Goal: Task Accomplishment & Management: Manage account settings

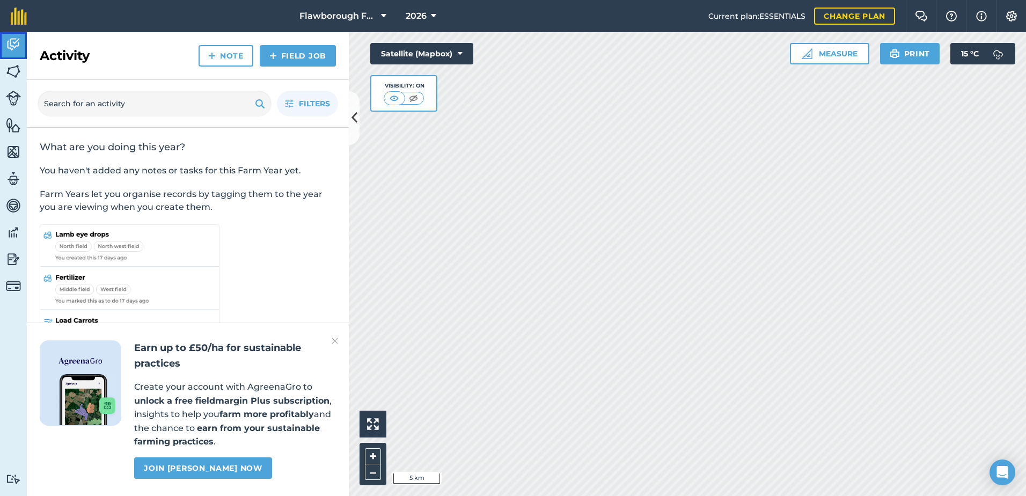
click at [11, 42] on img at bounding box center [13, 44] width 15 height 16
click at [16, 259] on img at bounding box center [13, 259] width 15 height 16
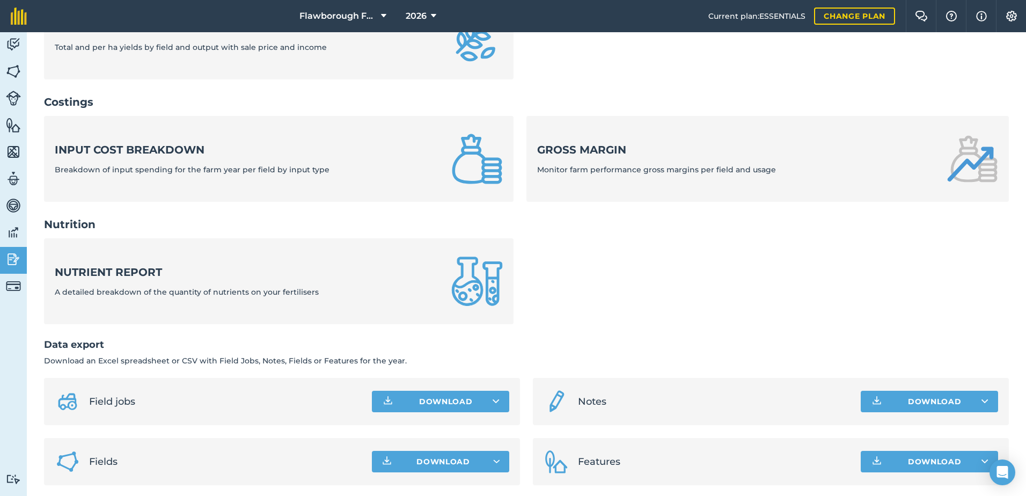
scroll to position [359, 0]
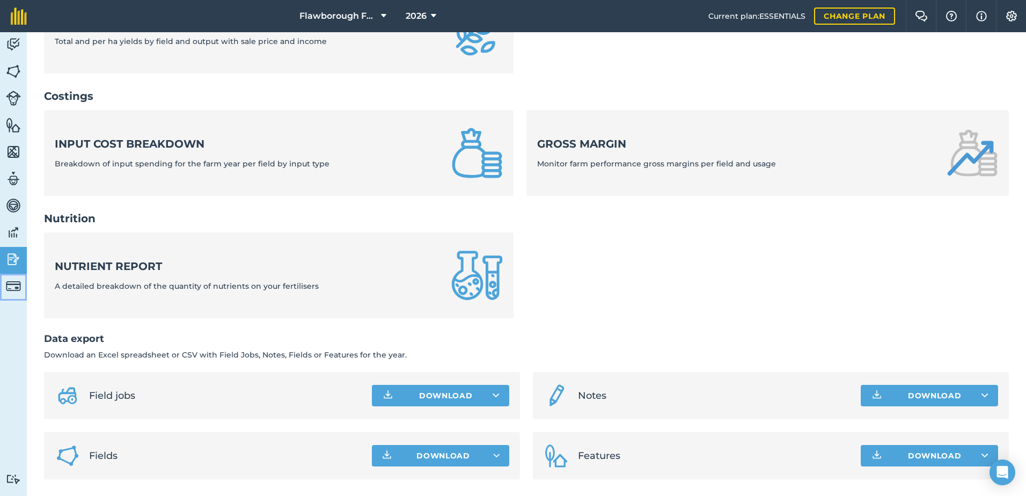
click at [10, 284] on img at bounding box center [13, 285] width 15 height 15
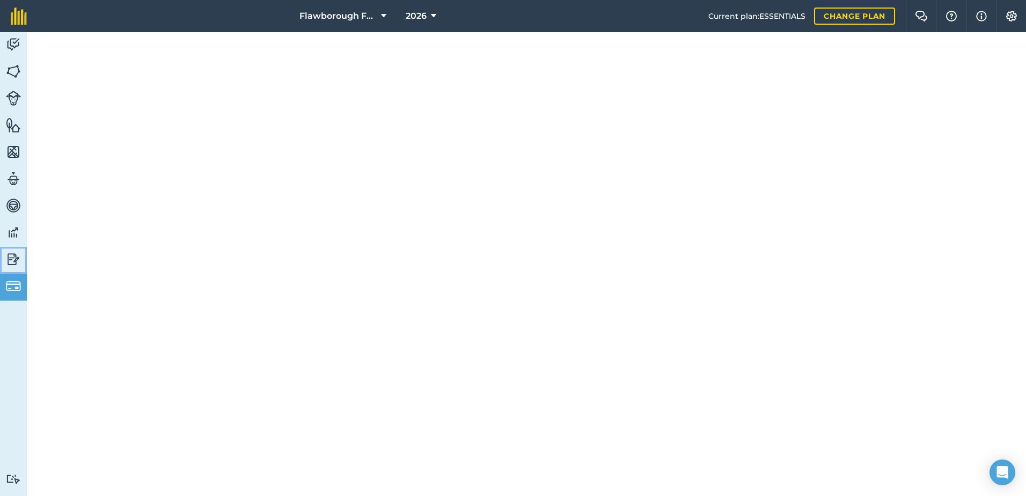
click at [13, 252] on img at bounding box center [13, 259] width 15 height 16
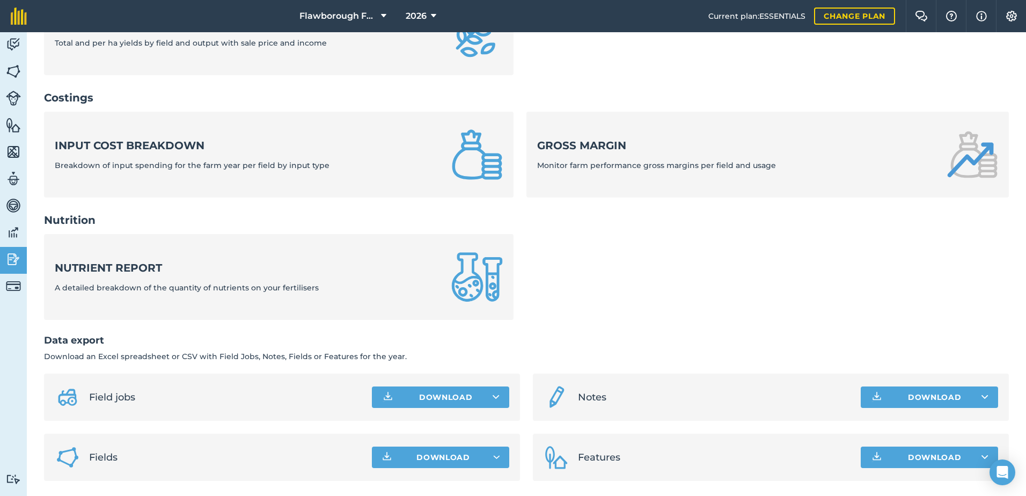
scroll to position [359, 0]
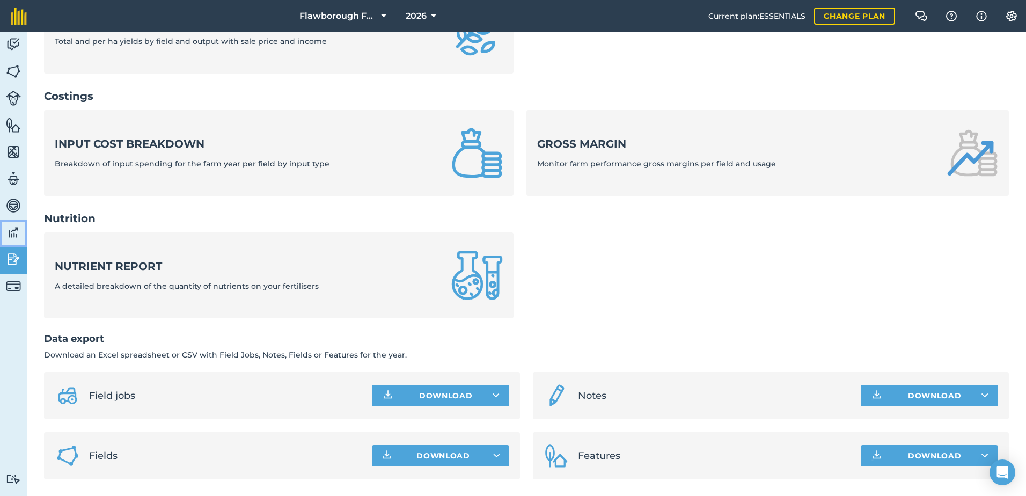
click at [16, 222] on link "Data" at bounding box center [13, 233] width 27 height 27
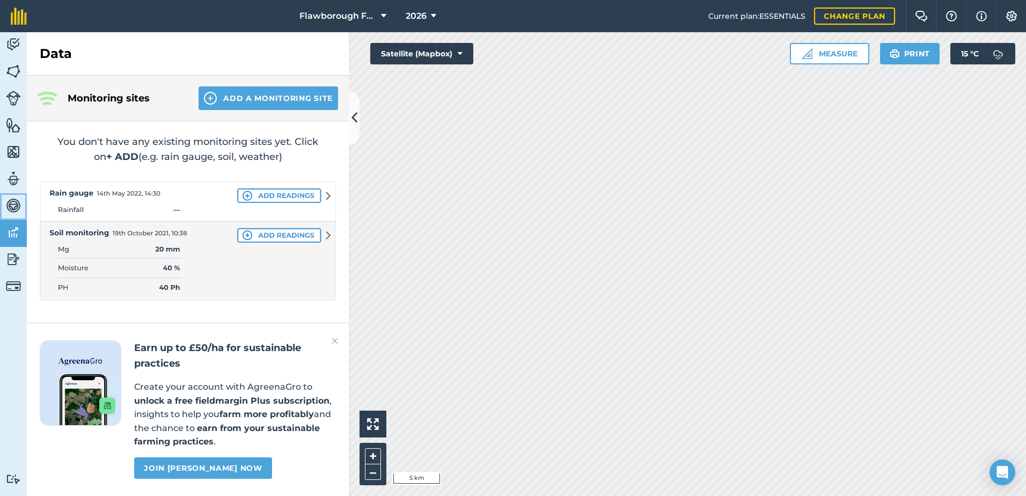
click at [16, 203] on img at bounding box center [13, 205] width 15 height 16
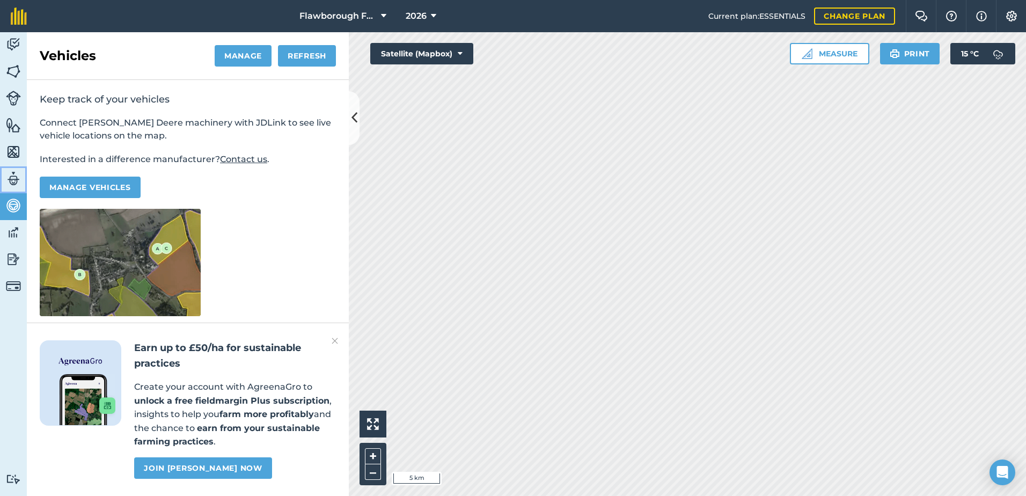
click at [19, 182] on img at bounding box center [13, 179] width 15 height 16
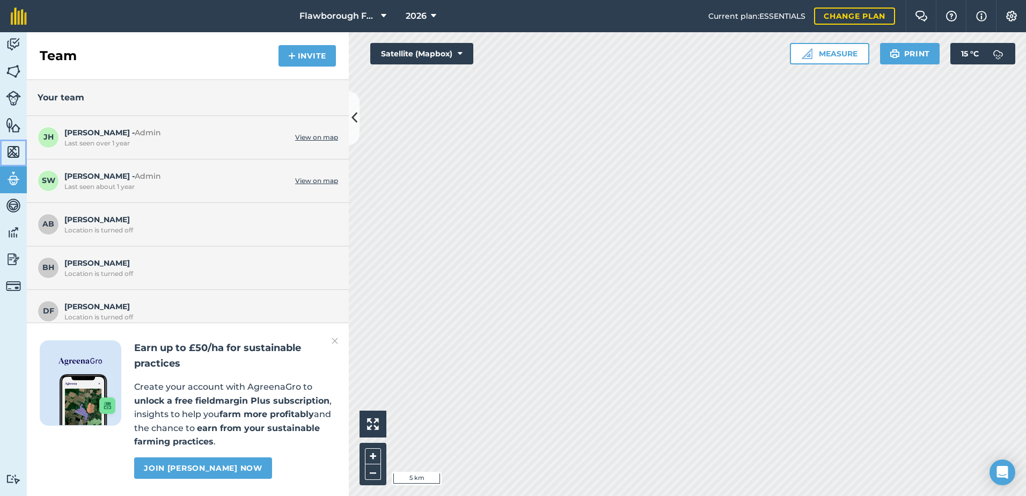
click at [18, 158] on img at bounding box center [13, 152] width 15 height 16
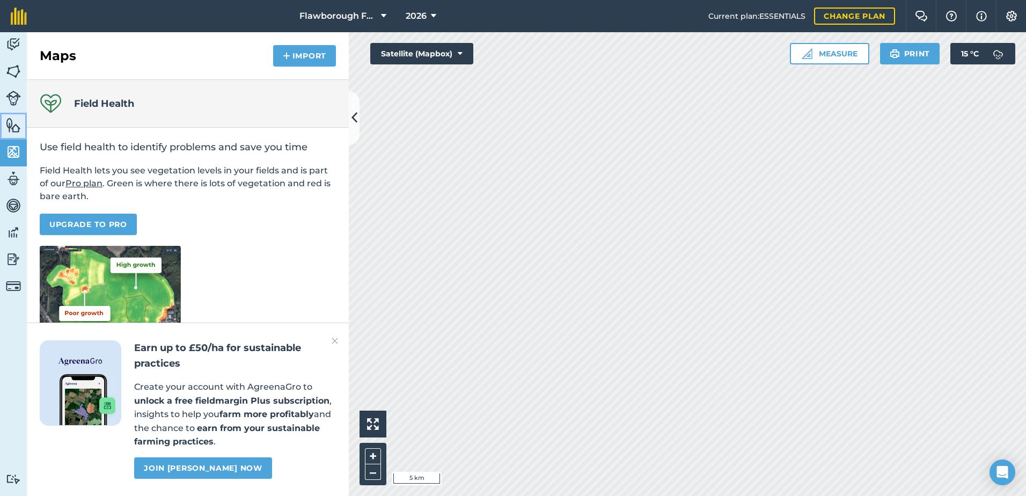
click at [14, 128] on img at bounding box center [13, 125] width 15 height 16
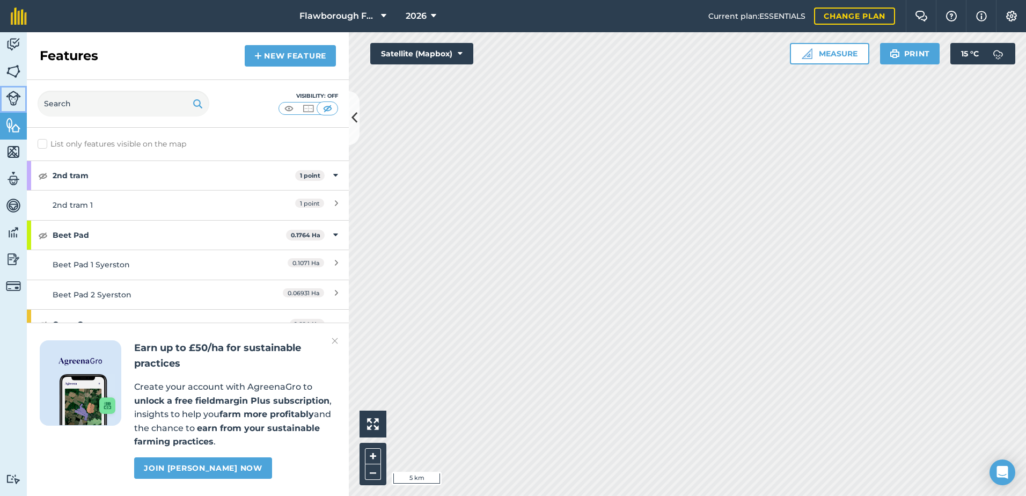
click at [13, 98] on img at bounding box center [13, 98] width 15 height 15
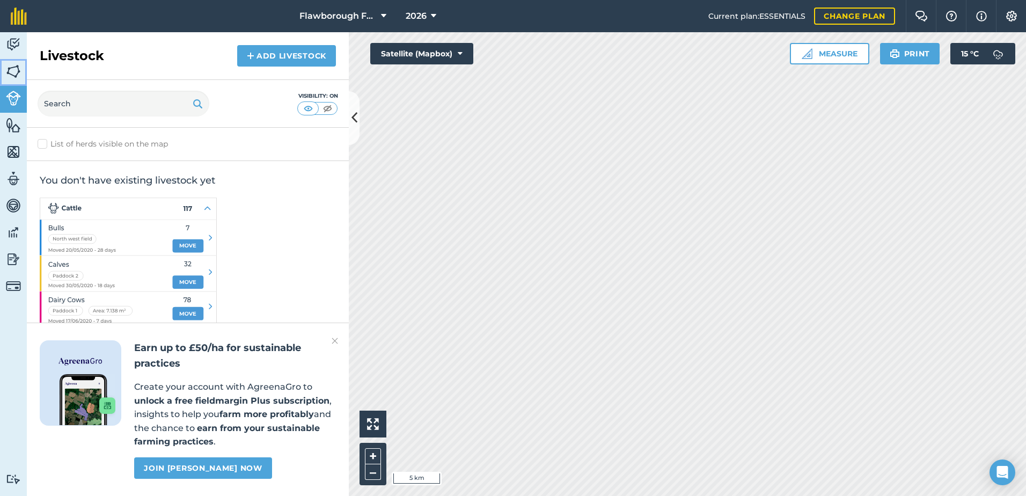
click at [14, 78] on img at bounding box center [13, 71] width 15 height 16
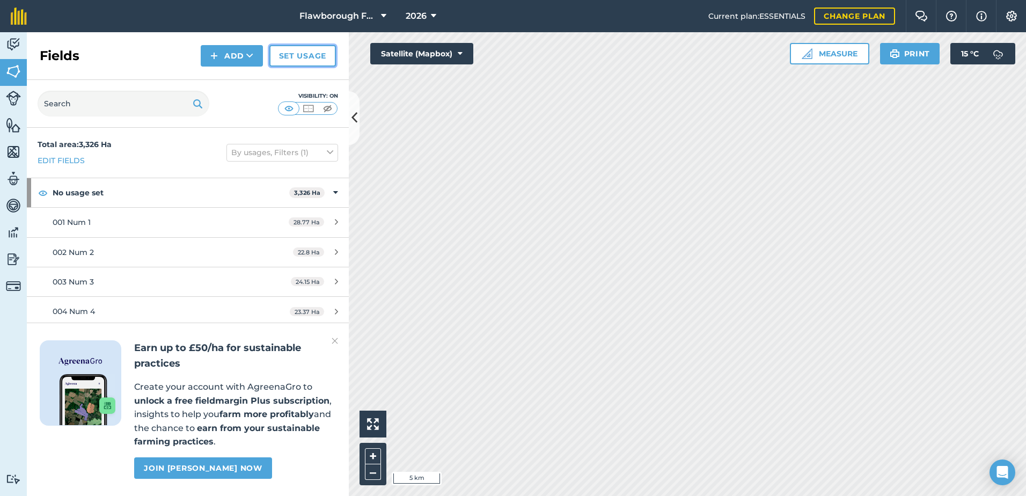
click at [295, 56] on link "Set usage" at bounding box center [302, 55] width 67 height 21
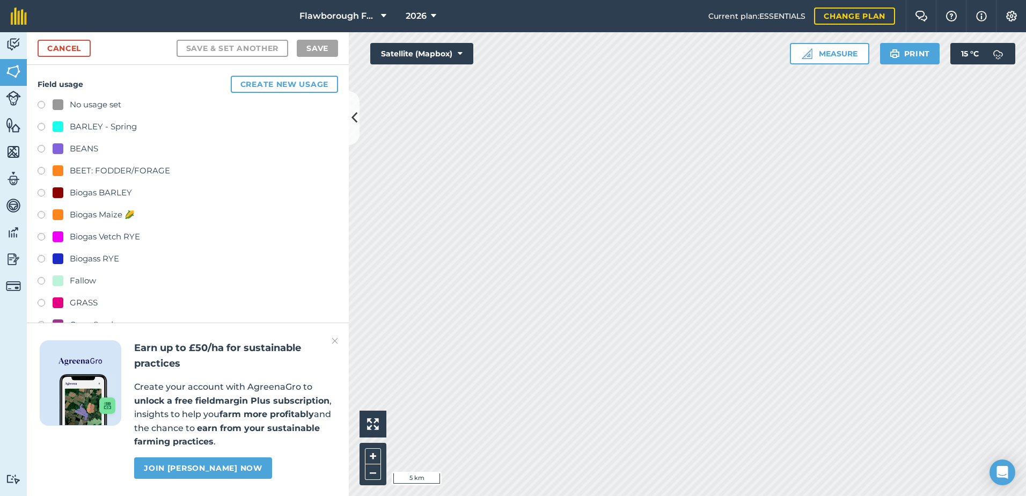
click at [74, 127] on div "BARLEY - Spring" at bounding box center [103, 126] width 67 height 13
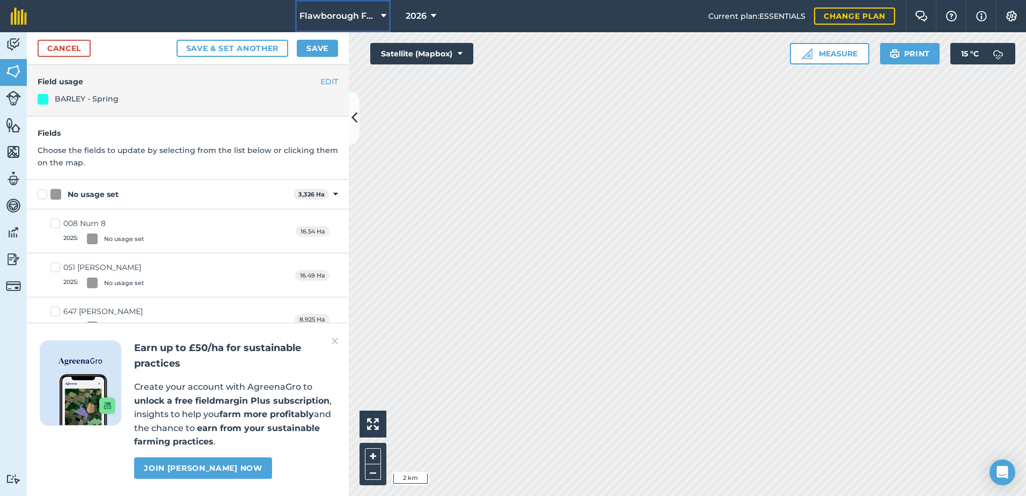
click at [379, 16] on button "Flawborough Farms - Active" at bounding box center [343, 16] width 96 height 32
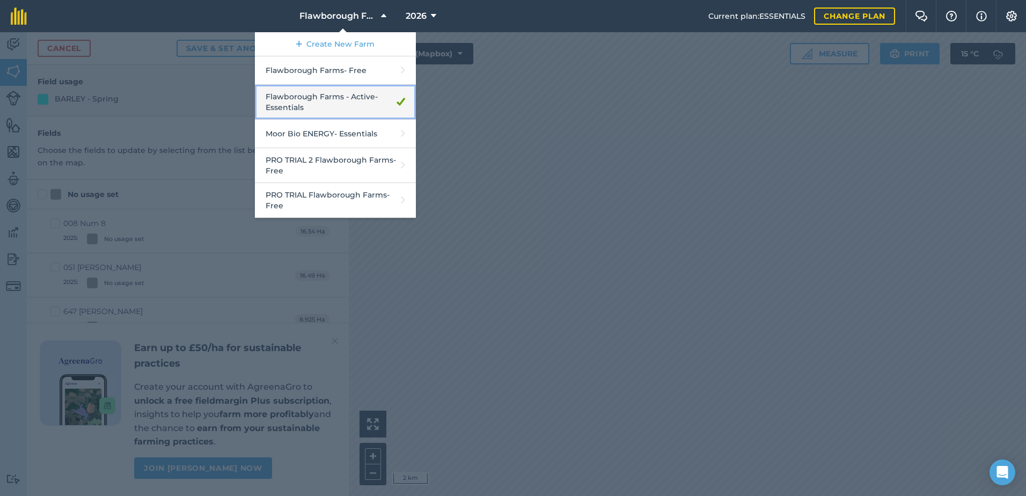
click at [355, 91] on link "Flawborough Farms - Active - Essentials" at bounding box center [335, 102] width 161 height 35
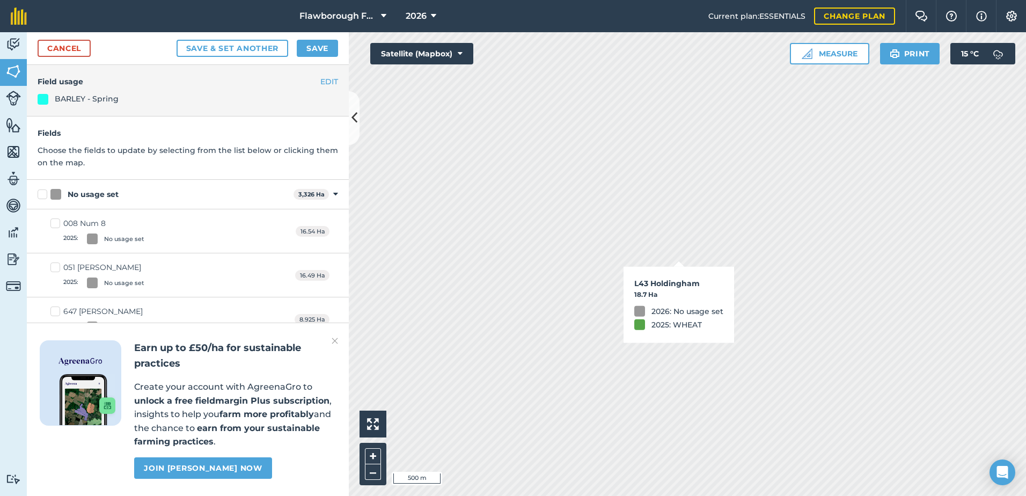
checkbox input "true"
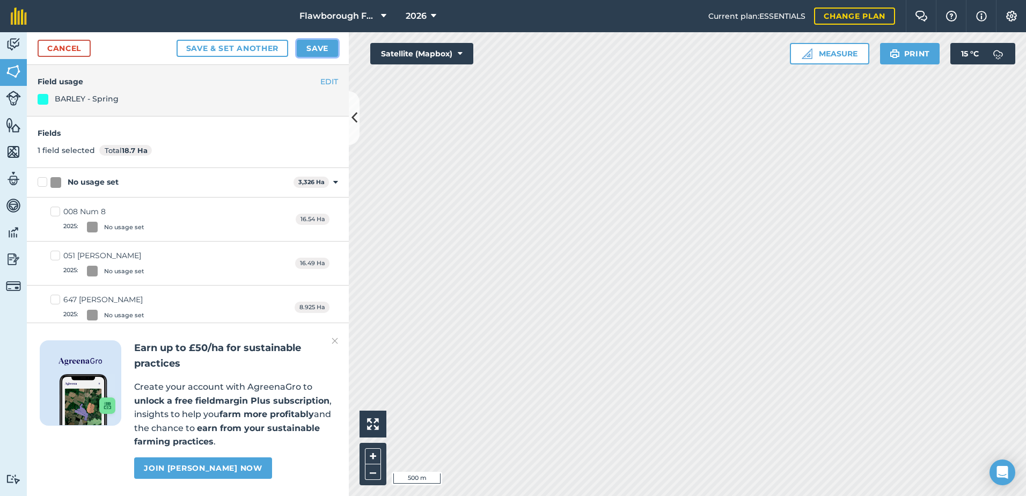
click at [301, 50] on button "Save" at bounding box center [317, 48] width 41 height 17
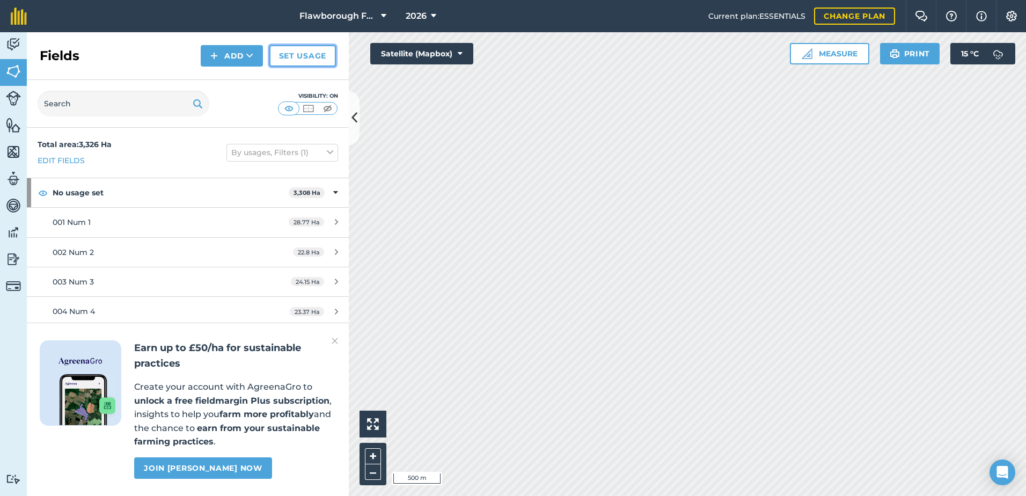
click at [301, 61] on link "Set usage" at bounding box center [302, 55] width 67 height 21
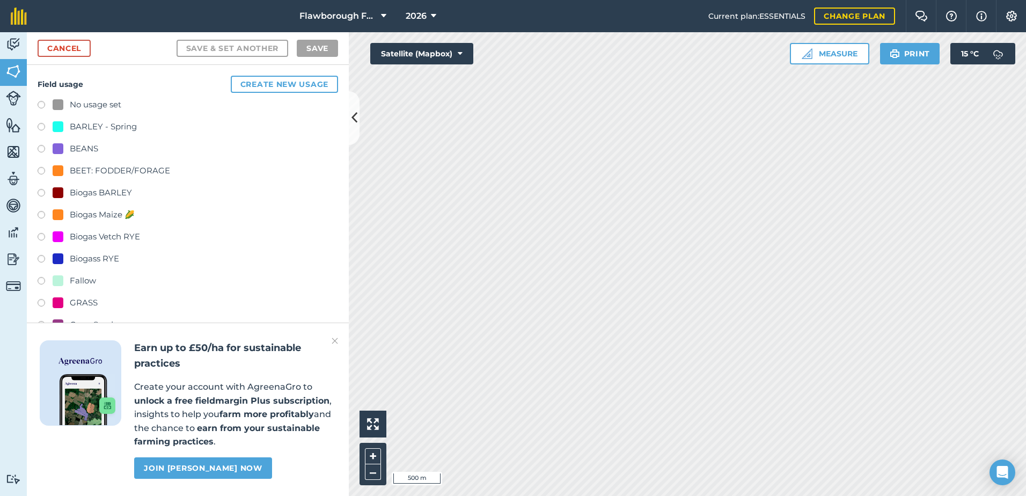
click at [79, 146] on div "BEANS" at bounding box center [84, 148] width 28 height 13
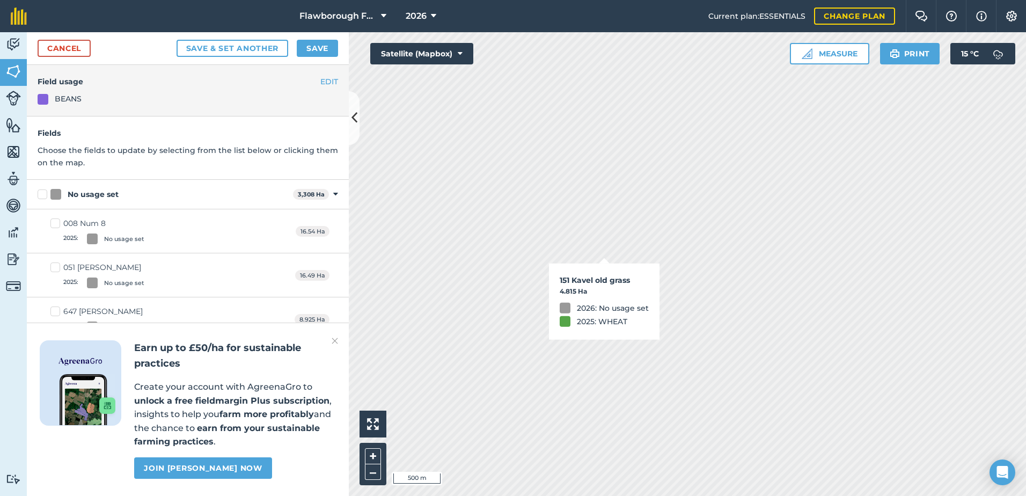
checkbox input "true"
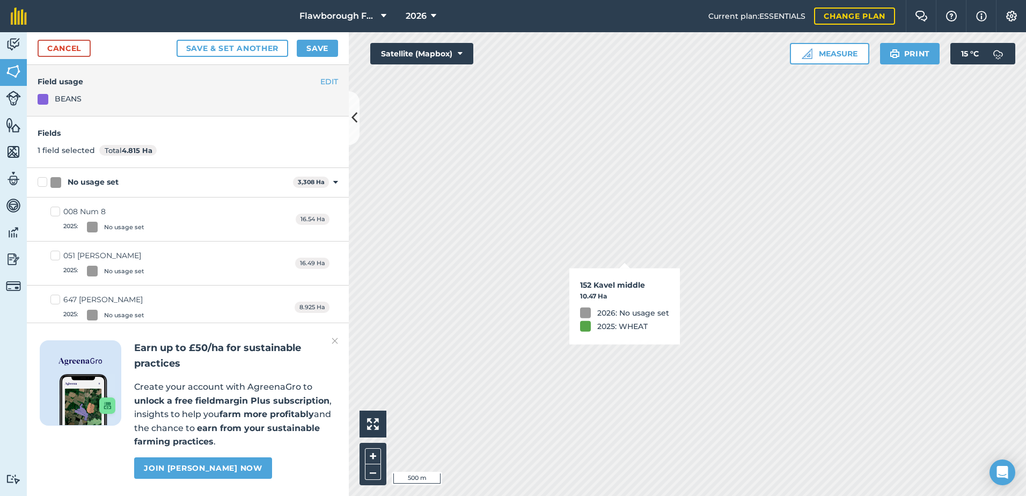
checkbox input "true"
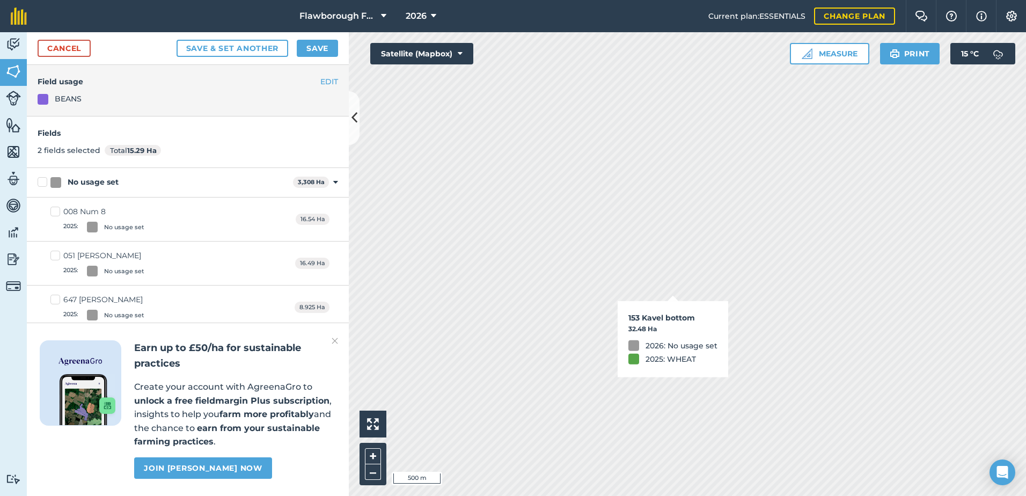
checkbox input "true"
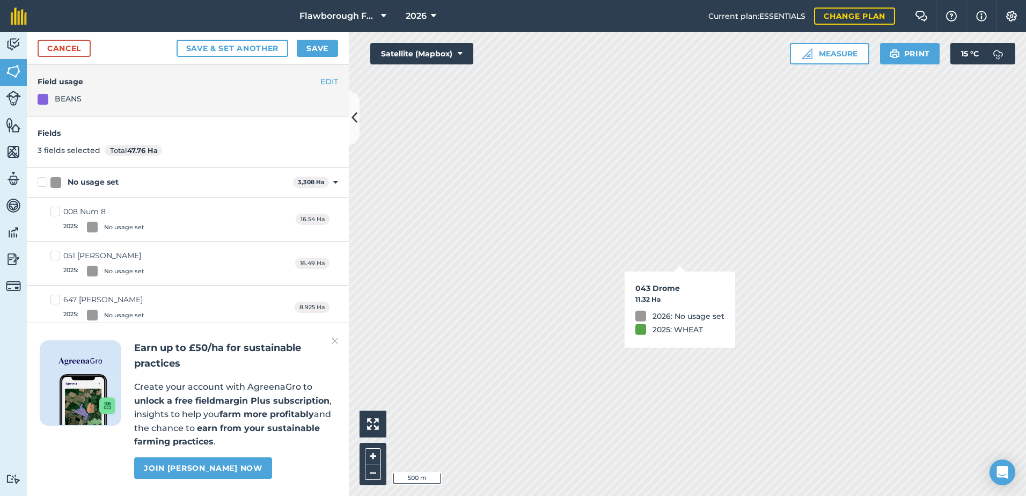
checkbox input "true"
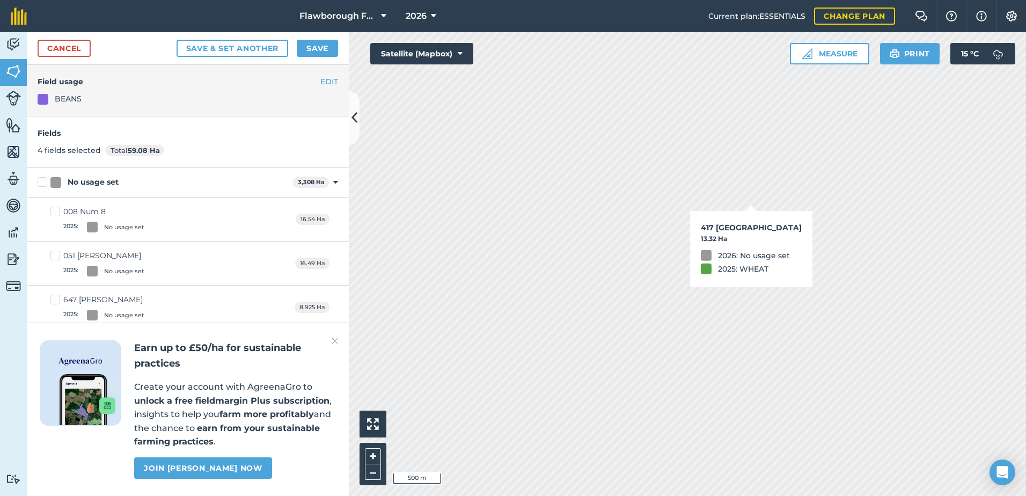
checkbox input "true"
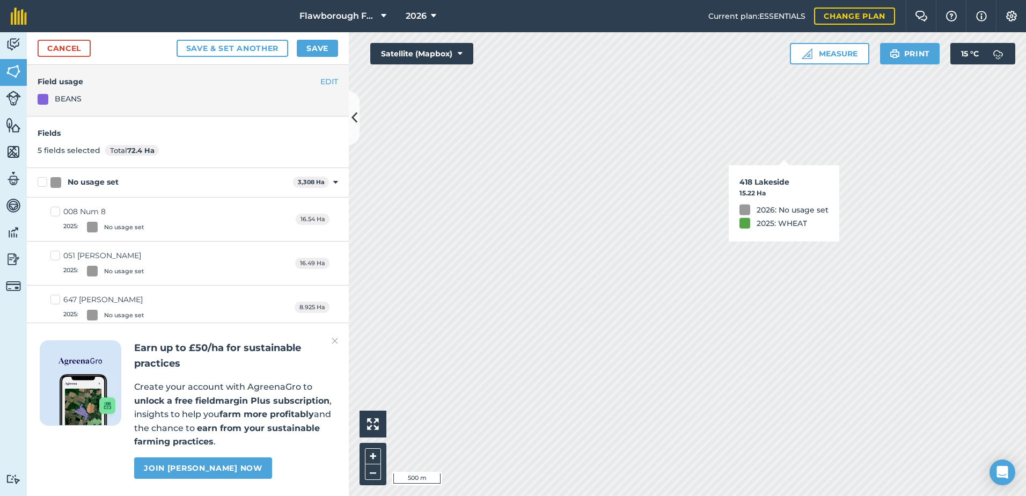
checkbox input "true"
click at [743, 495] on html "Flawborough Farms - Active 2026 Current plan : ESSENTIALS Change plan Farm Chat…" at bounding box center [513, 248] width 1026 height 496
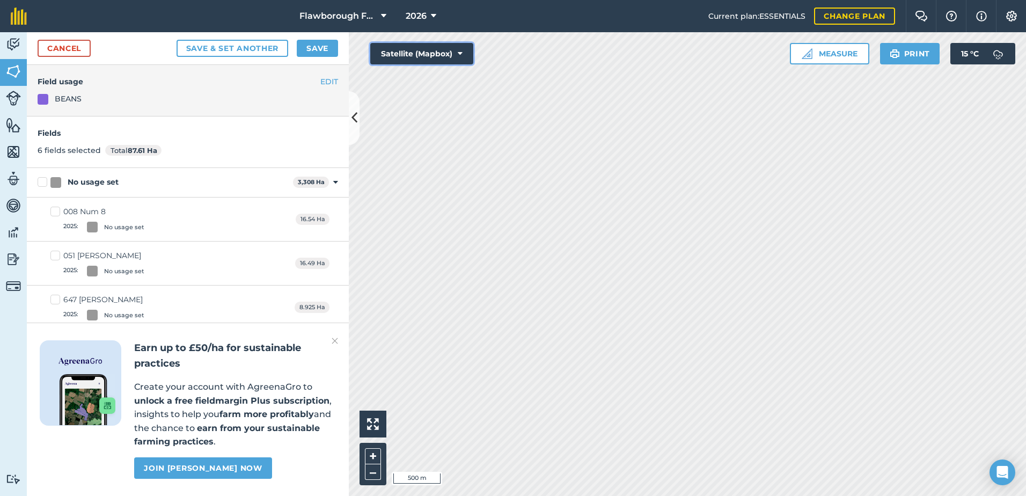
click at [576, 483] on div "Hello i 500 m + – Satellite (Mapbox) Measure Print 15 ° C" at bounding box center [687, 264] width 677 height 464
drag, startPoint x: 446, startPoint y: 57, endPoint x: 639, endPoint y: 523, distance: 504.3
click at [639, 495] on html "Flawborough Farms - Active 2026 Current plan : ESSENTIALS Change plan Farm Chat…" at bounding box center [513, 248] width 1026 height 496
click at [676, 495] on html "Flawborough Farms - Active 2026 Current plan : ESSENTIALS Change plan Farm Chat…" at bounding box center [513, 248] width 1026 height 496
checkbox input "true"
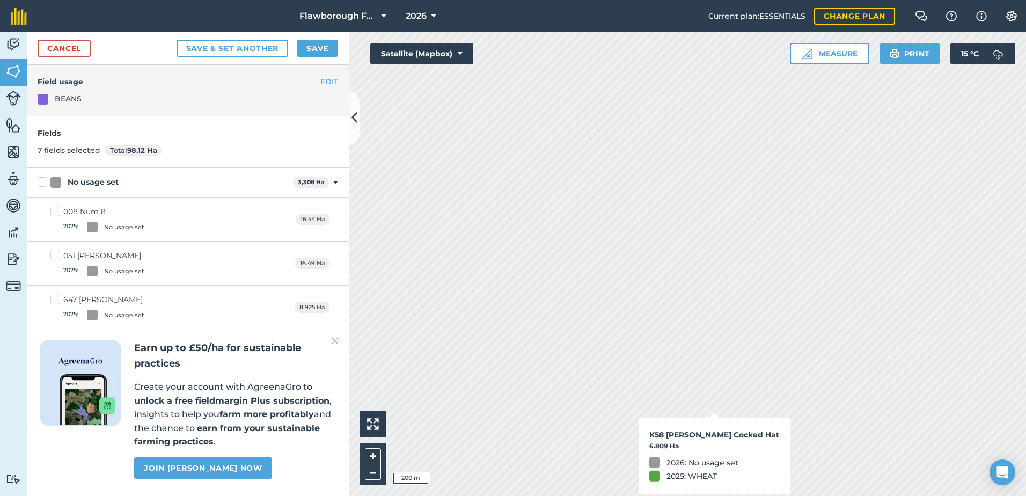
checkbox input "true"
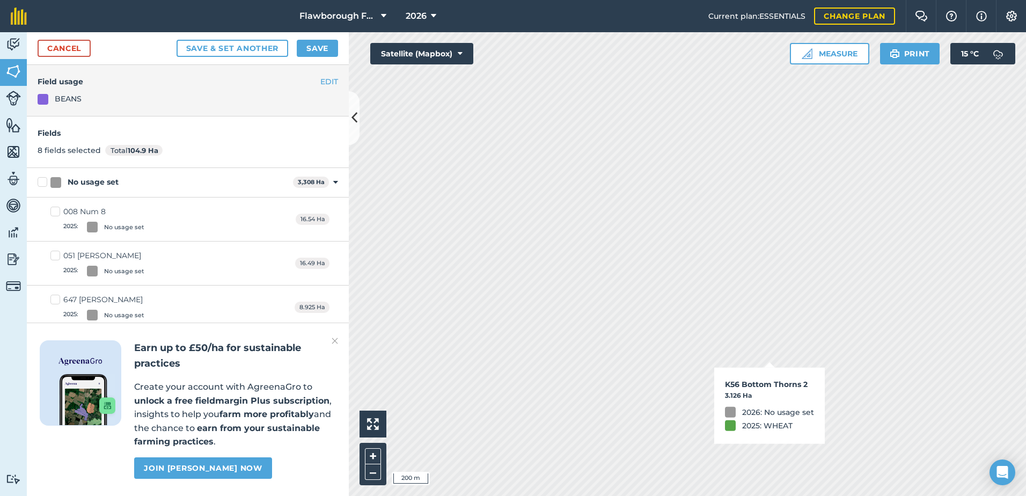
checkbox input "true"
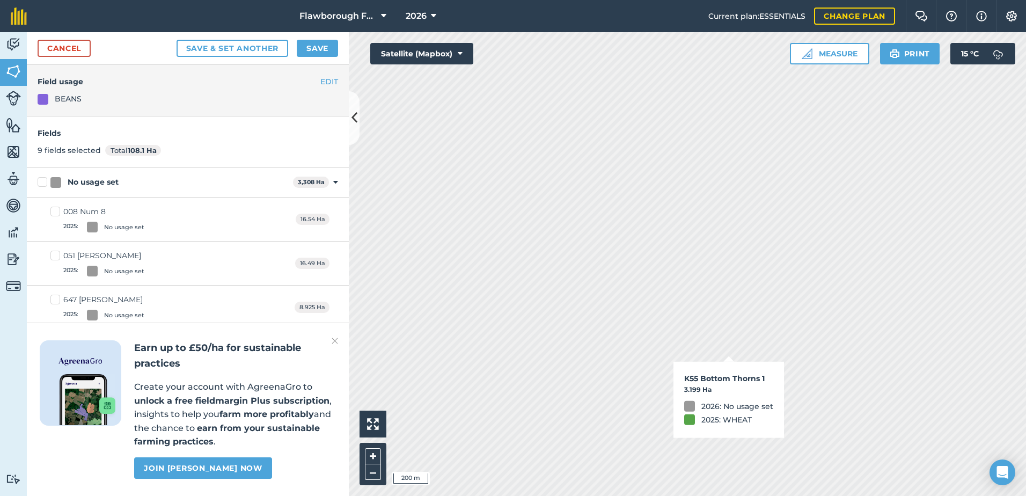
checkbox input "true"
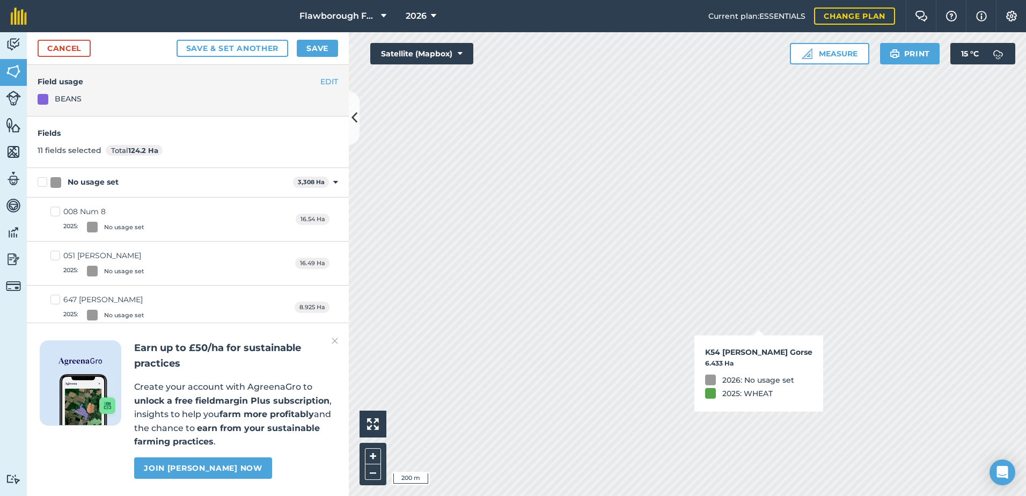
checkbox input "true"
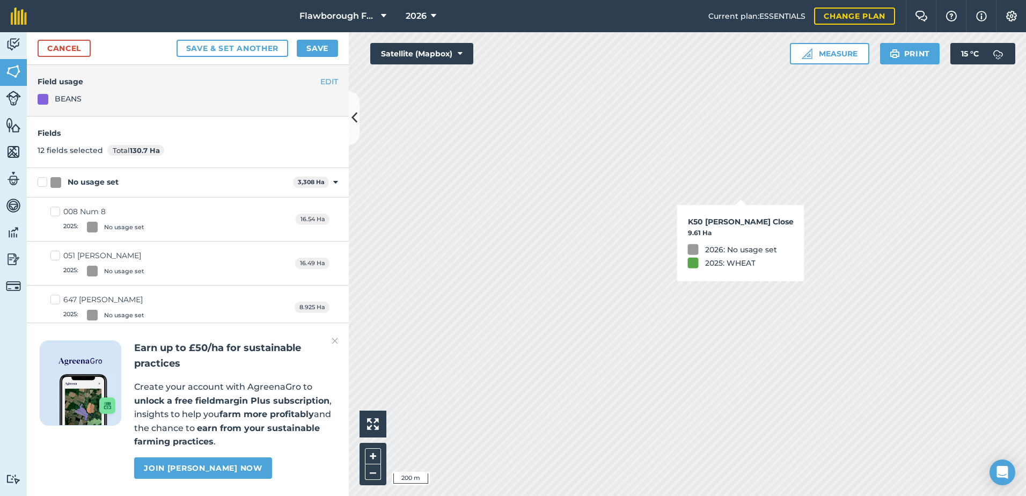
checkbox input "true"
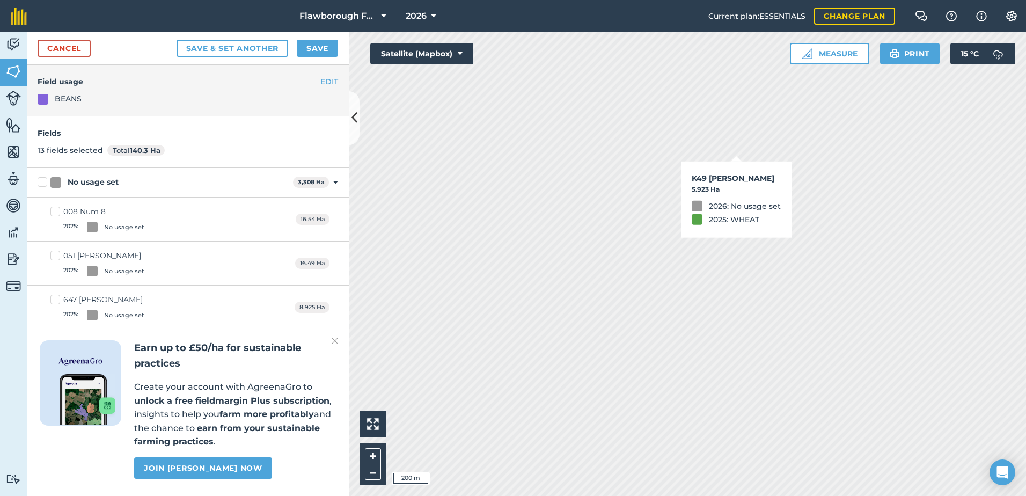
checkbox input "true"
click at [315, 51] on button "Save" at bounding box center [317, 48] width 41 height 17
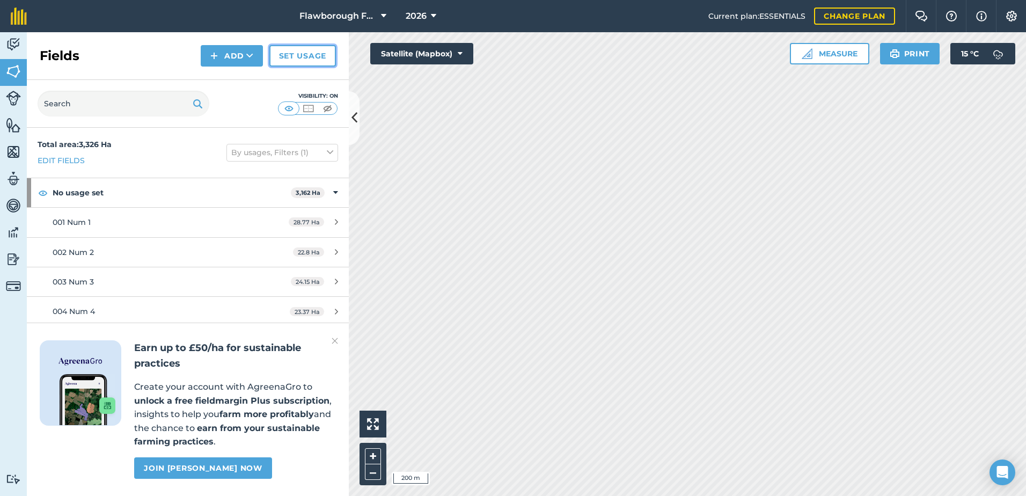
click at [281, 56] on link "Set usage" at bounding box center [302, 55] width 67 height 21
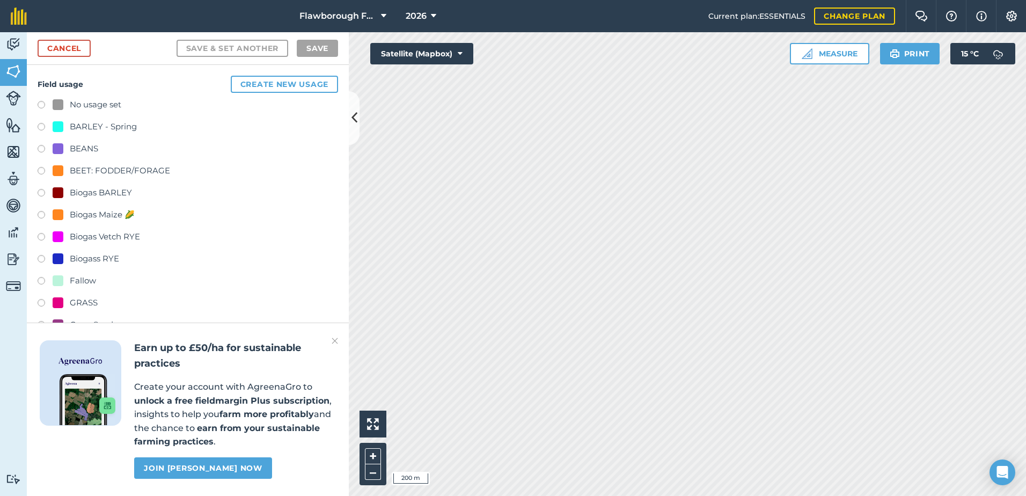
click at [60, 192] on div at bounding box center [58, 192] width 11 height 11
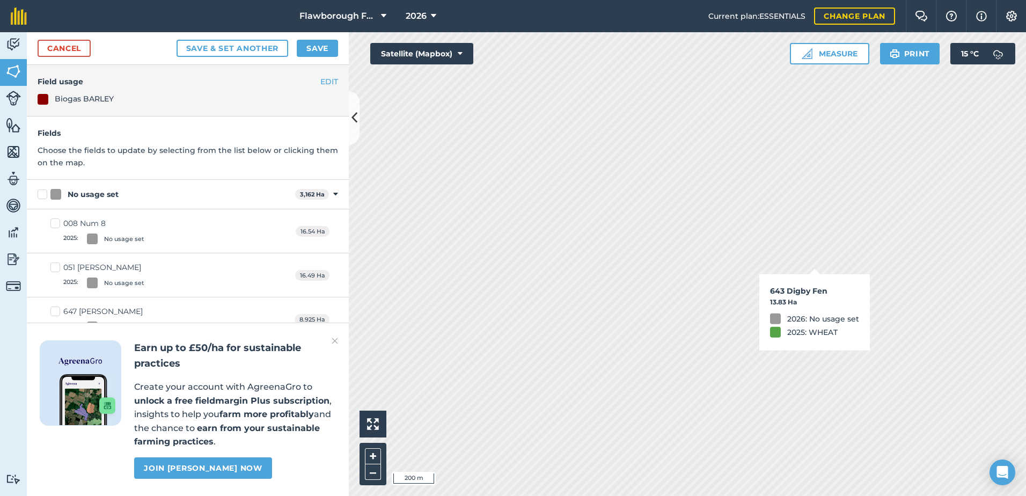
checkbox input "true"
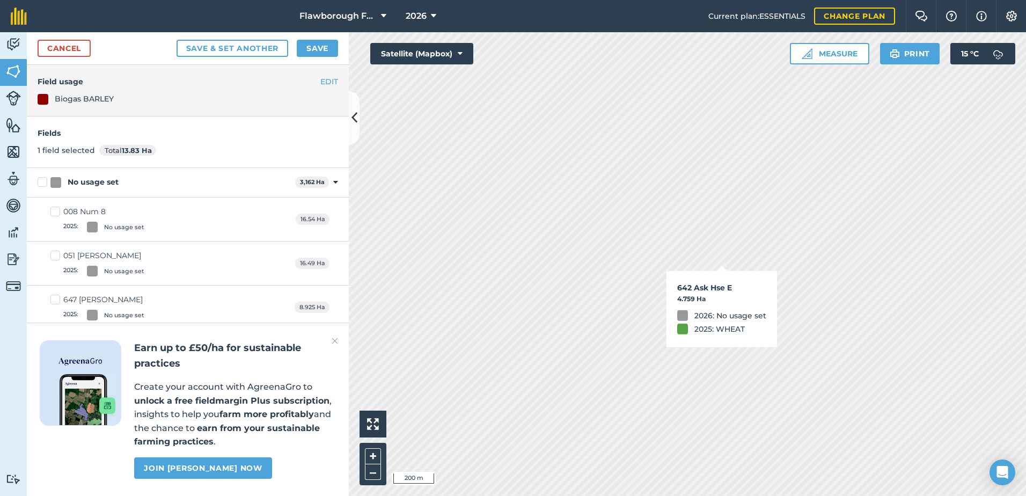
checkbox input "true"
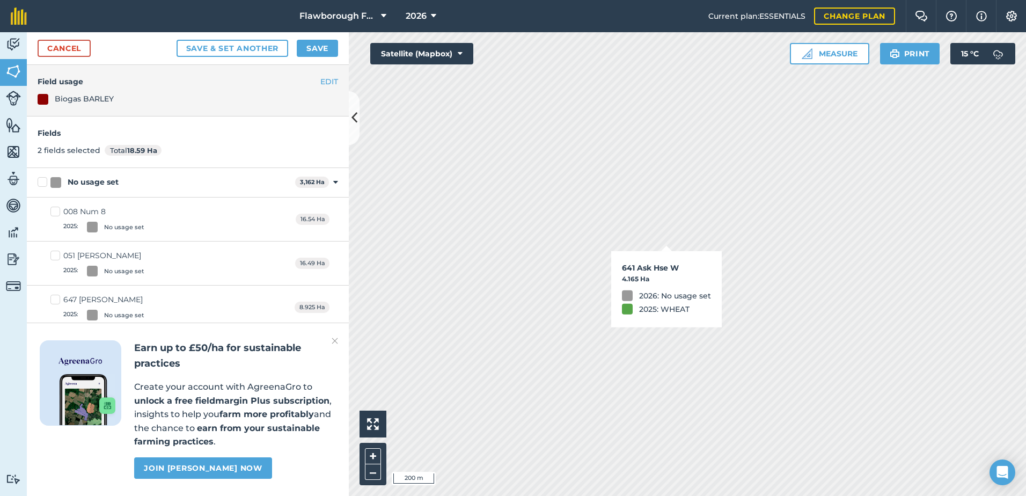
checkbox input "true"
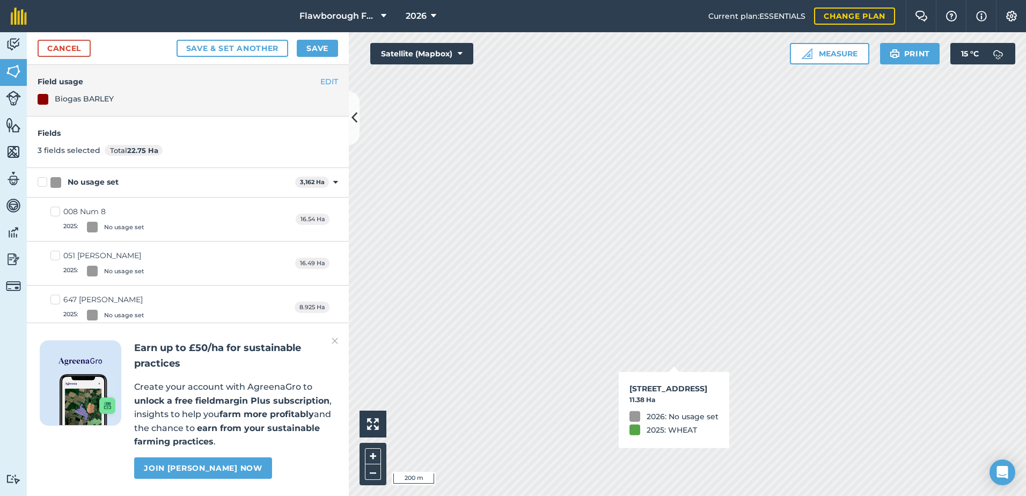
checkbox input "true"
click at [753, 0] on html "Flawborough Farms - Active 2026 Current plan : ESSENTIALS Change plan Farm Chat…" at bounding box center [513, 248] width 1026 height 496
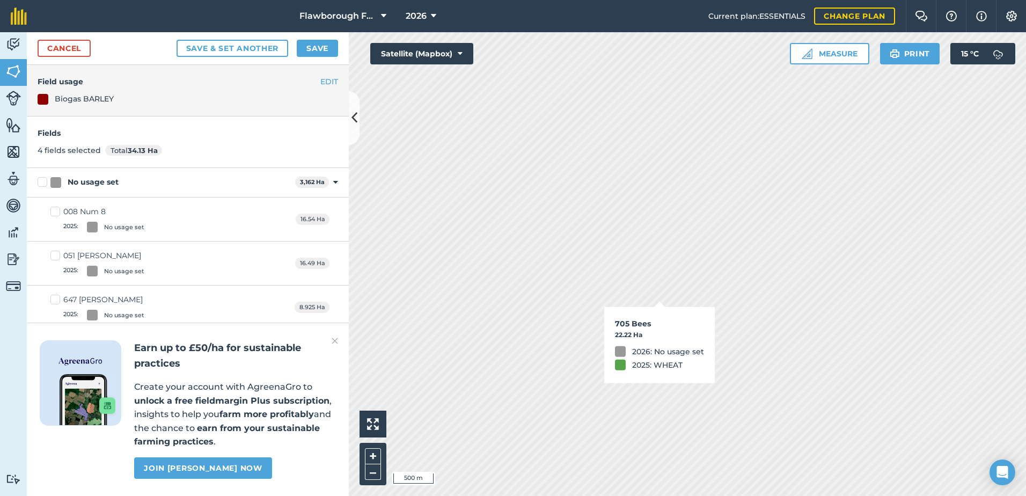
checkbox input "true"
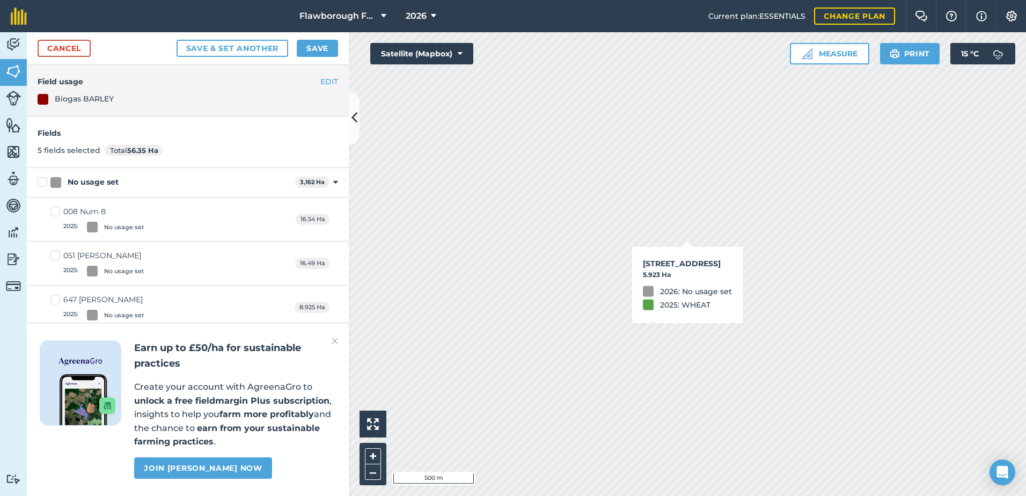
checkbox input "true"
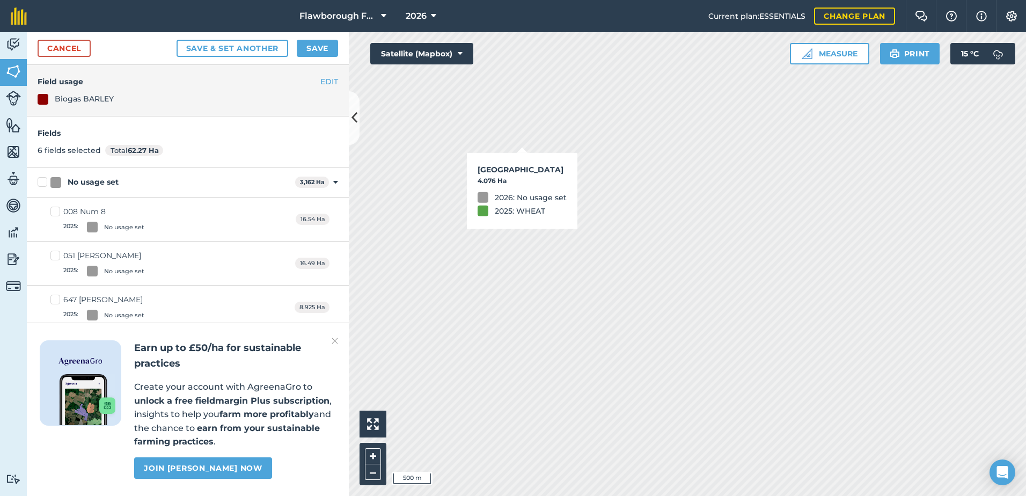
checkbox input "true"
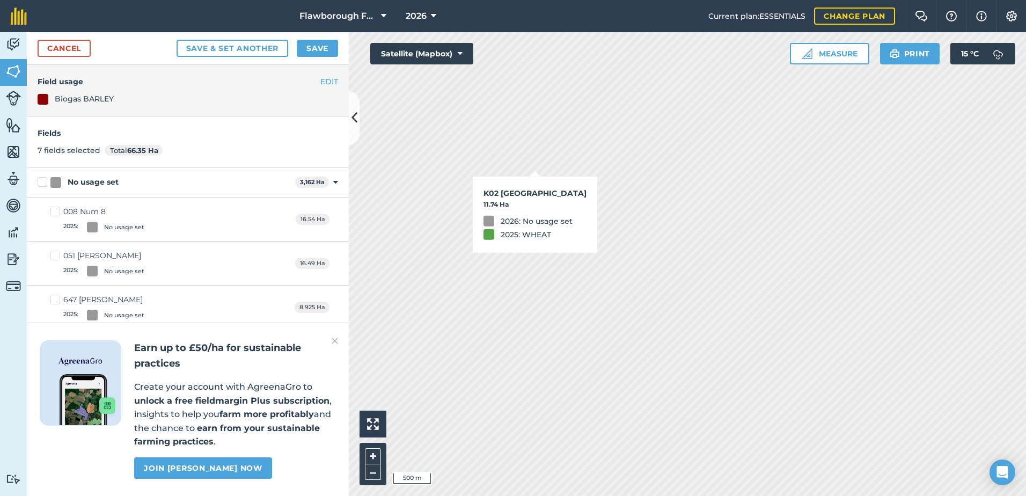
checkbox input "true"
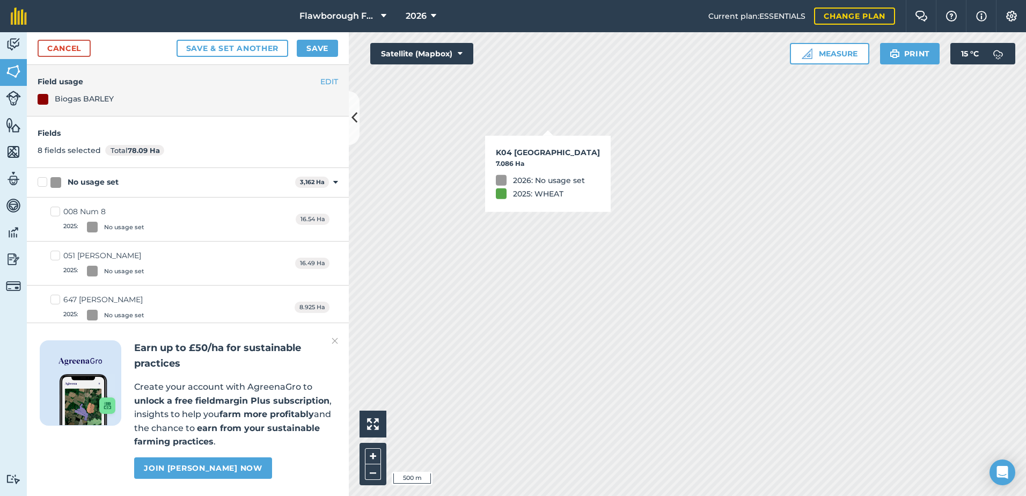
checkbox input "true"
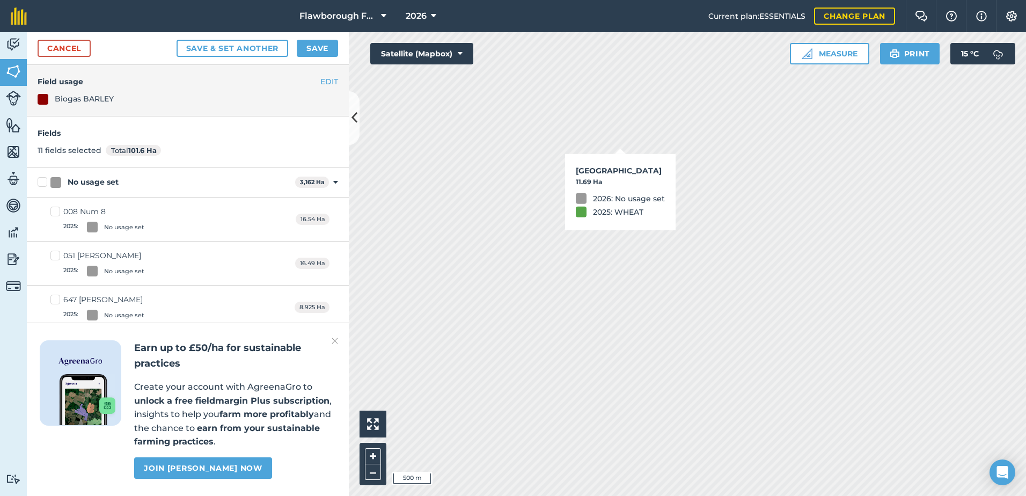
checkbox input "true"
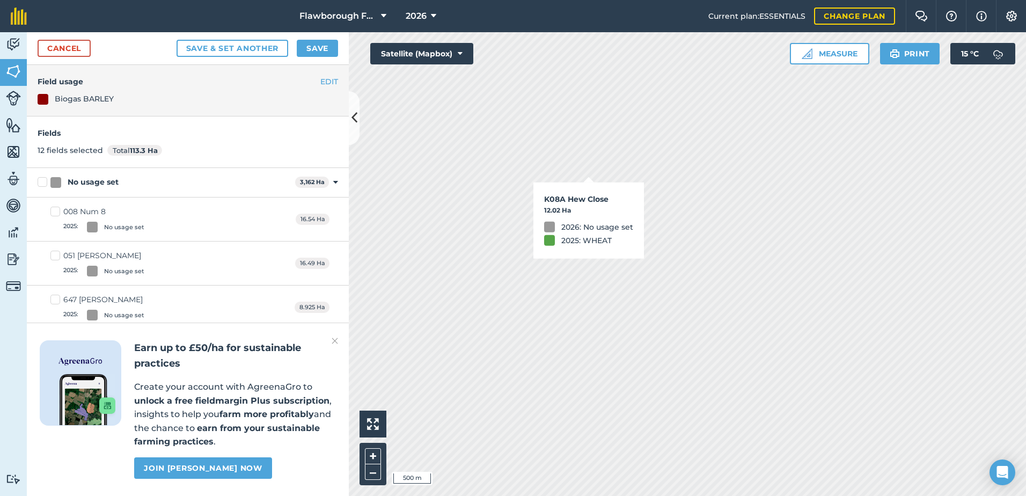
checkbox input "true"
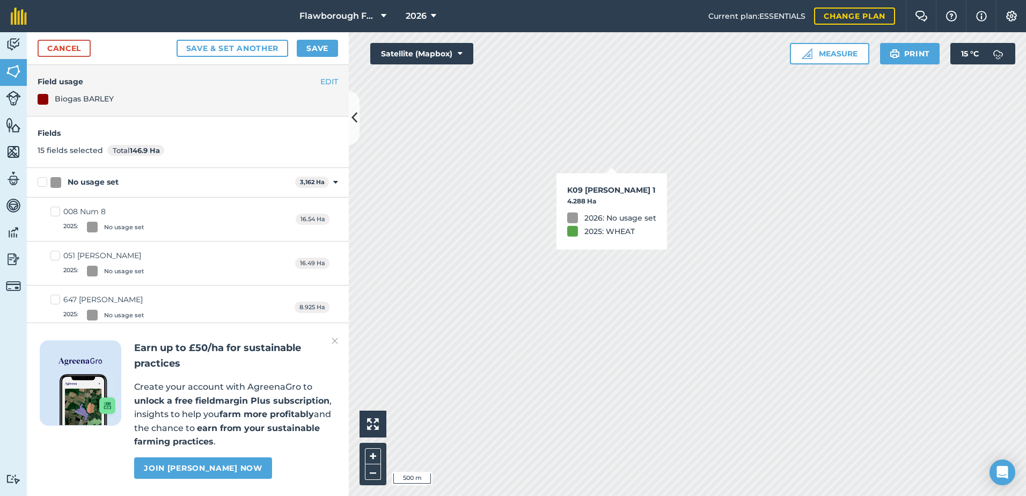
checkbox input "true"
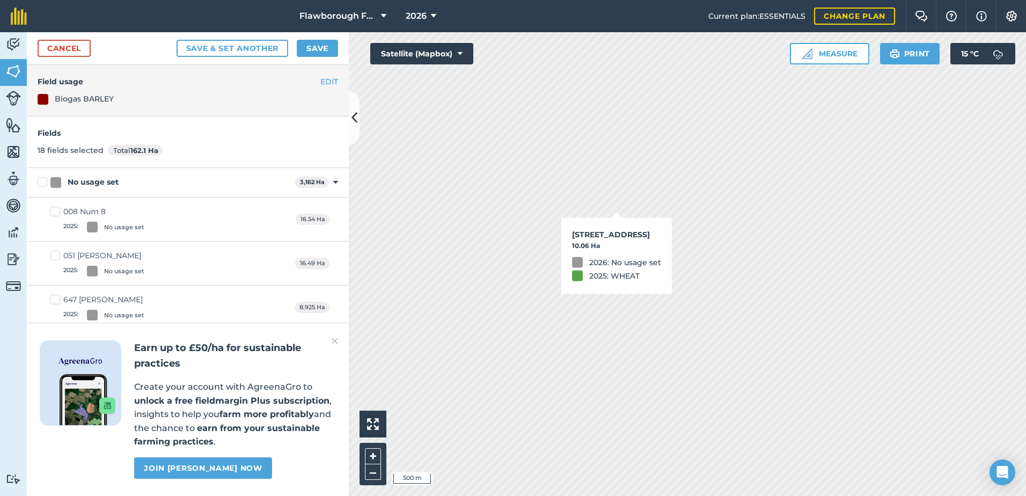
checkbox input "true"
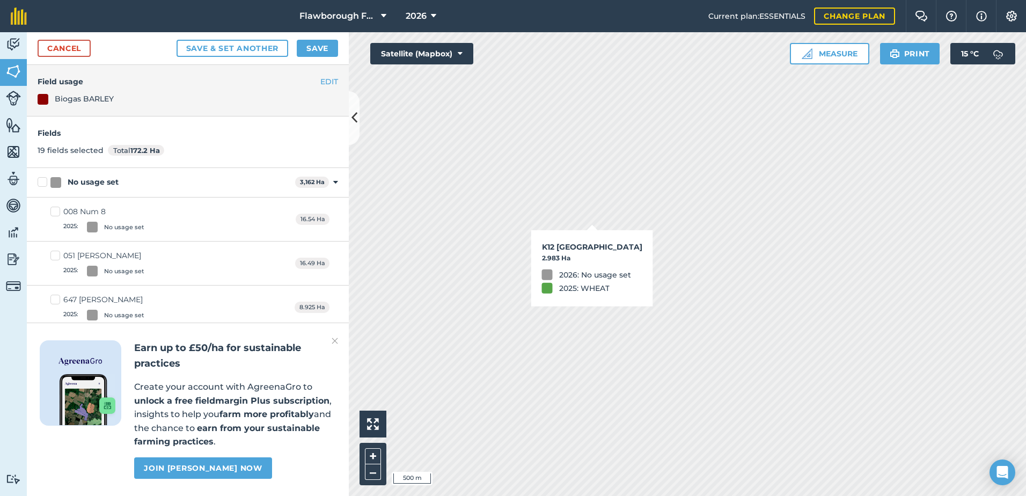
checkbox input "true"
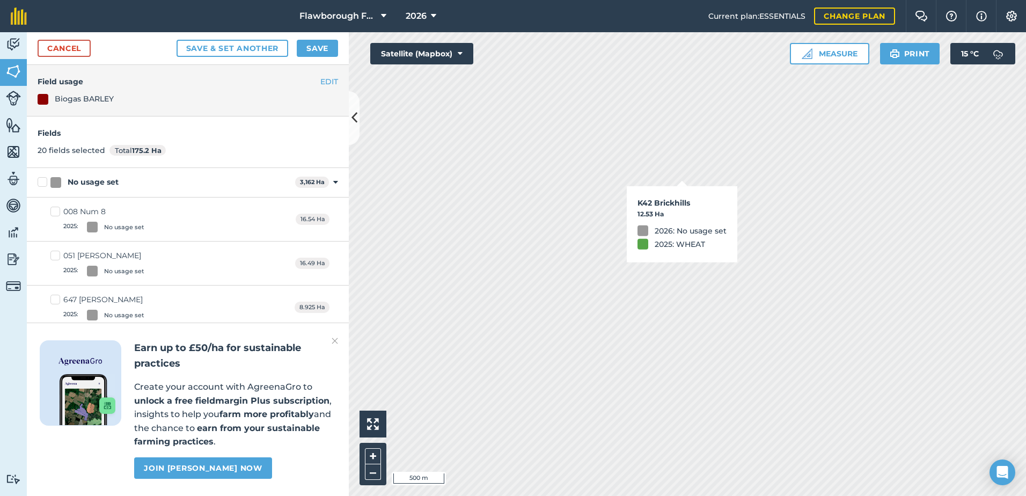
checkbox input "true"
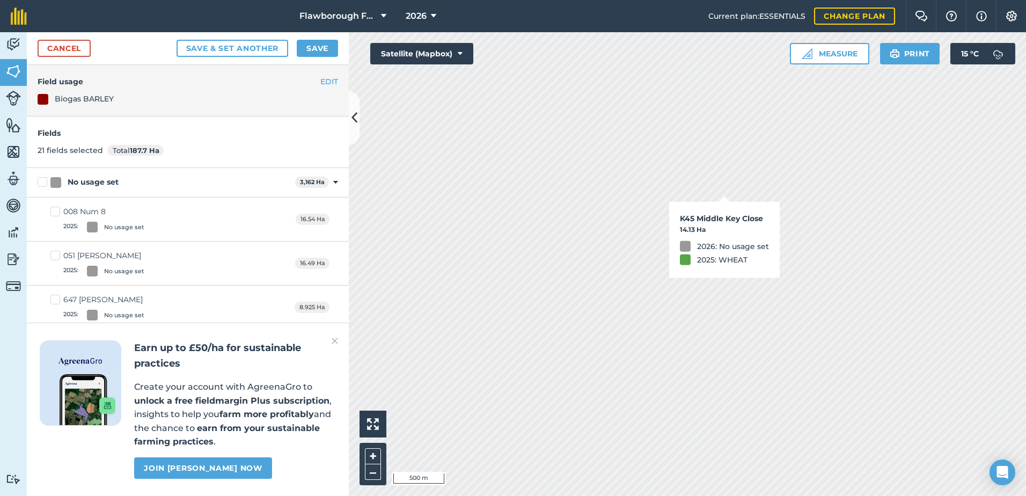
checkbox input "true"
click at [734, 495] on html "Flawborough Farms - Active 2026 Current plan : ESSENTIALS Change plan Farm Chat…" at bounding box center [513, 248] width 1026 height 496
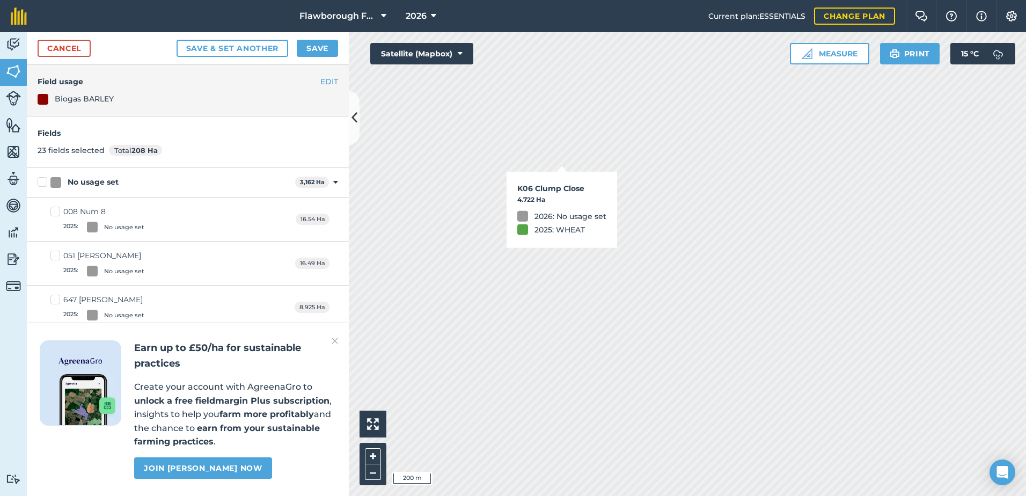
checkbox input "true"
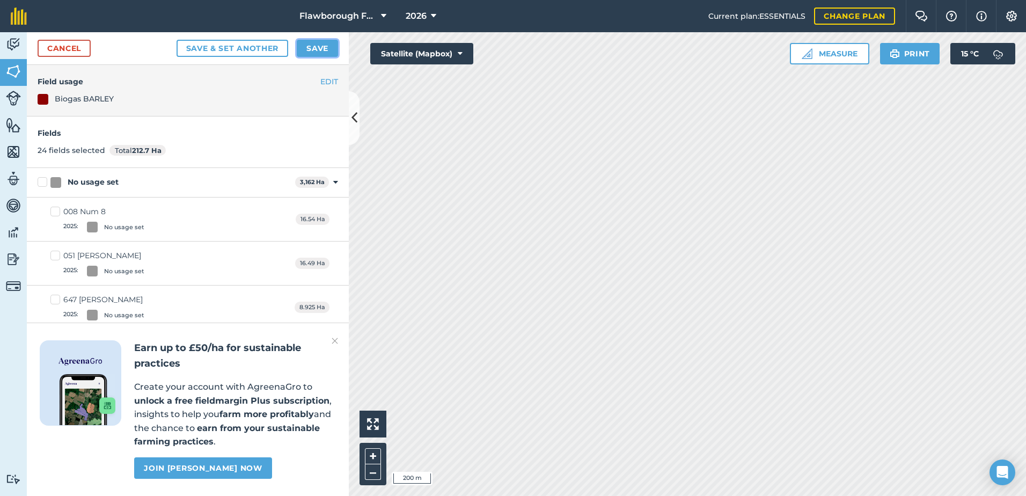
click at [312, 53] on button "Save" at bounding box center [317, 48] width 41 height 17
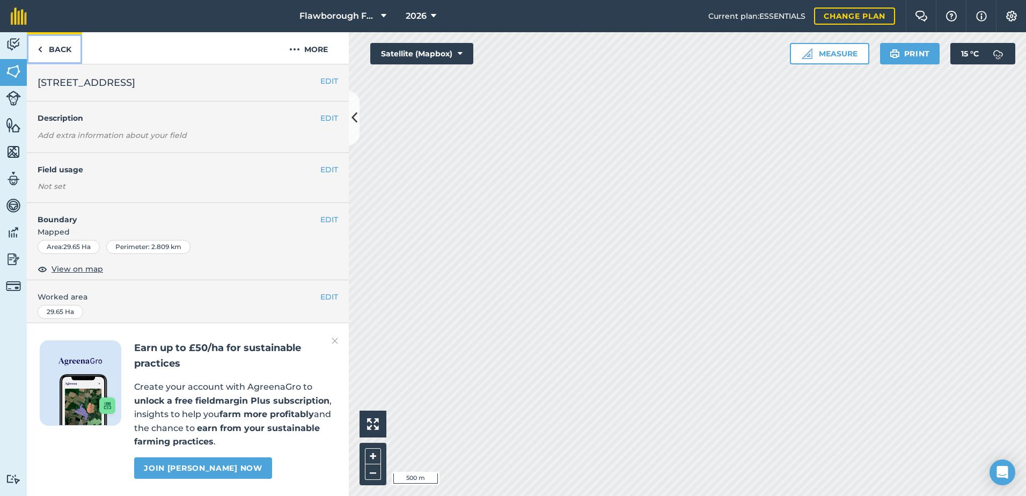
click at [43, 45] on link "Back" at bounding box center [54, 48] width 55 height 32
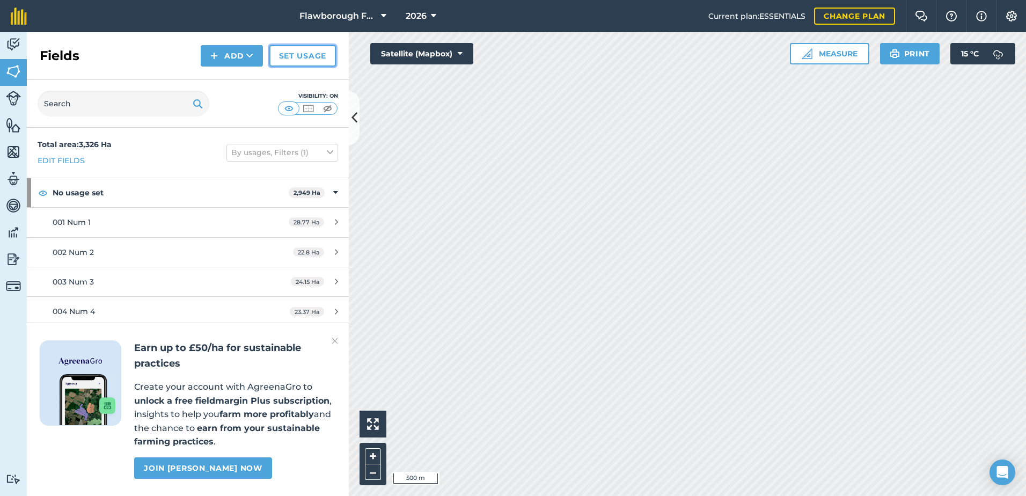
click at [282, 58] on link "Set usage" at bounding box center [302, 55] width 67 height 21
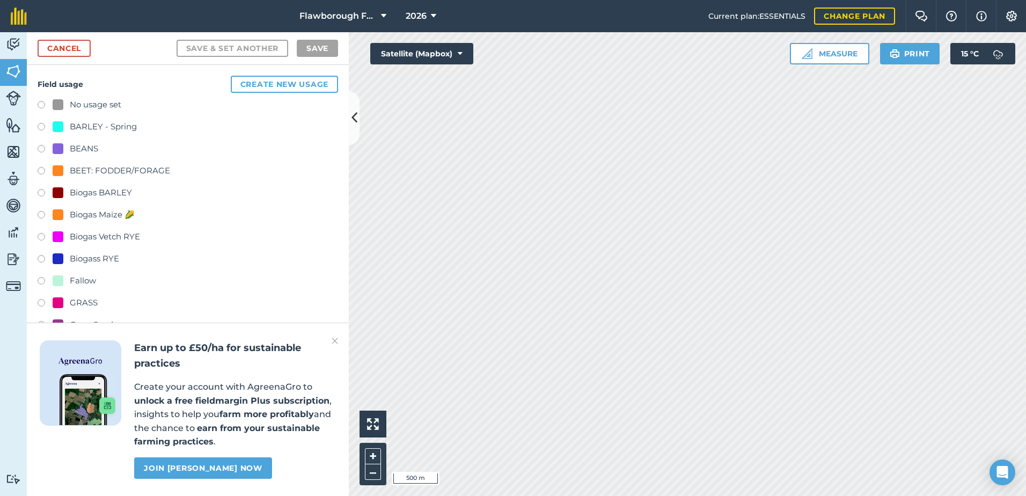
click at [64, 192] on div "Biogas BARLEY" at bounding box center [92, 192] width 79 height 13
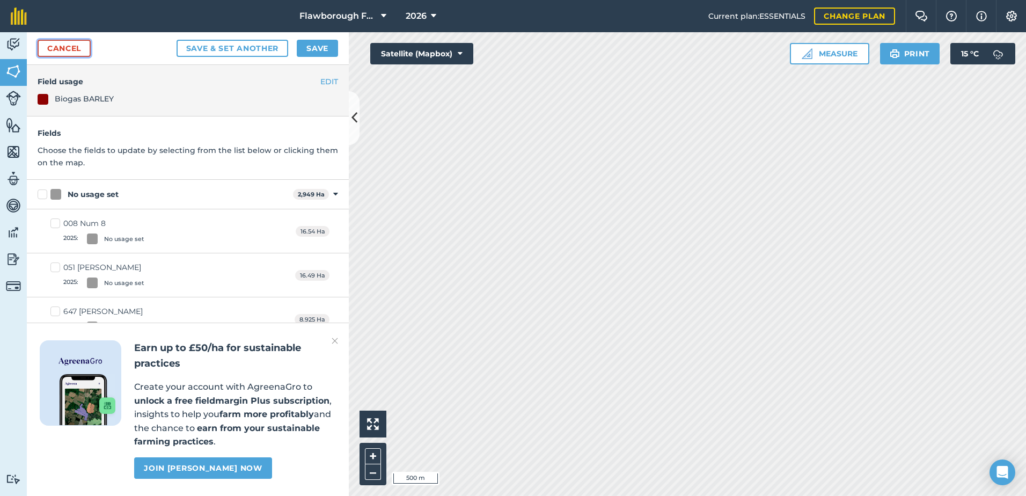
click at [87, 49] on link "Cancel" at bounding box center [64, 48] width 53 height 17
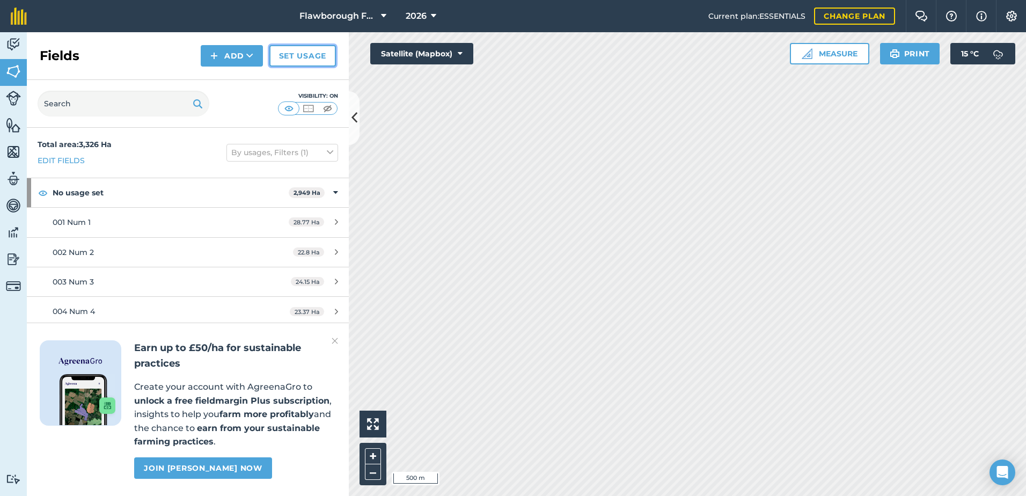
click at [306, 57] on link "Set usage" at bounding box center [302, 55] width 67 height 21
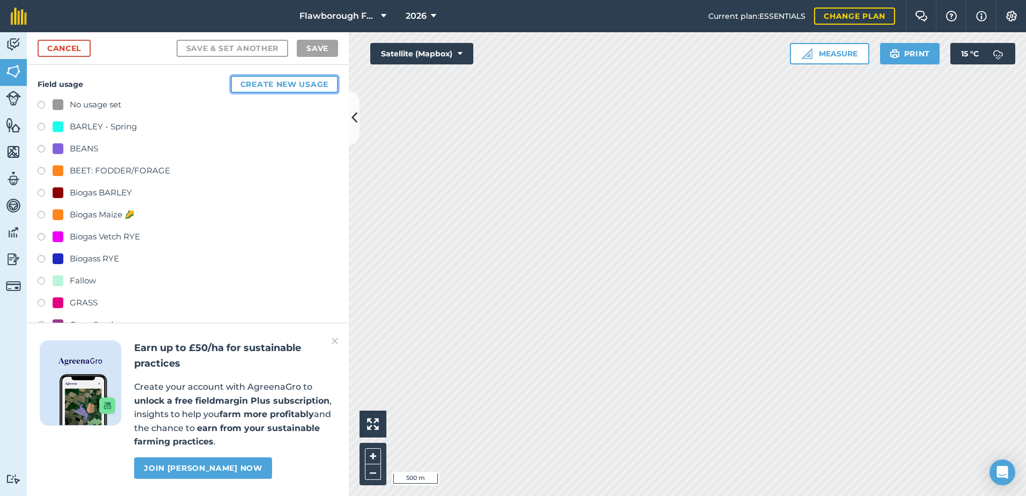
click at [253, 85] on button "Create new usage" at bounding box center [284, 84] width 107 height 17
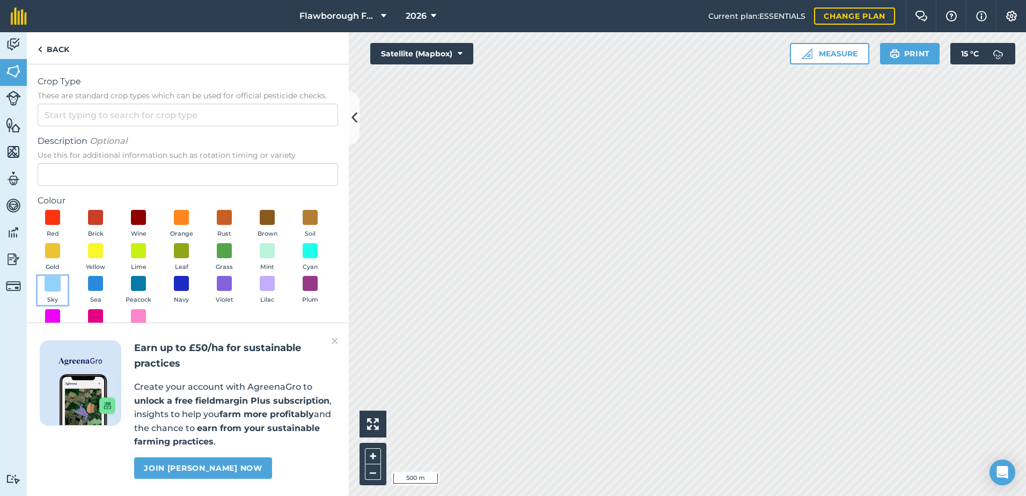
click at [57, 279] on span at bounding box center [53, 283] width 17 height 17
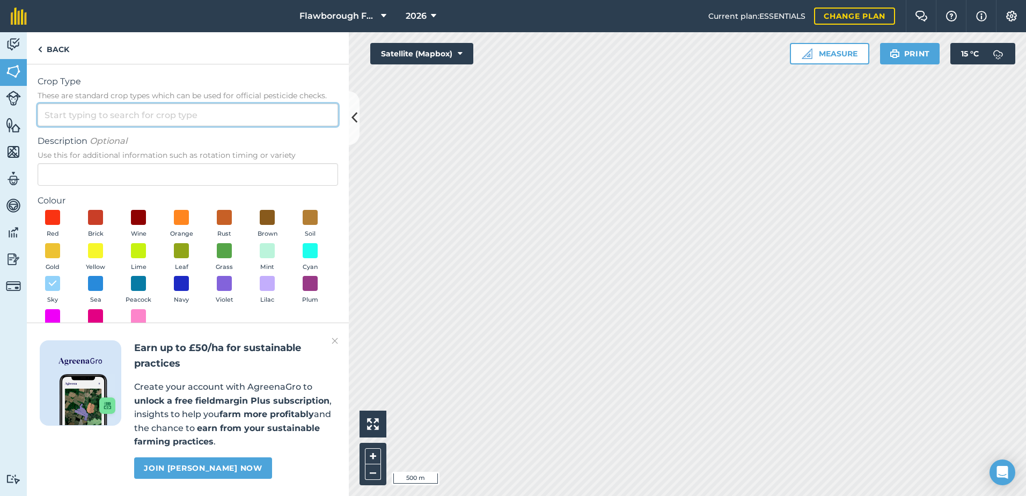
click at [97, 116] on input "Crop Type These are standard crop types which can be used for official pesticid…" at bounding box center [188, 115] width 300 height 23
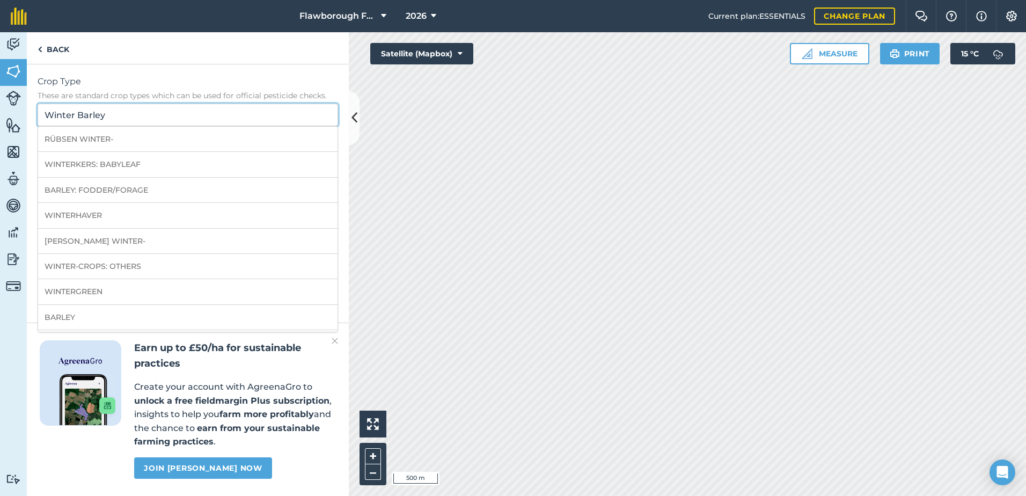
drag, startPoint x: 128, startPoint y: 112, endPoint x: -2, endPoint y: 98, distance: 130.7
click at [0, 98] on html "Flawborough Farms - Active 2026 Current plan : ESSENTIALS Change plan Farm Chat…" at bounding box center [513, 248] width 1026 height 496
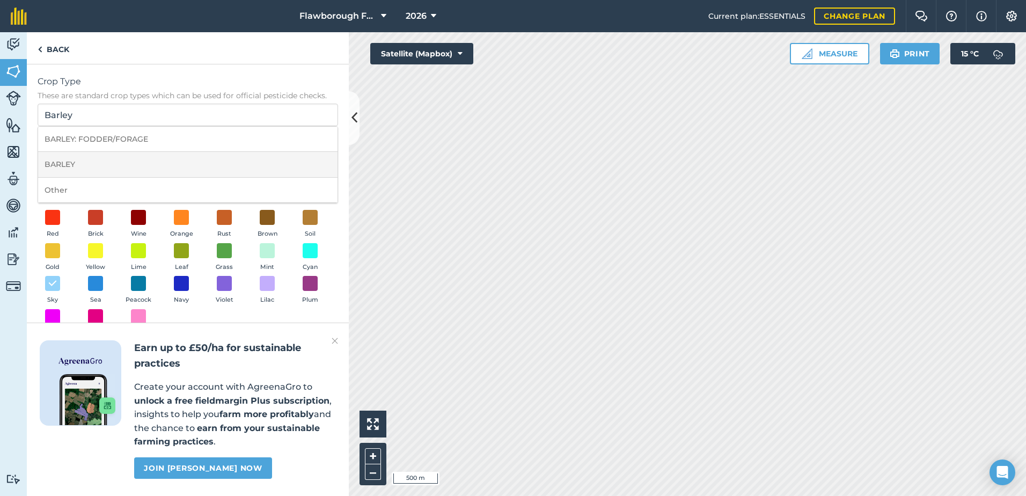
click at [77, 166] on li "BARLEY" at bounding box center [187, 164] width 299 height 25
type input "BARLEY"
click at [111, 114] on input "BARLEY" at bounding box center [188, 115] width 300 height 23
click at [82, 160] on li "BARLEY" at bounding box center [187, 164] width 299 height 25
click at [82, 170] on input "Description Optional Use this for additional information such as rotation timin…" at bounding box center [188, 174] width 300 height 23
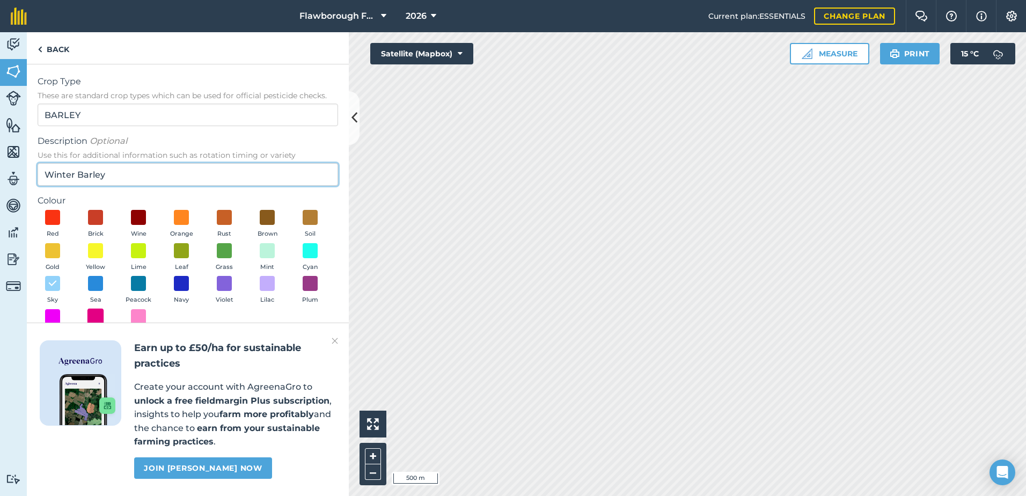
type input "Winter Barley"
click at [100, 311] on span at bounding box center [95, 316] width 17 height 17
click at [45, 51] on link "Back" at bounding box center [53, 48] width 53 height 32
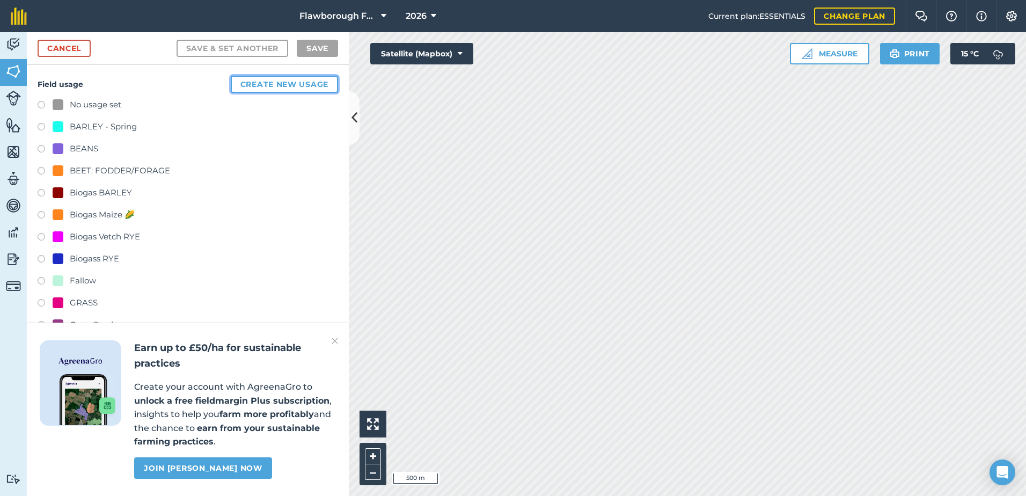
click at [274, 83] on button "Create new usage" at bounding box center [284, 84] width 107 height 17
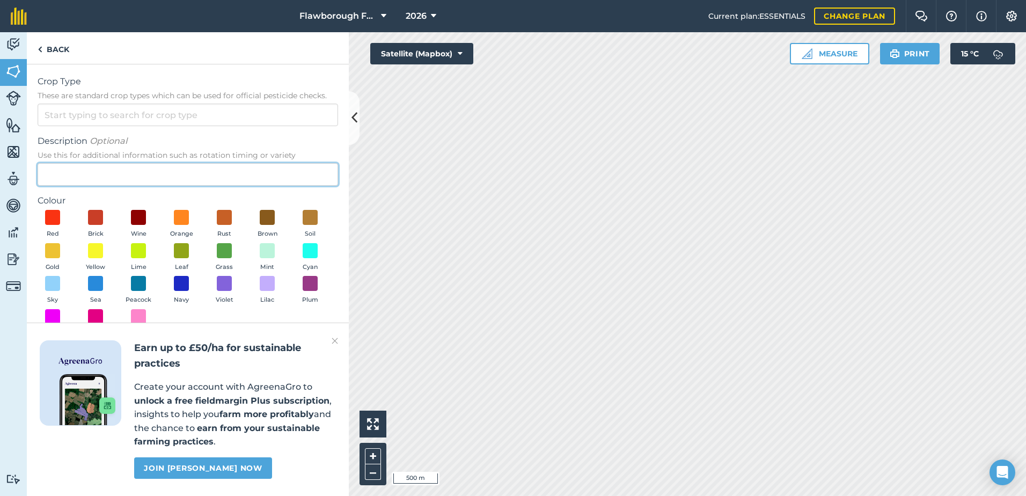
click at [98, 173] on input "Description Optional Use this for additional information such as rotation timin…" at bounding box center [188, 174] width 300 height 23
type input "Winter Barley"
click at [97, 218] on span at bounding box center [95, 217] width 17 height 17
click at [120, 119] on input "Crop Type These are standard crop types which can be used for official pesticid…" at bounding box center [188, 115] width 300 height 23
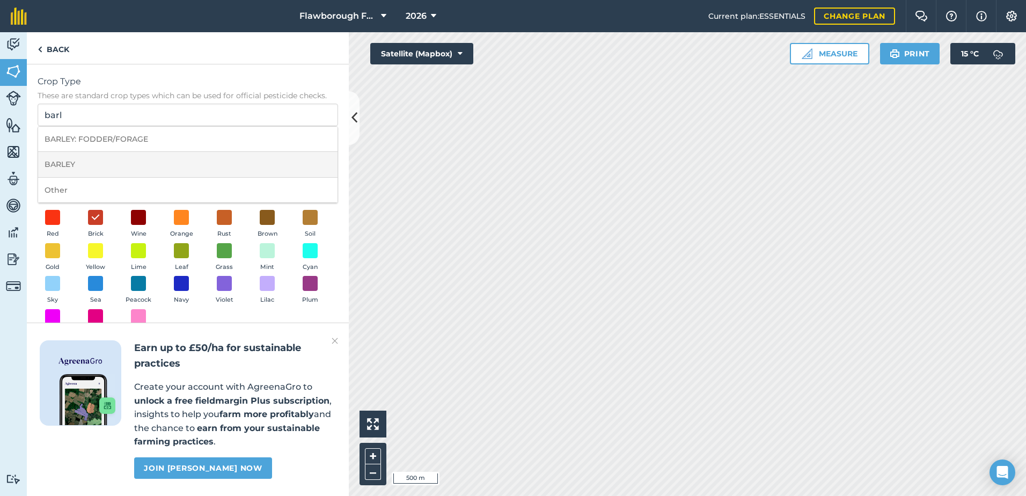
click at [101, 162] on li "BARLEY" at bounding box center [187, 164] width 299 height 25
type input "BARLEY"
click at [332, 341] on img at bounding box center [335, 340] width 6 height 13
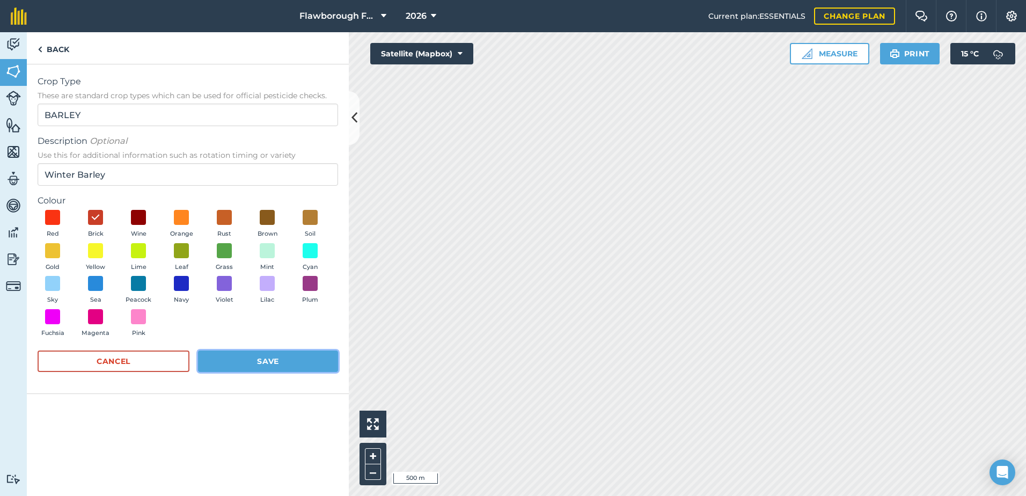
click at [254, 364] on button "Save" at bounding box center [268, 360] width 140 height 21
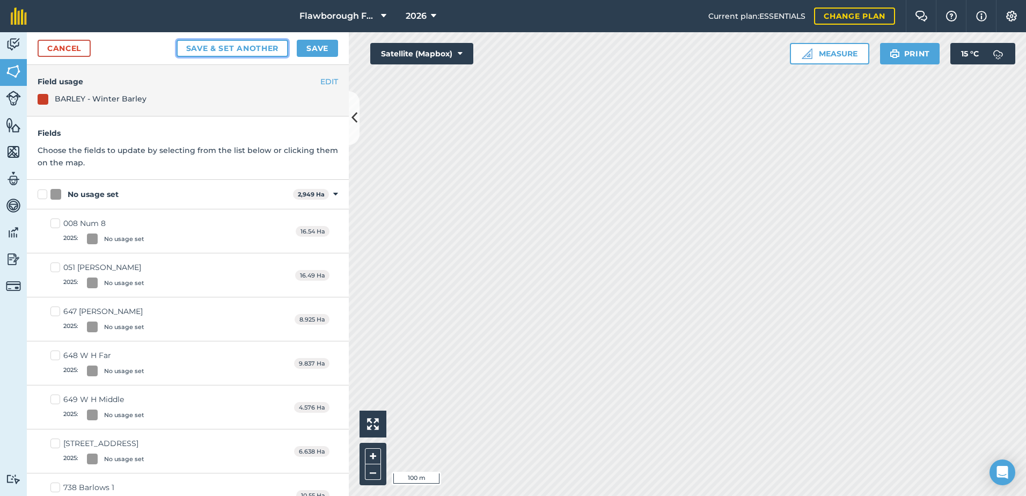
click at [238, 52] on button "Save & set another" at bounding box center [233, 48] width 112 height 17
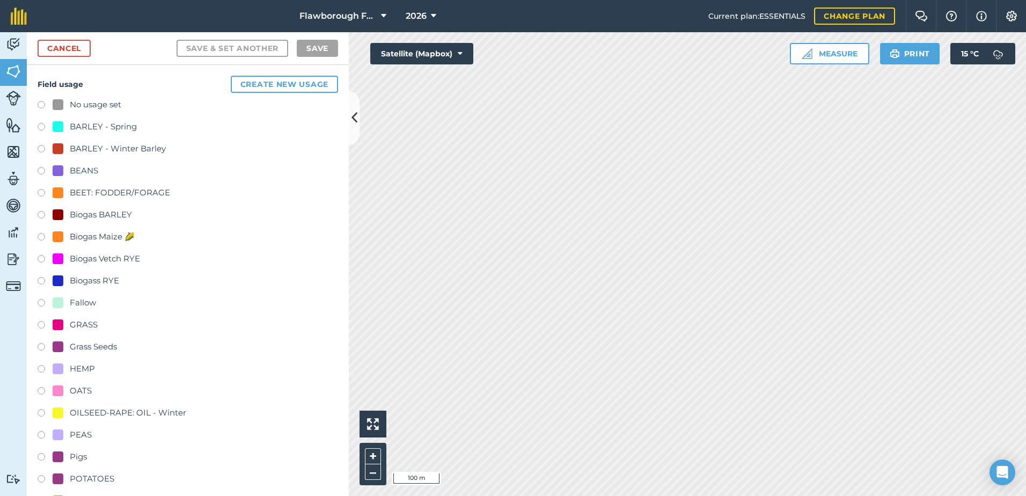
click at [59, 144] on div at bounding box center [58, 148] width 11 height 11
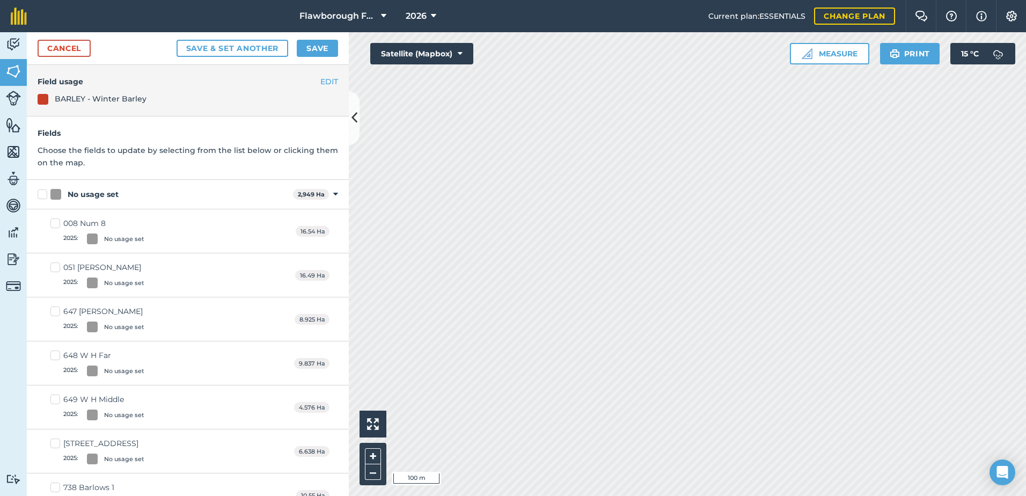
checkbox input "true"
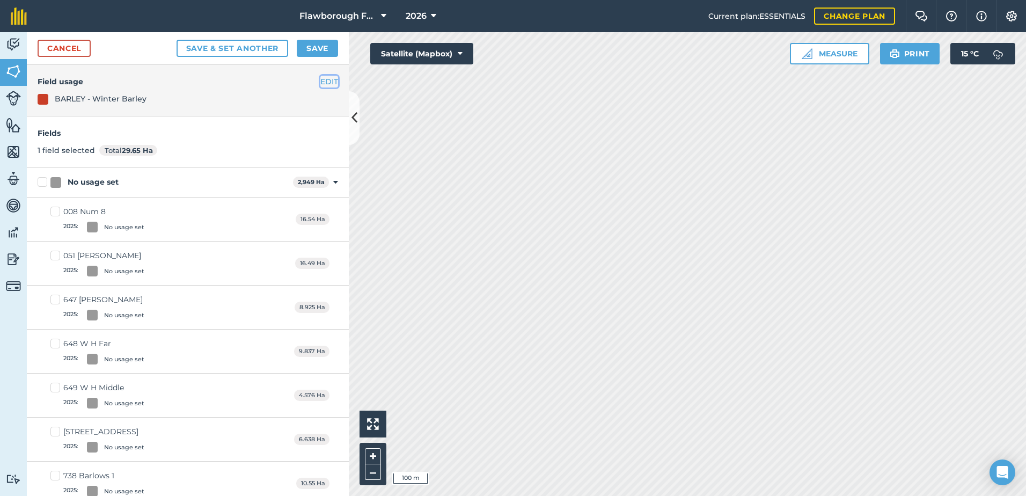
click at [320, 84] on button "EDIT" at bounding box center [329, 82] width 18 height 12
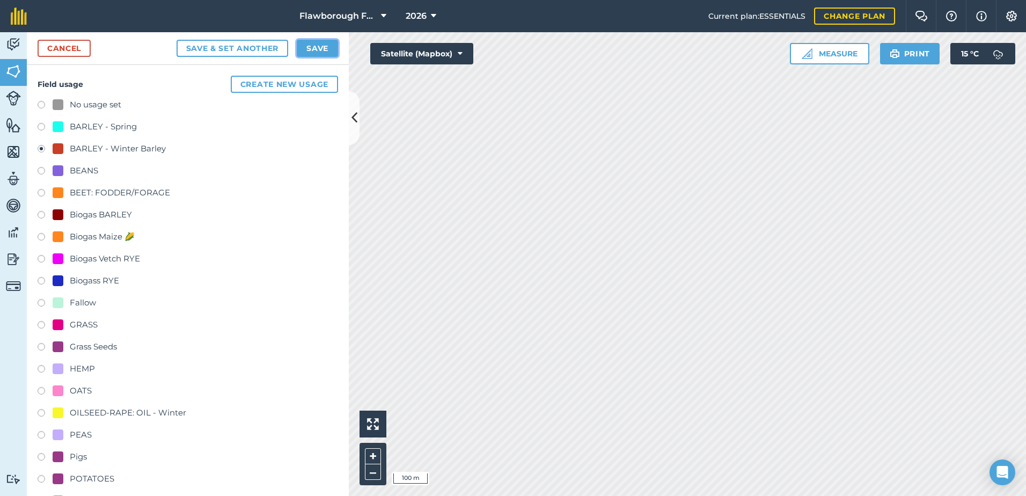
click at [316, 51] on button "Save" at bounding box center [317, 48] width 41 height 17
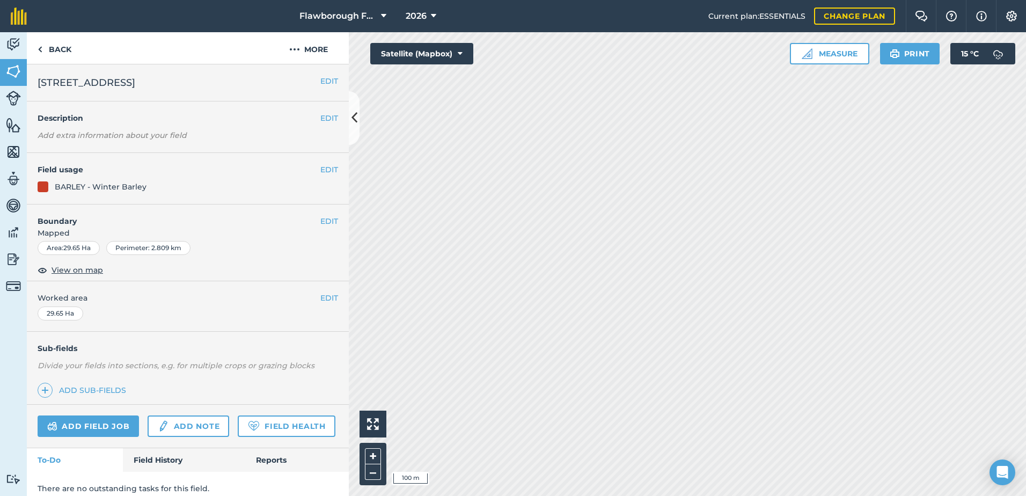
click at [588, 495] on html "Flawborough Farms - Active 2026 Current plan : ESSENTIALS Change plan Farm Chat…" at bounding box center [513, 248] width 1026 height 496
click at [567, 495] on html "Flawborough Farms - Active 2026 Current plan : ESSENTIALS Change plan Farm Chat…" at bounding box center [513, 248] width 1026 height 496
click at [570, 495] on html "Flawborough Farms - Active 2026 Current plan : ESSENTIALS Change plan Farm Chat…" at bounding box center [513, 248] width 1026 height 496
click at [54, 45] on link "Back" at bounding box center [54, 48] width 55 height 32
click at [63, 50] on link "Back" at bounding box center [54, 48] width 55 height 32
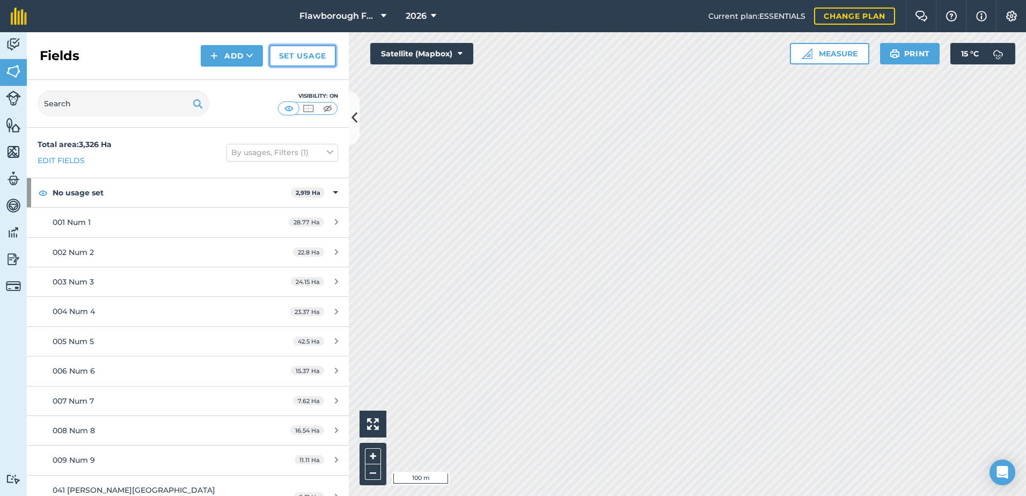
click at [294, 58] on link "Set usage" at bounding box center [302, 55] width 67 height 21
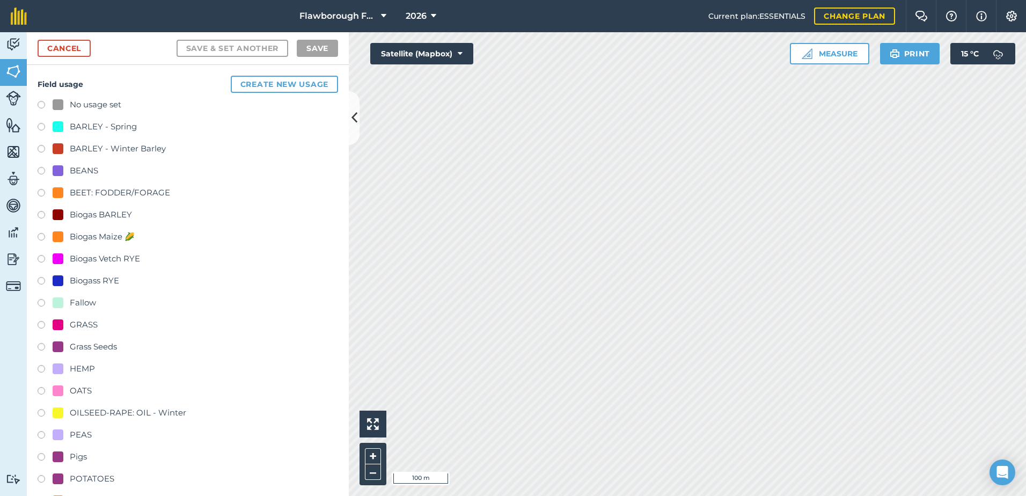
click at [105, 150] on div "BARLEY - Winter Barley" at bounding box center [118, 148] width 96 height 13
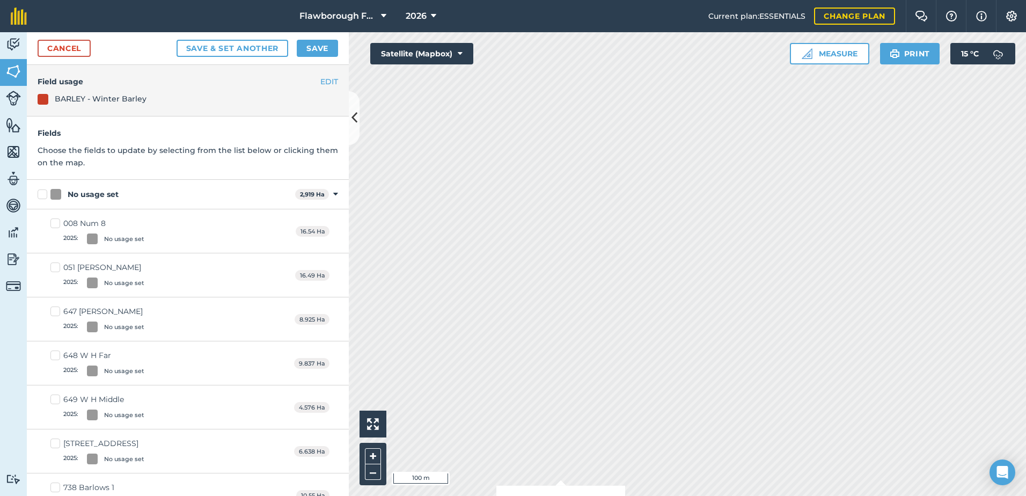
checkbox input "true"
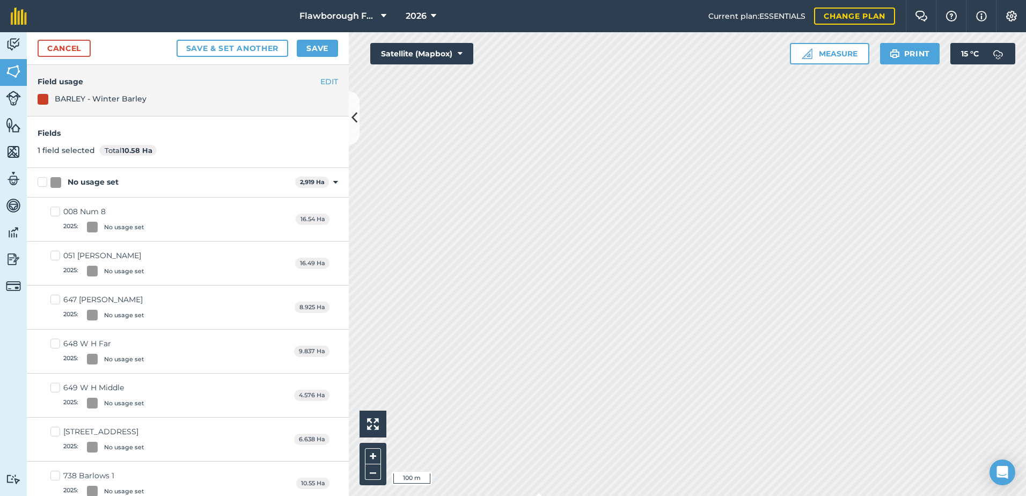
checkbox input "true"
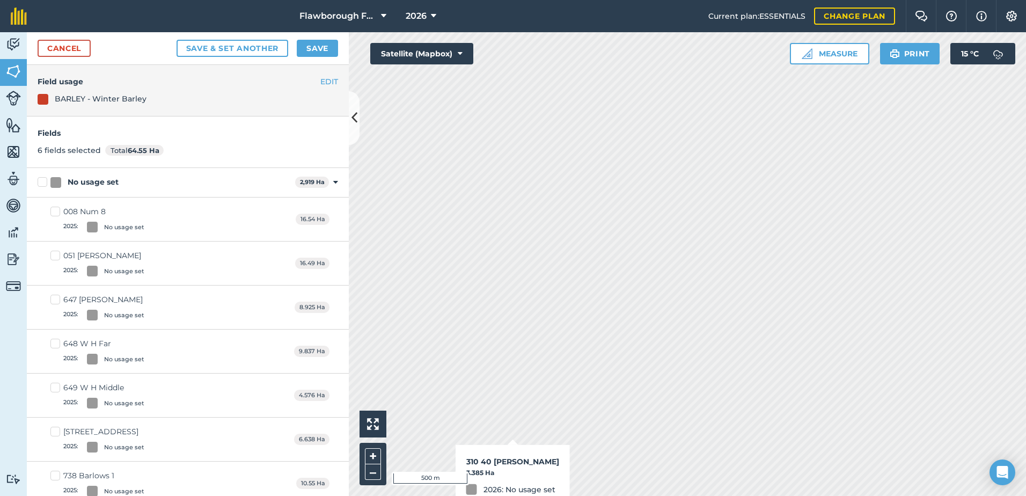
checkbox input "true"
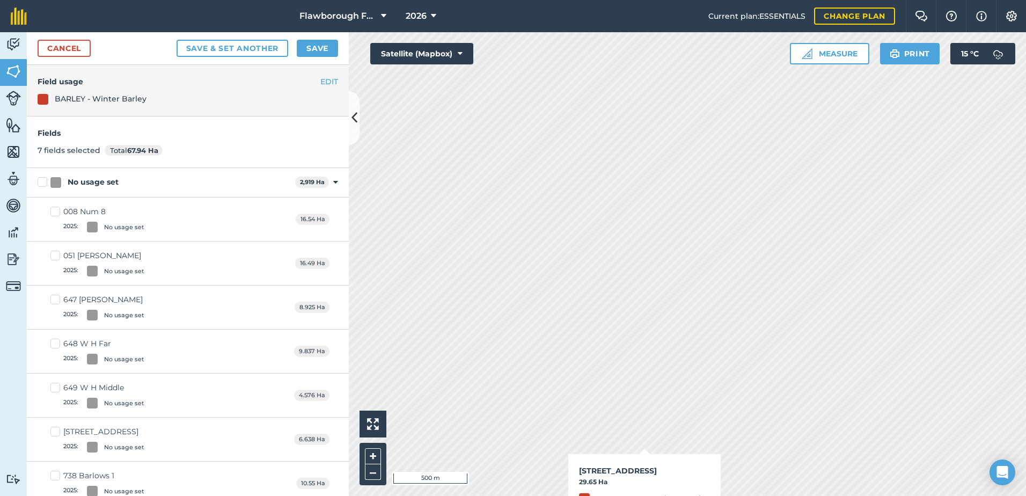
checkbox input "true"
checkbox input "false"
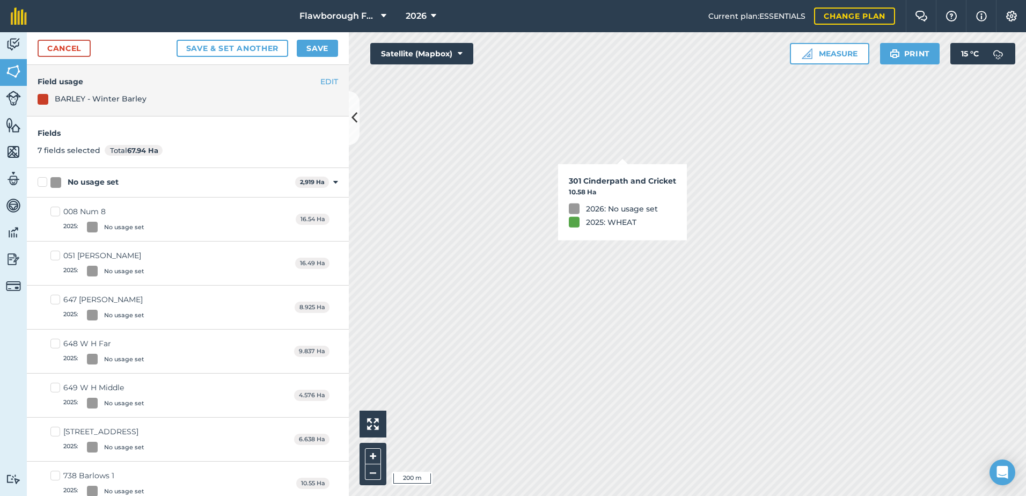
checkbox input "false"
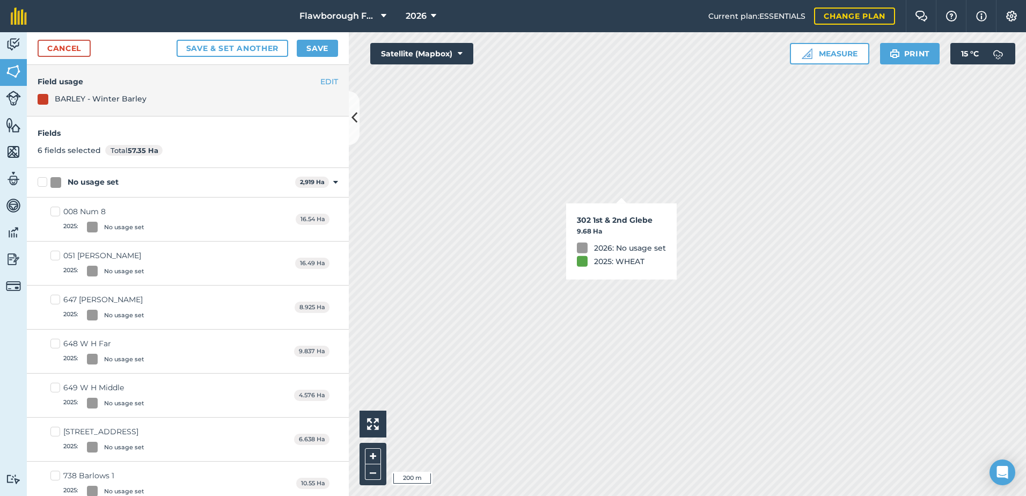
checkbox input "false"
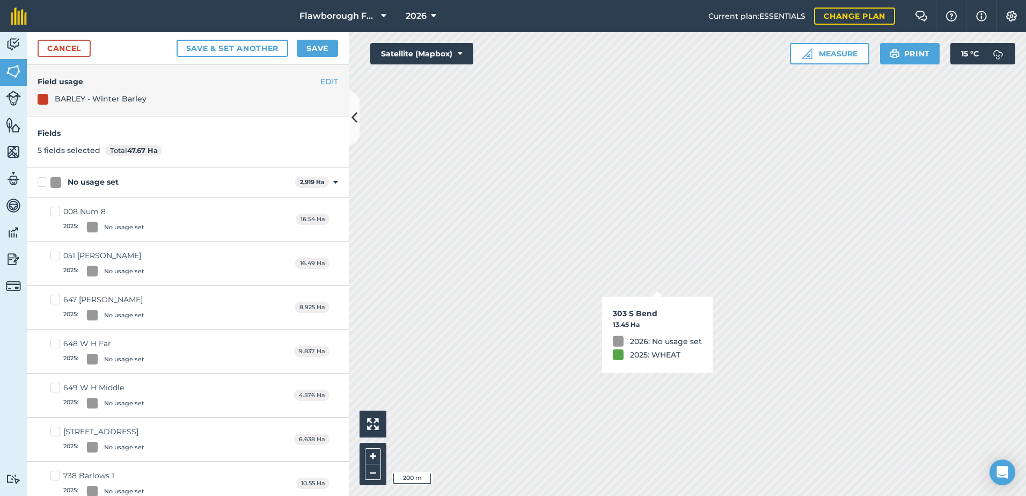
checkbox input "false"
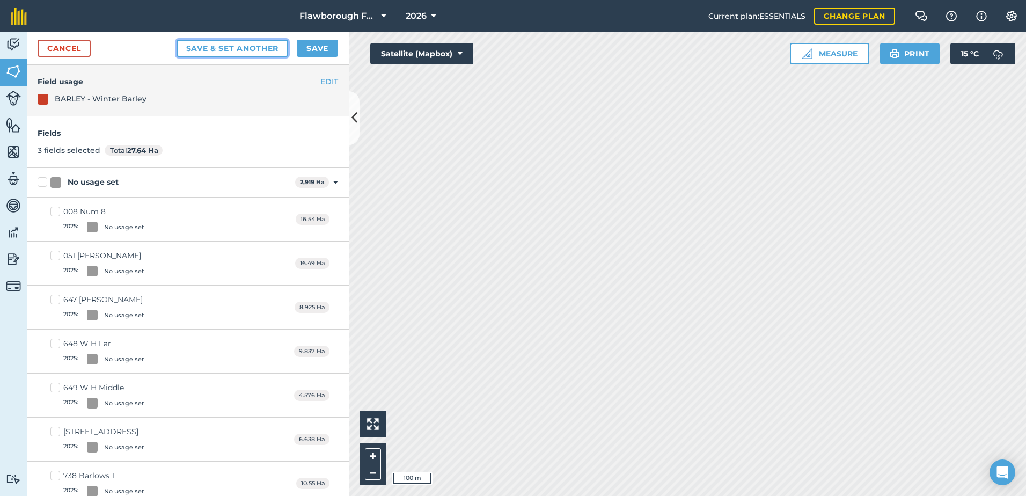
click at [250, 42] on button "Save & set another" at bounding box center [233, 48] width 112 height 17
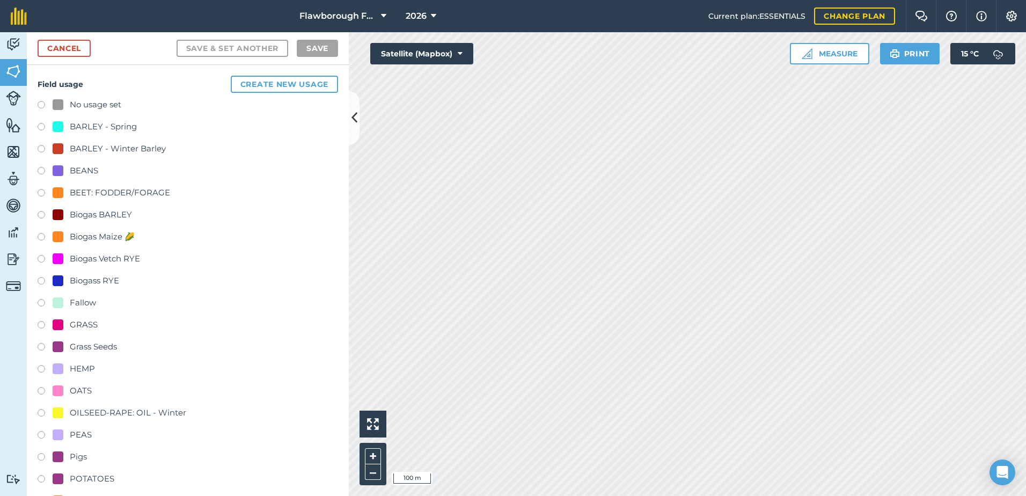
click at [84, 149] on div "BARLEY - Winter Barley" at bounding box center [118, 148] width 96 height 13
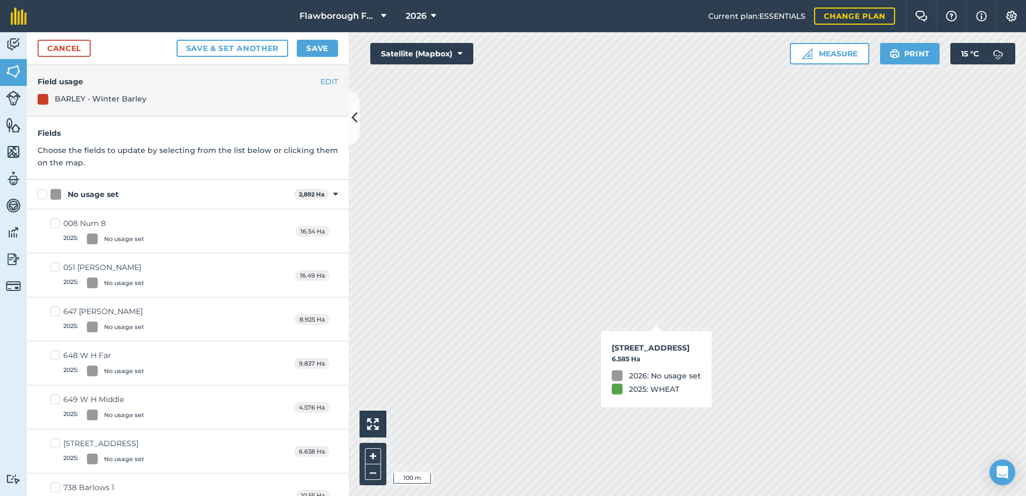
checkbox input "true"
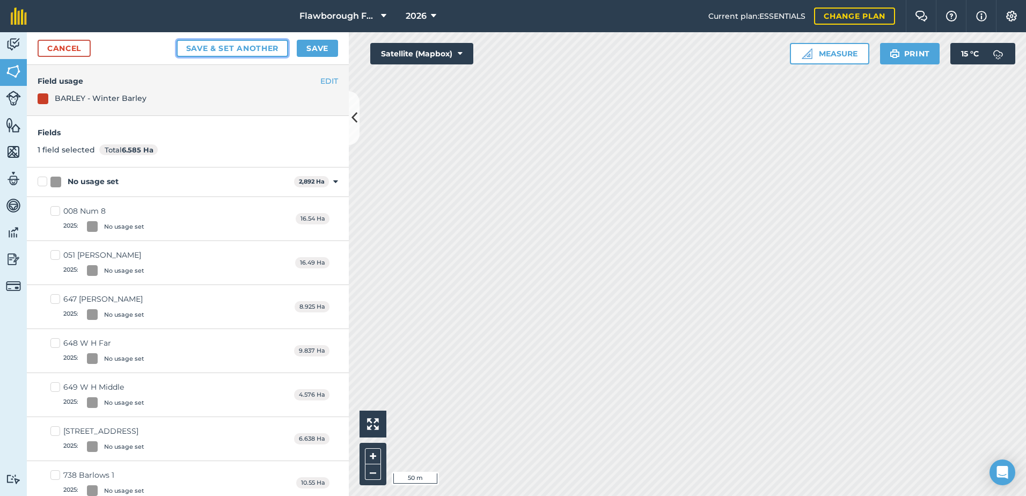
click at [222, 49] on button "Save & set another" at bounding box center [233, 48] width 112 height 17
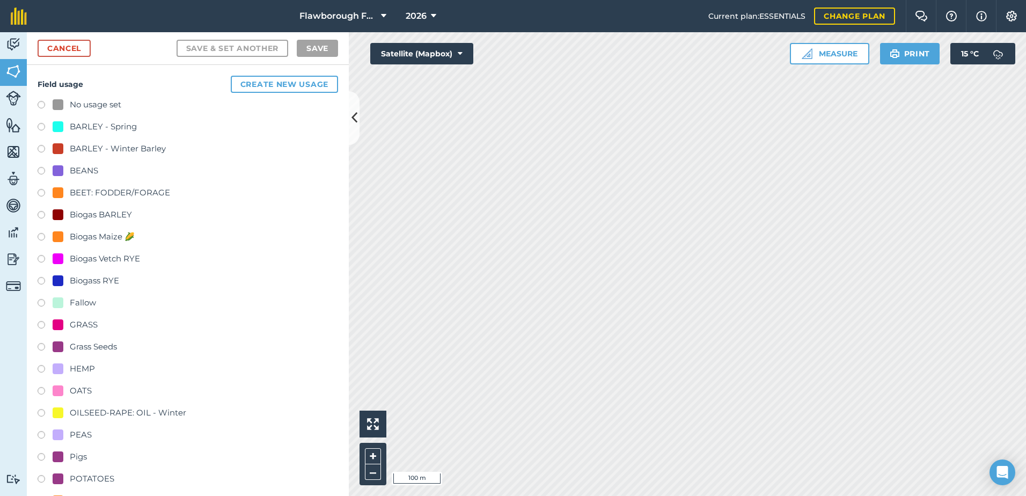
click at [129, 144] on div "BARLEY - Winter Barley" at bounding box center [118, 148] width 96 height 13
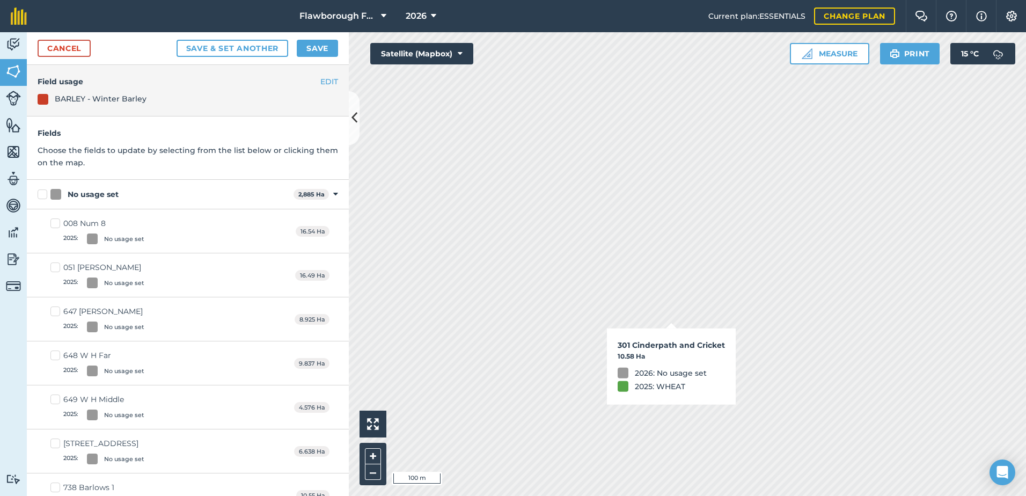
checkbox input "true"
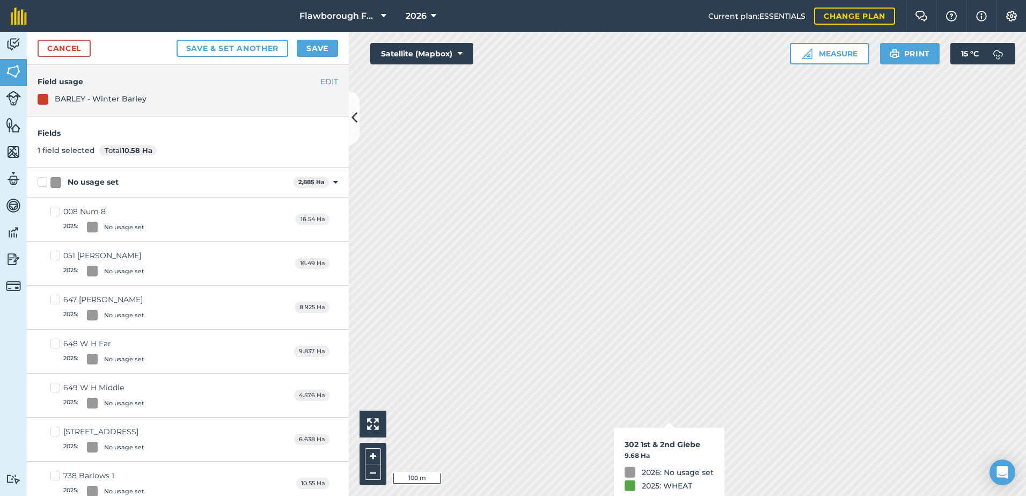
checkbox input "true"
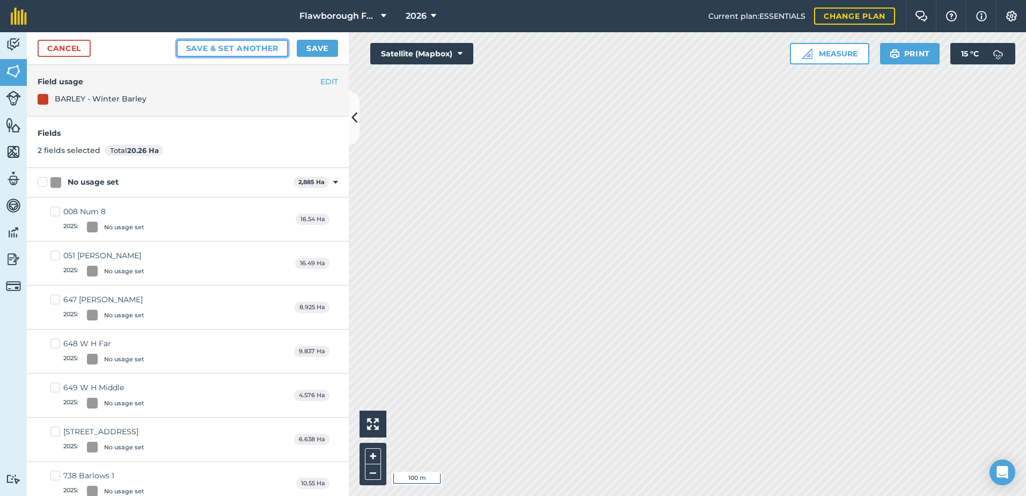
click at [259, 43] on button "Save & set another" at bounding box center [233, 48] width 112 height 17
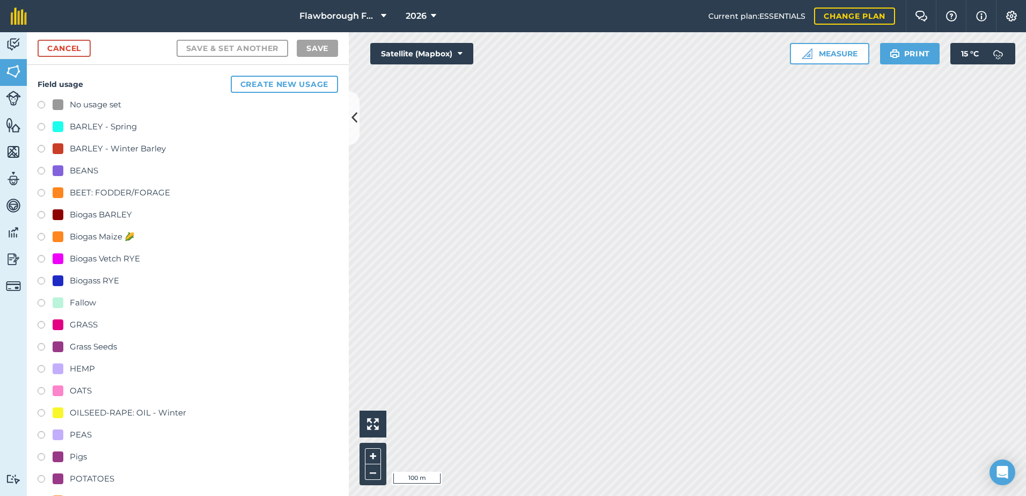
checkbox input "true"
click at [69, 144] on div "BARLEY - Winter Barley" at bounding box center [109, 148] width 113 height 13
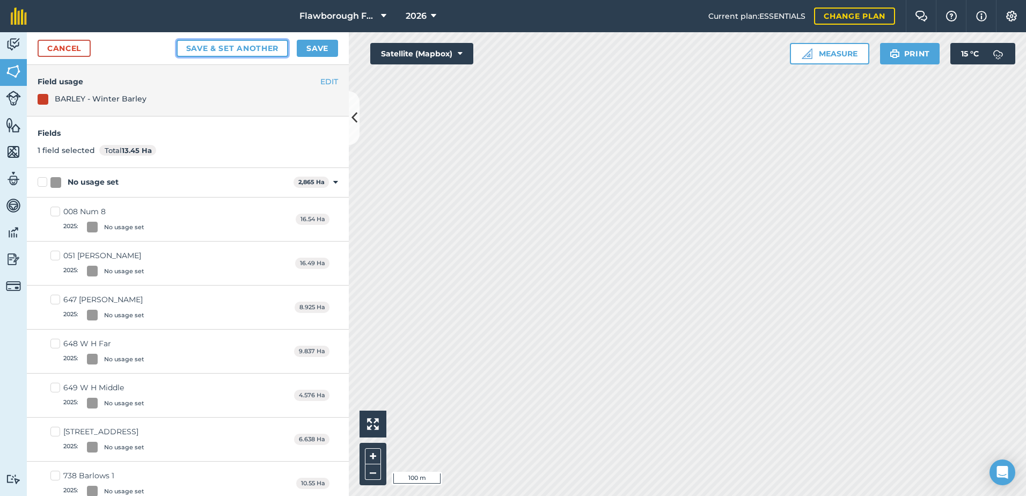
click at [262, 53] on button "Save & set another" at bounding box center [233, 48] width 112 height 17
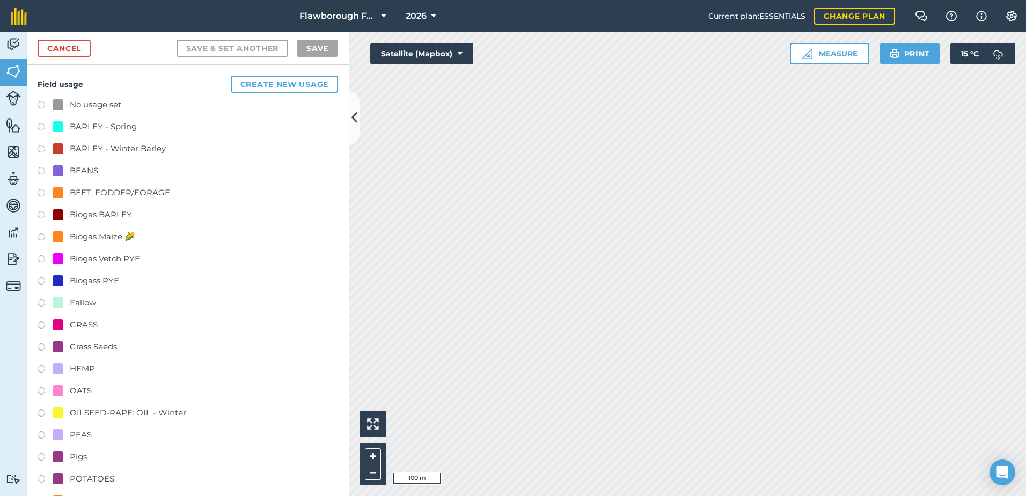
click at [483, 0] on html "Flawborough Farms - Active 2026 Current plan : ESSENTIALS Change plan Farm Chat…" at bounding box center [513, 248] width 1026 height 496
checkbox input "true"
click at [102, 150] on div "BARLEY - Winter Barley" at bounding box center [118, 148] width 96 height 13
click at [42, 147] on label at bounding box center [45, 150] width 15 height 11
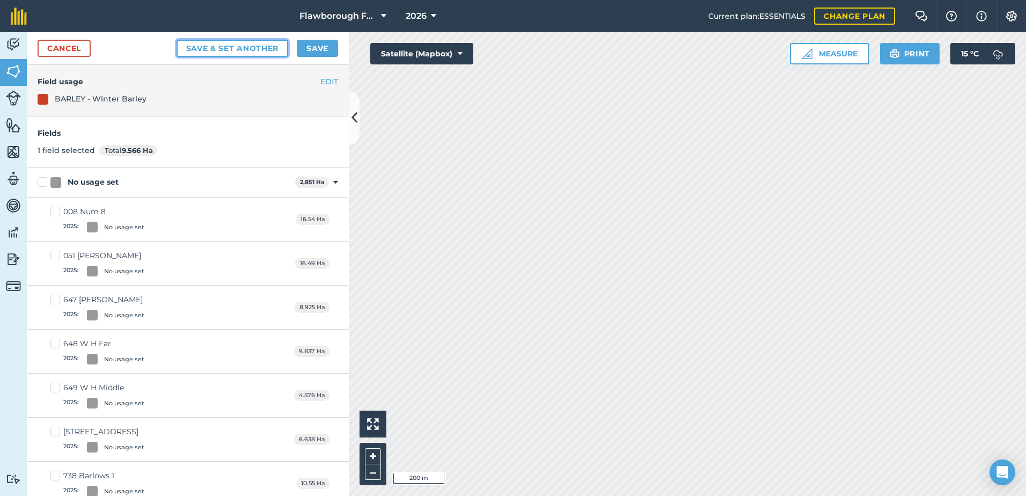
click at [255, 51] on button "Save & set another" at bounding box center [233, 48] width 112 height 17
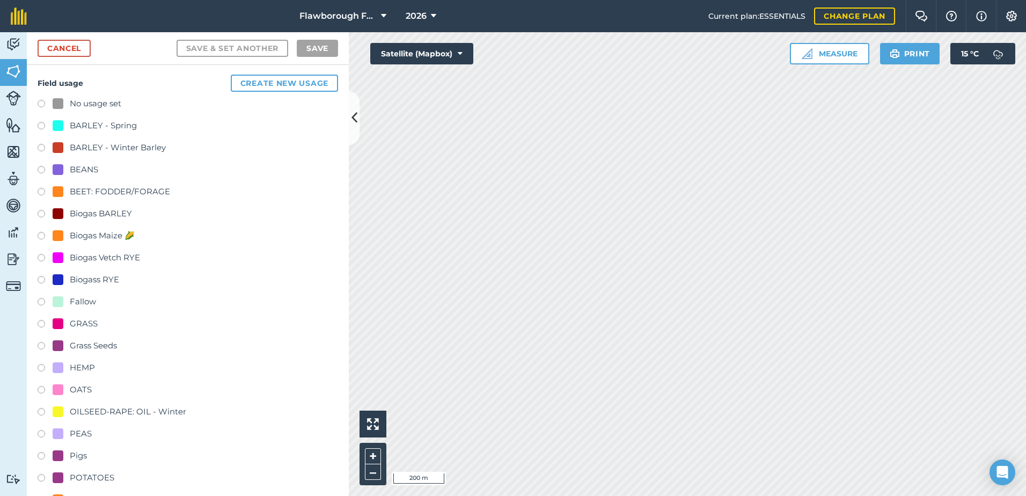
scroll to position [1, 0]
click at [80, 52] on link "Cancel" at bounding box center [64, 48] width 53 height 17
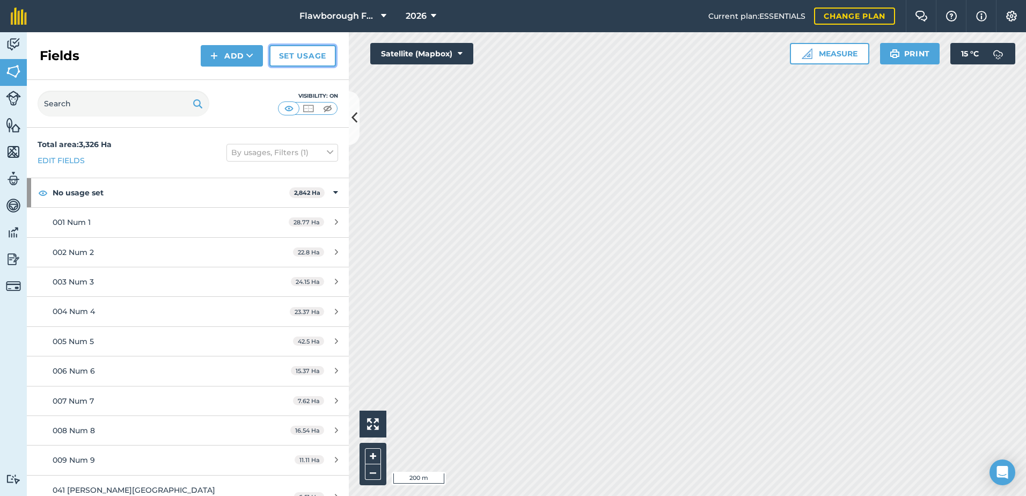
click at [300, 55] on link "Set usage" at bounding box center [302, 55] width 67 height 21
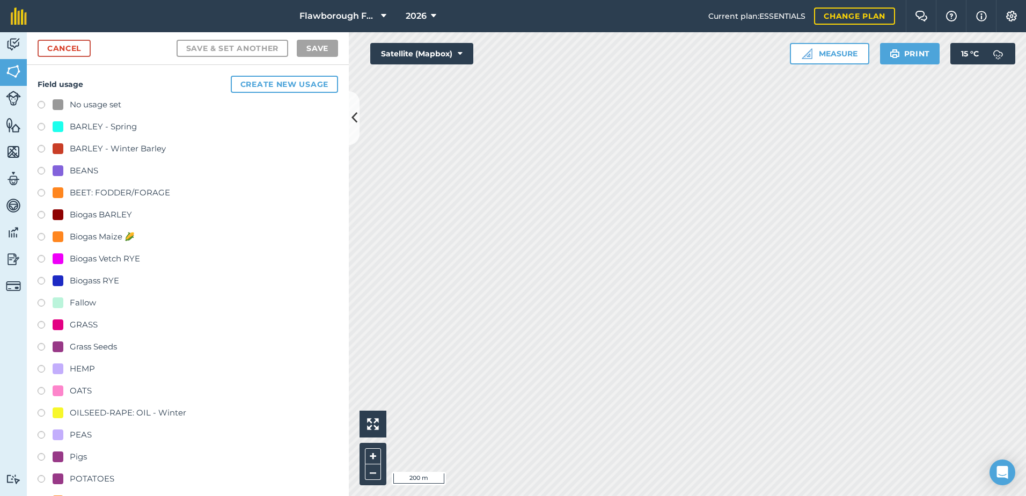
click at [99, 146] on div "BARLEY - Winter Barley" at bounding box center [118, 148] width 96 height 13
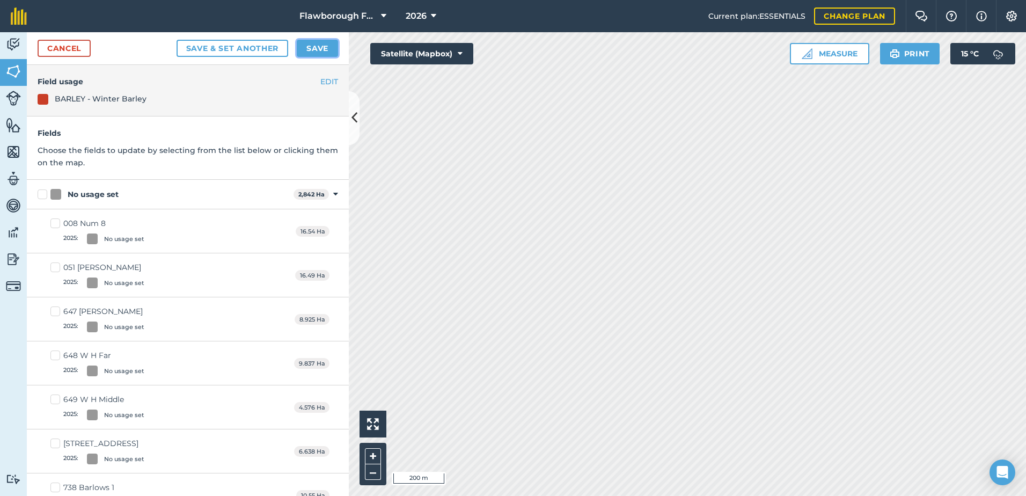
click at [318, 49] on button "Save" at bounding box center [317, 48] width 41 height 17
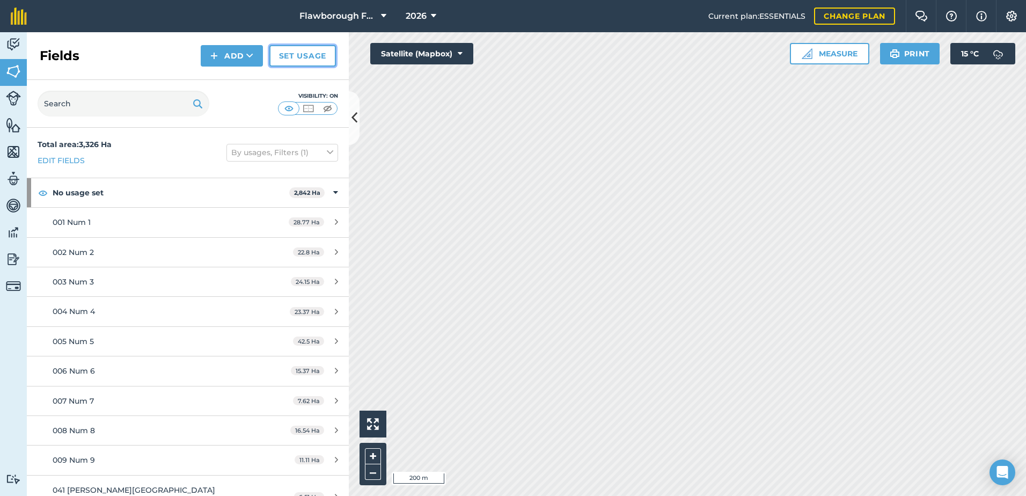
click at [309, 59] on link "Set usage" at bounding box center [302, 55] width 67 height 21
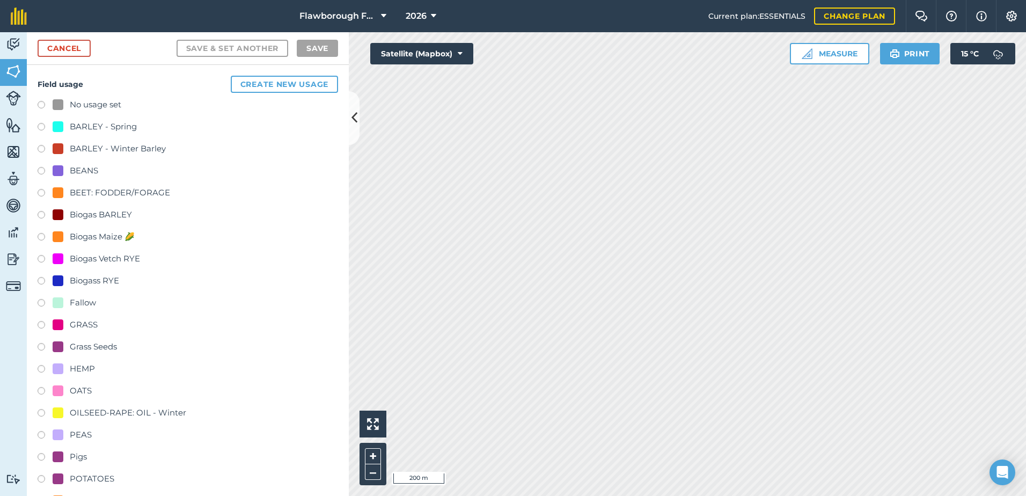
click at [95, 233] on div "Biogas Maize 🌽" at bounding box center [102, 236] width 65 height 13
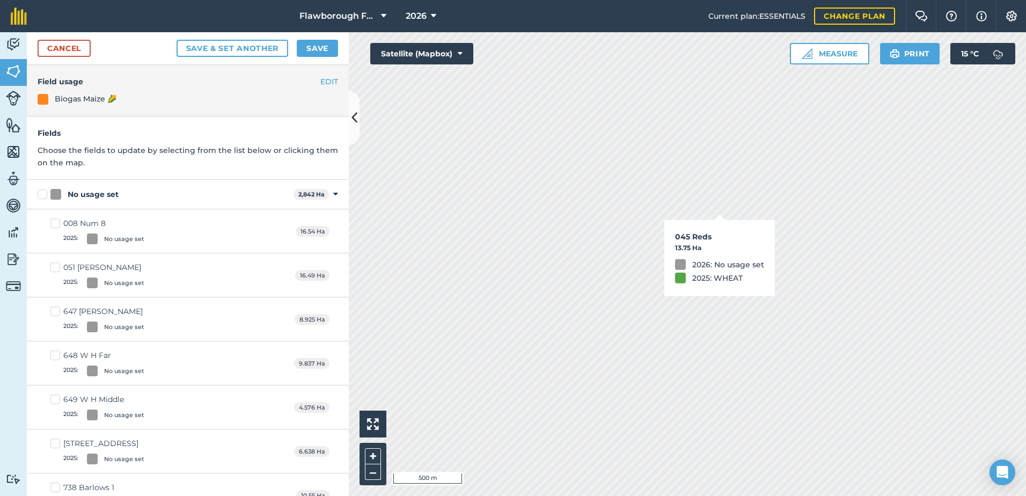
checkbox input "true"
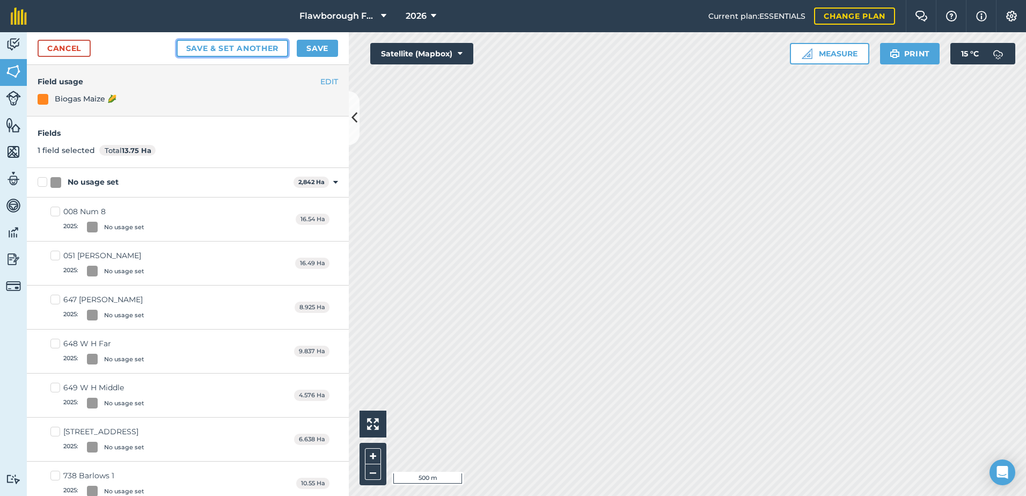
click at [270, 50] on button "Save & set another" at bounding box center [233, 48] width 112 height 17
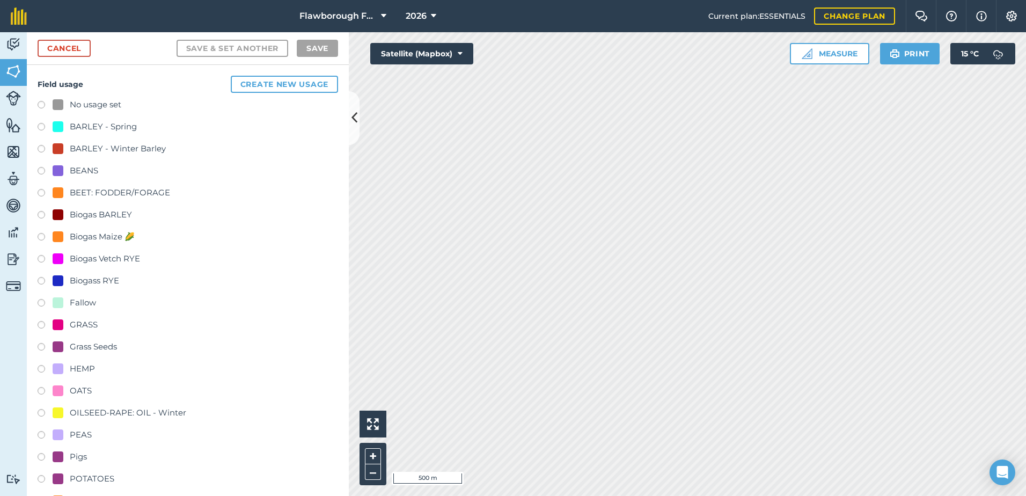
click at [45, 234] on label at bounding box center [45, 238] width 15 height 11
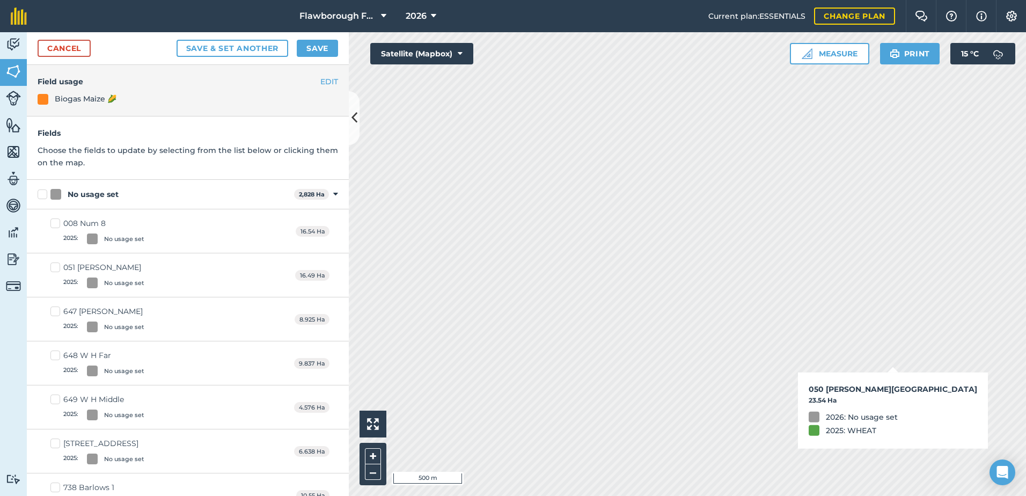
checkbox input "true"
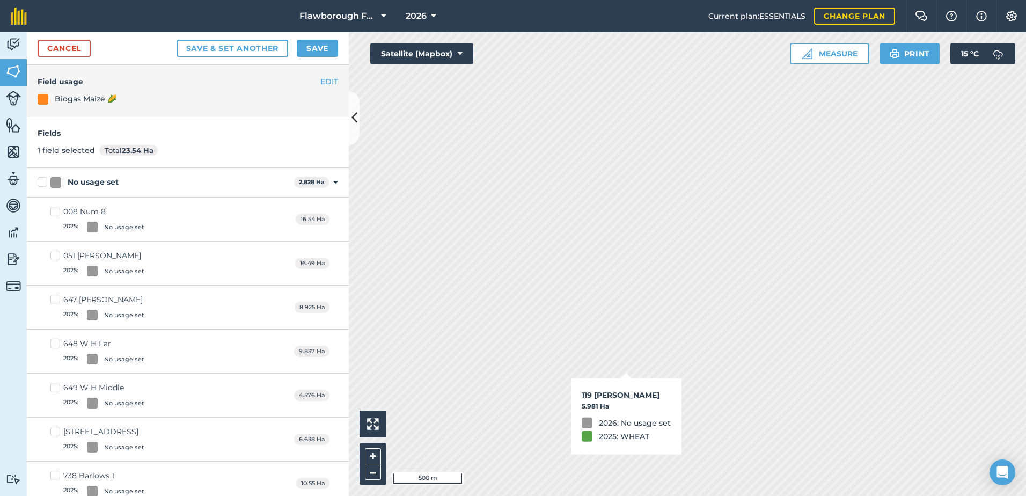
checkbox input "true"
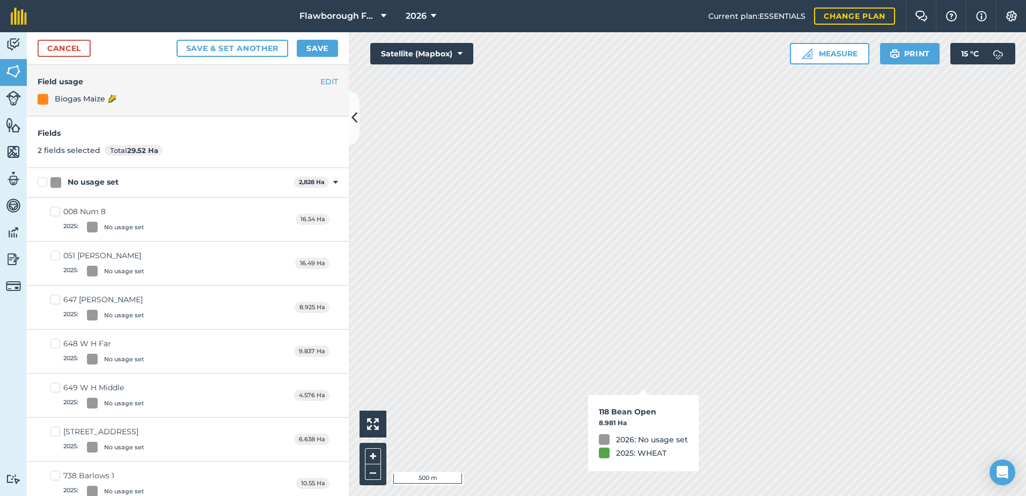
checkbox input "true"
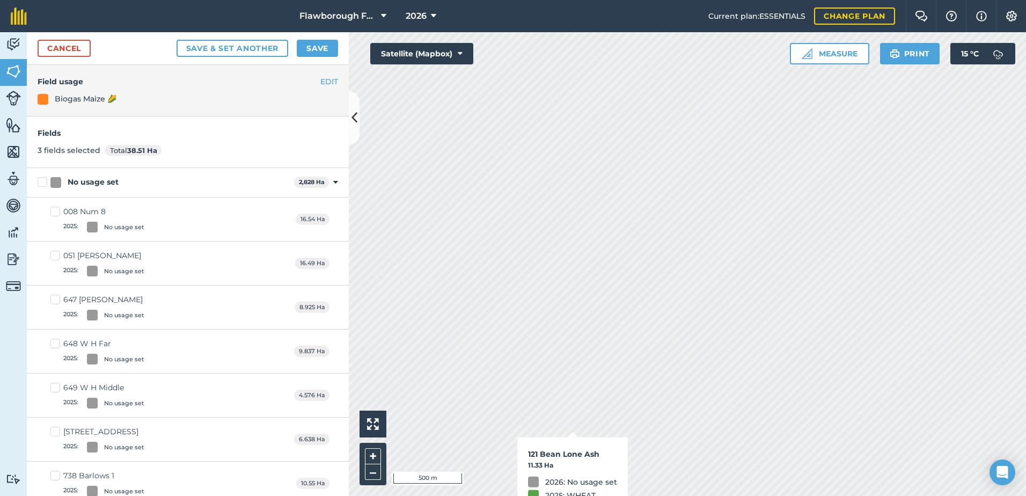
checkbox input "true"
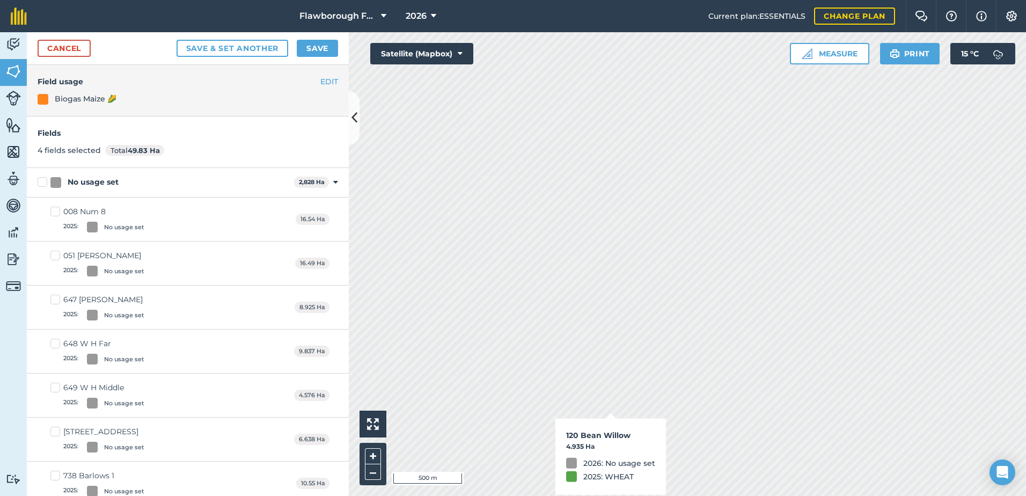
checkbox input "true"
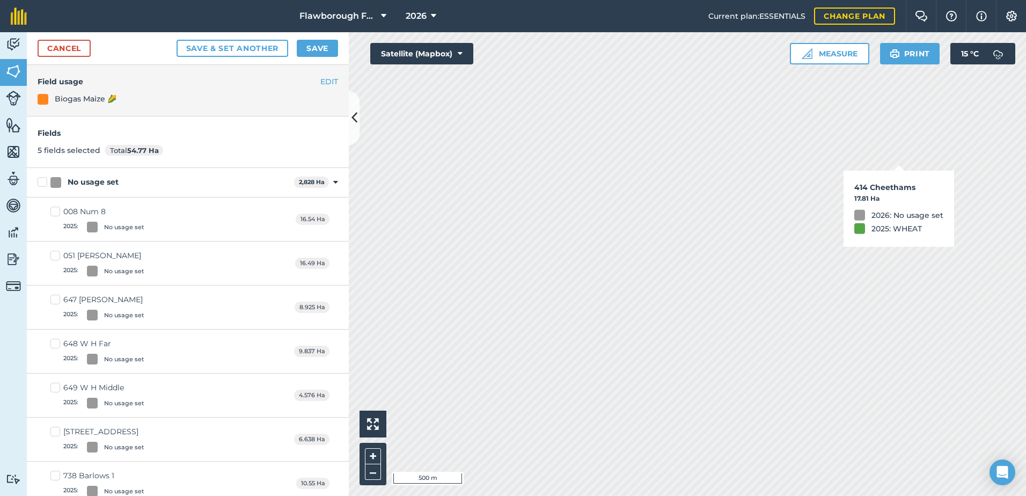
checkbox input "true"
click at [350, 0] on html "Flawborough Farms - Active 2026 Current plan : ESSENTIALS Change plan Farm Chat…" at bounding box center [513, 248] width 1026 height 496
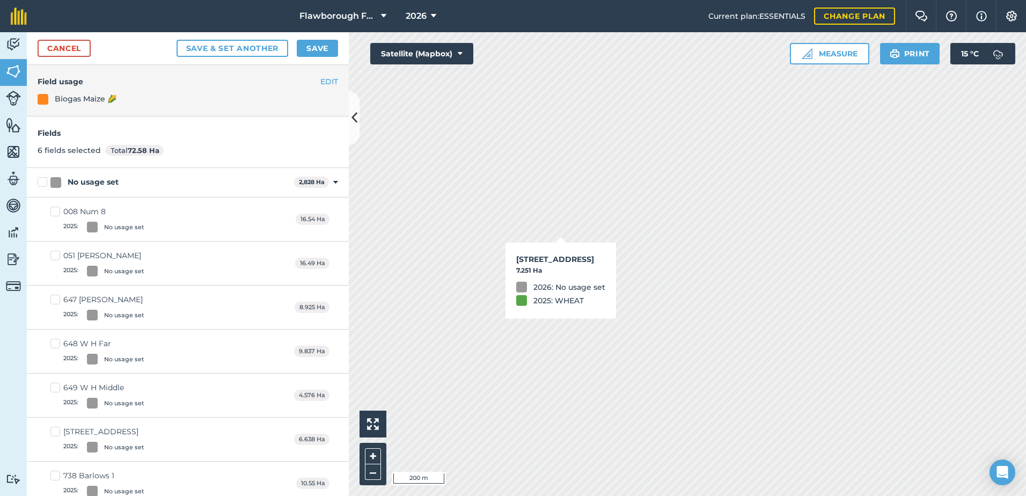
checkbox input "true"
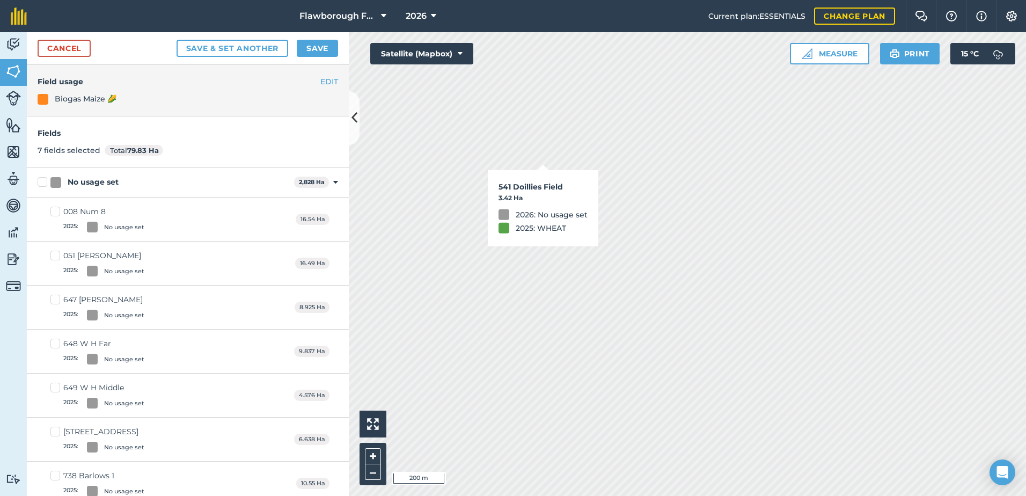
checkbox input "true"
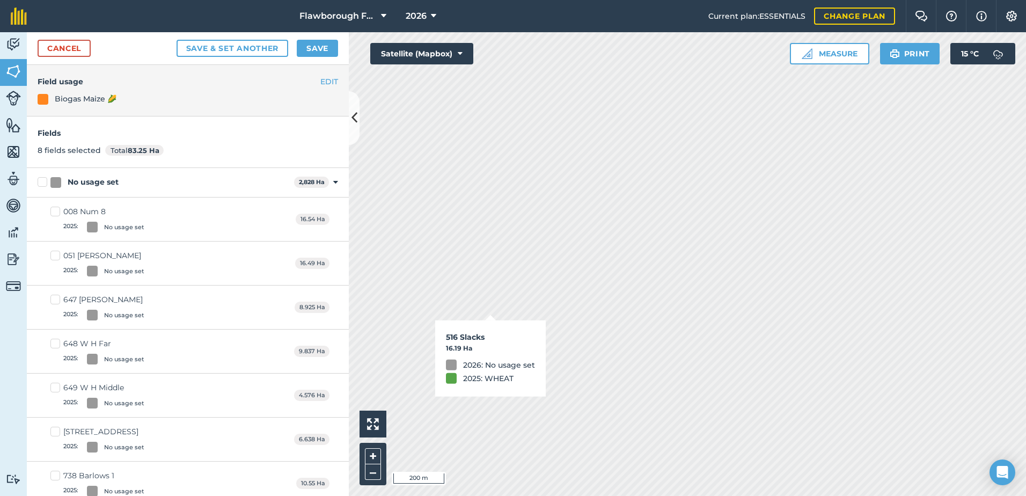
checkbox input "true"
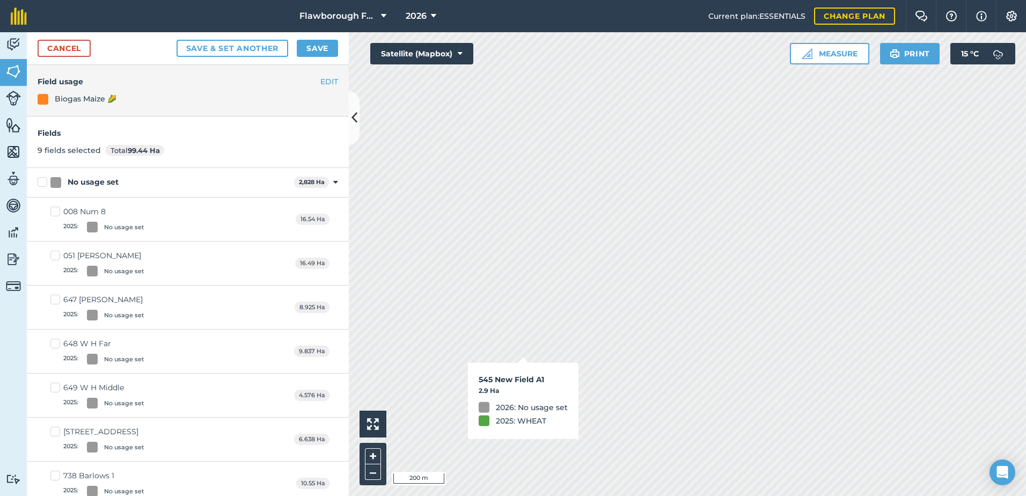
checkbox input "true"
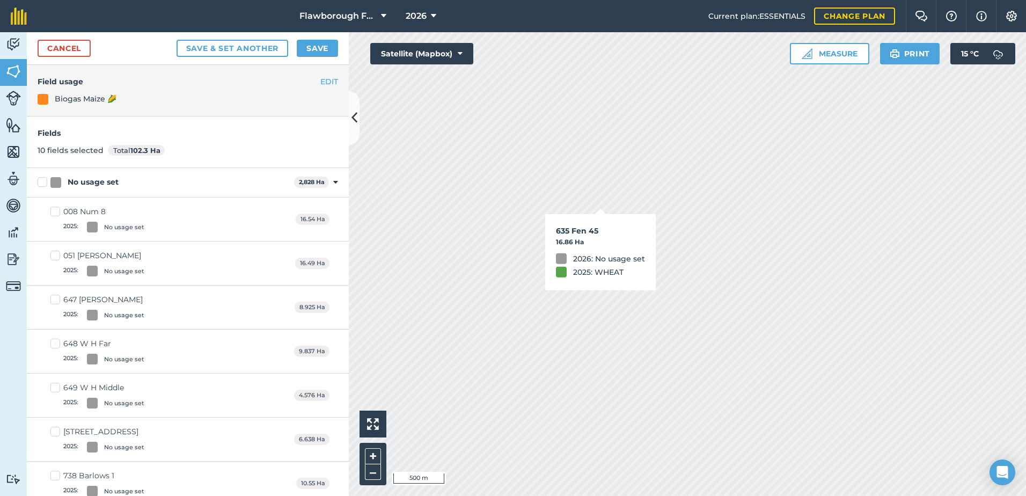
checkbox input "true"
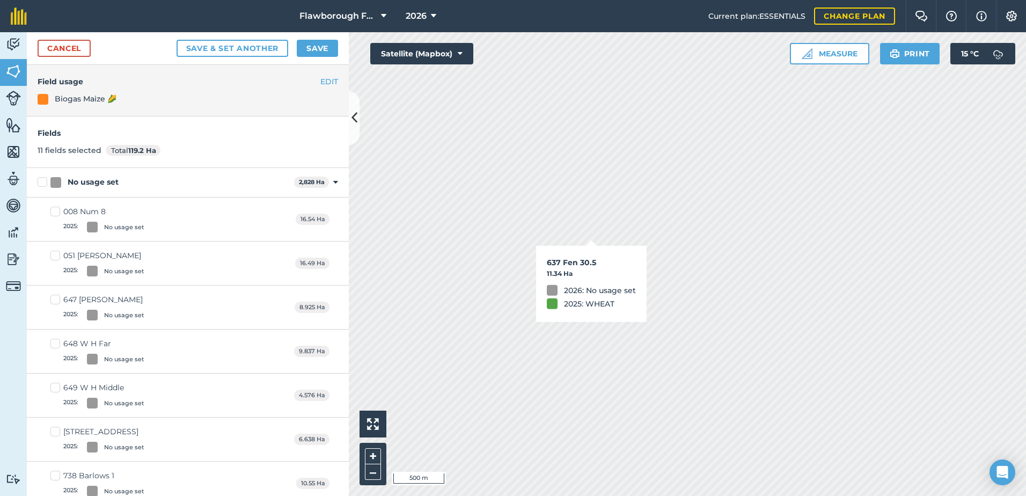
checkbox input "true"
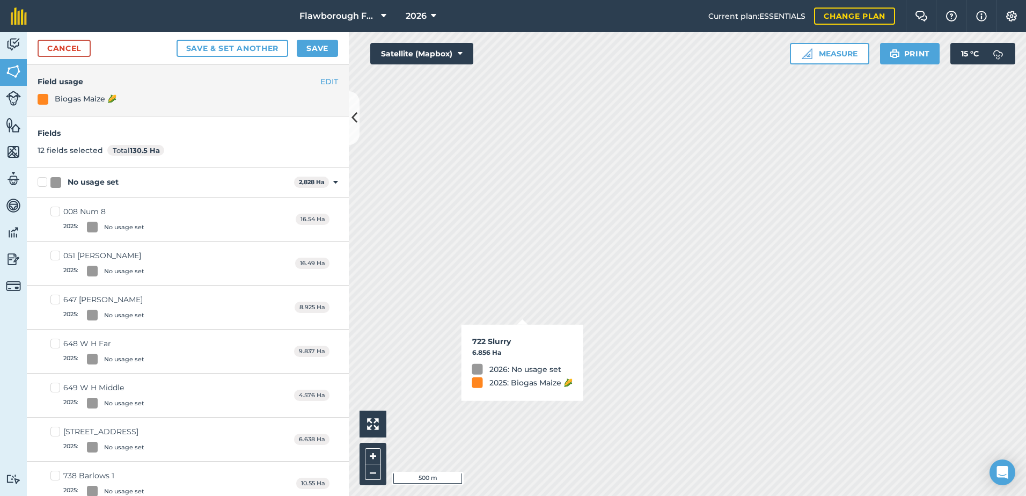
checkbox input "true"
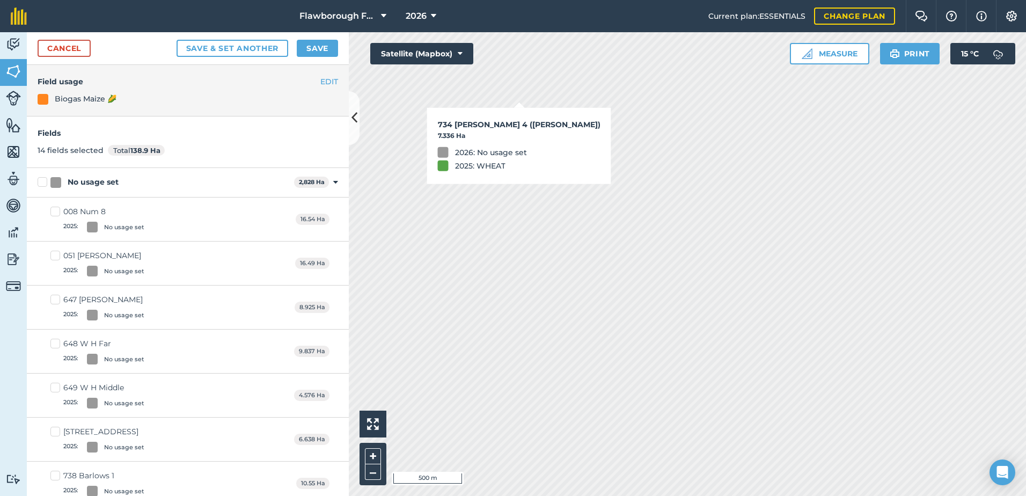
checkbox input "true"
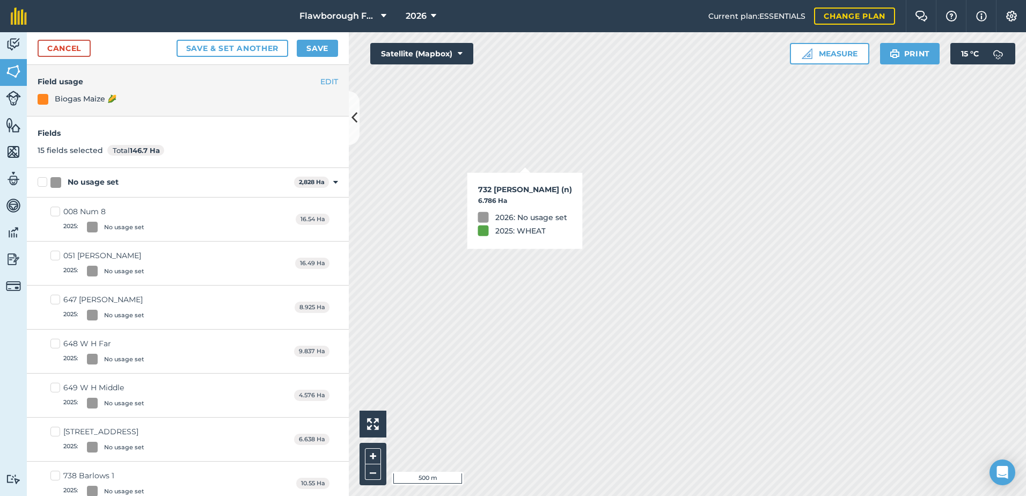
checkbox input "true"
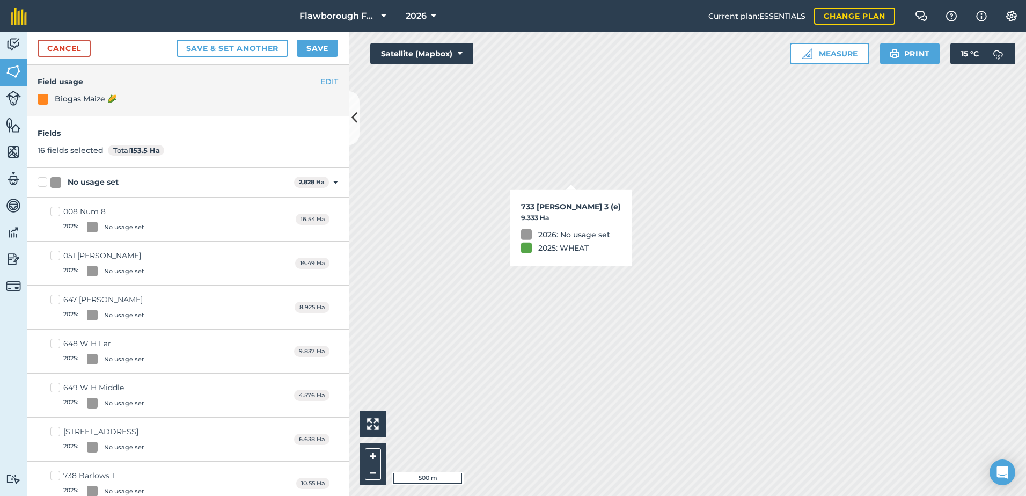
checkbox input "true"
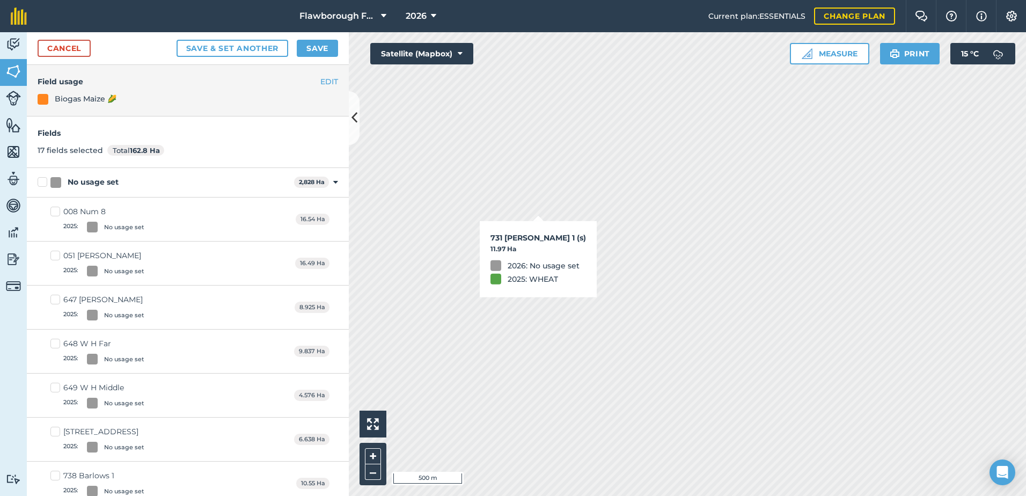
checkbox input "true"
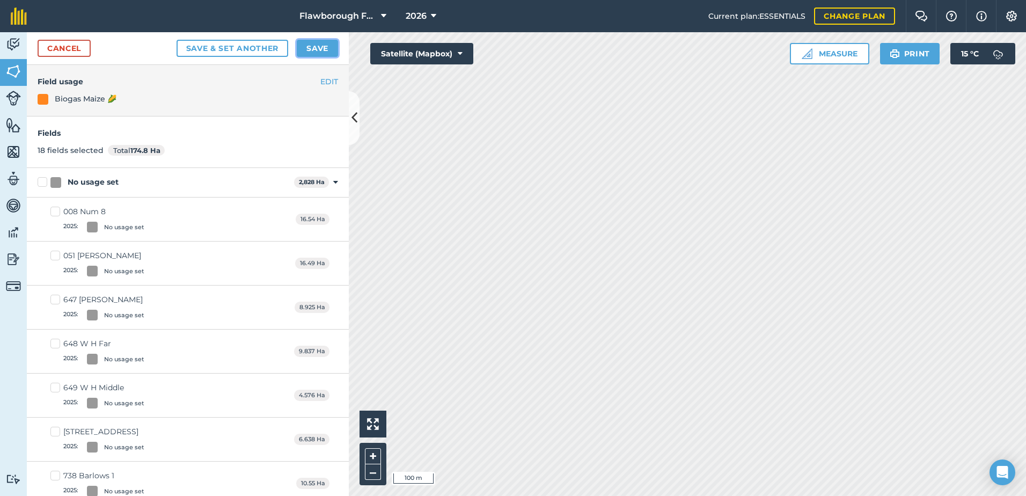
click at [316, 49] on button "Save" at bounding box center [317, 48] width 41 height 17
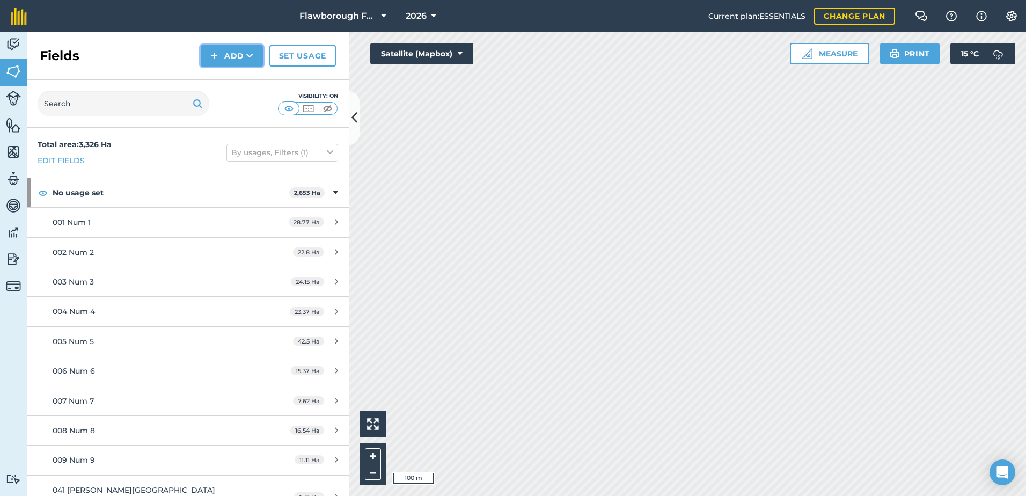
click at [245, 53] on button "Add" at bounding box center [232, 55] width 62 height 21
click at [240, 84] on link "Draw" at bounding box center [231, 80] width 59 height 24
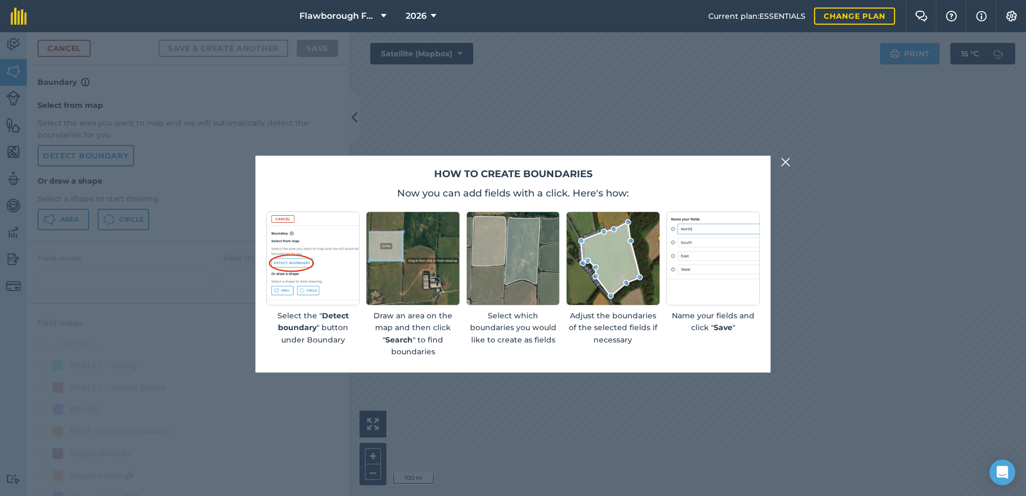
click at [787, 165] on img at bounding box center [786, 162] width 10 height 13
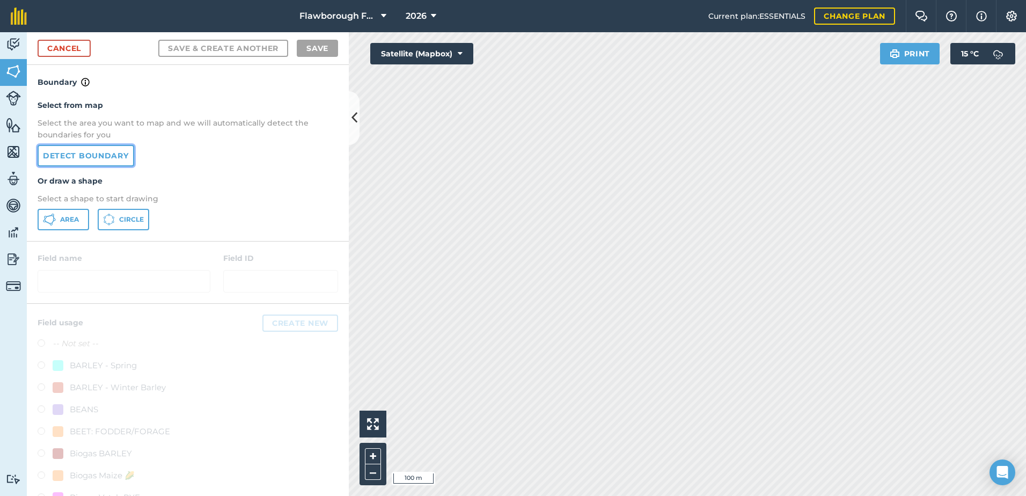
click at [96, 158] on link "Detect boundary" at bounding box center [86, 155] width 97 height 21
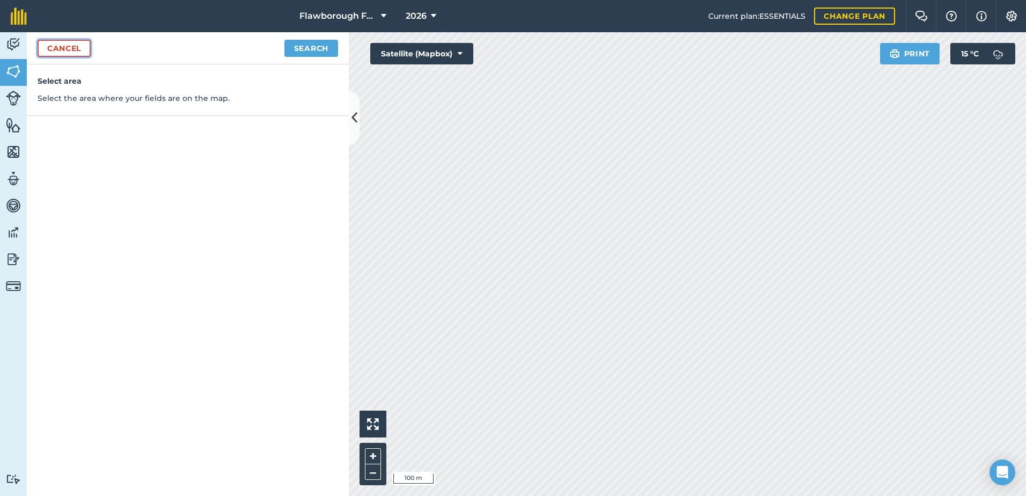
click at [64, 53] on link "Cancel" at bounding box center [64, 48] width 53 height 17
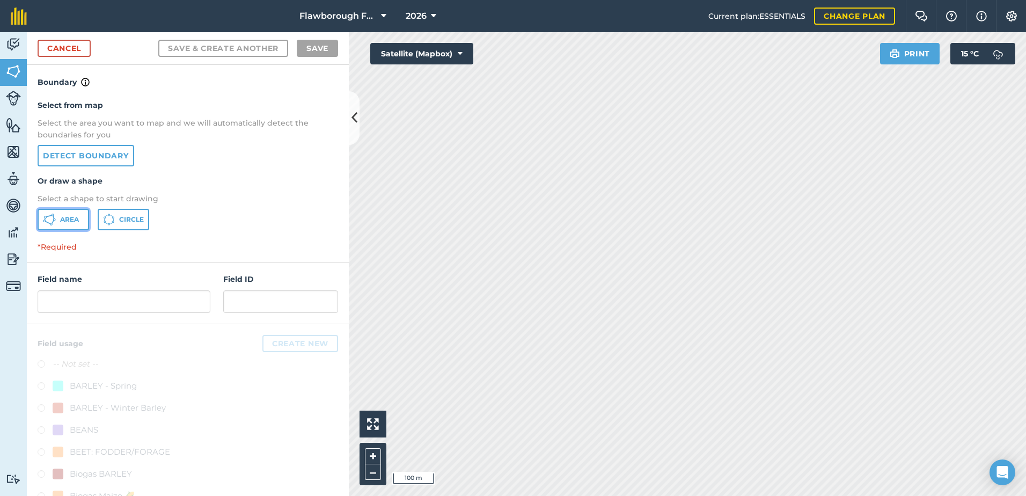
click at [59, 216] on button "Area" at bounding box center [64, 219] width 52 height 21
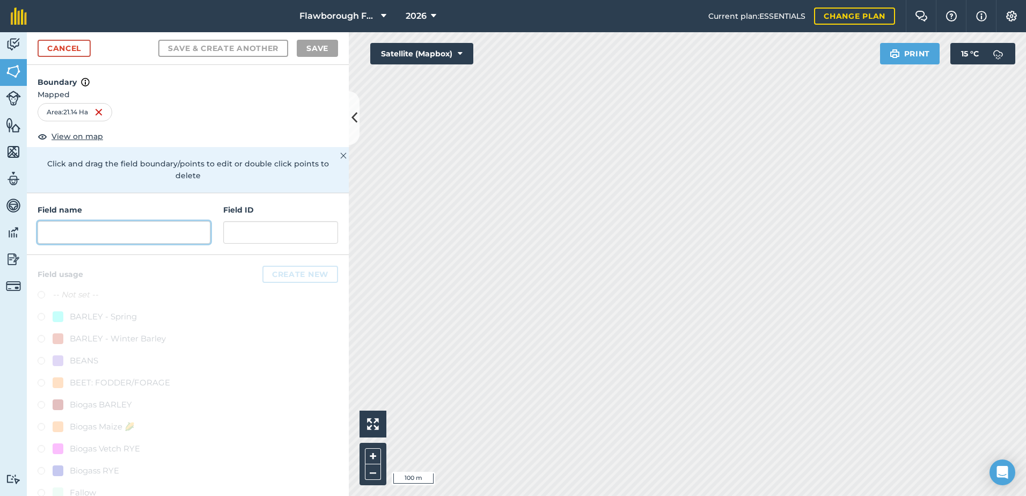
click at [102, 229] on input "text" at bounding box center [124, 232] width 173 height 23
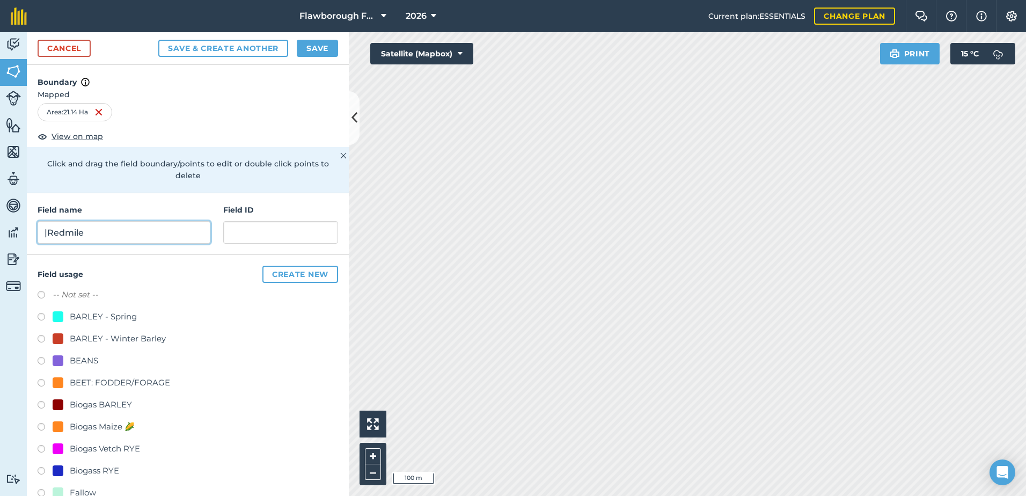
drag, startPoint x: 47, startPoint y: 234, endPoint x: 34, endPoint y: 238, distance: 14.1
click at [34, 238] on div "Field name |[GEOGRAPHIC_DATA] ID" at bounding box center [188, 224] width 322 height 62
type input "Redmile"
click at [252, 229] on input "text" at bounding box center [280, 232] width 115 height 23
type input "730"
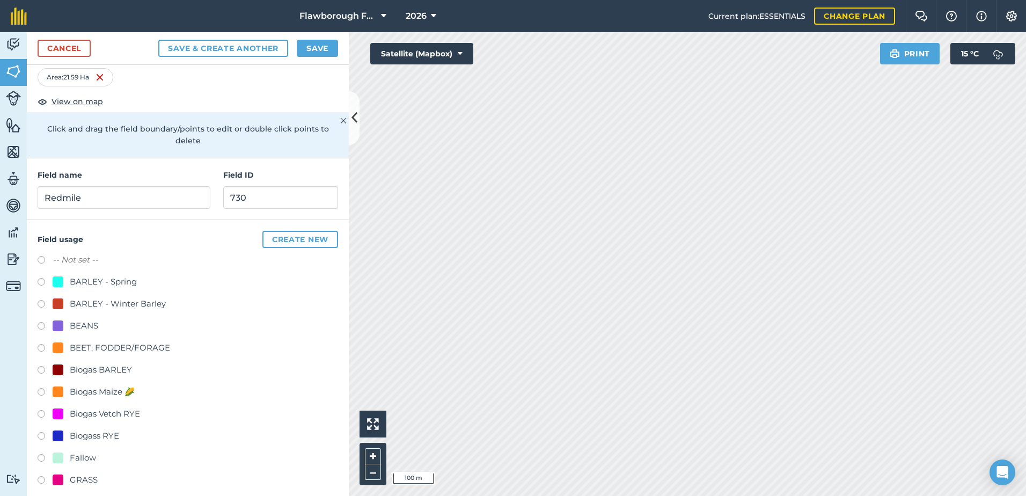
click at [60, 393] on div at bounding box center [58, 391] width 11 height 11
radio input "true"
click at [313, 49] on button "Save" at bounding box center [317, 48] width 41 height 17
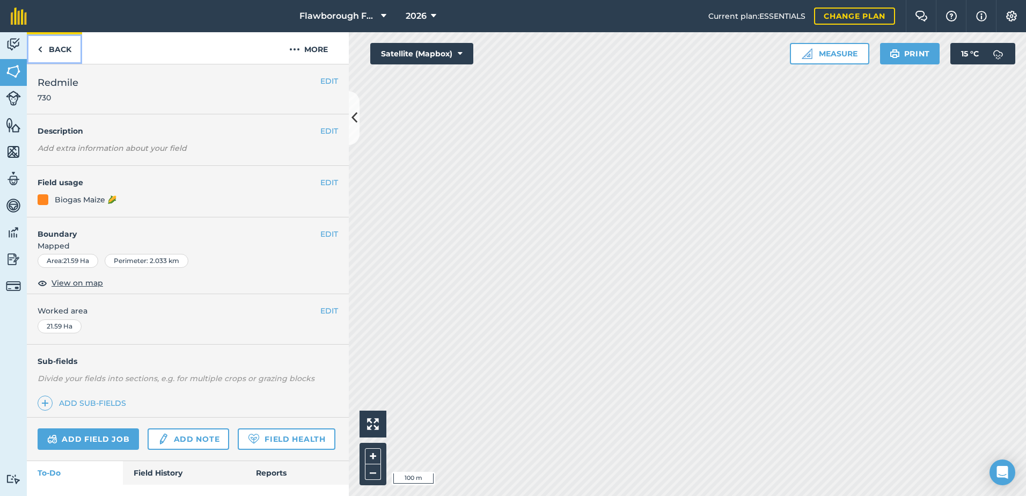
click at [56, 49] on link "Back" at bounding box center [54, 48] width 55 height 32
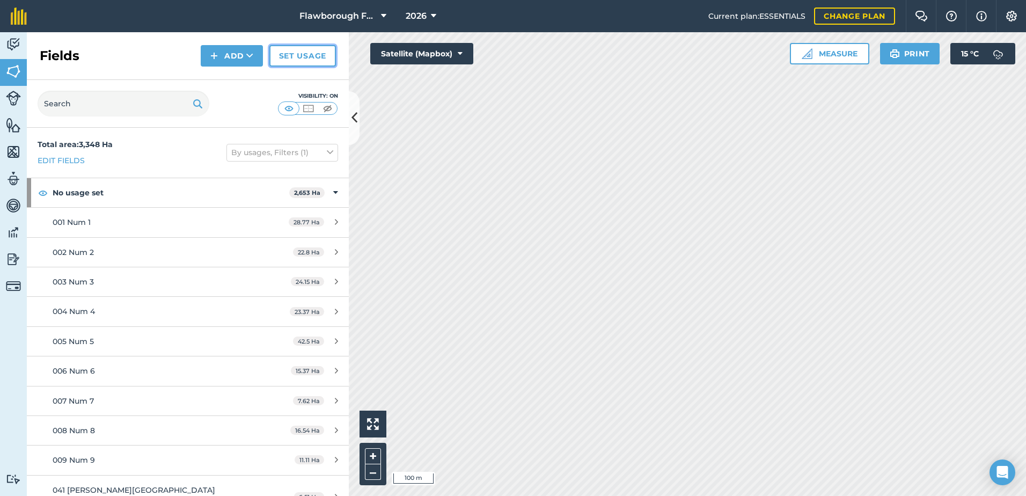
click at [288, 59] on link "Set usage" at bounding box center [302, 55] width 67 height 21
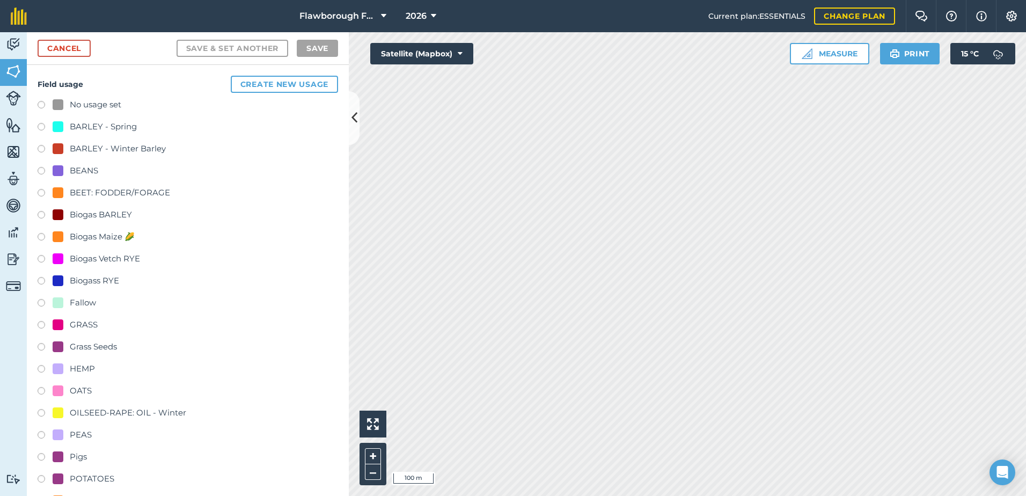
click at [51, 216] on label at bounding box center [45, 216] width 15 height 11
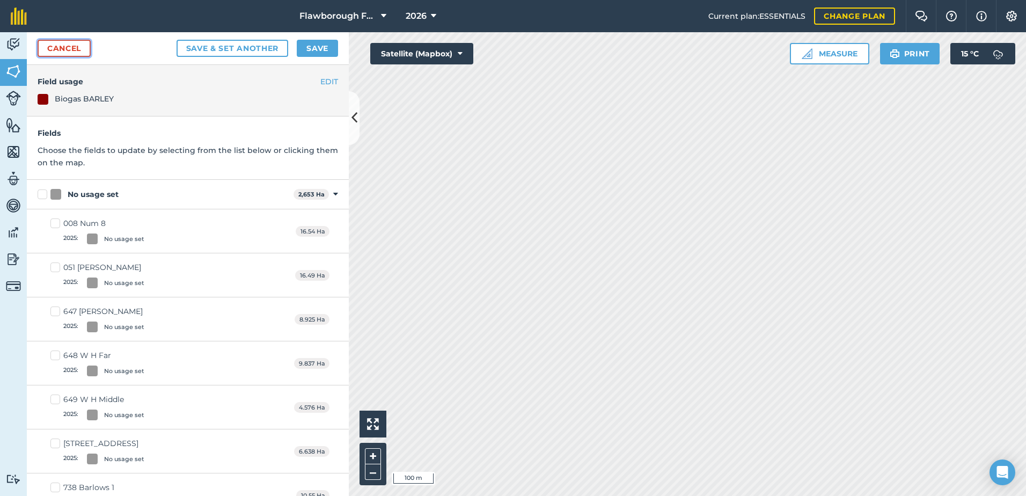
click at [80, 44] on link "Cancel" at bounding box center [64, 48] width 53 height 17
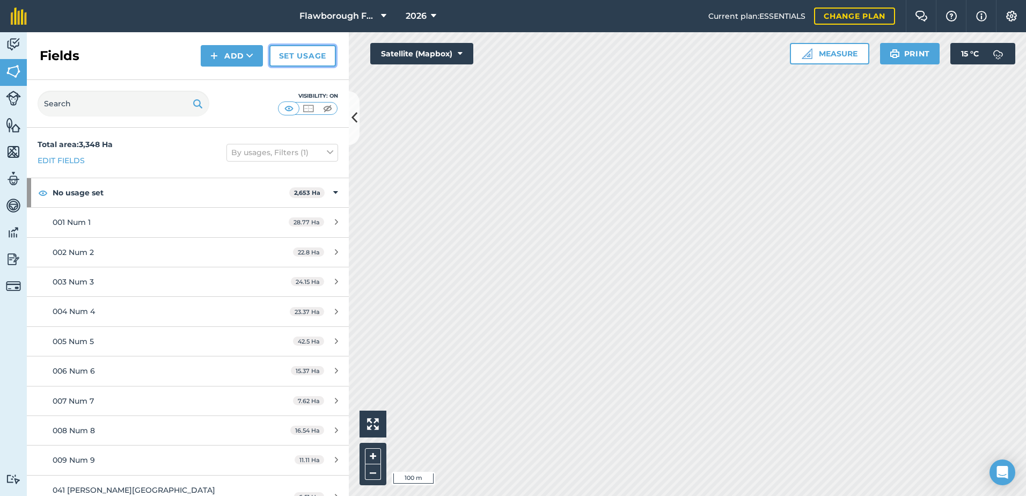
click at [303, 61] on link "Set usage" at bounding box center [302, 55] width 67 height 21
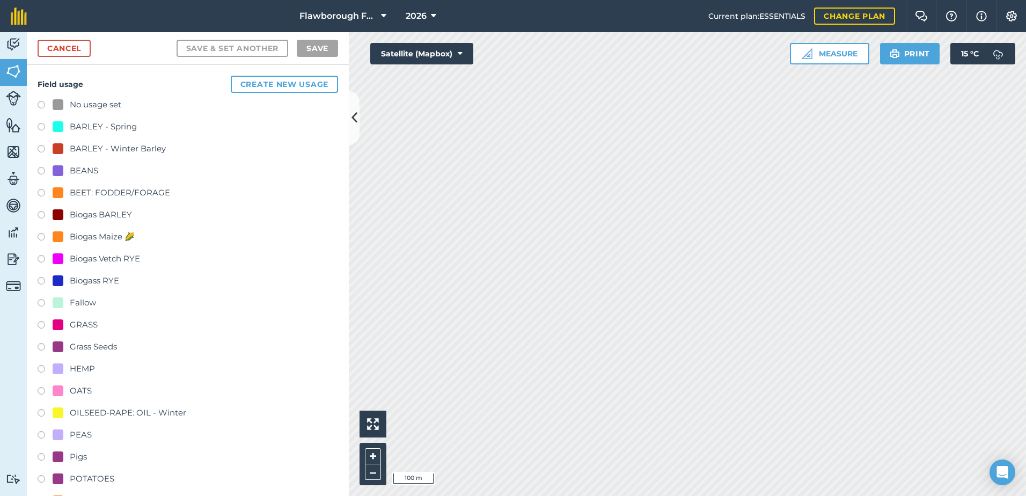
click at [43, 236] on label at bounding box center [45, 238] width 15 height 11
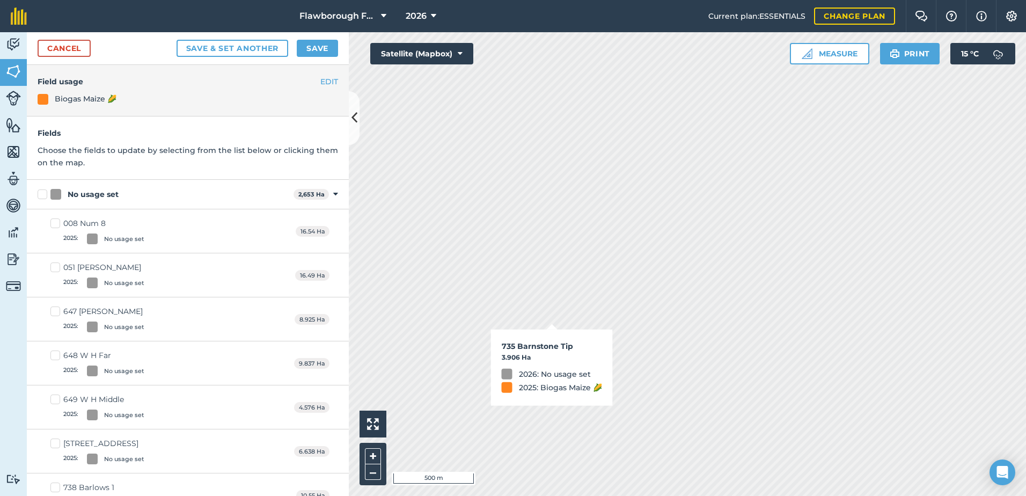
checkbox input "true"
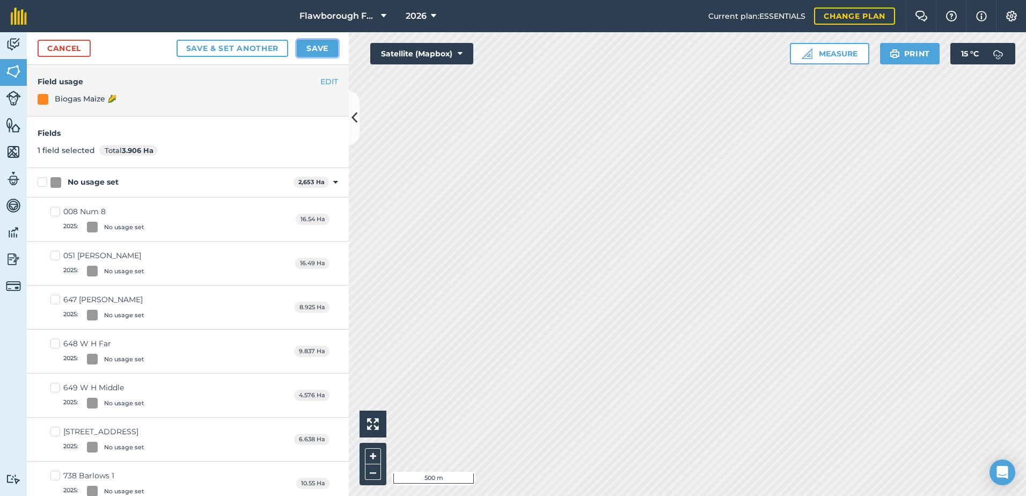
click at [317, 48] on button "Save" at bounding box center [317, 48] width 41 height 17
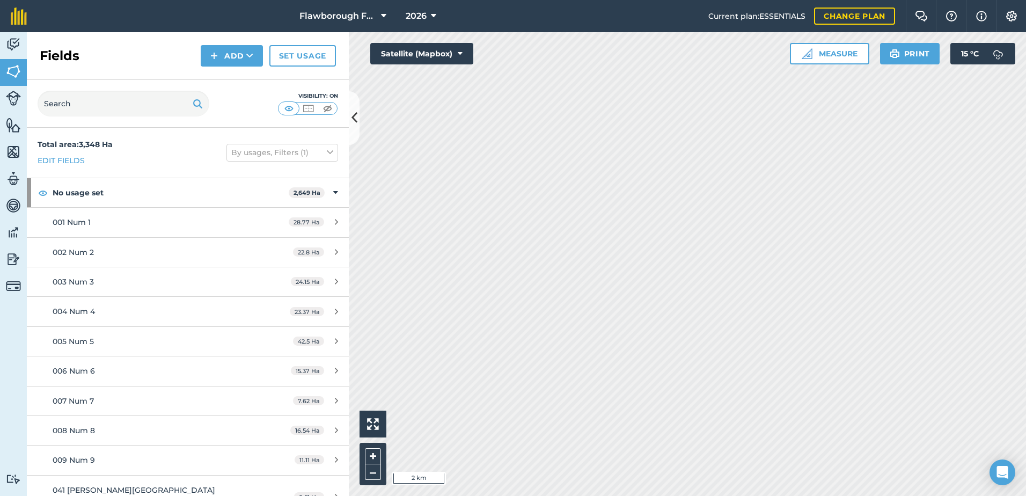
click at [364, 473] on div "Click to start drawing i 2 km + –" at bounding box center [687, 264] width 677 height 464
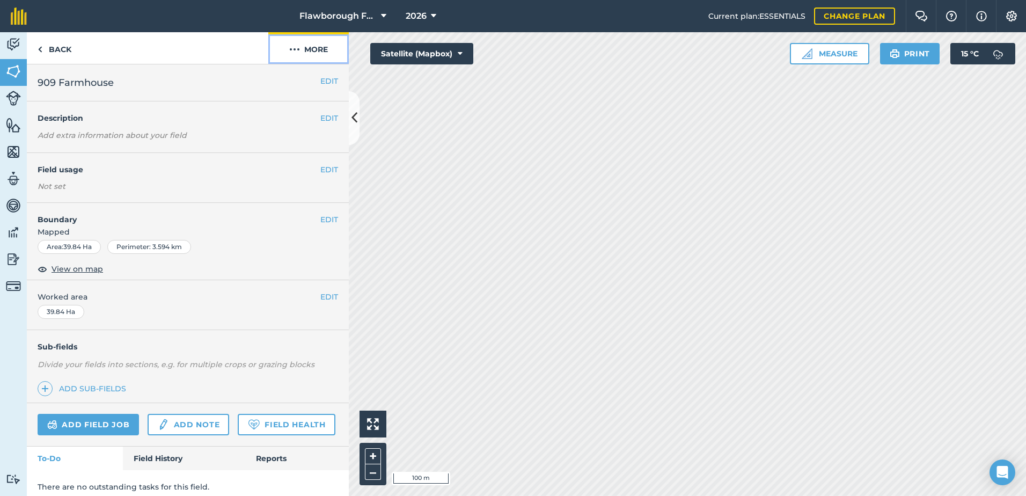
click at [316, 53] on button "More" at bounding box center [308, 48] width 80 height 32
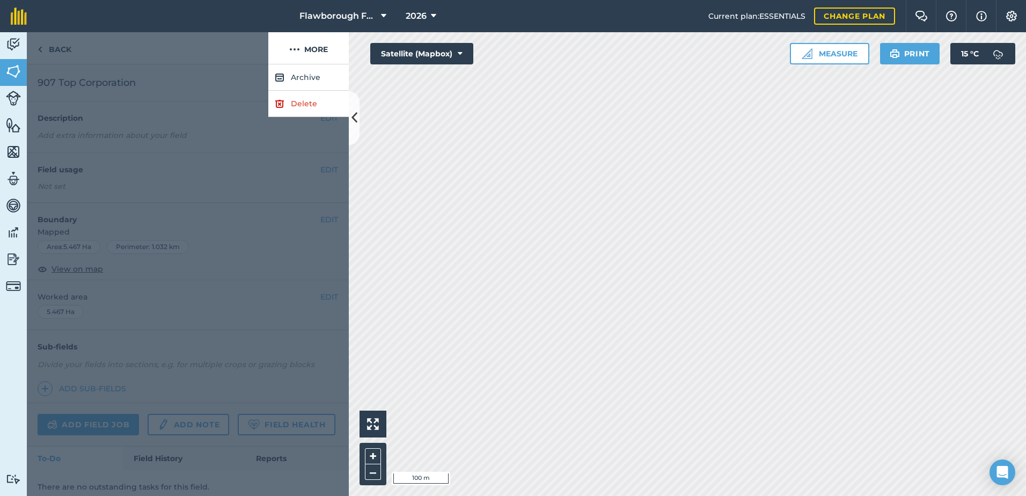
click at [42, 46] on div at bounding box center [147, 48] width 241 height 32
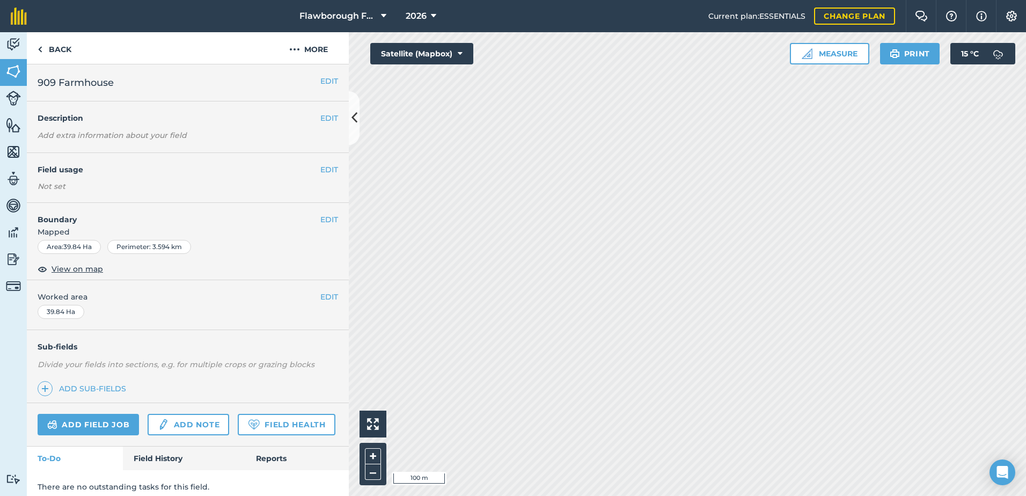
scroll to position [1, 0]
click at [320, 169] on button "EDIT" at bounding box center [329, 169] width 18 height 12
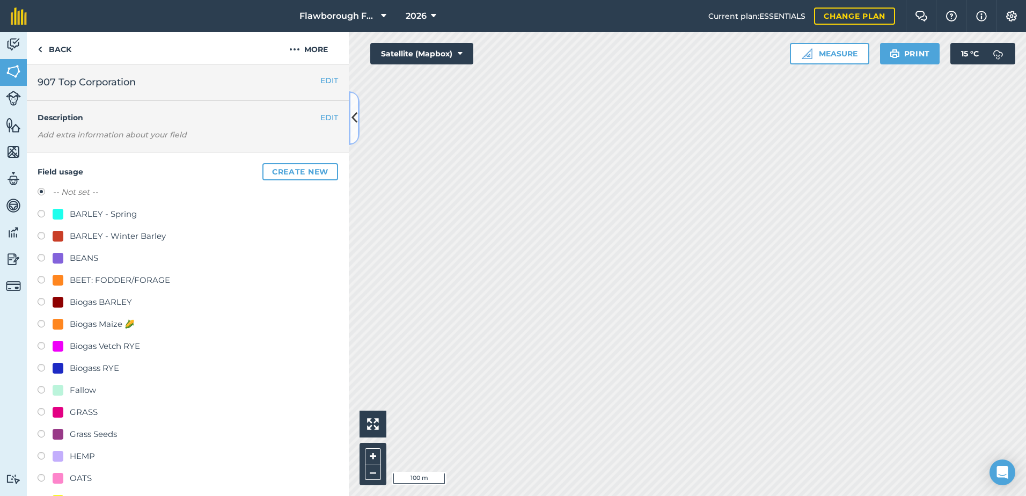
click at [353, 119] on icon at bounding box center [354, 117] width 6 height 19
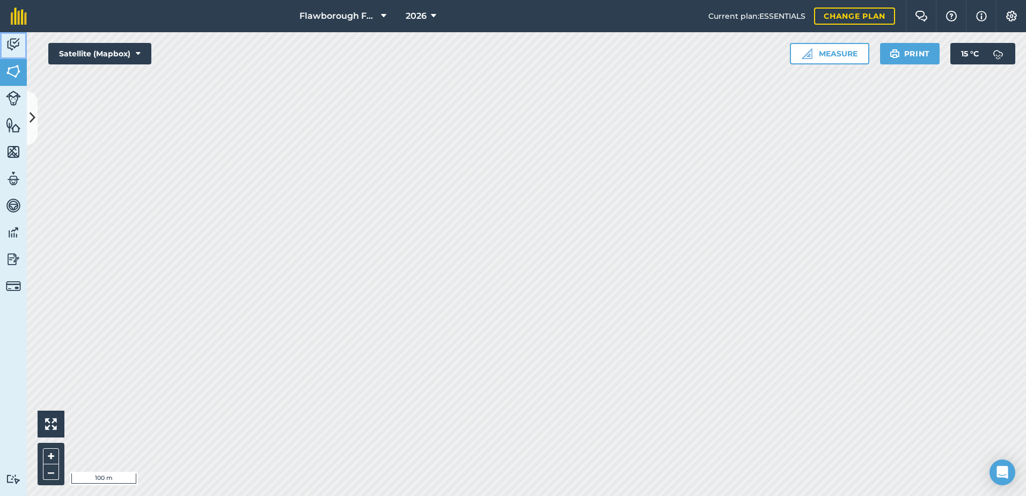
click at [15, 45] on img at bounding box center [13, 44] width 15 height 16
click at [16, 71] on img at bounding box center [13, 71] width 15 height 16
click at [18, 72] on img at bounding box center [13, 71] width 15 height 16
click at [14, 43] on img at bounding box center [13, 44] width 15 height 16
click at [16, 23] on img at bounding box center [19, 16] width 16 height 17
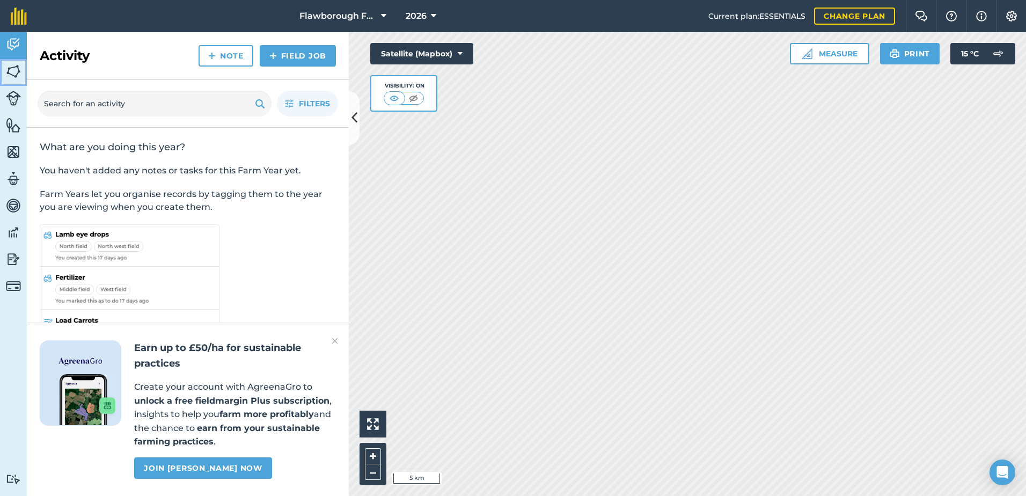
click at [9, 64] on img at bounding box center [13, 71] width 15 height 16
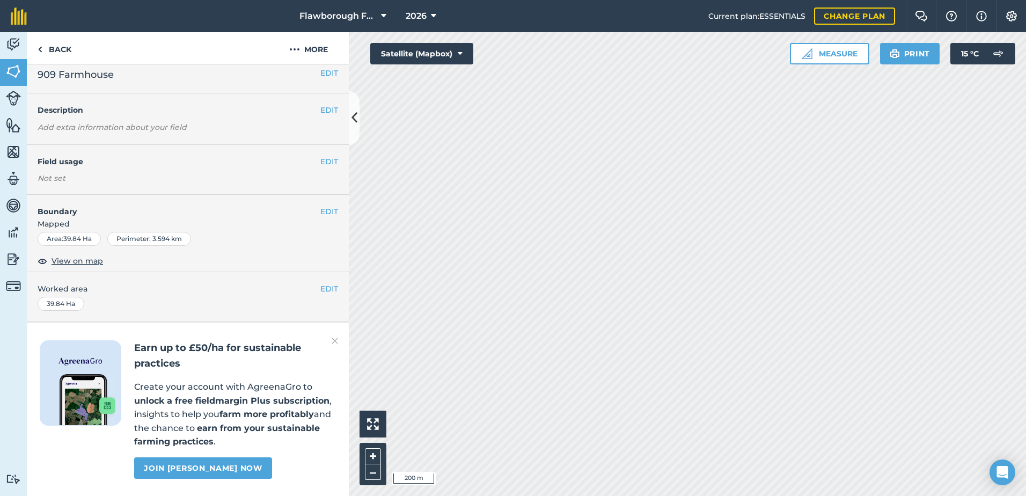
scroll to position [38, 0]
click at [49, 333] on h4 "Sub-fields" at bounding box center [188, 339] width 322 height 12
click at [321, 283] on button "EDIT" at bounding box center [329, 289] width 18 height 12
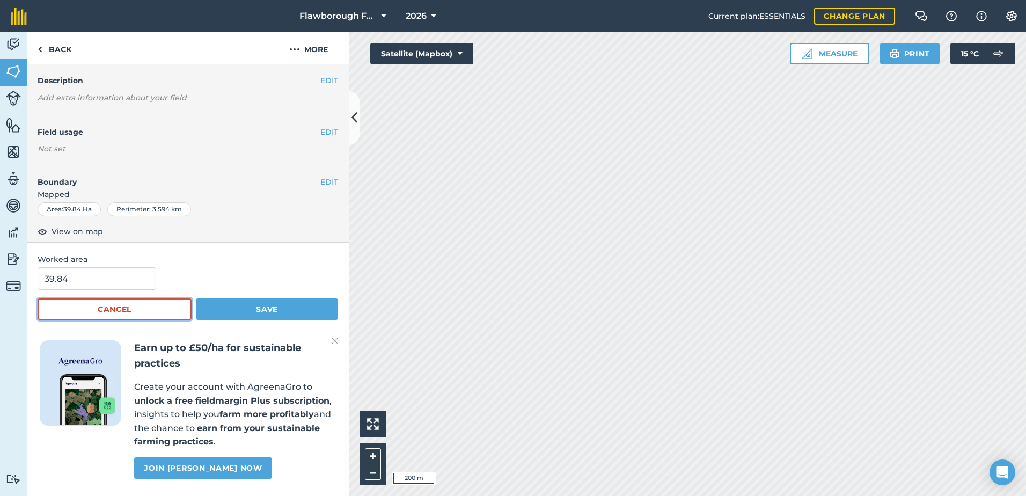
click at [159, 304] on button "Cancel" at bounding box center [115, 308] width 154 height 21
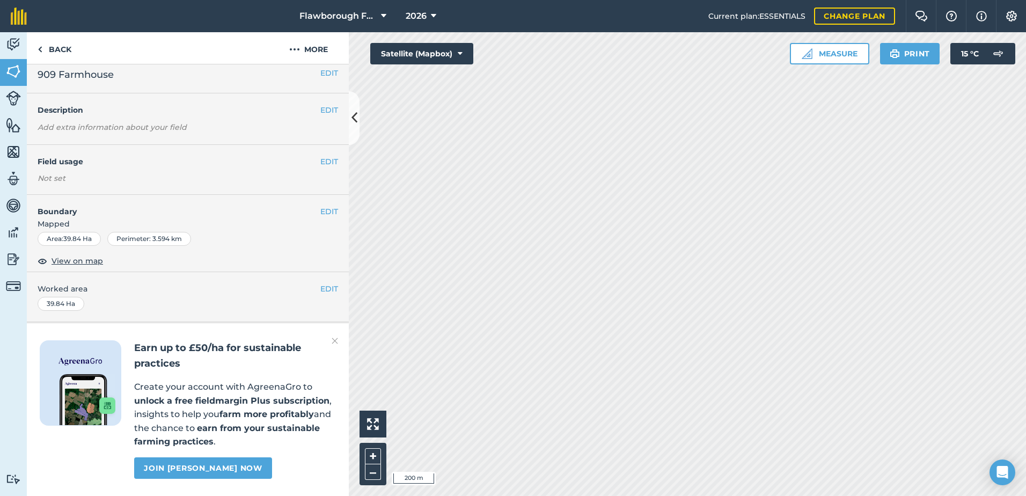
click at [44, 333] on h4 "Sub-fields" at bounding box center [188, 339] width 322 height 12
drag, startPoint x: 44, startPoint y: 307, endPoint x: 127, endPoint y: 309, distance: 83.2
click at [127, 333] on h4 "Sub-fields" at bounding box center [188, 339] width 322 height 12
click at [320, 206] on button "EDIT" at bounding box center [329, 212] width 18 height 12
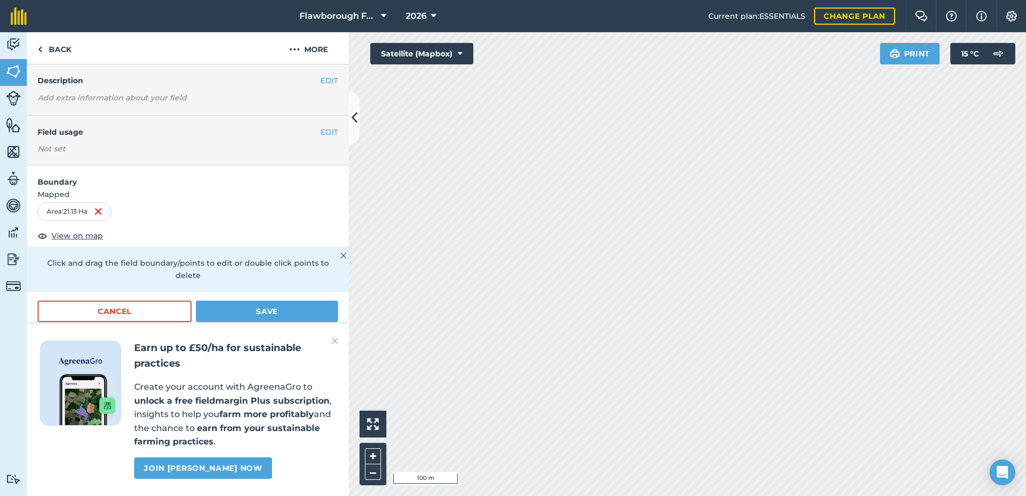
click at [83, 91] on div "EDIT Description Add extra information about your field" at bounding box center [188, 90] width 322 height 52
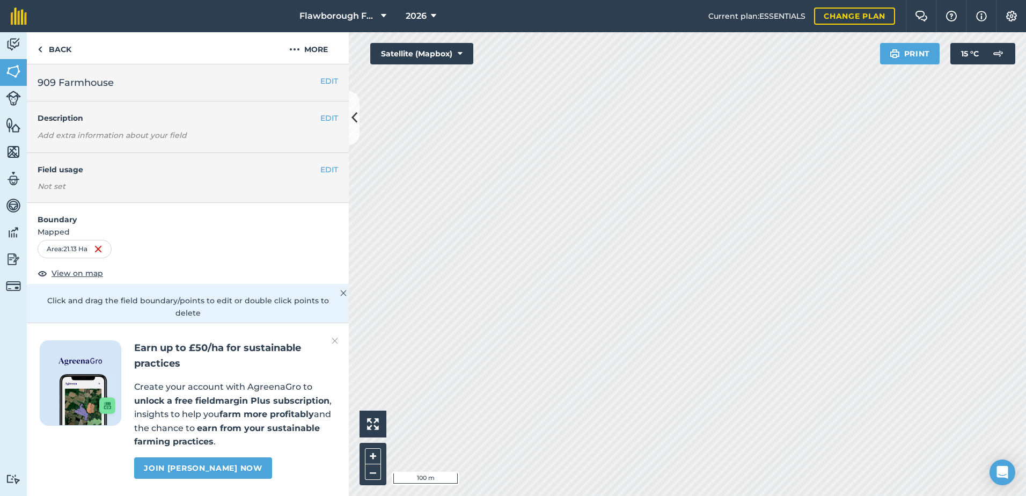
scroll to position [0, 0]
click at [113, 135] on em "Add extra information about your field" at bounding box center [112, 135] width 149 height 10
click at [320, 170] on button "EDIT" at bounding box center [329, 170] width 18 height 12
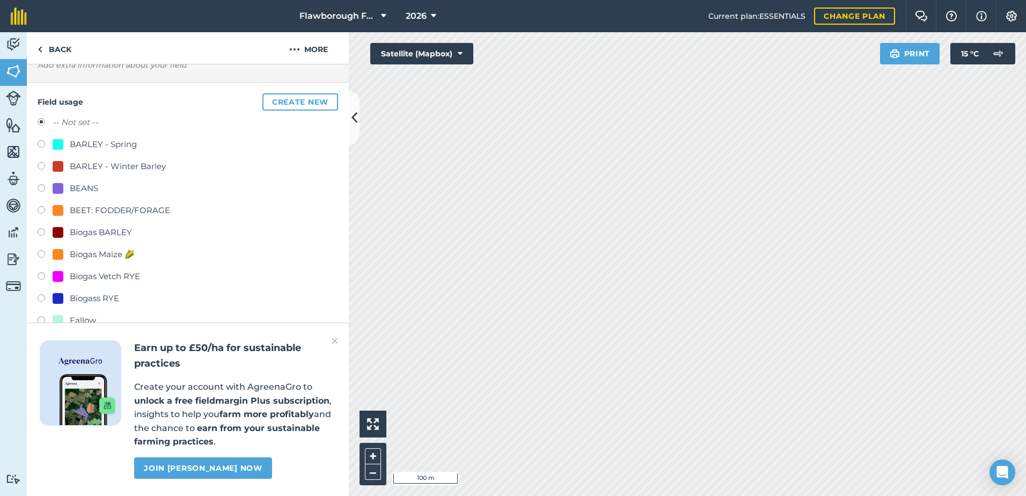
scroll to position [71, 0]
click at [58, 252] on div at bounding box center [58, 253] width 11 height 11
radio input "true"
radio input "false"
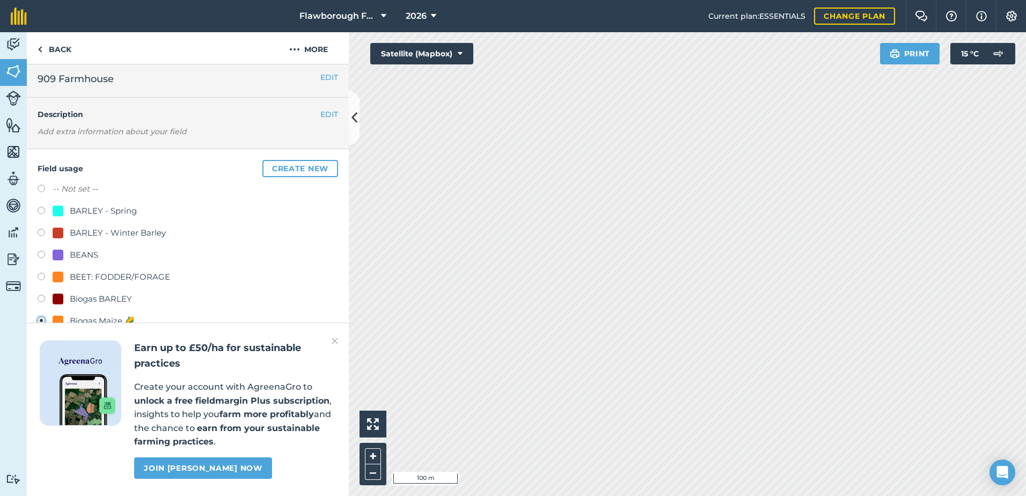
scroll to position [0, 0]
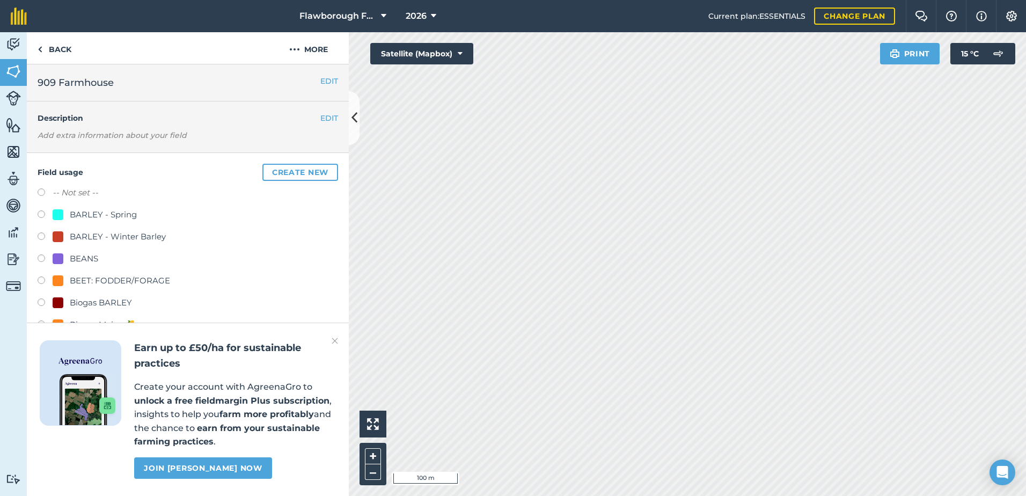
click at [335, 336] on img at bounding box center [335, 340] width 6 height 13
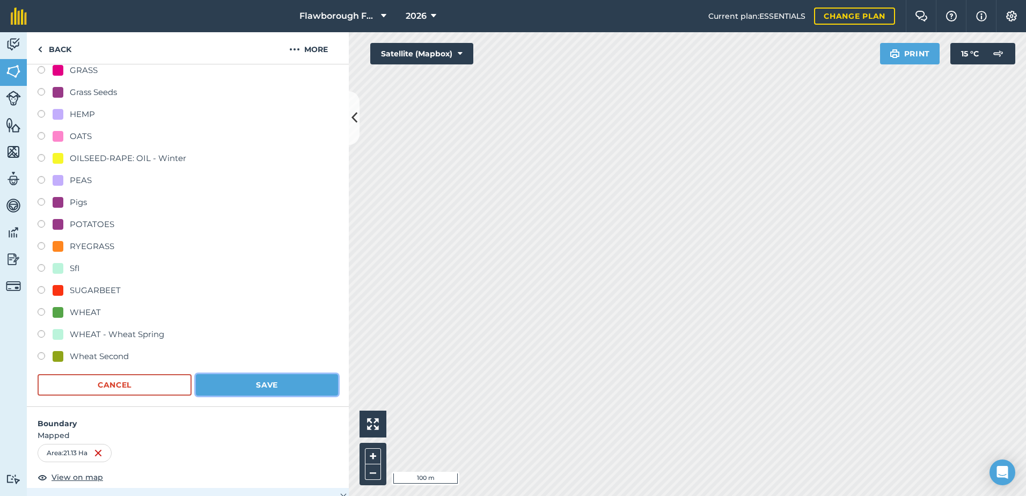
click at [272, 395] on div "Field usage Create new -- Not set -- BARLEY - Spring BARLEY - Winter Barley BEA…" at bounding box center [188, 109] width 322 height 596
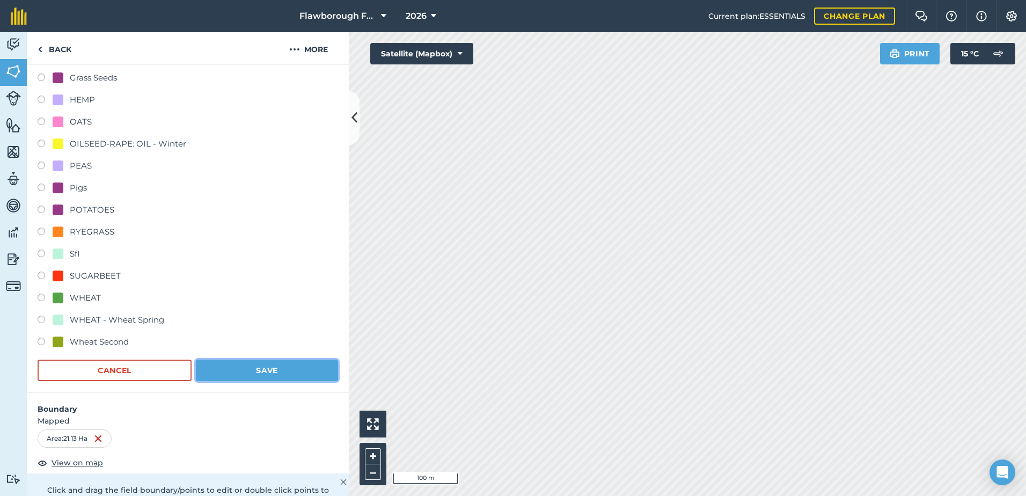
click at [274, 372] on button "Save" at bounding box center [267, 370] width 142 height 21
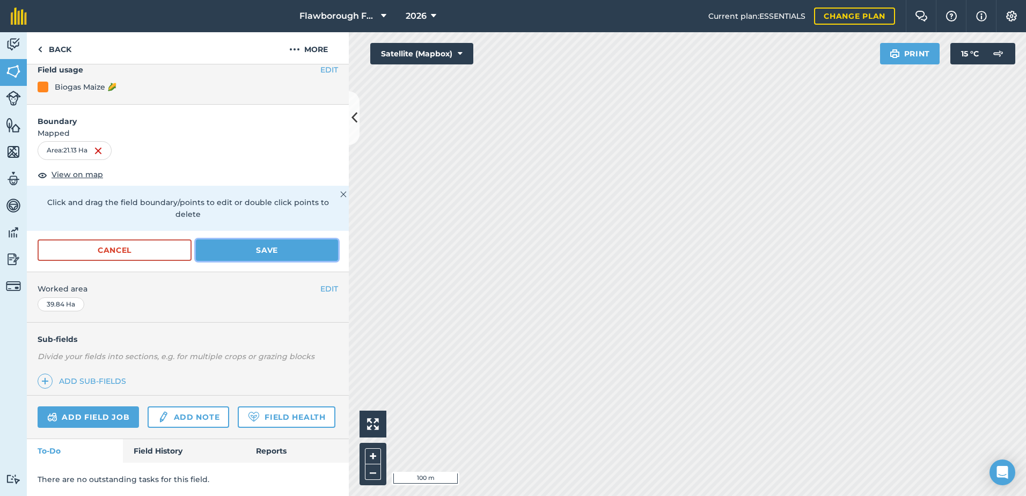
click at [238, 239] on button "Save" at bounding box center [267, 249] width 142 height 21
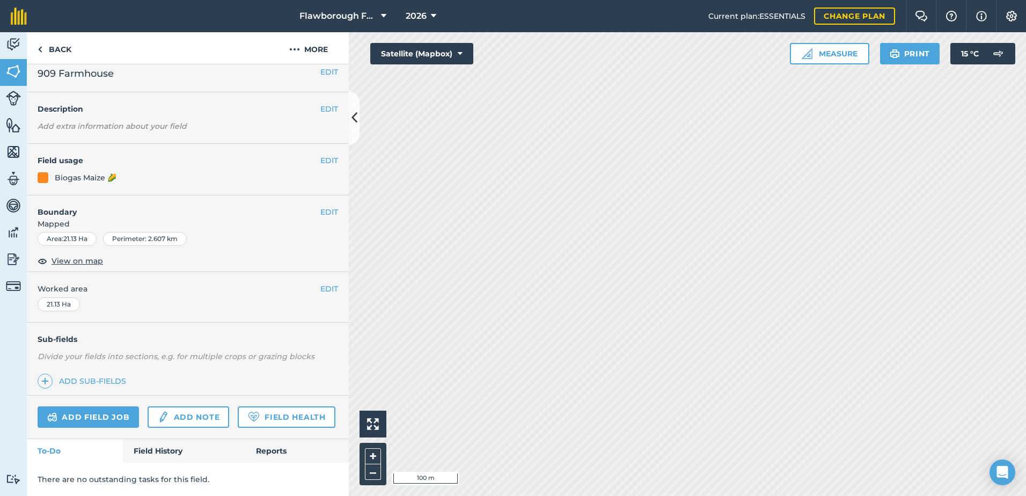
scroll to position [39, 0]
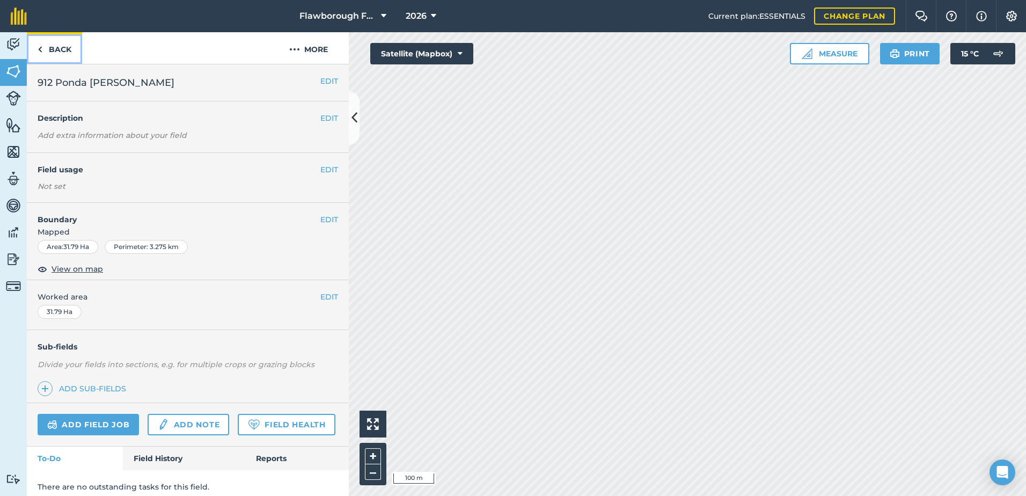
click at [40, 46] on img at bounding box center [40, 49] width 5 height 13
click at [53, 46] on link "Back" at bounding box center [54, 48] width 55 height 32
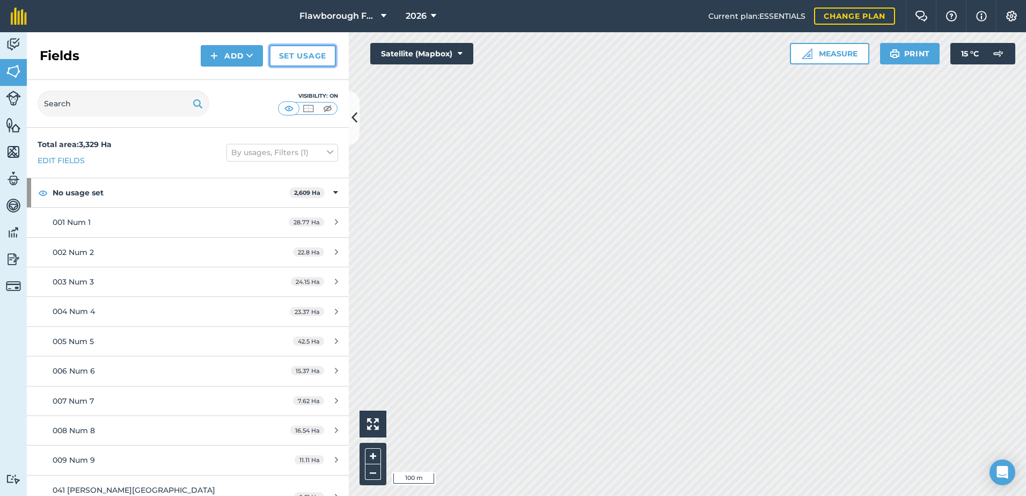
click at [303, 61] on link "Set usage" at bounding box center [302, 55] width 67 height 21
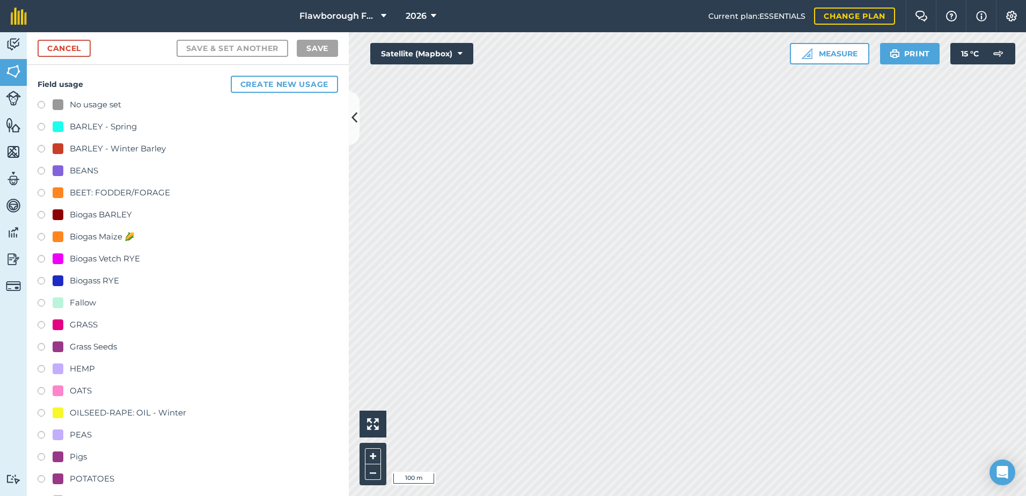
click at [60, 236] on div at bounding box center [58, 236] width 11 height 11
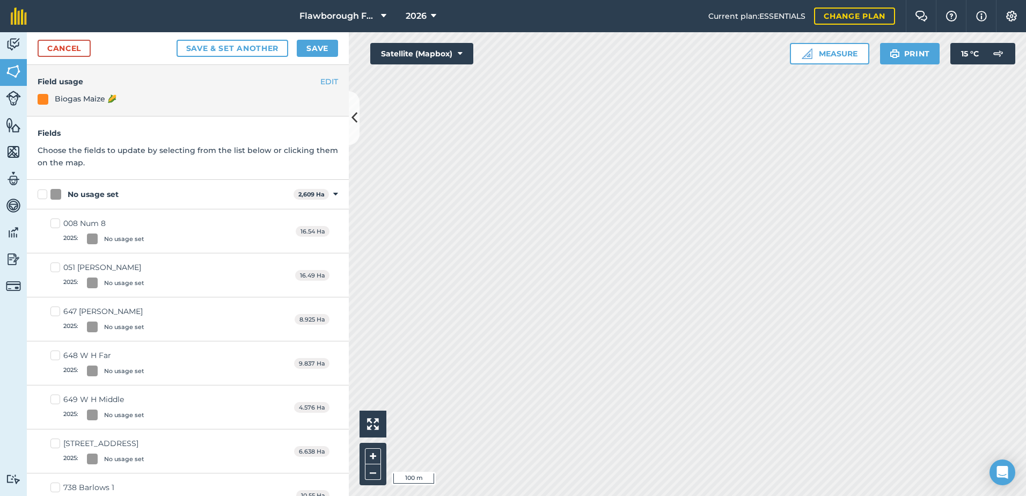
checkbox input "true"
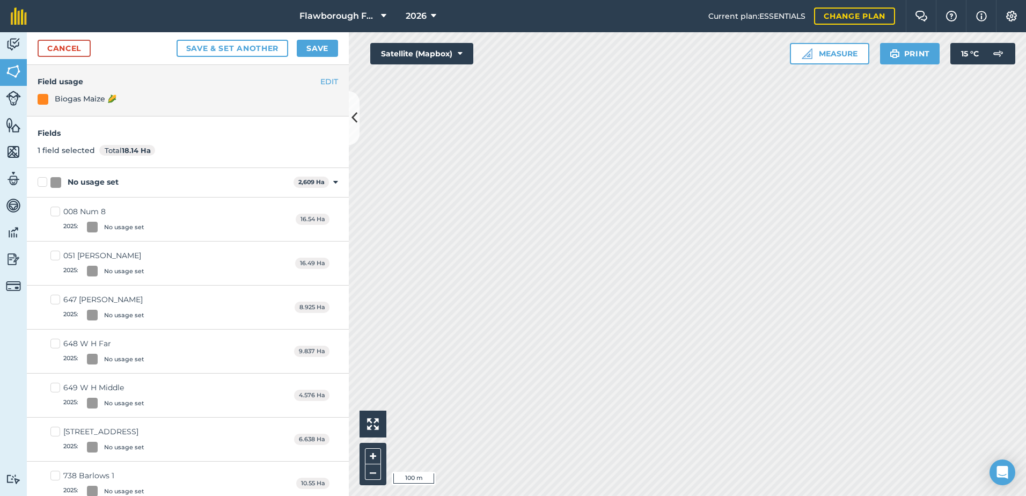
checkbox input "true"
click at [309, 51] on button "Save" at bounding box center [317, 48] width 41 height 17
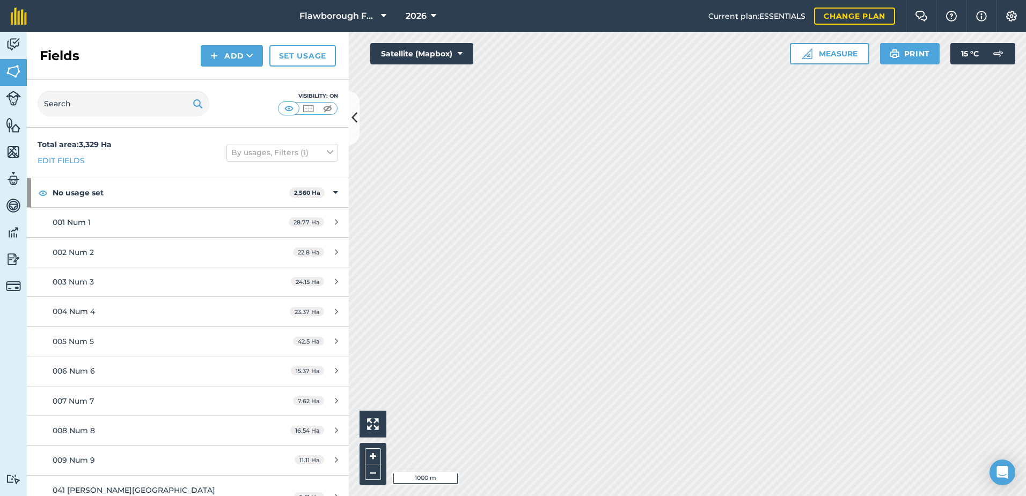
click at [293, 138] on div "Activity Fields Livestock Features Maps Team Vehicles Data Reporting Billing Tu…" at bounding box center [513, 264] width 1026 height 464
click at [758, 495] on html "Flawborough Farms - Active 2026 Current plan : ESSENTIALS Change plan Farm Chat…" at bounding box center [513, 248] width 1026 height 496
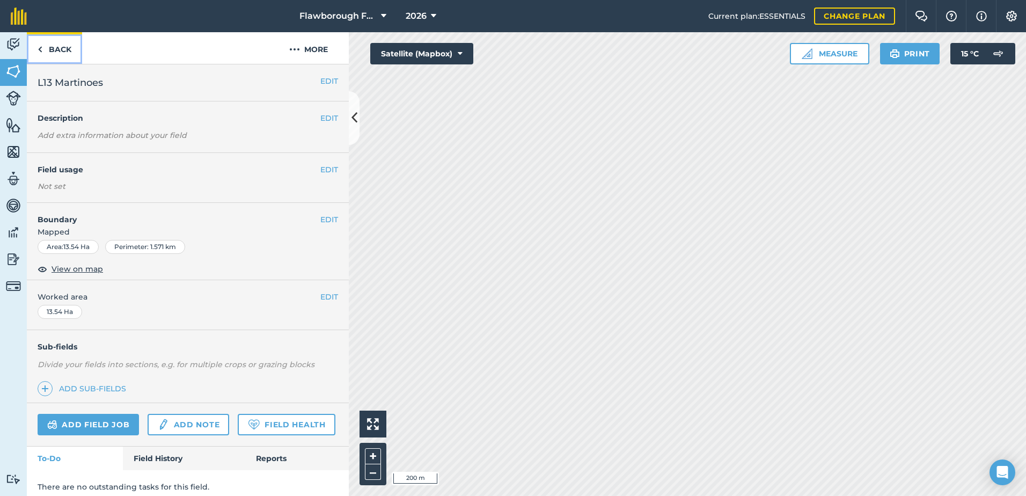
click at [43, 43] on link "Back" at bounding box center [54, 48] width 55 height 32
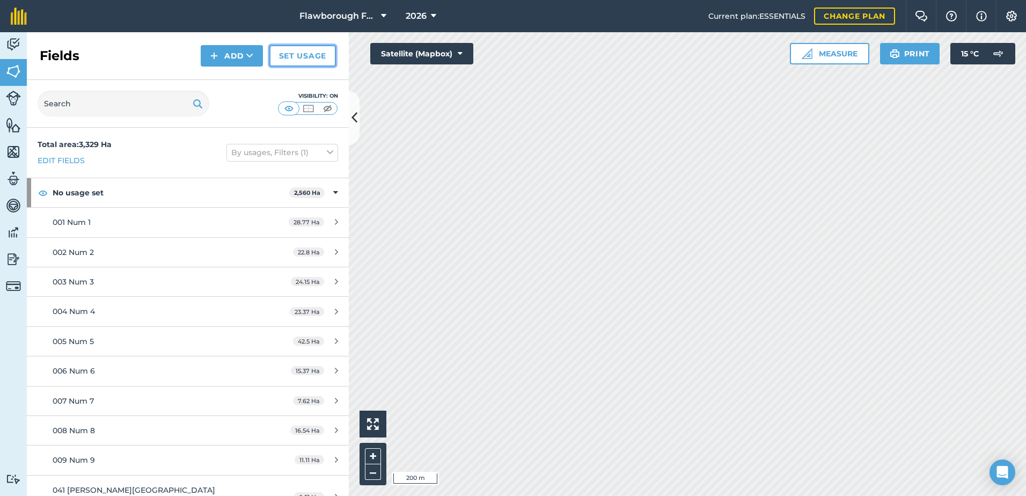
click at [295, 60] on link "Set usage" at bounding box center [302, 55] width 67 height 21
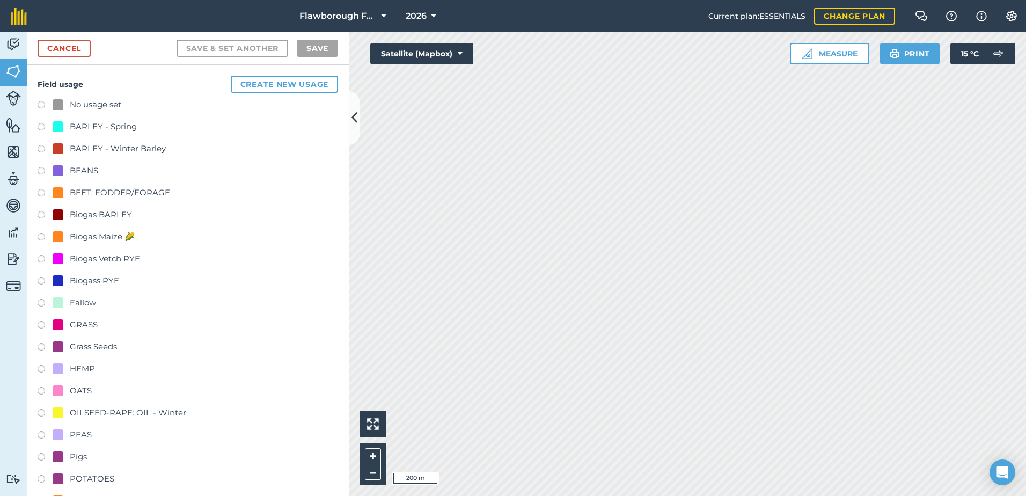
click at [45, 235] on label at bounding box center [45, 238] width 15 height 11
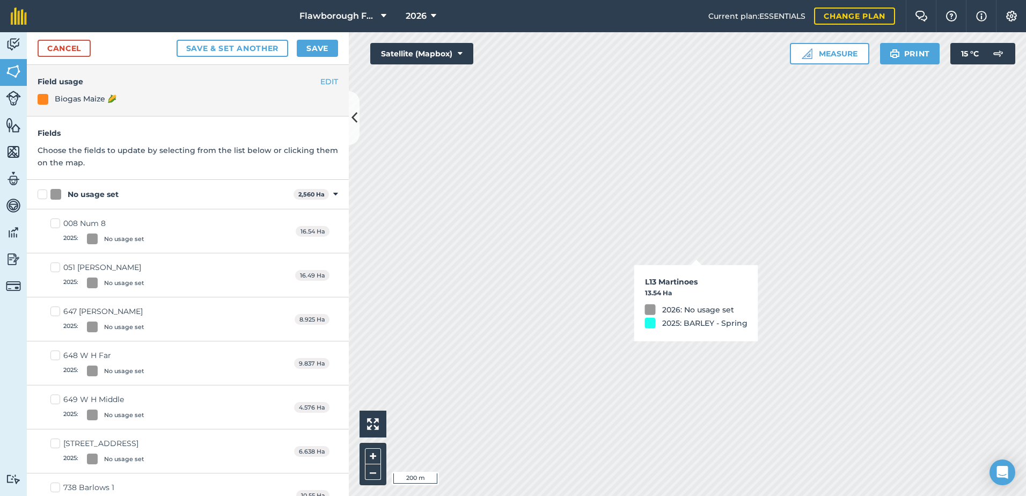
checkbox input "true"
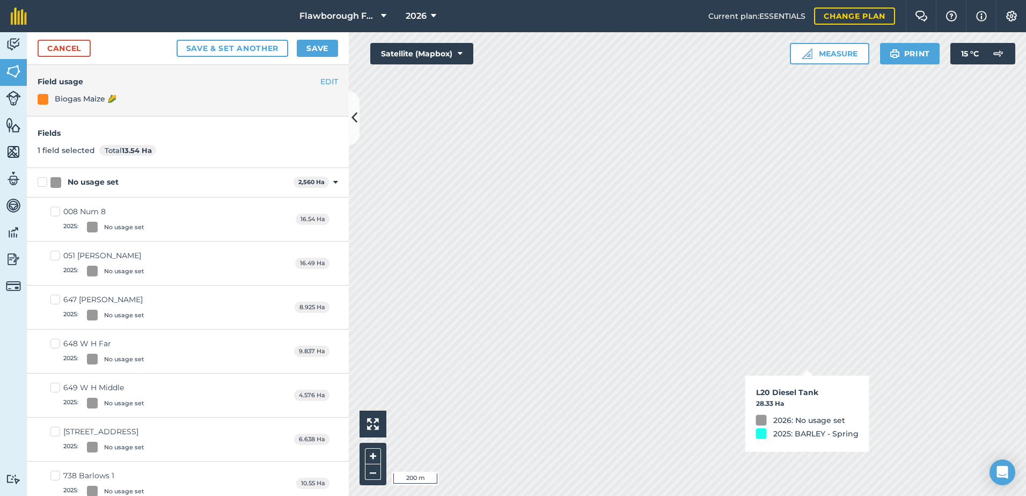
checkbox input "true"
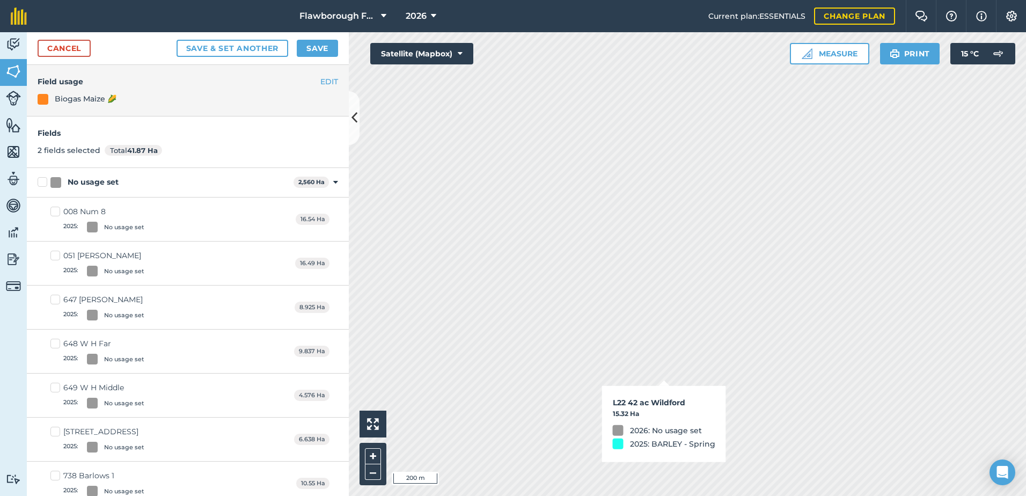
checkbox input "true"
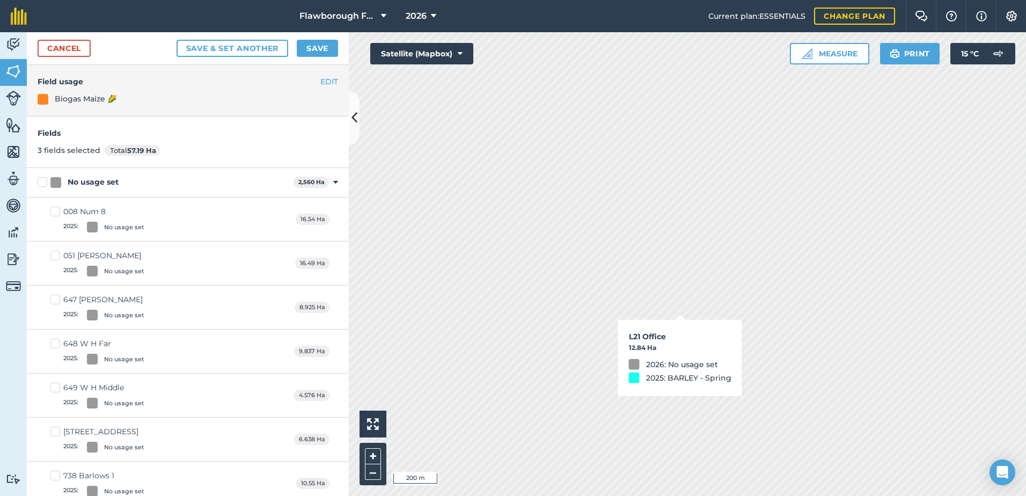
checkbox input "true"
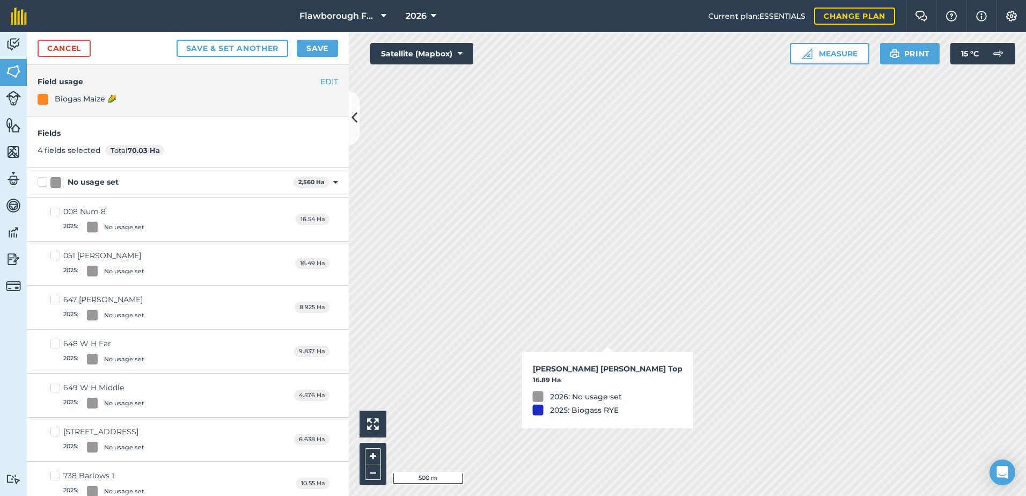
checkbox input "true"
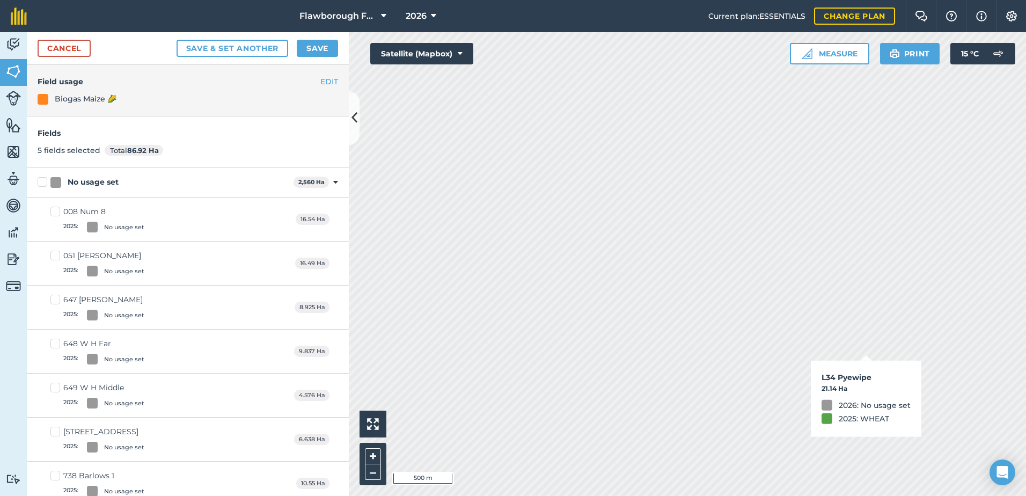
checkbox input "true"
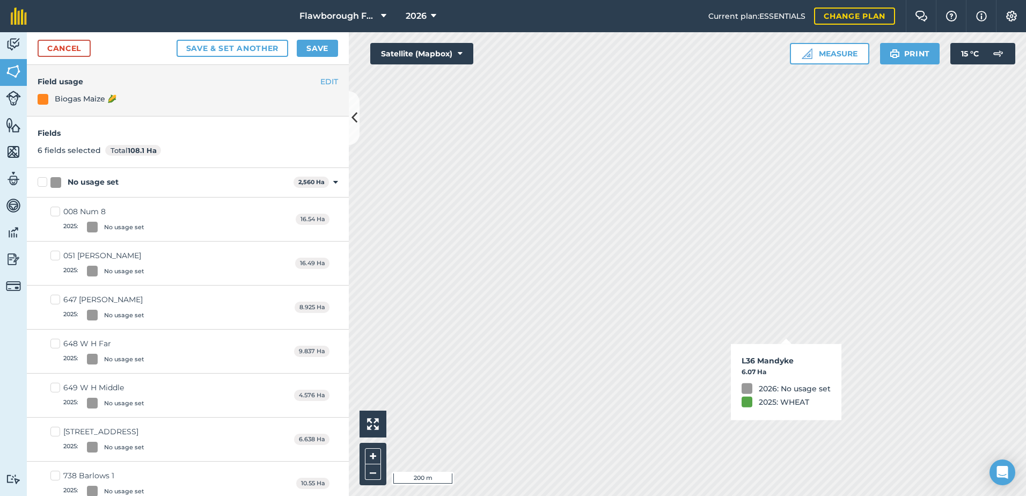
checkbox input "true"
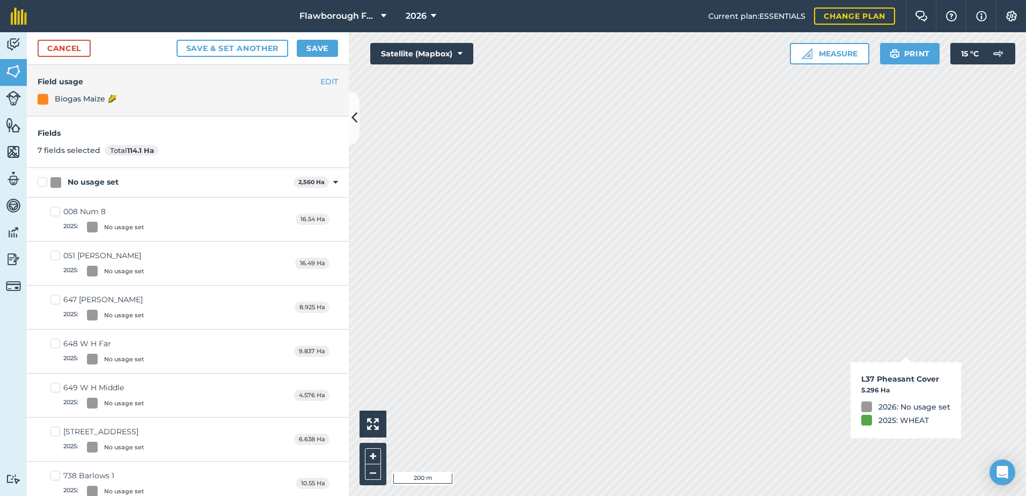
checkbox input "true"
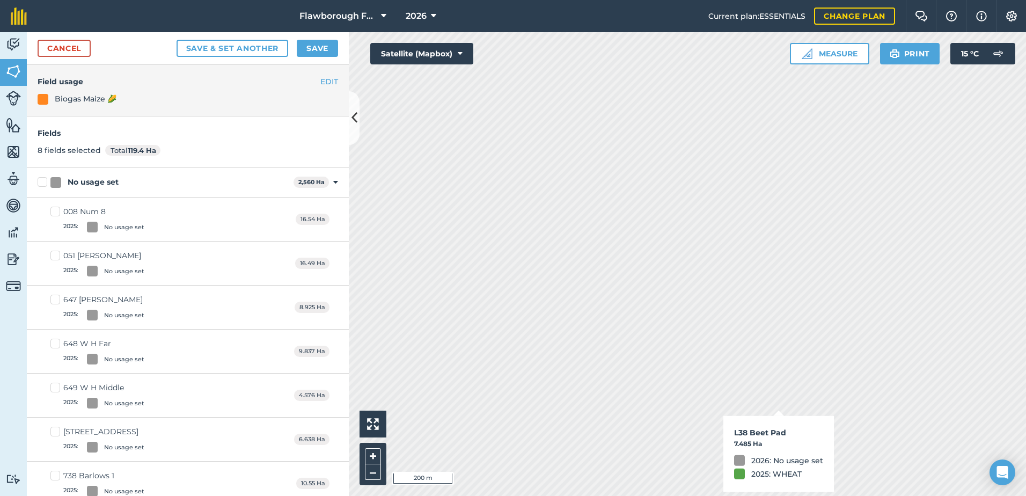
checkbox input "true"
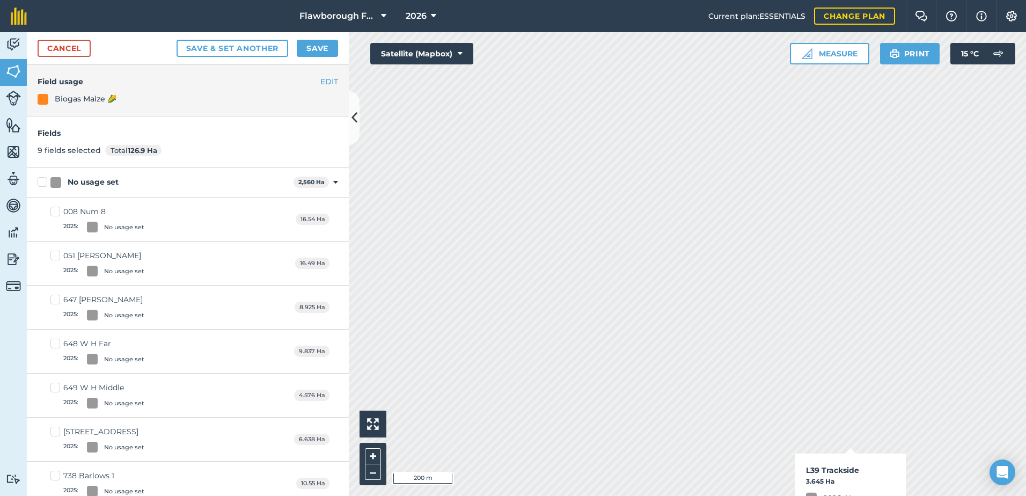
checkbox input "true"
click at [319, 54] on button "Save" at bounding box center [317, 48] width 41 height 17
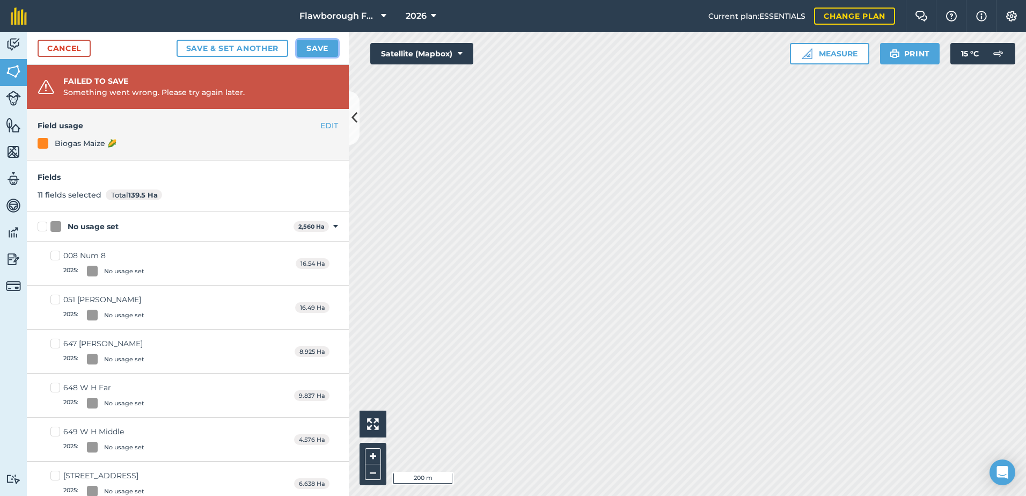
click at [319, 46] on button "Save" at bounding box center [317, 48] width 41 height 17
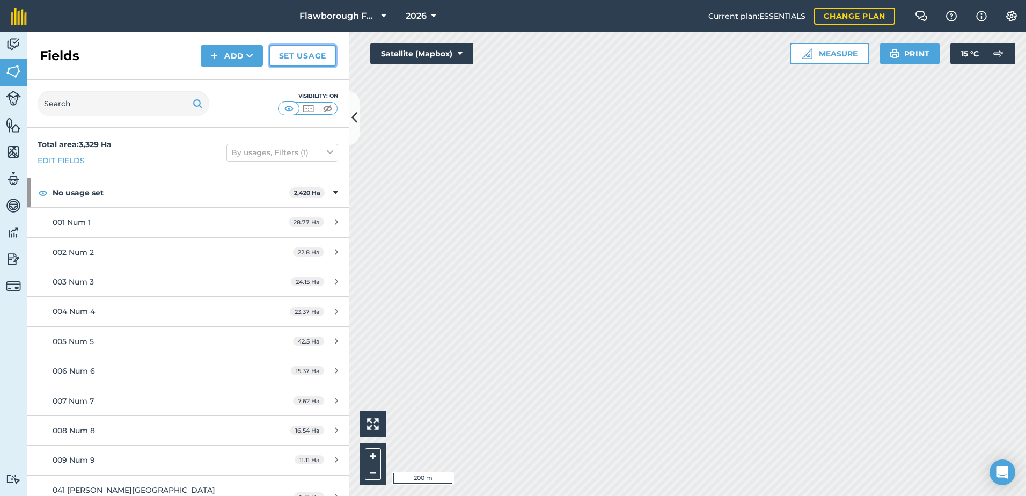
click at [289, 57] on link "Set usage" at bounding box center [302, 55] width 67 height 21
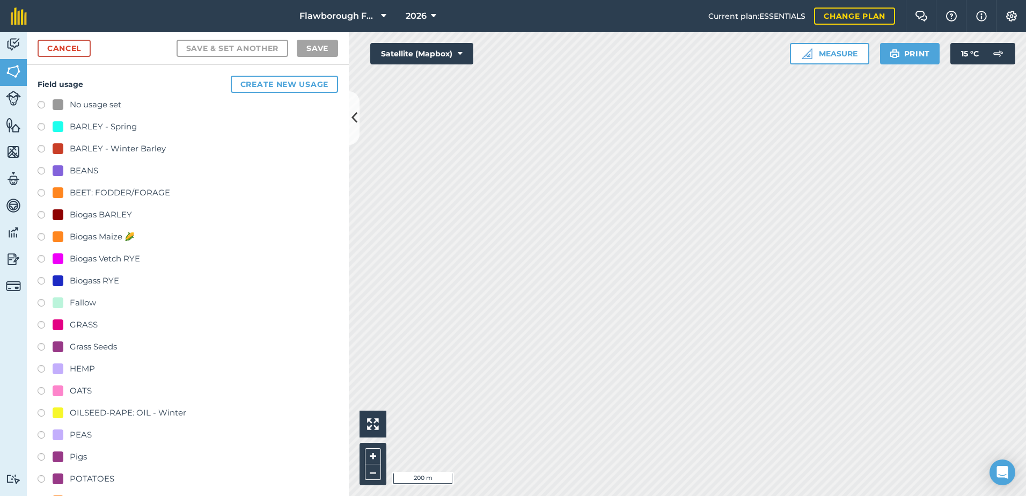
click at [63, 233] on div at bounding box center [58, 236] width 11 height 11
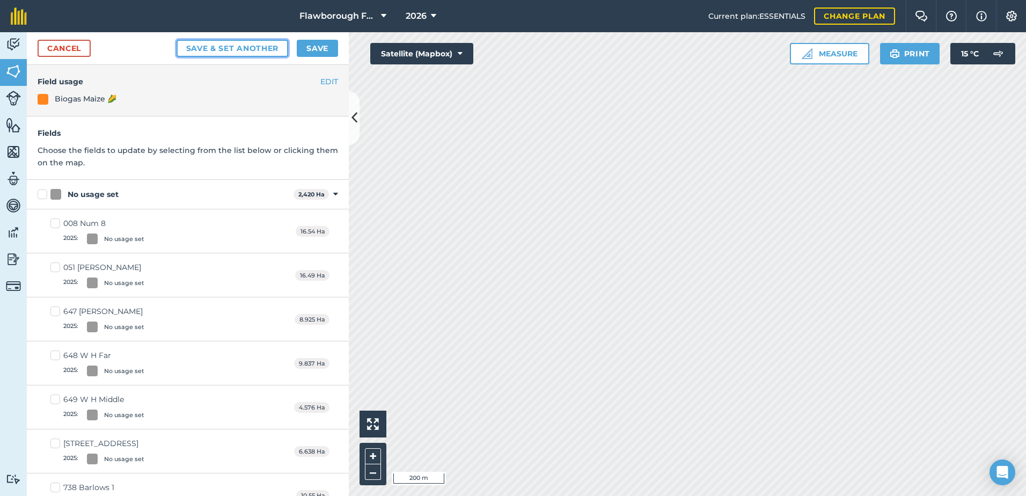
click at [279, 49] on button "Save & set another" at bounding box center [233, 48] width 112 height 17
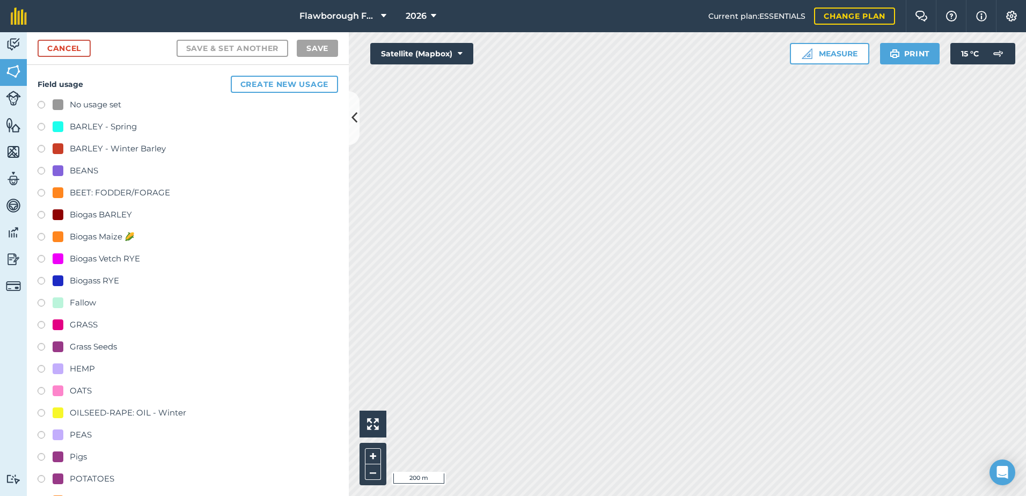
click at [46, 279] on label at bounding box center [45, 282] width 15 height 11
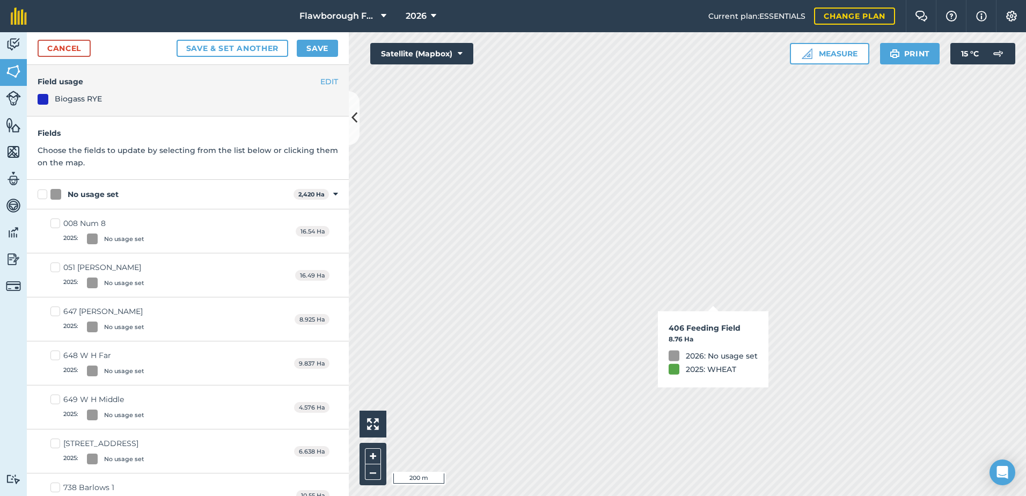
checkbox input "true"
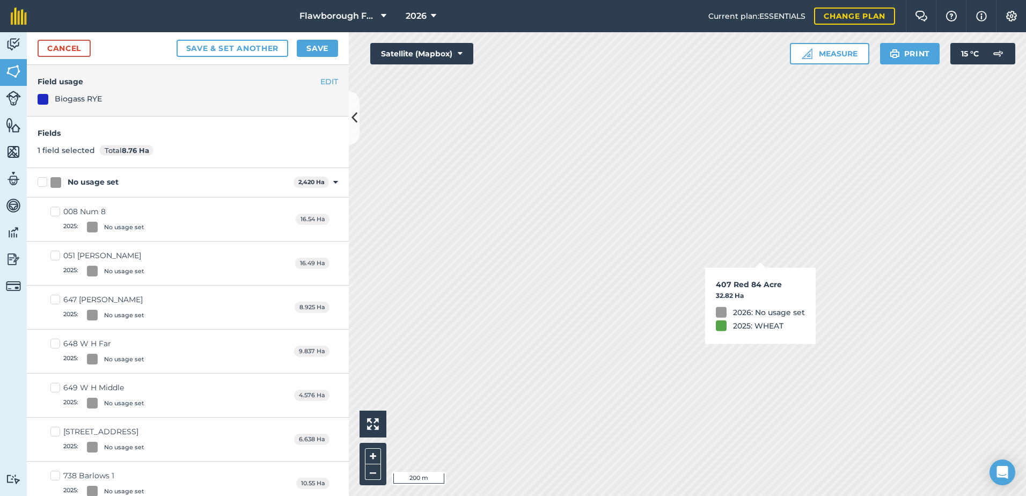
checkbox input "true"
click at [335, 123] on div "Activity Fields Livestock Features Maps Team Vehicles Data Reporting Billing Tu…" at bounding box center [513, 264] width 1026 height 464
checkbox input "true"
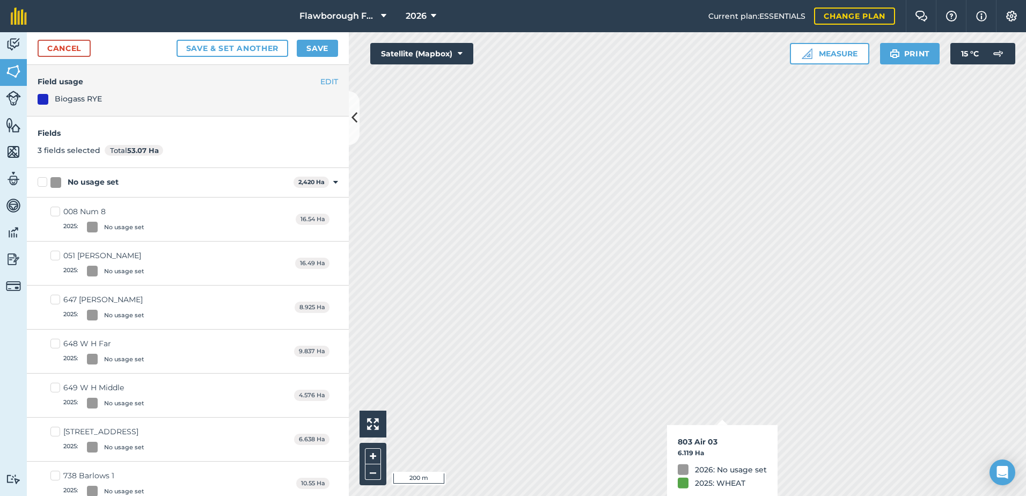
checkbox input "true"
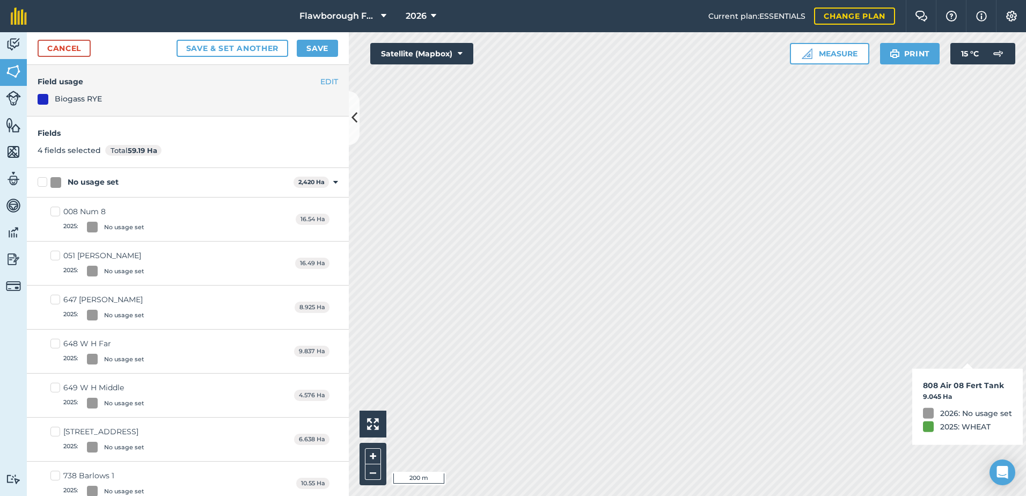
checkbox input "true"
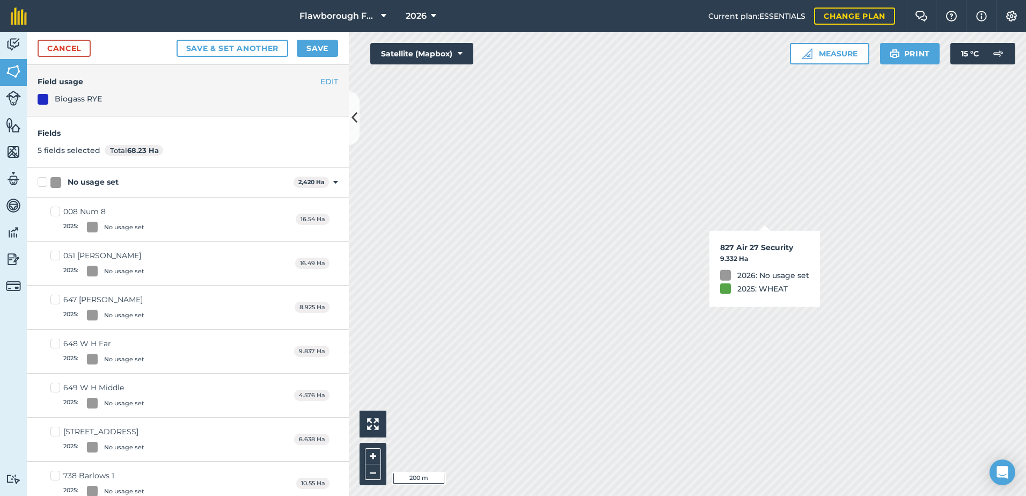
checkbox input "true"
click at [313, 45] on button "Save" at bounding box center [317, 48] width 41 height 17
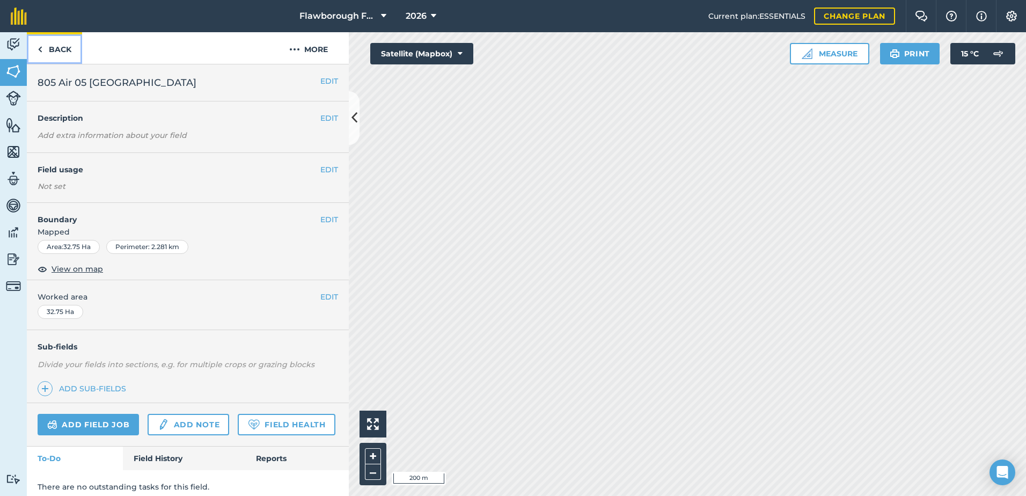
click at [43, 49] on link "Back" at bounding box center [54, 48] width 55 height 32
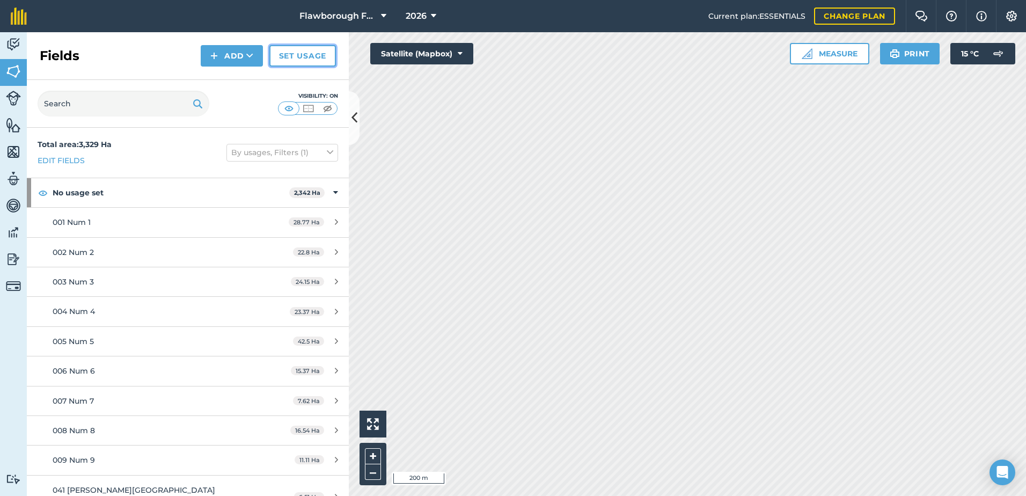
click at [310, 61] on link "Set usage" at bounding box center [302, 55] width 67 height 21
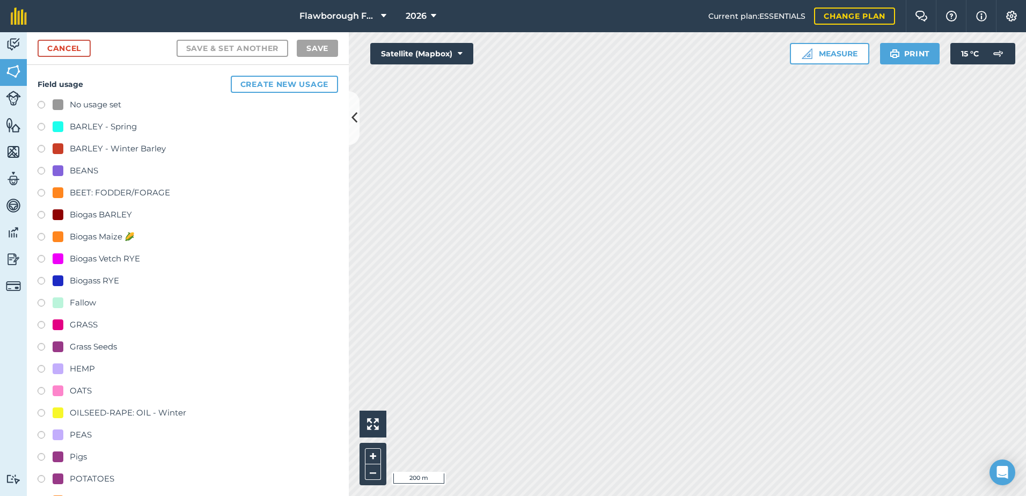
click at [60, 280] on div at bounding box center [58, 280] width 11 height 11
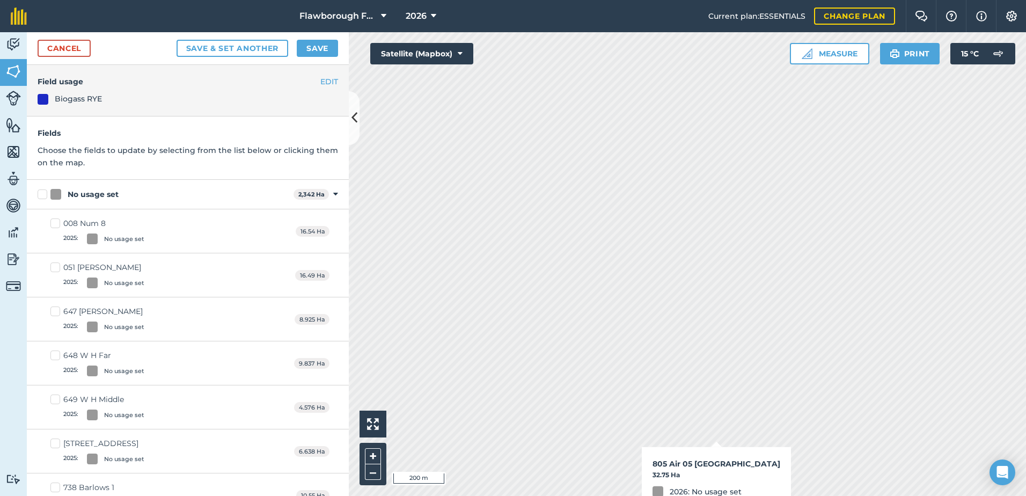
checkbox input "true"
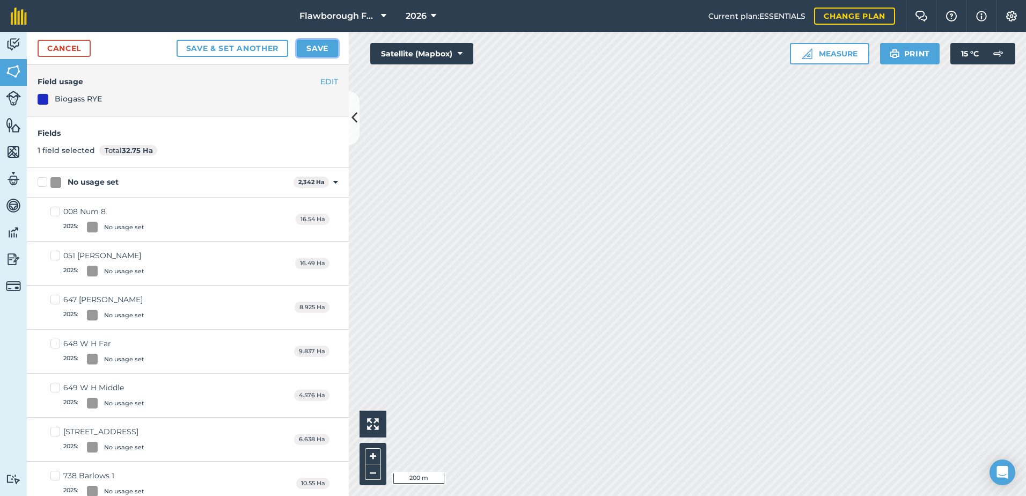
click at [314, 43] on button "Save" at bounding box center [317, 48] width 41 height 17
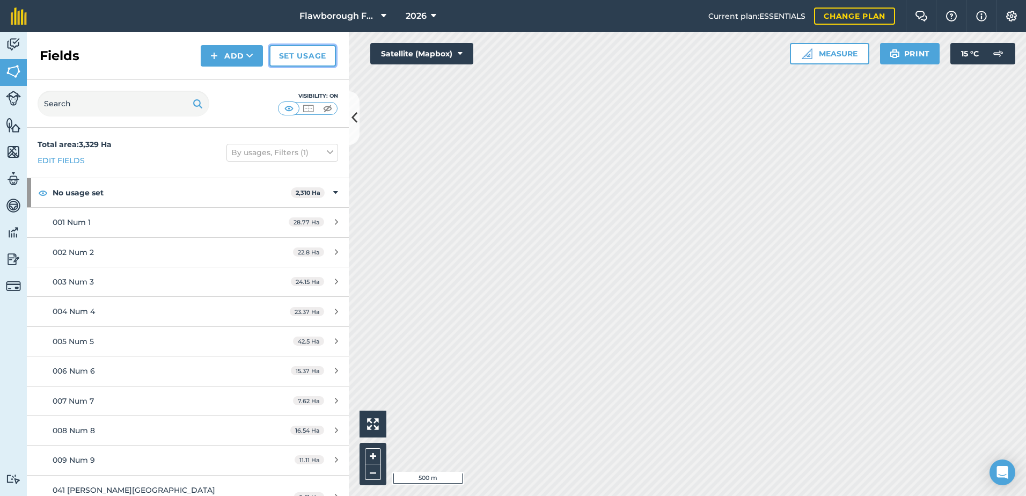
click at [297, 60] on link "Set usage" at bounding box center [302, 55] width 67 height 21
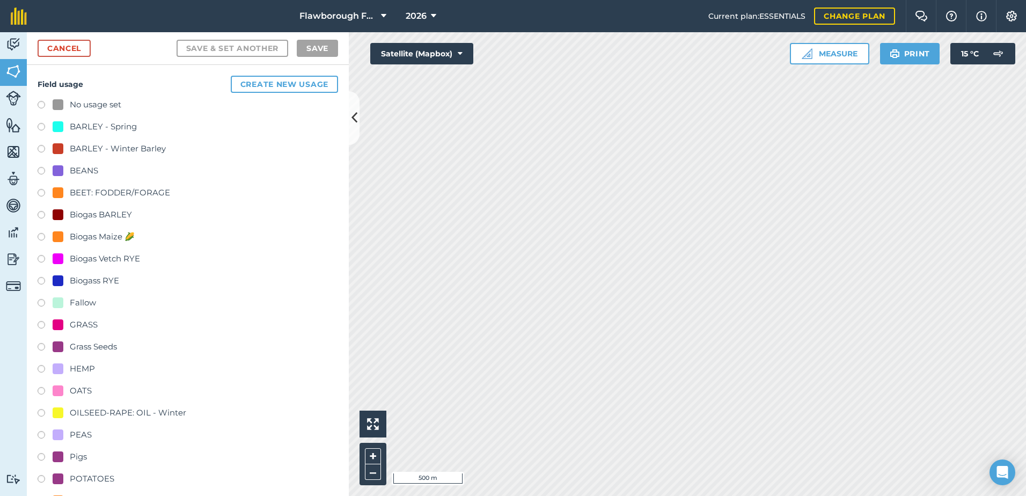
click at [43, 281] on label at bounding box center [45, 282] width 15 height 11
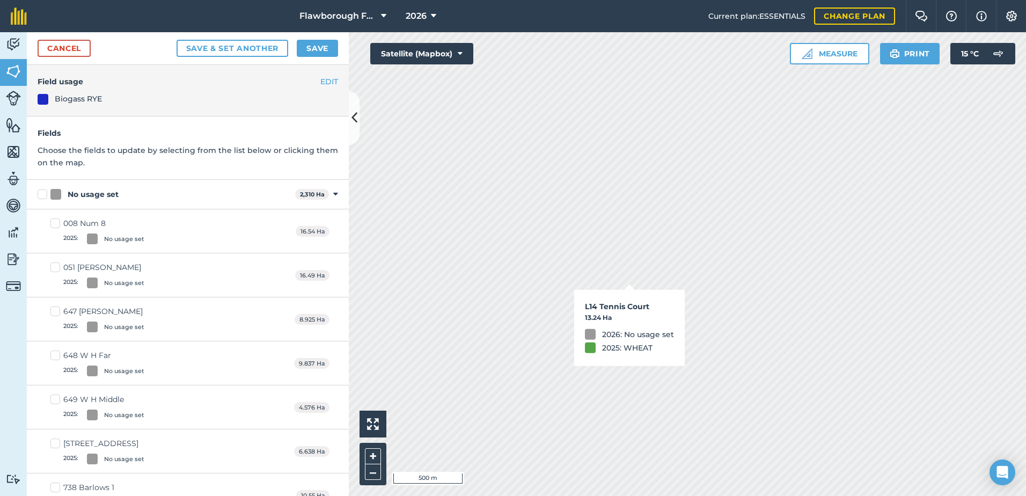
checkbox input "true"
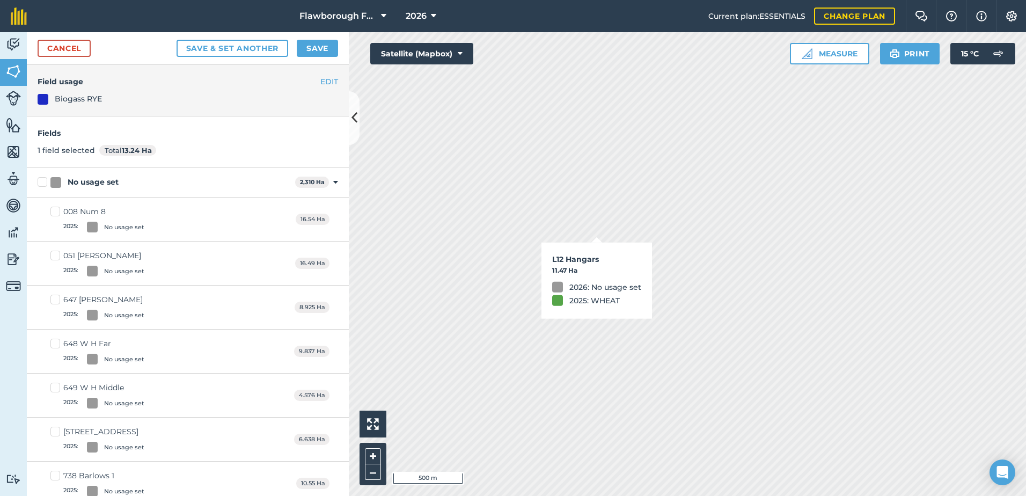
checkbox input "true"
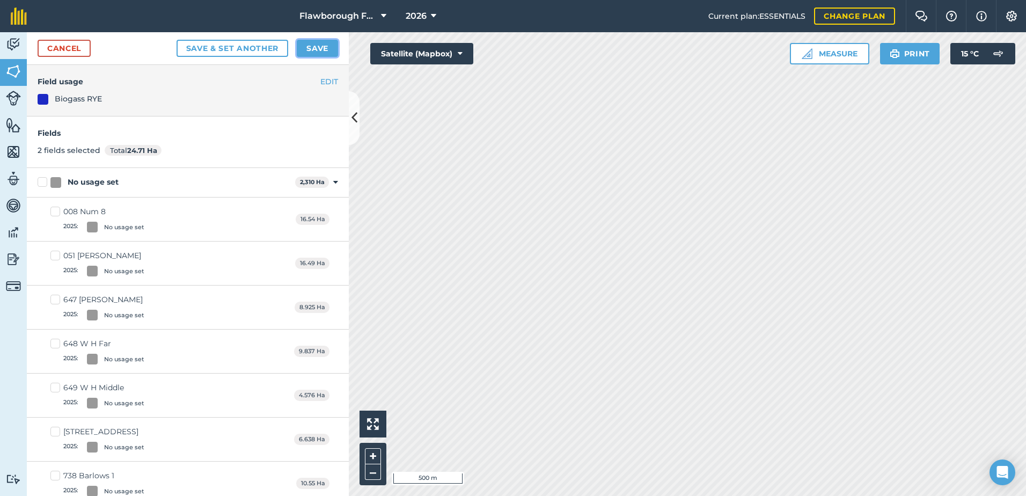
click at [324, 48] on button "Save" at bounding box center [317, 48] width 41 height 17
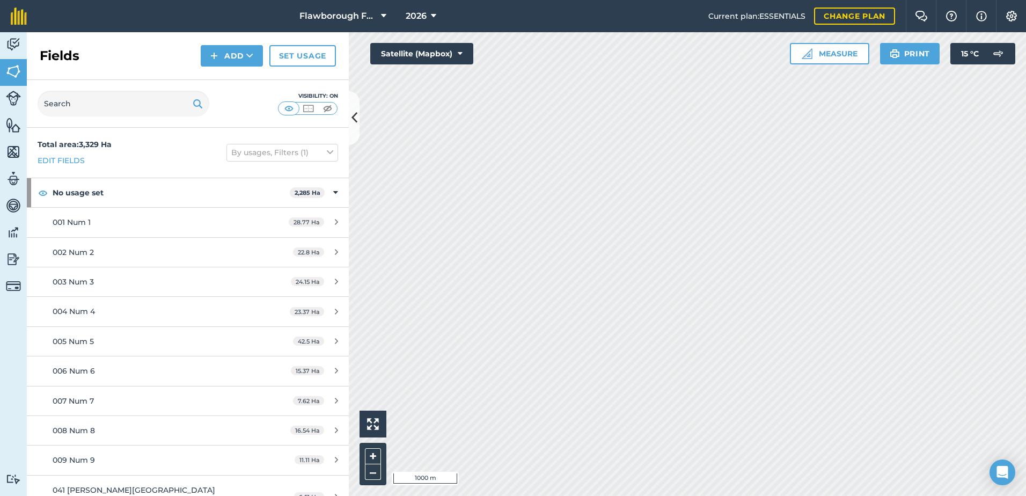
click at [1025, 200] on html "Flawborough Farms - Active 2026 Current plan : ESSENTIALS Change plan Farm Chat…" at bounding box center [513, 248] width 1026 height 496
click at [1025, 175] on html "Flawborough Farms - Active 2026 Current plan : ESSENTIALS Change plan Farm Chat…" at bounding box center [513, 248] width 1026 height 496
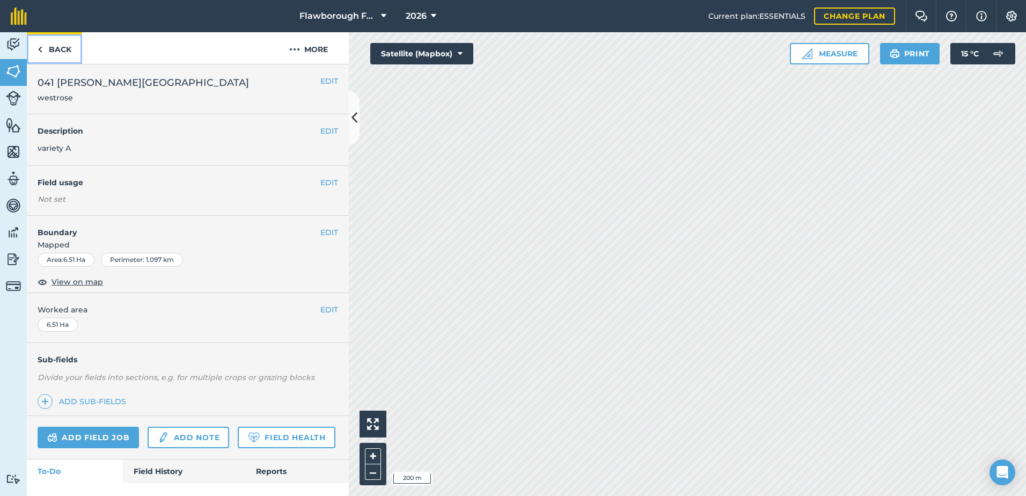
click at [70, 54] on link "Back" at bounding box center [54, 48] width 55 height 32
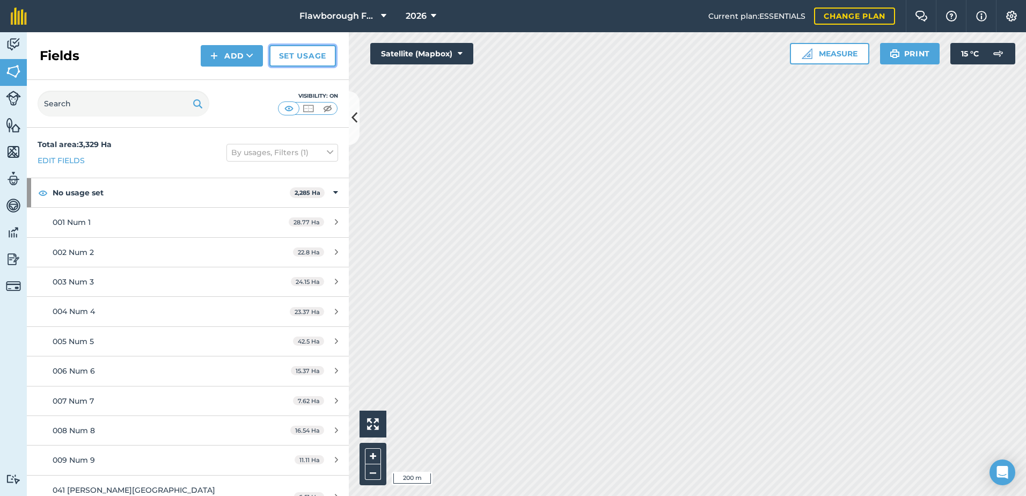
click at [299, 60] on link "Set usage" at bounding box center [302, 55] width 67 height 21
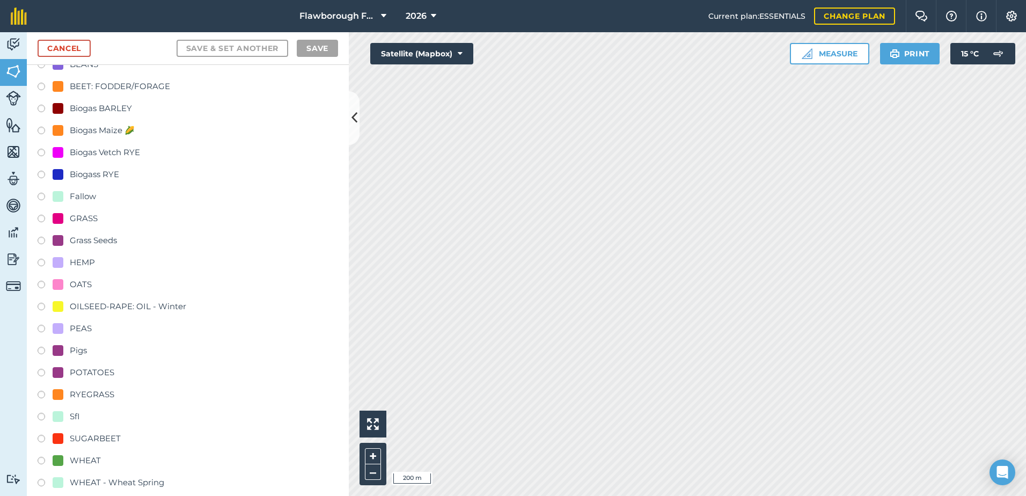
scroll to position [107, 0]
click at [84, 286] on div "OATS" at bounding box center [81, 283] width 22 height 13
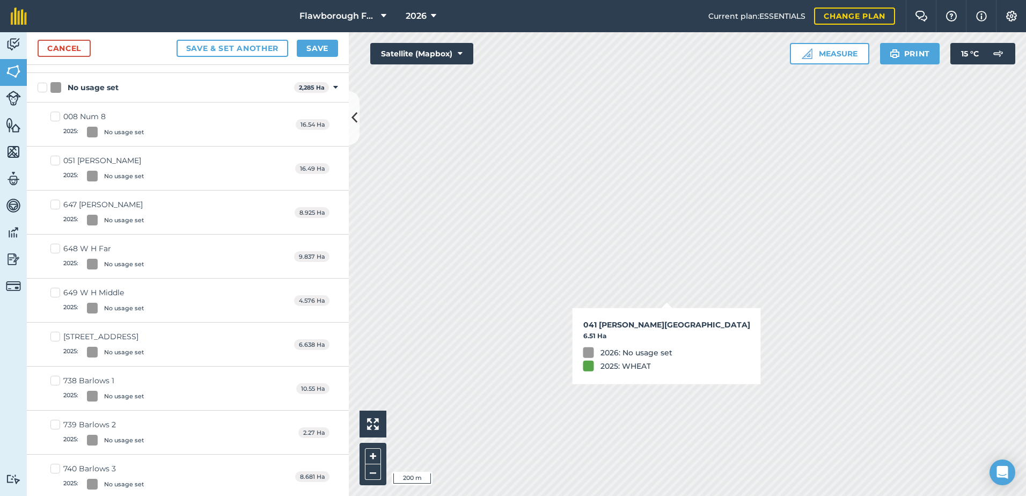
checkbox input "true"
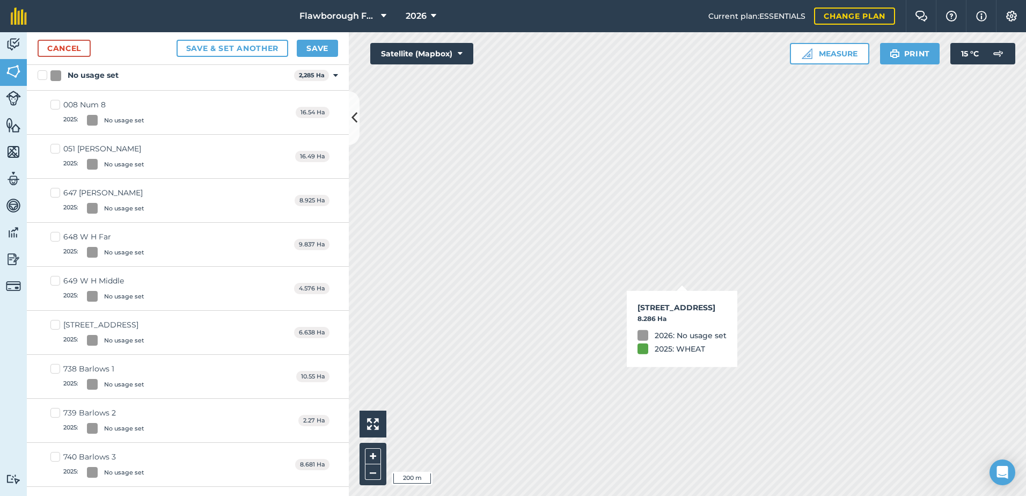
checkbox input "true"
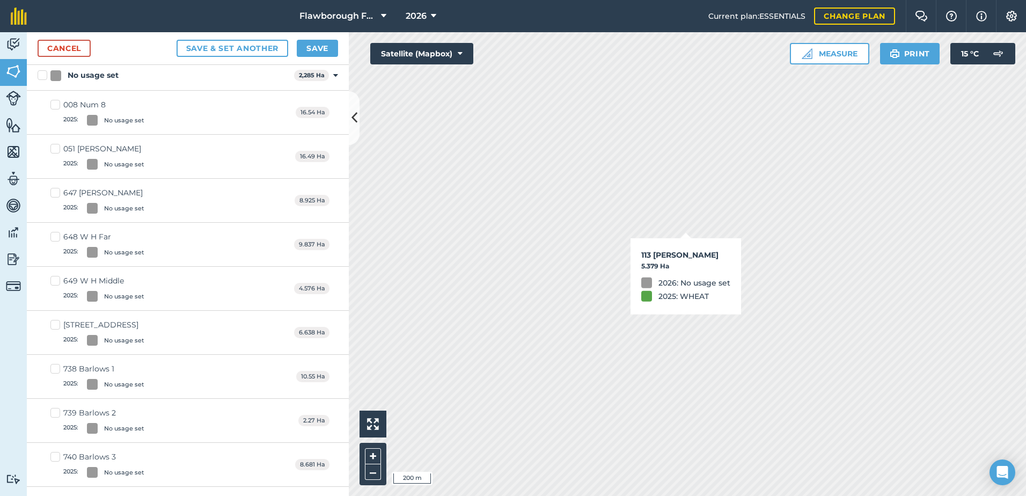
checkbox input "true"
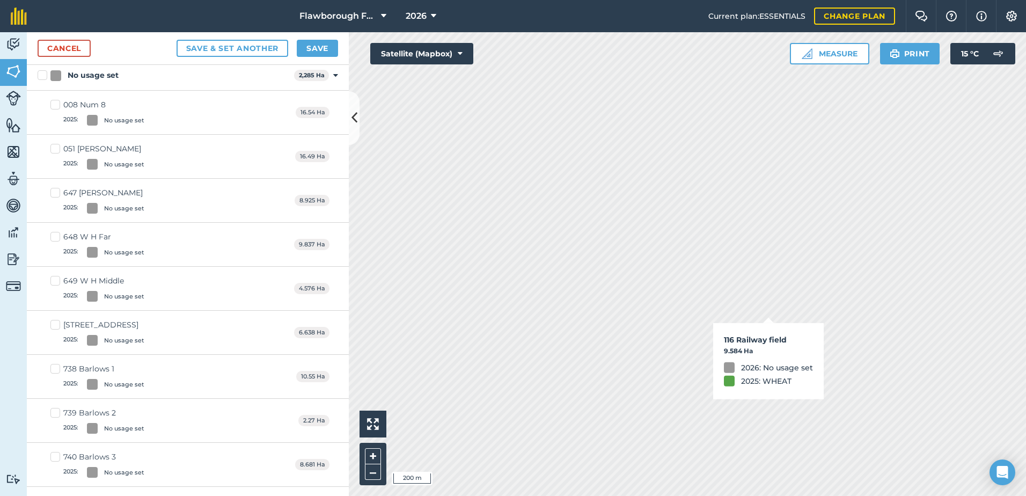
checkbox input "true"
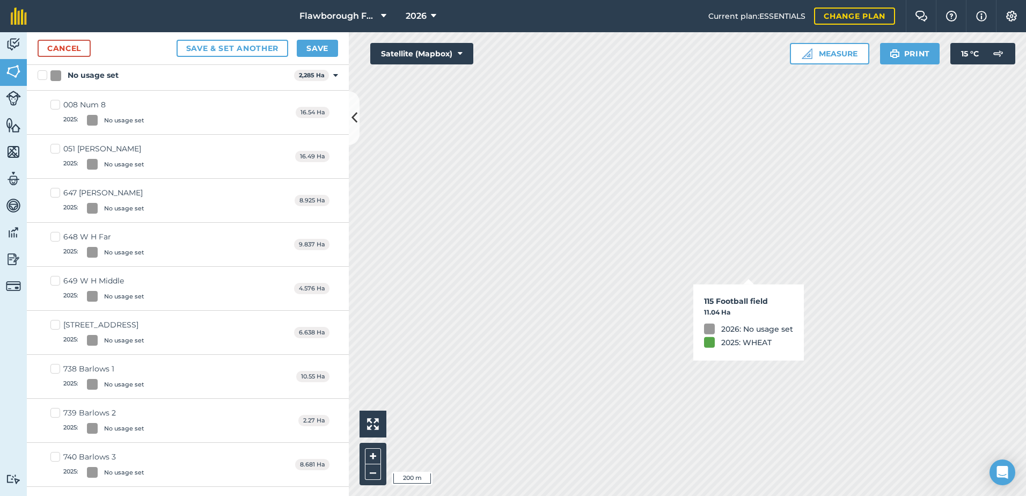
checkbox input "true"
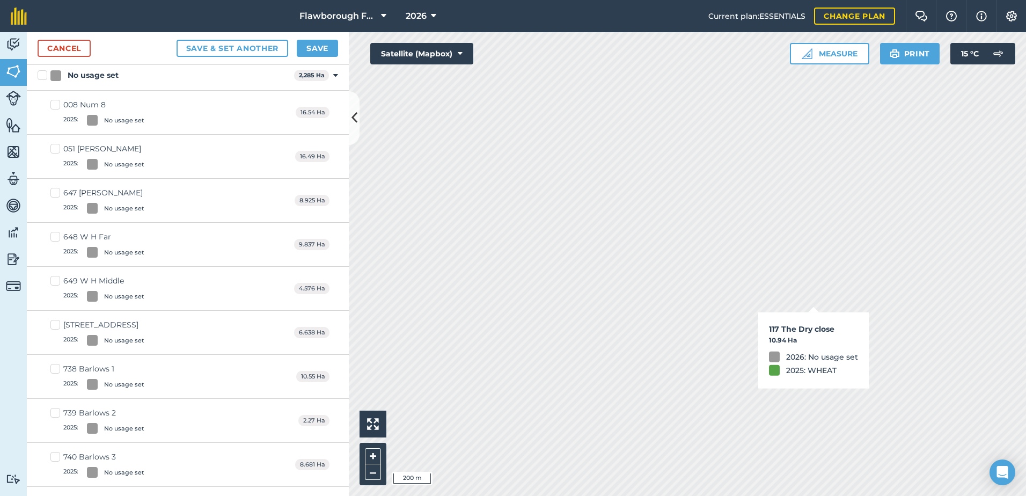
checkbox input "true"
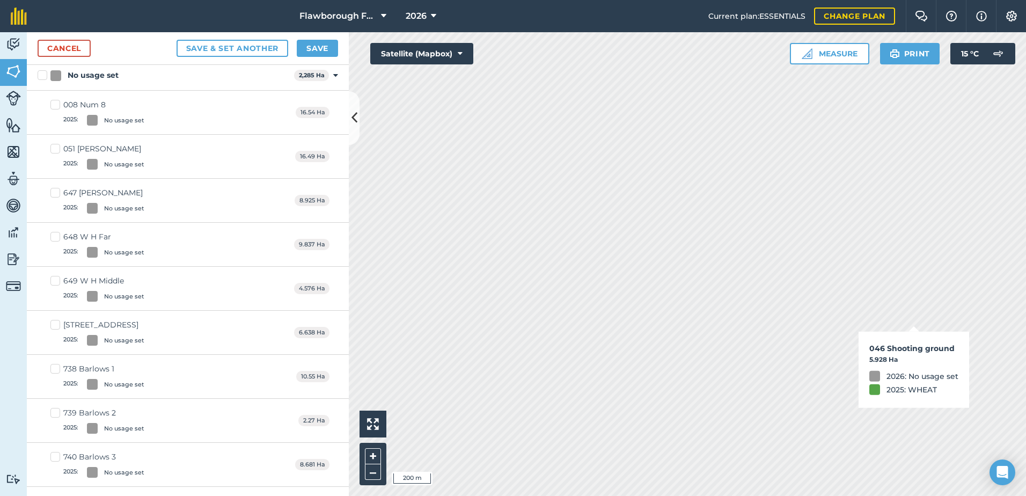
checkbox input "true"
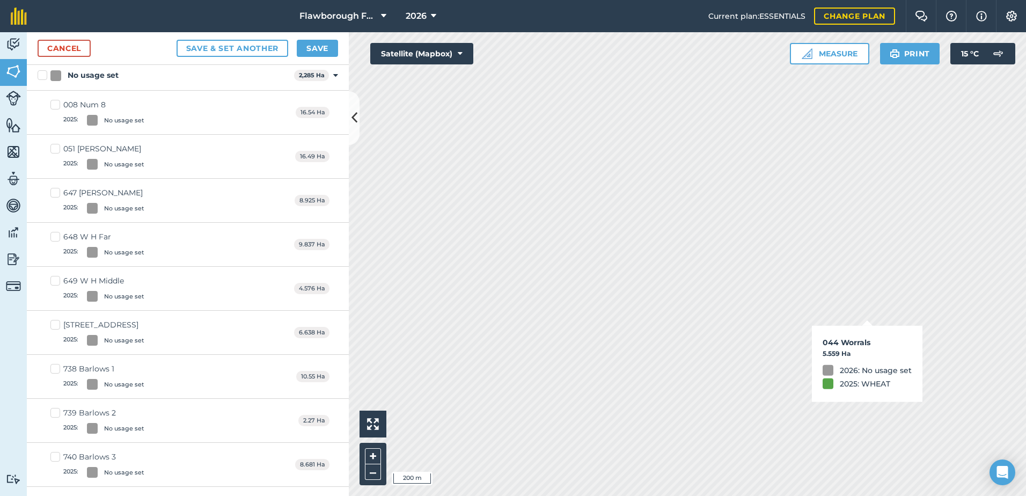
checkbox input "true"
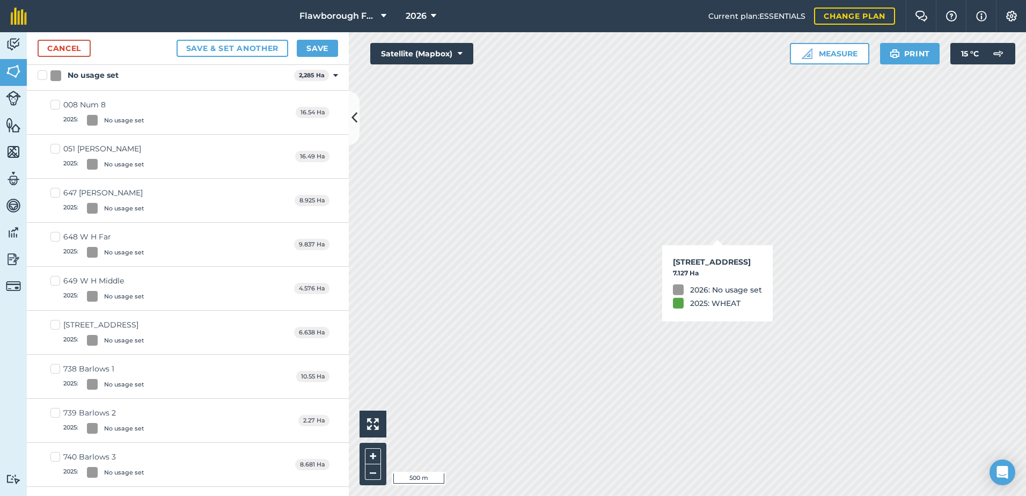
checkbox input "true"
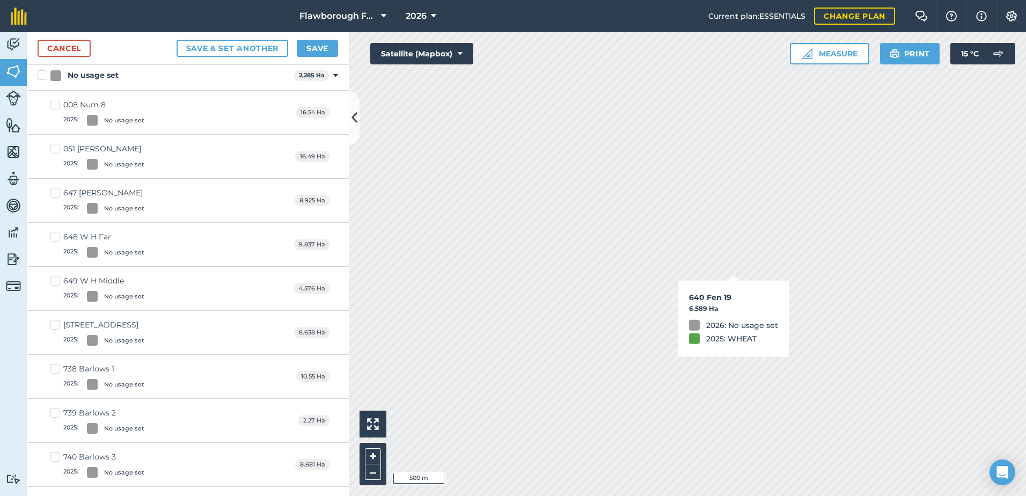
checkbox input "true"
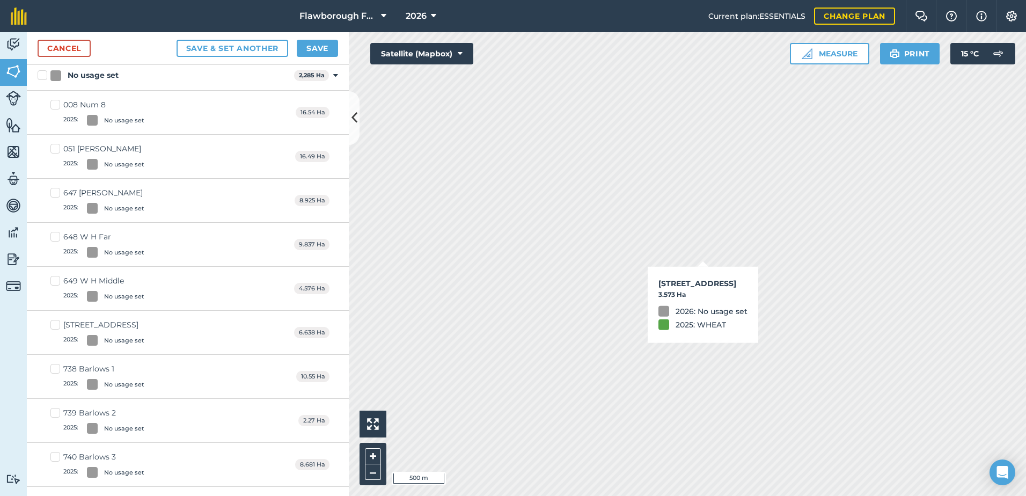
checkbox input "true"
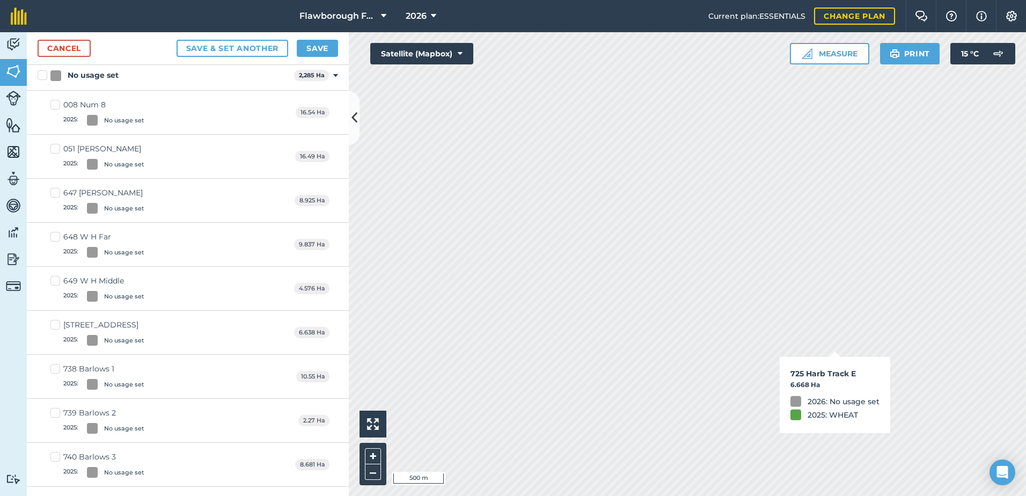
checkbox input "true"
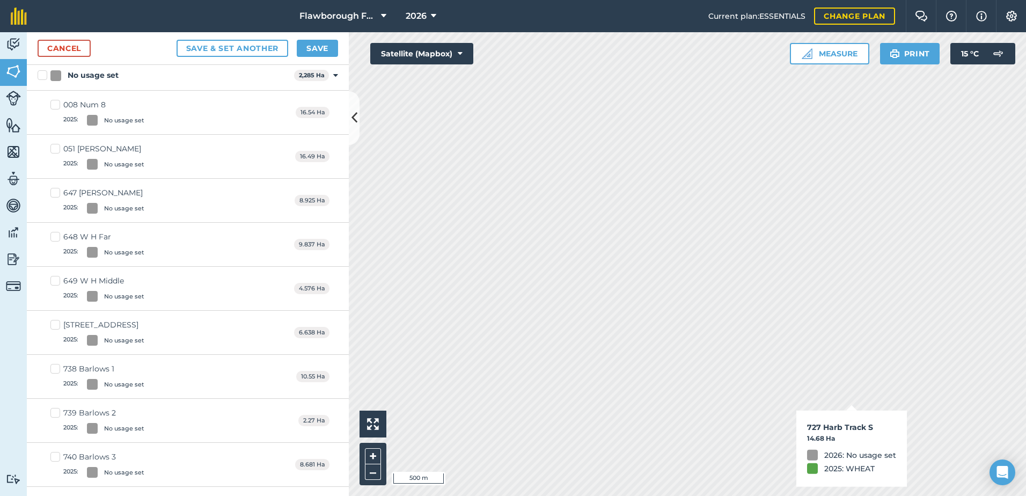
checkbox input "true"
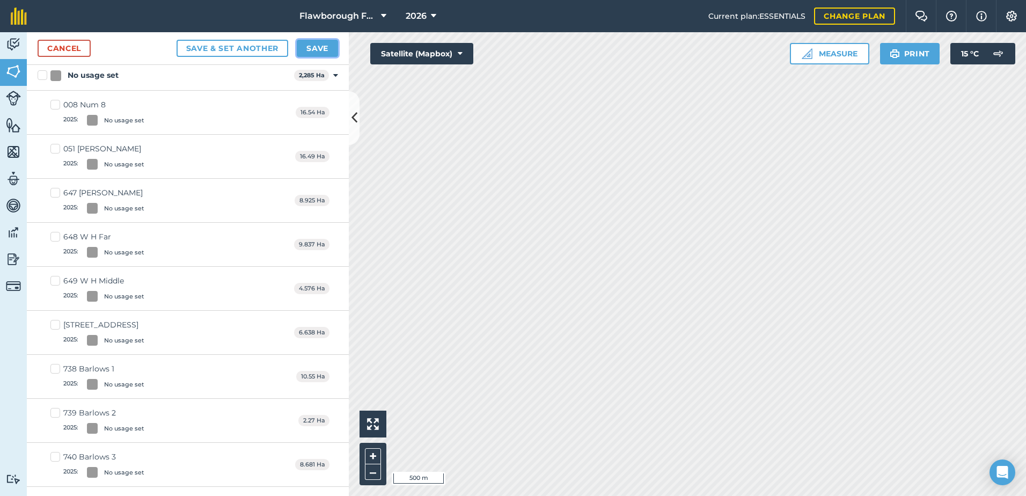
click at [325, 48] on button "Save" at bounding box center [317, 48] width 41 height 17
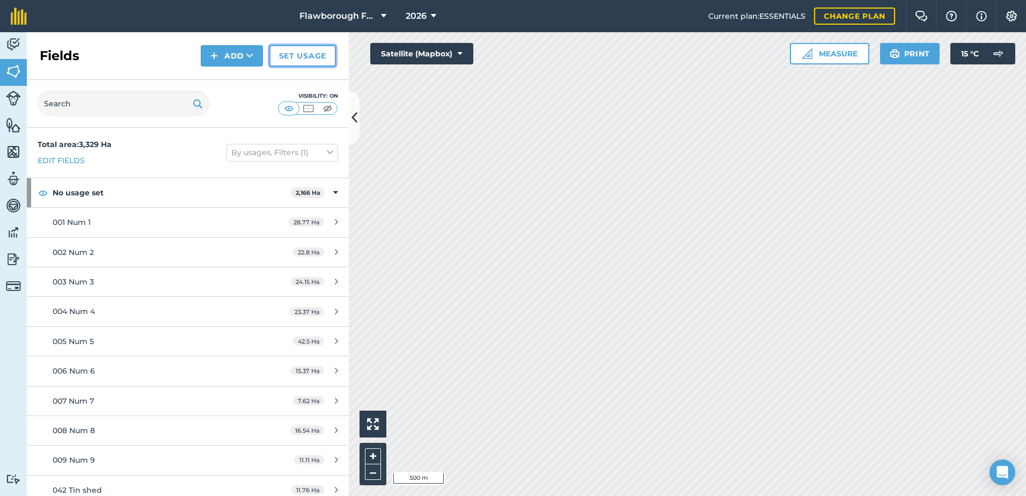
click at [283, 58] on link "Set usage" at bounding box center [302, 55] width 67 height 21
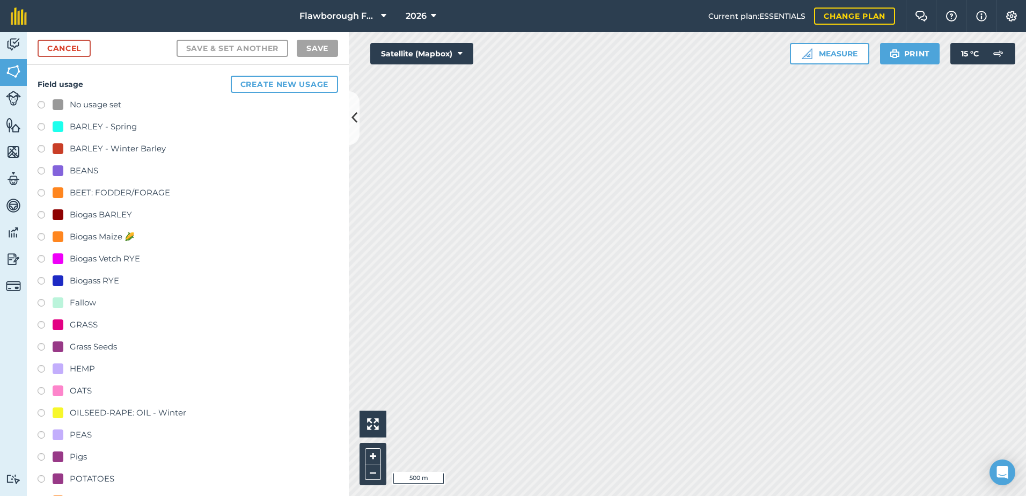
click at [43, 413] on label at bounding box center [45, 414] width 15 height 11
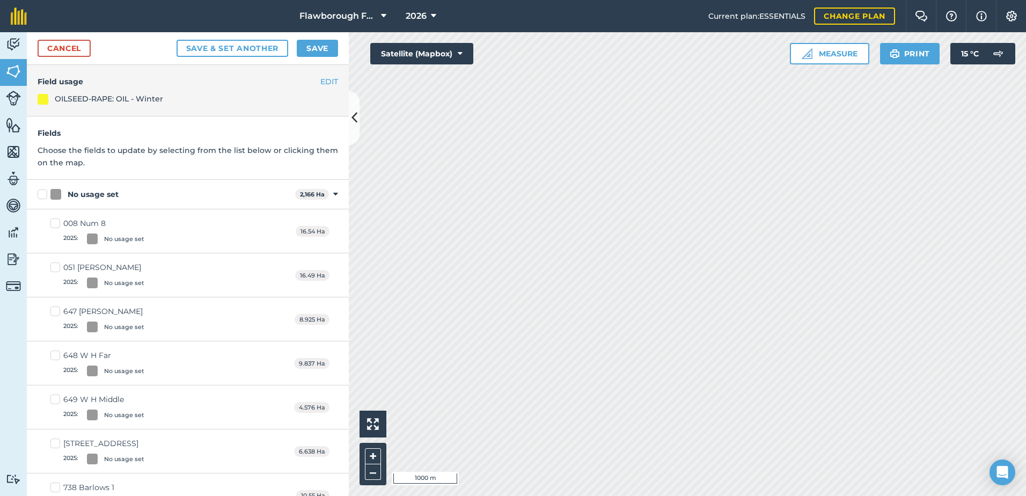
click at [296, 393] on div "Activity Fields Livestock Features Maps Team Vehicles Data Reporting Billing Tu…" at bounding box center [513, 264] width 1026 height 464
click at [183, 429] on div "Activity Fields Livestock Features Maps Team Vehicles Data Reporting Billing Tu…" at bounding box center [513, 264] width 1026 height 464
checkbox input "true"
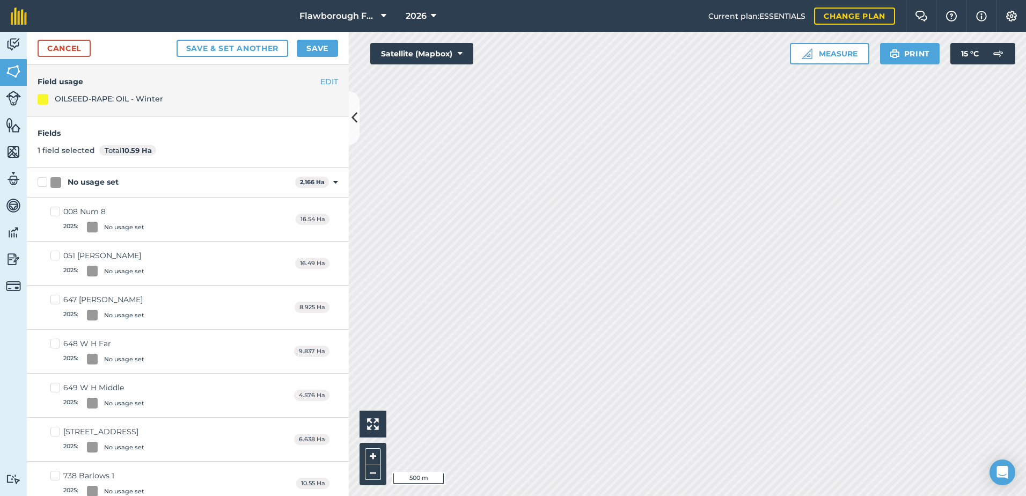
checkbox input "true"
checkbox input "false"
checkbox input "true"
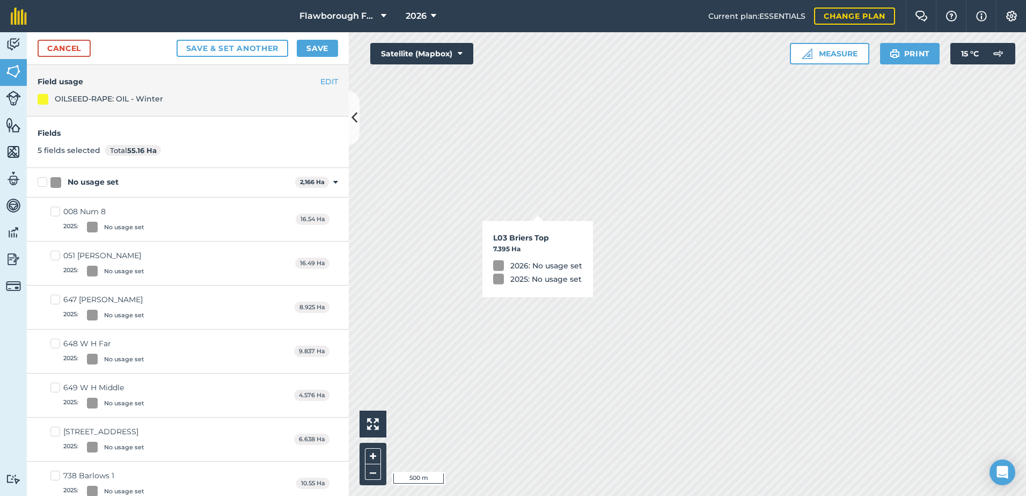
checkbox input "false"
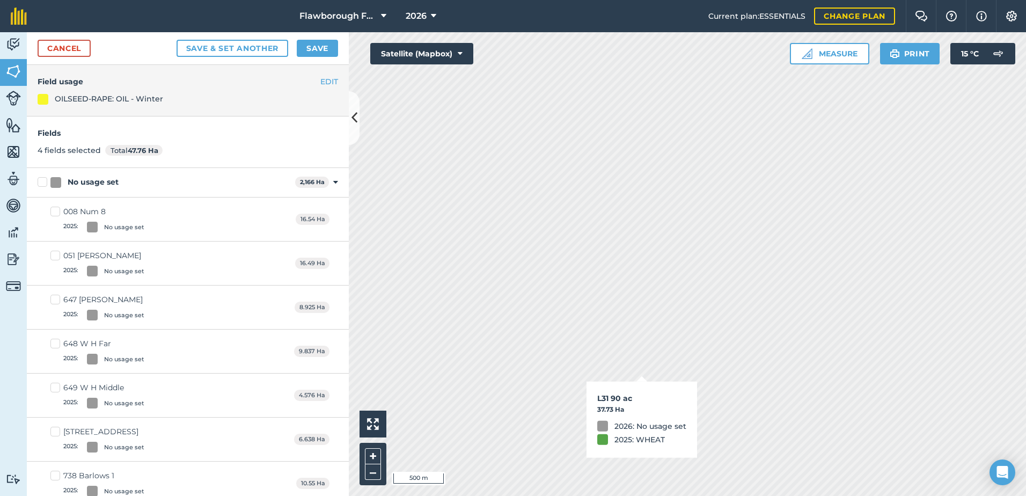
checkbox input "true"
click at [315, 47] on button "Save" at bounding box center [317, 48] width 41 height 17
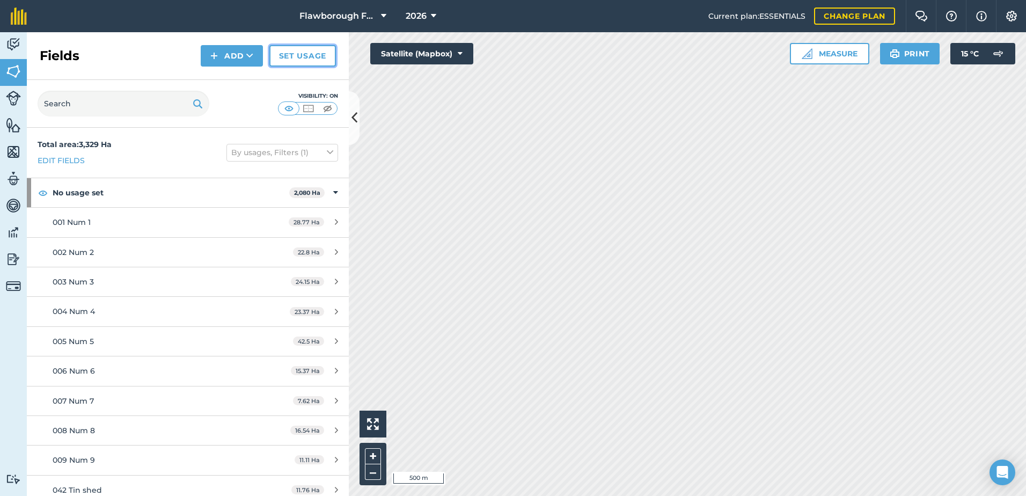
click at [297, 62] on link "Set usage" at bounding box center [302, 55] width 67 height 21
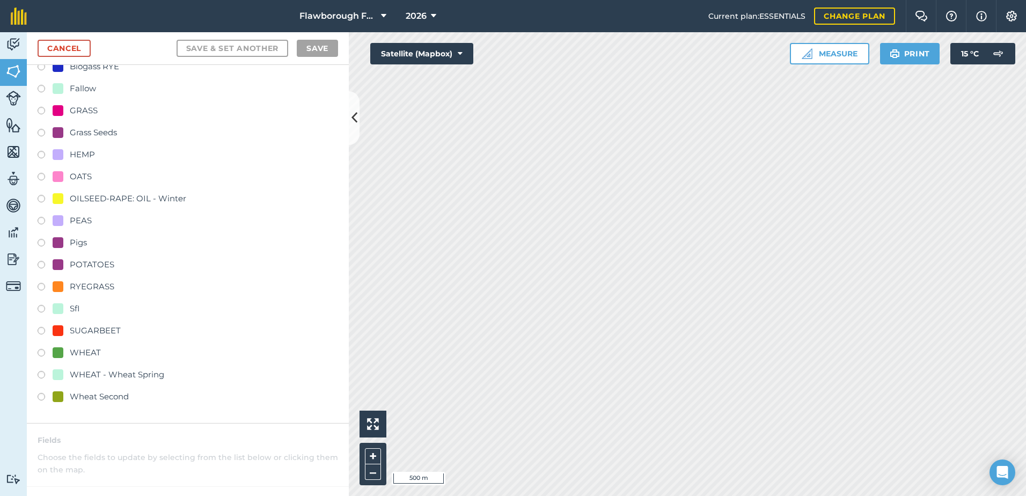
scroll to position [214, 0]
click at [60, 396] on div at bounding box center [58, 396] width 11 height 11
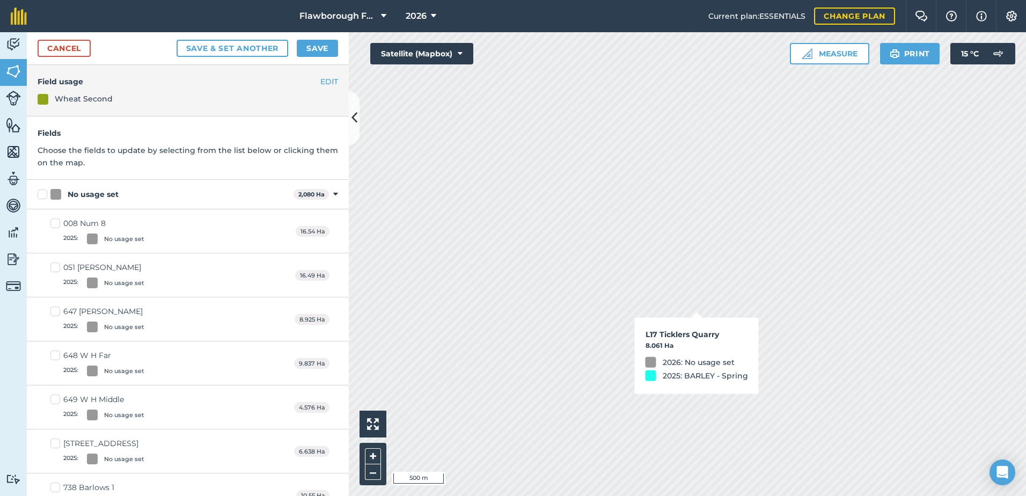
checkbox input "true"
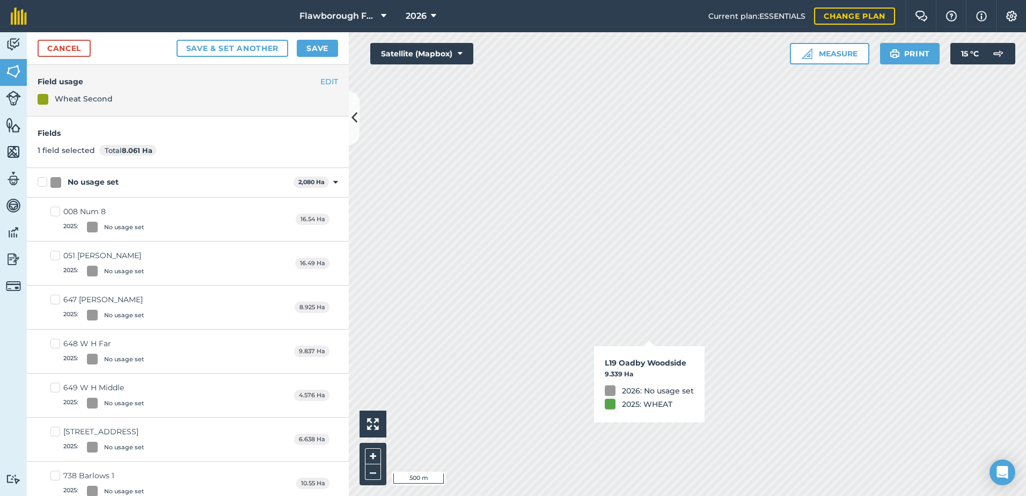
checkbox input "true"
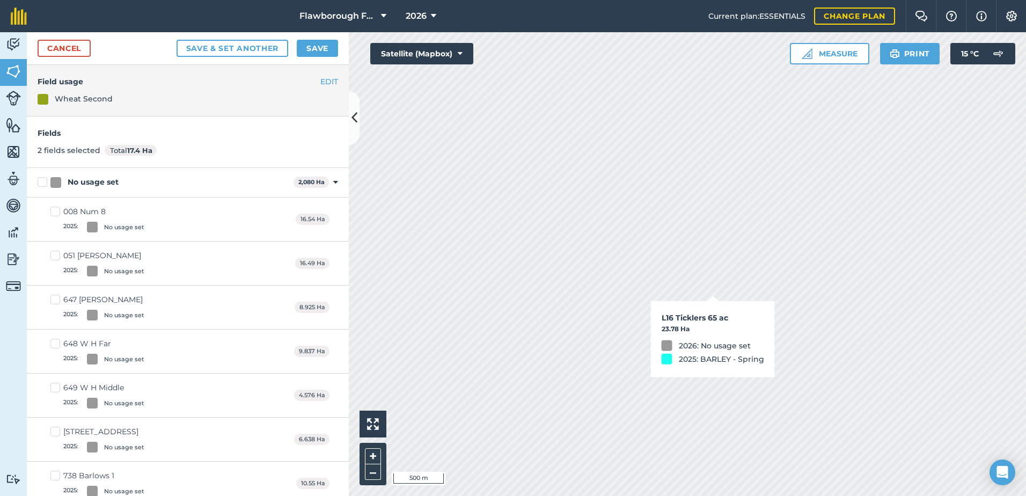
checkbox input "true"
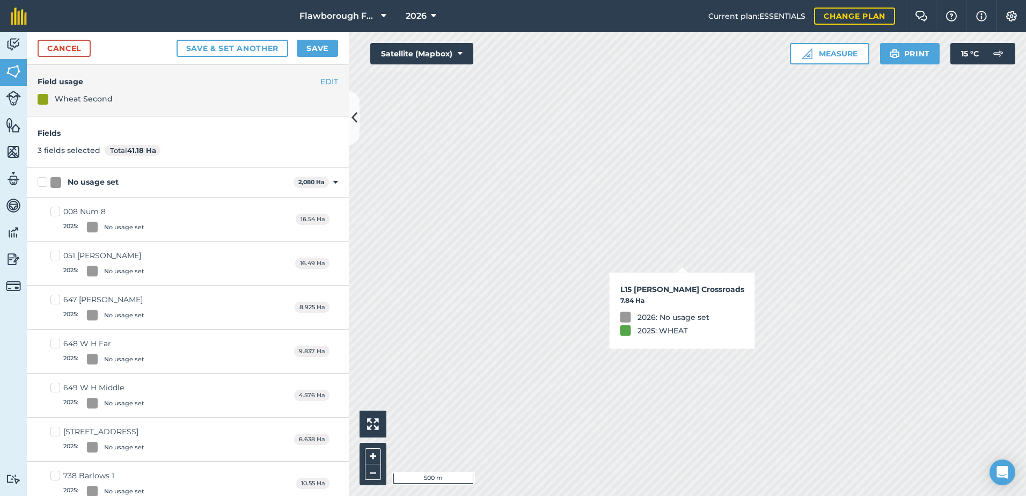
checkbox input "true"
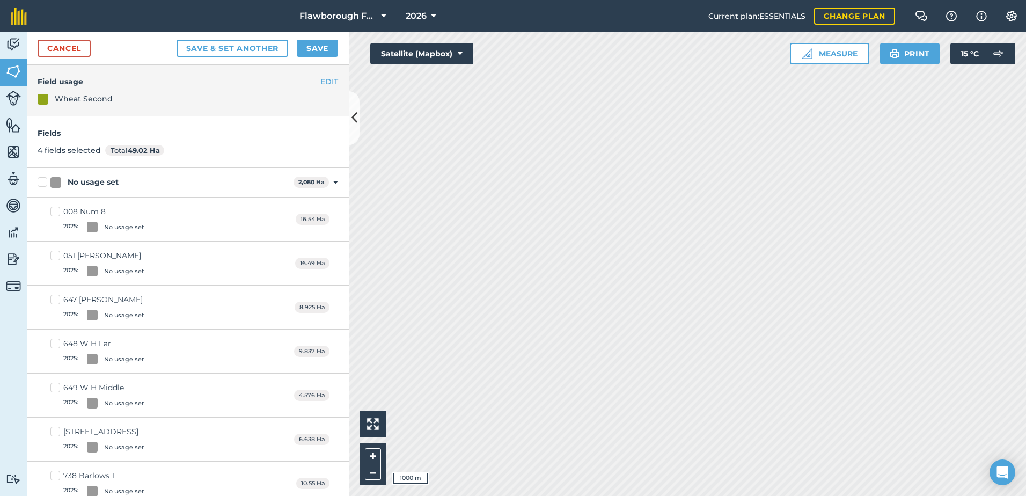
click at [1025, 495] on html "Flawborough Farms - Active 2026 Current plan : ESSENTIALS Change plan Farm Chat…" at bounding box center [513, 248] width 1026 height 496
click at [873, 495] on html "Flawborough Farms - Active 2026 Current plan : ESSENTIALS Change plan Farm Chat…" at bounding box center [513, 248] width 1026 height 496
checkbox input "true"
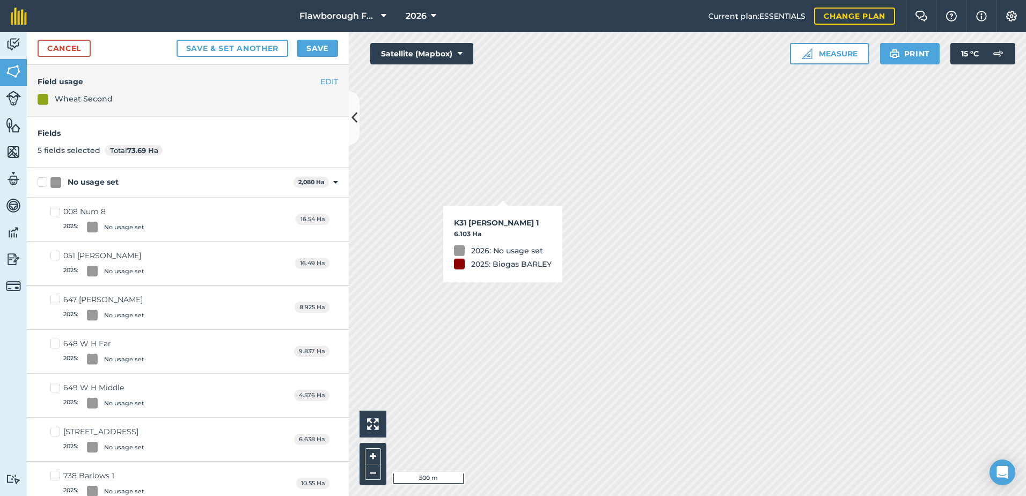
checkbox input "true"
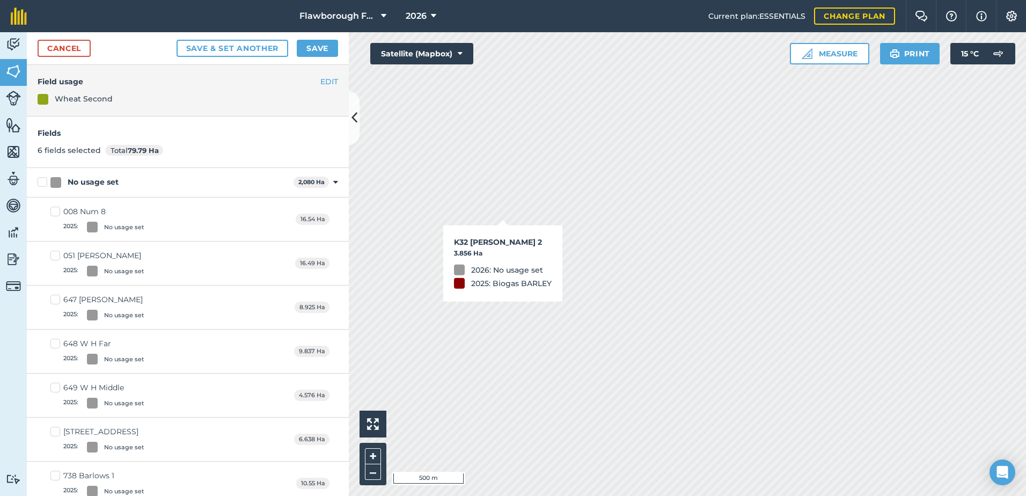
checkbox input "true"
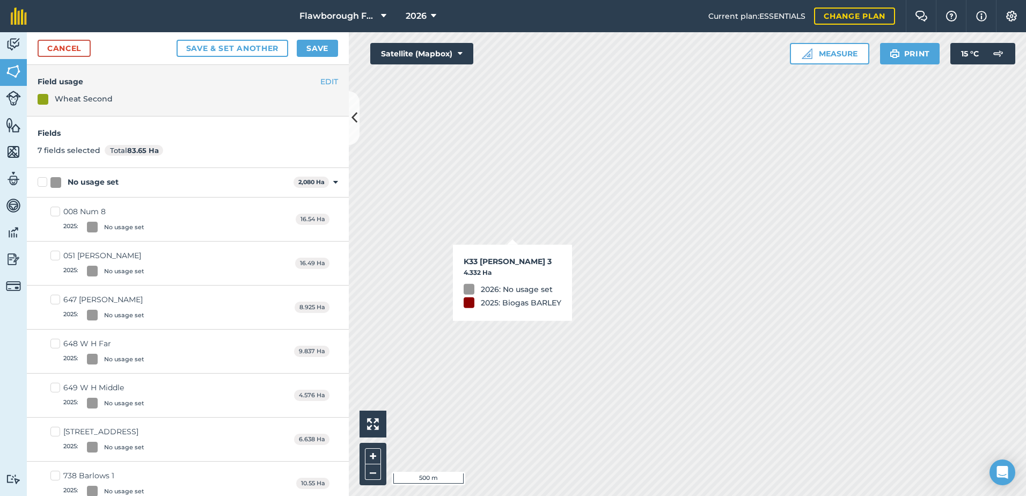
checkbox input "true"
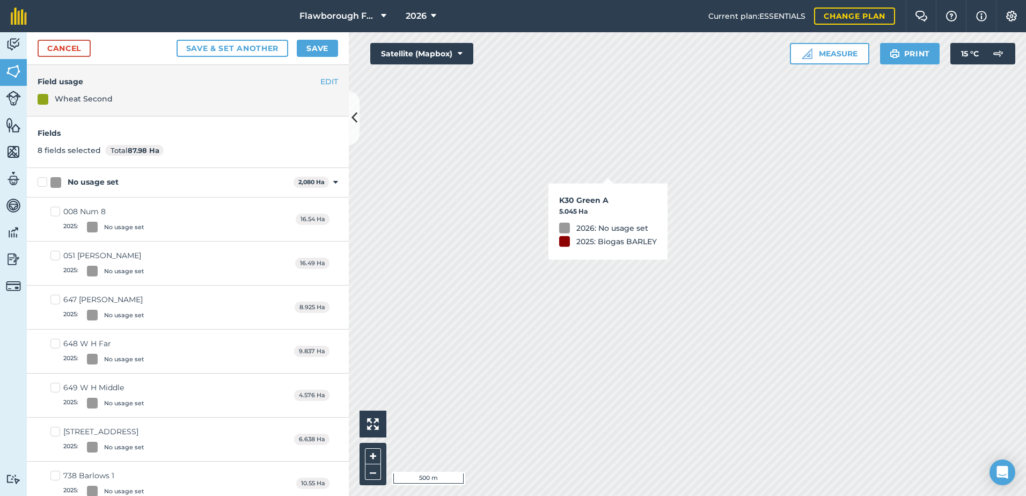
checkbox input "true"
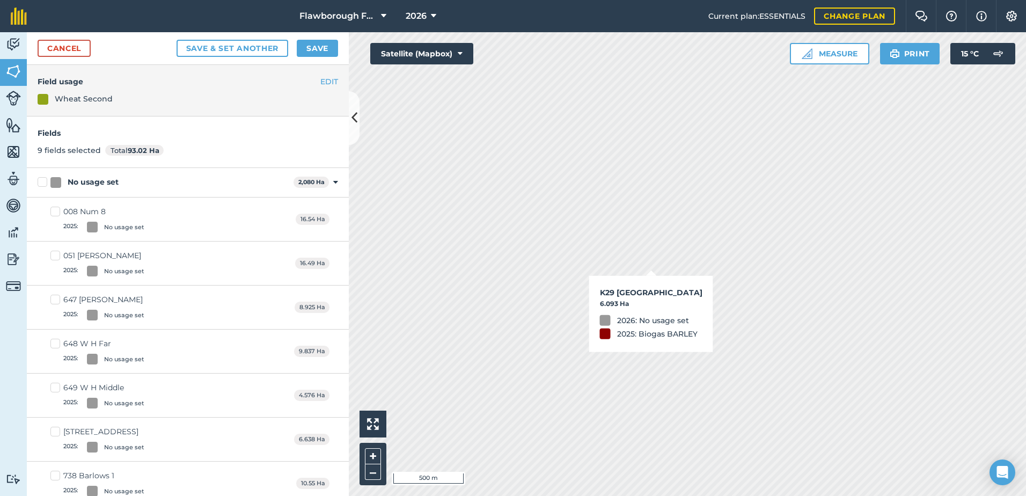
checkbox input "true"
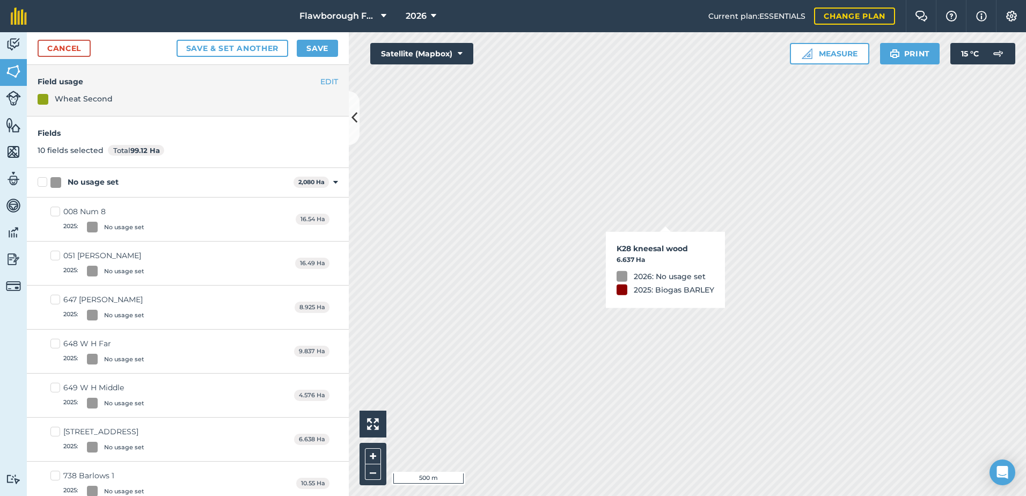
checkbox input "true"
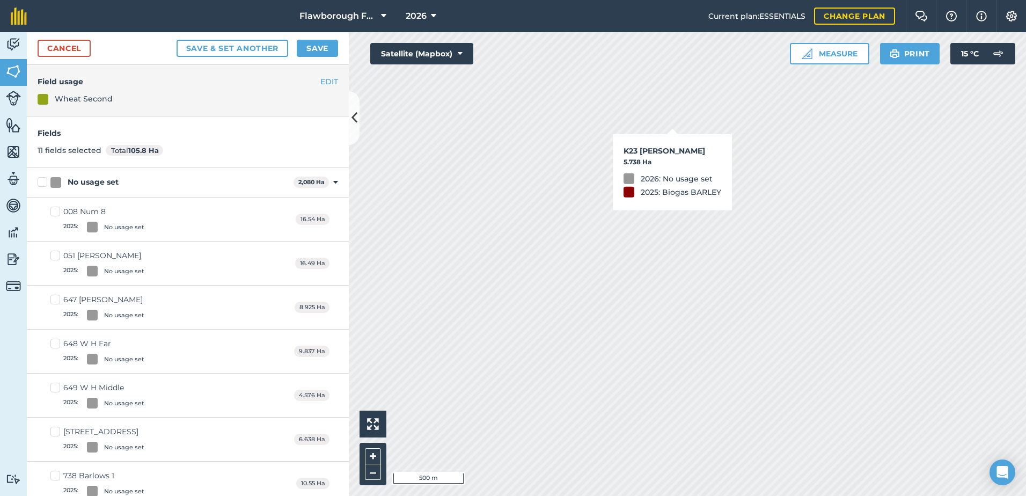
checkbox input "true"
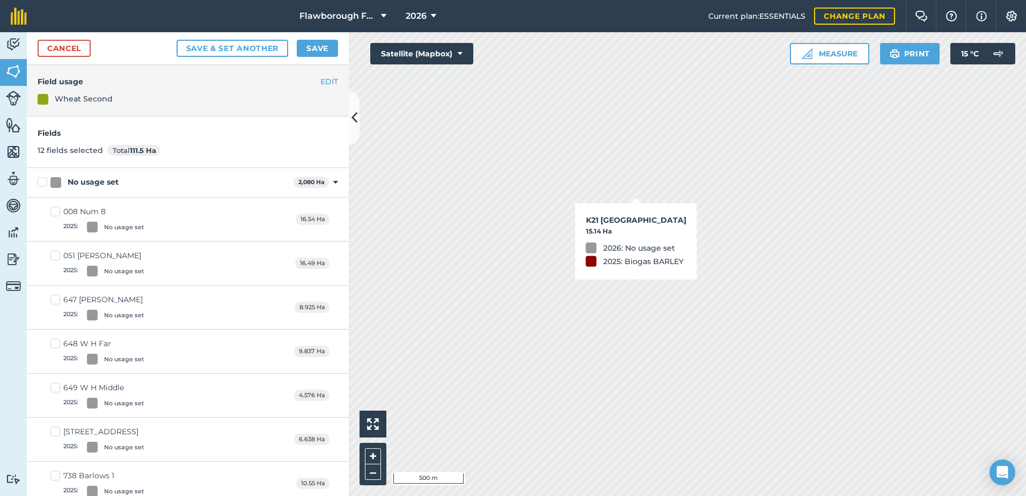
checkbox input "true"
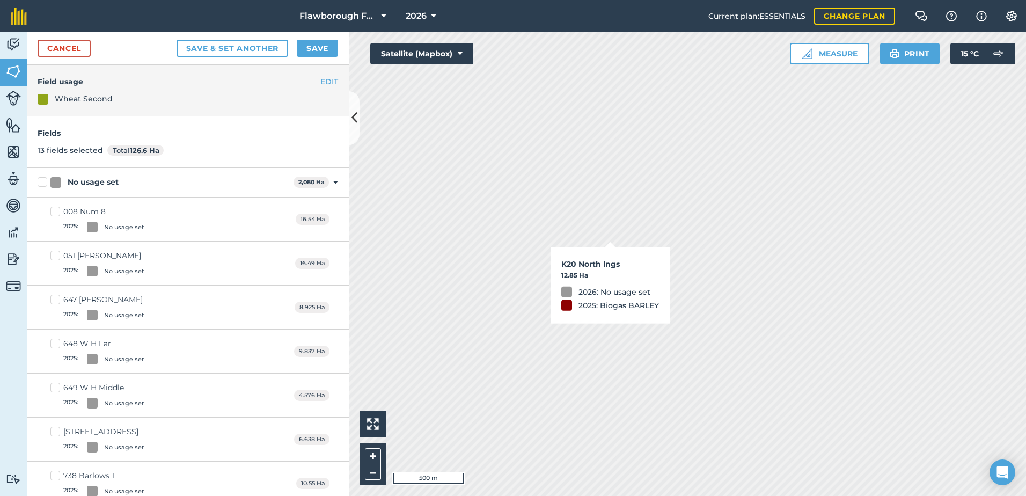
checkbox input "true"
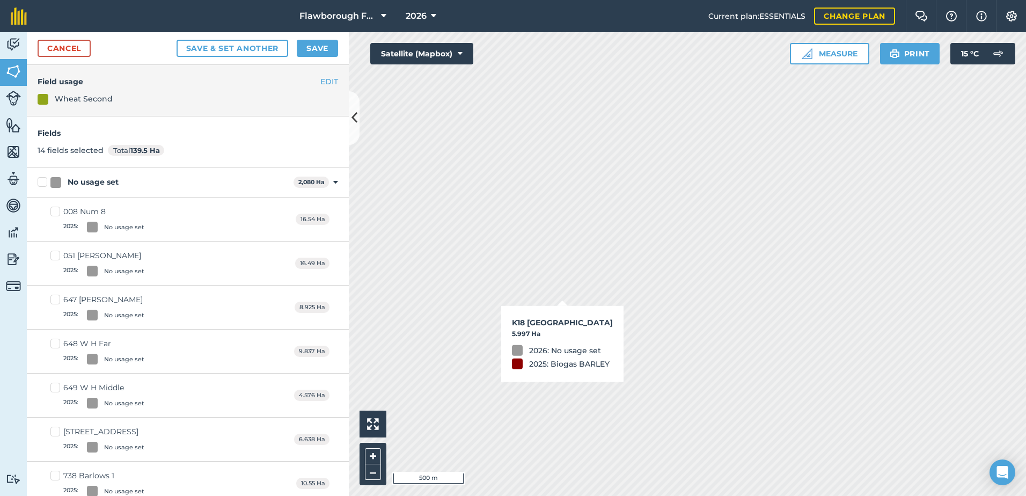
checkbox input "true"
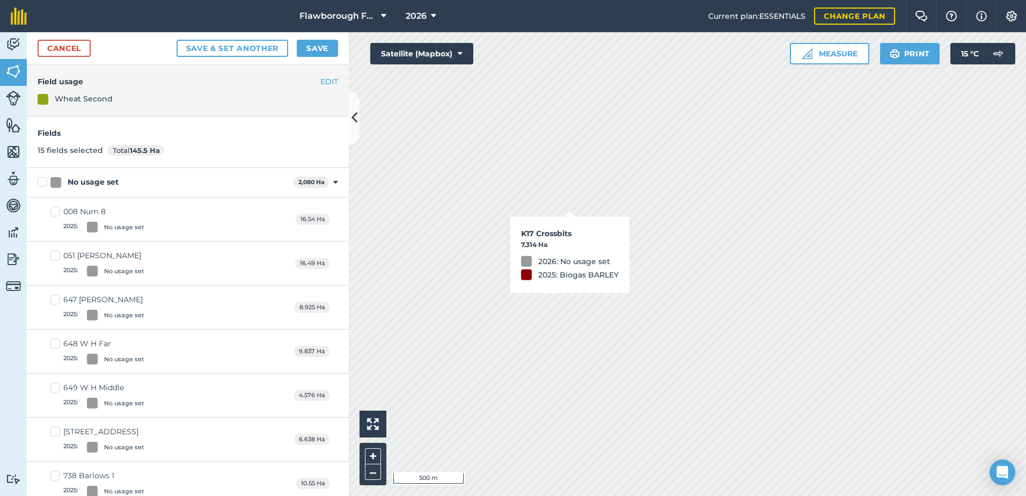
checkbox input "true"
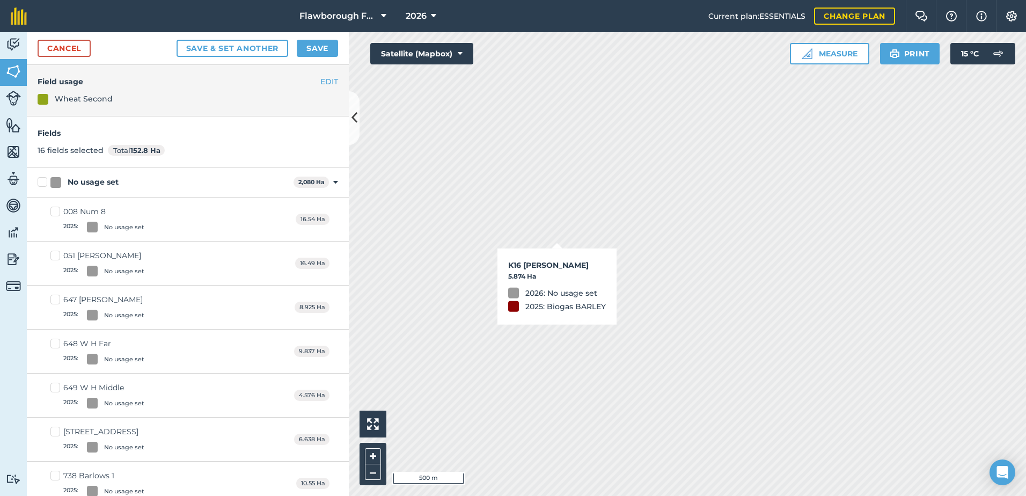
checkbox input "true"
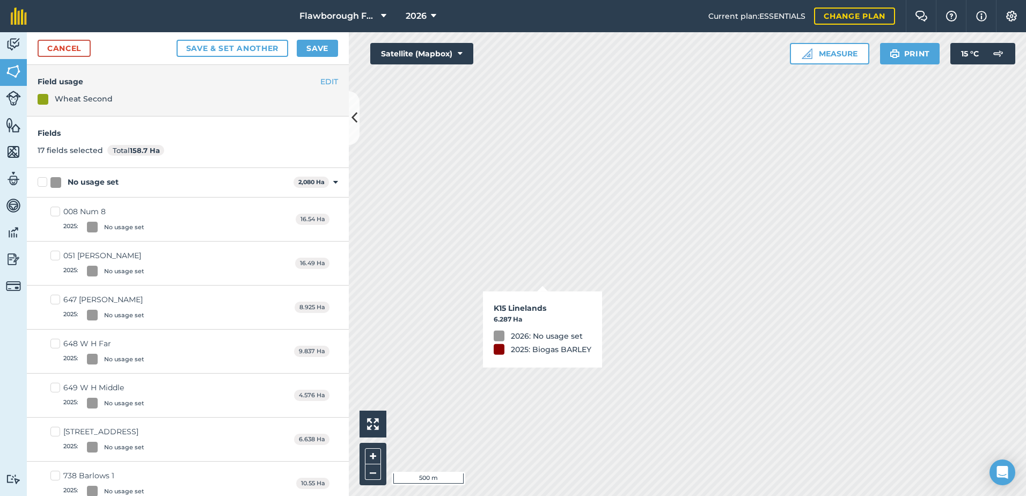
checkbox input "true"
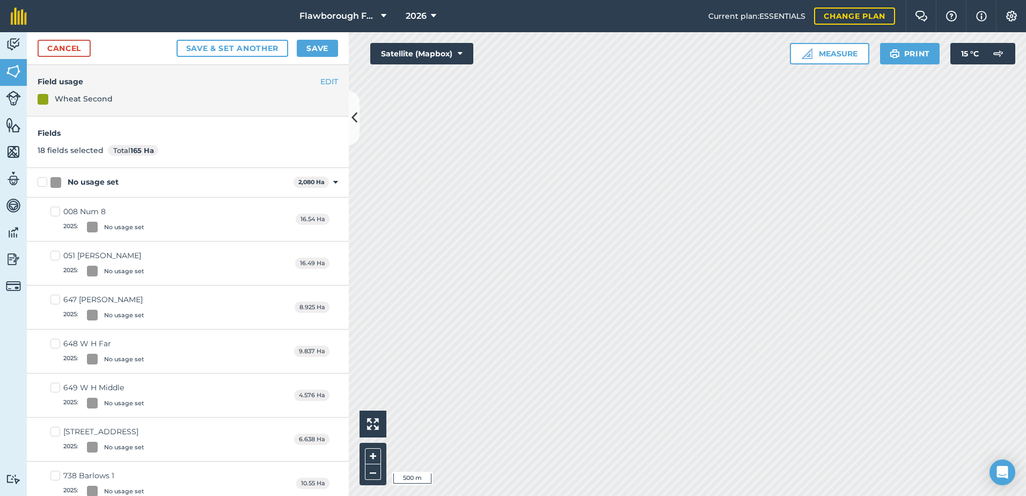
click at [635, 1] on div "Flawborough Farms - Active 2026 Current plan : ESSENTIALS Change plan Farm Chat…" at bounding box center [513, 248] width 1026 height 496
checkbox input "true"
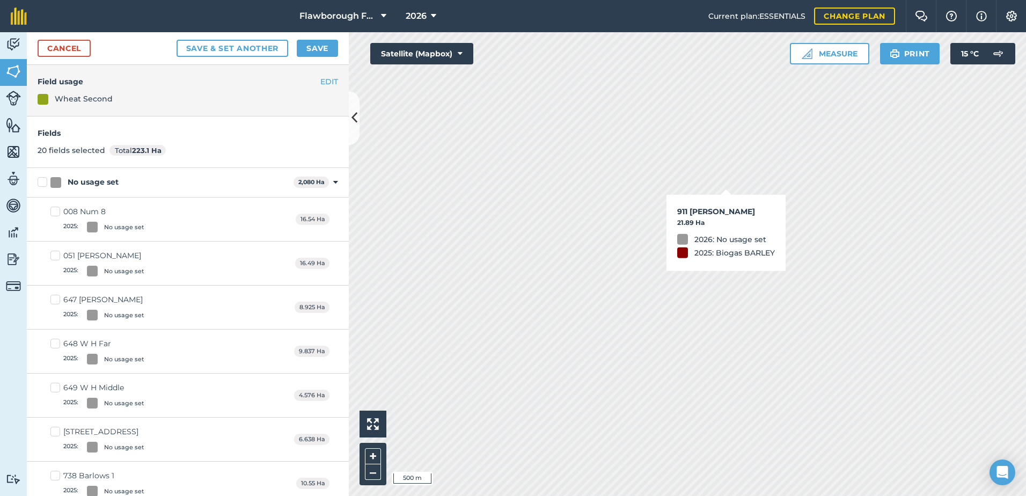
checkbox input "true"
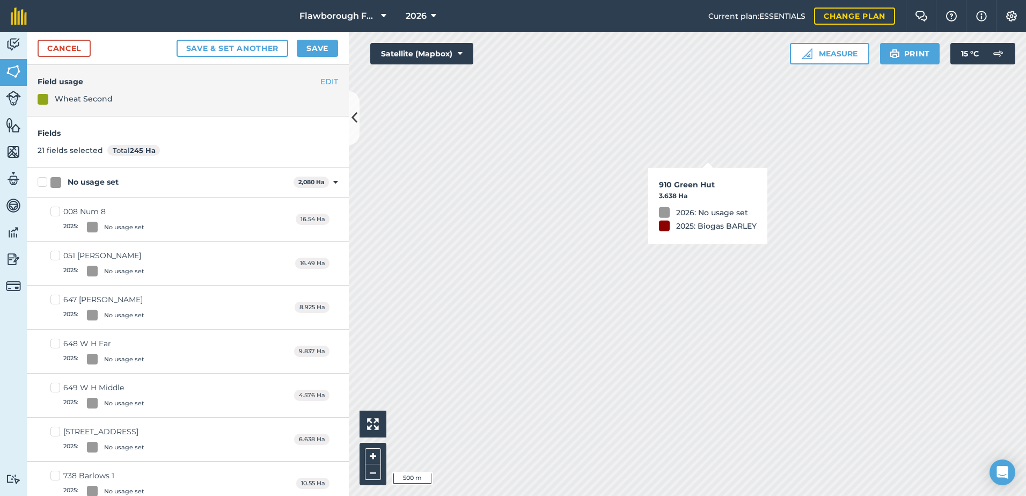
checkbox input "true"
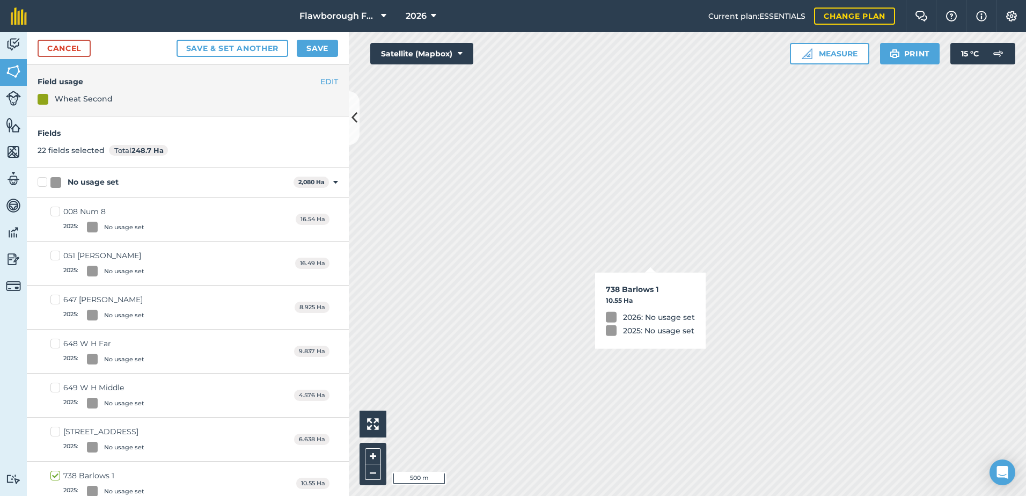
checkbox input "true"
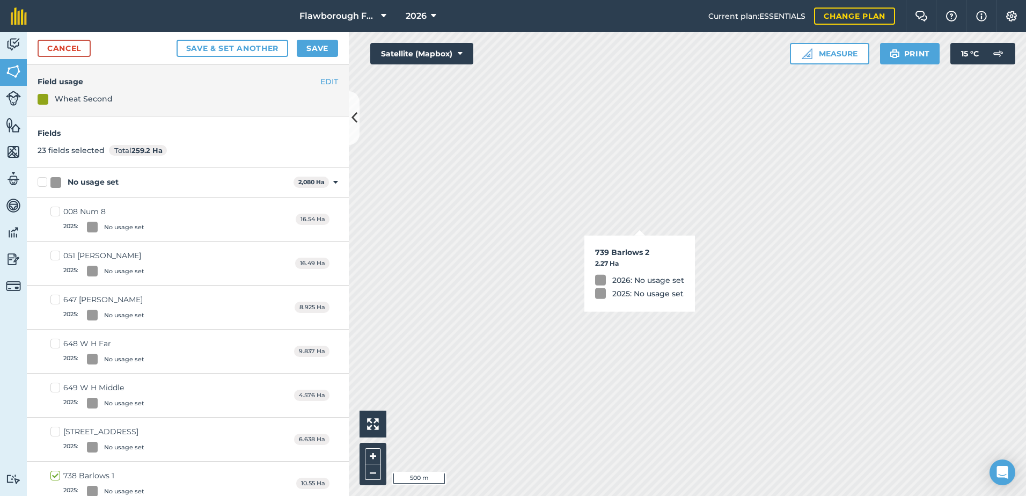
checkbox input "true"
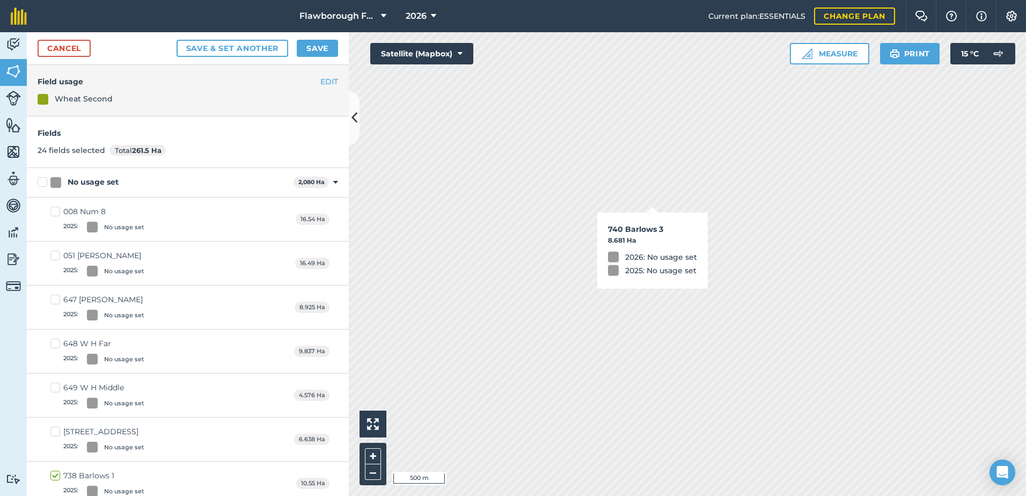
checkbox input "true"
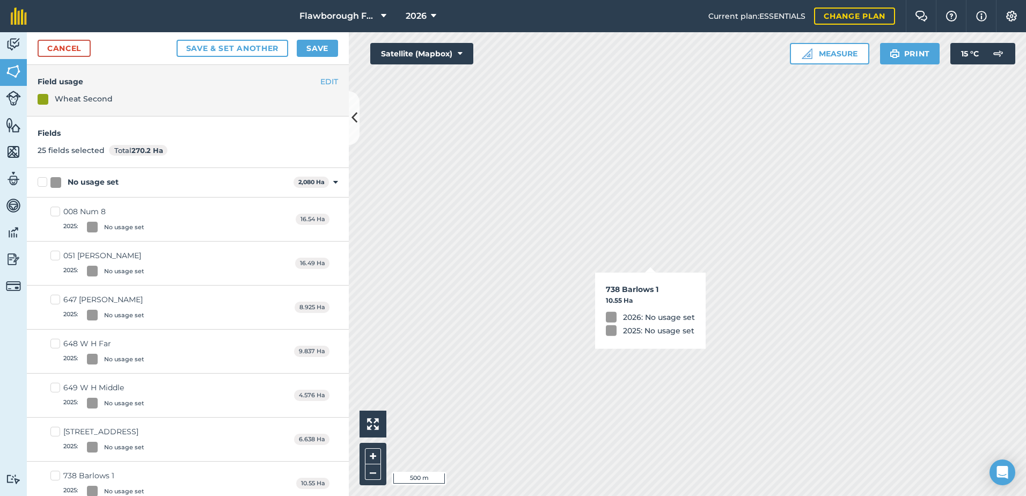
checkbox input "false"
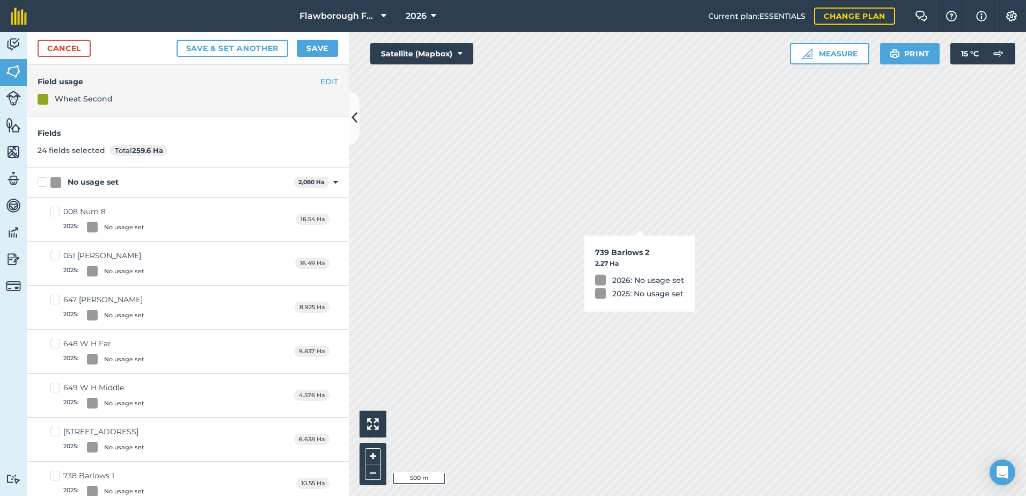
checkbox input "false"
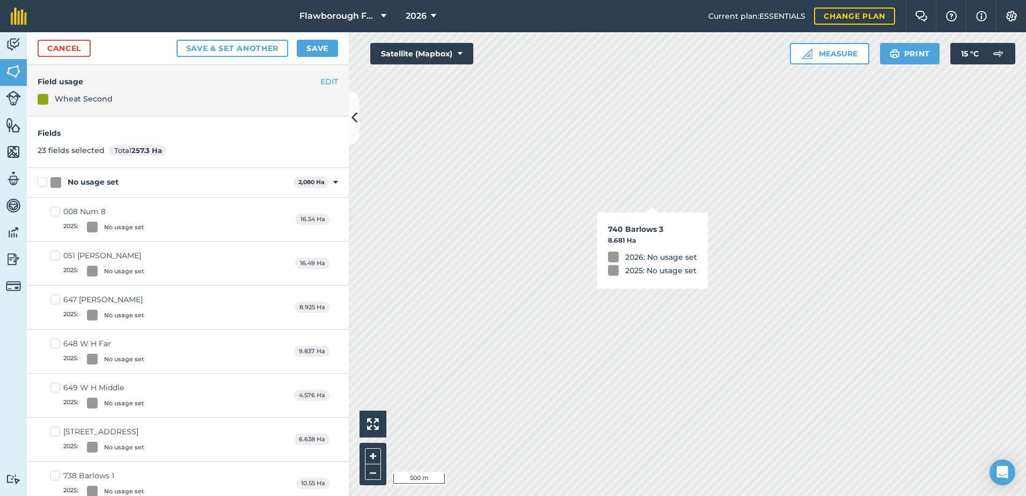
checkbox input "false"
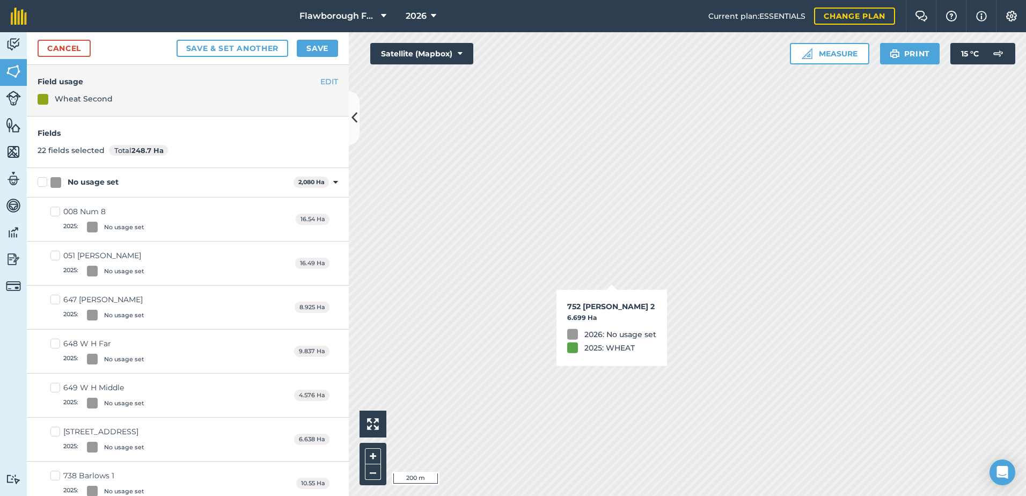
checkbox input "true"
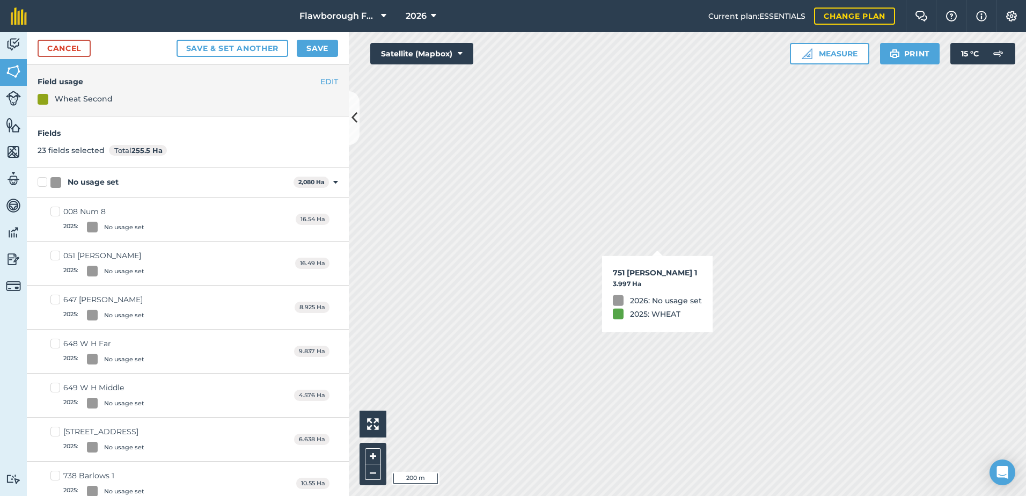
checkbox input "true"
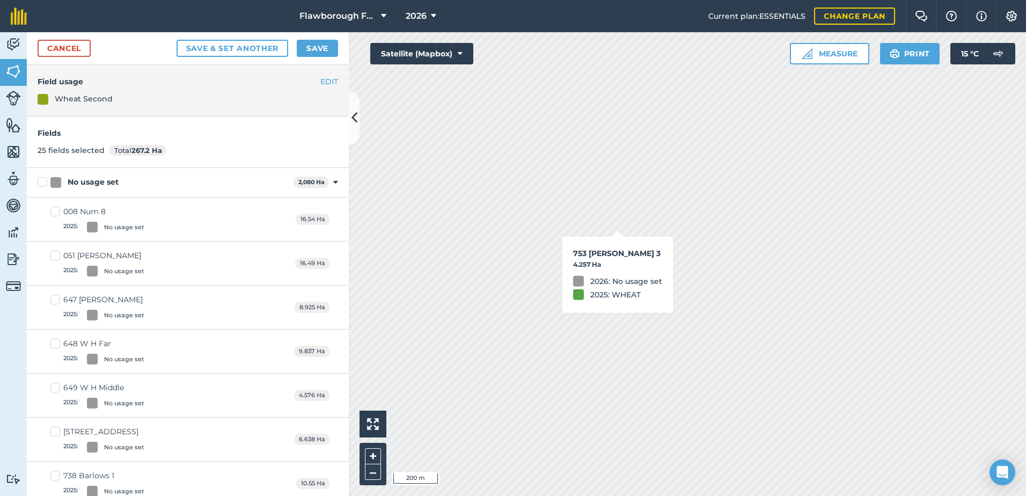
checkbox input "true"
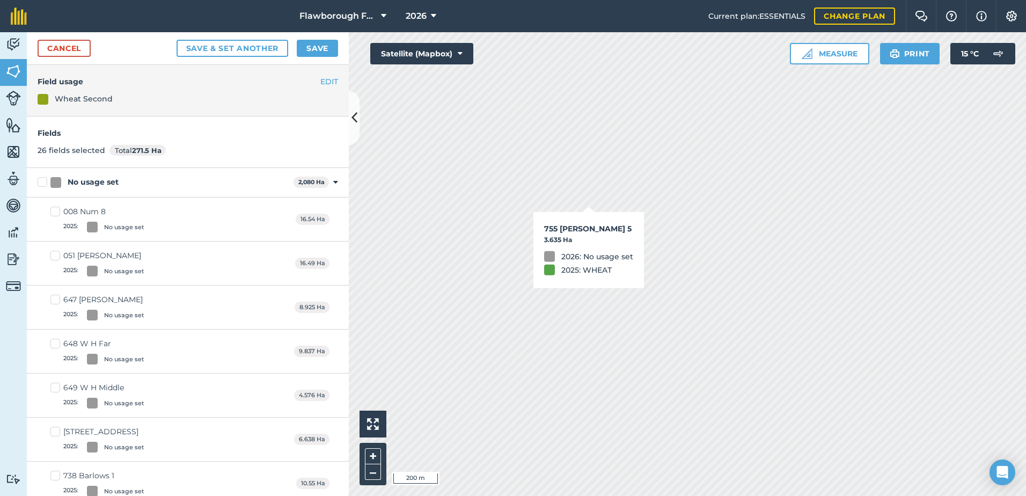
checkbox input "true"
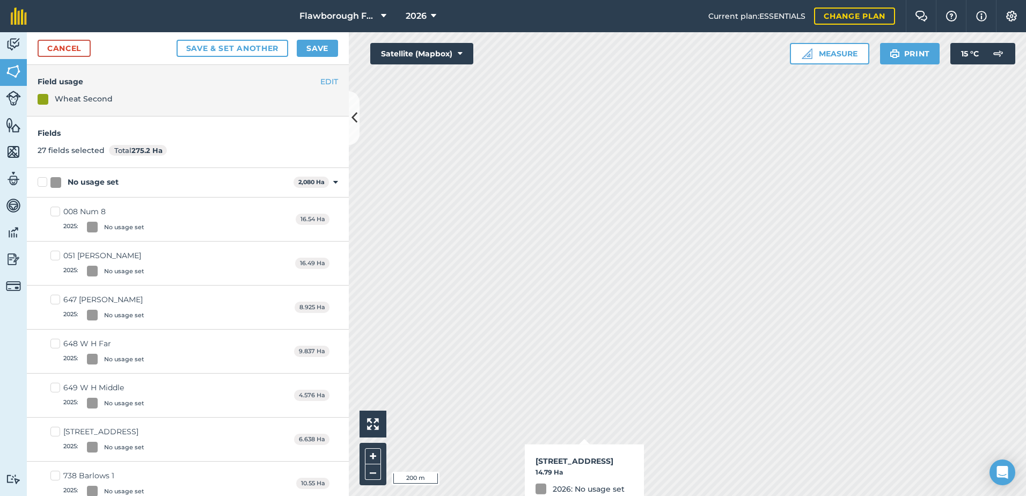
checkbox input "true"
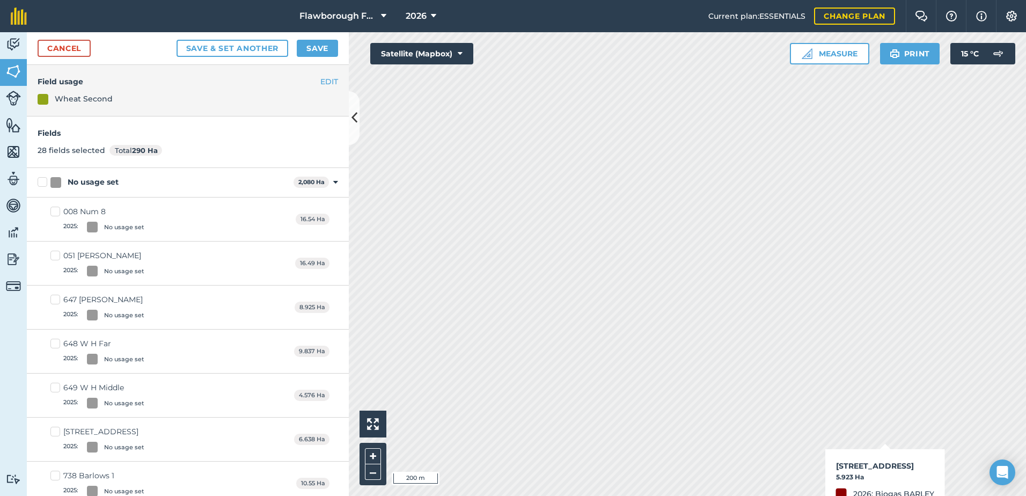
checkbox input "true"
click at [952, 495] on html "Flawborough Farms - Active 2026 Current plan : ESSENTIALS Change plan Farm Chat…" at bounding box center [513, 248] width 1026 height 496
click at [745, 495] on html "Flawborough Farms - Active 2026 Current plan : ESSENTIALS Change plan Farm Chat…" at bounding box center [513, 248] width 1026 height 496
click at [669, 495] on html "Flawborough Farms - Active 2026 Current plan : ESSENTIALS Change plan Farm Chat…" at bounding box center [513, 248] width 1026 height 496
click at [639, 495] on html "Flawborough Farms - Active 2026 Current plan : ESSENTIALS Change plan Farm Chat…" at bounding box center [513, 248] width 1026 height 496
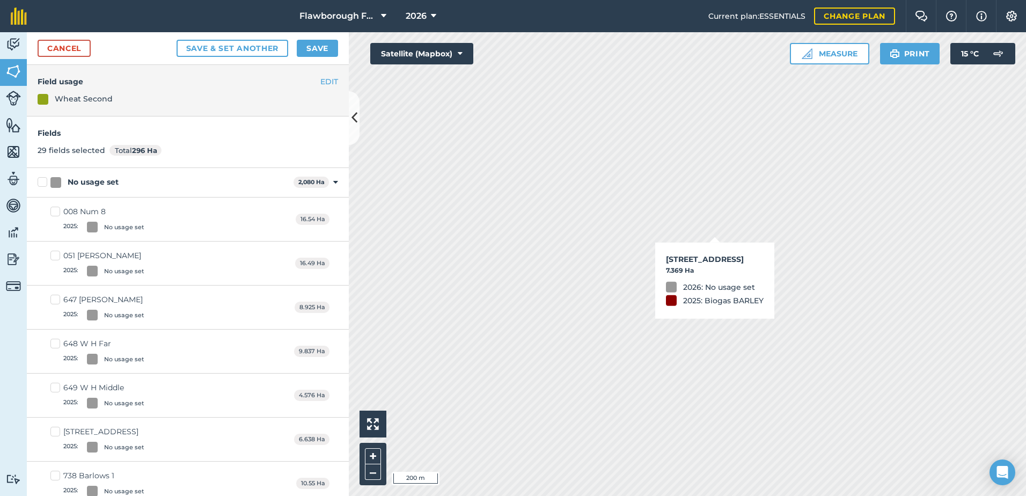
checkbox input "true"
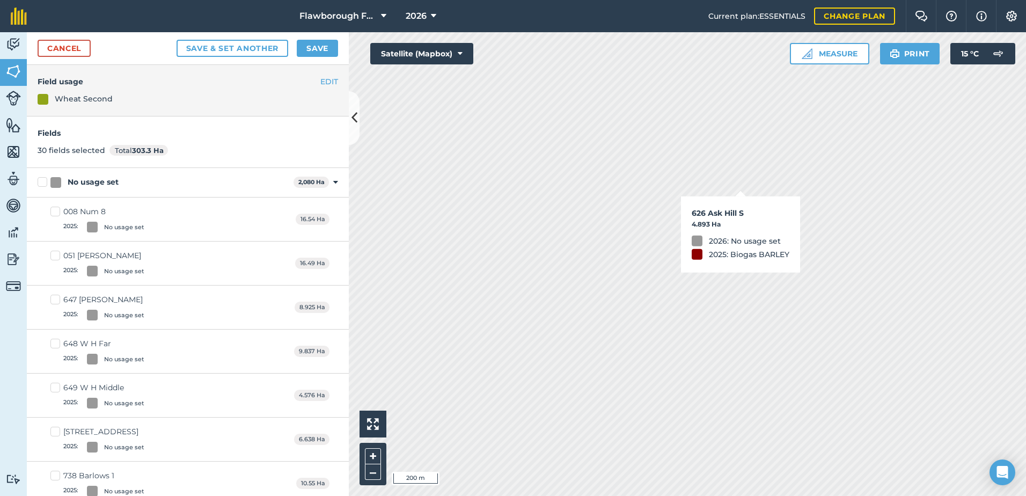
checkbox input "true"
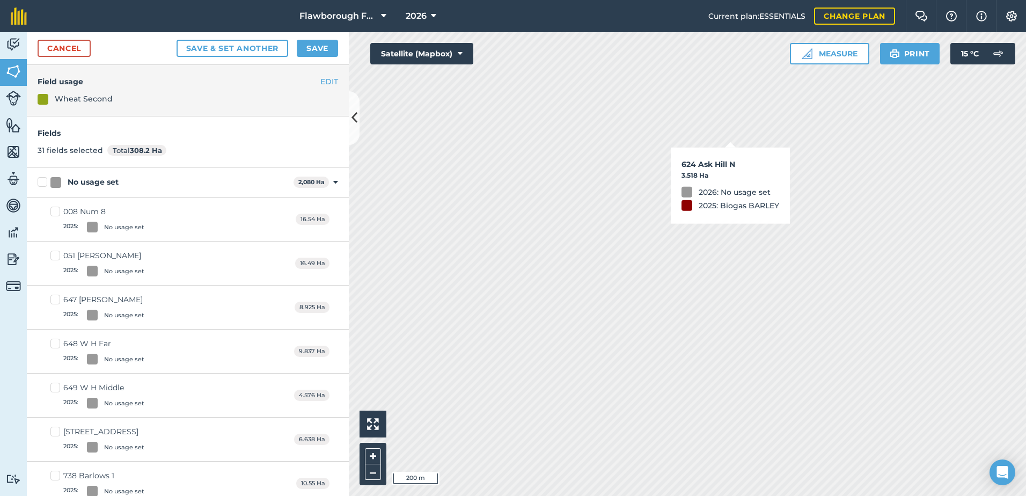
checkbox input "true"
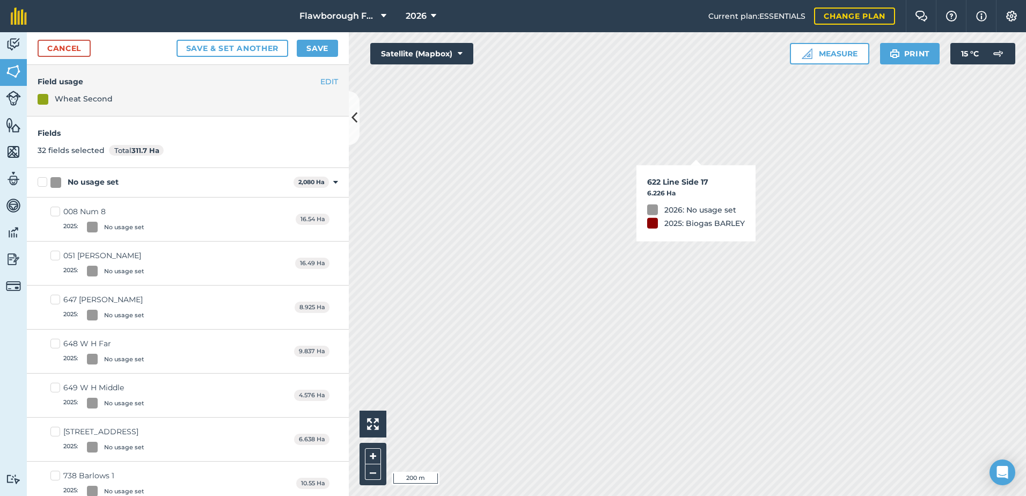
checkbox input "true"
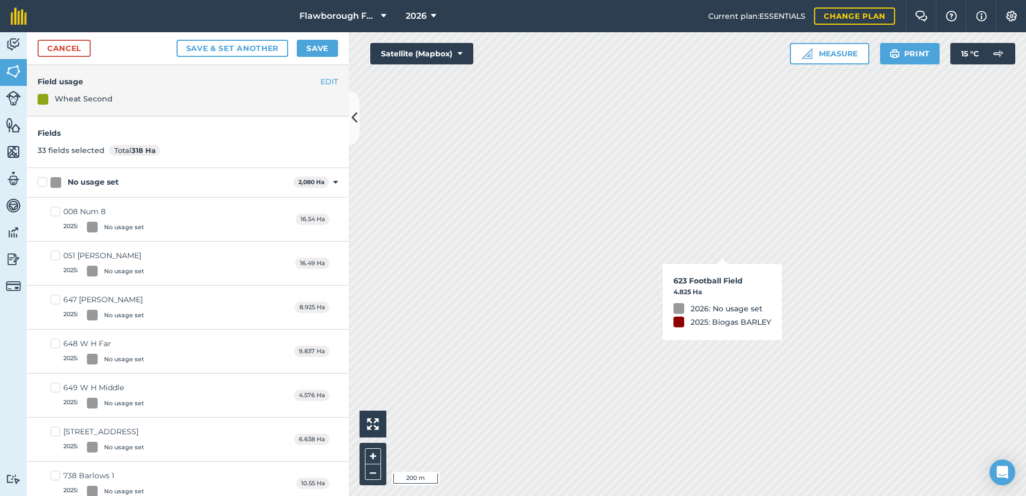
checkbox input "true"
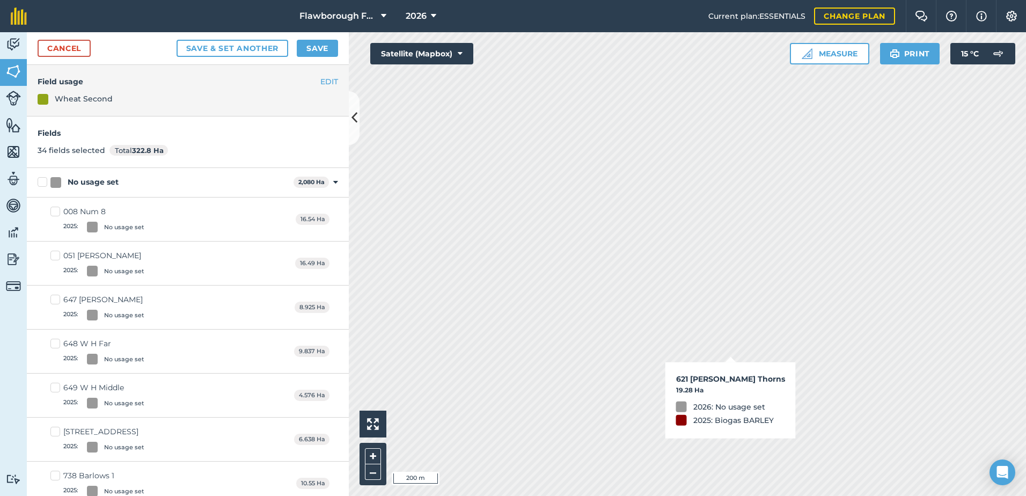
checkbox input "true"
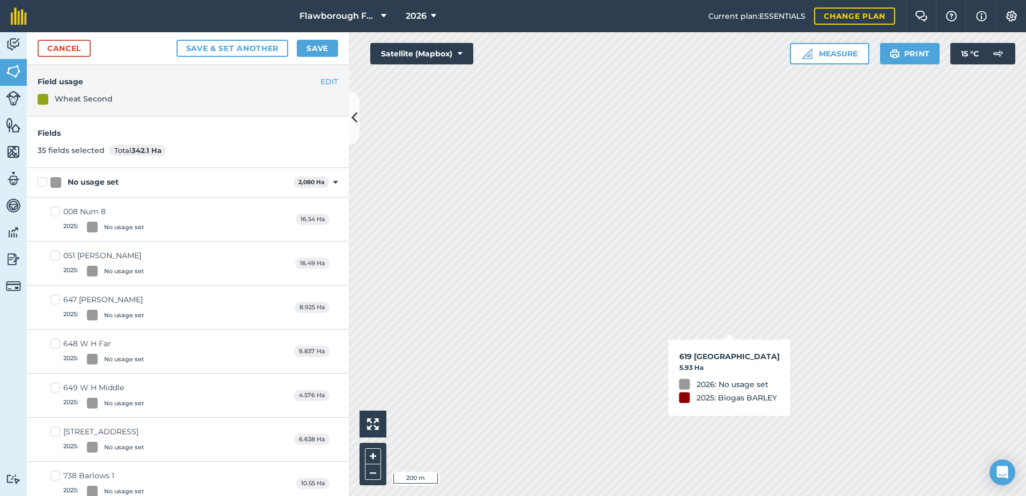
checkbox input "true"
click at [619, 20] on div "Flawborough Farms - Active 2026 Current plan : ESSENTIALS Change plan Farm Chat…" at bounding box center [513, 248] width 1026 height 496
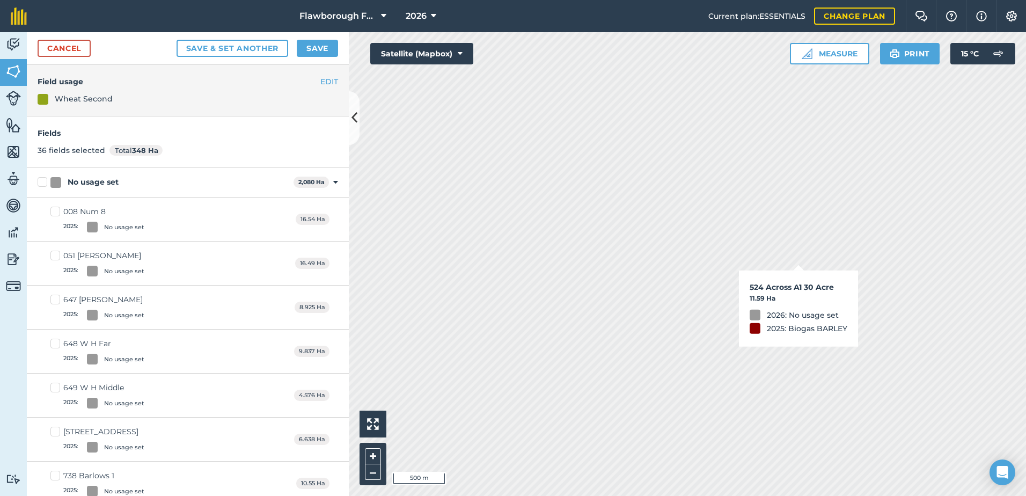
checkbox input "true"
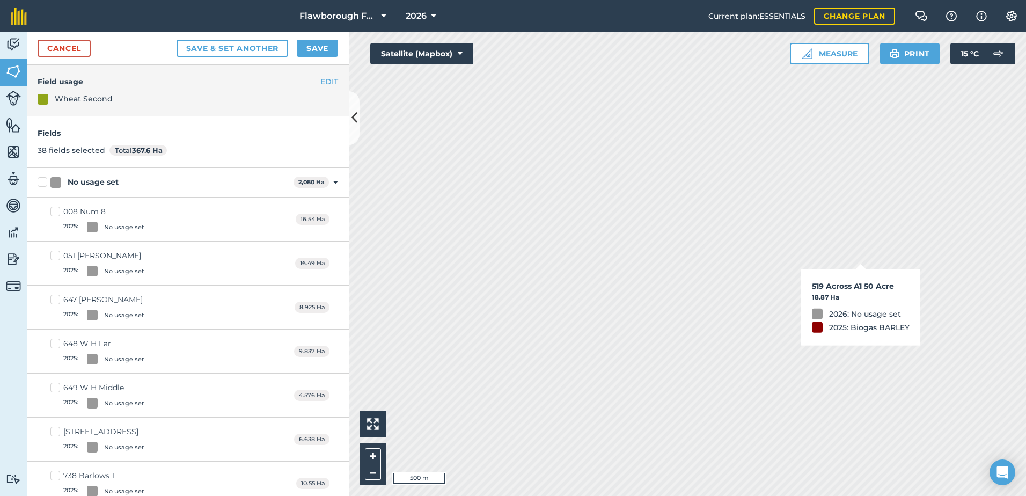
checkbox input "true"
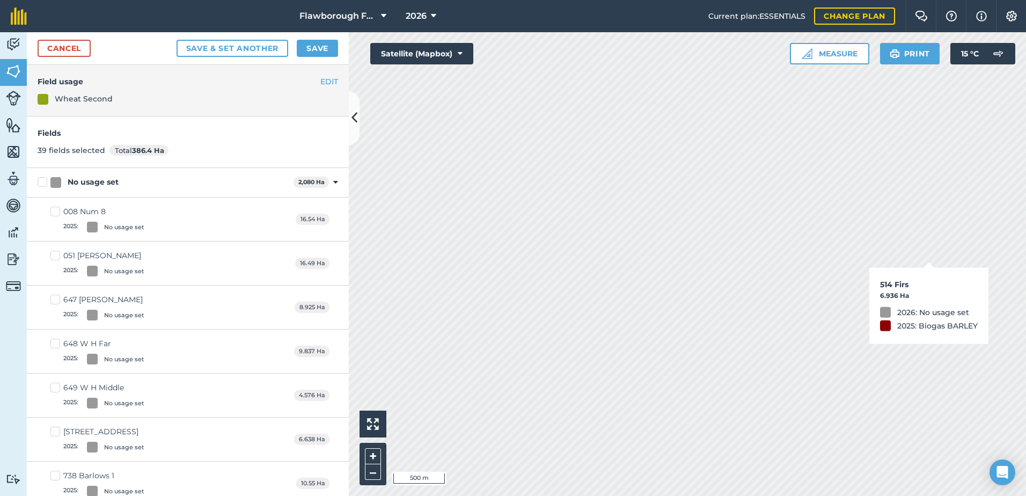
checkbox input "true"
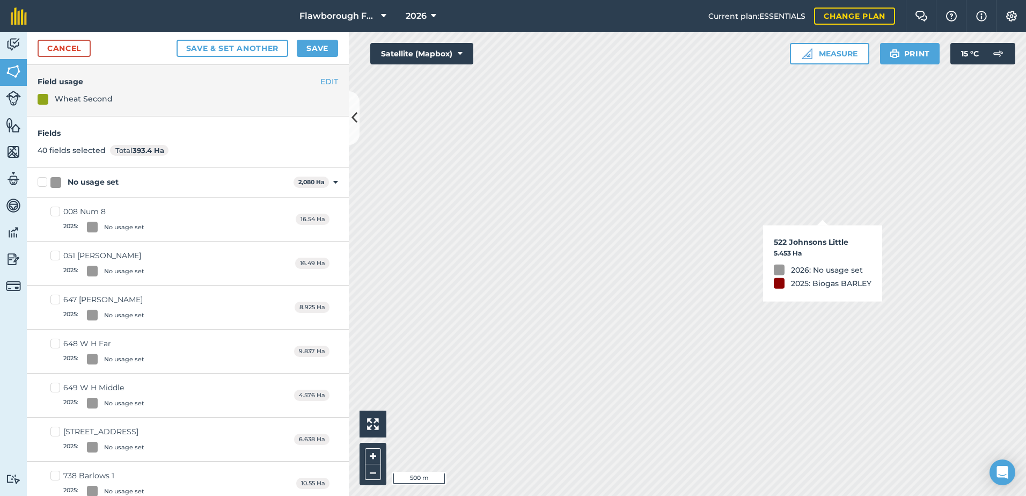
checkbox input "true"
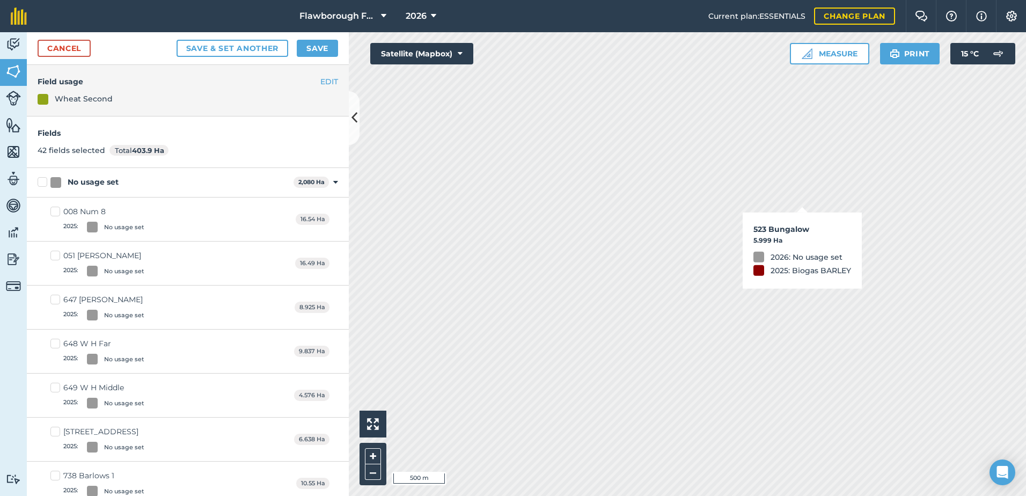
checkbox input "true"
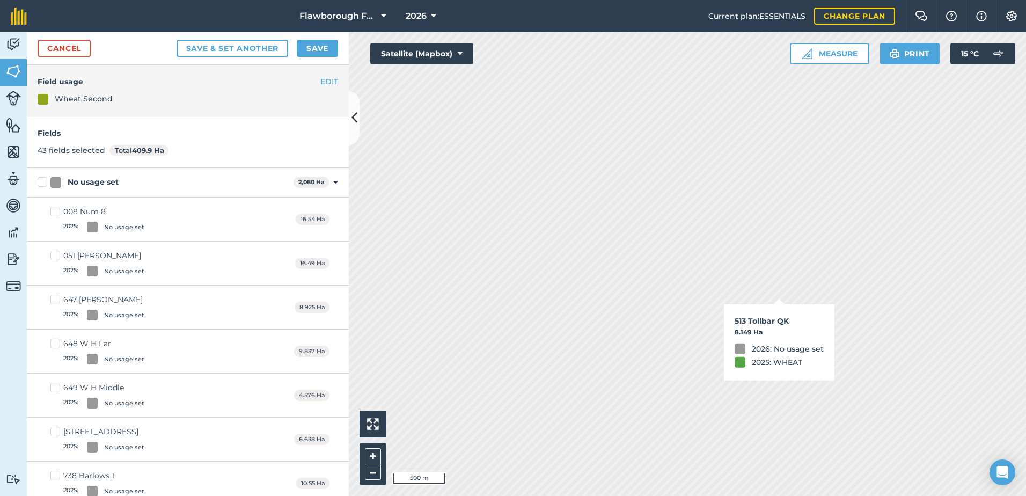
checkbox input "true"
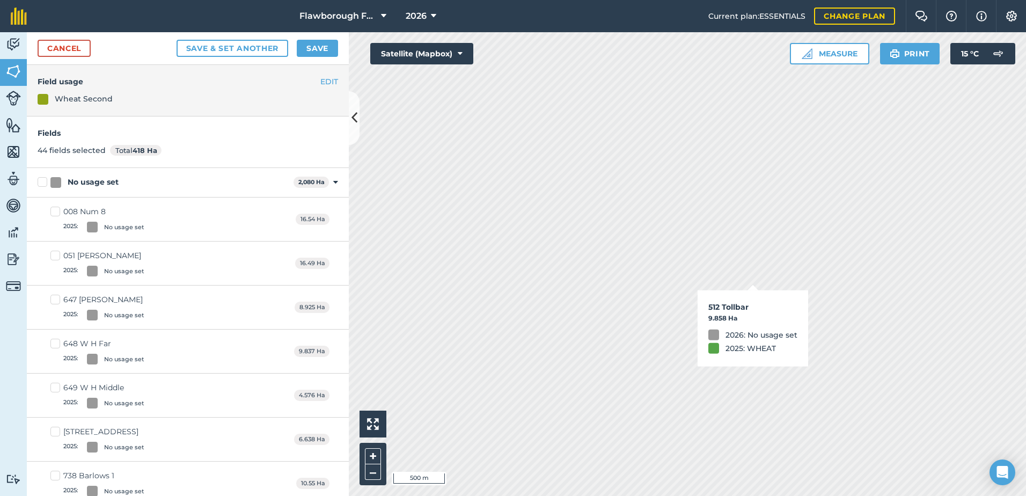
checkbox input "true"
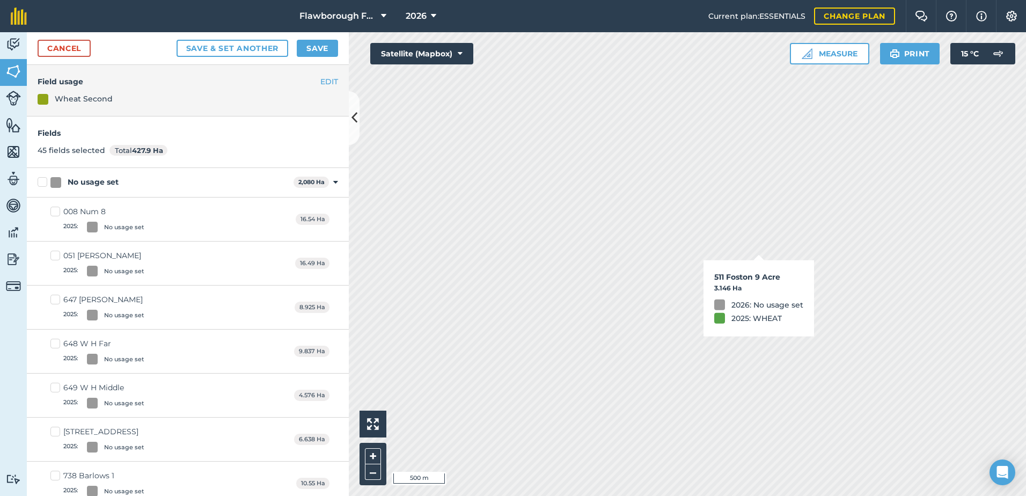
checkbox input "true"
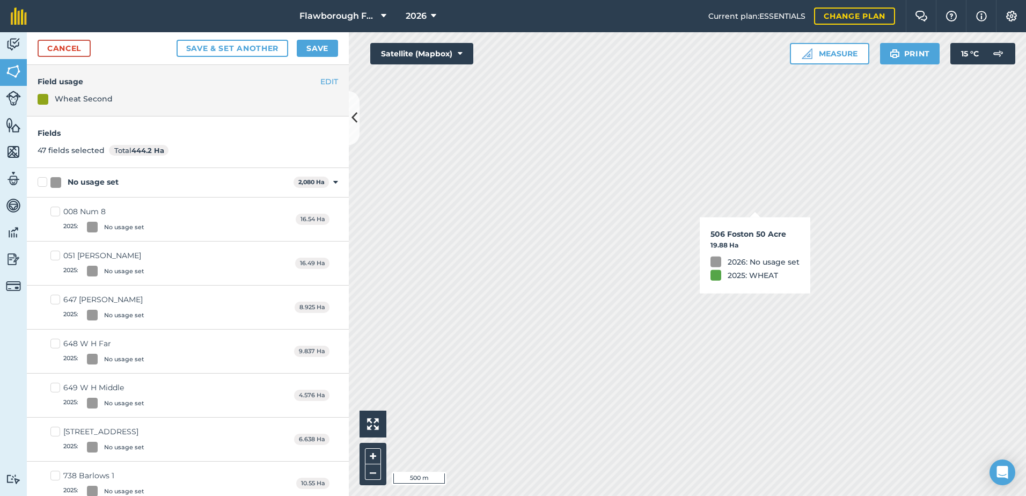
checkbox input "true"
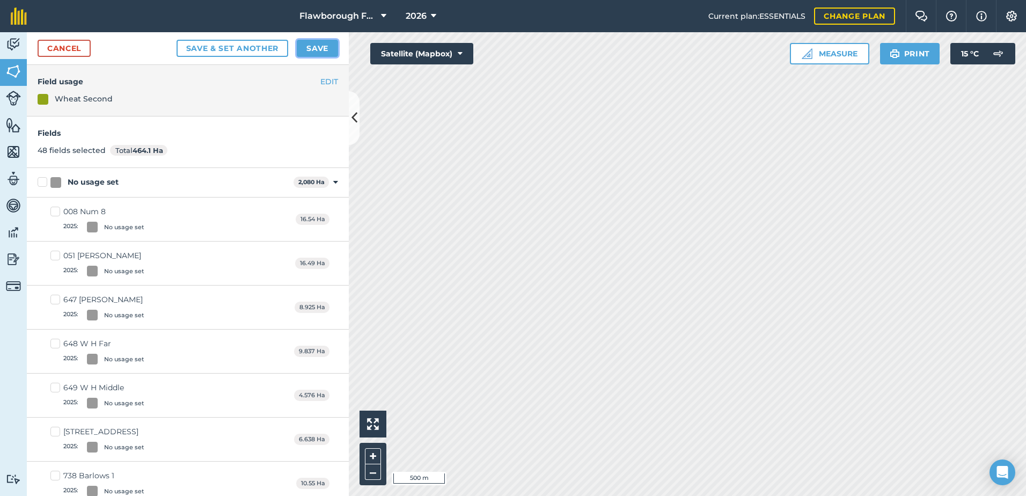
click at [316, 49] on button "Save" at bounding box center [317, 48] width 41 height 17
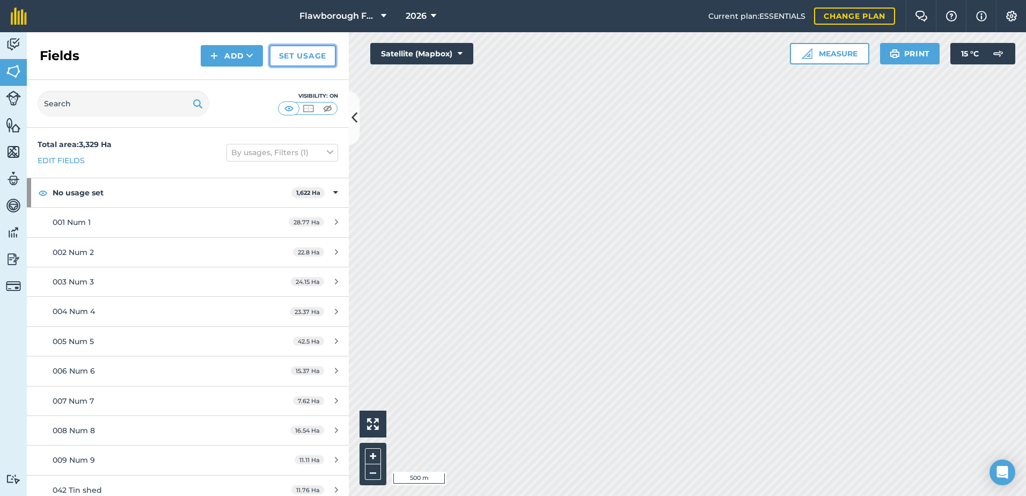
click at [302, 58] on link "Set usage" at bounding box center [302, 55] width 67 height 21
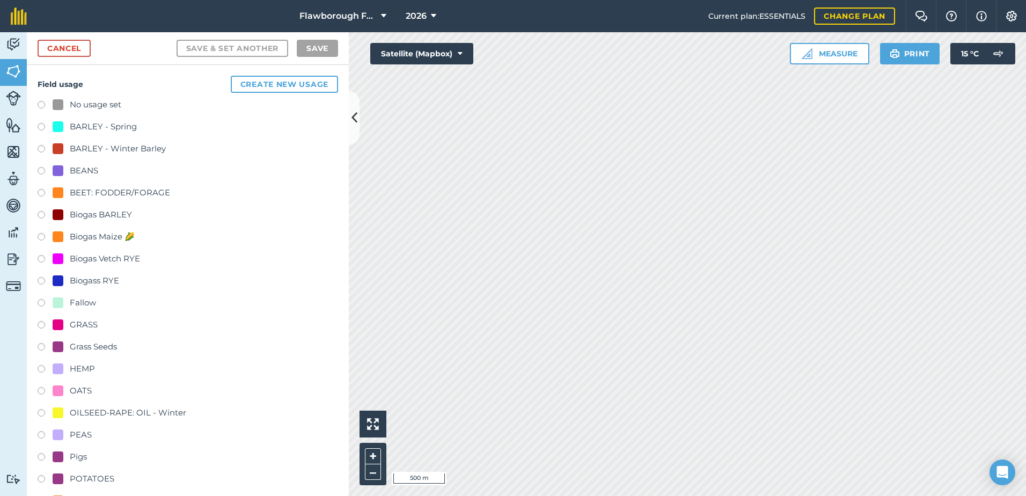
click at [52, 236] on label at bounding box center [45, 238] width 15 height 11
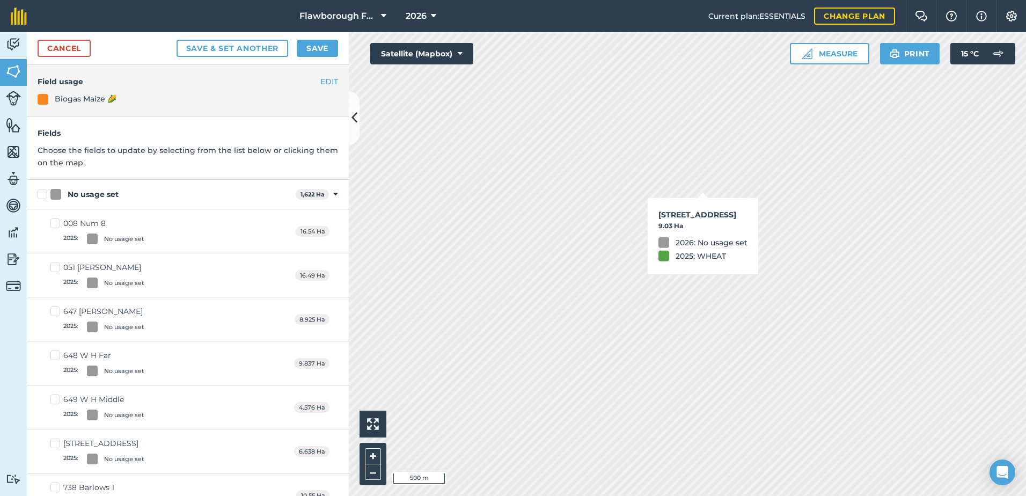
checkbox input "true"
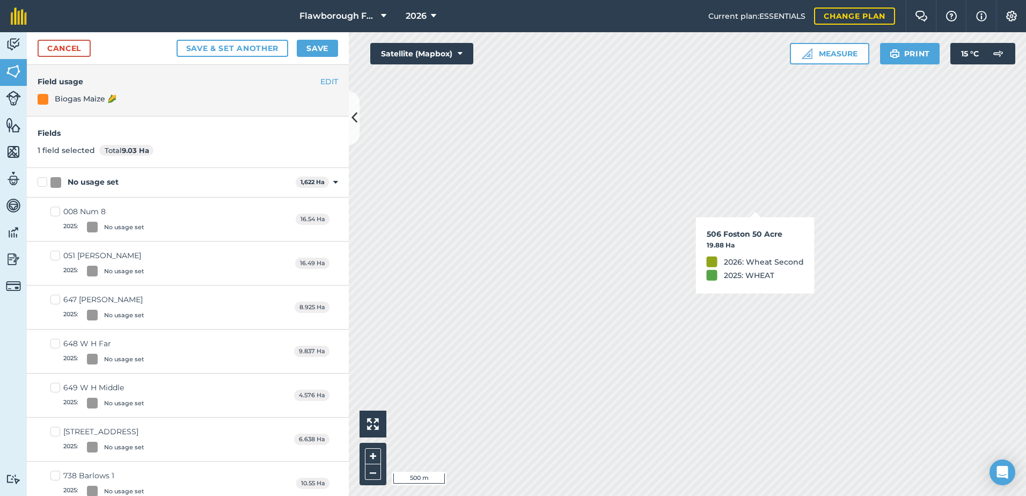
checkbox input "true"
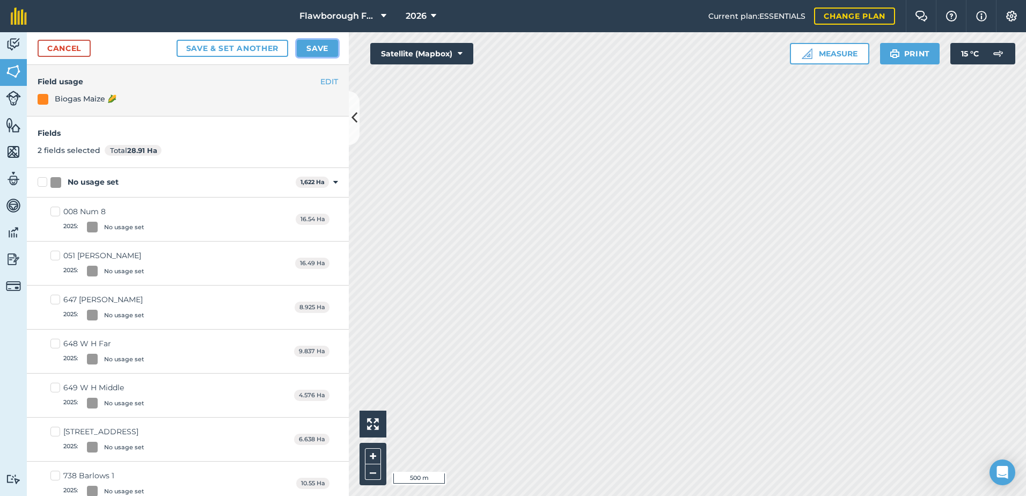
click at [321, 47] on button "Save" at bounding box center [317, 48] width 41 height 17
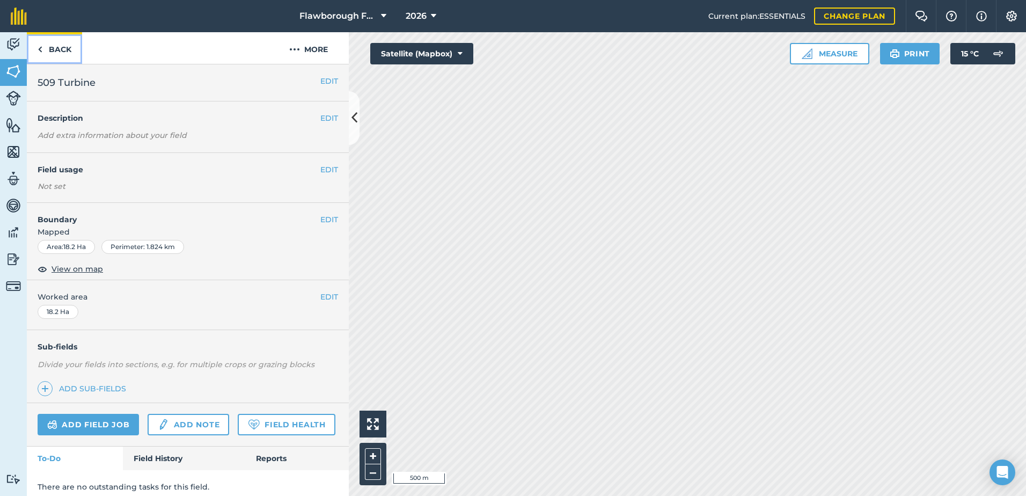
click at [50, 47] on link "Back" at bounding box center [54, 48] width 55 height 32
click at [48, 50] on link "Back" at bounding box center [54, 48] width 55 height 32
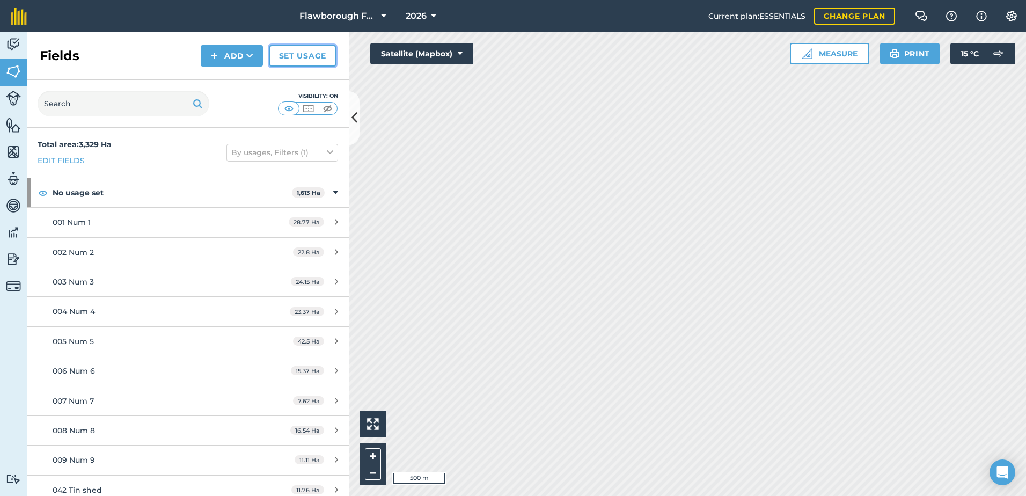
click at [293, 56] on link "Set usage" at bounding box center [302, 55] width 67 height 21
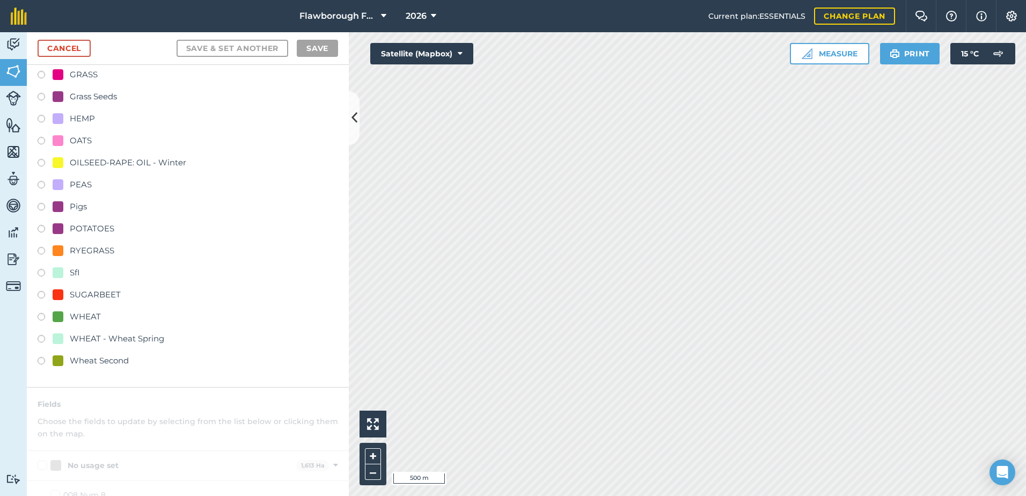
scroll to position [250, 0]
click at [57, 362] on div at bounding box center [58, 360] width 11 height 11
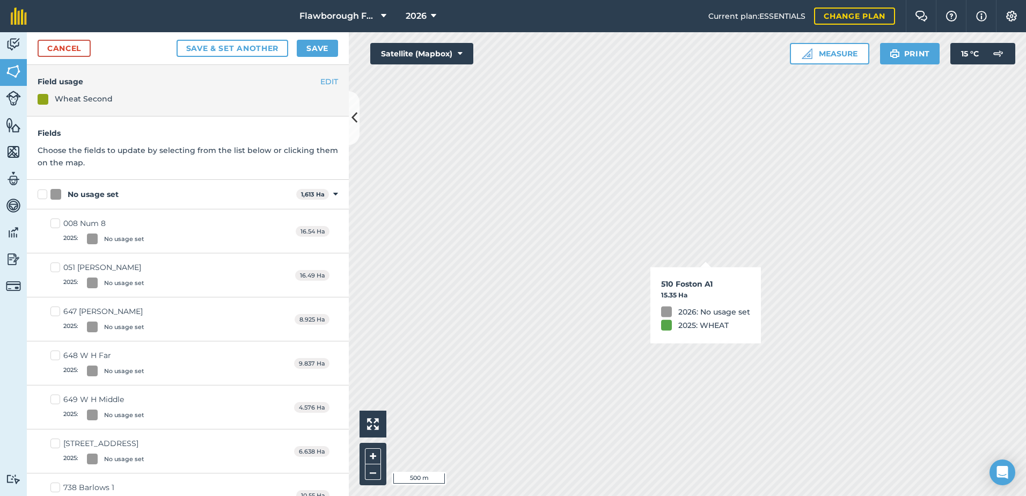
checkbox input "true"
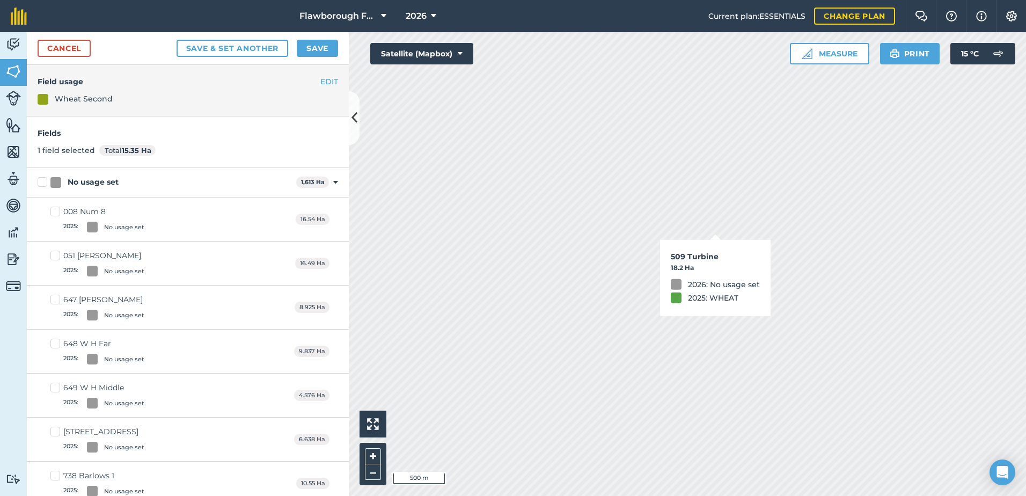
checkbox input "true"
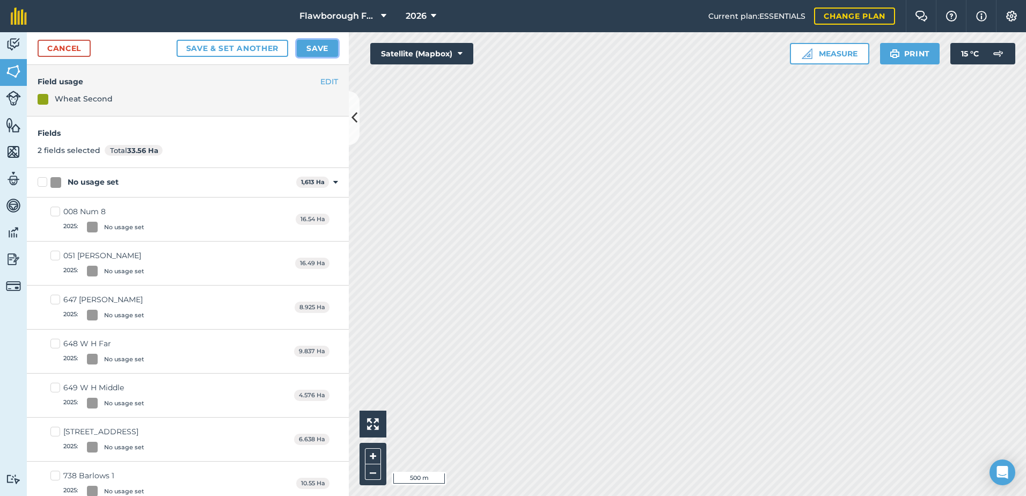
click at [310, 46] on button "Save" at bounding box center [317, 48] width 41 height 17
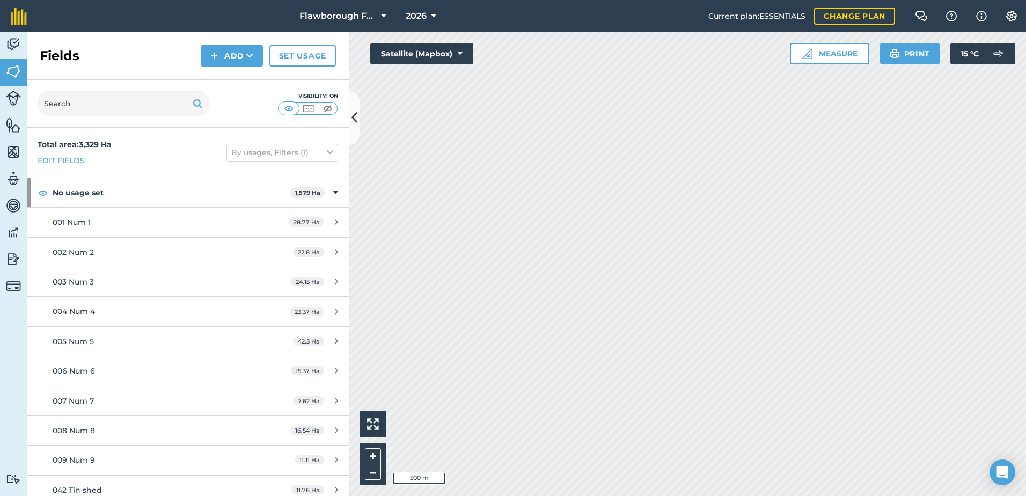
click at [893, 495] on html "Flawborough Farms - Active 2026 Current plan : ESSENTIALS Change plan Farm Chat…" at bounding box center [513, 248] width 1026 height 496
click at [310, 57] on link "Set usage" at bounding box center [302, 55] width 67 height 21
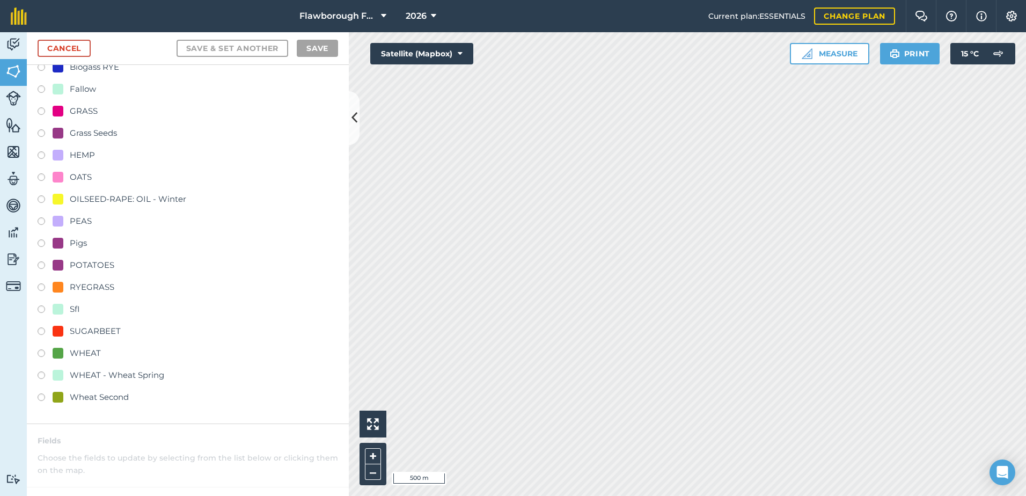
scroll to position [214, 0]
click at [88, 377] on div "WHEAT - Wheat Spring" at bounding box center [117, 374] width 94 height 13
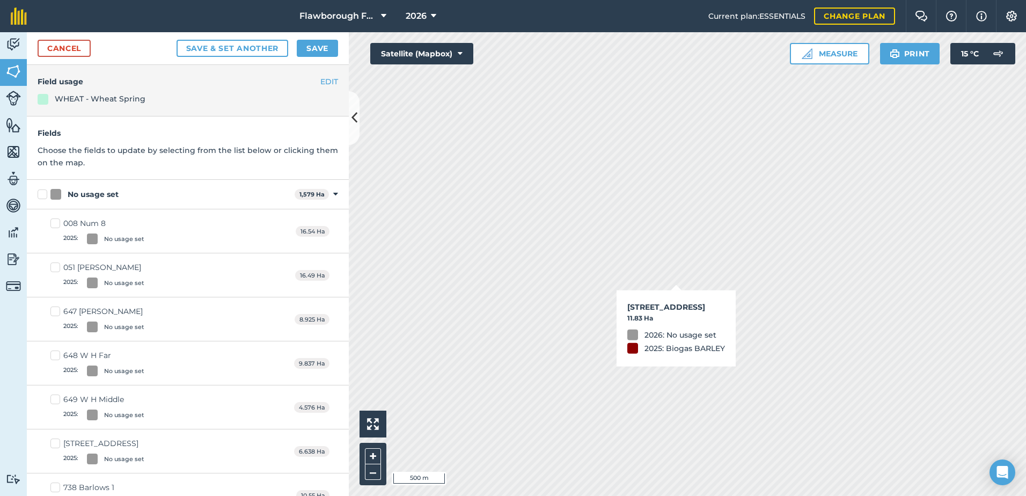
checkbox input "true"
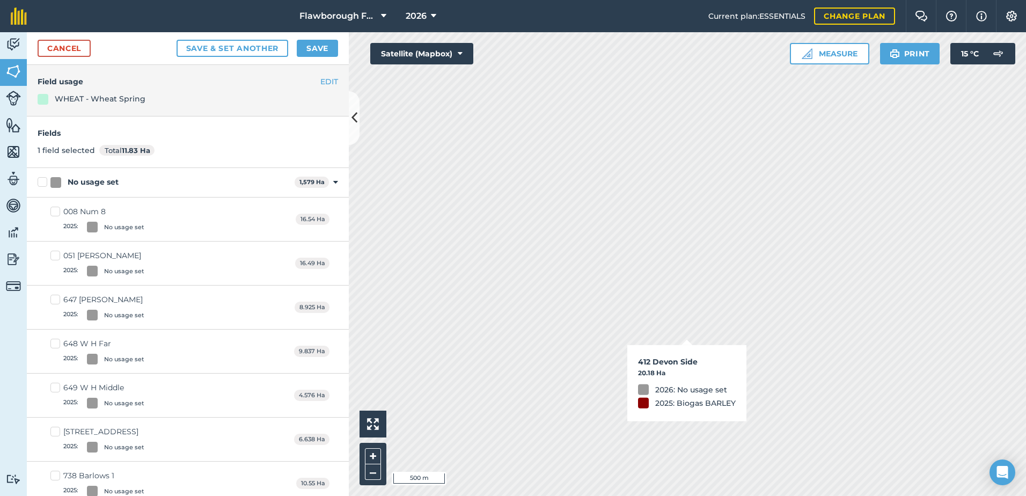
checkbox input "true"
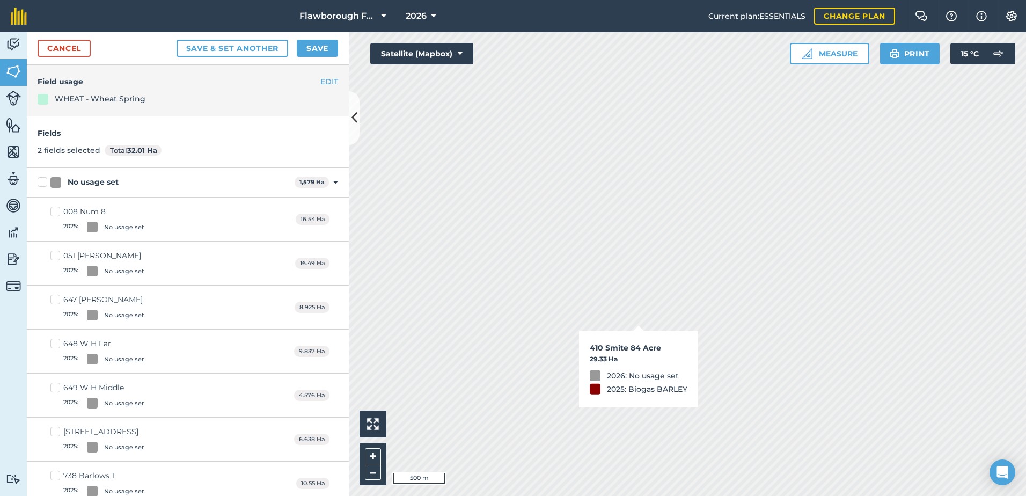
checkbox input "true"
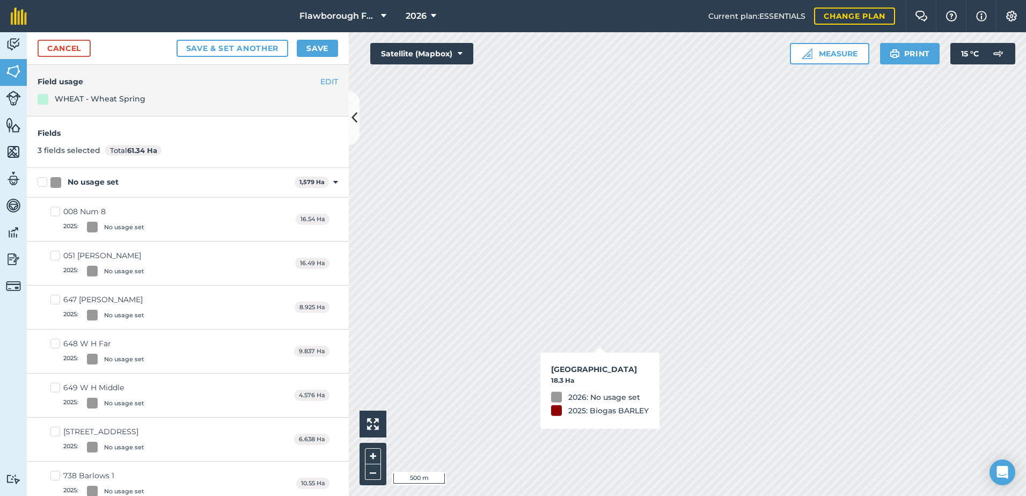
checkbox input "true"
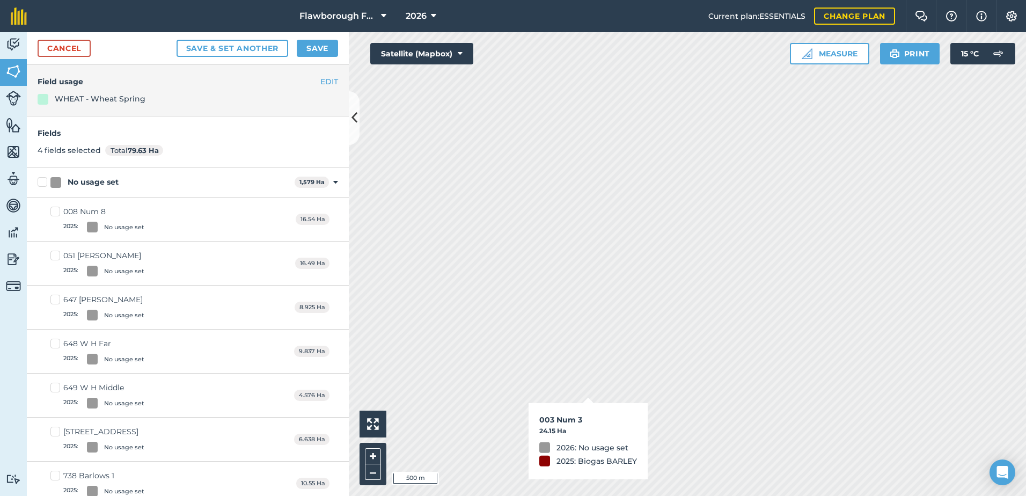
checkbox input "true"
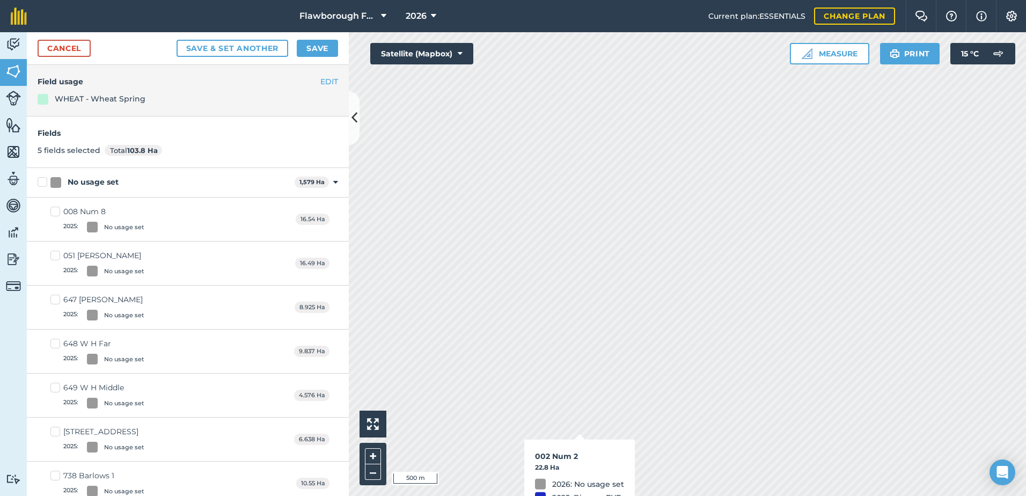
checkbox input "true"
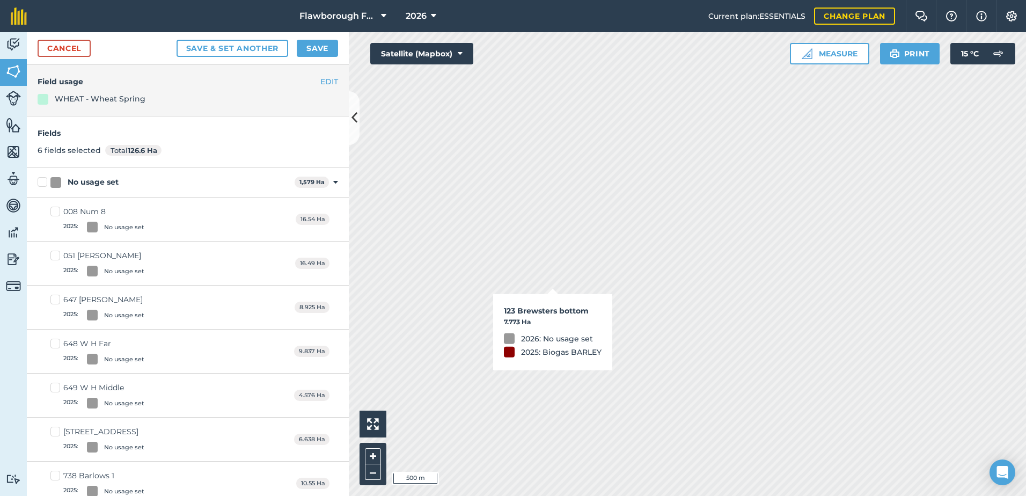
checkbox input "true"
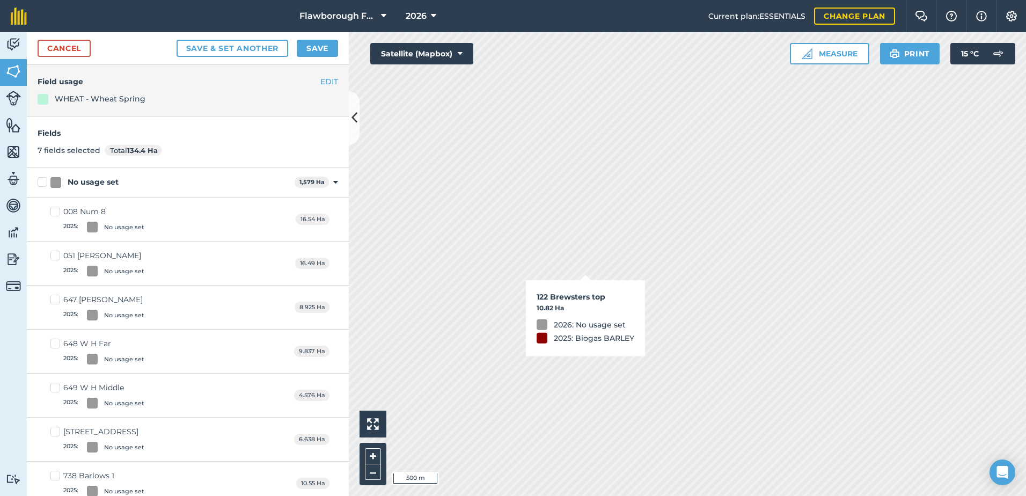
checkbox input "true"
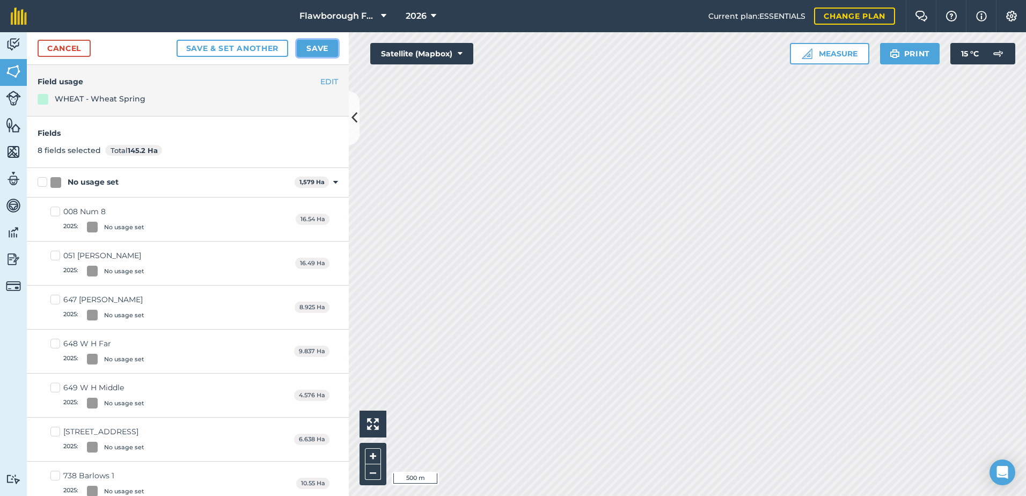
click at [321, 48] on button "Save" at bounding box center [317, 48] width 41 height 17
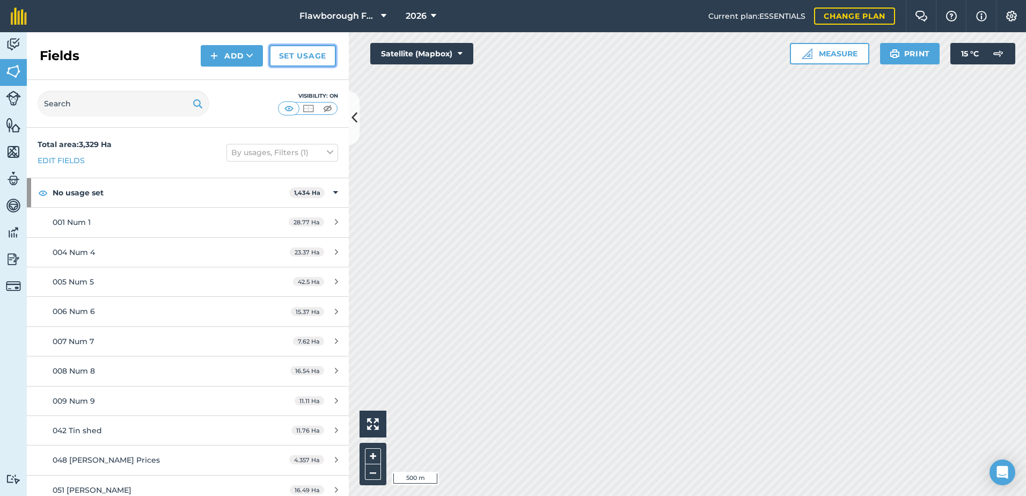
click at [323, 63] on link "Set usage" at bounding box center [302, 55] width 67 height 21
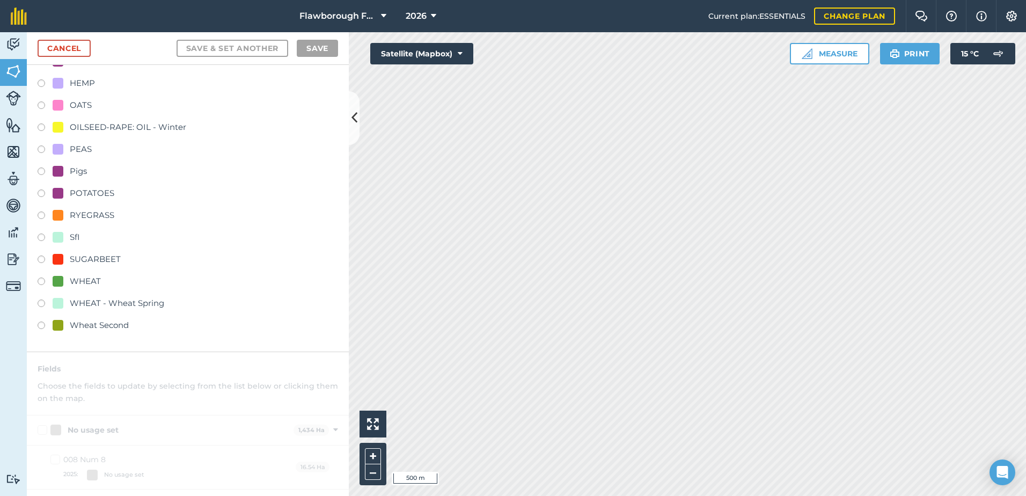
scroll to position [286, 0]
click at [80, 280] on div "WHEAT" at bounding box center [85, 280] width 31 height 13
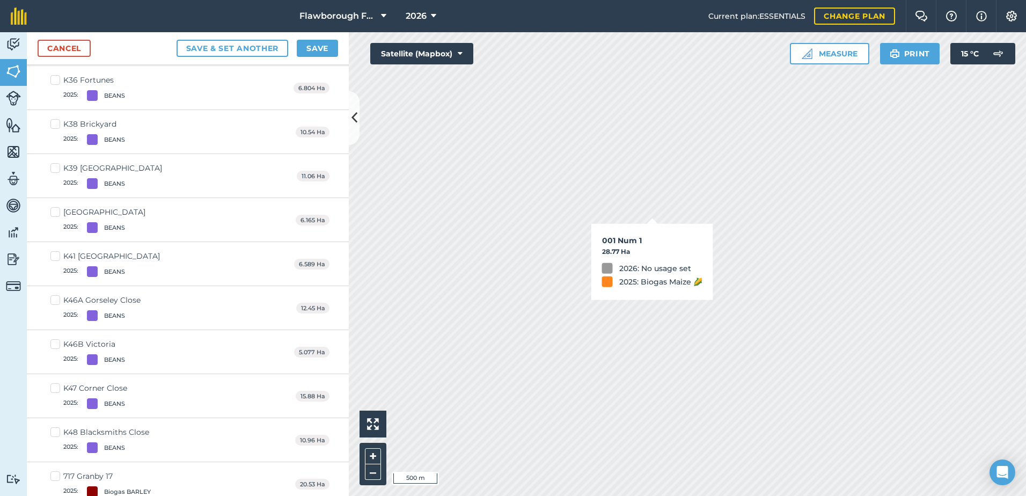
scroll to position [1275, 0]
click at [1025, 0] on html "Flawborough Farms - Active 2026 Current plan : ESSENTIALS Change plan Farm Chat…" at bounding box center [513, 248] width 1026 height 496
click at [734, 495] on html "Flawborough Farms - Active 2026 Current plan : ESSENTIALS Change plan Farm Chat…" at bounding box center [513, 248] width 1026 height 496
click at [692, 495] on html "Flawborough Farms - Active 2026 Current plan : ESSENTIALS Change plan Farm Chat…" at bounding box center [513, 248] width 1026 height 496
click at [860, 495] on html "Flawborough Farms - Active 2026 Current plan : ESSENTIALS Change plan Farm Chat…" at bounding box center [513, 248] width 1026 height 496
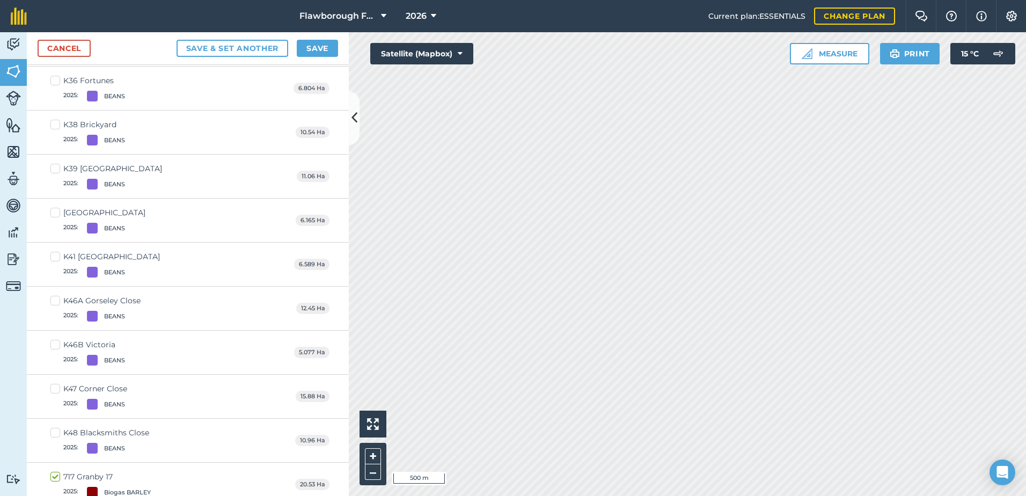
click at [871, 495] on html "Flawborough Farms - Active 2026 Current plan : ESSENTIALS Change plan Farm Chat…" at bounding box center [513, 248] width 1026 height 496
click at [331, 182] on div "Activity Fields Livestock Features Maps Team Vehicles Data Reporting Billing Tu…" at bounding box center [513, 264] width 1026 height 464
click at [150, 450] on div "Activity Fields Livestock Features Maps Team Vehicles Data Reporting Billing Tu…" at bounding box center [513, 264] width 1026 height 464
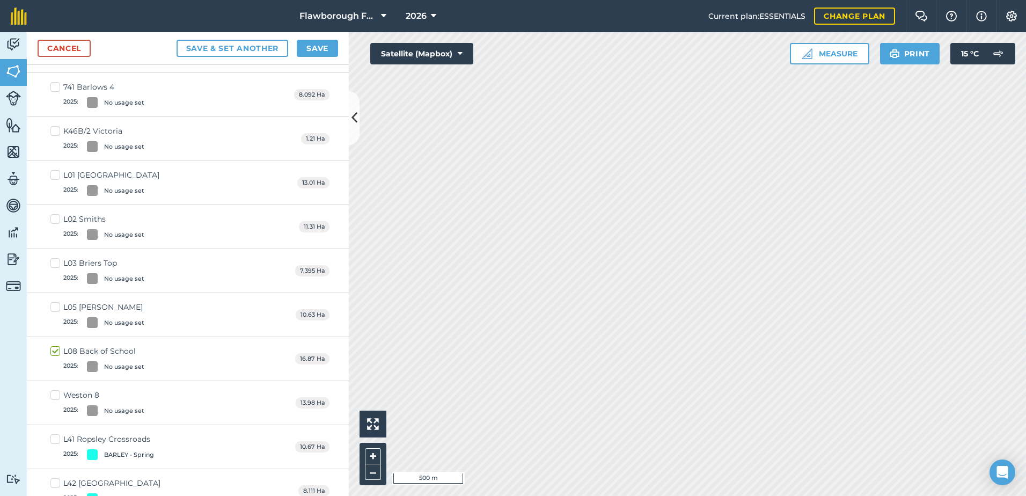
scroll to position [488, 0]
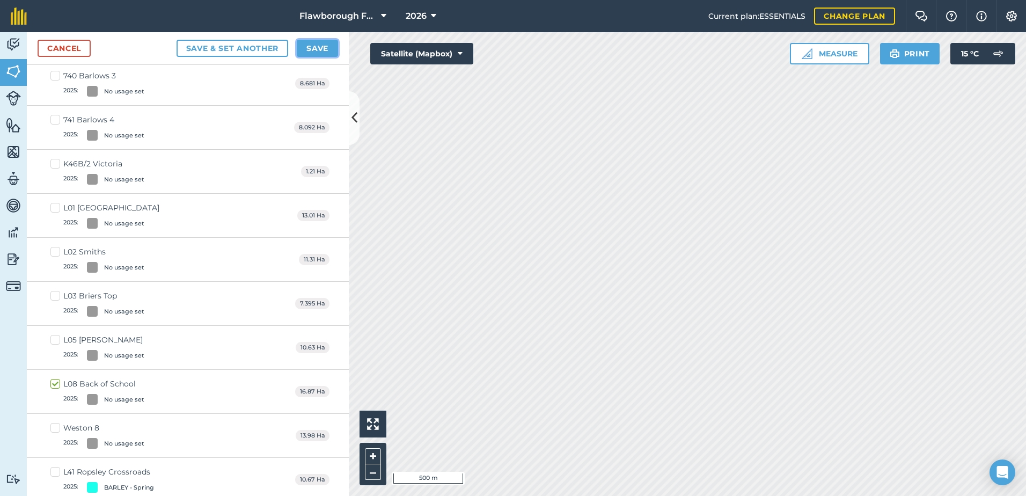
click at [327, 52] on button "Save" at bounding box center [317, 48] width 41 height 17
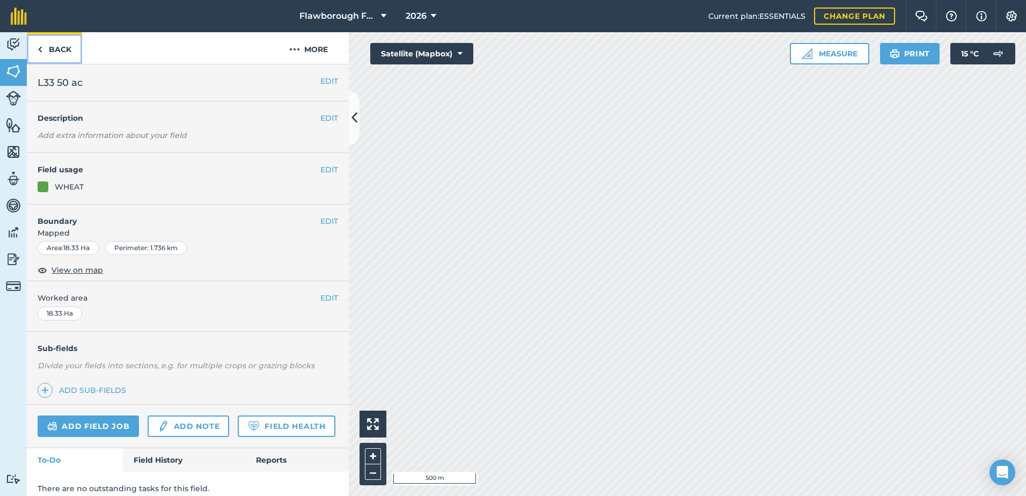
click at [67, 52] on link "Back" at bounding box center [54, 48] width 55 height 32
click at [46, 43] on link "Back" at bounding box center [54, 48] width 55 height 32
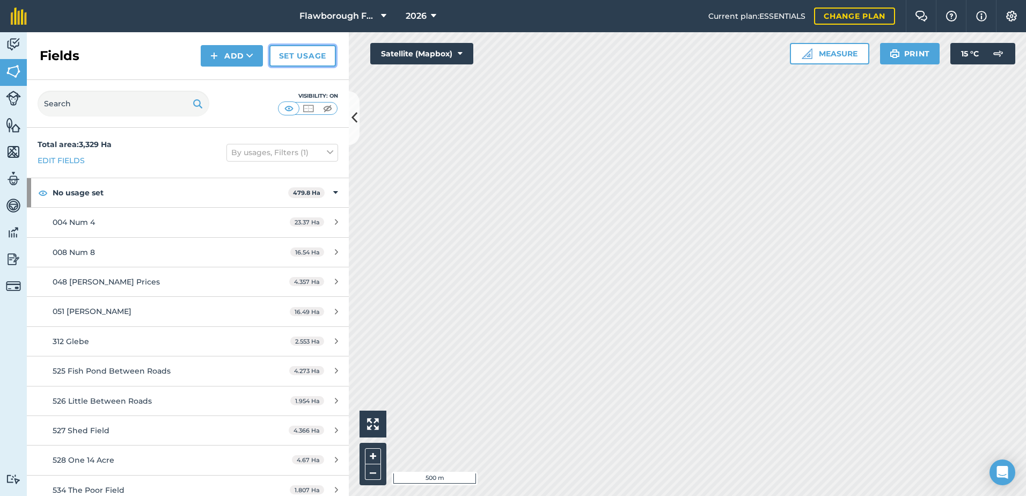
click at [317, 57] on link "Set usage" at bounding box center [302, 55] width 67 height 21
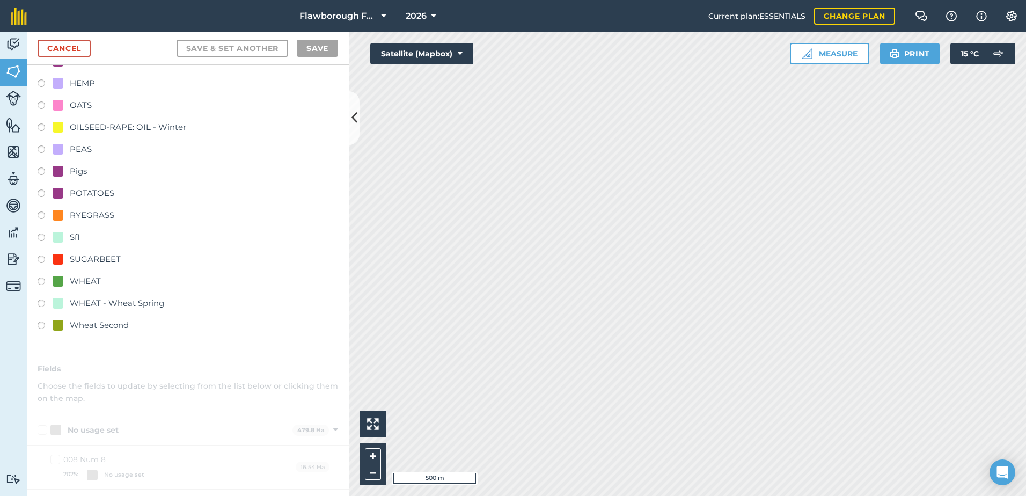
scroll to position [286, 0]
click at [58, 324] on div at bounding box center [58, 324] width 11 height 11
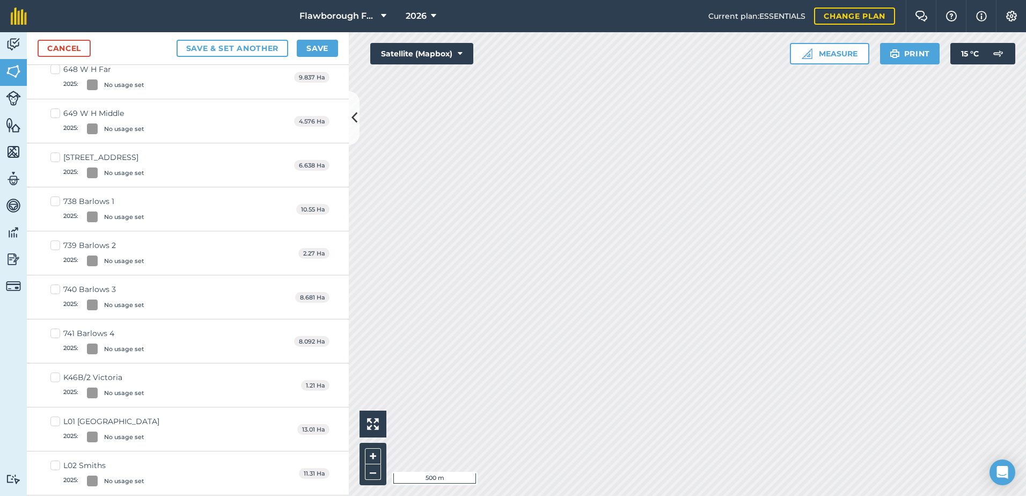
scroll to position [0, 0]
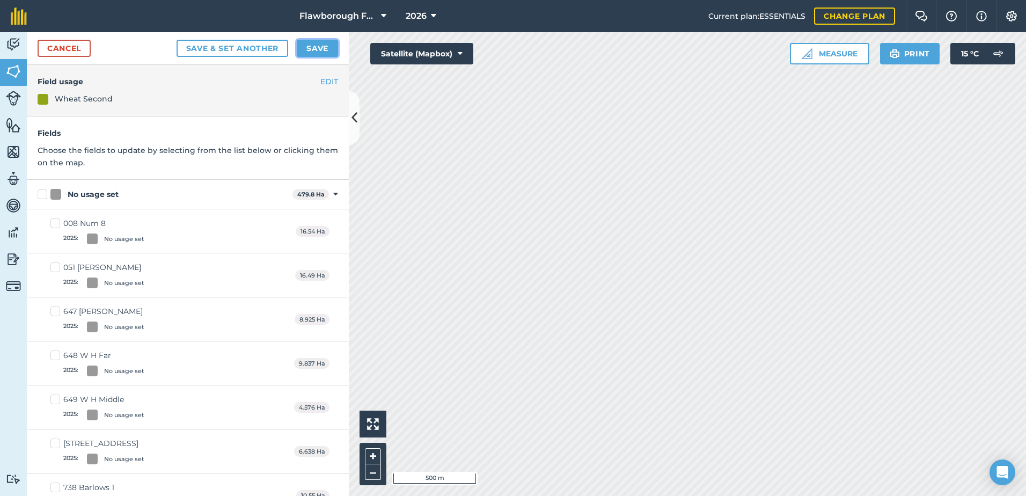
click at [310, 49] on button "Save" at bounding box center [317, 48] width 41 height 17
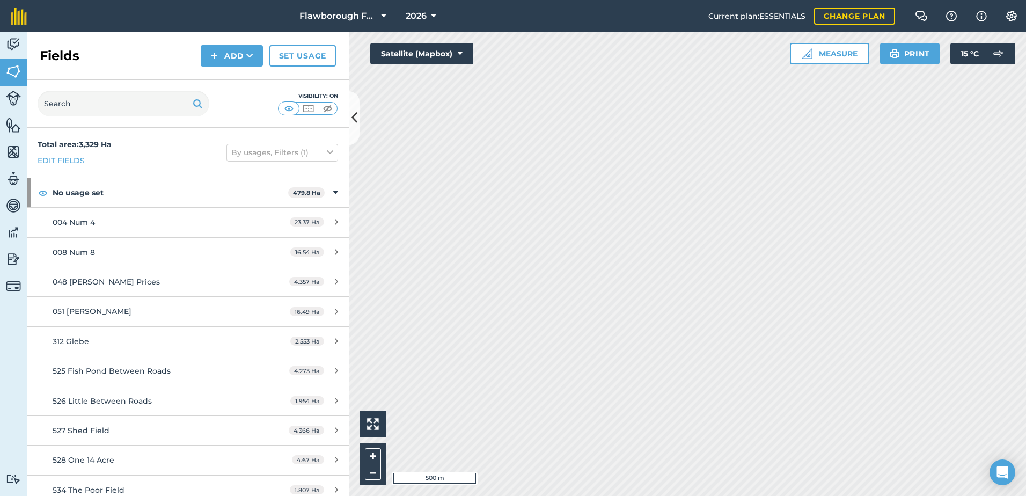
click at [1025, 266] on html "Flawborough Farms - Active 2026 Current plan : ESSENTIALS Change plan Farm Chat…" at bounding box center [513, 248] width 1026 height 496
click at [306, 60] on link "Set usage" at bounding box center [302, 55] width 67 height 21
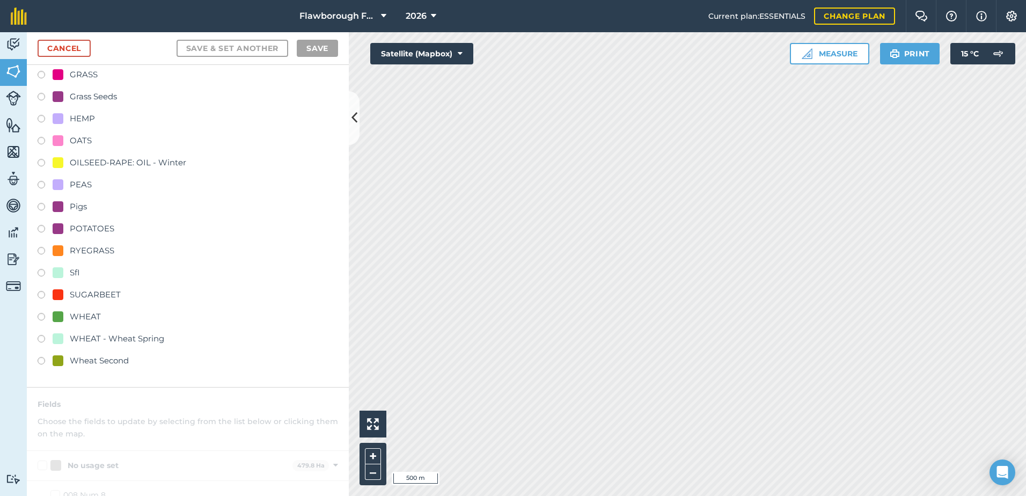
scroll to position [250, 0]
click at [77, 319] on div "WHEAT" at bounding box center [85, 316] width 31 height 13
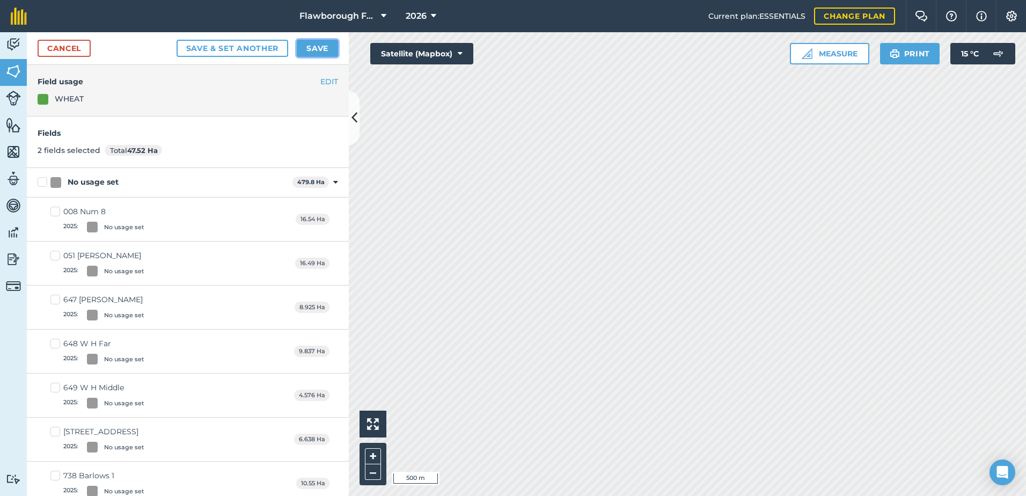
click at [324, 43] on button "Save" at bounding box center [317, 48] width 41 height 17
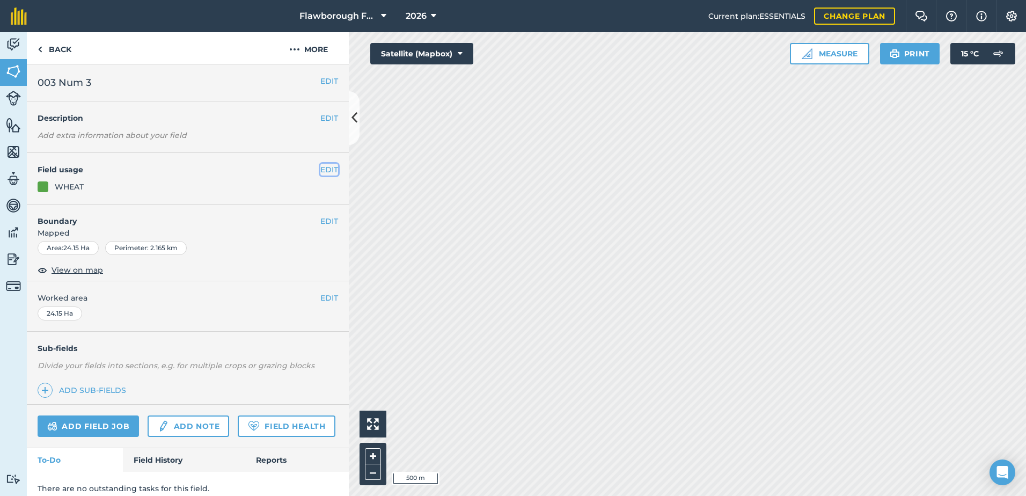
click at [320, 173] on button "EDIT" at bounding box center [329, 170] width 18 height 12
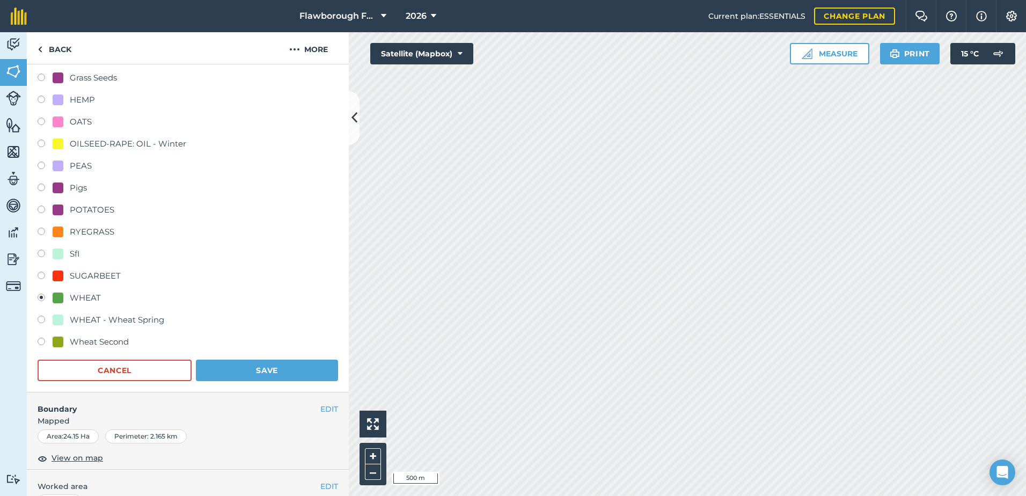
scroll to position [357, 0]
click at [81, 342] on div "Wheat Second" at bounding box center [99, 341] width 59 height 13
click at [238, 375] on button "Save" at bounding box center [267, 369] width 142 height 21
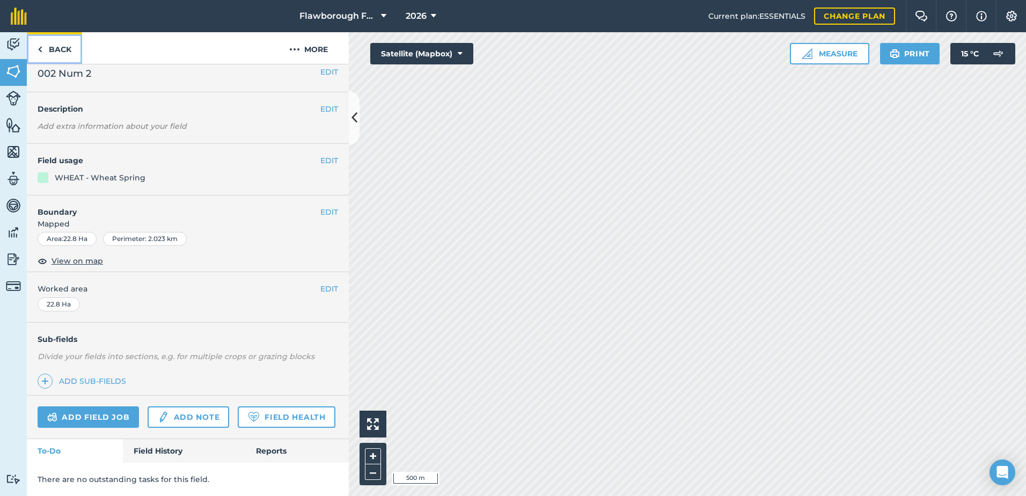
click at [52, 48] on link "Back" at bounding box center [54, 48] width 55 height 32
click at [53, 52] on link "Back" at bounding box center [54, 48] width 55 height 32
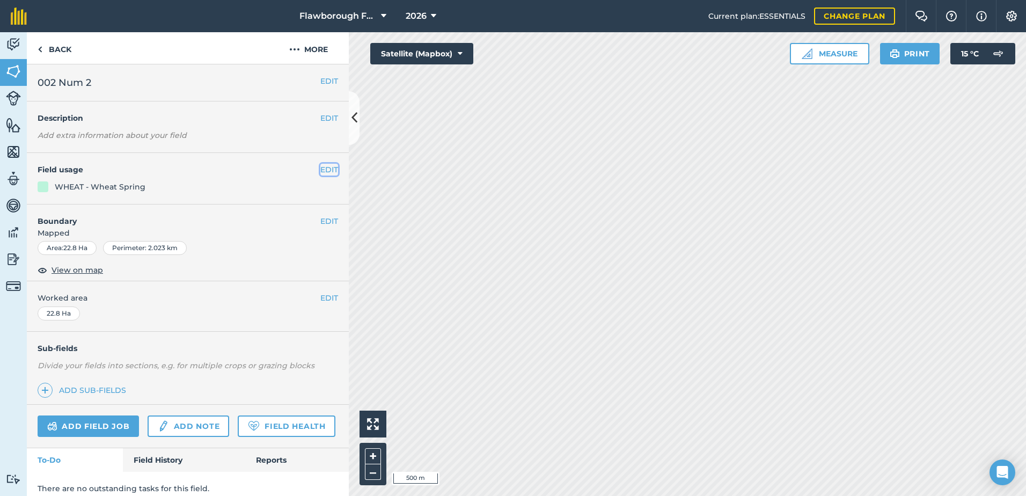
click at [324, 170] on button "EDIT" at bounding box center [329, 170] width 18 height 12
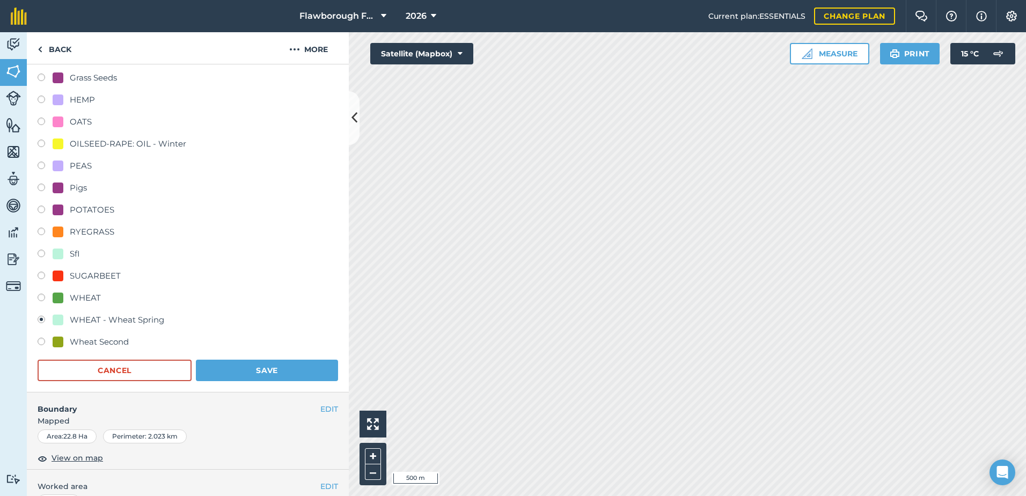
scroll to position [357, 0]
click at [60, 339] on div at bounding box center [58, 341] width 11 height 11
click at [239, 376] on button "Save" at bounding box center [267, 369] width 142 height 21
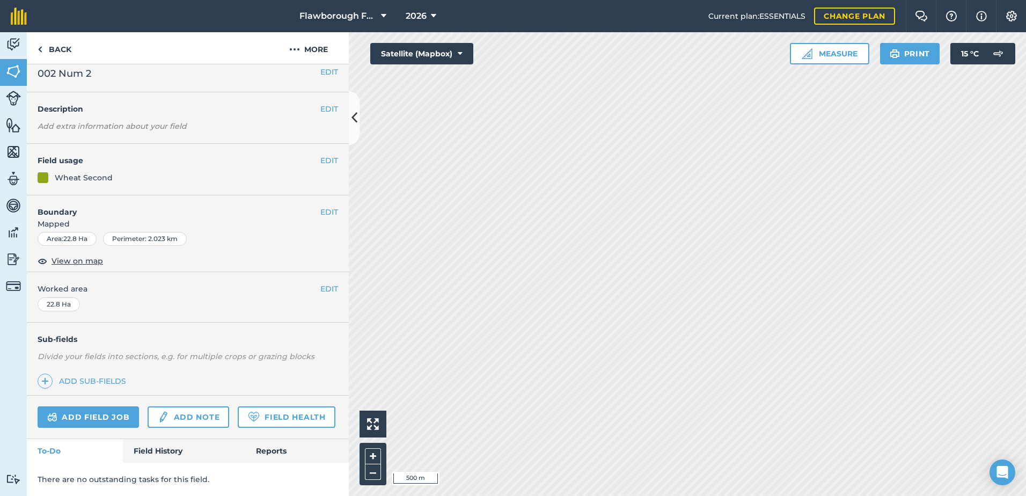
scroll to position [39, 0]
click at [47, 49] on link "Back" at bounding box center [54, 48] width 55 height 32
click at [42, 49] on img at bounding box center [40, 49] width 5 height 13
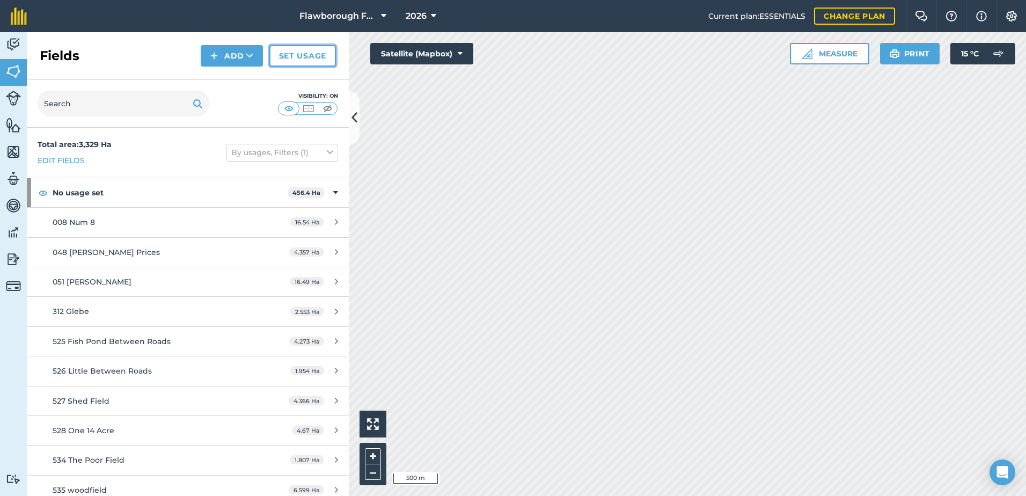
click at [304, 56] on link "Set usage" at bounding box center [302, 55] width 67 height 21
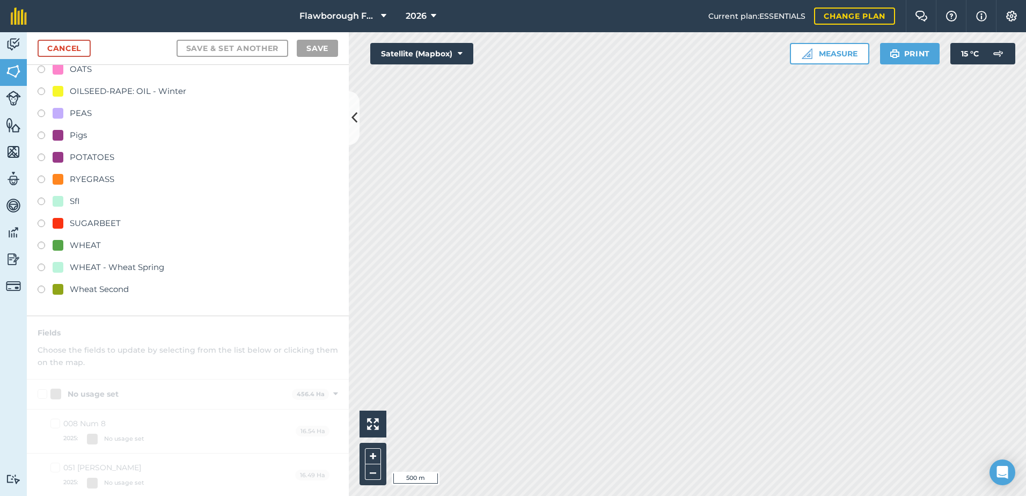
scroll to position [322, 0]
click at [40, 289] on label at bounding box center [45, 290] width 15 height 11
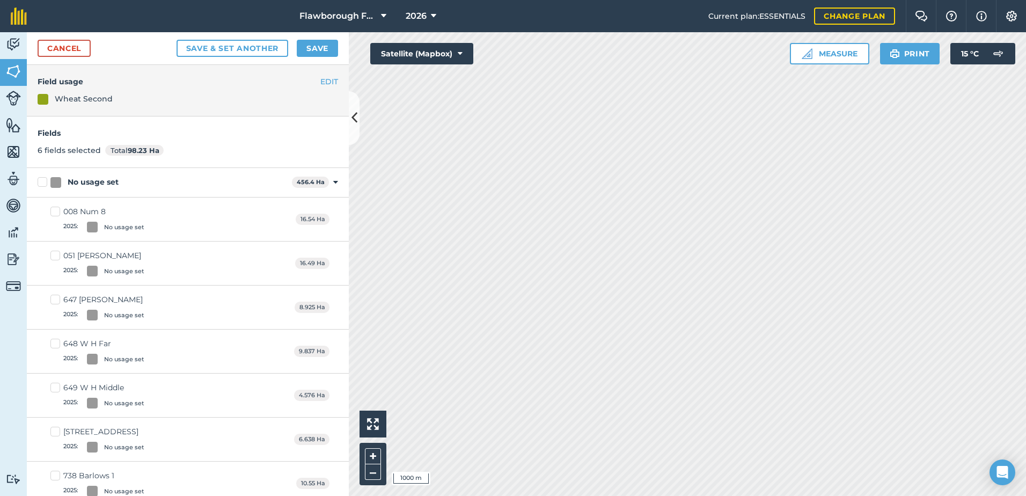
click at [338, 49] on div "Cancel Save & set another Save" at bounding box center [188, 48] width 322 height 33
click at [332, 51] on button "Save" at bounding box center [317, 48] width 41 height 17
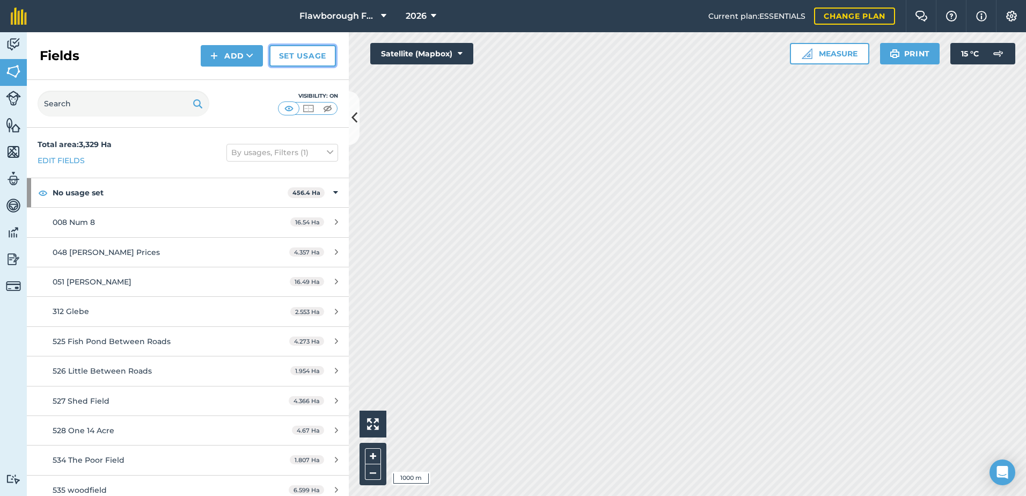
click at [304, 50] on link "Set usage" at bounding box center [302, 55] width 67 height 21
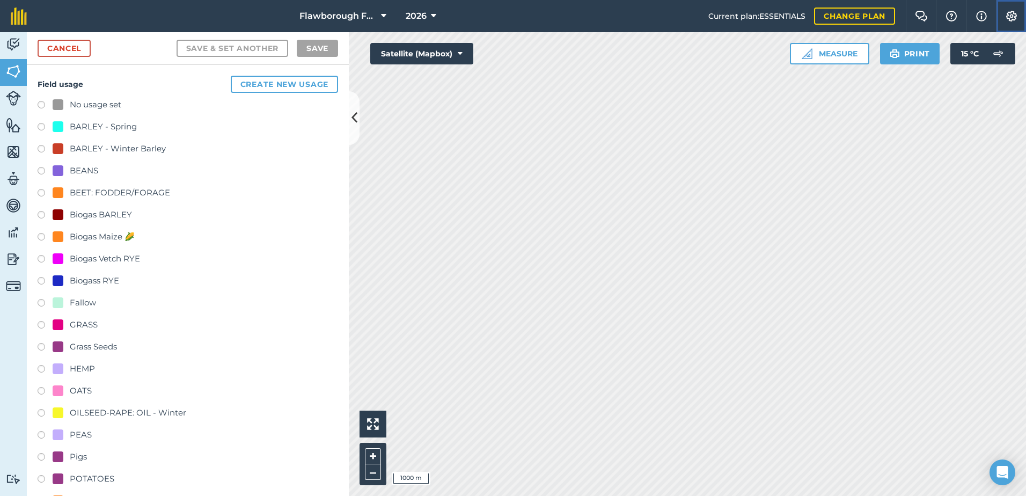
click at [1005, 13] on img at bounding box center [1011, 16] width 13 height 11
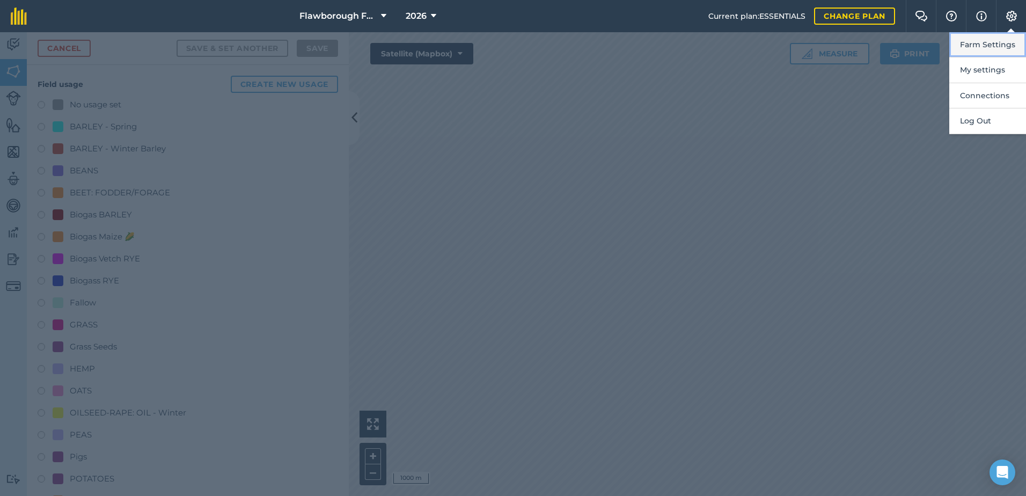
click at [993, 41] on button "Farm Settings" at bounding box center [987, 44] width 77 height 25
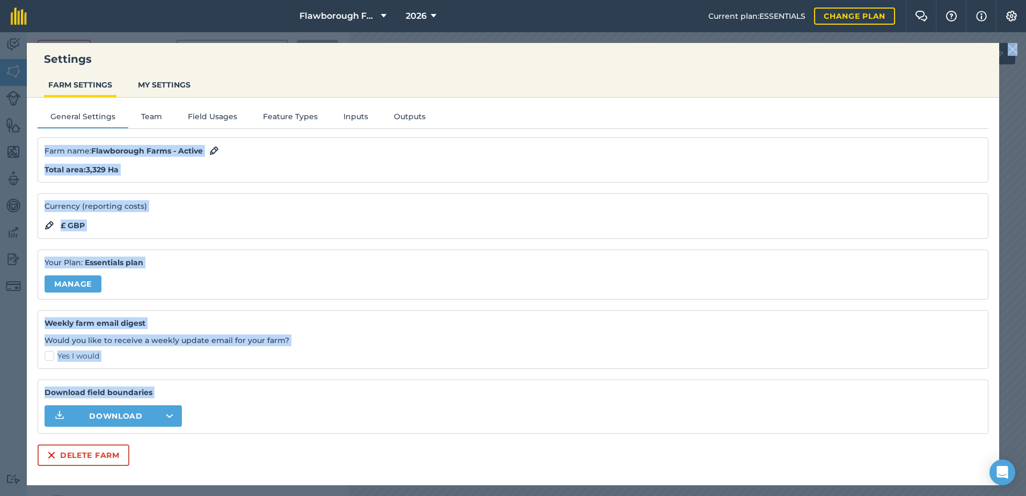
click at [1008, 49] on div "Settings FARM SETTINGS MY SETTINGS General Settings Team Field Usages Feature T…" at bounding box center [513, 264] width 1026 height 464
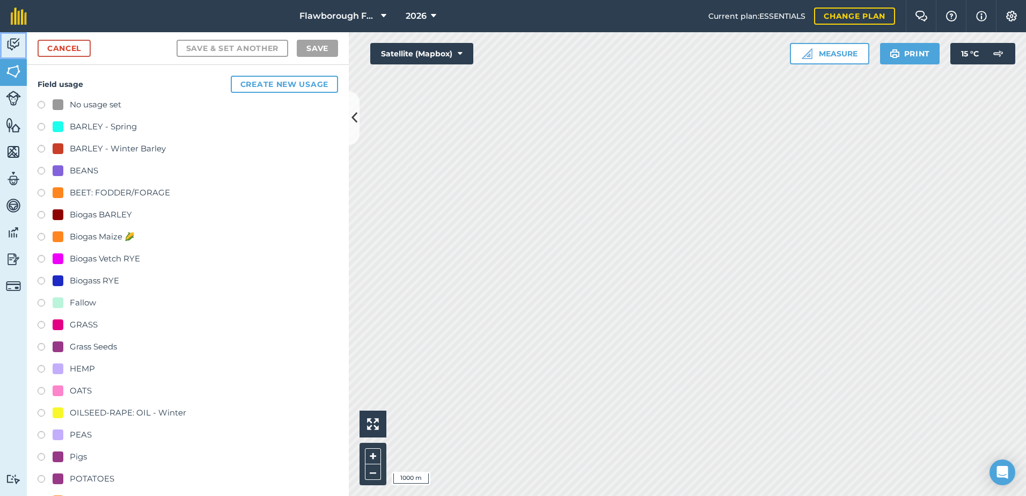
click at [10, 44] on img at bounding box center [13, 44] width 15 height 16
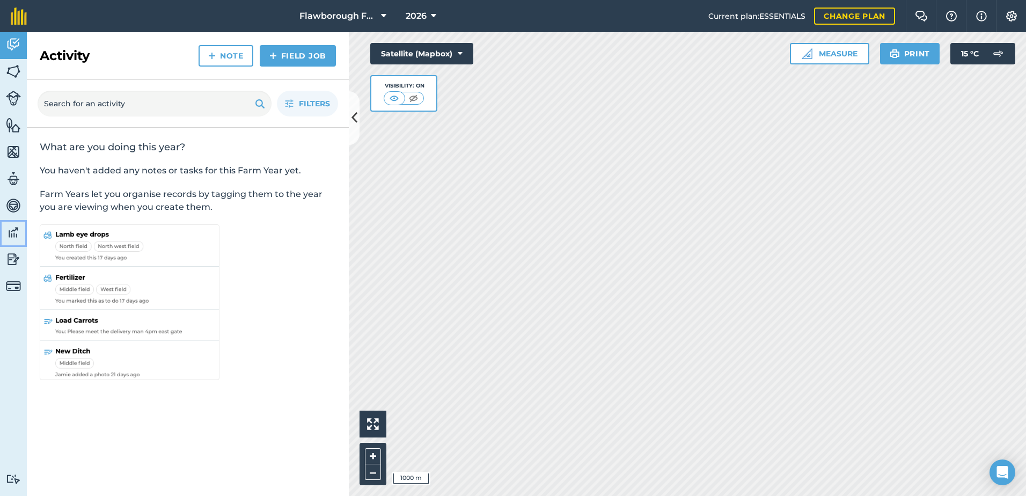
click at [13, 233] on img at bounding box center [13, 232] width 15 height 16
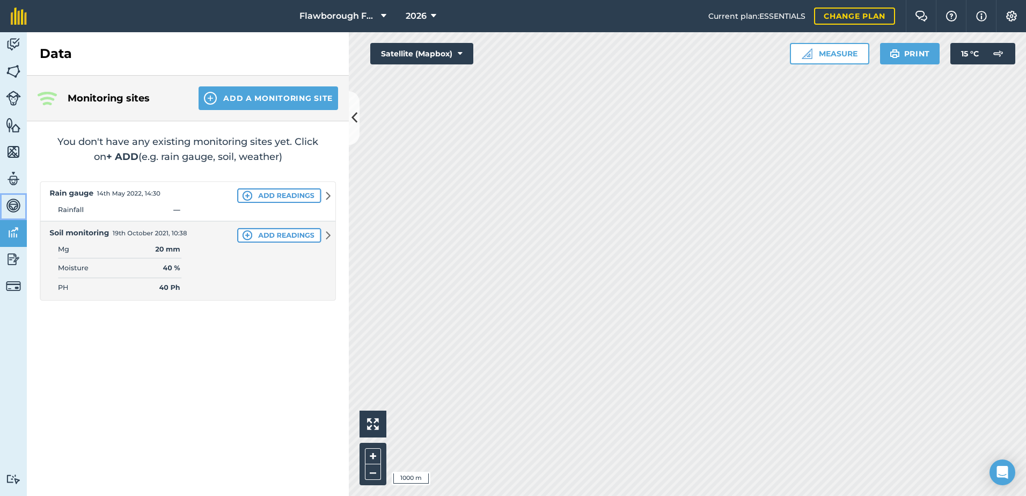
click at [13, 208] on img at bounding box center [13, 205] width 15 height 16
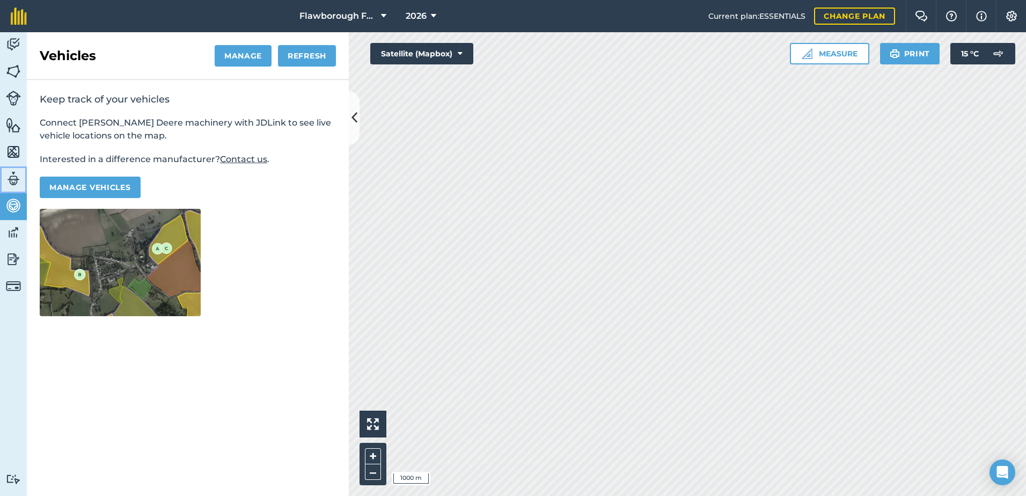
click at [10, 178] on img at bounding box center [13, 179] width 15 height 16
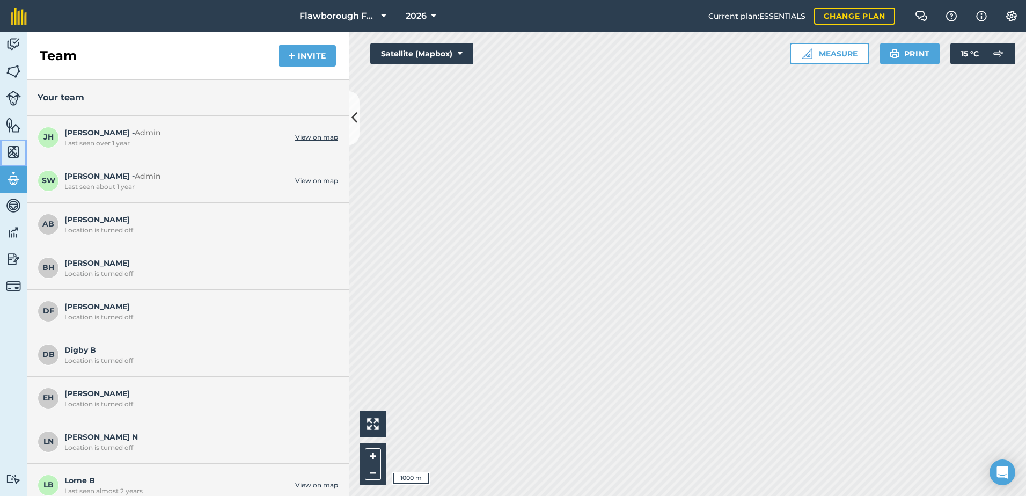
click at [12, 155] on img at bounding box center [13, 152] width 15 height 16
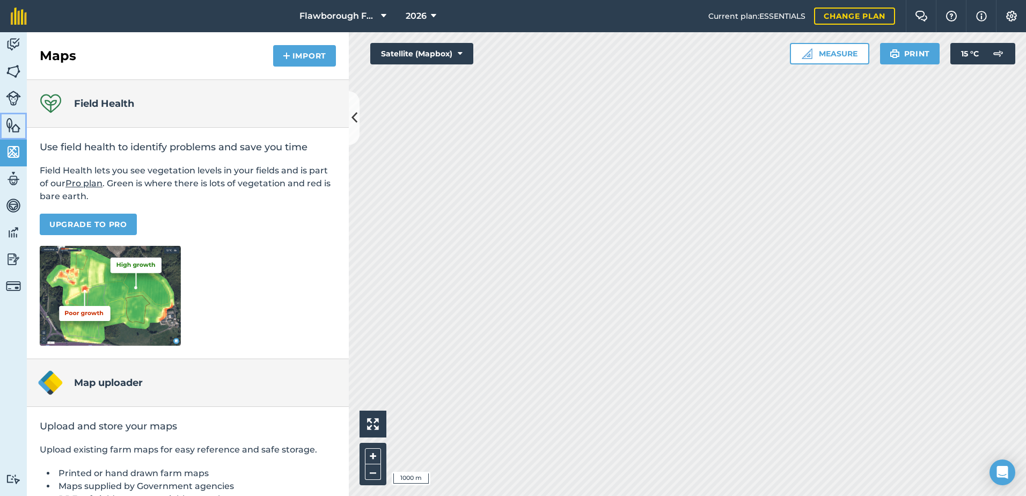
click at [12, 130] on img at bounding box center [13, 125] width 15 height 16
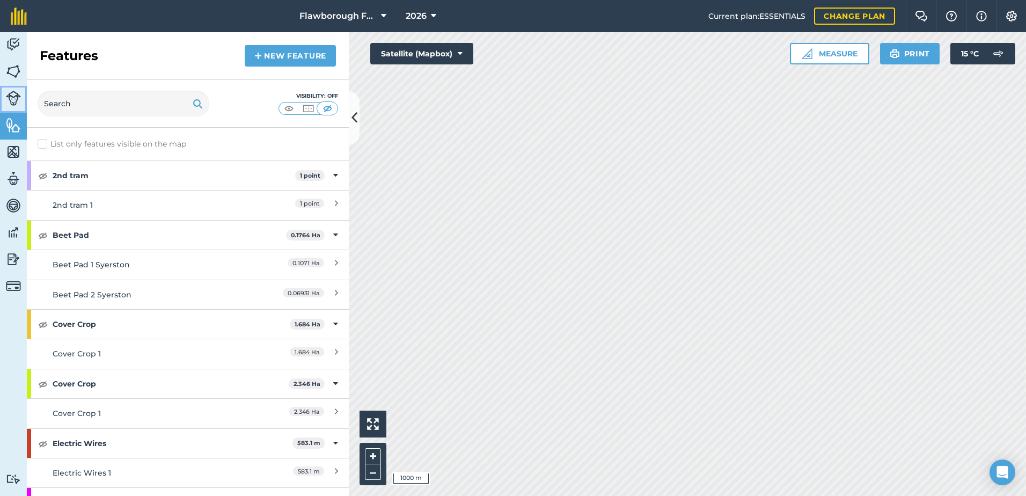
click at [13, 105] on img at bounding box center [13, 98] width 15 height 15
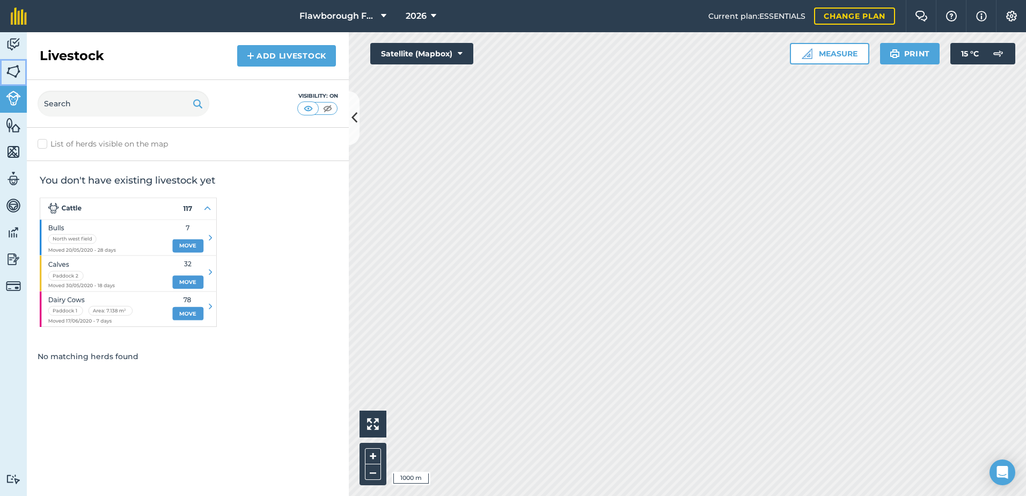
click at [16, 70] on img at bounding box center [13, 71] width 15 height 16
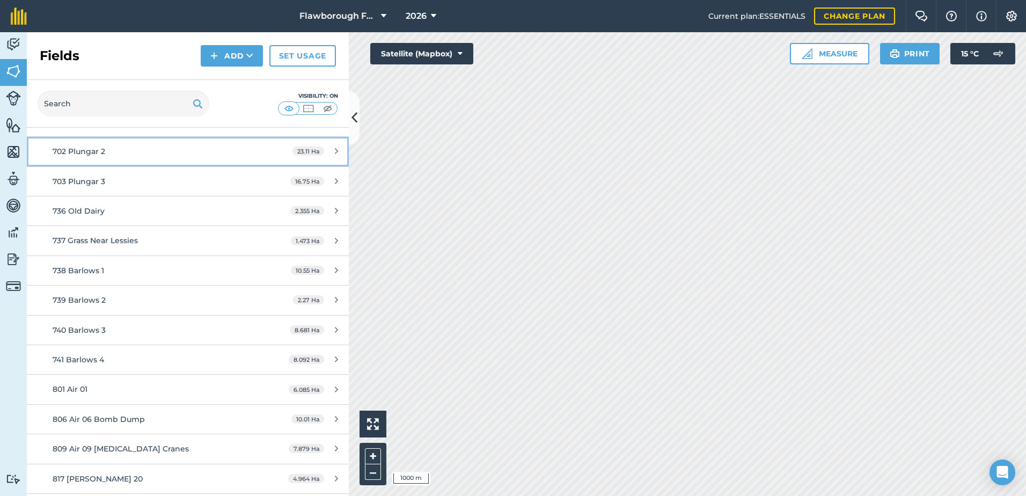
scroll to position [606, 0]
click at [199, 155] on div "702 Plungar 2" at bounding box center [154, 151] width 202 height 12
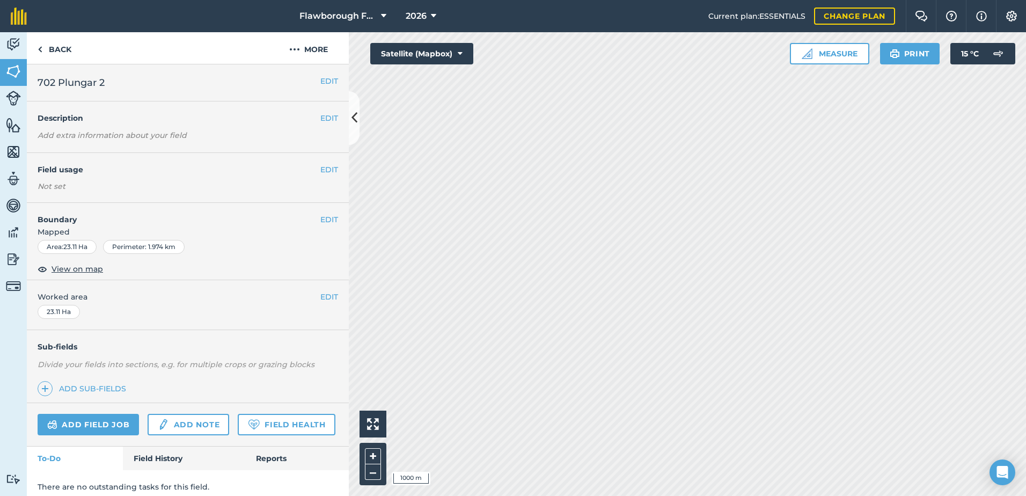
scroll to position [1, 0]
click at [320, 168] on button "EDIT" at bounding box center [329, 169] width 18 height 12
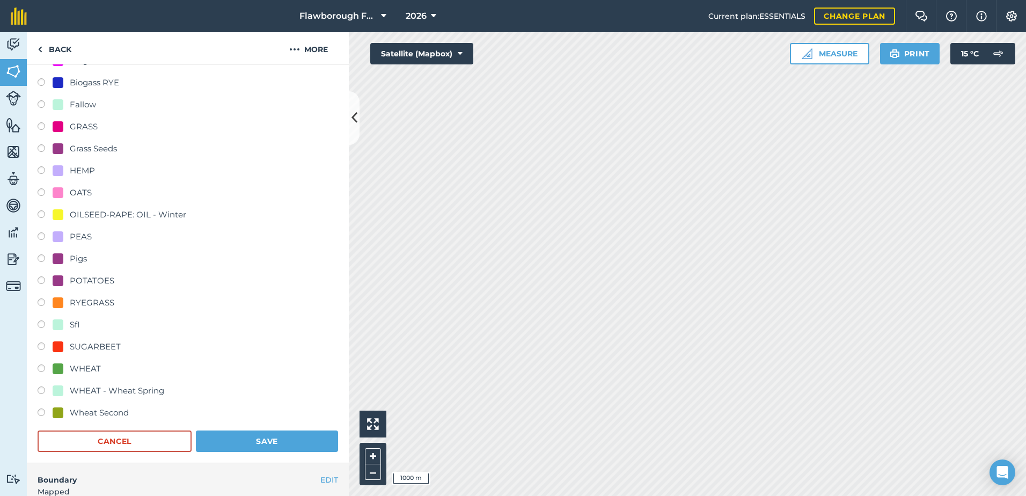
scroll to position [287, 0]
click at [63, 388] on div "WHEAT - Wheat Spring" at bounding box center [109, 390] width 112 height 13
click at [263, 436] on button "Save" at bounding box center [267, 440] width 142 height 21
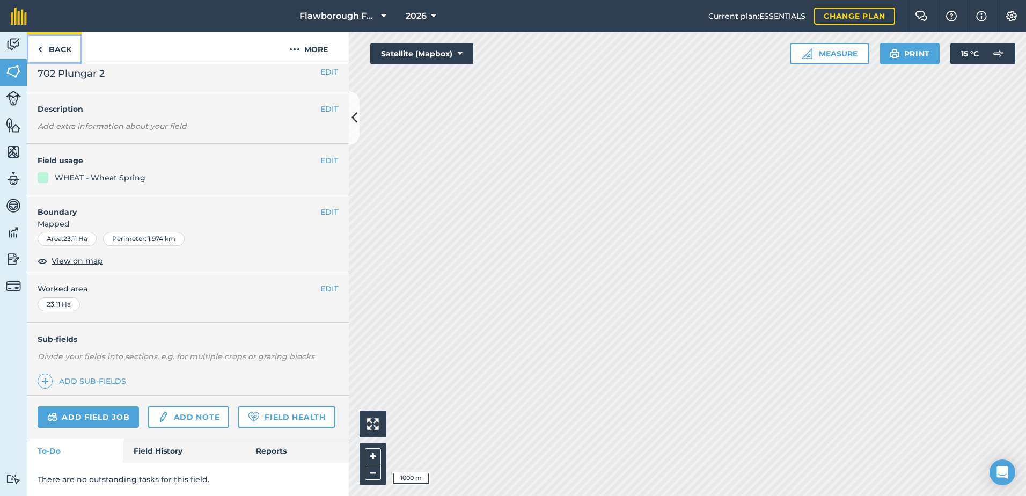
click at [46, 48] on link "Back" at bounding box center [54, 48] width 55 height 32
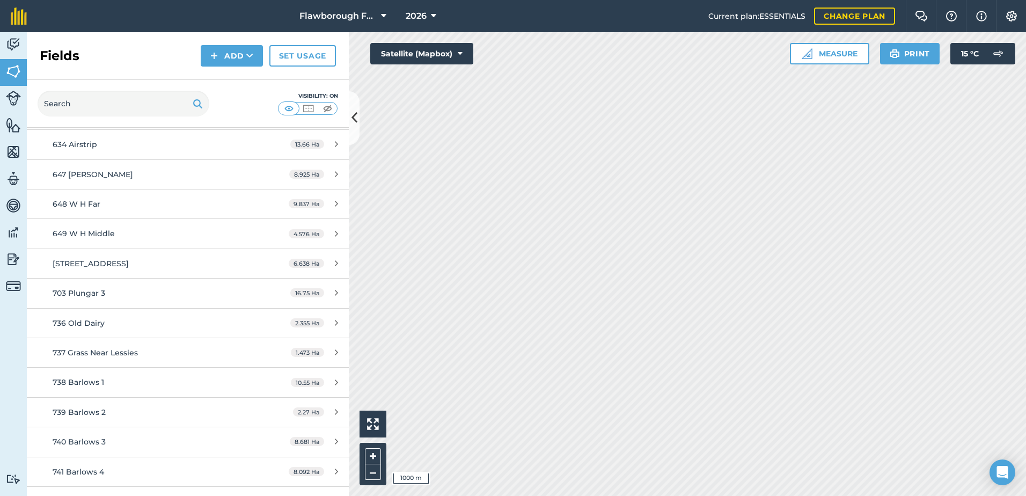
scroll to position [465, 0]
click at [123, 295] on div "703 Plungar 3" at bounding box center [154, 293] width 202 height 12
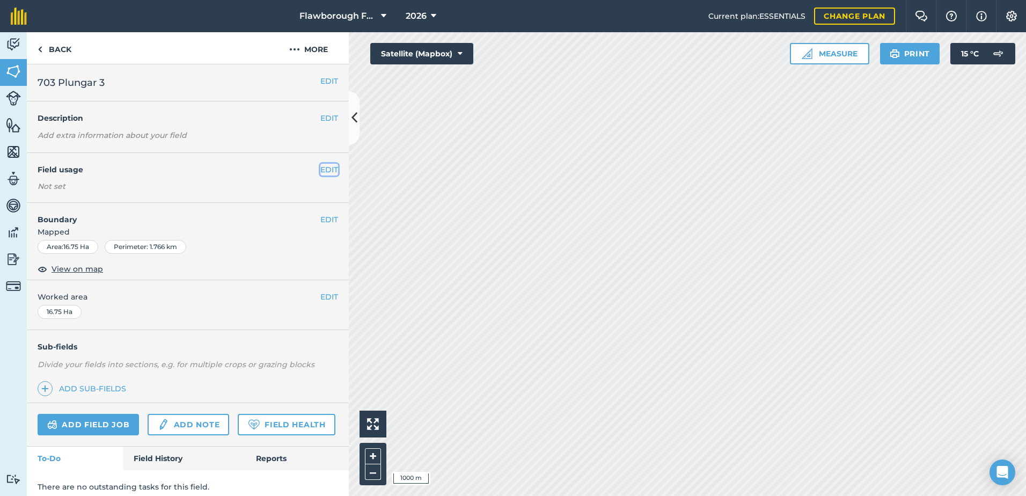
click at [322, 168] on button "EDIT" at bounding box center [329, 170] width 18 height 12
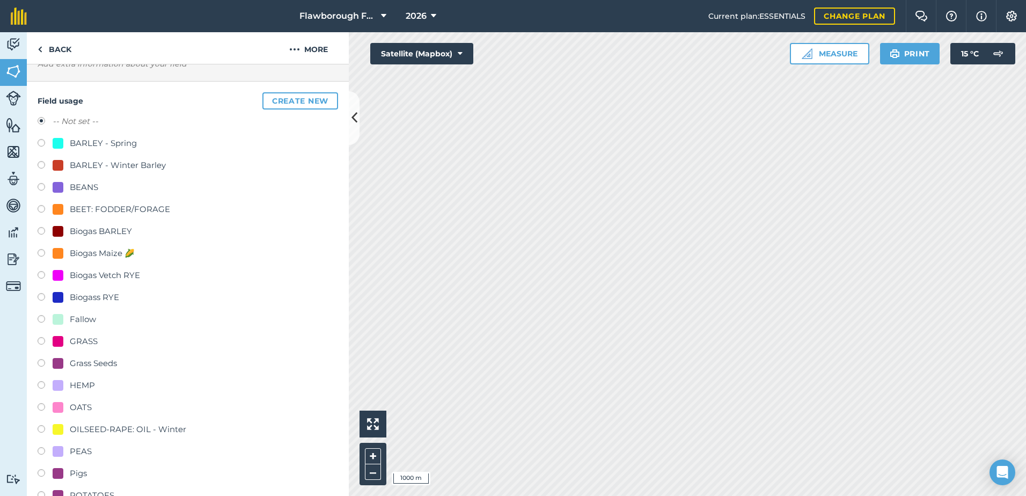
scroll to position [71, 0]
click at [45, 228] on label at bounding box center [45, 232] width 15 height 11
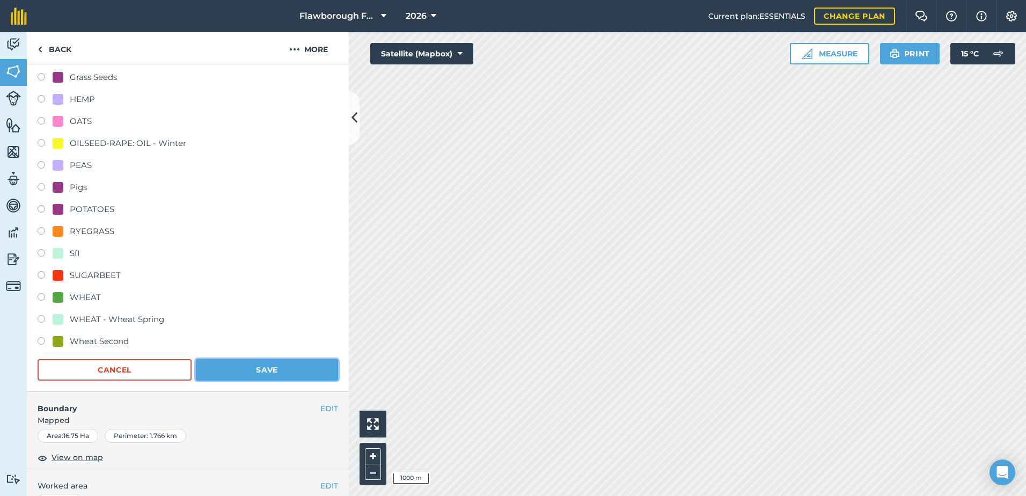
click at [250, 369] on button "Save" at bounding box center [267, 369] width 142 height 21
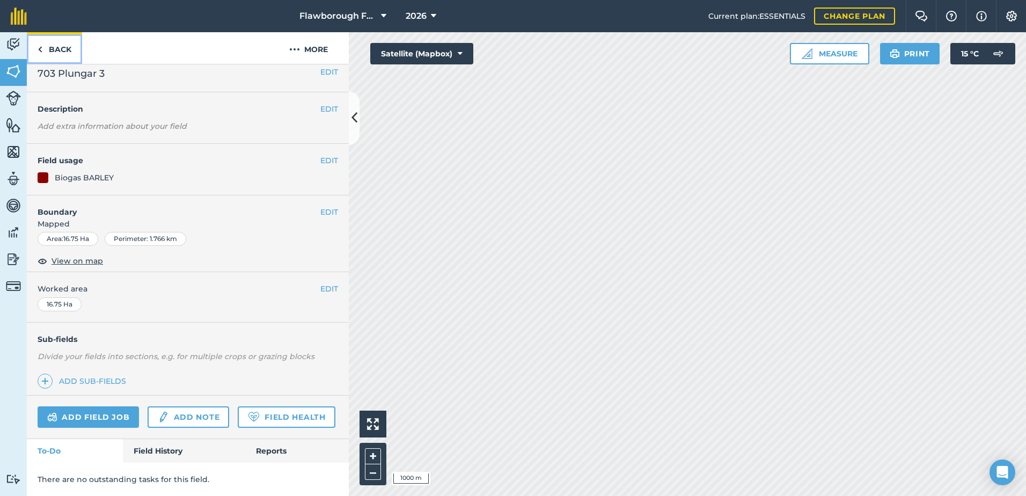
click at [60, 49] on link "Back" at bounding box center [54, 48] width 55 height 32
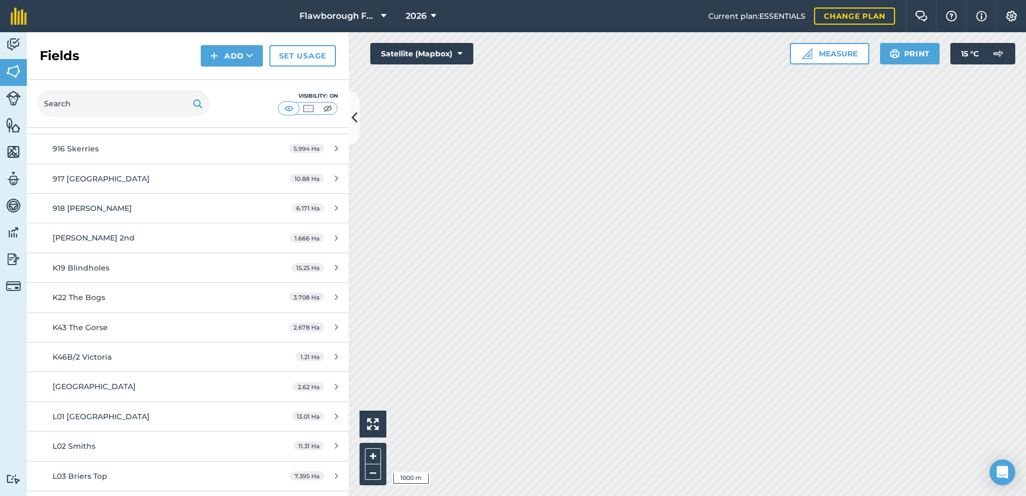
scroll to position [1144, 0]
click at [159, 240] on div "[PERSON_NAME] 2nd" at bounding box center [154, 237] width 202 height 12
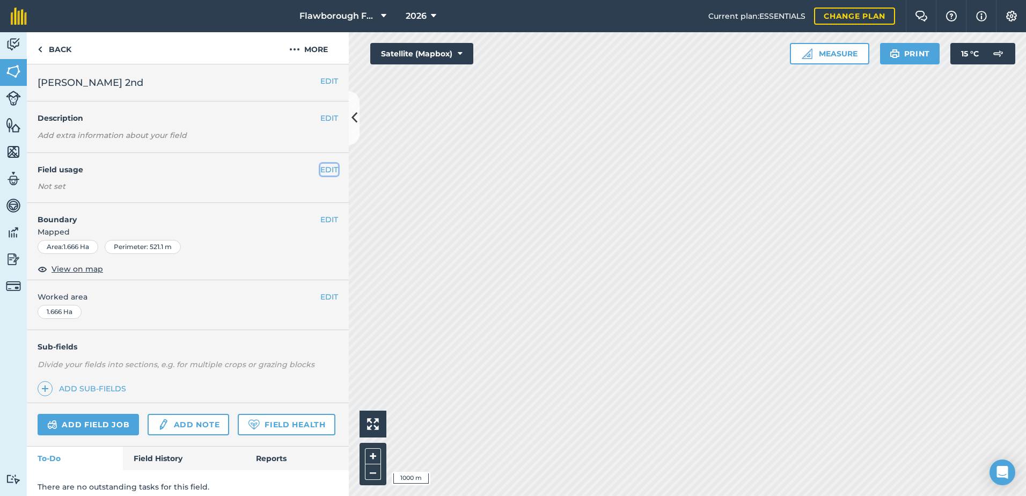
click at [323, 172] on button "EDIT" at bounding box center [329, 170] width 18 height 12
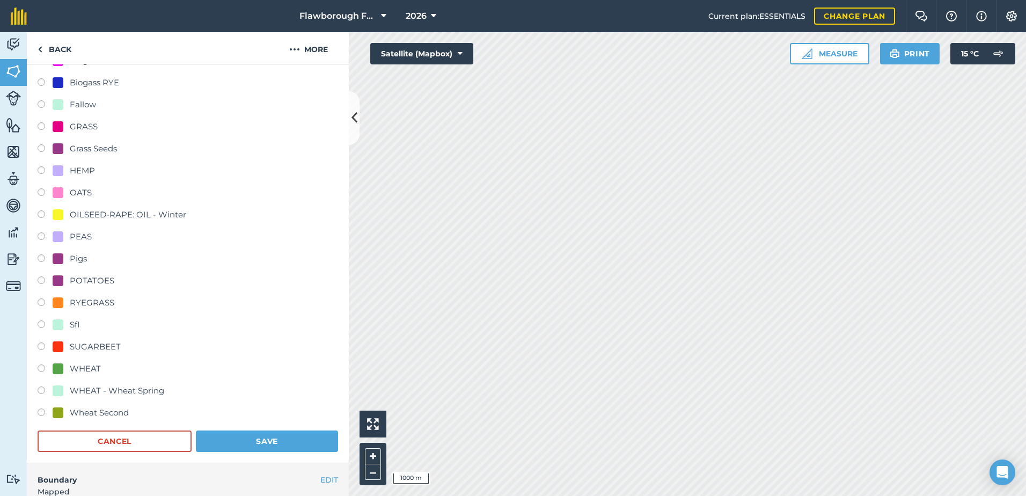
scroll to position [286, 0]
click at [58, 368] on div at bounding box center [58, 368] width 11 height 11
click at [242, 445] on button "Save" at bounding box center [267, 440] width 142 height 21
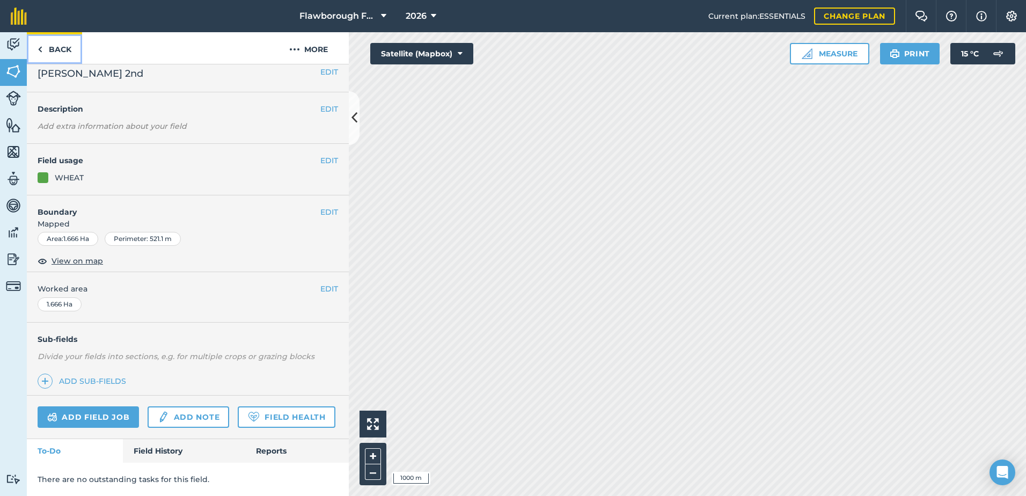
click at [62, 46] on link "Back" at bounding box center [54, 48] width 55 height 32
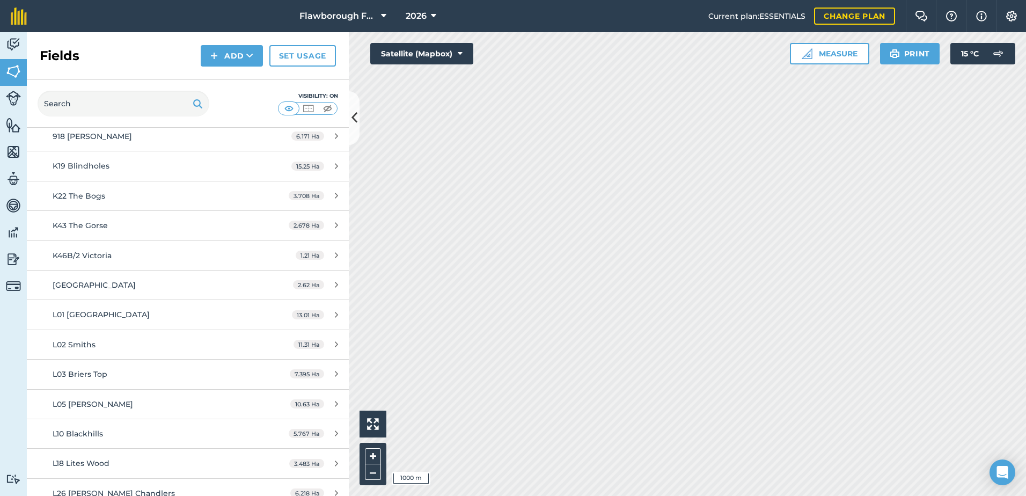
scroll to position [1216, 0]
click at [139, 171] on div "K19 Blindholes" at bounding box center [154, 165] width 202 height 12
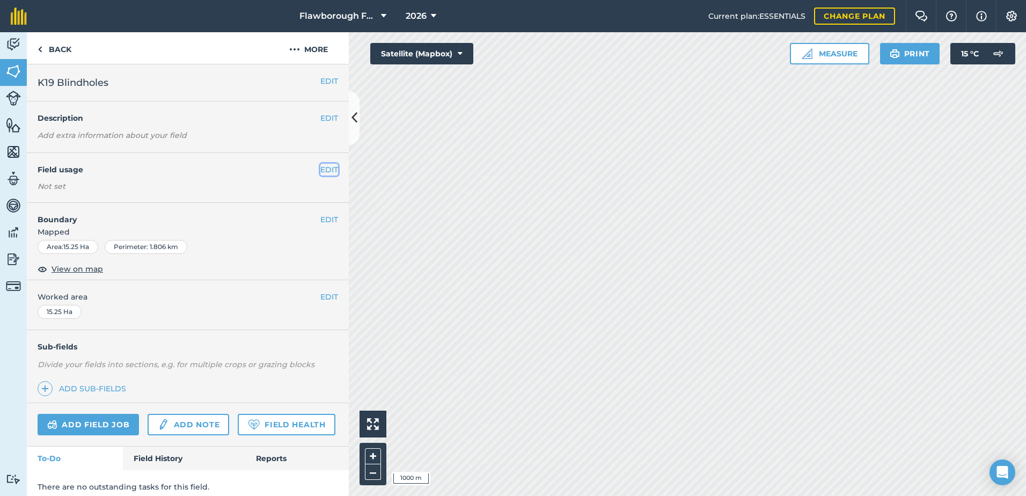
click at [321, 168] on button "EDIT" at bounding box center [329, 170] width 18 height 12
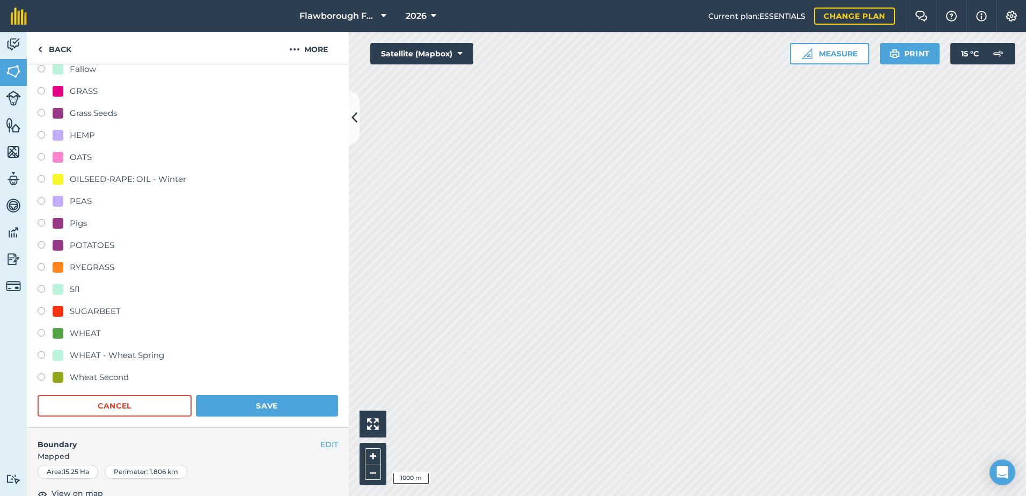
scroll to position [322, 0]
click at [77, 375] on div "Wheat Second" at bounding box center [99, 376] width 59 height 13
click at [229, 406] on button "Save" at bounding box center [267, 404] width 142 height 21
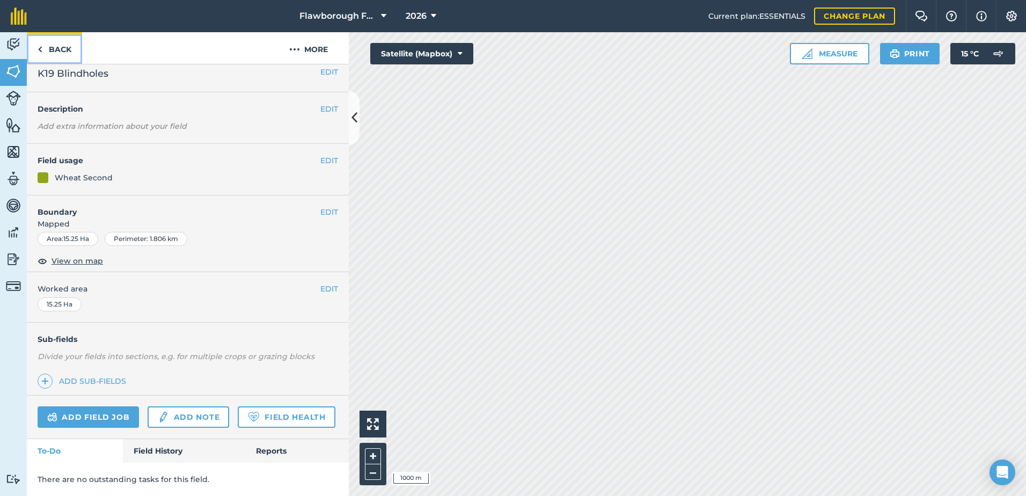
click at [46, 52] on link "Back" at bounding box center [54, 48] width 55 height 32
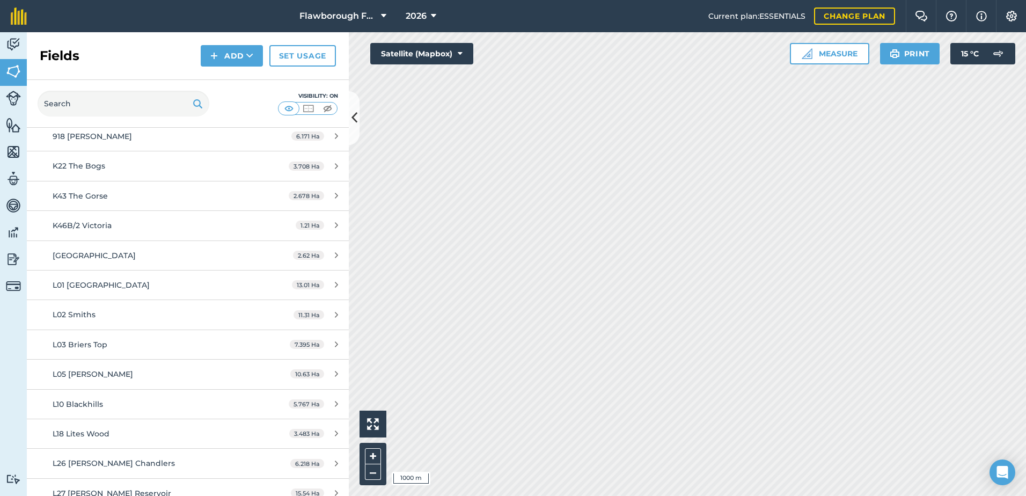
scroll to position [1216, 0]
click at [113, 259] on div "[GEOGRAPHIC_DATA]" at bounding box center [154, 255] width 202 height 12
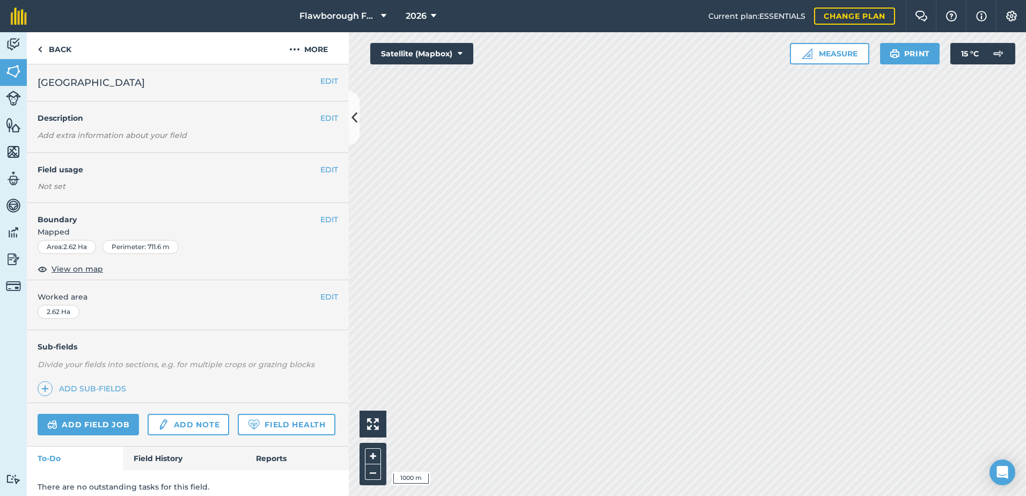
click at [215, 181] on div "Not set" at bounding box center [188, 186] width 300 height 11
click at [323, 170] on button "EDIT" at bounding box center [329, 170] width 18 height 12
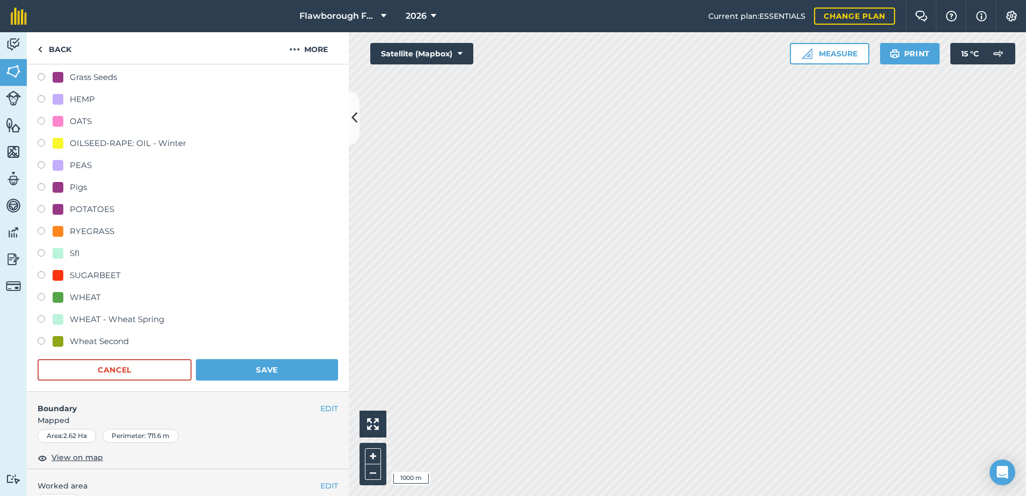
scroll to position [357, 0]
click at [55, 296] on div at bounding box center [58, 297] width 11 height 11
click at [213, 361] on button "Save" at bounding box center [267, 369] width 142 height 21
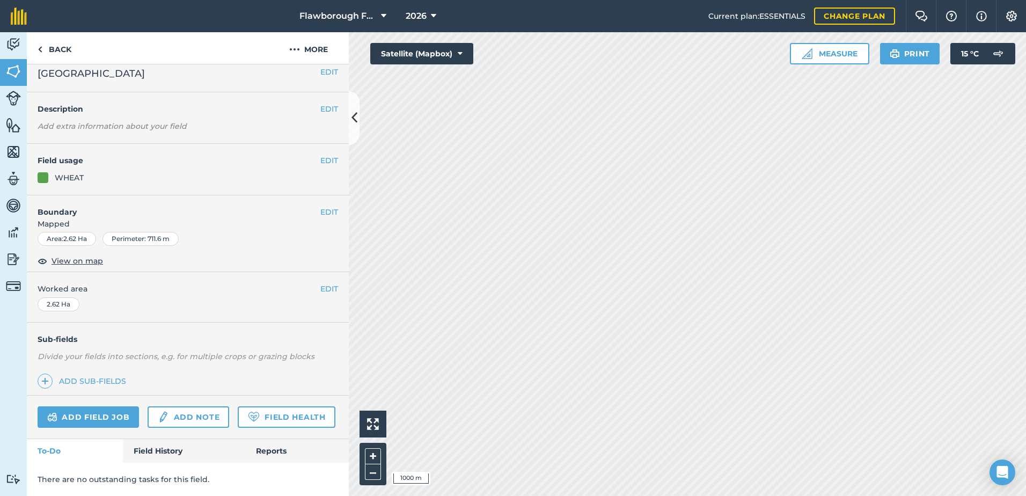
scroll to position [39, 0]
click at [47, 55] on link "Back" at bounding box center [54, 48] width 55 height 32
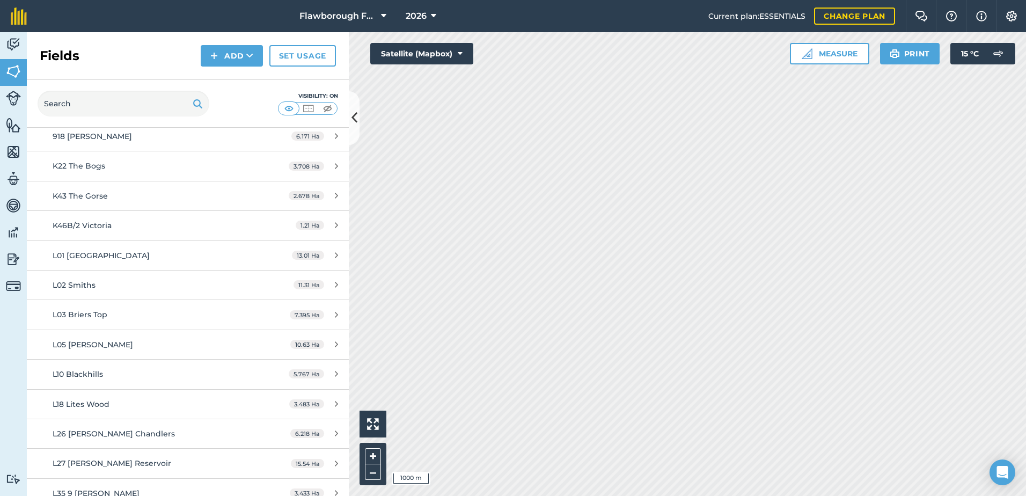
scroll to position [1216, 0]
click at [280, 343] on div "10.63 Ha" at bounding box center [314, 344] width 69 height 9
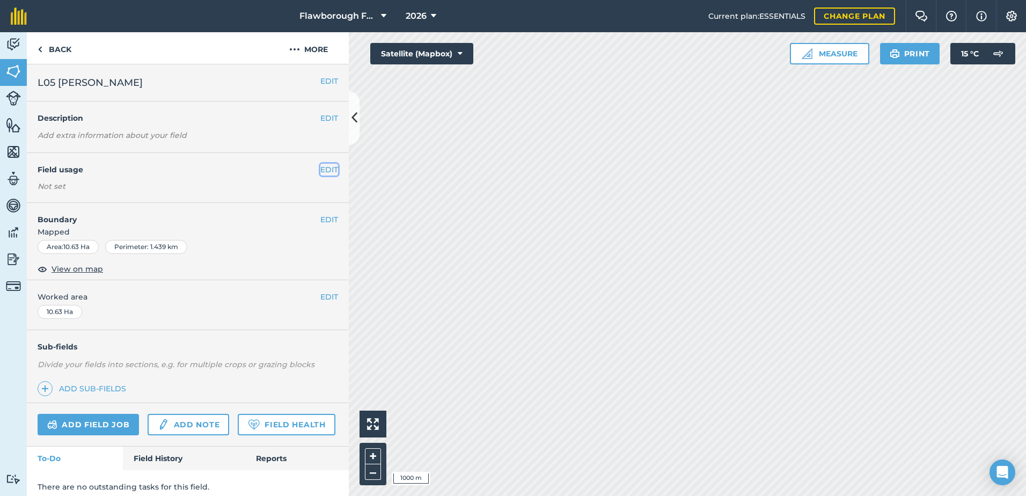
click at [324, 172] on button "EDIT" at bounding box center [329, 170] width 18 height 12
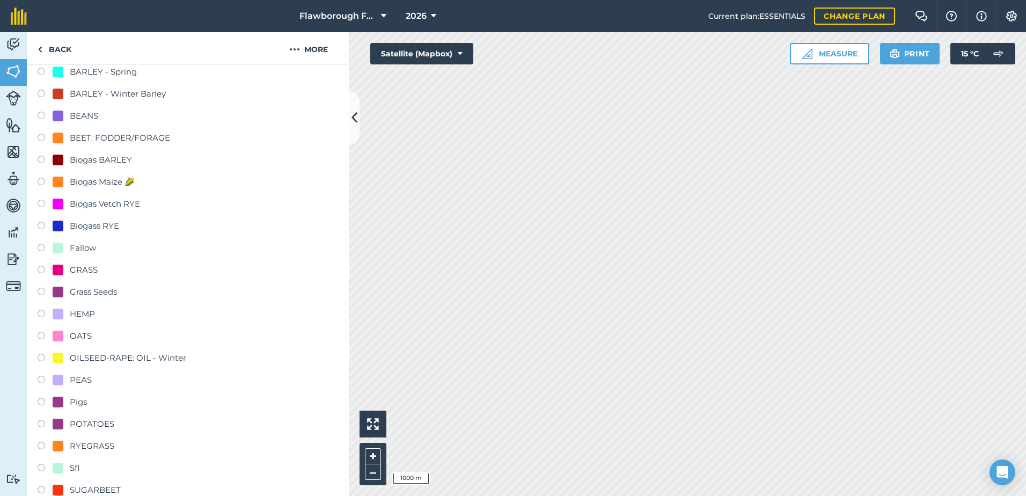
scroll to position [143, 0]
click at [43, 360] on label at bounding box center [45, 359] width 15 height 11
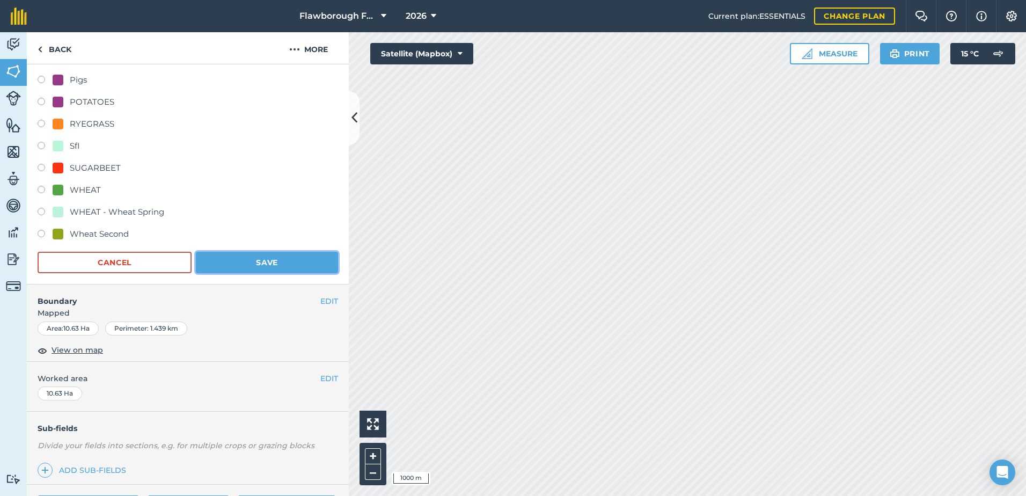
click at [267, 261] on button "Save" at bounding box center [267, 262] width 142 height 21
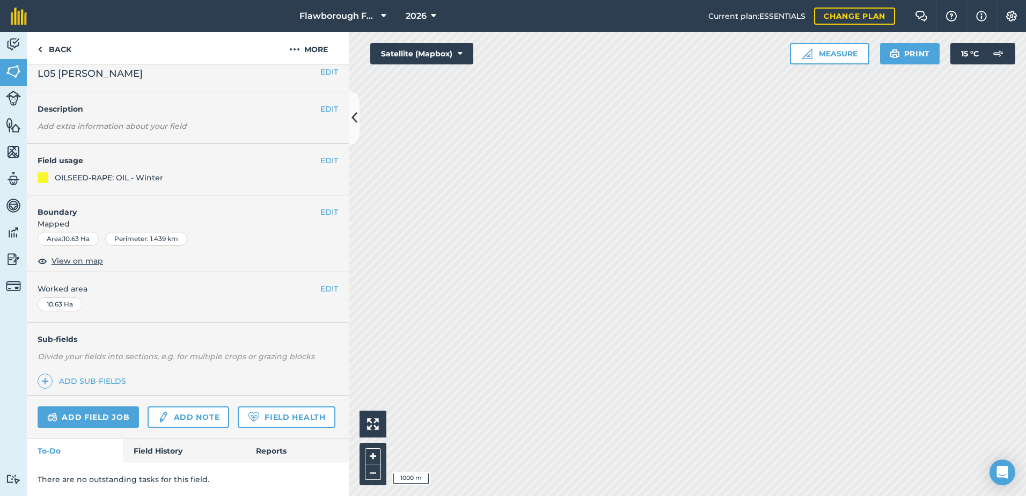
scroll to position [39, 0]
click at [55, 52] on link "Back" at bounding box center [54, 48] width 55 height 32
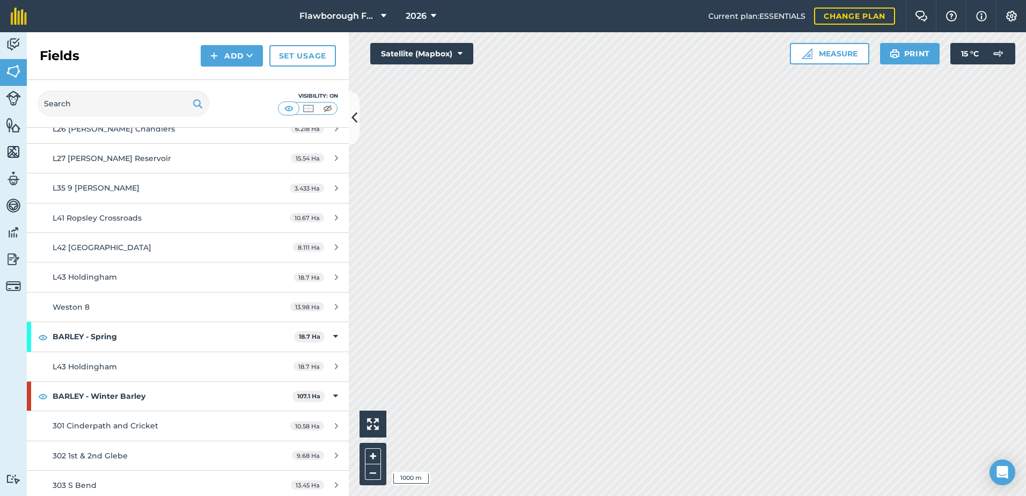
scroll to position [1501, 0]
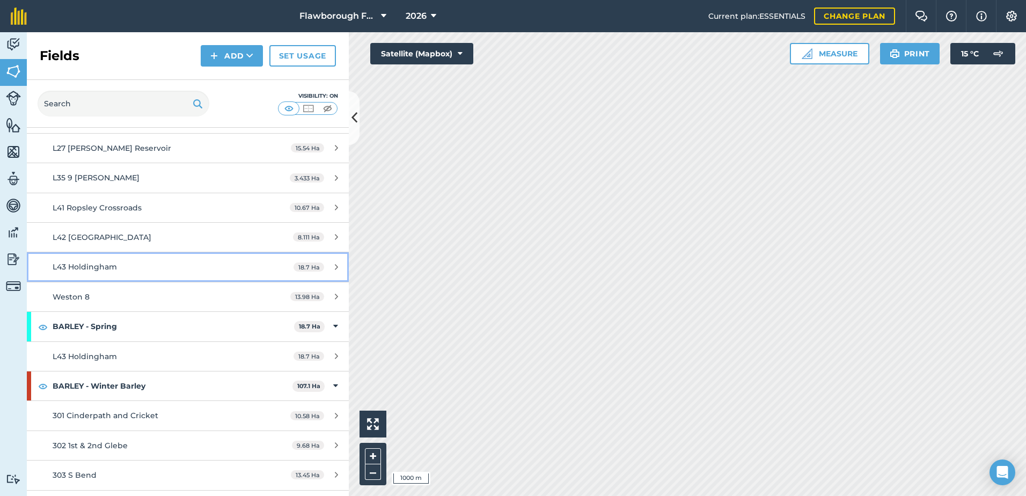
click at [78, 266] on span "L43 Holdingham" at bounding box center [85, 267] width 64 height 10
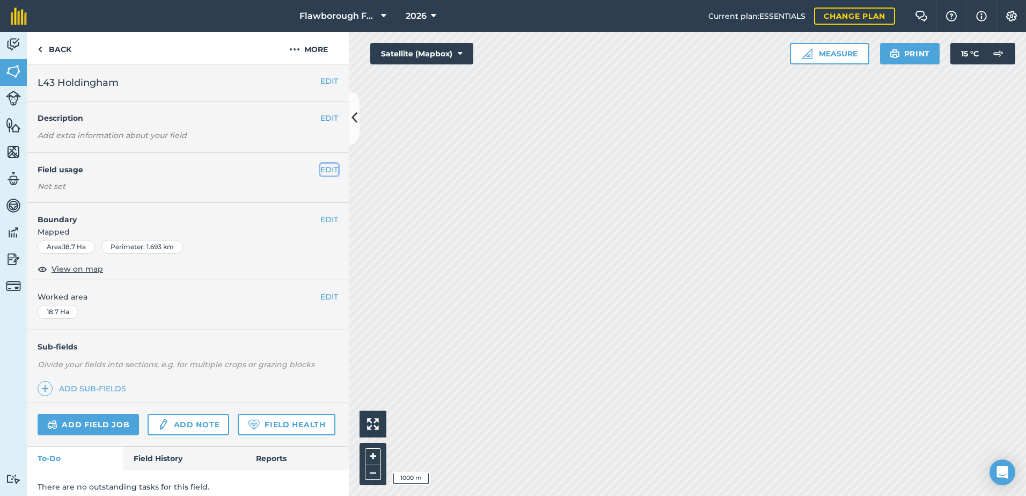
click at [325, 171] on button "EDIT" at bounding box center [329, 170] width 18 height 12
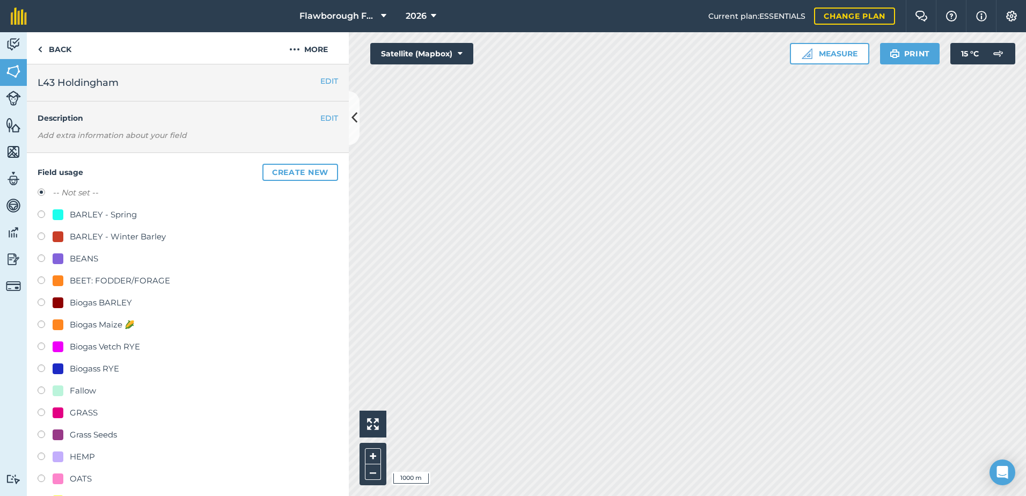
click at [97, 214] on div "BARLEY - Spring" at bounding box center [103, 214] width 67 height 13
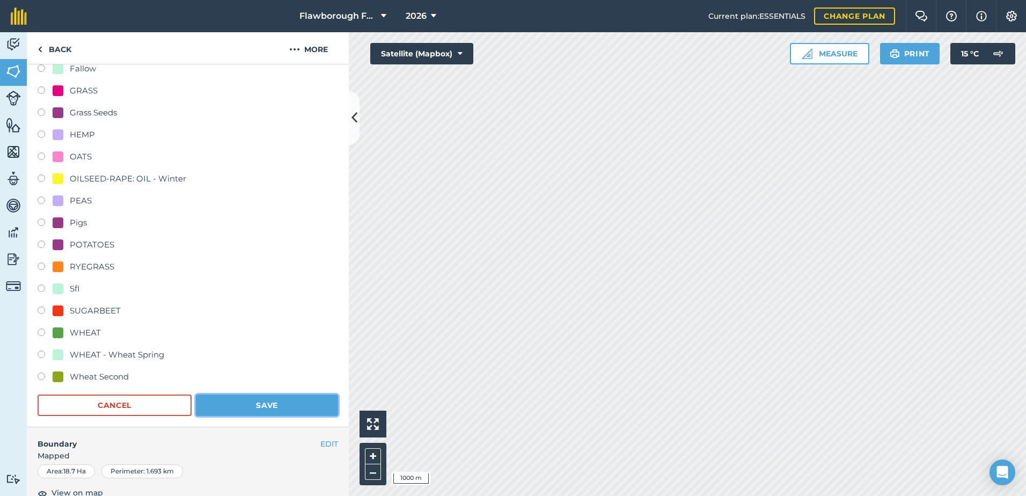
click at [248, 402] on button "Save" at bounding box center [267, 404] width 142 height 21
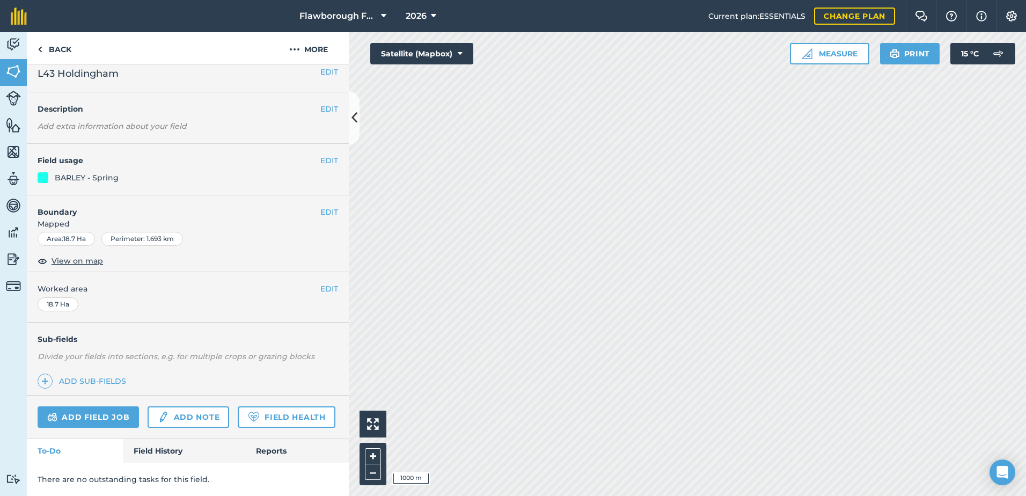
scroll to position [39, 0]
click at [41, 43] on img at bounding box center [40, 49] width 5 height 13
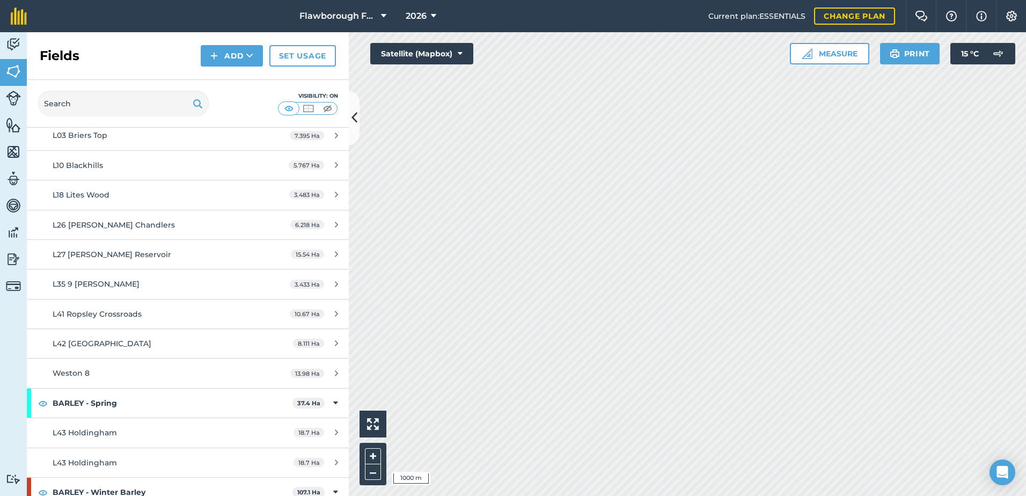
scroll to position [1395, 0]
click at [88, 282] on span "L35 9 [PERSON_NAME]" at bounding box center [96, 284] width 87 height 10
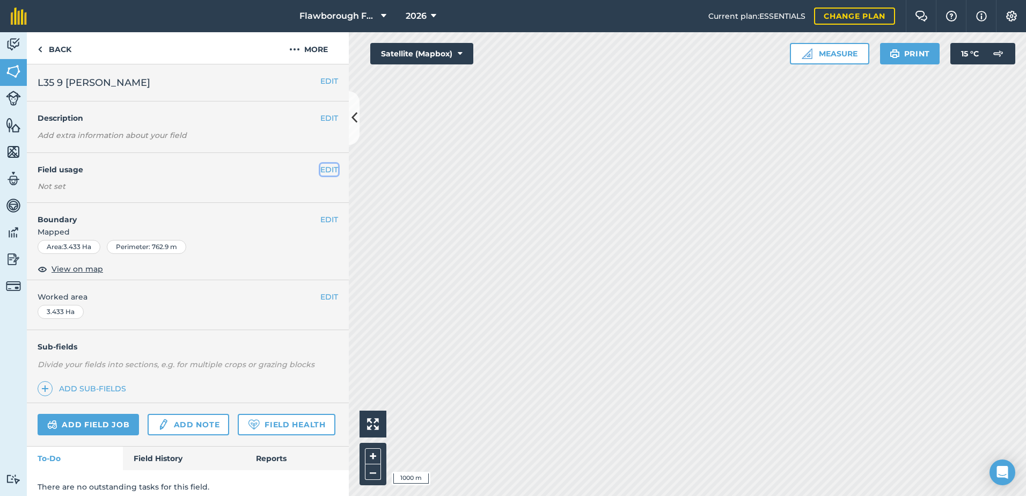
click at [322, 171] on button "EDIT" at bounding box center [329, 170] width 18 height 12
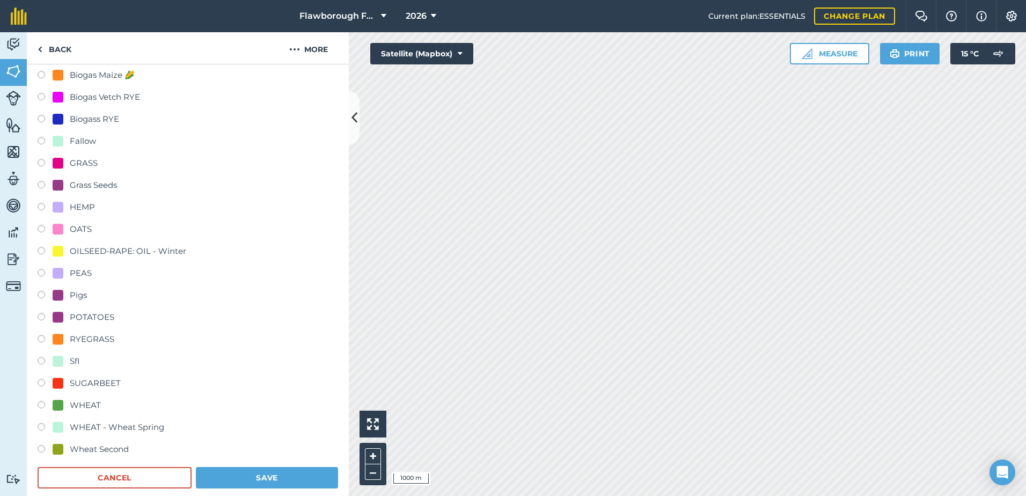
scroll to position [250, 0]
click at [52, 358] on label at bounding box center [45, 361] width 15 height 11
click at [247, 468] on button "Save" at bounding box center [267, 476] width 142 height 21
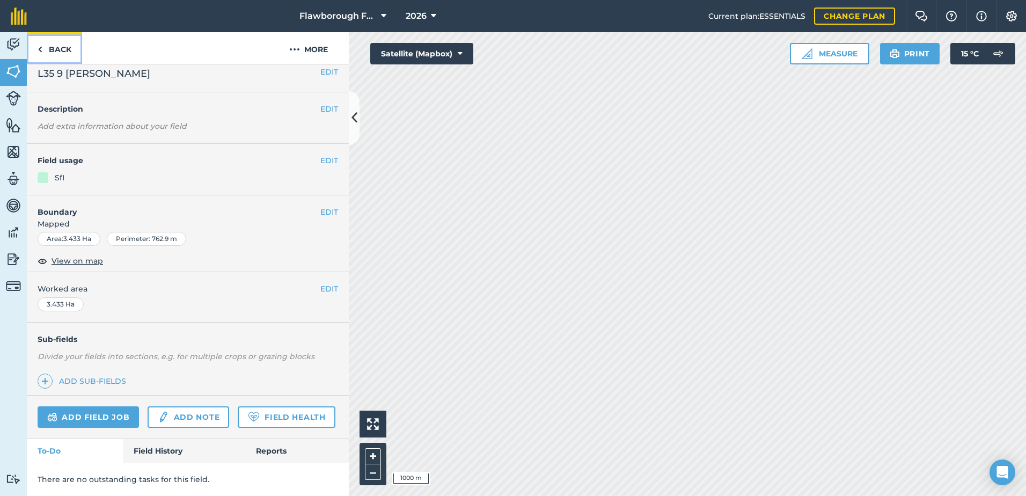
click at [47, 58] on link "Back" at bounding box center [54, 48] width 55 height 32
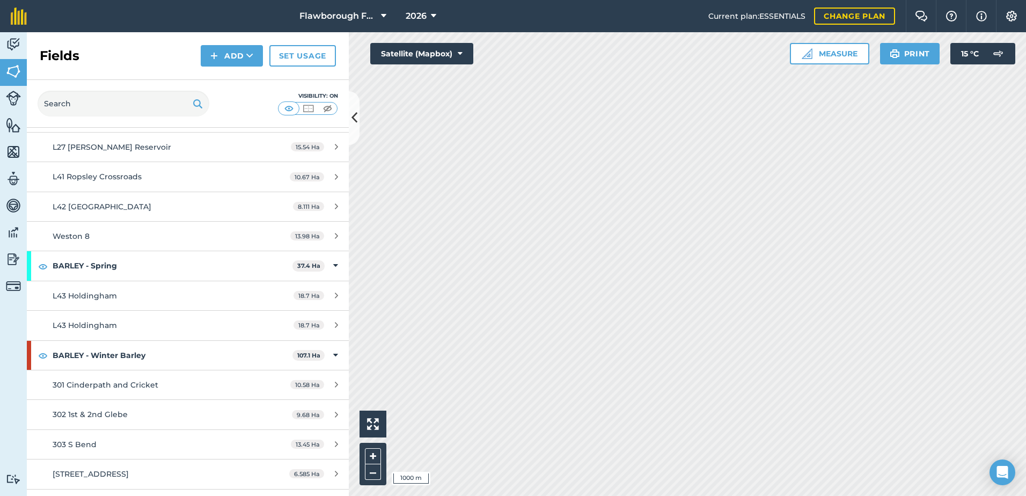
scroll to position [1502, 0]
click at [188, 293] on div "L43 Holdingham" at bounding box center [154, 296] width 202 height 12
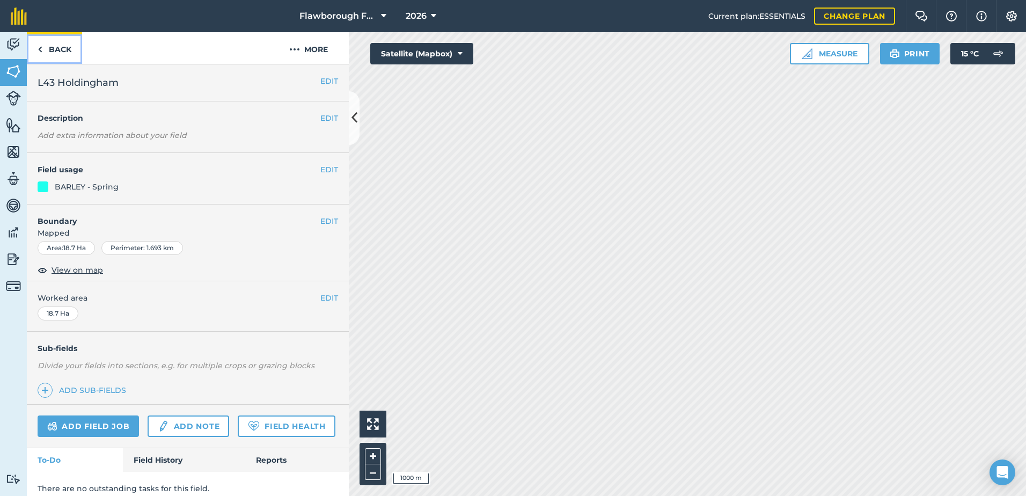
click at [64, 50] on link "Back" at bounding box center [54, 48] width 55 height 32
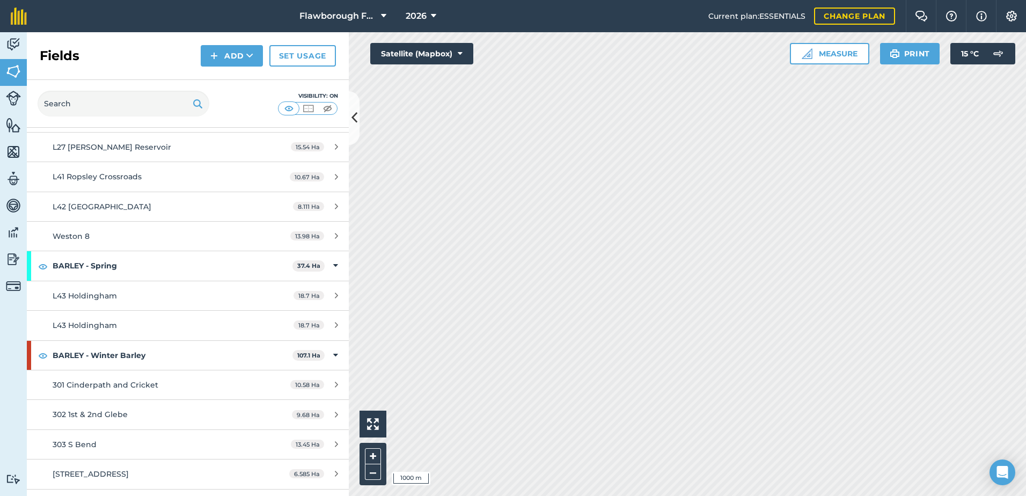
scroll to position [1502, 0]
click at [80, 291] on span "L43 Holdingham" at bounding box center [85, 295] width 64 height 10
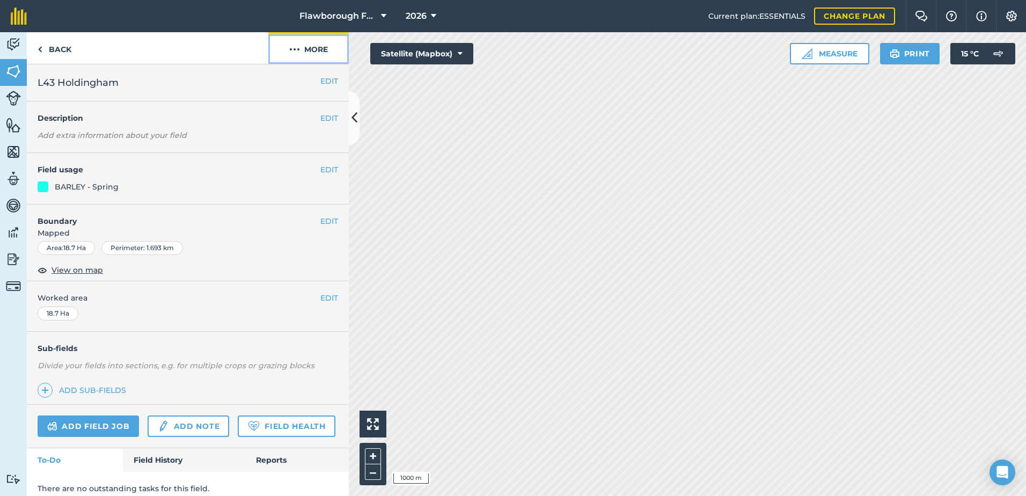
click at [309, 52] on button "More" at bounding box center [308, 48] width 80 height 32
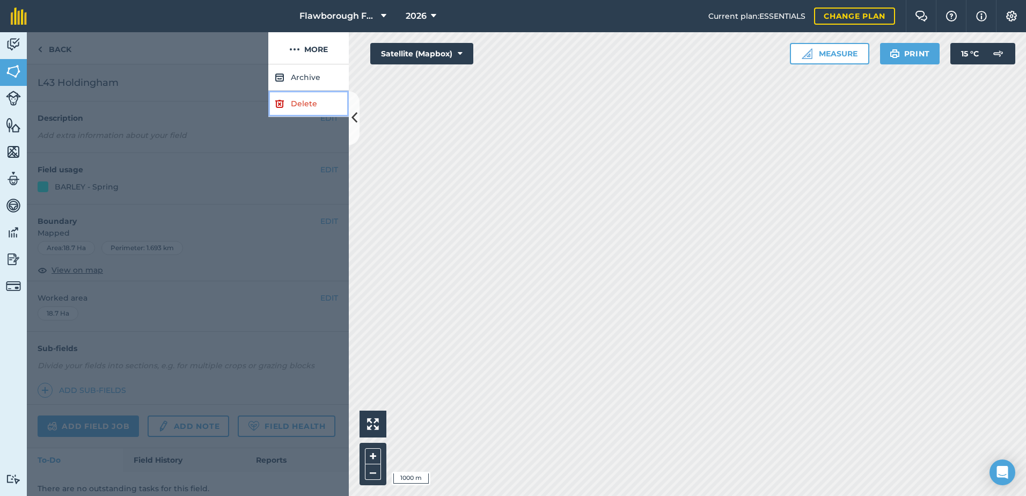
click at [303, 102] on link "Delete" at bounding box center [308, 104] width 80 height 26
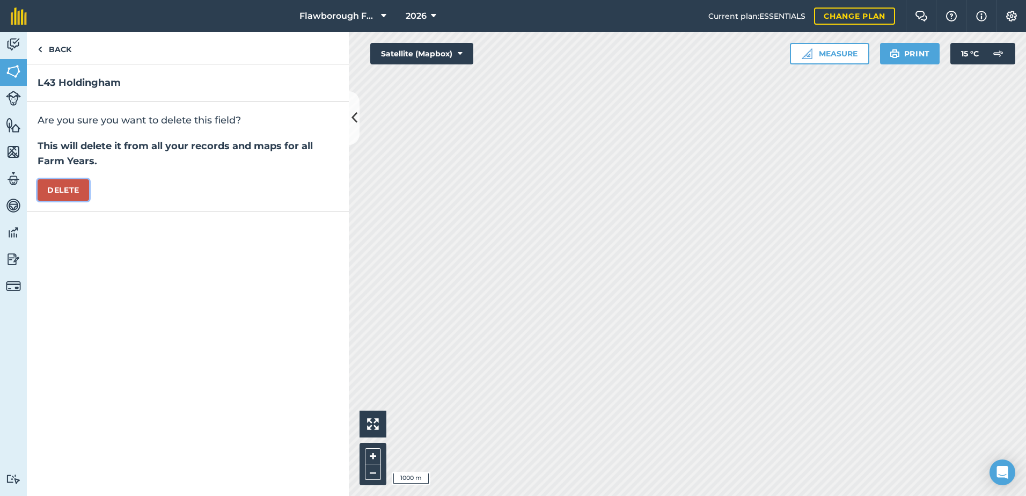
click at [66, 186] on button "Delete" at bounding box center [64, 189] width 52 height 21
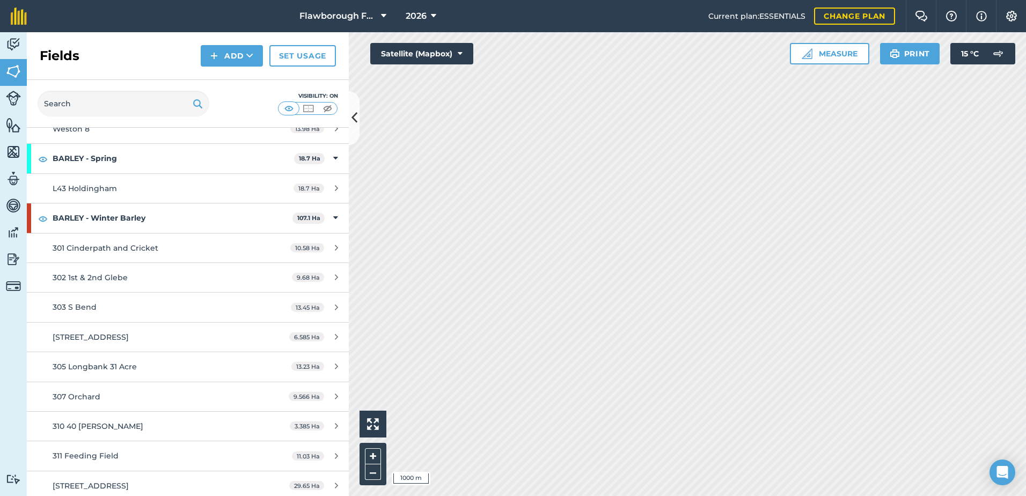
scroll to position [1609, 0]
click at [78, 219] on strong "BARLEY - Winter Barley" at bounding box center [173, 217] width 240 height 29
click at [42, 160] on img at bounding box center [43, 158] width 10 height 13
click at [43, 162] on img at bounding box center [43, 158] width 10 height 13
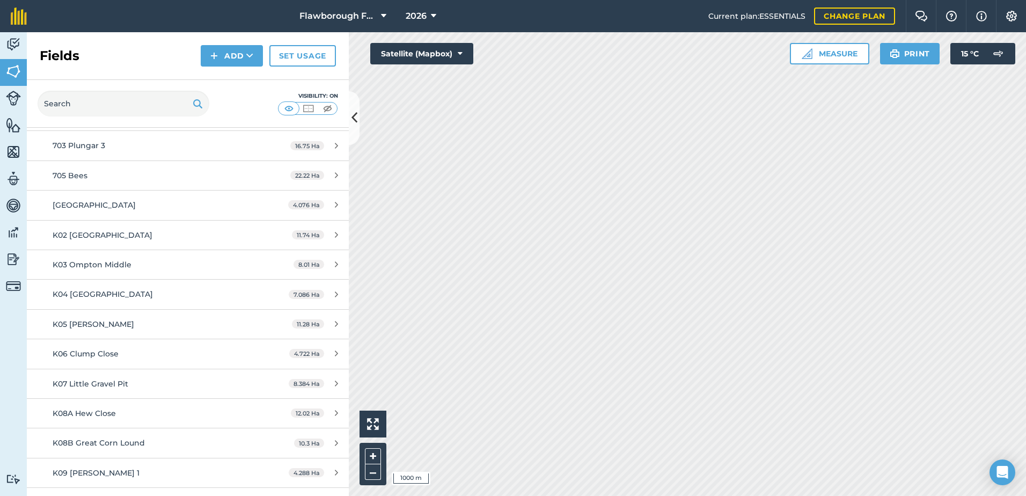
scroll to position [2325, 0]
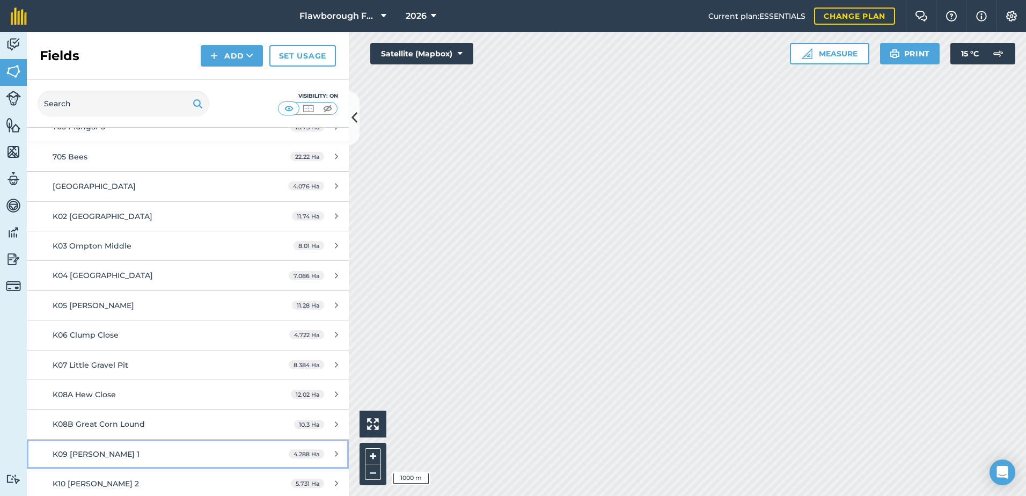
click at [63, 449] on div "K09 [PERSON_NAME] 1" at bounding box center [154, 454] width 202 height 12
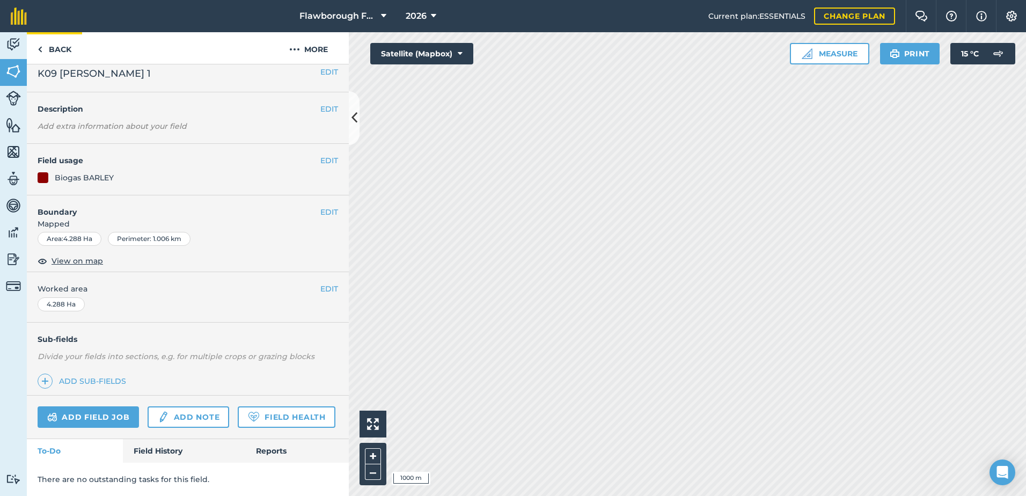
scroll to position [35, 0]
click at [36, 50] on link "Back" at bounding box center [54, 48] width 55 height 32
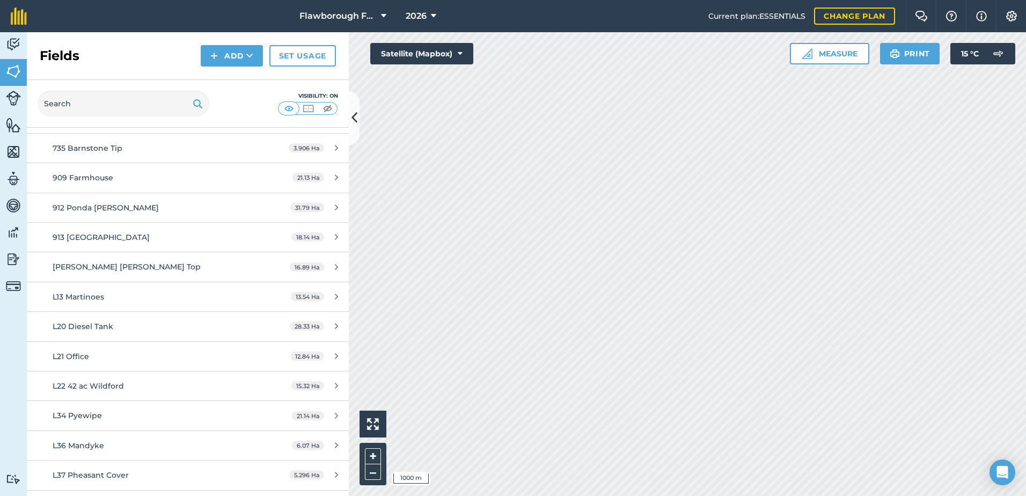
scroll to position [3576, 0]
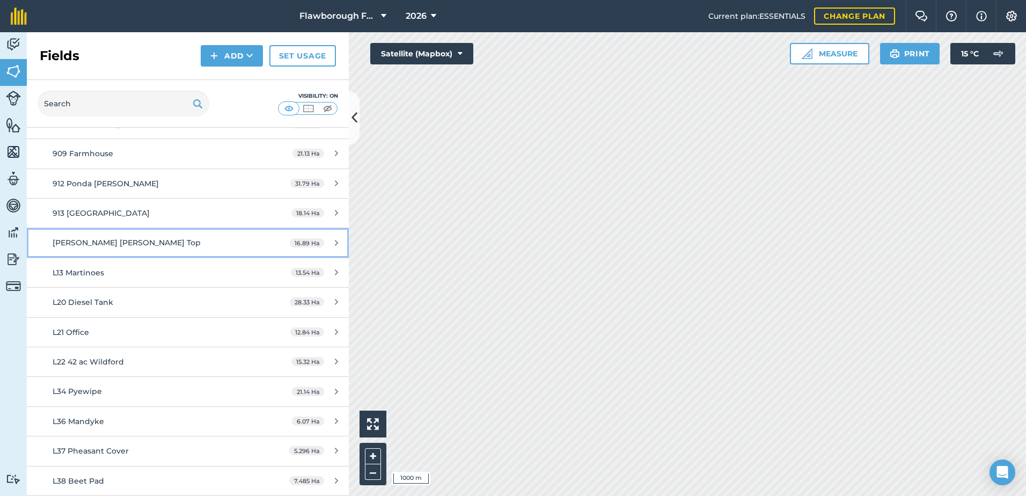
click at [77, 244] on span "[PERSON_NAME] [PERSON_NAME] Top" at bounding box center [127, 243] width 148 height 10
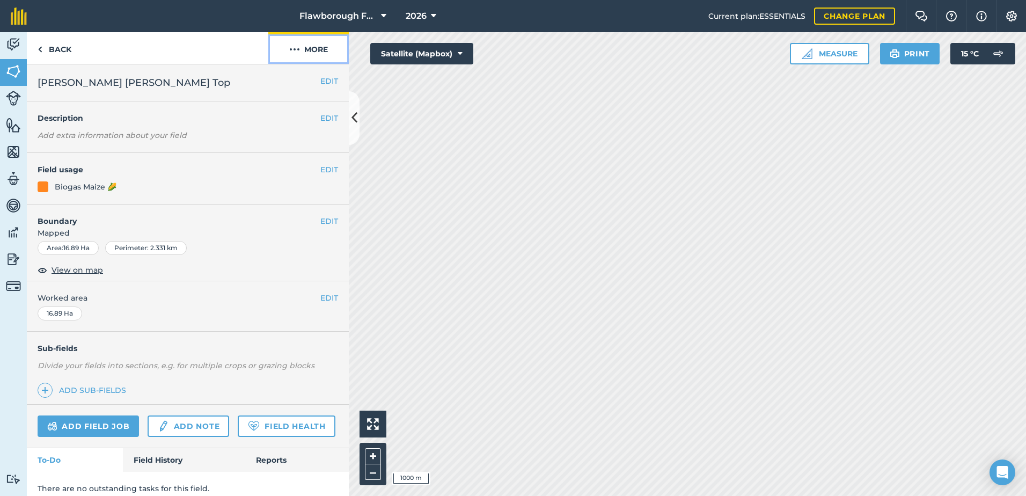
click at [313, 47] on button "More" at bounding box center [308, 48] width 80 height 32
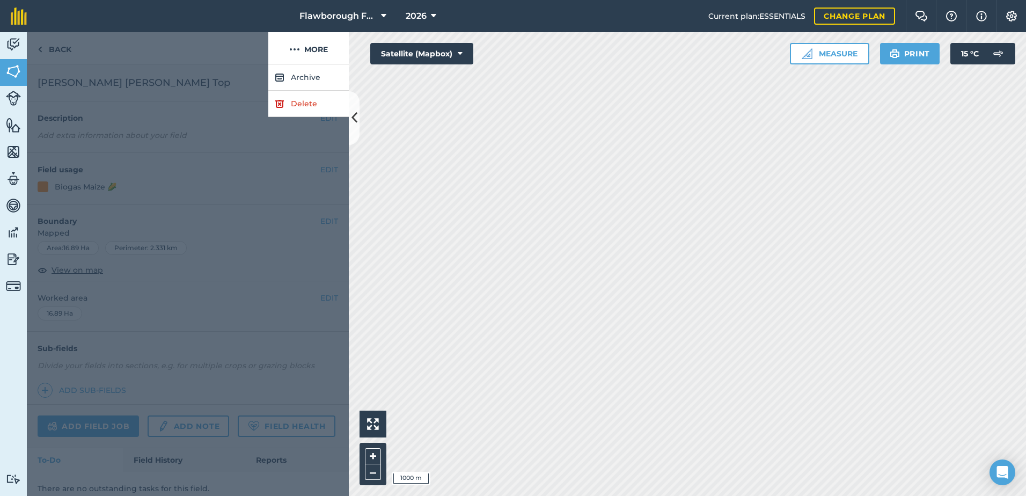
click at [141, 90] on div at bounding box center [188, 279] width 322 height 431
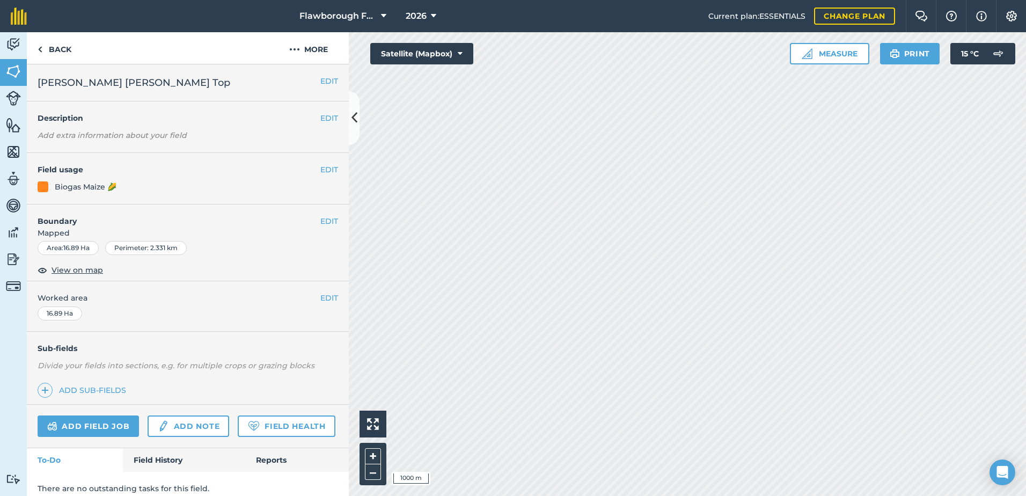
click at [304, 82] on h2 "[PERSON_NAME] [PERSON_NAME] Top" at bounding box center [179, 82] width 283 height 15
click at [320, 79] on button "EDIT" at bounding box center [329, 81] width 18 height 12
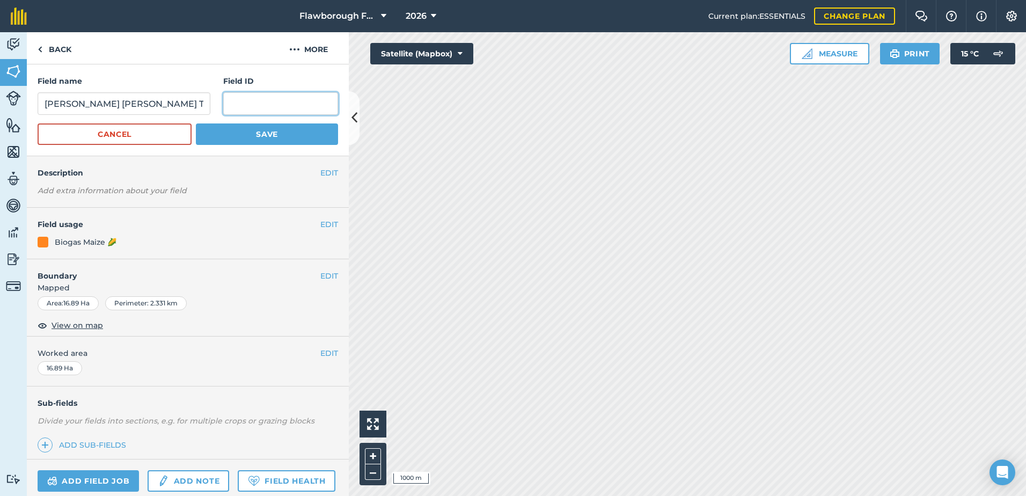
click at [252, 100] on input "text" at bounding box center [280, 103] width 115 height 23
click at [281, 134] on button "Save" at bounding box center [267, 133] width 142 height 21
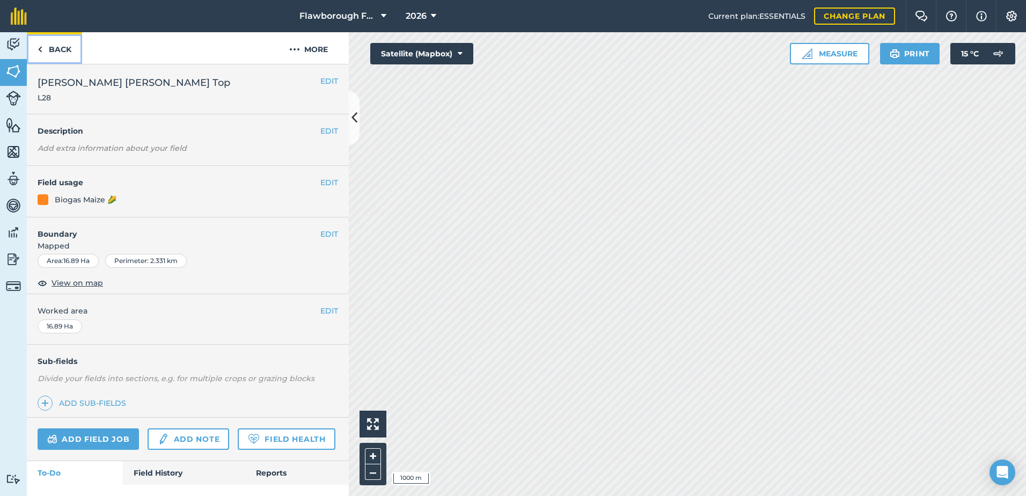
click at [49, 49] on link "Back" at bounding box center [54, 48] width 55 height 32
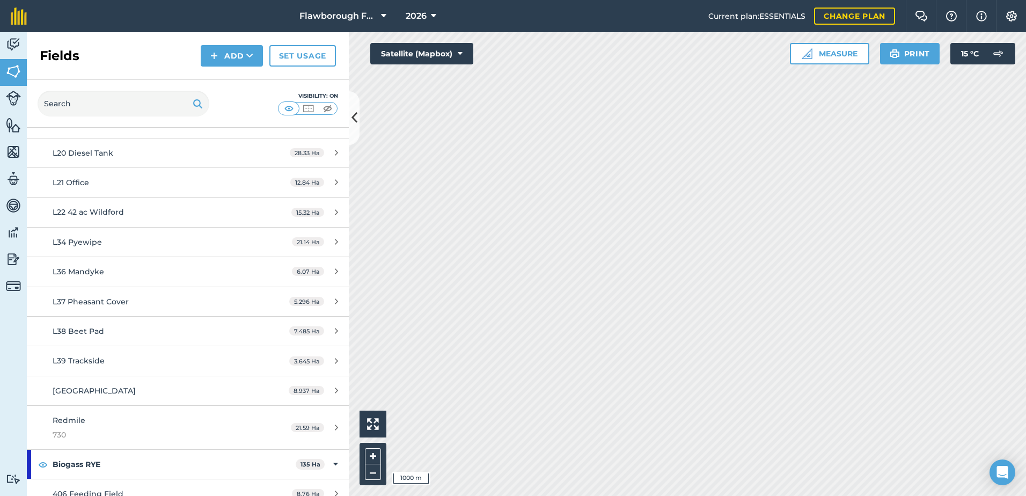
scroll to position [3756, 0]
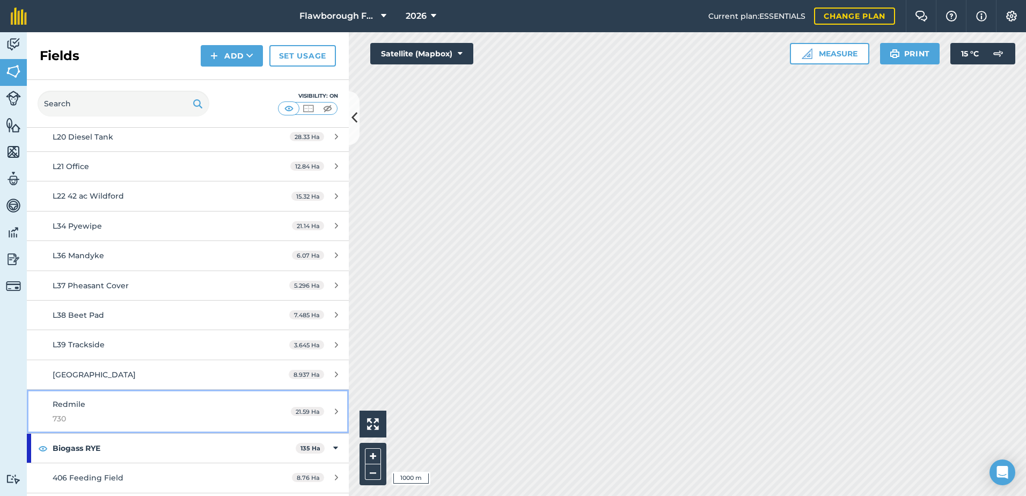
click at [64, 405] on span "Redmile" at bounding box center [69, 404] width 33 height 10
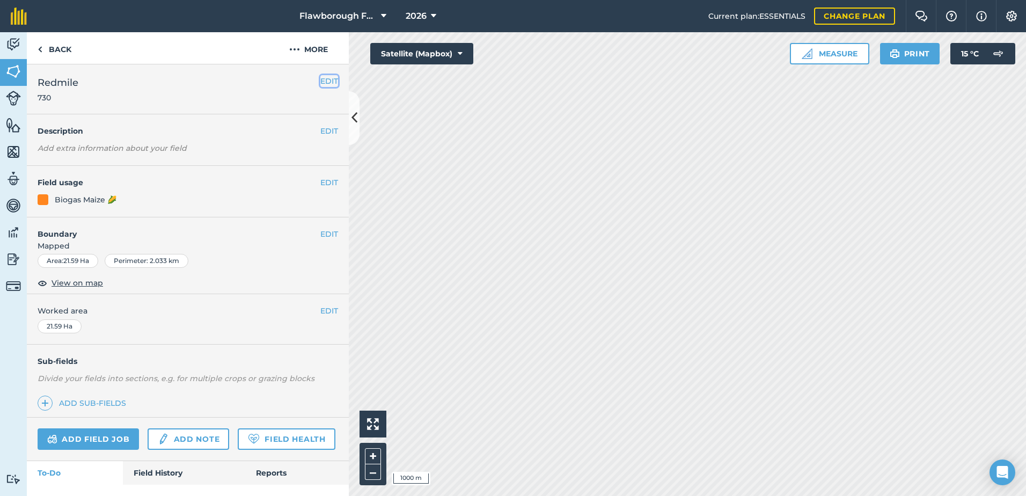
click at [320, 81] on button "EDIT" at bounding box center [329, 81] width 18 height 12
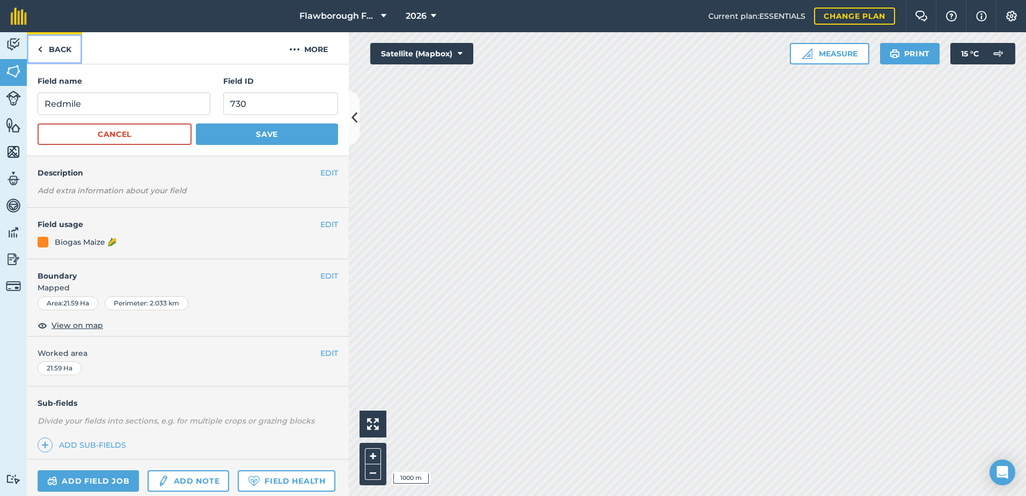
click at [50, 43] on link "Back" at bounding box center [54, 48] width 55 height 32
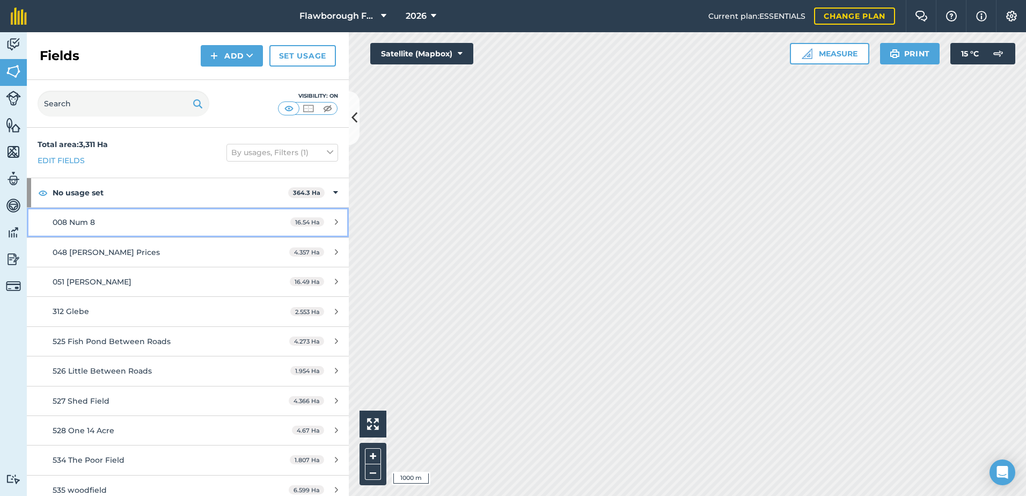
click at [71, 225] on span "008 Num 8" at bounding box center [74, 222] width 42 height 10
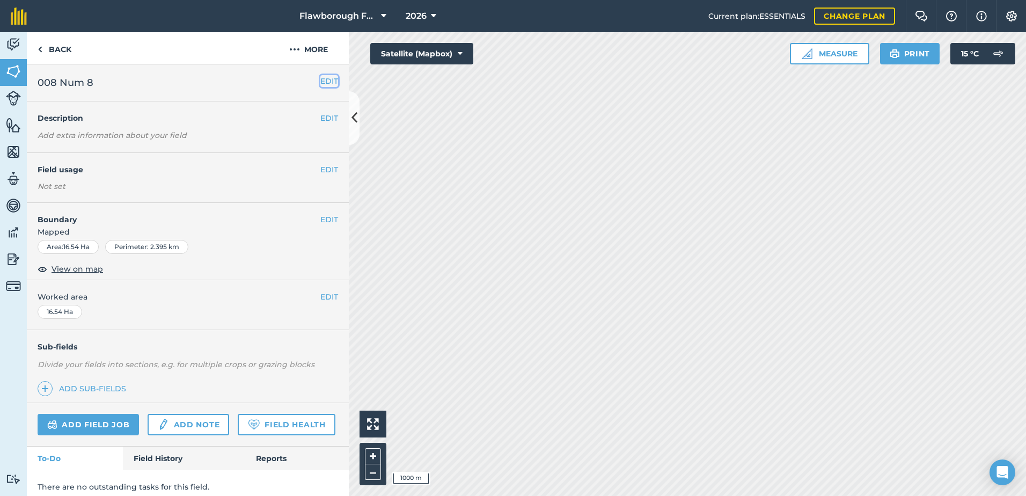
click at [322, 82] on button "EDIT" at bounding box center [329, 81] width 18 height 12
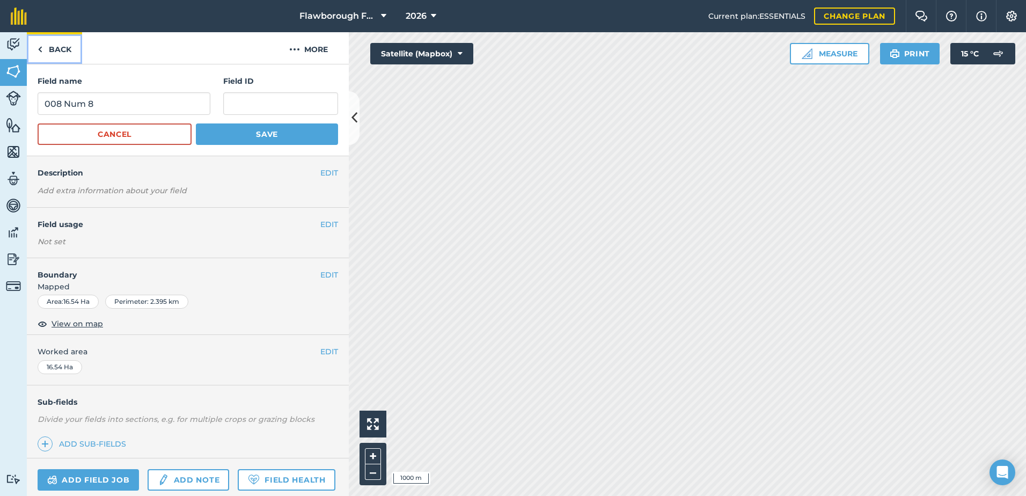
click at [59, 48] on link "Back" at bounding box center [54, 48] width 55 height 32
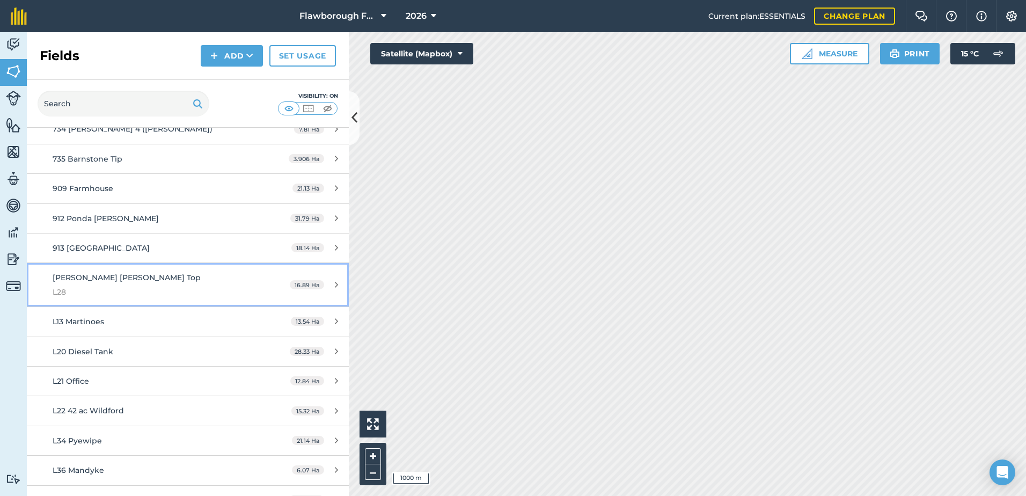
scroll to position [3541, 0]
click at [72, 279] on span "[PERSON_NAME] [PERSON_NAME] Top" at bounding box center [127, 278] width 148 height 10
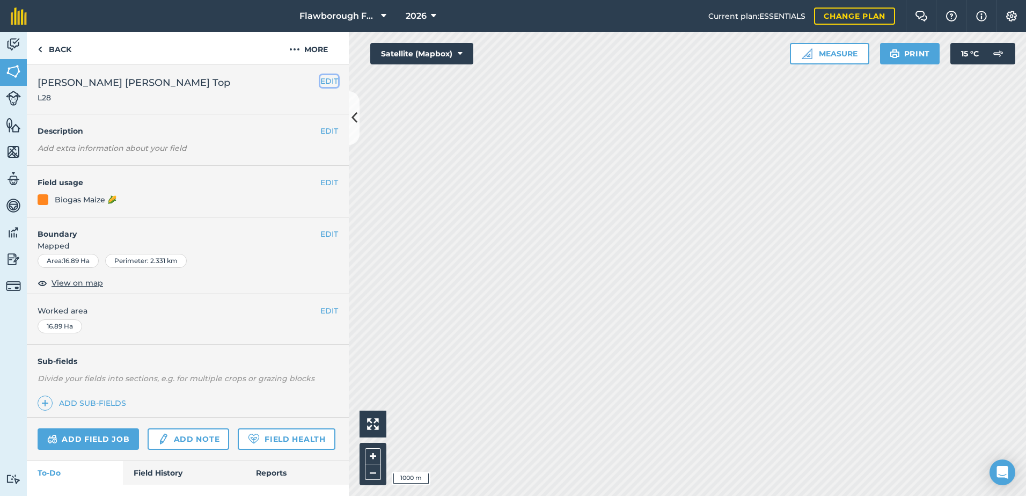
click at [326, 84] on button "EDIT" at bounding box center [329, 81] width 18 height 12
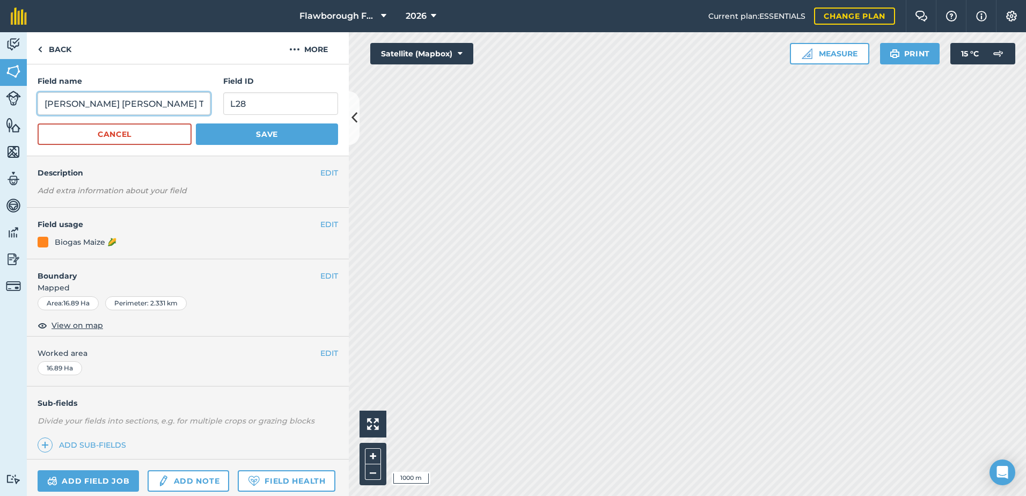
click at [46, 105] on input "[PERSON_NAME] [PERSON_NAME] Top" at bounding box center [124, 103] width 173 height 23
click at [207, 92] on div "Field name L28 [PERSON_NAME] [PERSON_NAME] Top Field ID L28" at bounding box center [188, 95] width 300 height 40
click at [192, 105] on div "Field name L28 [PERSON_NAME] [PERSON_NAME] Top Field ID L28" at bounding box center [188, 95] width 300 height 40
click at [223, 139] on button "Save" at bounding box center [267, 133] width 142 height 21
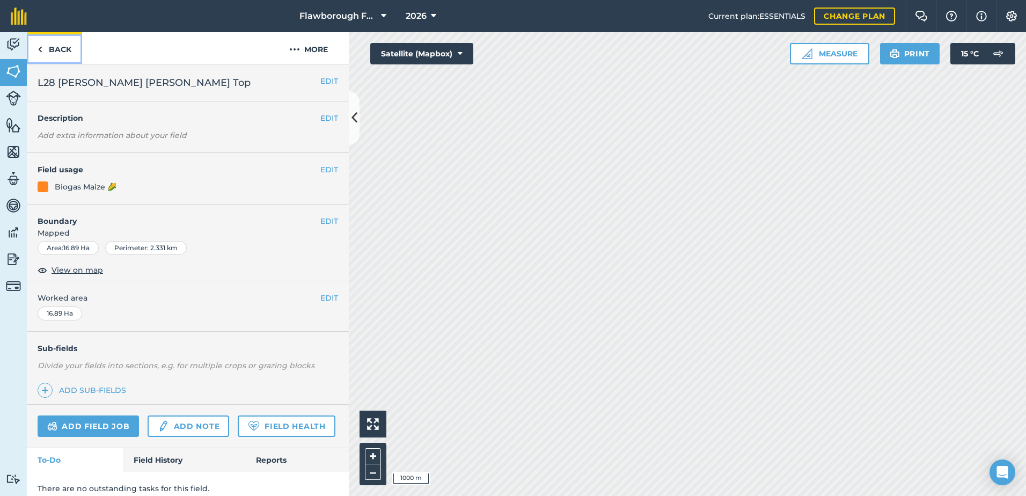
click at [53, 50] on link "Back" at bounding box center [54, 48] width 55 height 32
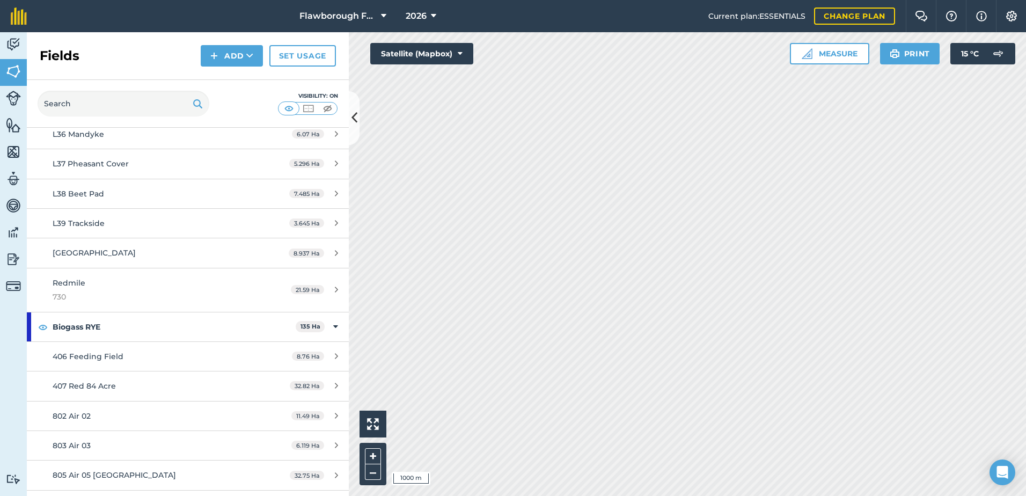
scroll to position [3863, 0]
click at [61, 283] on span "Redmile" at bounding box center [69, 283] width 33 height 10
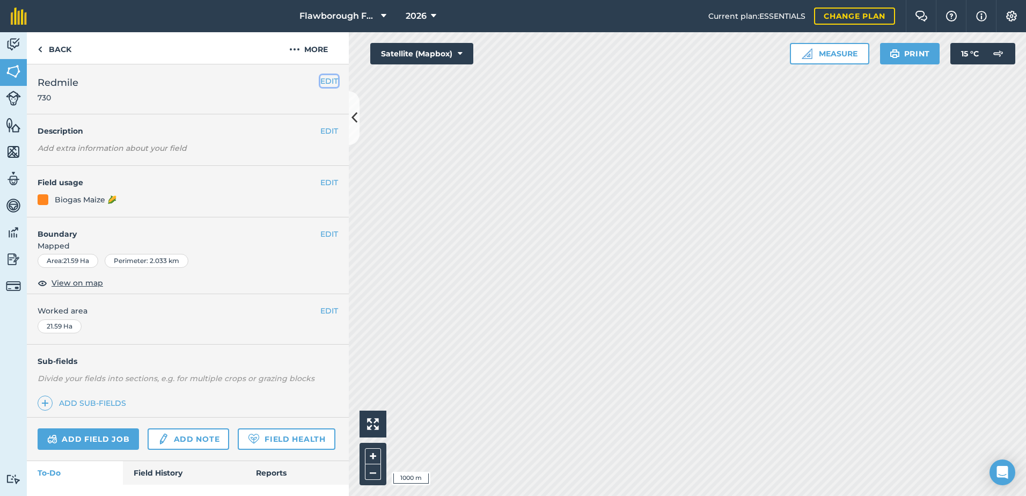
click at [326, 84] on button "EDIT" at bounding box center [329, 81] width 18 height 12
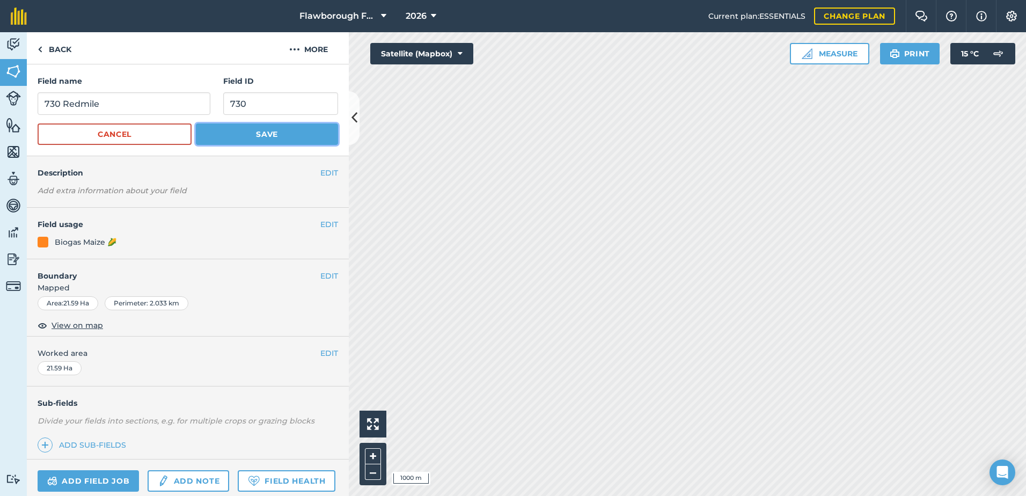
click at [306, 130] on button "Save" at bounding box center [267, 133] width 142 height 21
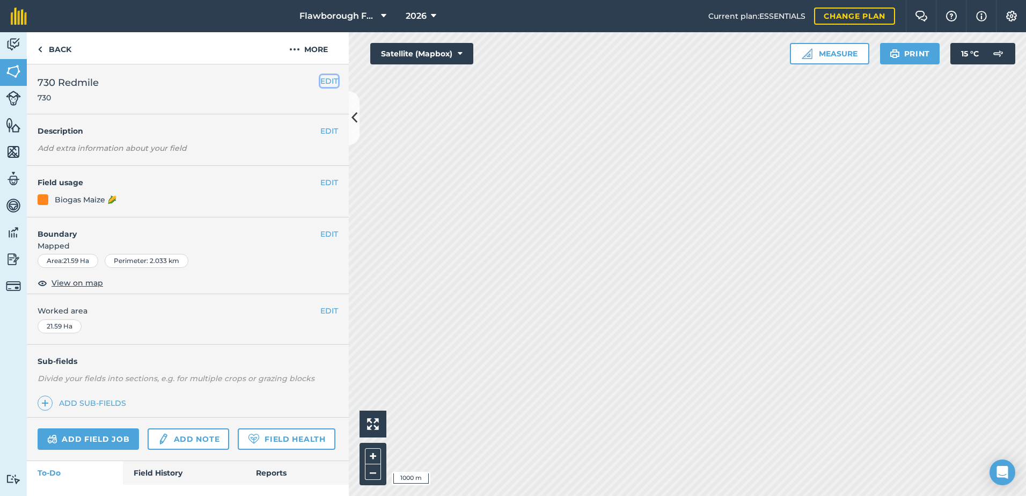
click at [320, 84] on button "EDIT" at bounding box center [329, 81] width 18 height 12
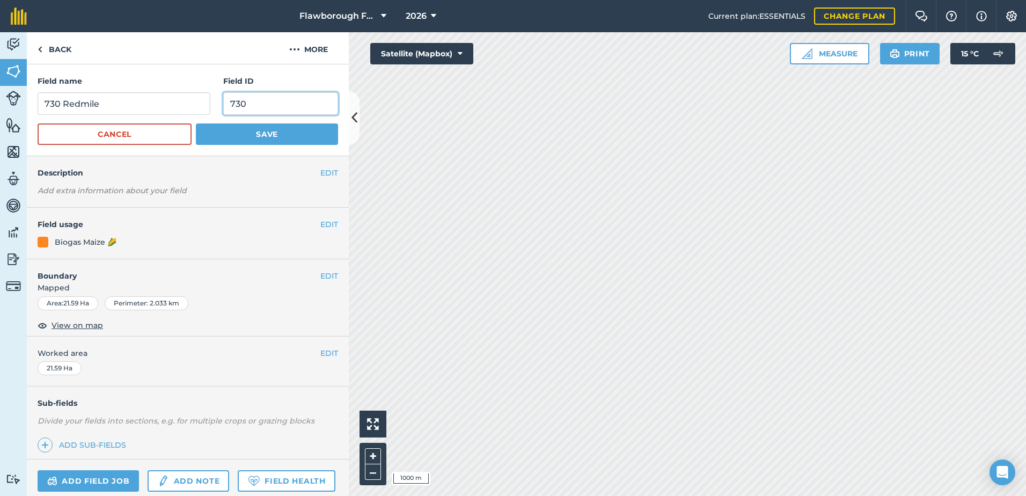
drag, startPoint x: 200, startPoint y: 100, endPoint x: 171, endPoint y: 97, distance: 29.2
click at [171, 97] on div "Field name 730 [GEOGRAPHIC_DATA] ID 730" at bounding box center [188, 95] width 300 height 40
click at [238, 134] on button "Save" at bounding box center [267, 133] width 142 height 21
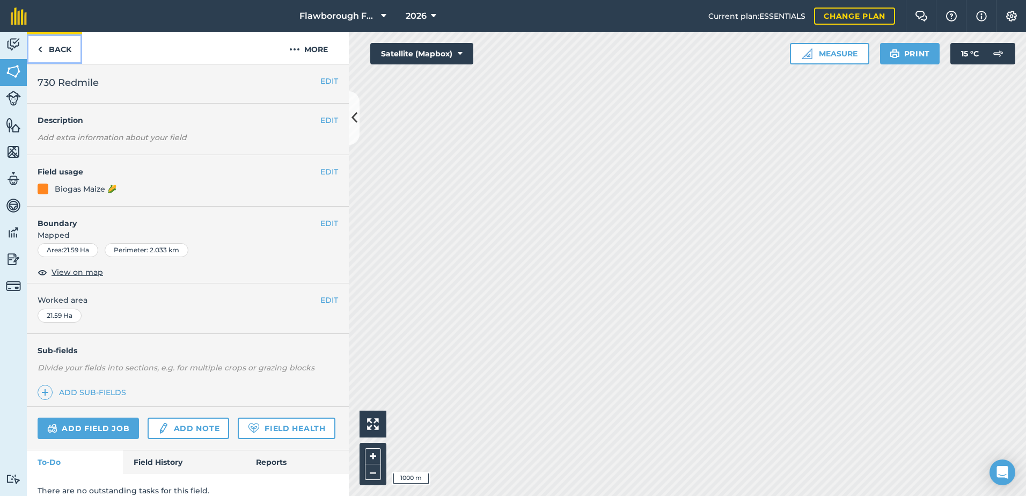
click at [45, 52] on link "Back" at bounding box center [54, 48] width 55 height 32
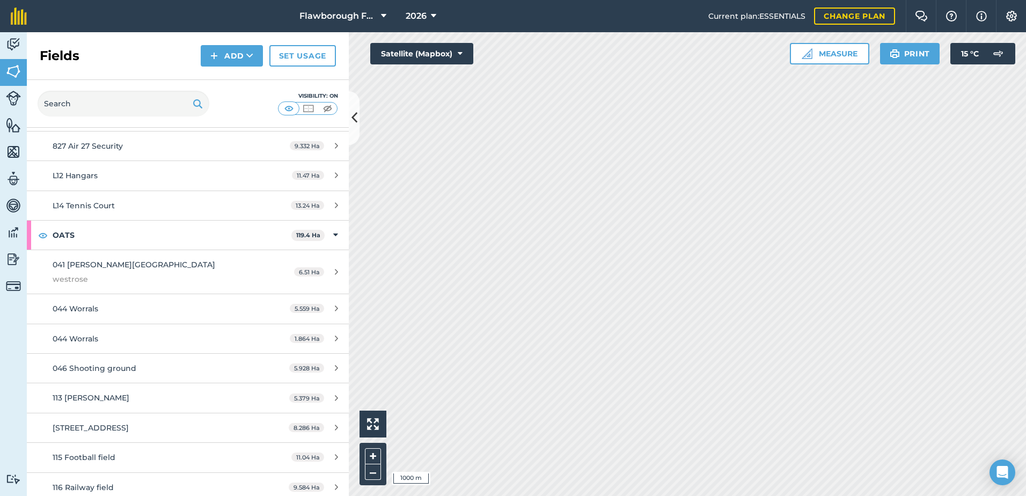
scroll to position [4256, 0]
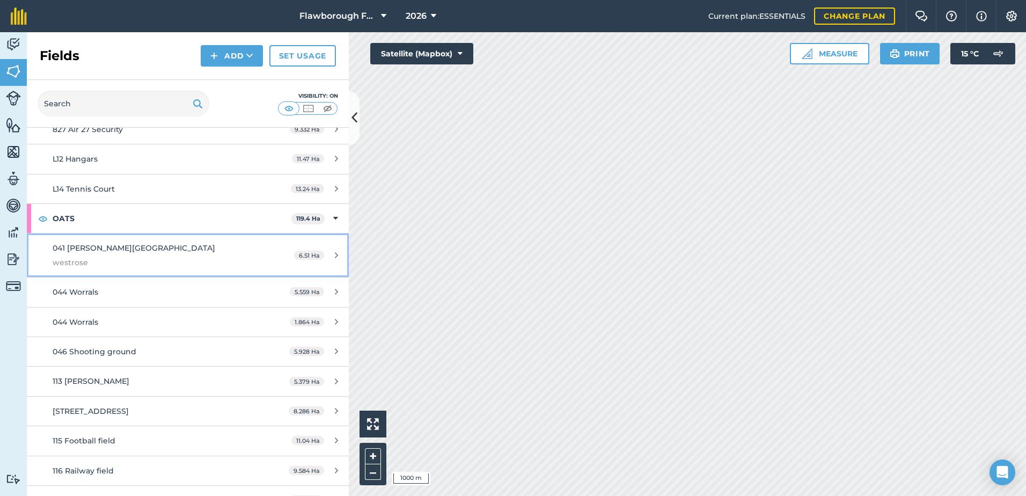
click at [272, 255] on link "041 [PERSON_NAME][GEOGRAPHIC_DATA] 6.51 Ha" at bounding box center [188, 254] width 322 height 43
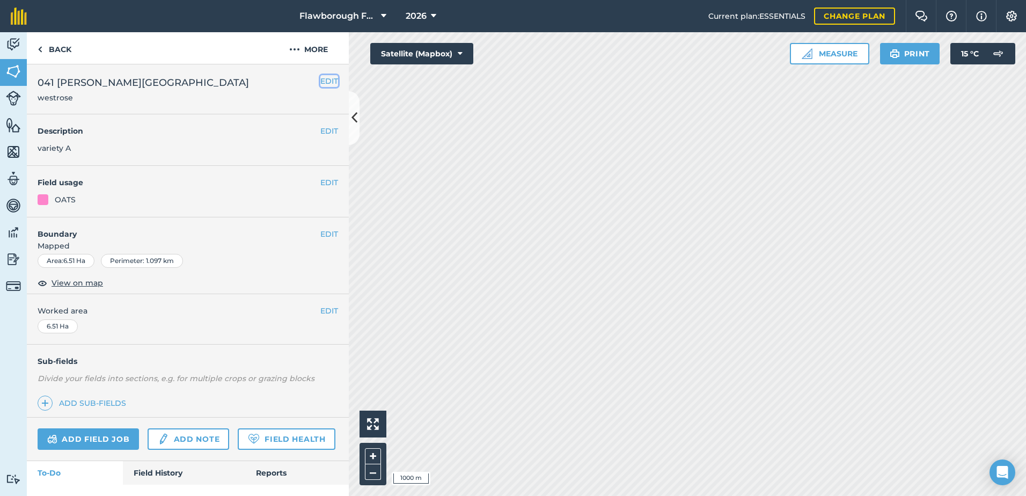
click at [321, 77] on button "EDIT" at bounding box center [329, 81] width 18 height 12
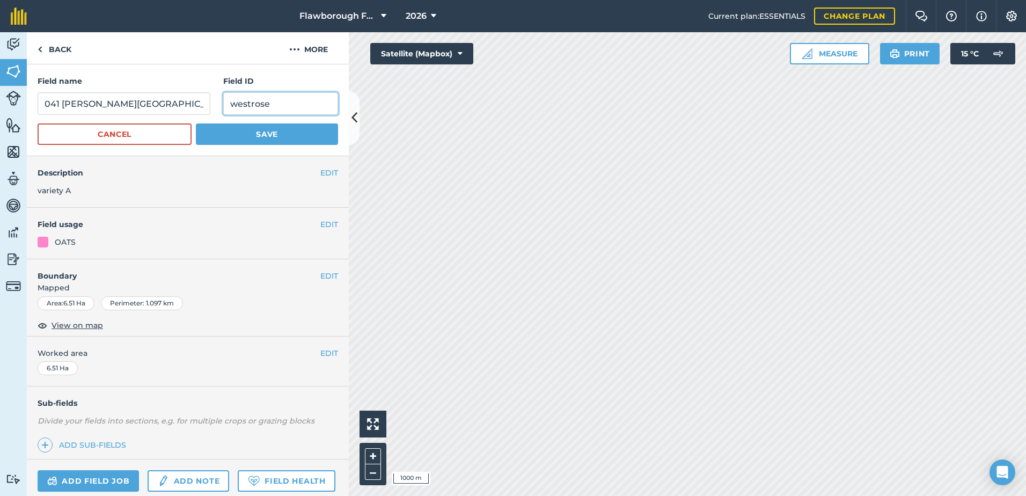
drag, startPoint x: 284, startPoint y: 101, endPoint x: 138, endPoint y: 105, distance: 145.5
click at [138, 105] on div "Field name 041 [PERSON_NAME][GEOGRAPHIC_DATA]" at bounding box center [188, 95] width 300 height 40
click at [263, 138] on button "Save" at bounding box center [267, 133] width 142 height 21
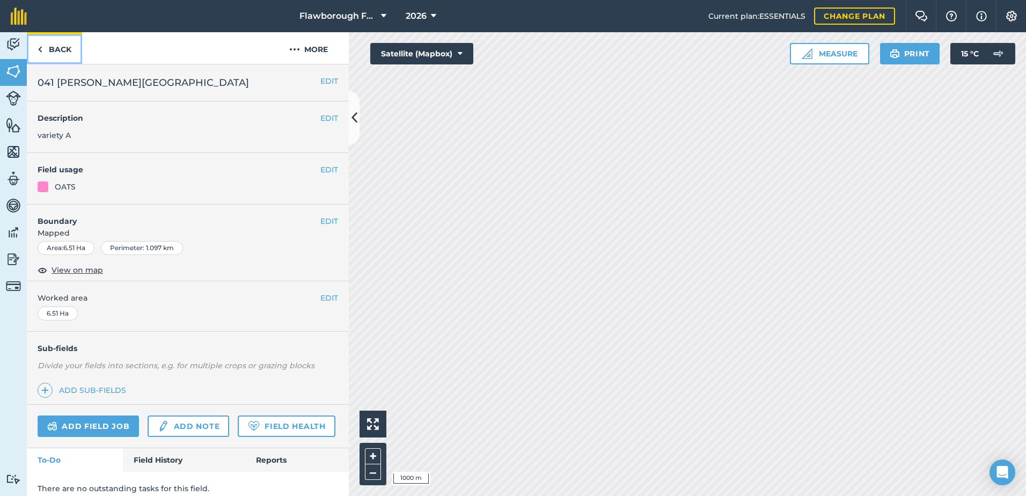
click at [39, 50] on img at bounding box center [40, 49] width 5 height 13
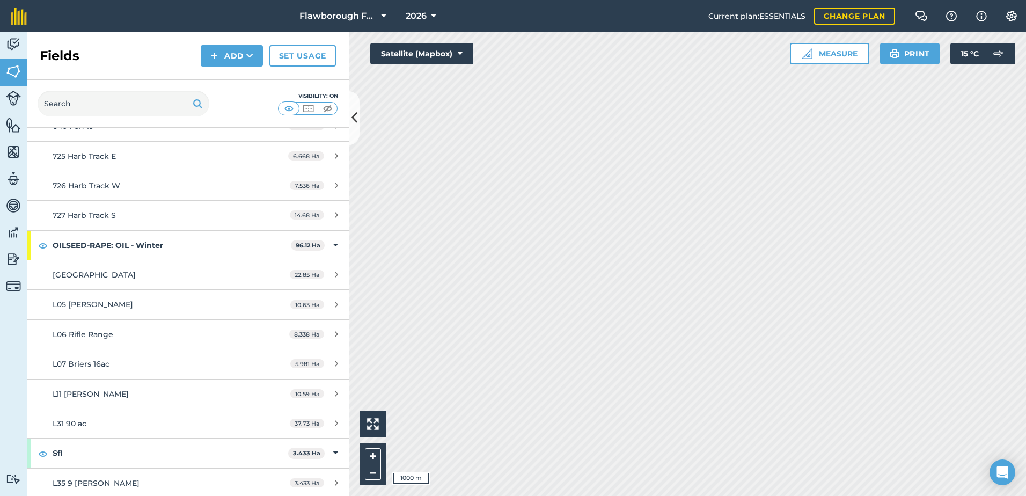
scroll to position [4737, 0]
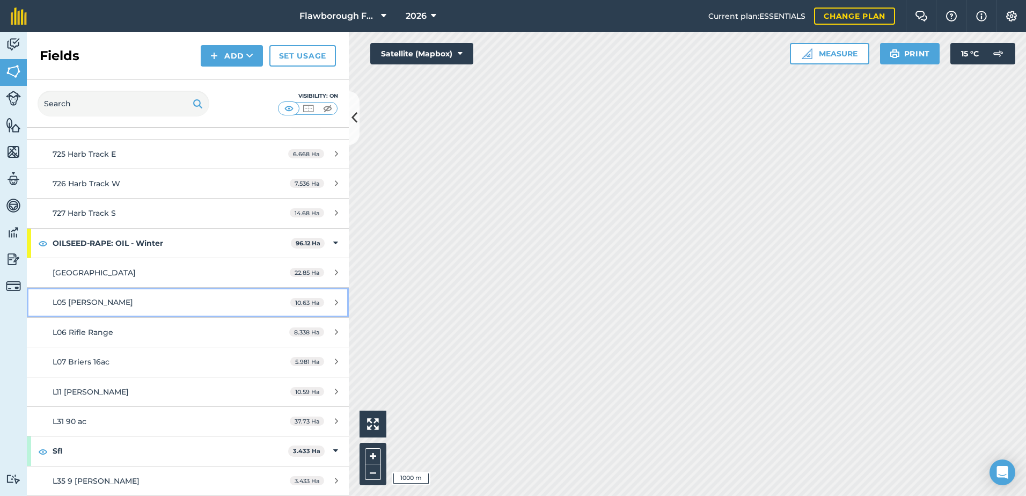
click at [143, 304] on div "L05 [PERSON_NAME]" at bounding box center [154, 302] width 202 height 12
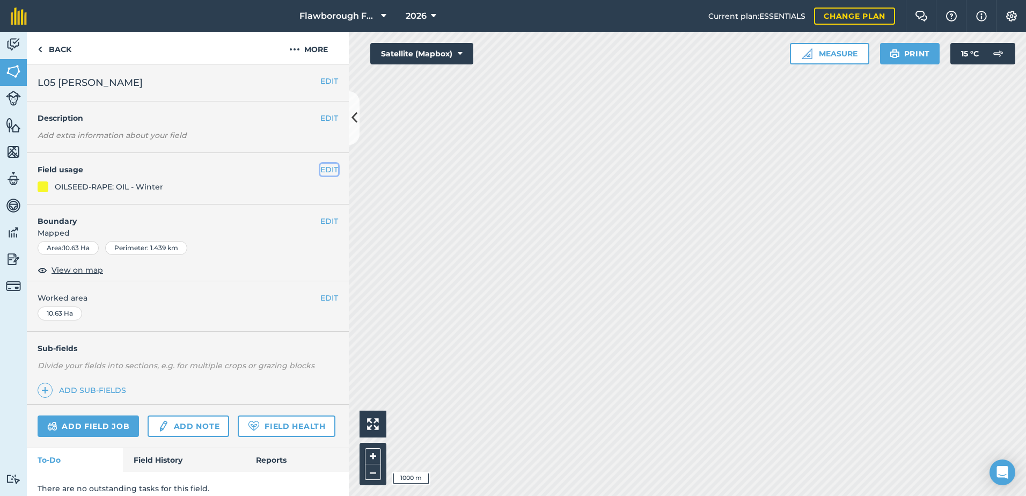
click at [322, 170] on button "EDIT" at bounding box center [329, 170] width 18 height 12
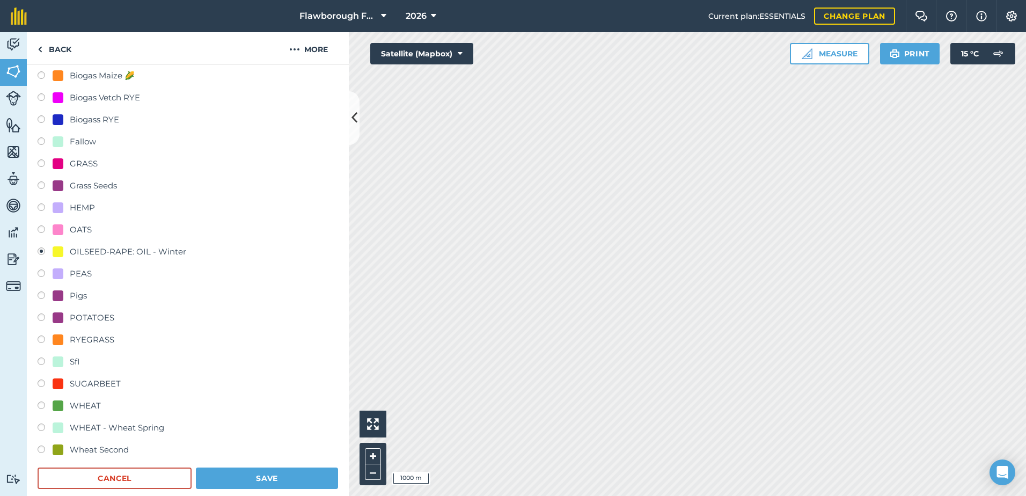
scroll to position [250, 0]
click at [63, 316] on div at bounding box center [58, 316] width 11 height 11
click at [231, 472] on button "Save" at bounding box center [267, 476] width 142 height 21
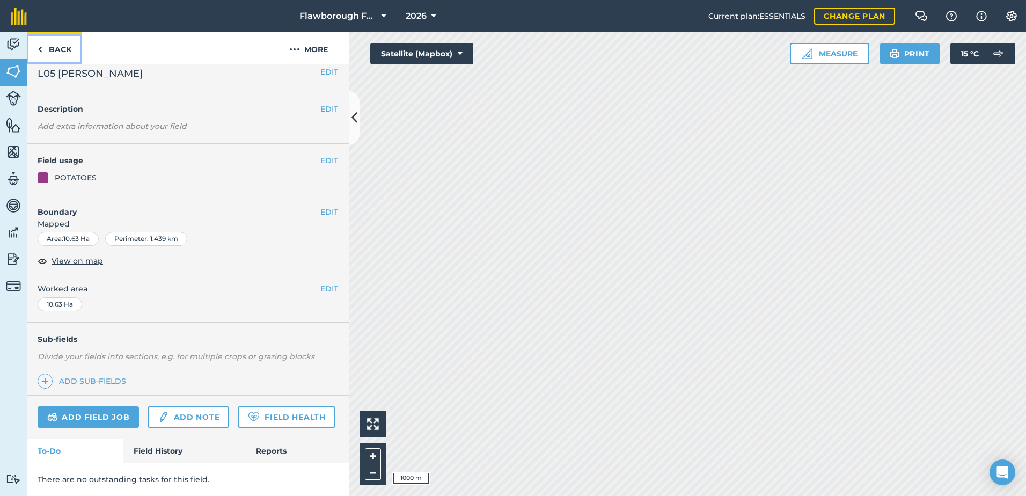
click at [56, 53] on link "Back" at bounding box center [54, 48] width 55 height 32
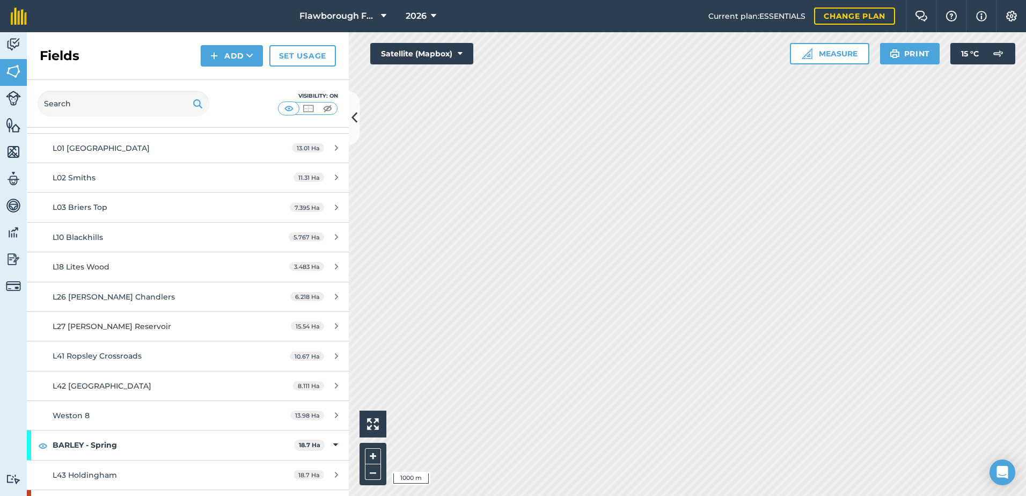
scroll to position [1323, 0]
click at [96, 292] on span "L26 [PERSON_NAME] Chandlers" at bounding box center [114, 296] width 122 height 10
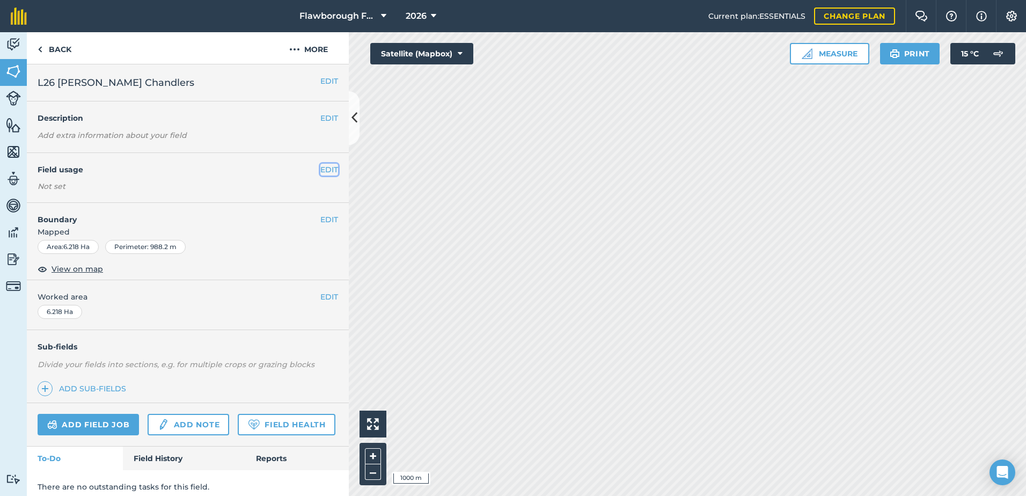
click at [322, 172] on button "EDIT" at bounding box center [329, 170] width 18 height 12
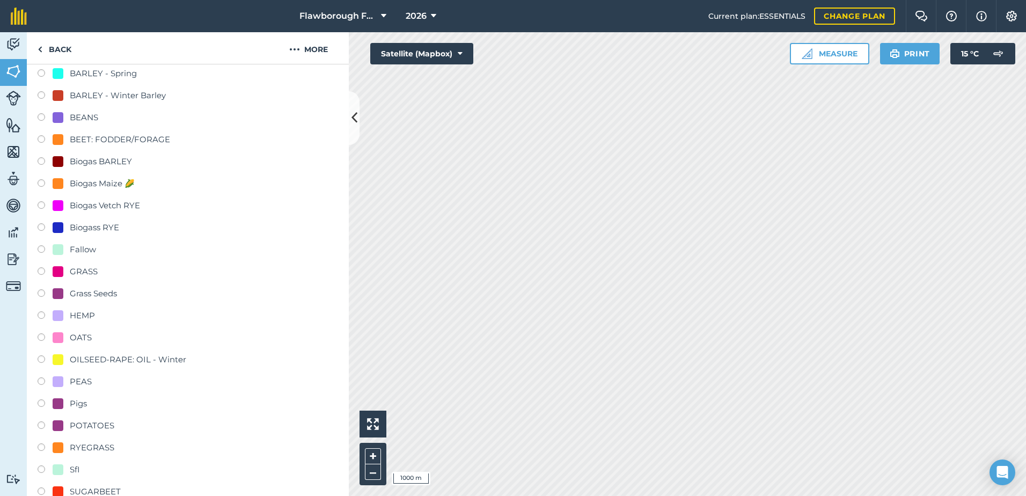
scroll to position [143, 0]
click at [54, 422] on div at bounding box center [58, 424] width 11 height 11
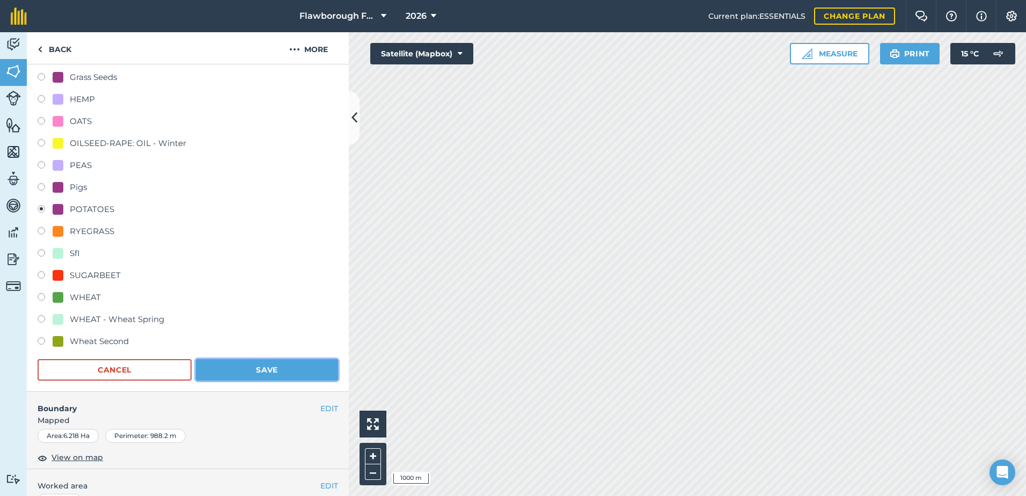
click at [224, 366] on button "Save" at bounding box center [267, 369] width 142 height 21
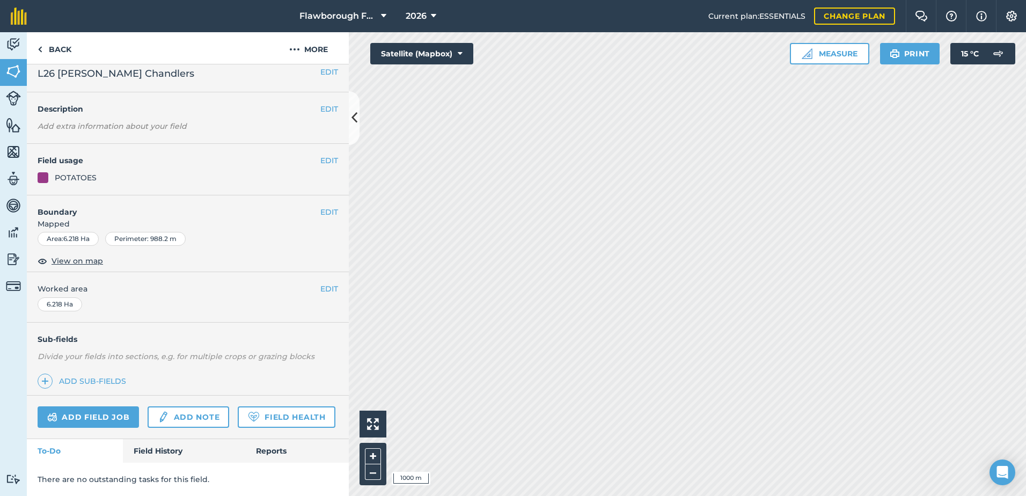
scroll to position [39, 0]
click at [55, 49] on link "Back" at bounding box center [54, 48] width 55 height 32
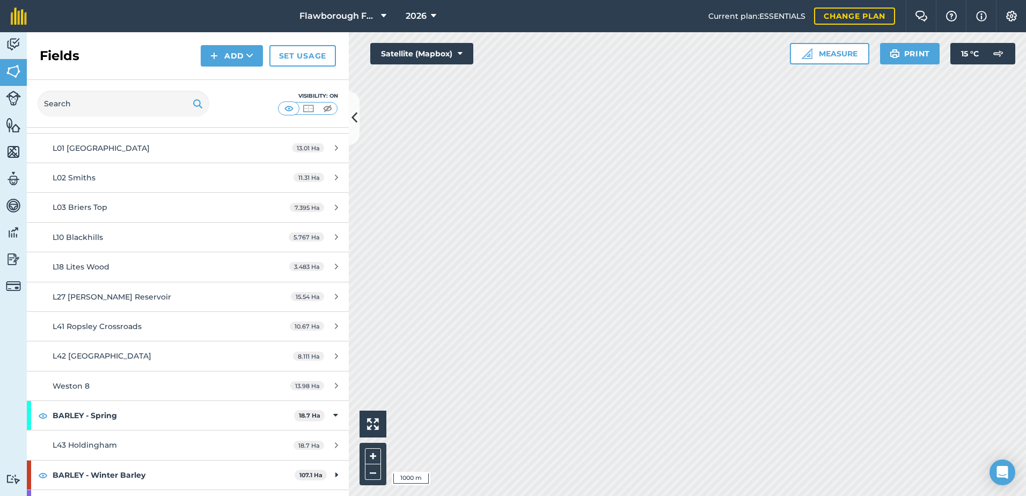
scroll to position [1323, 0]
click at [99, 292] on span "L27 [PERSON_NAME] Reservoir" at bounding box center [112, 296] width 119 height 10
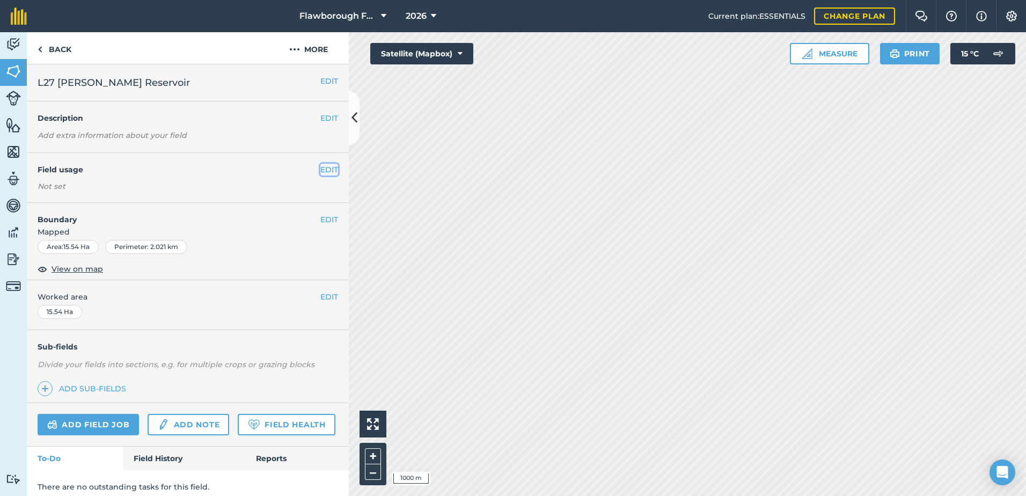
click at [320, 170] on button "EDIT" at bounding box center [329, 170] width 18 height 12
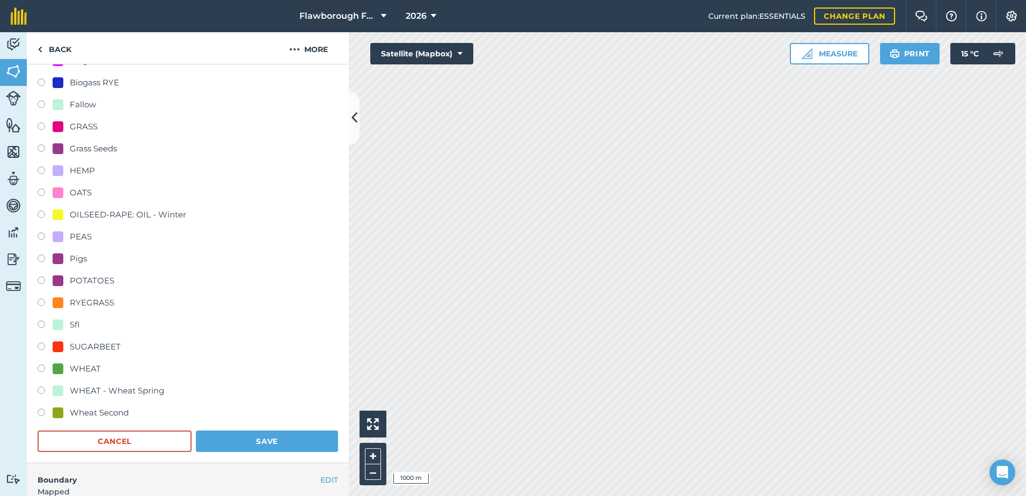
scroll to position [286, 0]
click at [46, 280] on label at bounding box center [45, 281] width 15 height 11
click at [254, 435] on button "Save" at bounding box center [267, 440] width 142 height 21
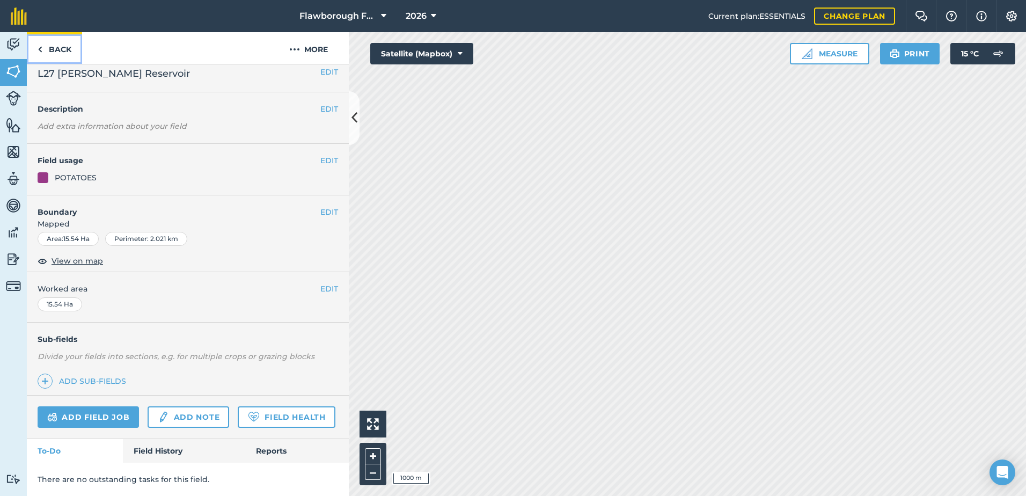
click at [35, 49] on link "Back" at bounding box center [54, 48] width 55 height 32
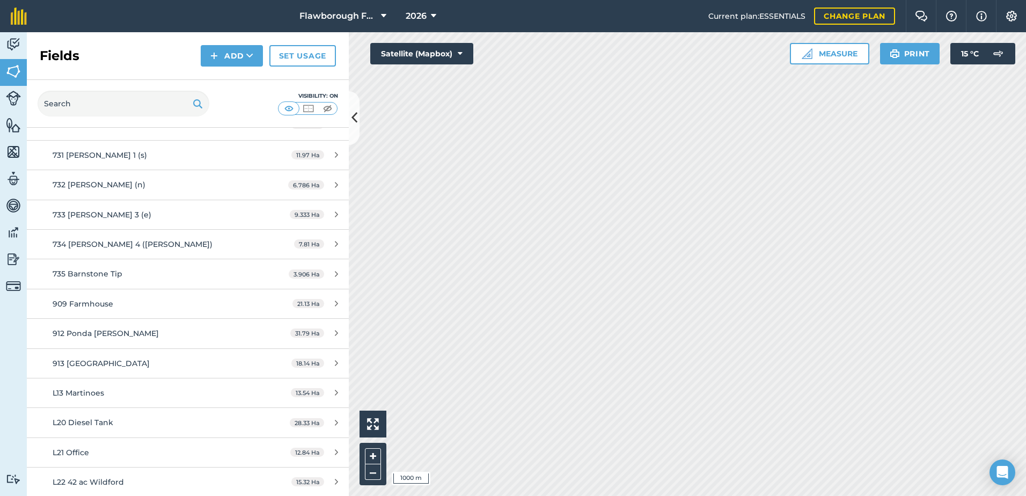
scroll to position [3398, 0]
click at [64, 300] on span "909 Farmhouse" at bounding box center [83, 304] width 61 height 10
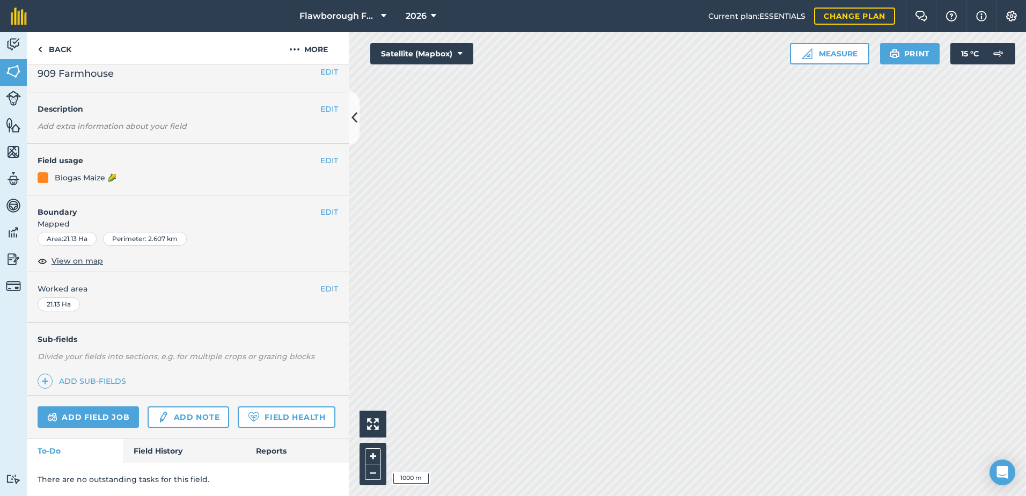
scroll to position [39, 0]
click at [47, 375] on img at bounding box center [45, 381] width 8 height 13
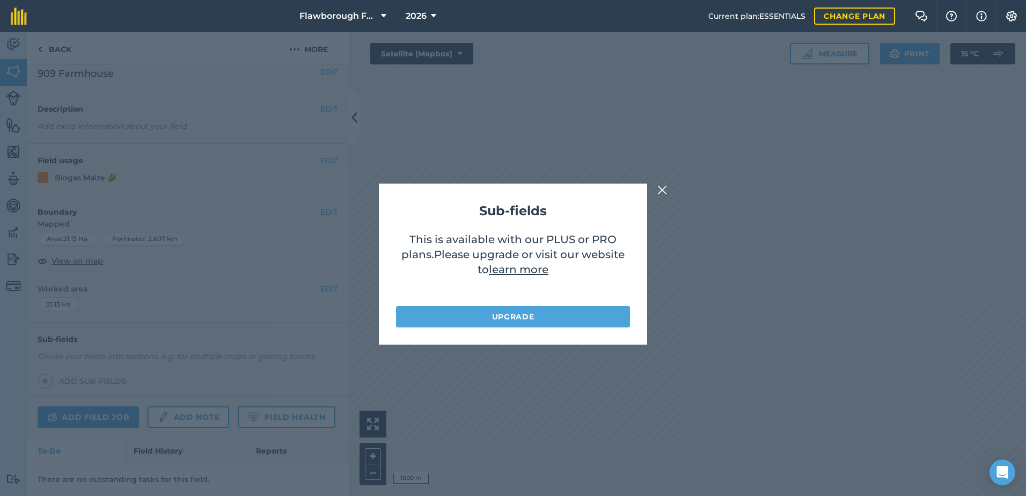
click at [661, 192] on img at bounding box center [662, 190] width 10 height 13
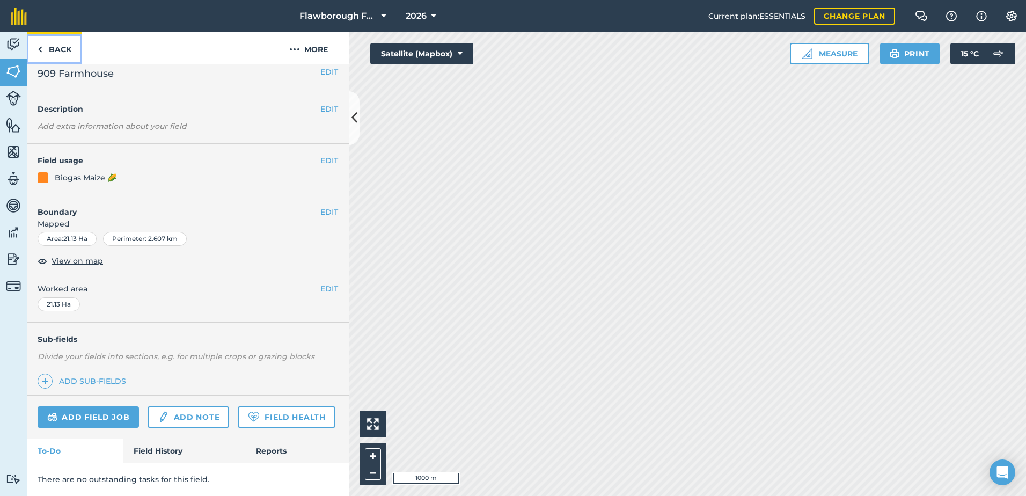
click at [52, 52] on link "Back" at bounding box center [54, 48] width 55 height 32
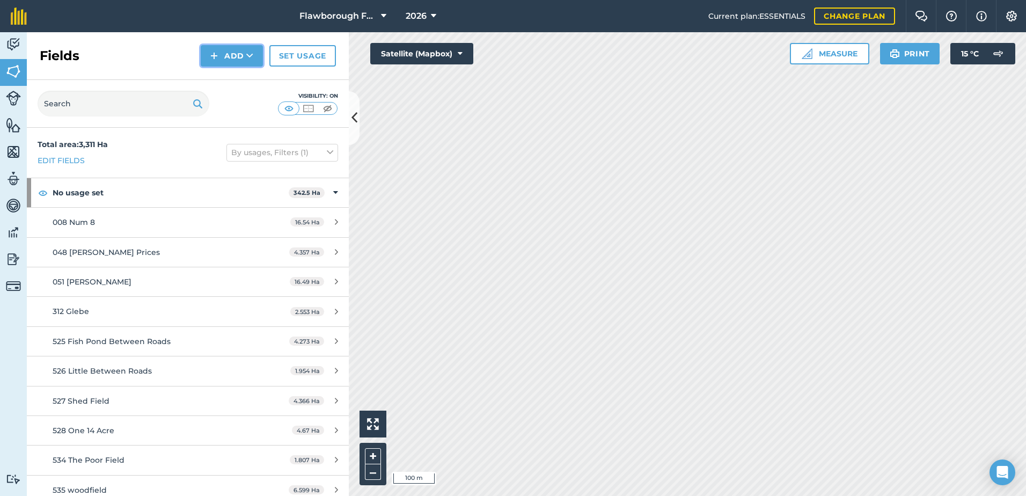
drag, startPoint x: 218, startPoint y: 51, endPoint x: 227, endPoint y: 58, distance: 11.8
click at [218, 51] on img at bounding box center [214, 55] width 8 height 13
click at [237, 80] on link "Draw" at bounding box center [231, 80] width 59 height 24
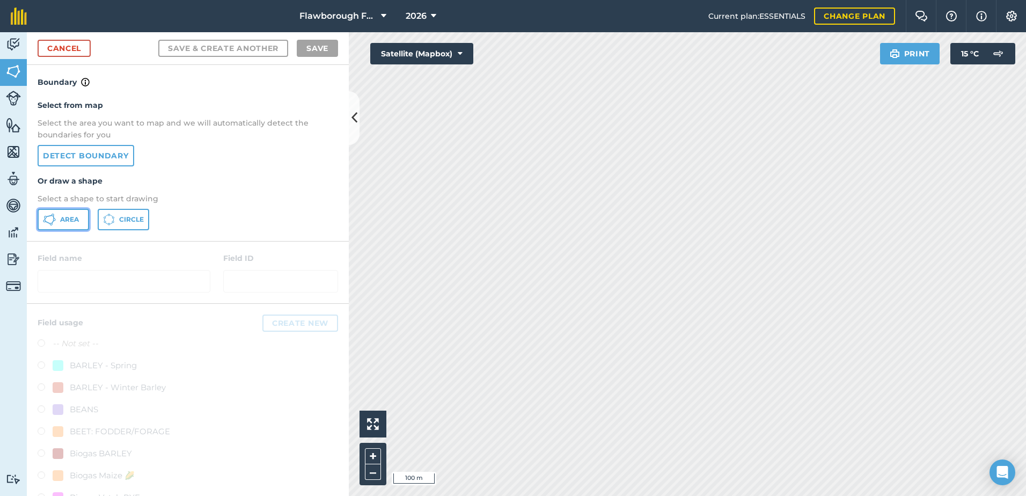
click at [60, 216] on span "Area" at bounding box center [69, 219] width 19 height 9
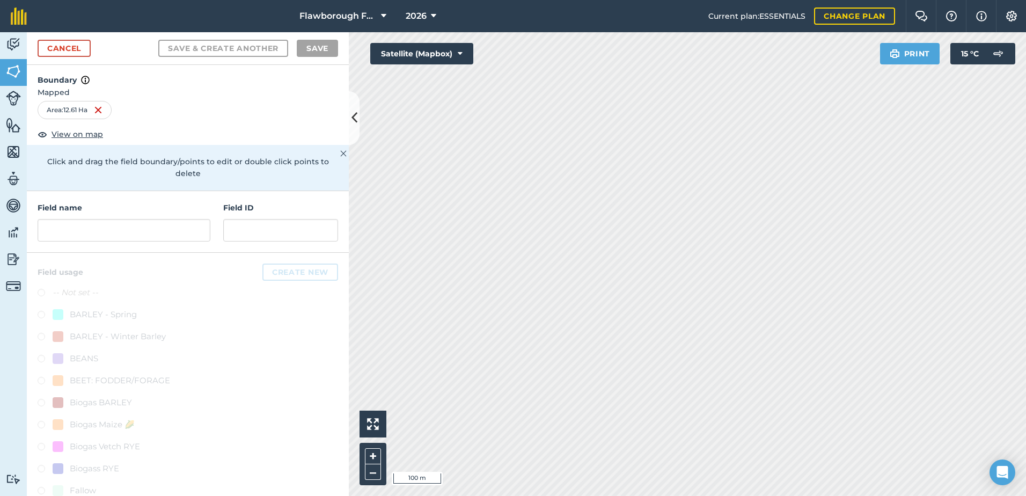
scroll to position [1, 0]
click at [152, 226] on input "text" at bounding box center [124, 232] width 173 height 23
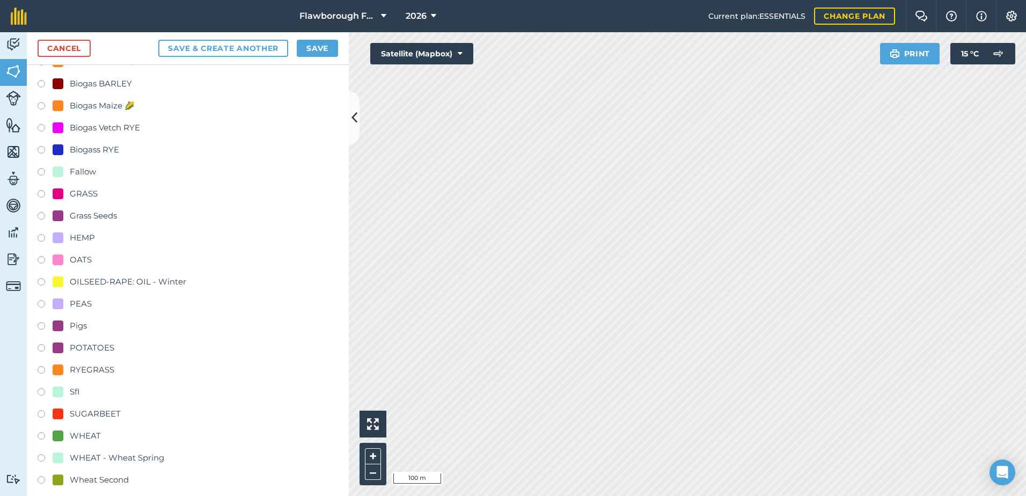
scroll to position [321, 0]
click at [59, 348] on div at bounding box center [58, 347] width 11 height 11
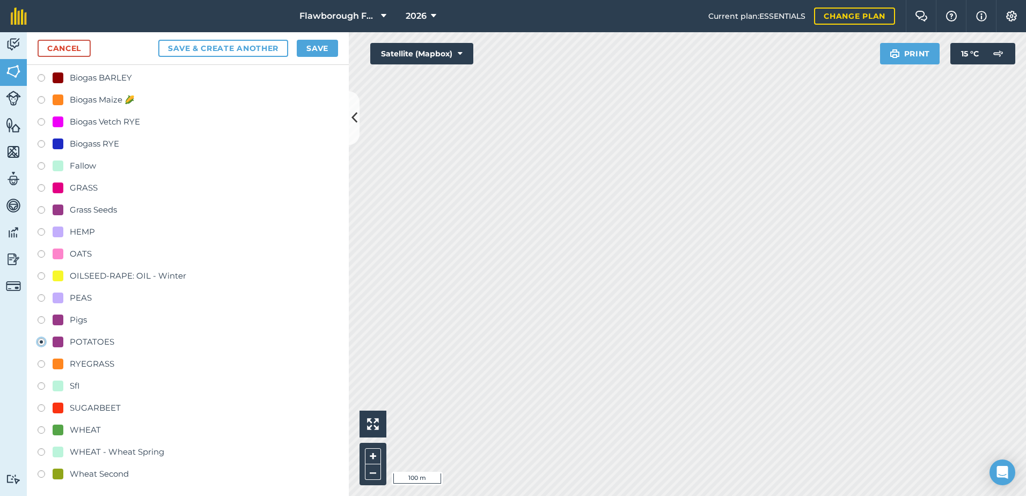
scroll to position [332, 0]
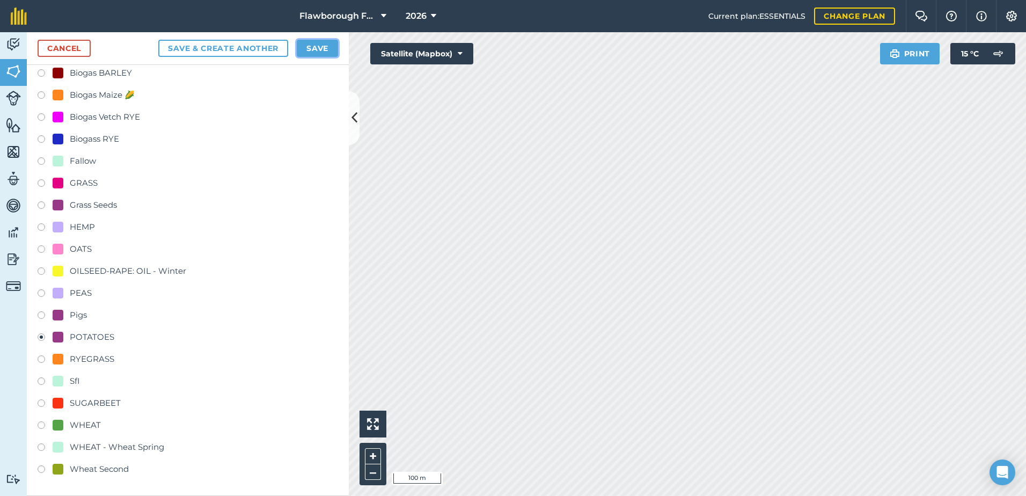
drag, startPoint x: 306, startPoint y: 52, endPoint x: 312, endPoint y: 49, distance: 6.3
click at [311, 48] on button "Save" at bounding box center [317, 48] width 41 height 17
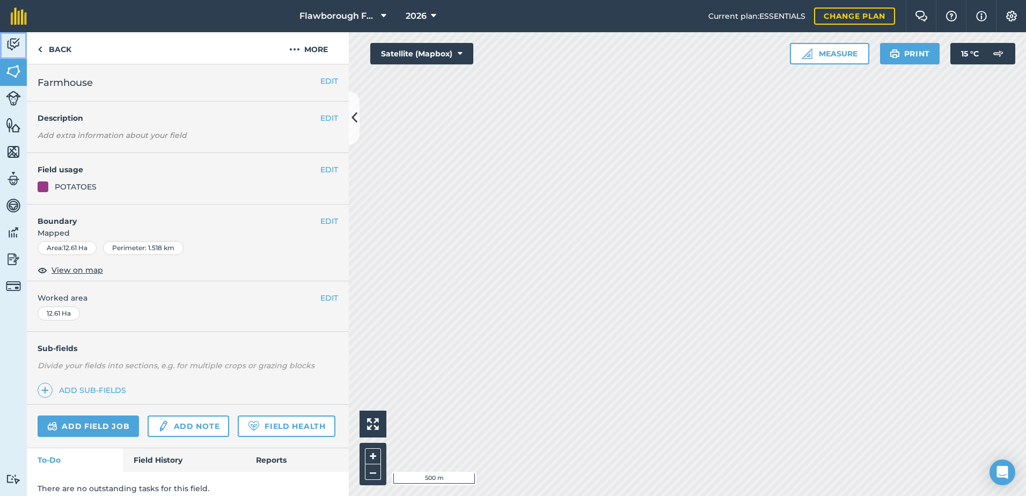
click at [12, 42] on img at bounding box center [13, 44] width 15 height 16
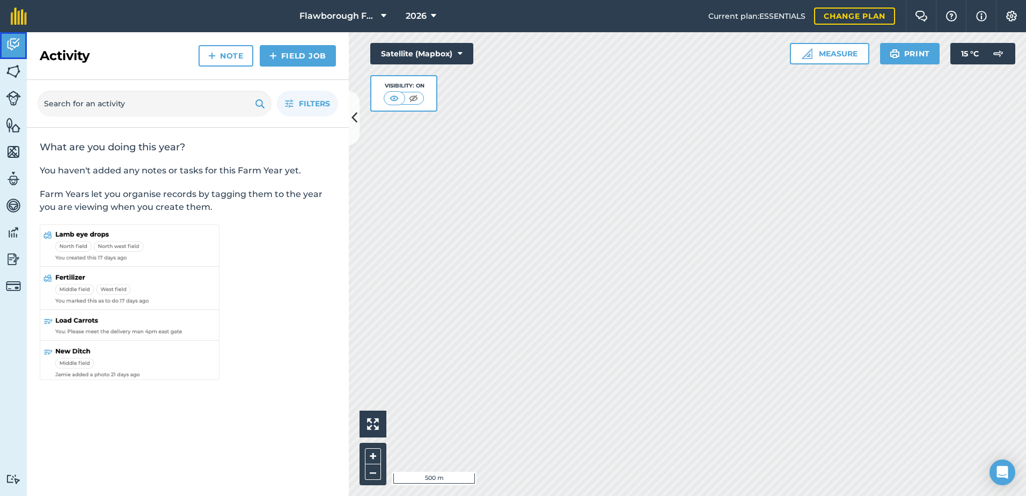
click at [12, 42] on img at bounding box center [13, 44] width 15 height 16
click at [10, 69] on img at bounding box center [13, 71] width 15 height 16
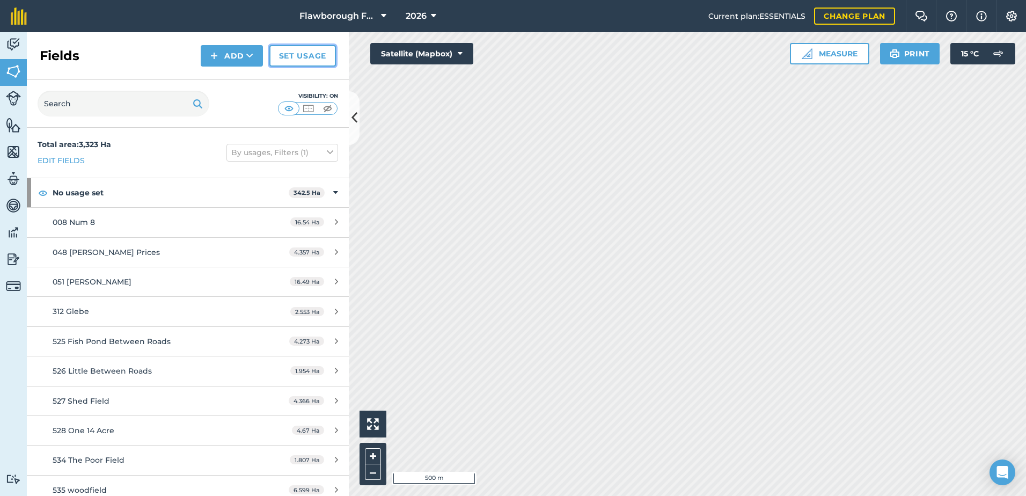
click at [291, 56] on link "Set usage" at bounding box center [302, 55] width 67 height 21
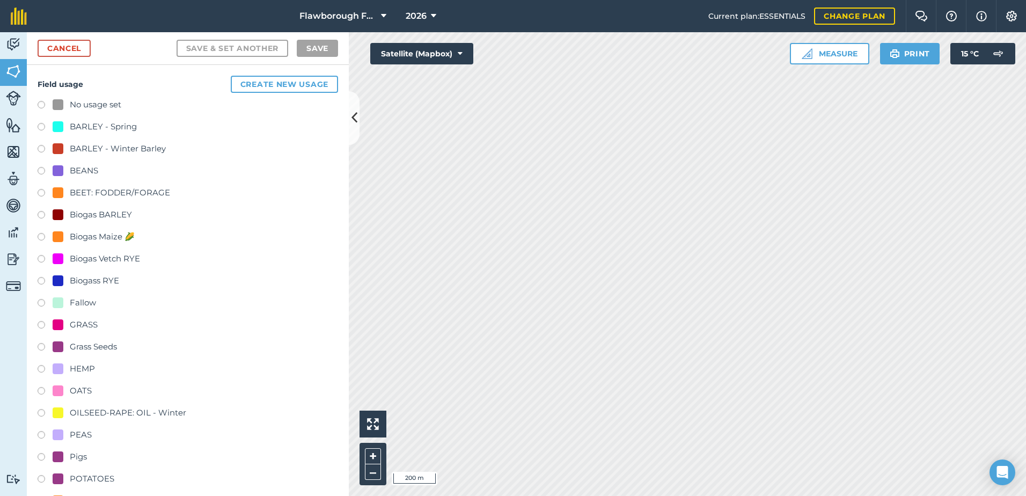
scroll to position [1, 0]
click at [80, 52] on link "Cancel" at bounding box center [64, 48] width 53 height 17
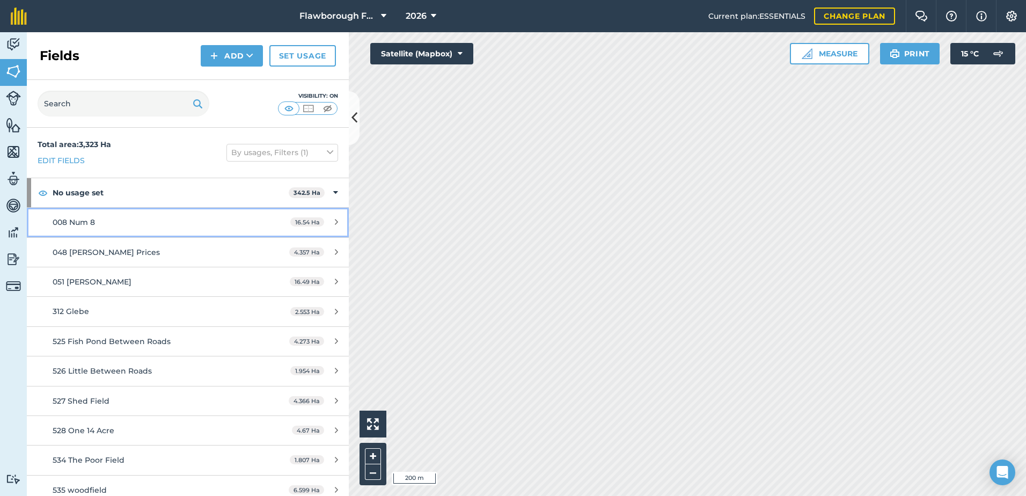
click at [148, 222] on div "008 Num 8" at bounding box center [154, 222] width 202 height 12
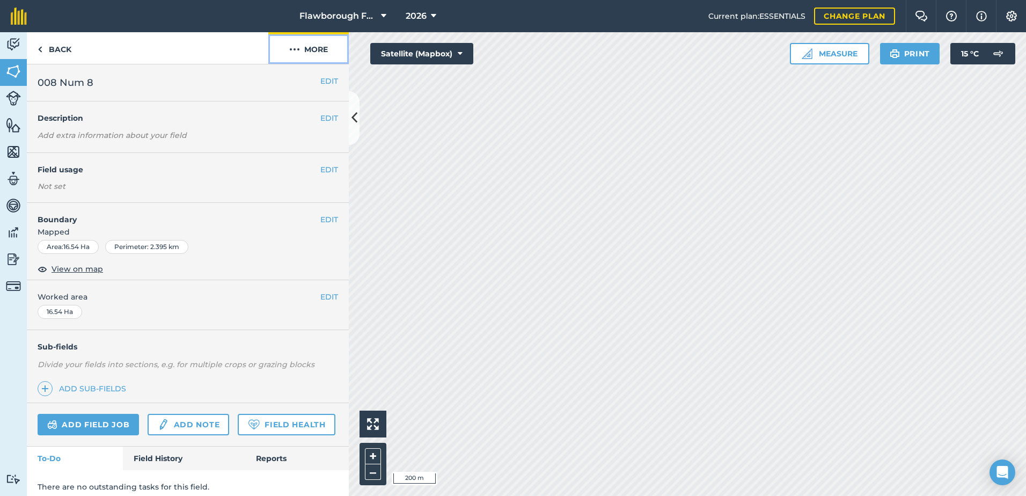
click at [312, 47] on button "More" at bounding box center [308, 48] width 80 height 32
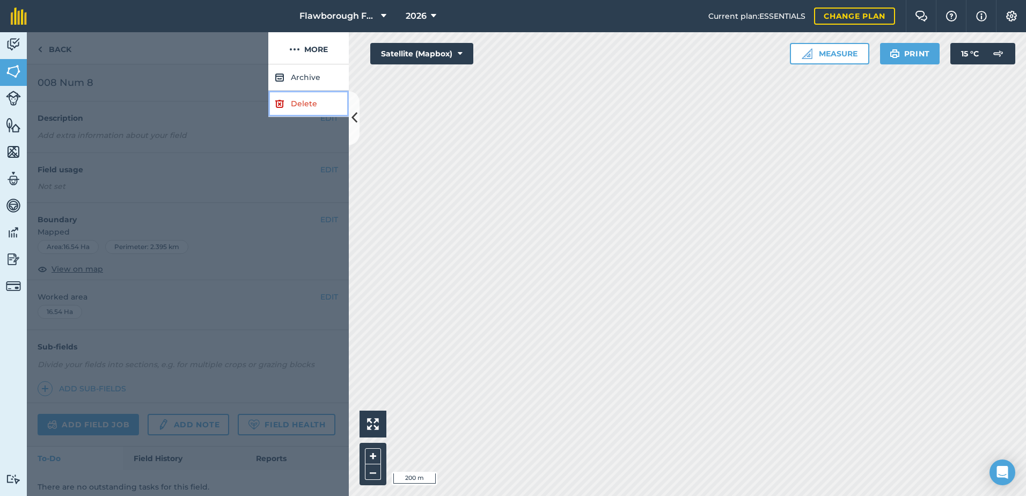
click at [302, 102] on link "Delete" at bounding box center [308, 104] width 80 height 26
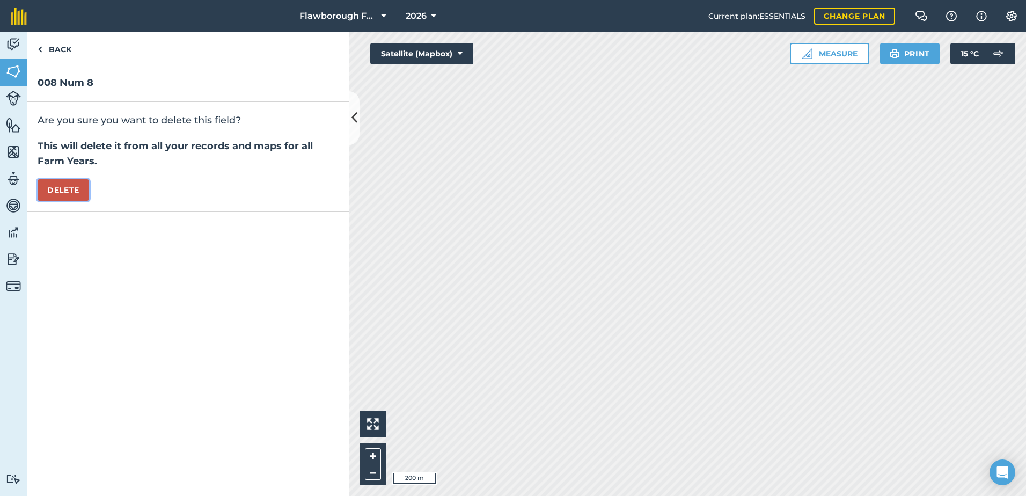
click at [49, 185] on button "Delete" at bounding box center [64, 189] width 52 height 21
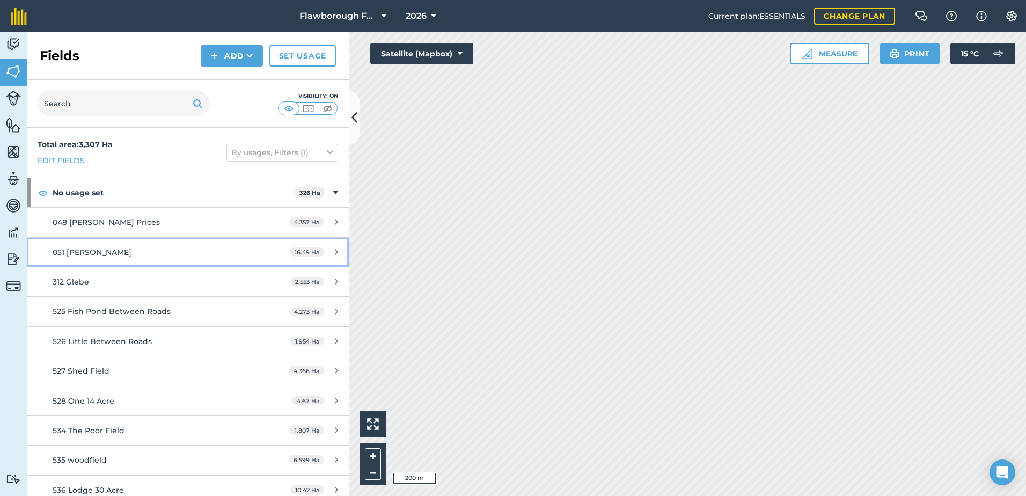
click at [279, 249] on div "16.49 Ha" at bounding box center [314, 252] width 70 height 9
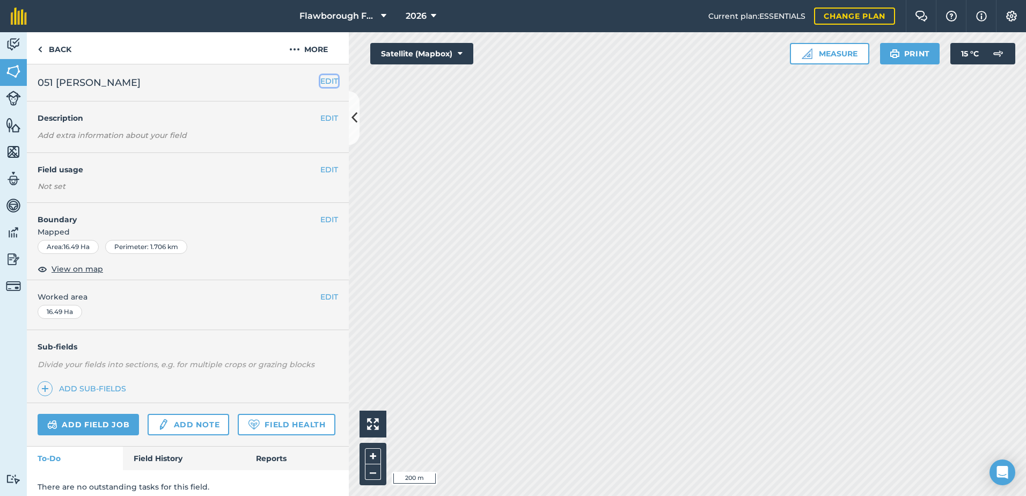
click at [322, 81] on button "EDIT" at bounding box center [329, 81] width 18 height 12
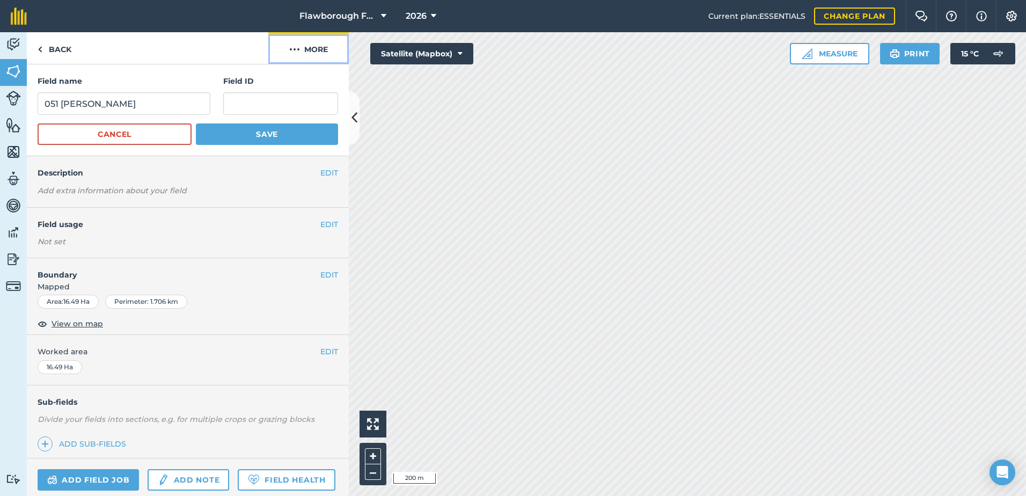
click at [310, 44] on button "More" at bounding box center [308, 48] width 80 height 32
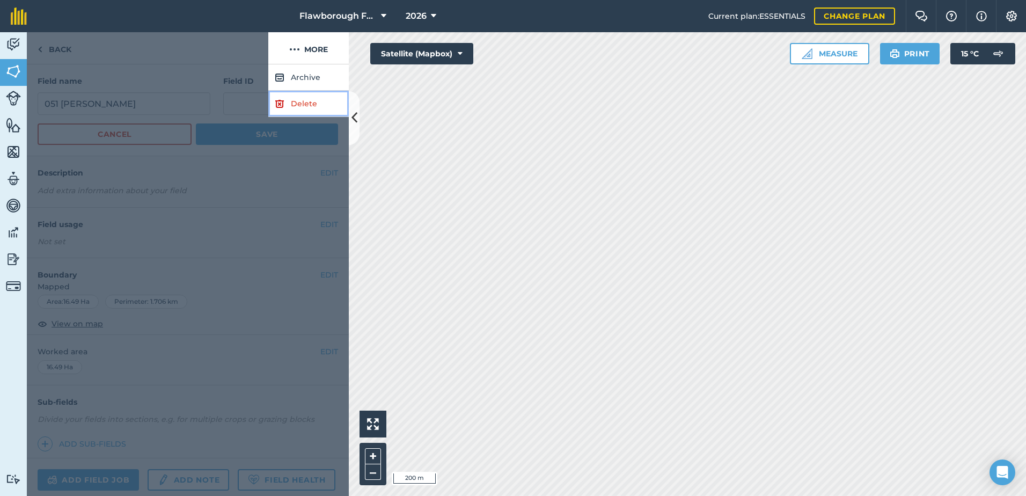
click at [294, 103] on link "Delete" at bounding box center [308, 104] width 80 height 26
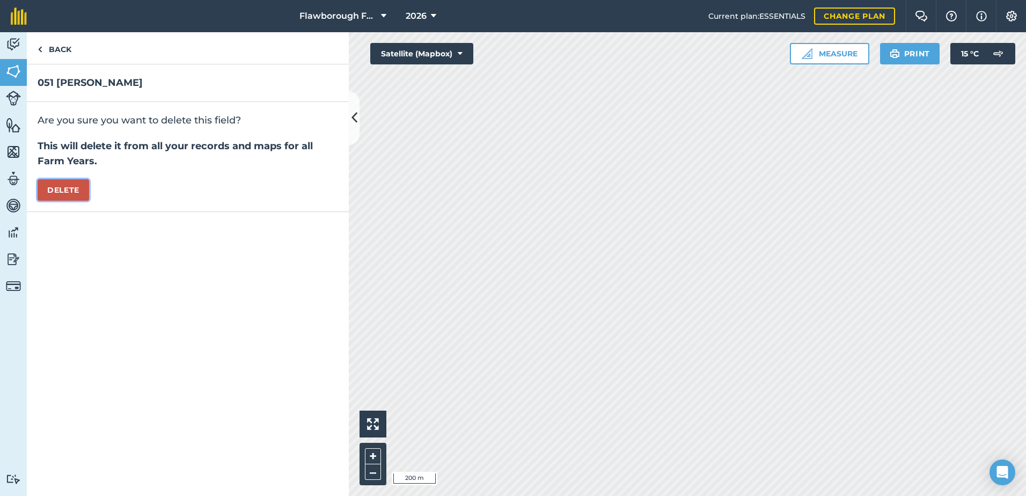
click at [77, 186] on button "Delete" at bounding box center [64, 189] width 52 height 21
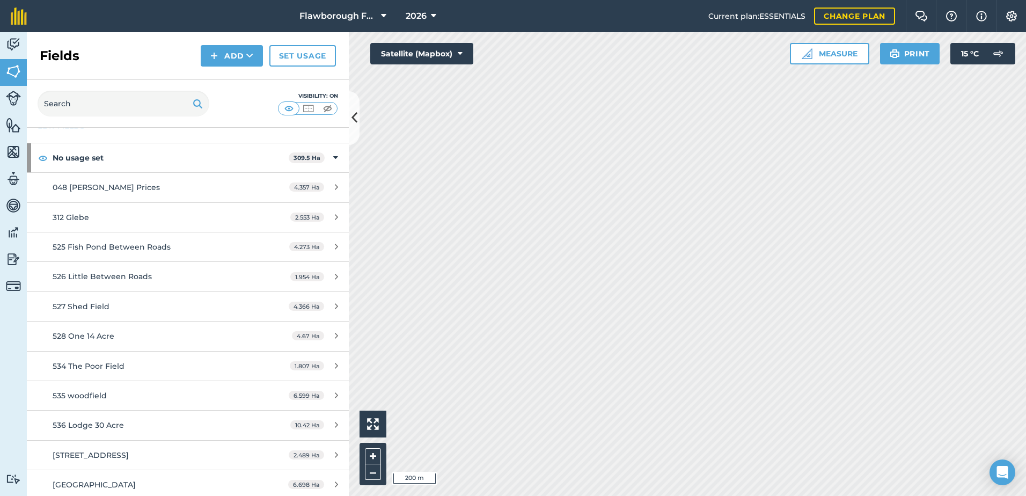
scroll to position [35, 0]
click at [278, 183] on div "4.357 Ha" at bounding box center [313, 187] width 70 height 9
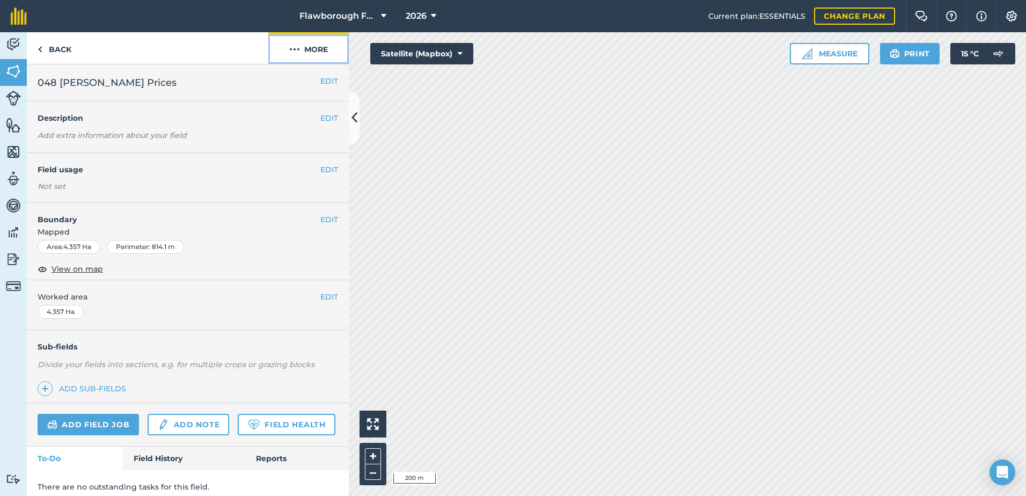
click at [321, 46] on button "More" at bounding box center [308, 48] width 80 height 32
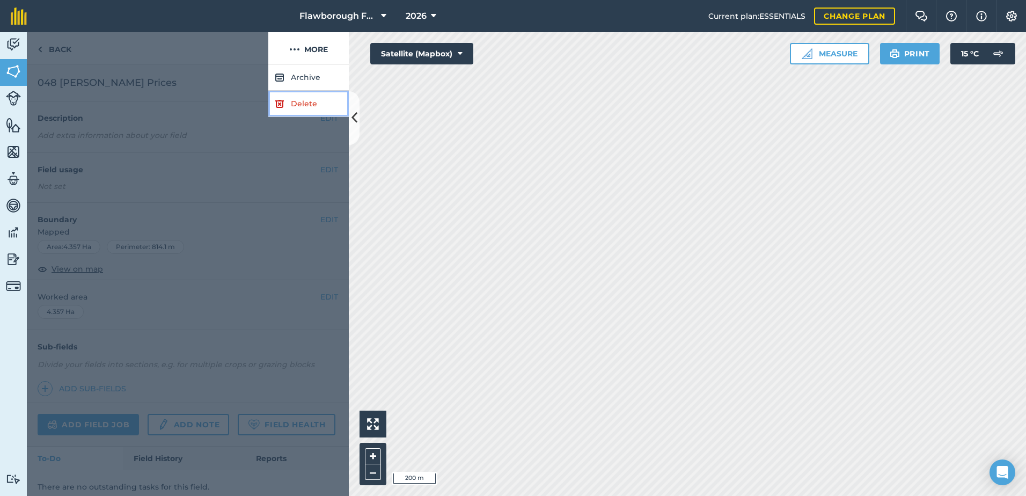
click at [295, 101] on link "Delete" at bounding box center [308, 104] width 80 height 26
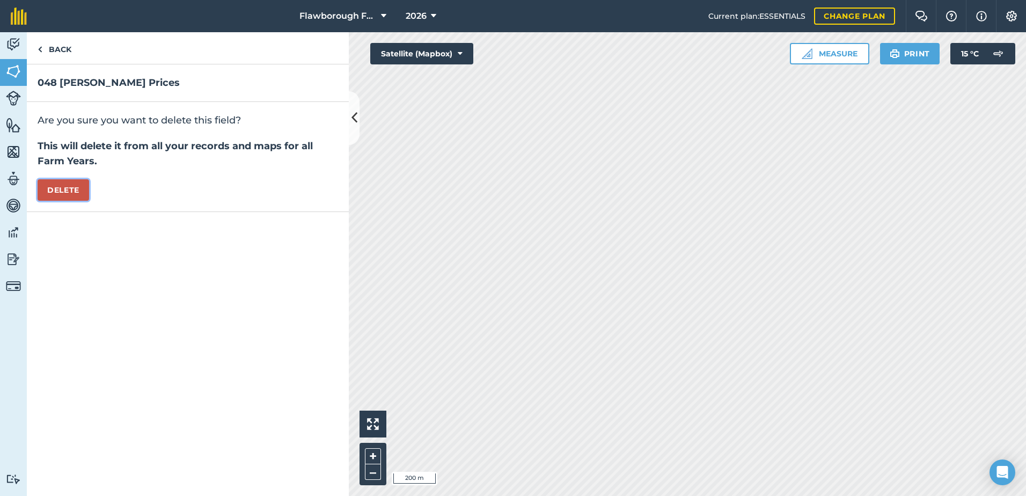
click at [38, 184] on button "Delete" at bounding box center [64, 189] width 52 height 21
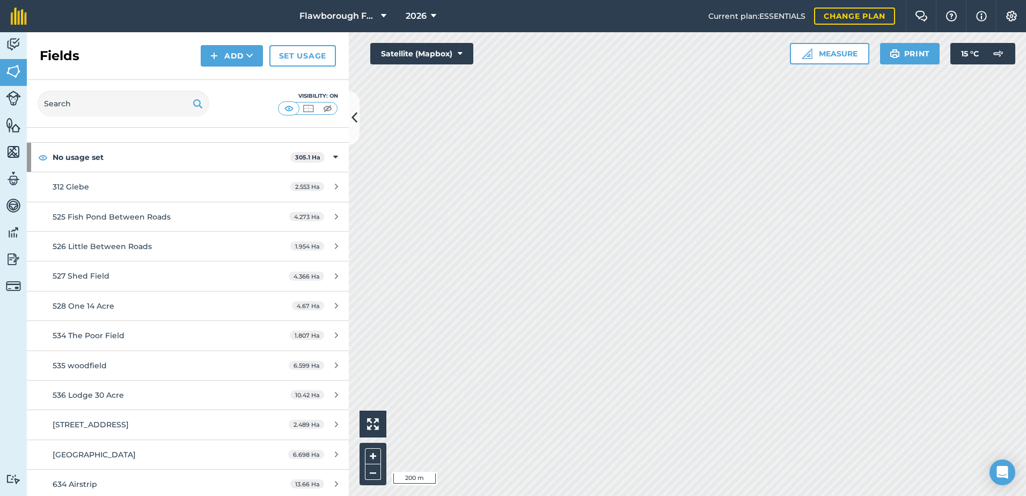
scroll to position [35, 0]
click at [303, 57] on link "Set usage" at bounding box center [302, 55] width 67 height 21
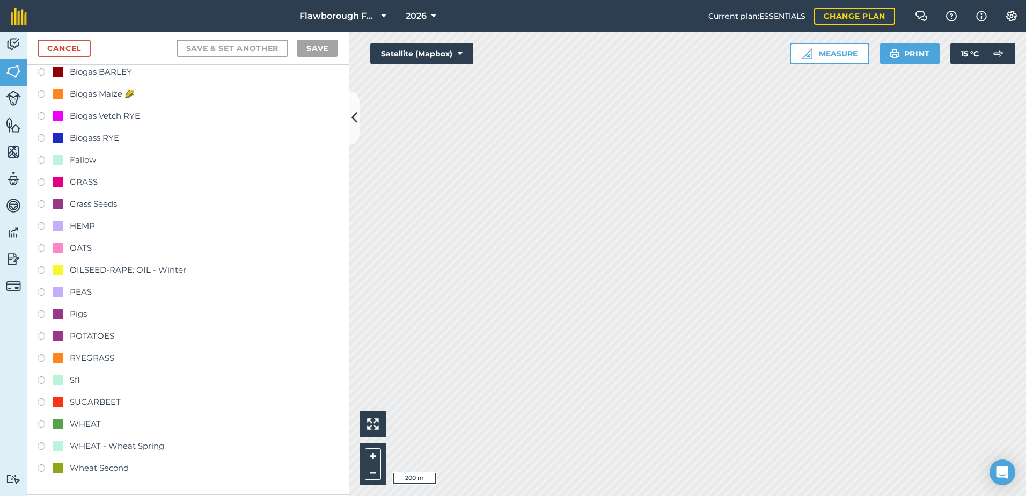
scroll to position [143, 0]
click at [61, 378] on div at bounding box center [58, 380] width 11 height 11
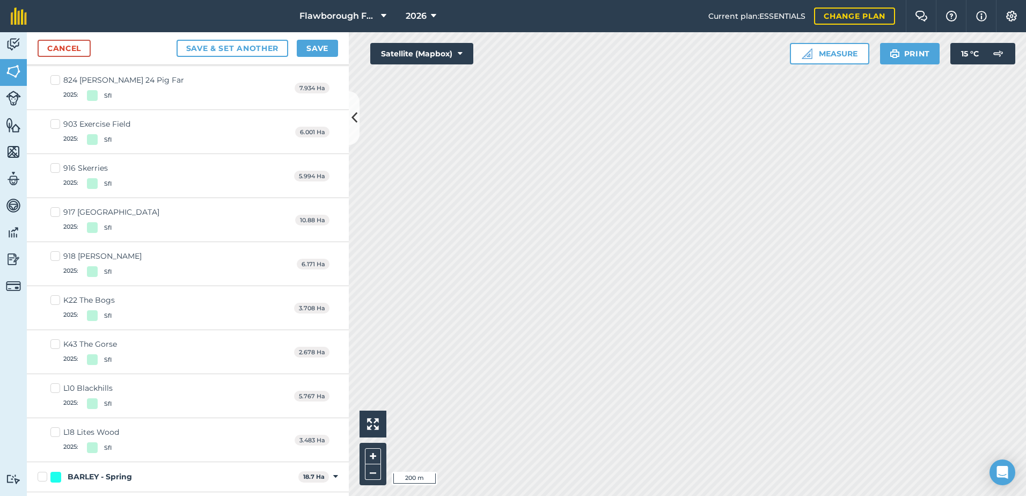
scroll to position [1815, 0]
drag, startPoint x: 56, startPoint y: 433, endPoint x: 56, endPoint y: 427, distance: 6.5
click at [56, 432] on label "L18 Lites Wood 2025 : SfI" at bounding box center [84, 440] width 69 height 26
click at [56, 432] on input "L18 Lites Wood 2025 : SfI" at bounding box center [53, 430] width 7 height 7
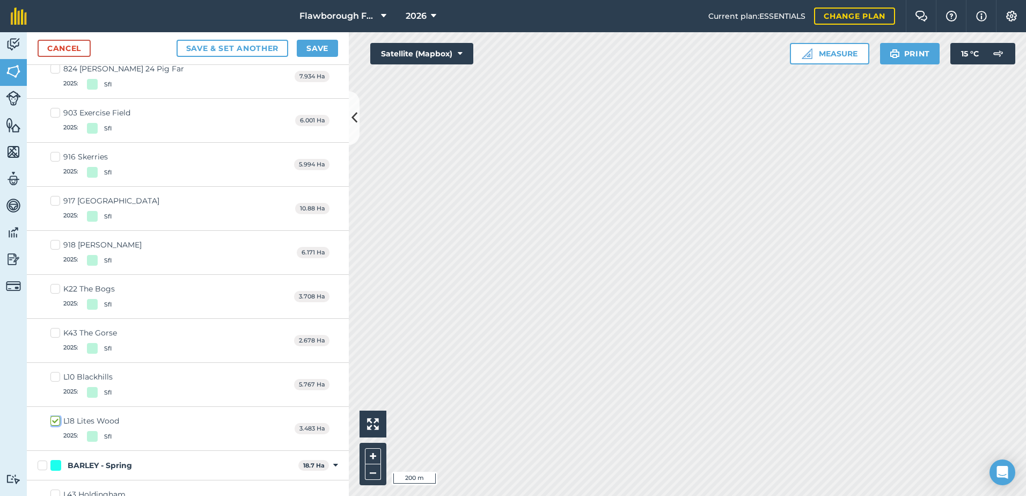
scroll to position [1803, 0]
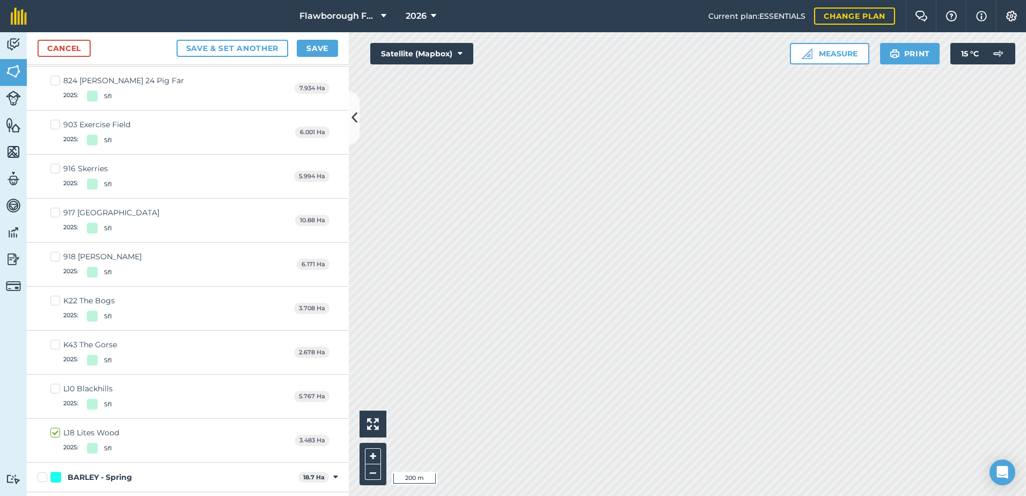
click at [56, 388] on label "L10 Blackhills 2025 : SfI" at bounding box center [81, 396] width 62 height 26
click at [56, 388] on input "L10 Blackhills 2025 : SfI" at bounding box center [53, 386] width 7 height 7
click at [62, 343] on label "K43 The Gorse 2025 : SfI" at bounding box center [83, 352] width 67 height 26
click at [57, 343] on input "K43 The Gorse 2025 : SfI" at bounding box center [53, 342] width 7 height 7
click at [58, 297] on label "K22 The Bogs 2025 : SfI" at bounding box center [82, 308] width 64 height 26
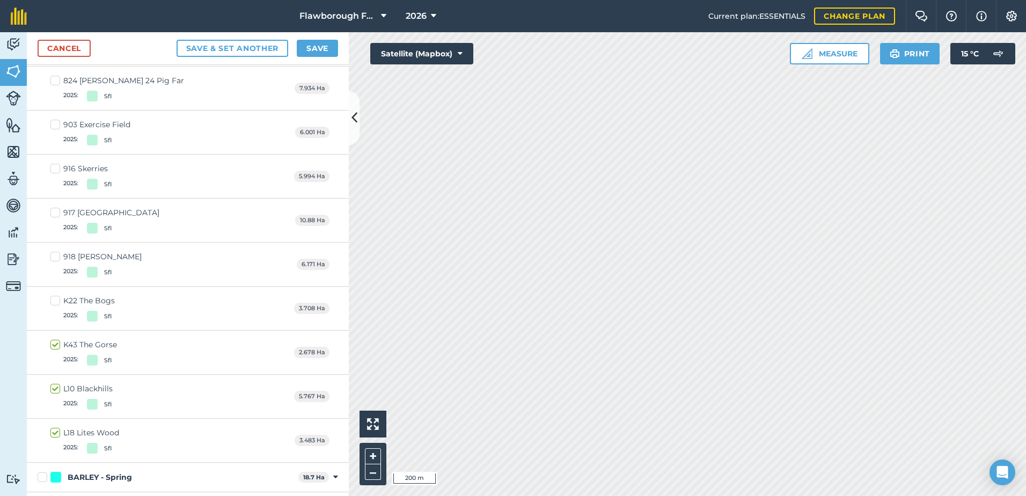
click at [57, 297] on input "K22 The Bogs 2025 : SfI" at bounding box center [53, 298] width 7 height 7
click at [56, 254] on label "918 [PERSON_NAME] 2025 : SfI" at bounding box center [95, 264] width 91 height 26
click at [56, 254] on input "918 [PERSON_NAME] 2025 : SfI" at bounding box center [53, 254] width 7 height 7
click at [58, 211] on label "917 Barn Field 2025 : SfI" at bounding box center [104, 220] width 109 height 26
click at [57, 211] on input "917 Barn Field 2025 : SfI" at bounding box center [53, 210] width 7 height 7
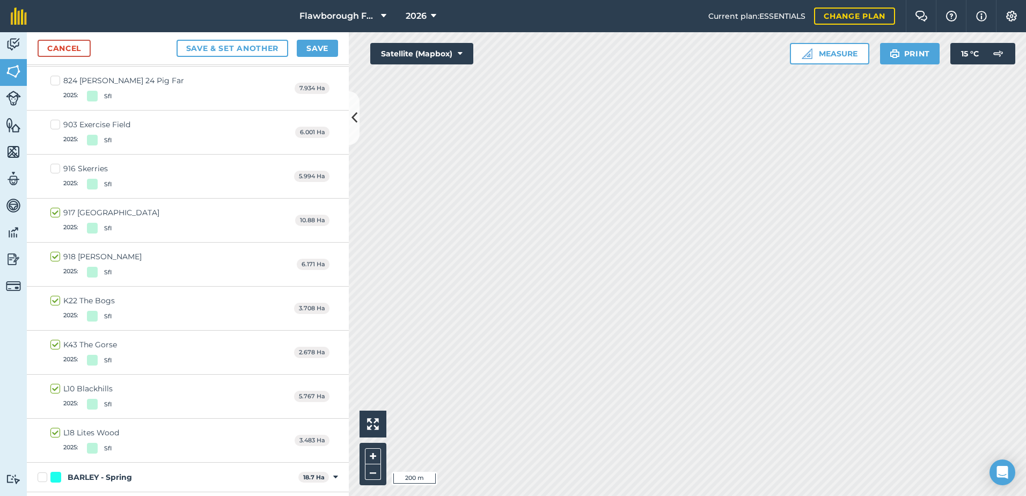
click at [62, 170] on label "916 Skerries 2025 : SfI" at bounding box center [80, 176] width 61 height 26
click at [57, 170] on input "916 Skerries 2025 : SfI" at bounding box center [53, 166] width 7 height 7
drag, startPoint x: 56, startPoint y: 123, endPoint x: 78, endPoint y: 143, distance: 28.9
click at [56, 123] on label "903 Exercise Field 2025 : SfI" at bounding box center [90, 132] width 80 height 26
click at [56, 123] on input "903 Exercise Field 2025 : SfI" at bounding box center [53, 122] width 7 height 7
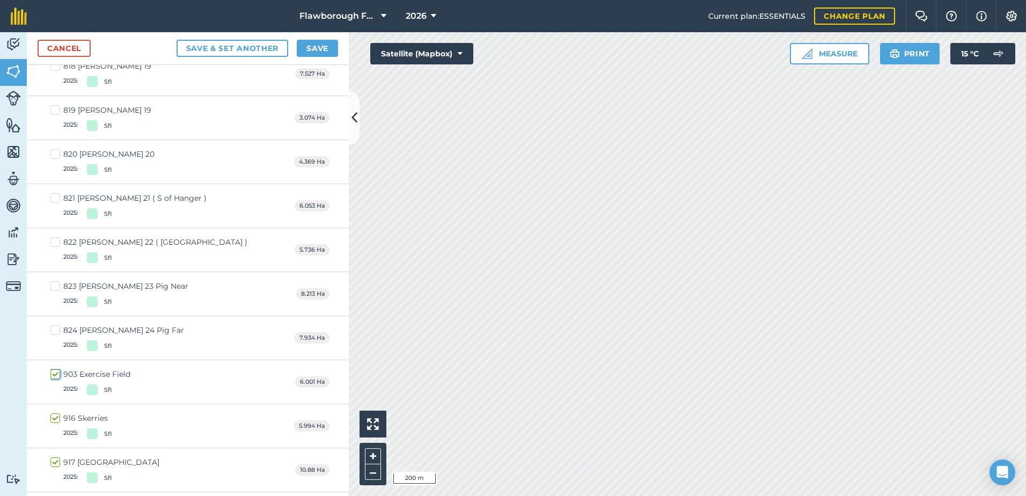
scroll to position [1553, 0]
click at [58, 332] on label "824 [PERSON_NAME] 24 Pig Far 2025 : SfI" at bounding box center [117, 338] width 134 height 26
click at [57, 332] on input "824 [PERSON_NAME] 24 Pig Far 2025 : SfI" at bounding box center [53, 328] width 7 height 7
click at [57, 284] on label "823 [PERSON_NAME] 23 Pig Near 2025 : SfI" at bounding box center [119, 294] width 138 height 26
click at [57, 284] on input "823 [PERSON_NAME] 23 Pig Near 2025 : SfI" at bounding box center [53, 284] width 7 height 7
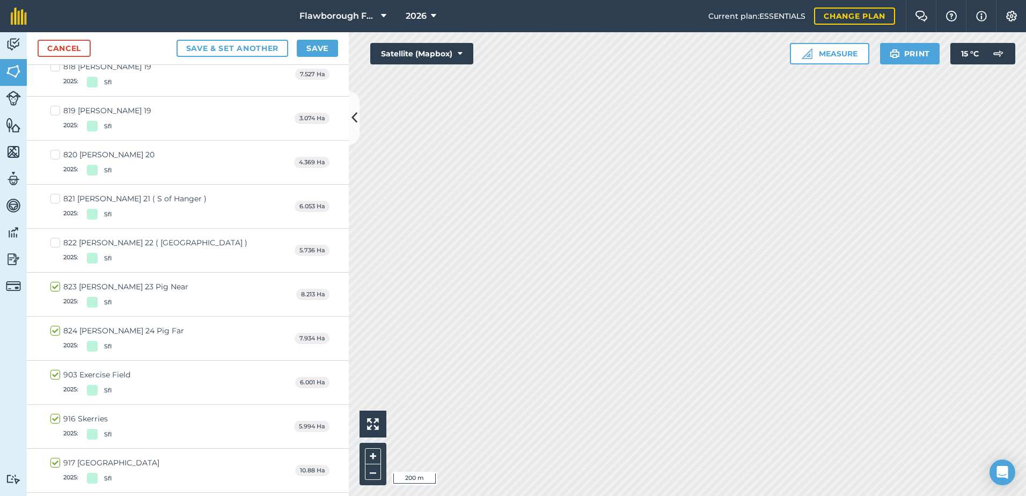
click at [55, 245] on label "822 [PERSON_NAME] 22 ( [DEMOGRAPHIC_DATA][GEOGRAPHIC_DATA] ) 2025 : SfI" at bounding box center [148, 250] width 197 height 26
click at [55, 244] on input "822 [PERSON_NAME] 22 ( [DEMOGRAPHIC_DATA][GEOGRAPHIC_DATA] ) 2025 : SfI" at bounding box center [53, 240] width 7 height 7
click at [58, 198] on label "821 [PERSON_NAME] 21 ( S of Hanger ) 2025 : SfI" at bounding box center [128, 206] width 156 height 26
click at [57, 198] on input "821 [PERSON_NAME] 21 ( S of Hanger ) 2025 : SfI" at bounding box center [53, 196] width 7 height 7
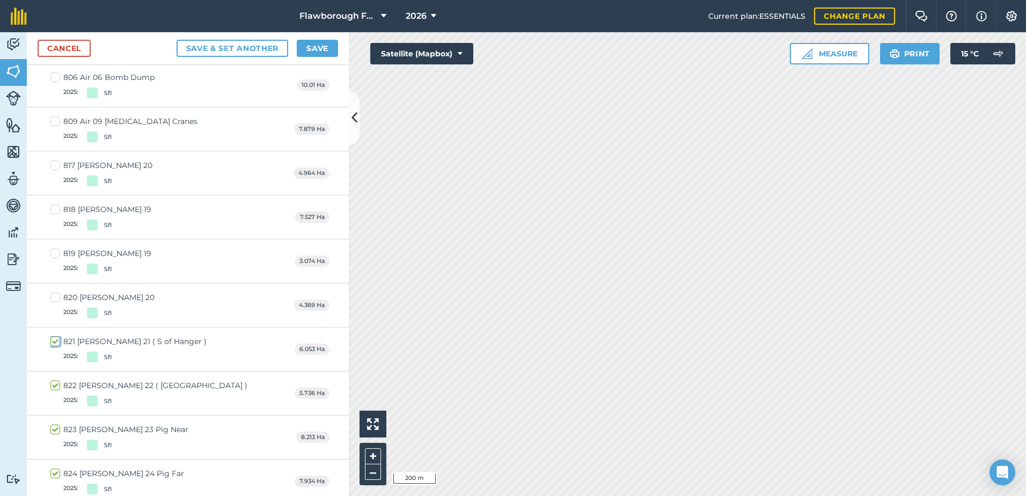
scroll to position [1410, 0]
click at [53, 297] on label "820 [PERSON_NAME] 20 2025 : SfI" at bounding box center [102, 305] width 104 height 26
click at [53, 297] on input "820 [PERSON_NAME] 20 2025 : SfI" at bounding box center [53, 295] width 7 height 7
click at [62, 255] on label "819 [PERSON_NAME] 19 2025 : SfI" at bounding box center [100, 261] width 101 height 26
click at [57, 255] on input "819 [PERSON_NAME] 19 2025 : SfI" at bounding box center [53, 251] width 7 height 7
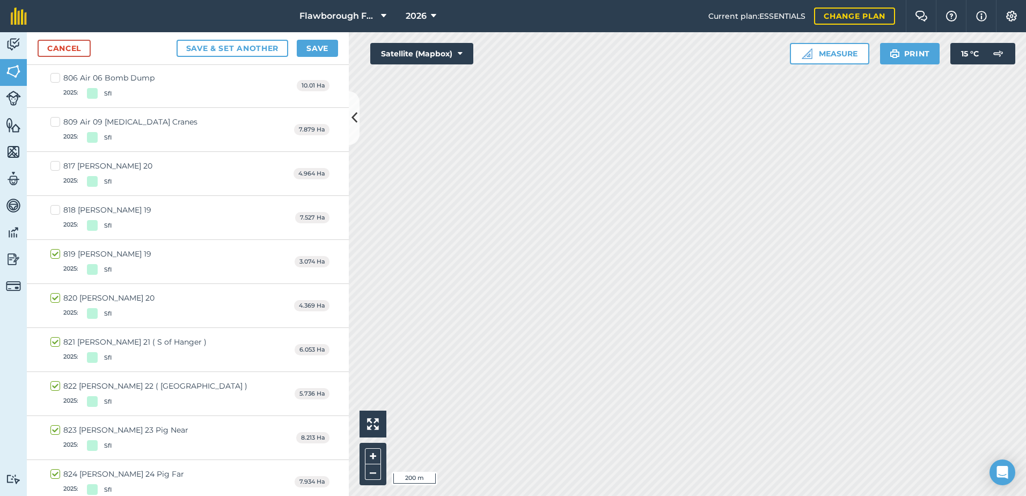
click at [65, 209] on div "818 [PERSON_NAME] 19" at bounding box center [107, 209] width 88 height 11
click at [57, 209] on input "818 [PERSON_NAME] 19 2025 : SfI" at bounding box center [53, 207] width 7 height 7
click at [64, 164] on div "817 [PERSON_NAME] 20" at bounding box center [107, 165] width 89 height 11
click at [57, 164] on input "817 [PERSON_NAME] 20 2025 : SfI" at bounding box center [53, 163] width 7 height 7
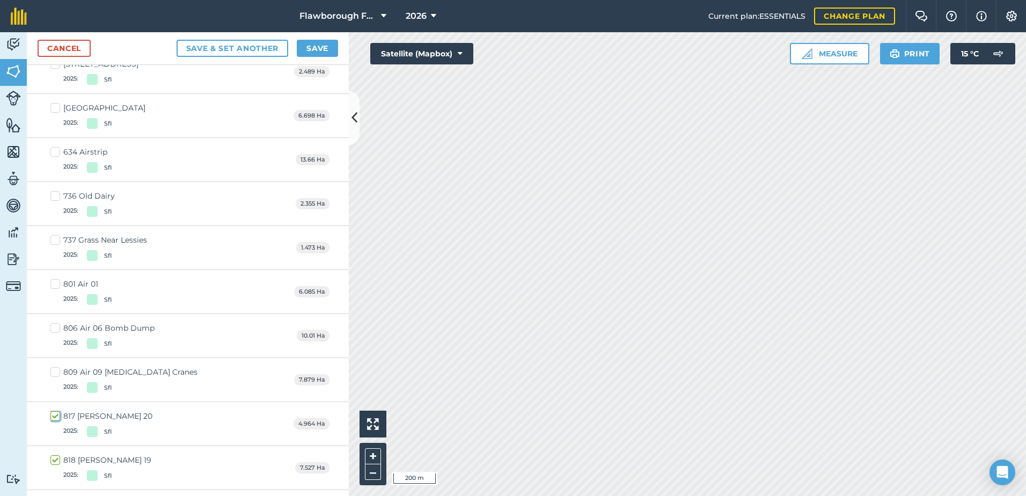
scroll to position [1159, 0]
click at [52, 372] on label "809 Air 09 [MEDICAL_DATA] Cranes 2025 : SfI" at bounding box center [123, 380] width 147 height 26
click at [52, 372] on input "809 Air 09 [MEDICAL_DATA] Cranes 2025 : SfI" at bounding box center [53, 370] width 7 height 7
click at [61, 326] on label "806 Air 06 Bomb Dump 2025 : SfI" at bounding box center [102, 336] width 104 height 26
click at [57, 326] on input "806 Air 06 Bomb Dump 2025 : SfI" at bounding box center [53, 326] width 7 height 7
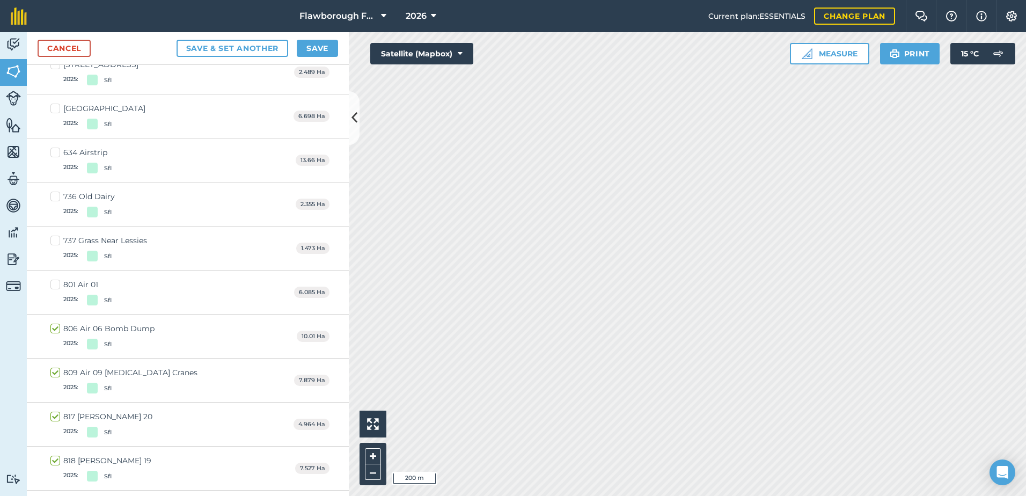
click at [58, 278] on div "801 Air 01 2025 : SfI 6.085 Ha" at bounding box center [188, 292] width 322 height 44
click at [57, 288] on label "801 Air 01 2025 : SfI" at bounding box center [80, 292] width 61 height 26
click at [57, 286] on input "801 Air 01 2025 : SfI" at bounding box center [53, 282] width 7 height 7
click at [58, 243] on label "737 Grass Near Lessies 2025 : SfI" at bounding box center [98, 248] width 97 height 26
click at [57, 242] on input "737 Grass Near Lessies 2025 : SfI" at bounding box center [53, 238] width 7 height 7
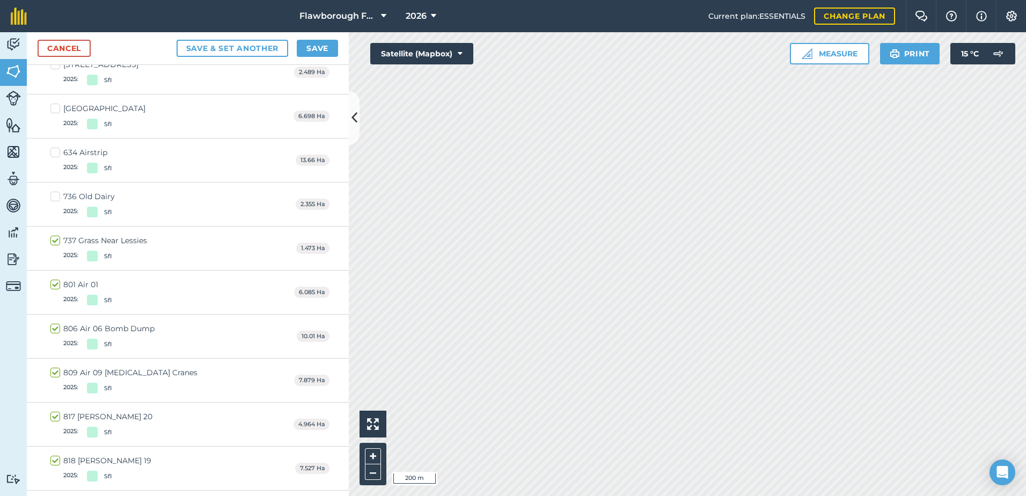
click at [57, 198] on label "736 Old Dairy 2025 : SfI" at bounding box center [82, 204] width 64 height 26
click at [57, 198] on input "736 Old Dairy 2025 : SfI" at bounding box center [53, 194] width 7 height 7
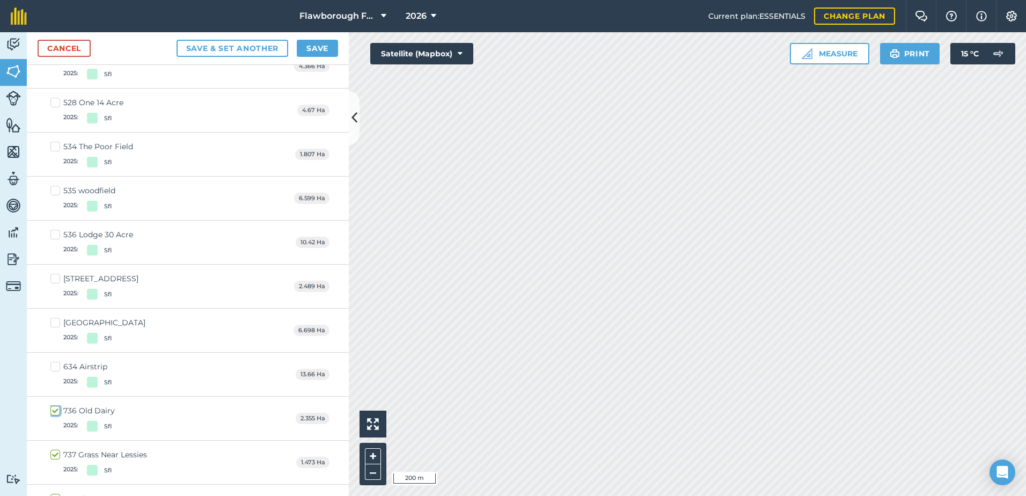
scroll to position [945, 0]
click at [56, 364] on label "634 Airstrip 2025 : SfI" at bounding box center [80, 374] width 61 height 26
click at [56, 364] on input "634 Airstrip 2025 : SfI" at bounding box center [53, 364] width 7 height 7
click at [56, 319] on label "542 Lodge End 2025 : SfI" at bounding box center [97, 330] width 95 height 26
click at [56, 319] on input "542 Lodge End 2025 : SfI" at bounding box center [53, 320] width 7 height 7
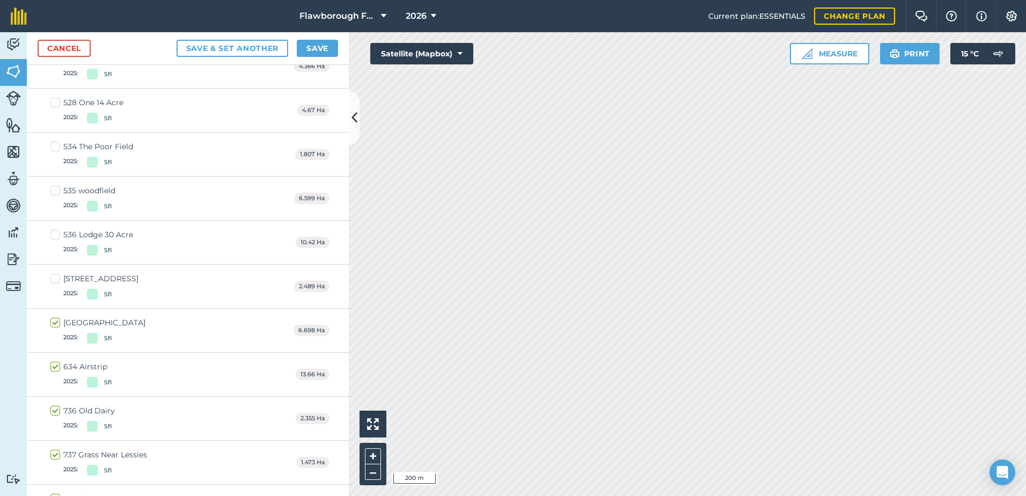
click at [57, 277] on label "[STREET_ADDRESS] : SfI" at bounding box center [94, 286] width 88 height 26
click at [57, 277] on input "[STREET_ADDRESS] : SfI" at bounding box center [53, 276] width 7 height 7
click at [62, 237] on label "536 Lodge 30 Acre 2025 : SfI" at bounding box center [91, 242] width 83 height 26
click at [57, 236] on input "536 Lodge 30 Acre 2025 : SfI" at bounding box center [53, 232] width 7 height 7
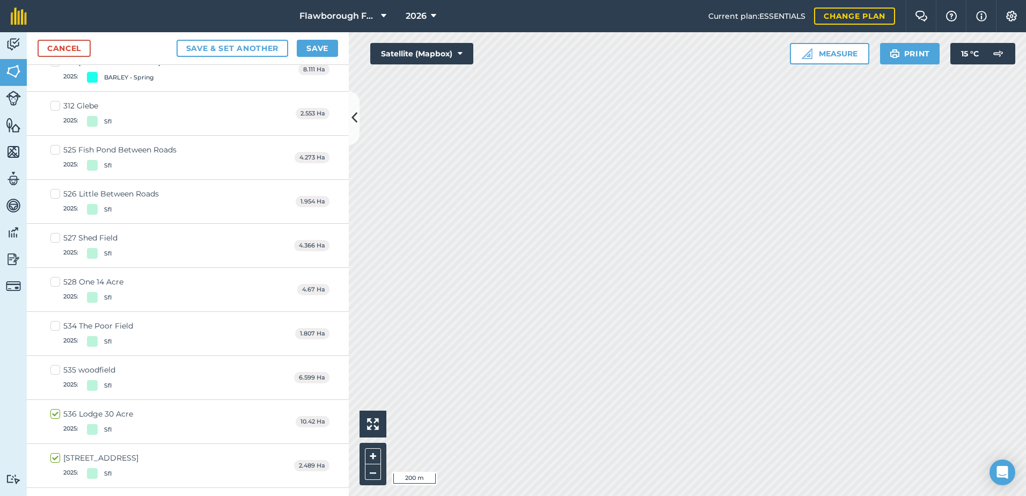
click at [56, 374] on label "535 woodfield 2025 : SfI" at bounding box center [82, 377] width 65 height 26
click at [56, 371] on input "535 woodfield 2025 : SfI" at bounding box center [53, 367] width 7 height 7
click at [60, 331] on label "534 The Poor Field 2025 : SfI" at bounding box center [91, 333] width 83 height 26
click at [57, 327] on input "534 The Poor Field 2025 : SfI" at bounding box center [53, 323] width 7 height 7
click at [63, 279] on div "528 One 14 Acre" at bounding box center [93, 281] width 60 height 11
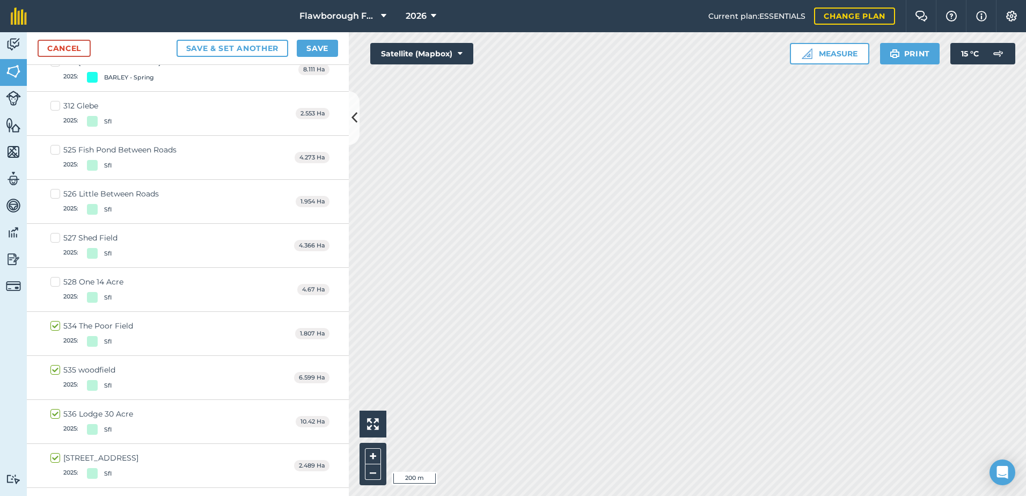
click at [57, 279] on input "528 One 14 Acre 2025 : SfI" at bounding box center [53, 279] width 7 height 7
click at [59, 236] on label "527 Shed Field 2025 : SfI" at bounding box center [83, 245] width 67 height 26
click at [57, 236] on input "527 Shed Field 2025 : SfI" at bounding box center [53, 235] width 7 height 7
click at [63, 194] on div "526 Little Between Roads" at bounding box center [111, 193] width 96 height 11
click at [57, 194] on input "526 Little Between Roads 2025 : SfI" at bounding box center [53, 191] width 7 height 7
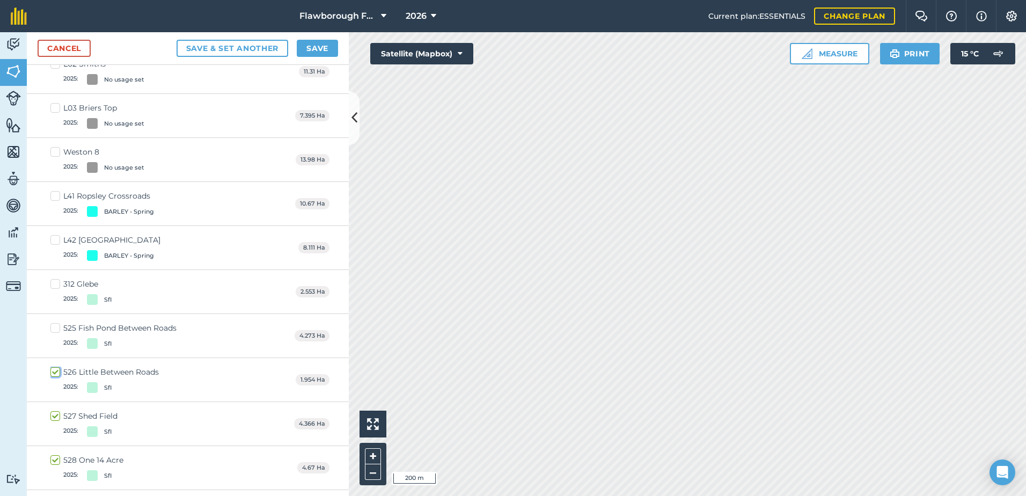
scroll to position [587, 0]
click at [56, 326] on label "525 Fish Pond Between Roads 2025 : SfI" at bounding box center [113, 336] width 126 height 26
click at [56, 326] on input "525 Fish Pond Between Roads 2025 : SfI" at bounding box center [53, 326] width 7 height 7
click at [57, 285] on label "312 Glebe 2025 : SfI" at bounding box center [80, 292] width 61 height 26
click at [57, 285] on input "312 Glebe 2025 : SfI" at bounding box center [53, 282] width 7 height 7
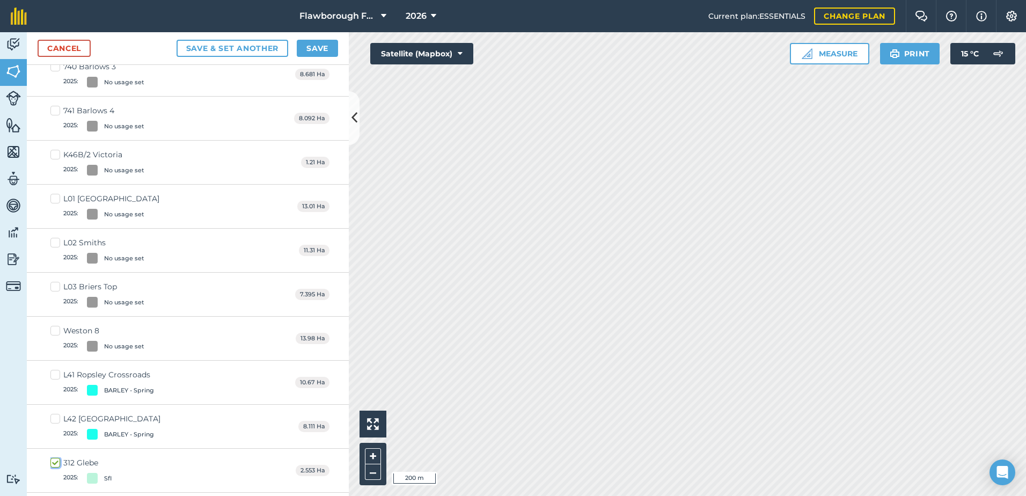
scroll to position [408, 0]
click at [55, 333] on label "Weston 8 2025 : No usage set" at bounding box center [97, 339] width 94 height 26
click at [55, 333] on input "Weston 8 2025 : No usage set" at bounding box center [53, 329] width 7 height 7
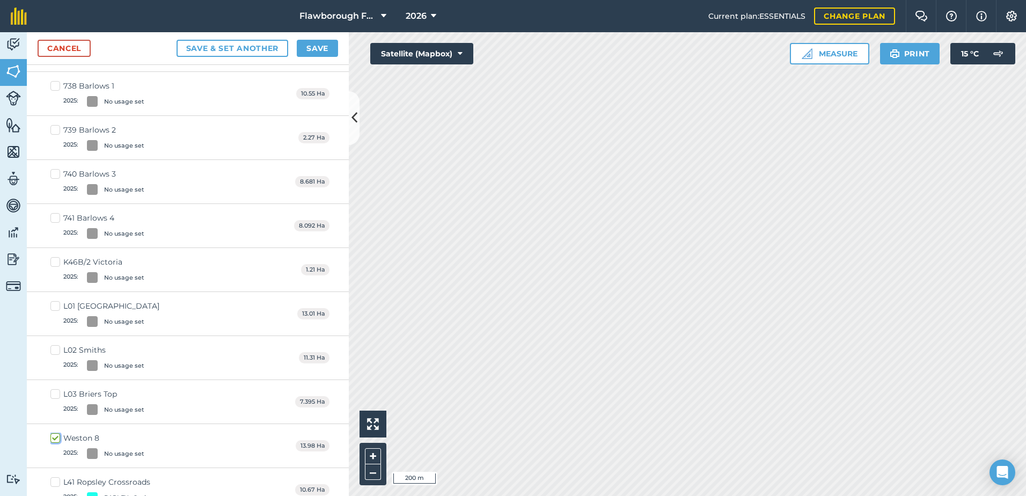
scroll to position [301, 0]
click at [59, 393] on label "L03 Briers Top 2025 : No usage set" at bounding box center [97, 402] width 94 height 26
click at [57, 393] on input "L03 Briers Top 2025 : No usage set" at bounding box center [53, 392] width 7 height 7
click at [58, 351] on label "L02 Smiths 2025 : No usage set" at bounding box center [97, 358] width 94 height 26
click at [57, 351] on input "L02 Smiths 2025 : No usage set" at bounding box center [53, 348] width 7 height 7
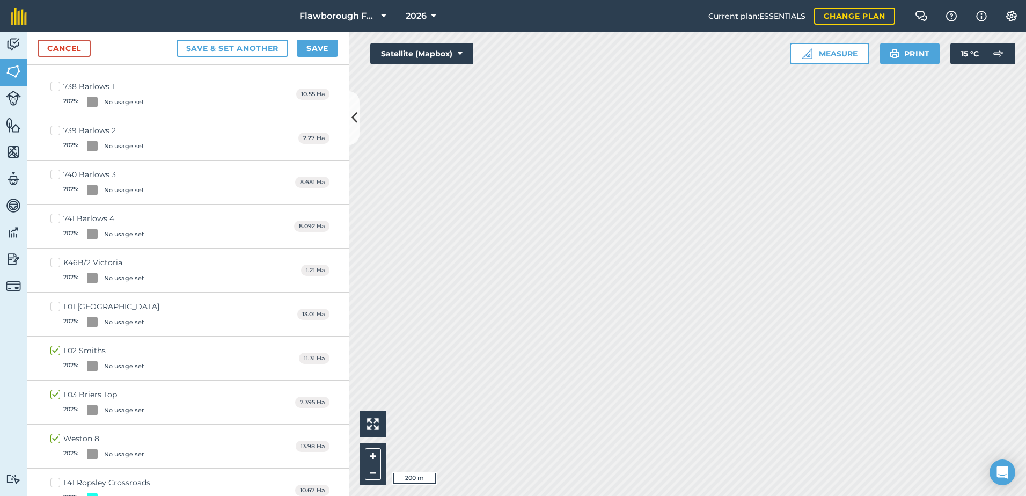
click at [56, 309] on label "L01 [GEOGRAPHIC_DATA] 2025 : No usage set" at bounding box center [104, 314] width 109 height 26
click at [56, 308] on input "L01 [GEOGRAPHIC_DATA] 2025 : No usage set" at bounding box center [53, 304] width 7 height 7
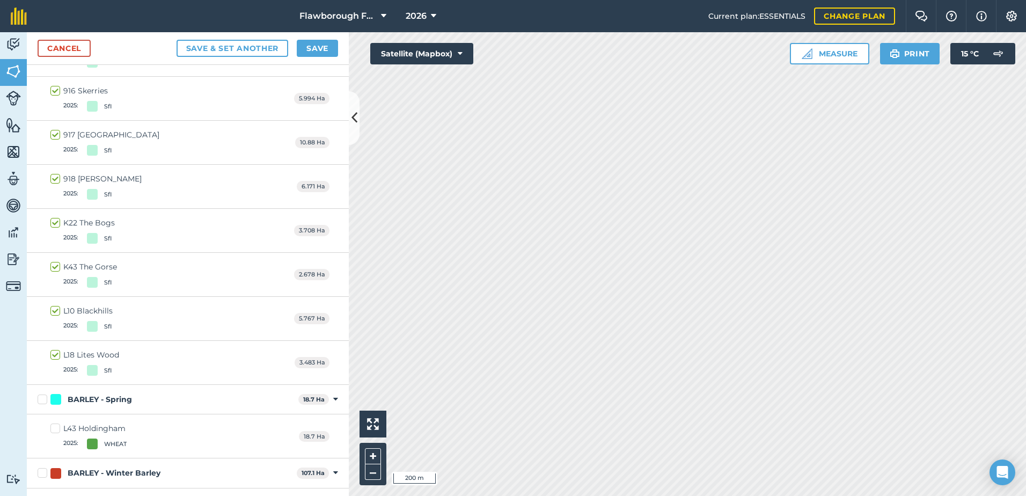
scroll to position [1881, 0]
click at [307, 54] on button "Save" at bounding box center [317, 48] width 41 height 17
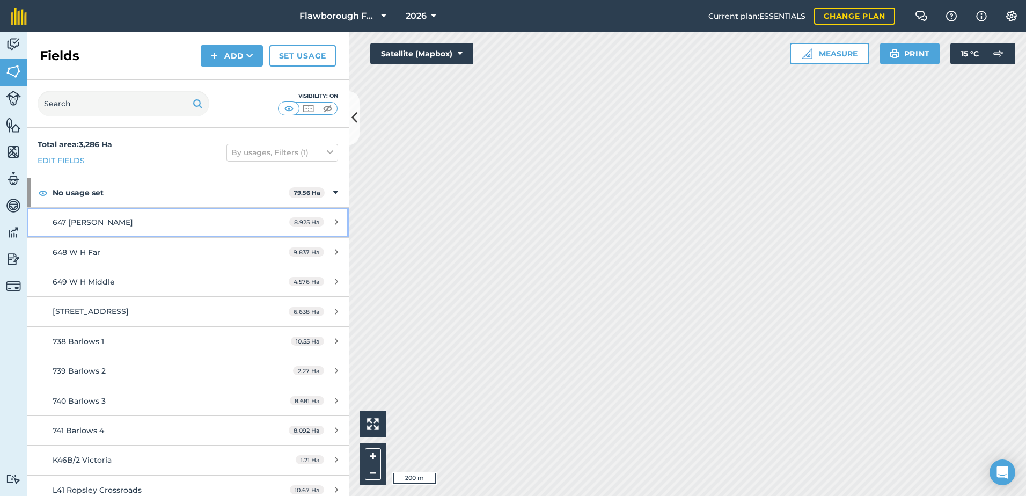
click at [136, 226] on div "647 [PERSON_NAME]" at bounding box center [154, 222] width 202 height 12
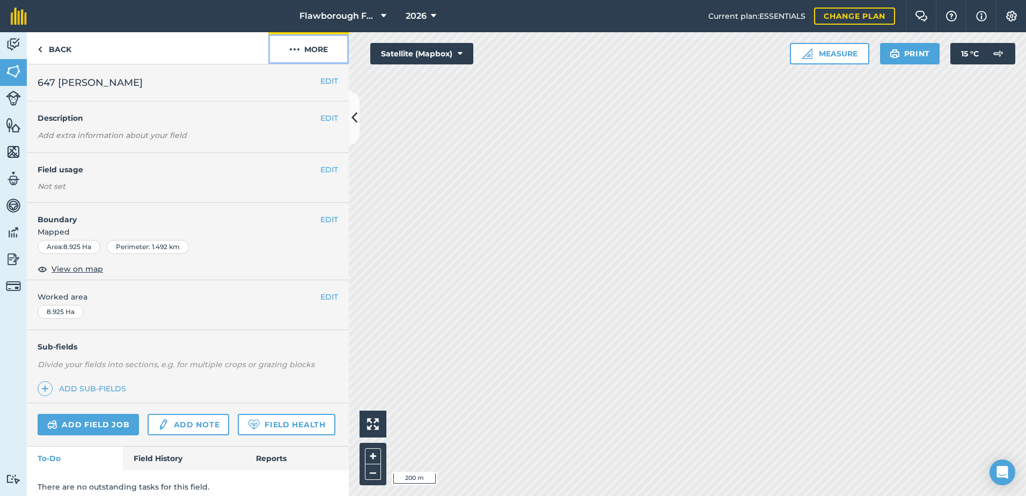
click at [319, 49] on button "More" at bounding box center [308, 48] width 80 height 32
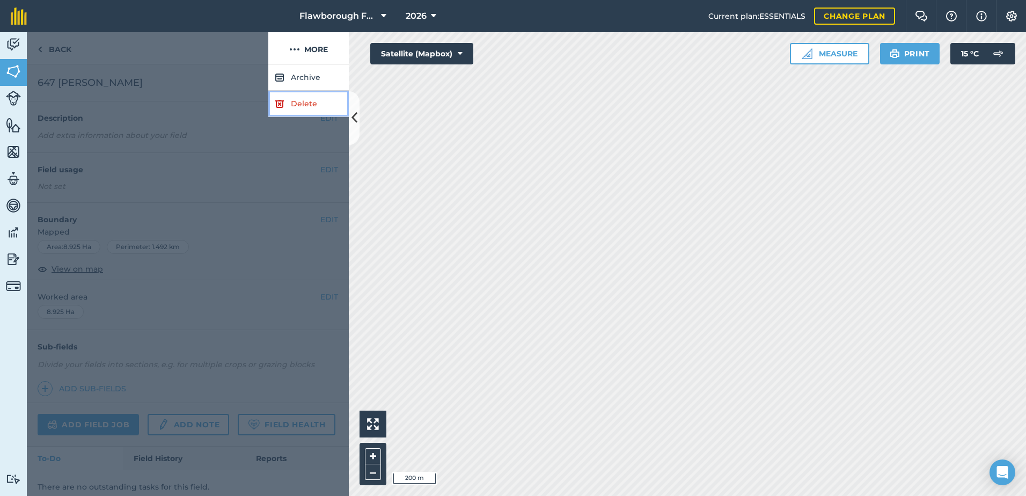
click at [299, 103] on link "Delete" at bounding box center [308, 104] width 80 height 26
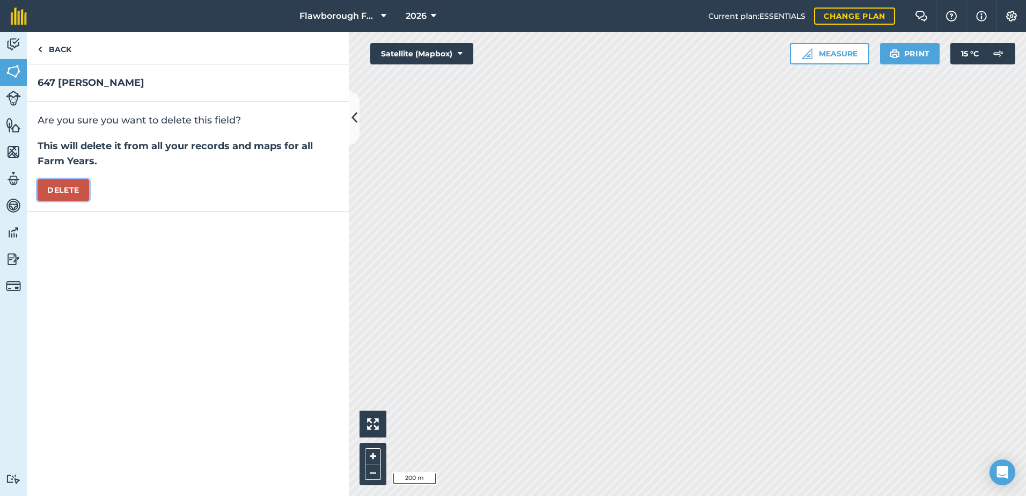
click at [81, 193] on button "Delete" at bounding box center [64, 189] width 52 height 21
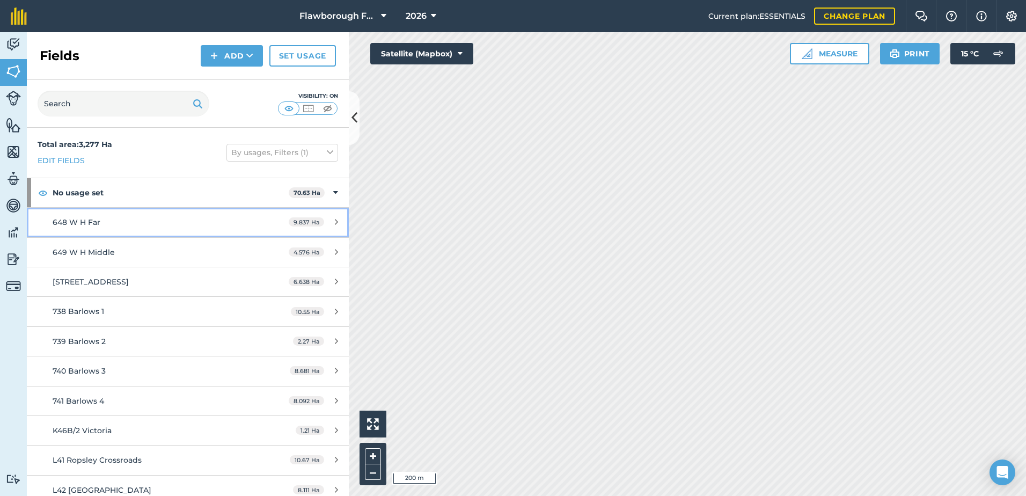
click at [93, 220] on span "648 W H Far" at bounding box center [77, 222] width 48 height 10
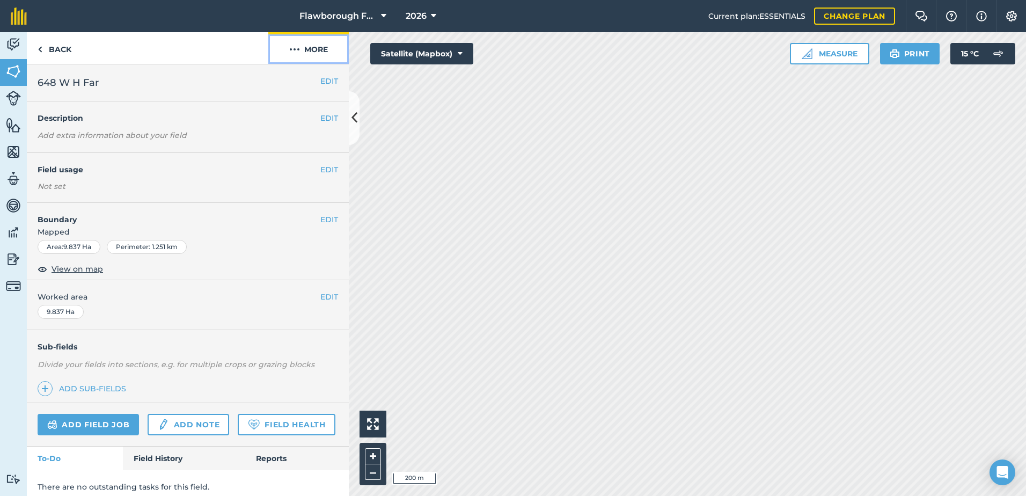
click at [315, 46] on button "More" at bounding box center [308, 48] width 80 height 32
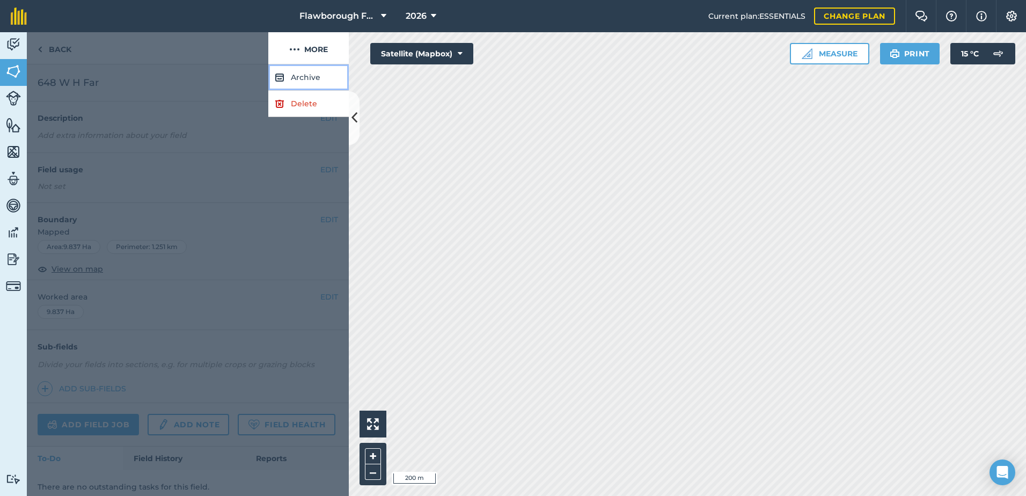
drag, startPoint x: 300, startPoint y: 76, endPoint x: 298, endPoint y: 104, distance: 27.9
click at [298, 104] on div "Archive Delete" at bounding box center [308, 90] width 80 height 53
click at [298, 102] on link "Delete" at bounding box center [308, 104] width 80 height 26
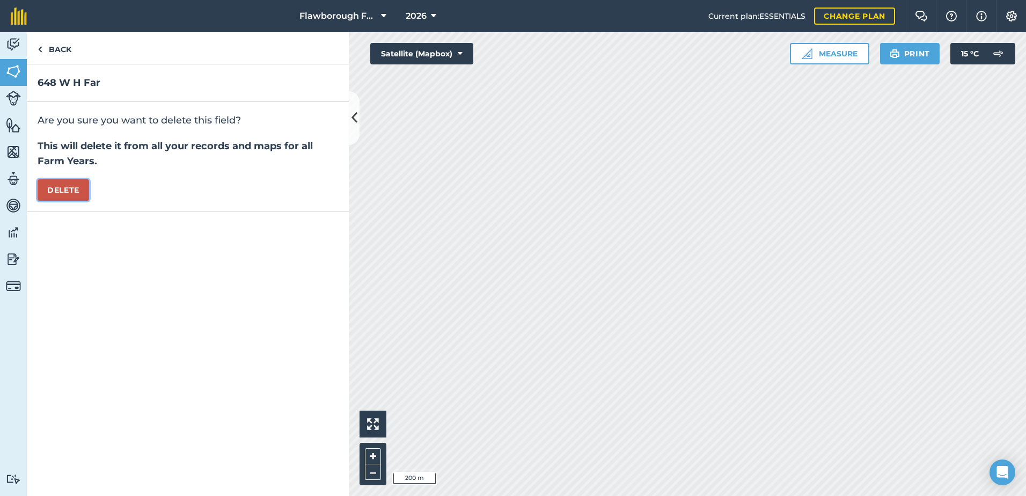
click at [52, 194] on button "Delete" at bounding box center [64, 189] width 52 height 21
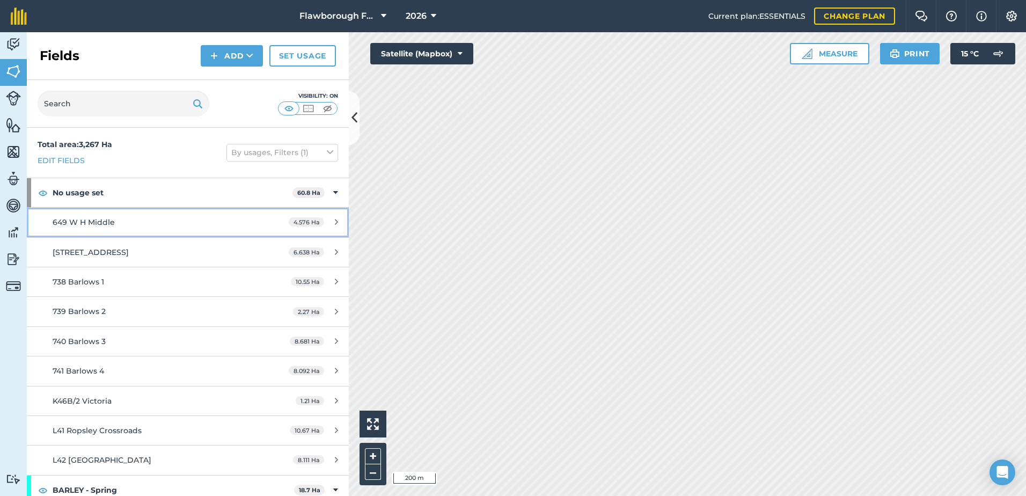
click at [78, 219] on span "649 W H Middle" at bounding box center [84, 222] width 62 height 10
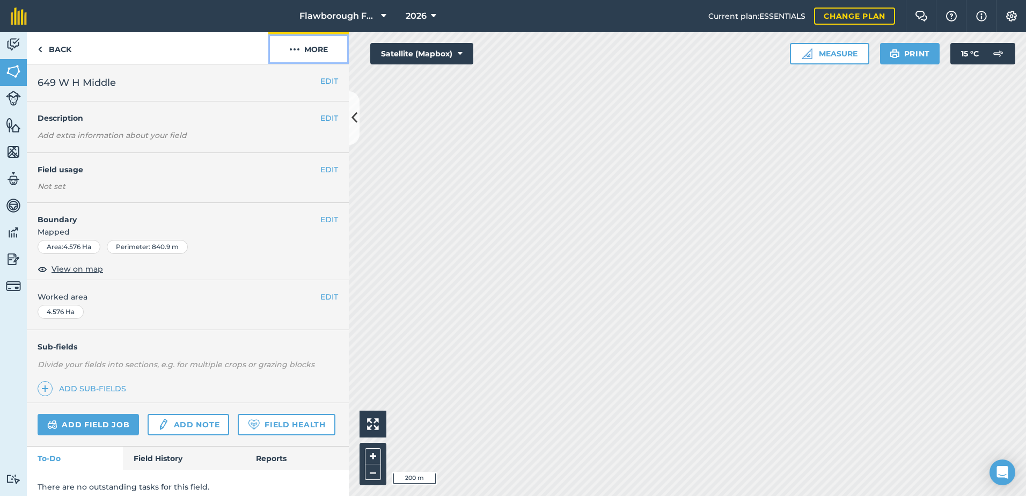
click at [307, 49] on button "More" at bounding box center [308, 48] width 80 height 32
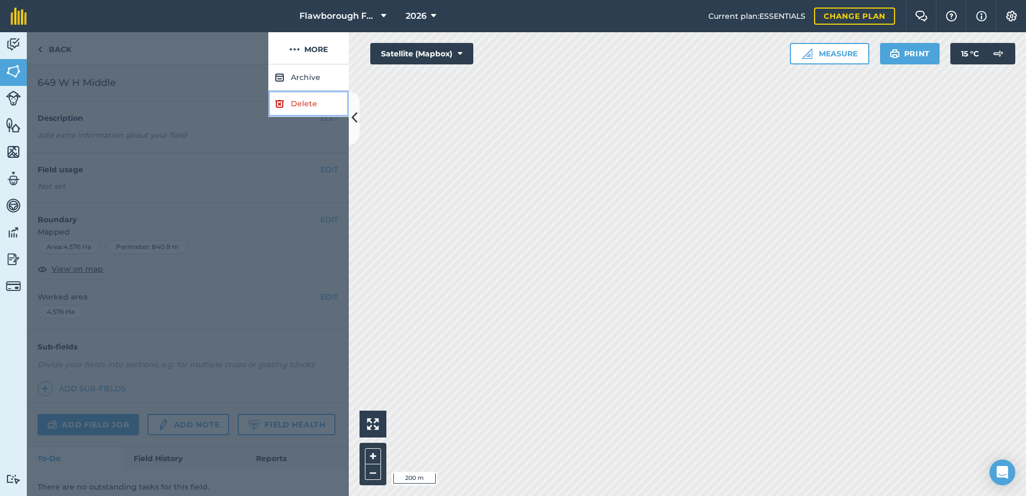
click at [294, 100] on link "Delete" at bounding box center [308, 104] width 80 height 26
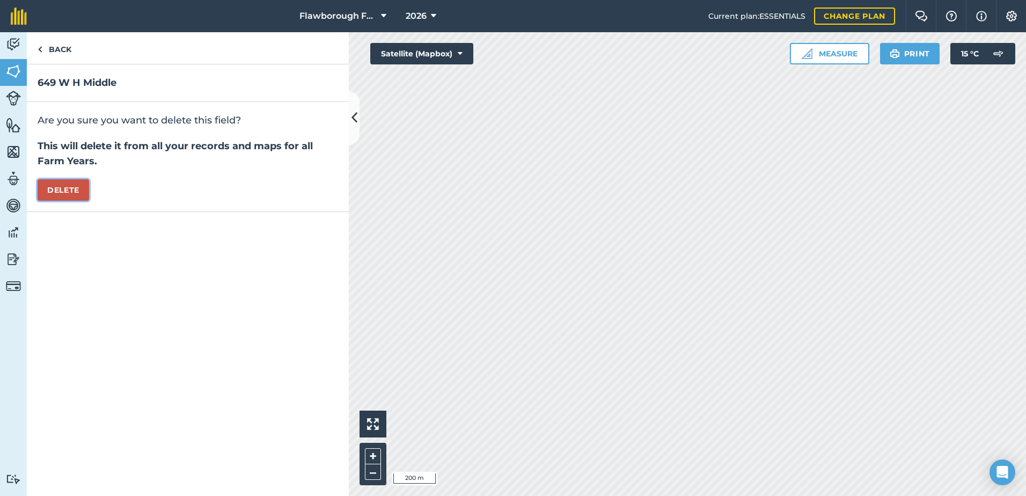
click at [82, 187] on button "Delete" at bounding box center [64, 189] width 52 height 21
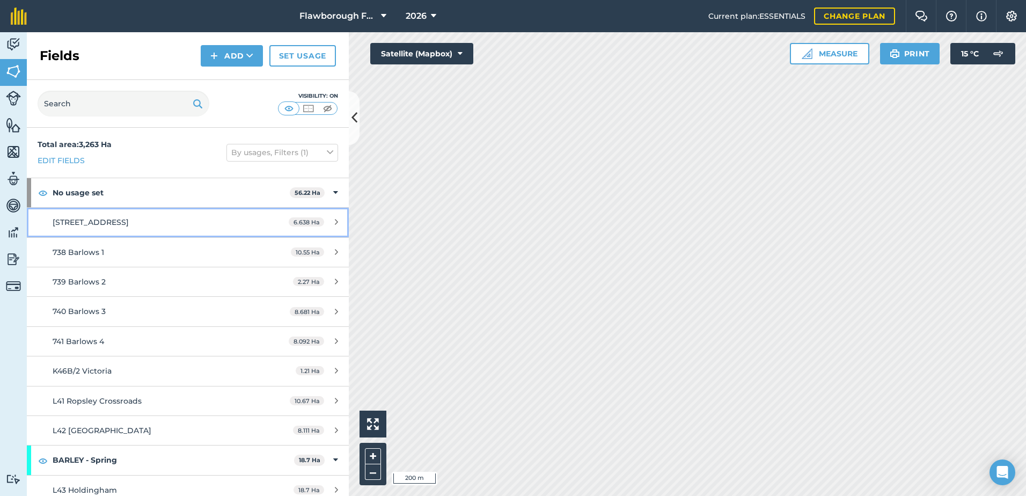
click at [98, 216] on div "[STREET_ADDRESS]" at bounding box center [154, 222] width 202 height 12
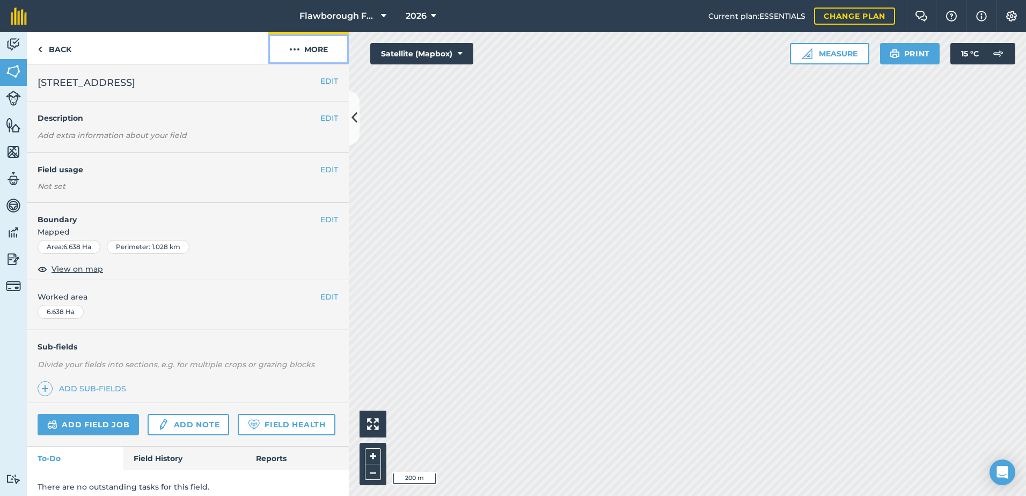
click at [317, 49] on button "More" at bounding box center [308, 48] width 80 height 32
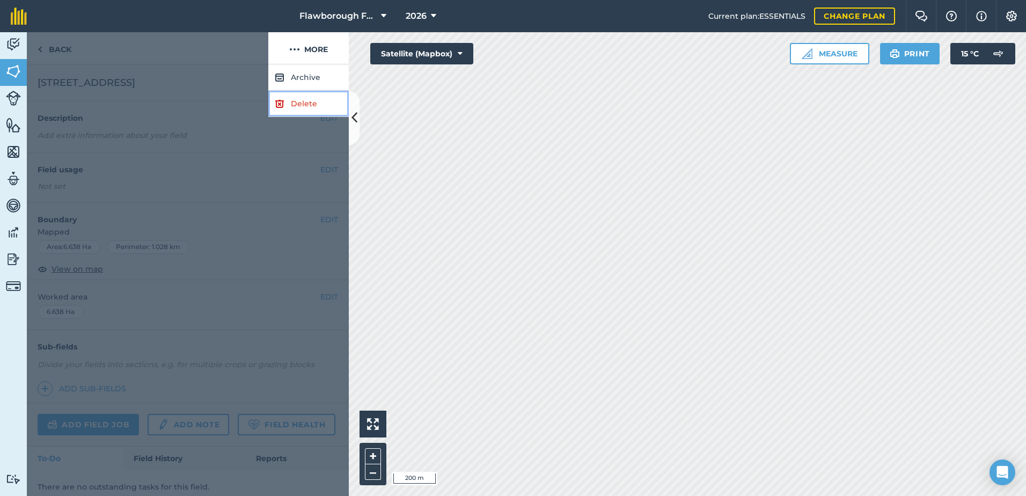
click at [304, 101] on link "Delete" at bounding box center [308, 104] width 80 height 26
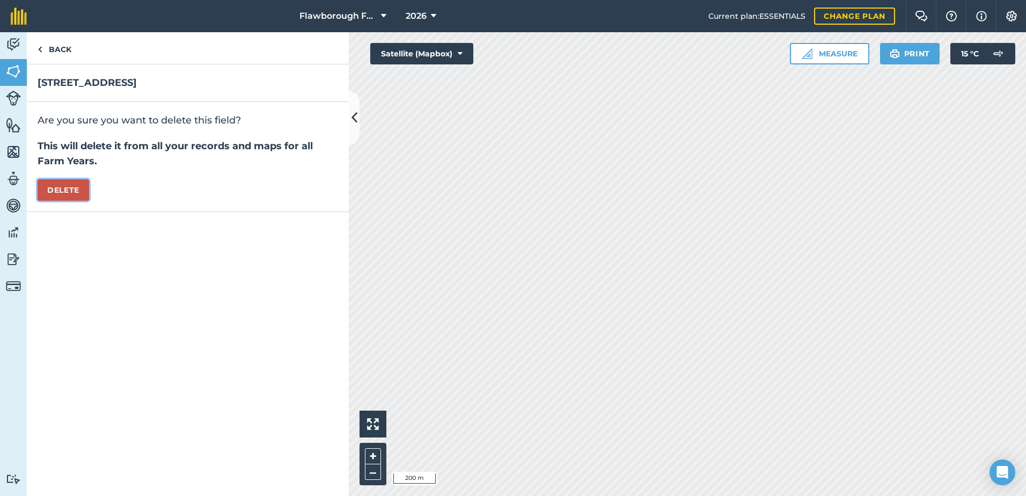
click at [83, 187] on button "Delete" at bounding box center [64, 189] width 52 height 21
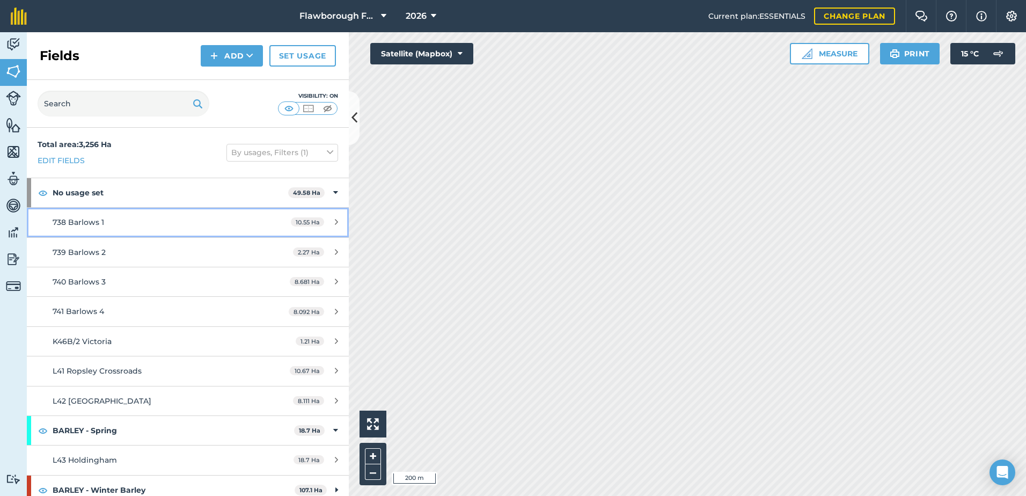
click at [123, 225] on div "738 Barlows 1" at bounding box center [154, 222] width 202 height 12
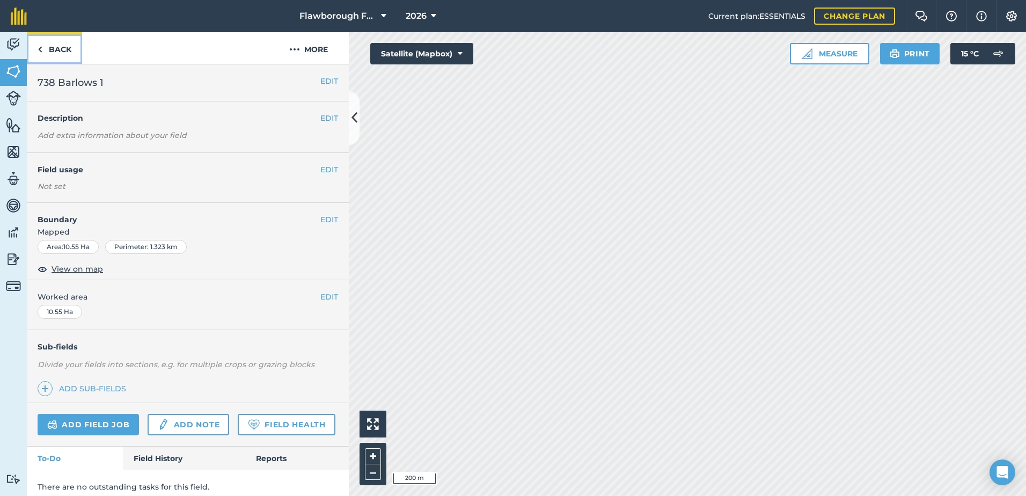
click at [47, 54] on link "Back" at bounding box center [54, 48] width 55 height 32
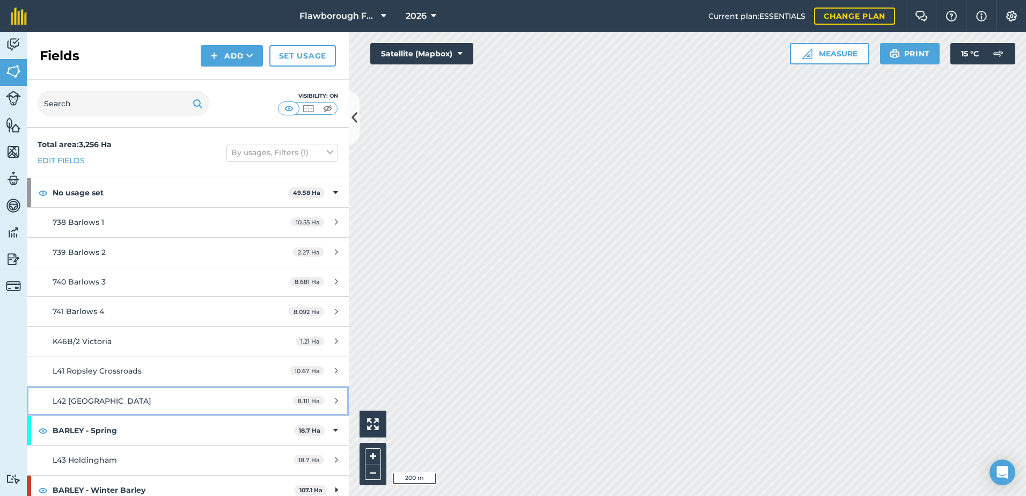
click at [58, 398] on span "L42 [GEOGRAPHIC_DATA]" at bounding box center [102, 401] width 99 height 10
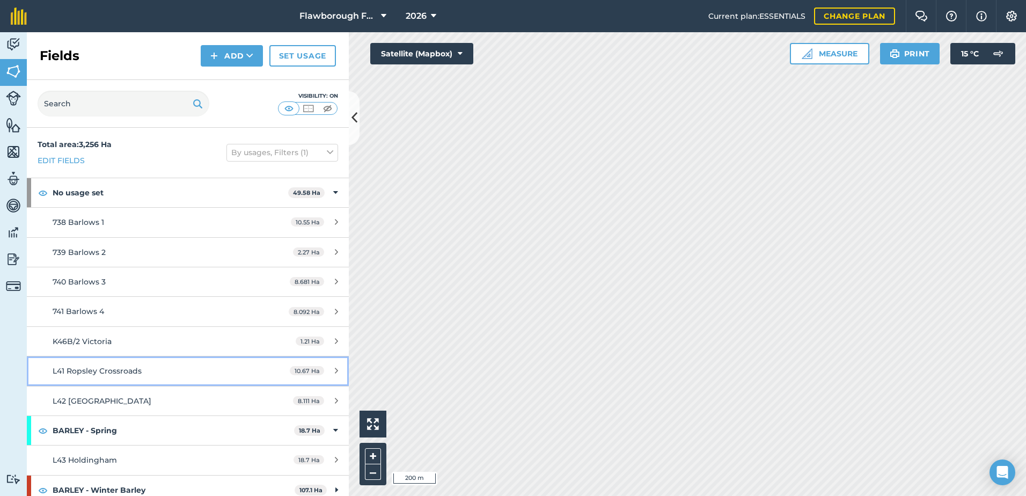
click at [56, 373] on span "L41 Ropsley Crossroads" at bounding box center [97, 371] width 89 height 10
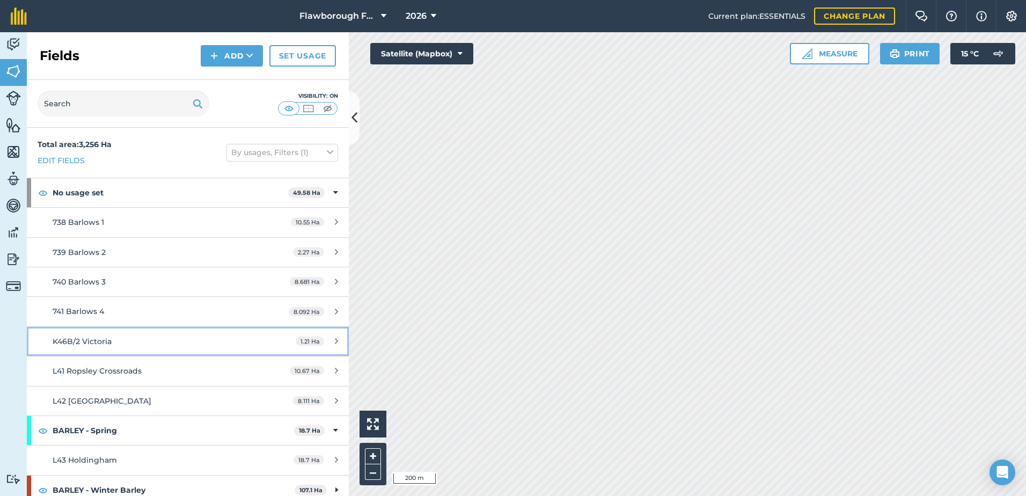
click at [55, 331] on link "K46B/2 Victoria 1.21 Ha" at bounding box center [188, 341] width 322 height 29
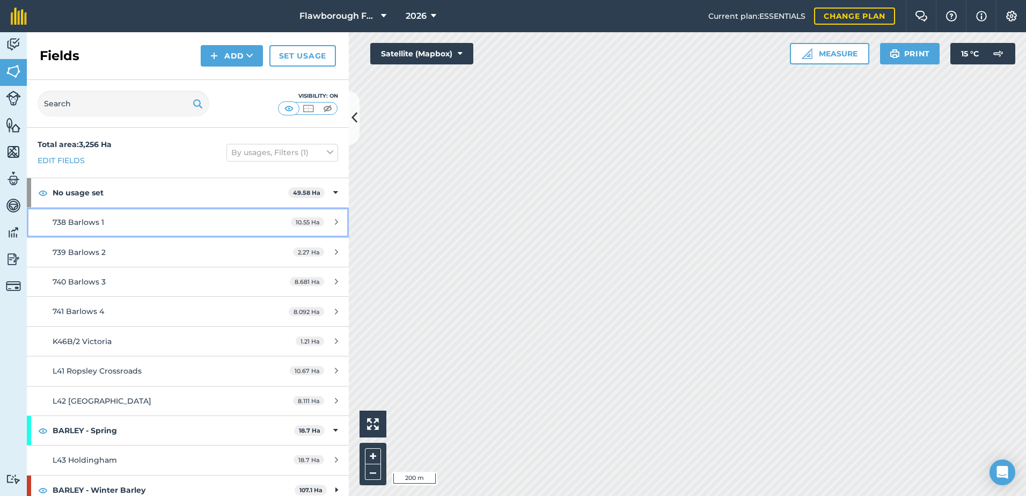
click at [61, 224] on span "738 Barlows 1" at bounding box center [79, 222] width 52 height 10
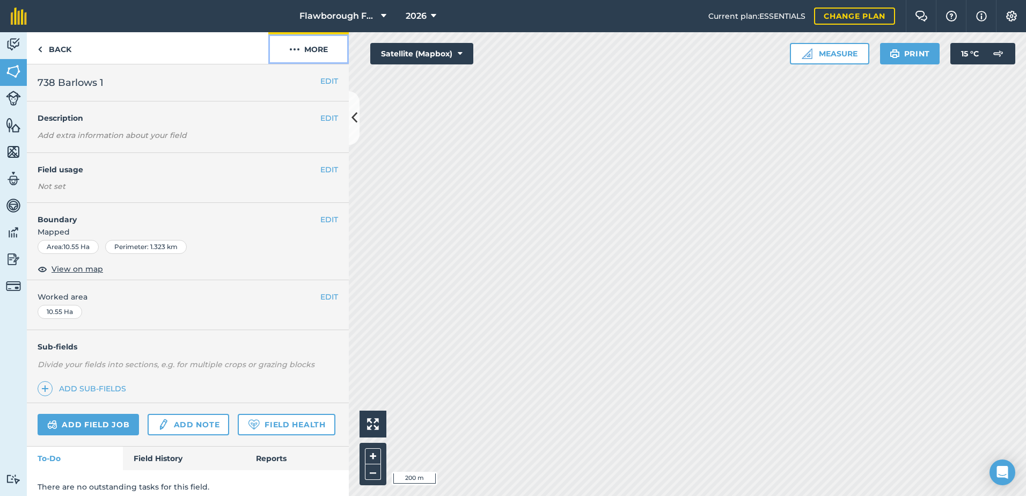
click at [318, 49] on button "More" at bounding box center [308, 48] width 80 height 32
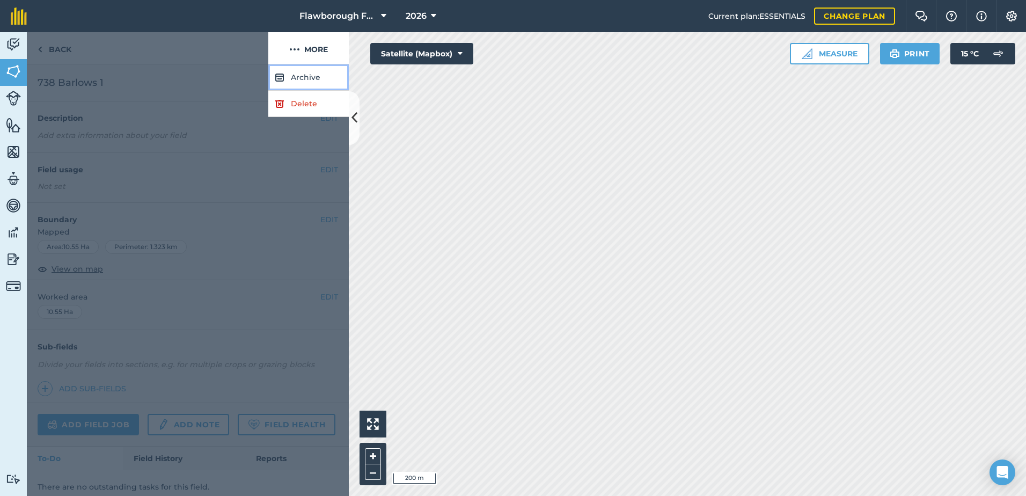
click at [305, 79] on button "Archive" at bounding box center [308, 77] width 80 height 26
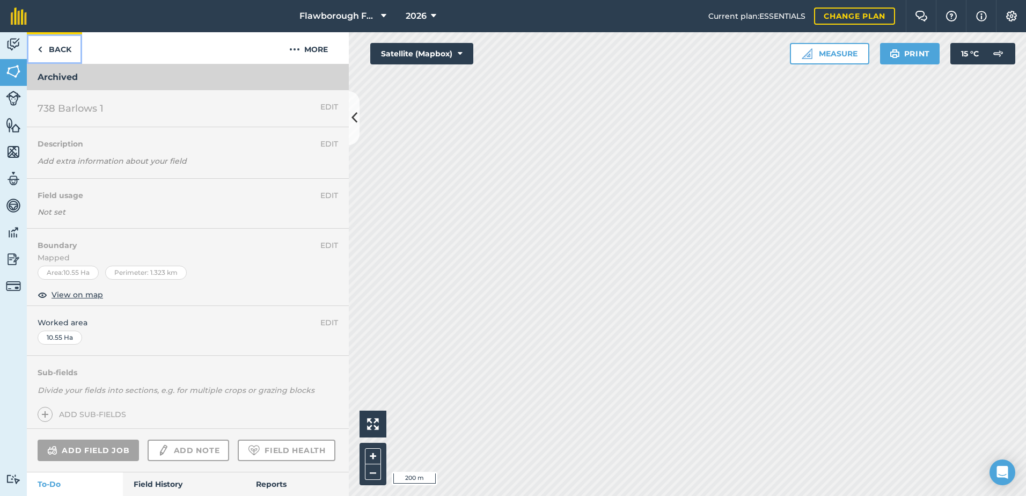
click at [60, 52] on link "Back" at bounding box center [54, 48] width 55 height 32
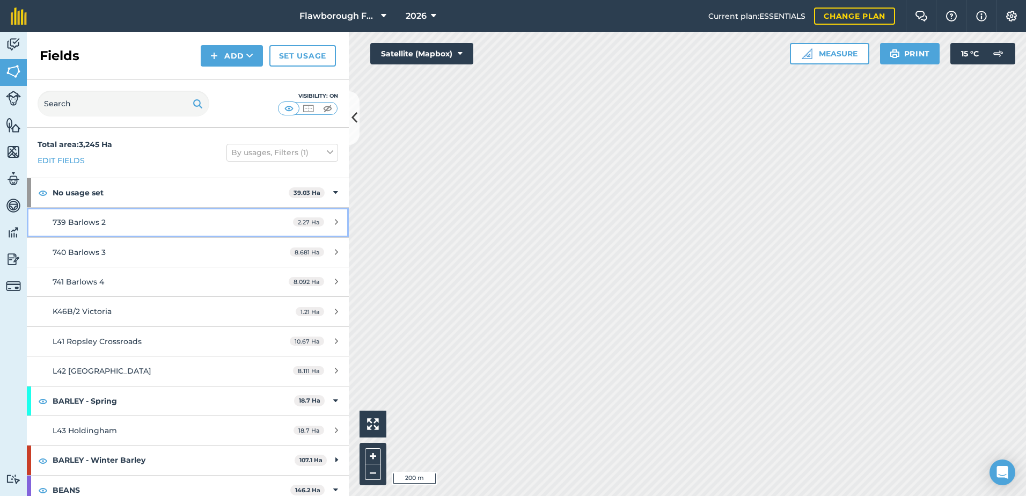
click at [116, 222] on div "739 Barlows 2" at bounding box center [154, 222] width 202 height 12
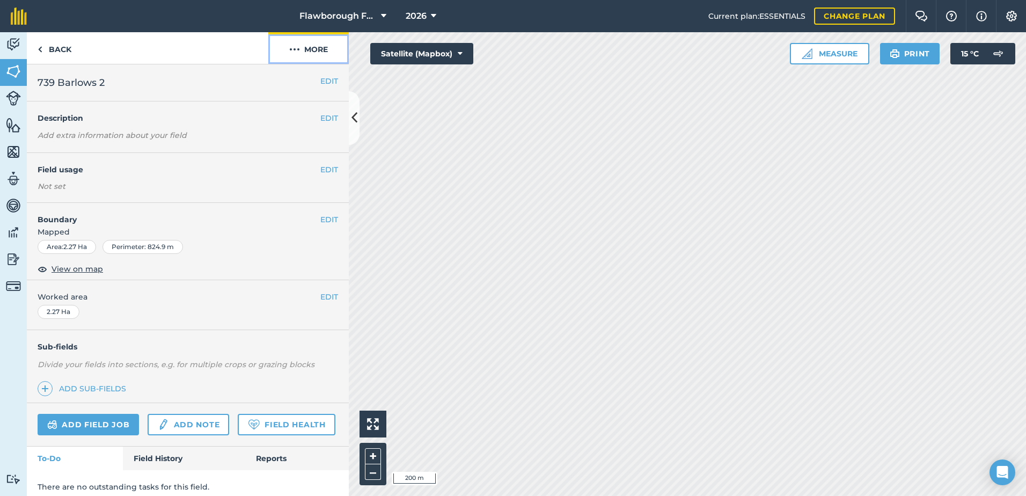
click at [319, 45] on button "More" at bounding box center [308, 48] width 80 height 32
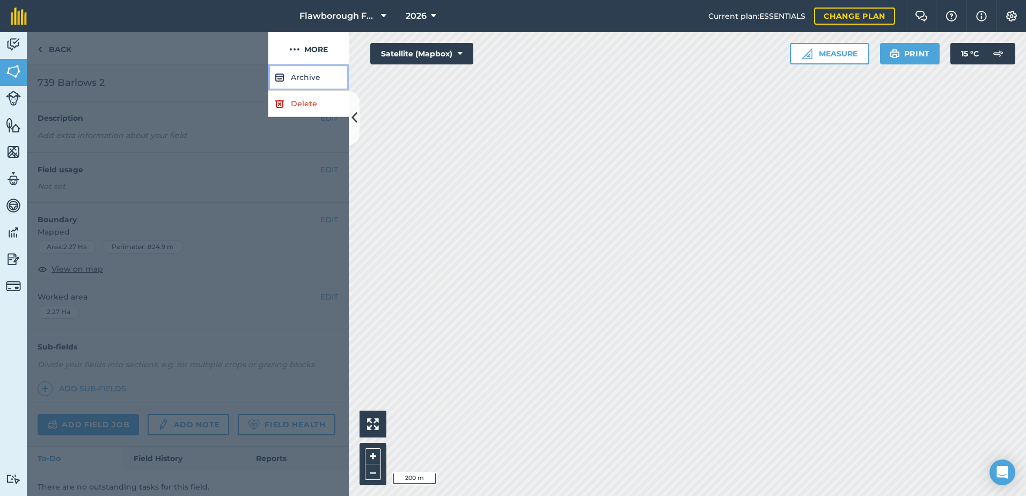
click at [302, 80] on button "Archive" at bounding box center [308, 77] width 80 height 26
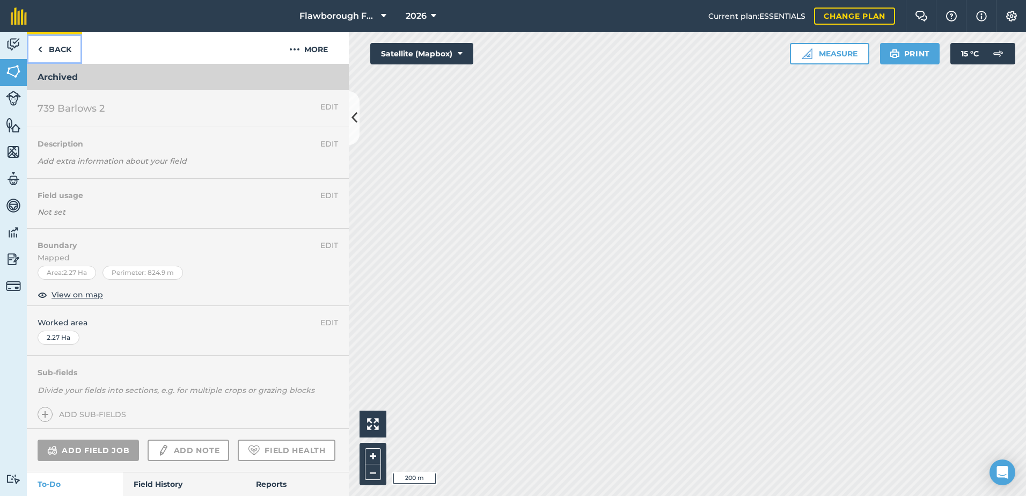
click at [67, 47] on link "Back" at bounding box center [54, 48] width 55 height 32
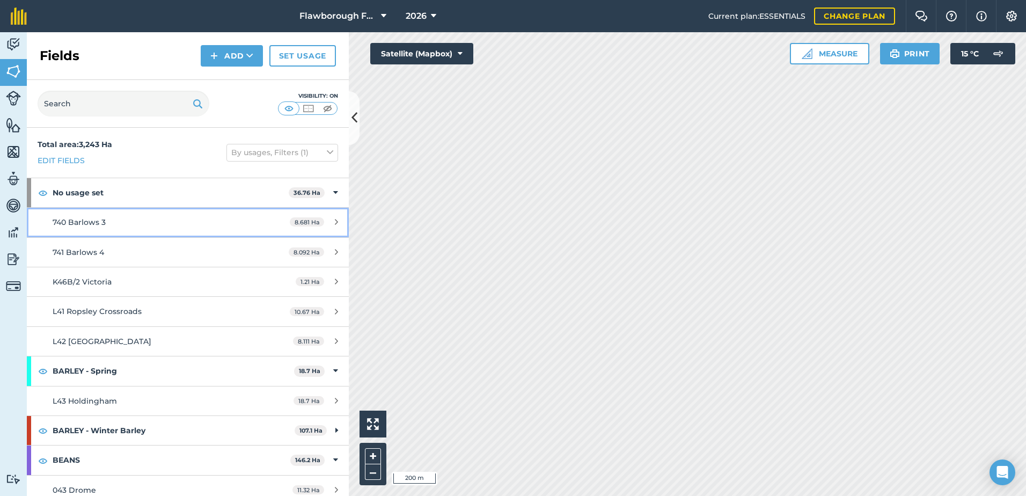
click at [83, 219] on span "740 Barlows 3" at bounding box center [79, 222] width 53 height 10
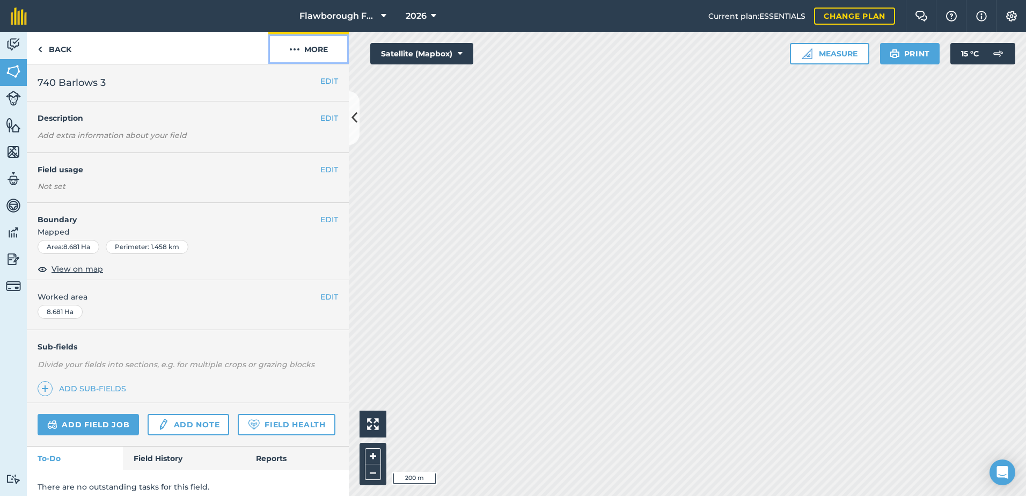
click at [316, 49] on button "More" at bounding box center [308, 48] width 80 height 32
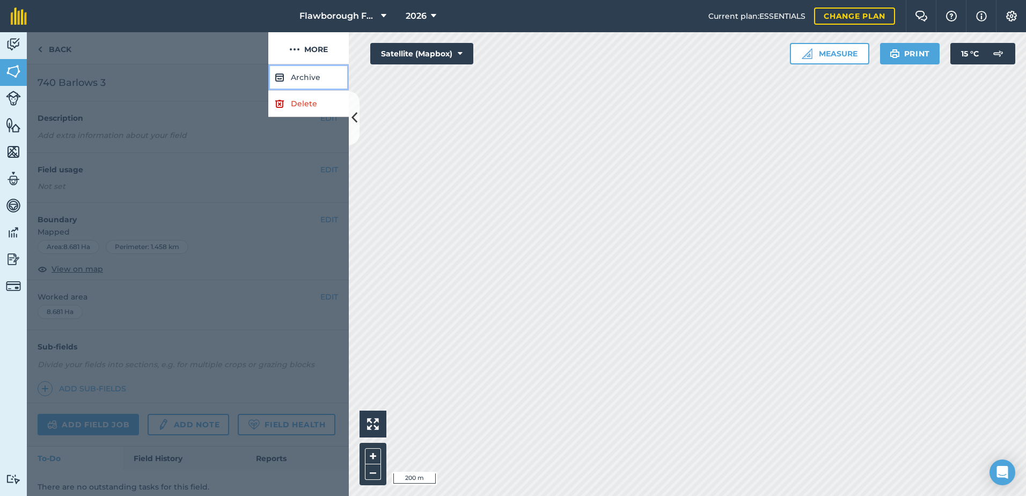
click at [290, 78] on button "Archive" at bounding box center [308, 77] width 80 height 26
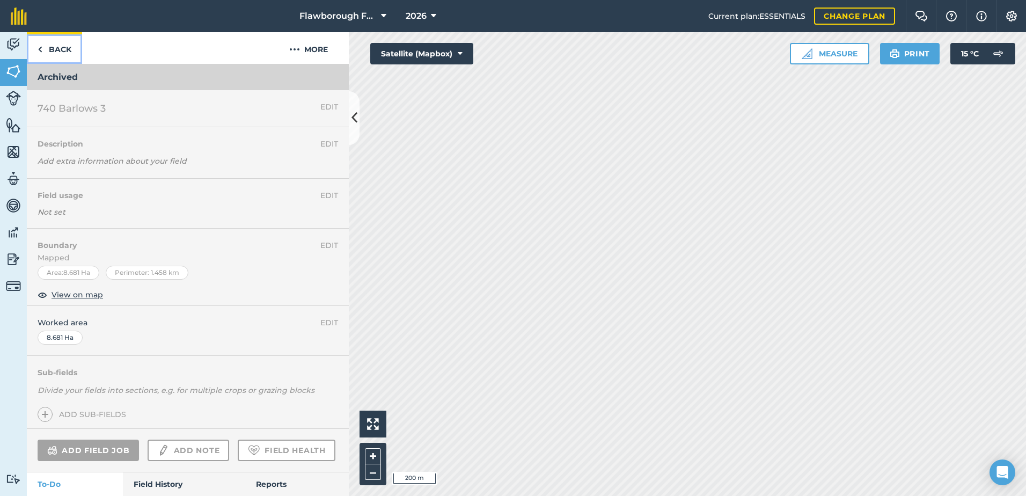
click at [65, 49] on link "Back" at bounding box center [54, 48] width 55 height 32
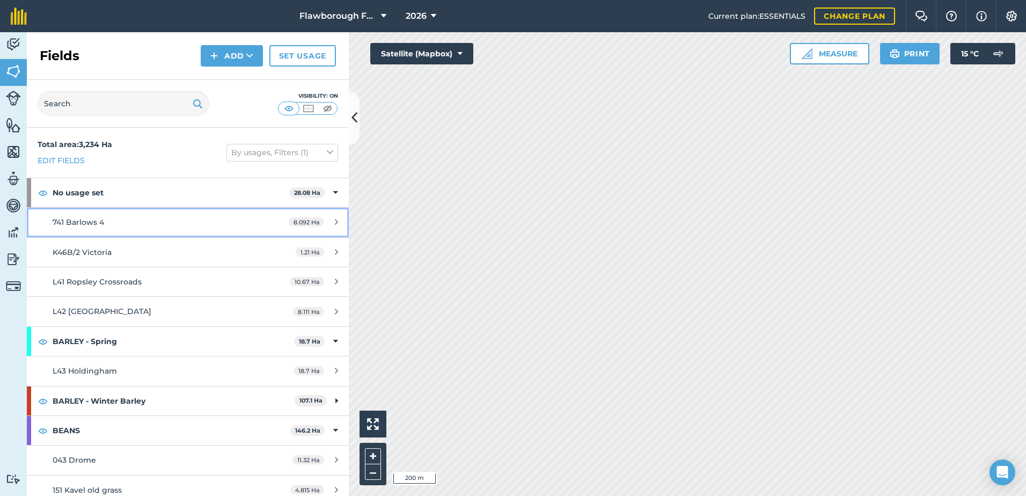
click at [91, 216] on link "741 [PERSON_NAME] 4 8.092 Ha" at bounding box center [188, 222] width 322 height 29
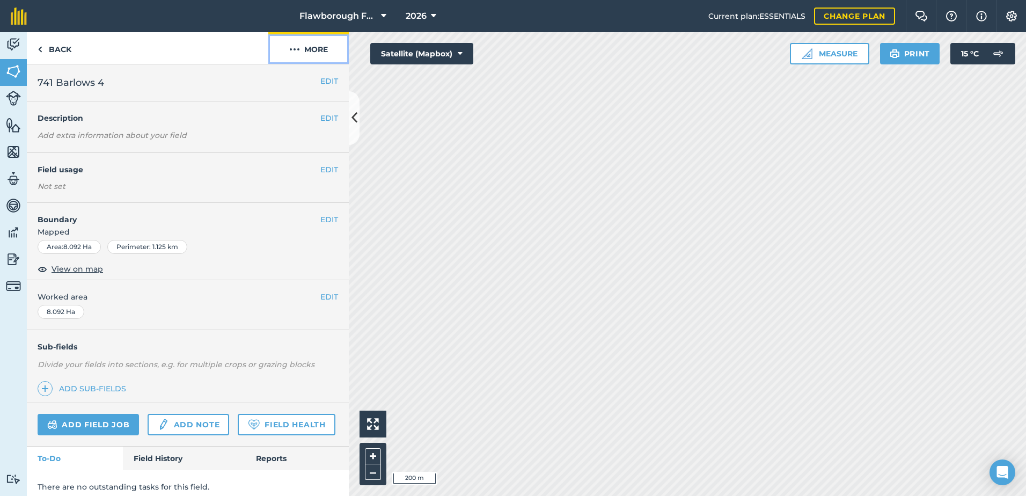
click at [315, 52] on button "More" at bounding box center [308, 48] width 80 height 32
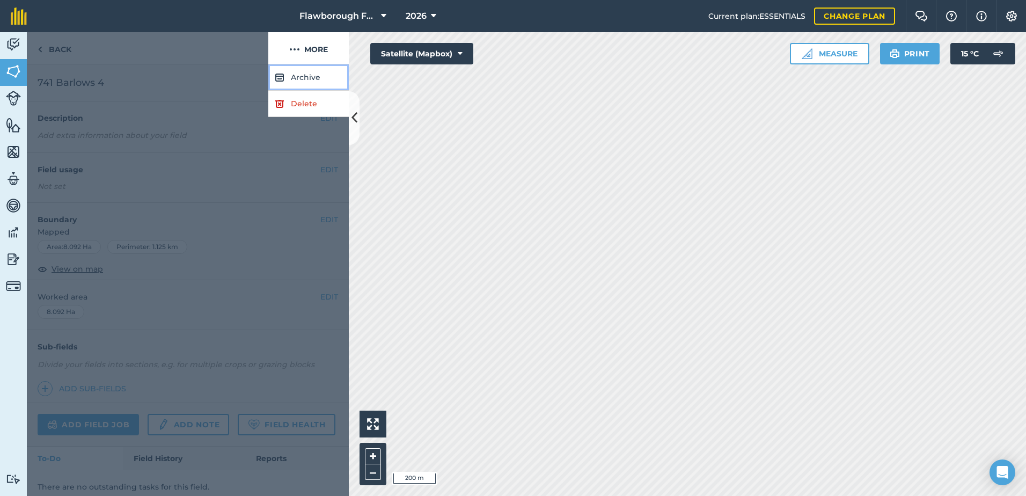
click at [304, 77] on button "Archive" at bounding box center [308, 77] width 80 height 26
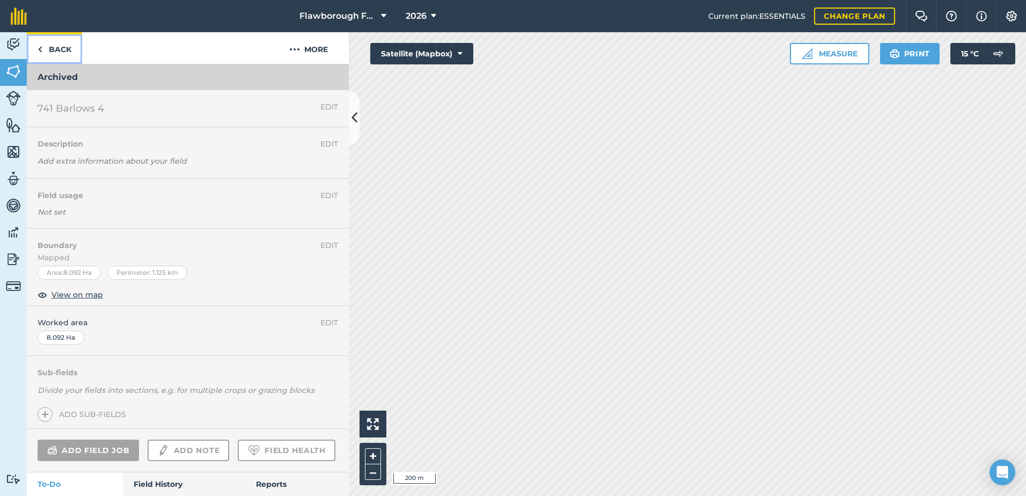
click at [56, 49] on link "Back" at bounding box center [54, 48] width 55 height 32
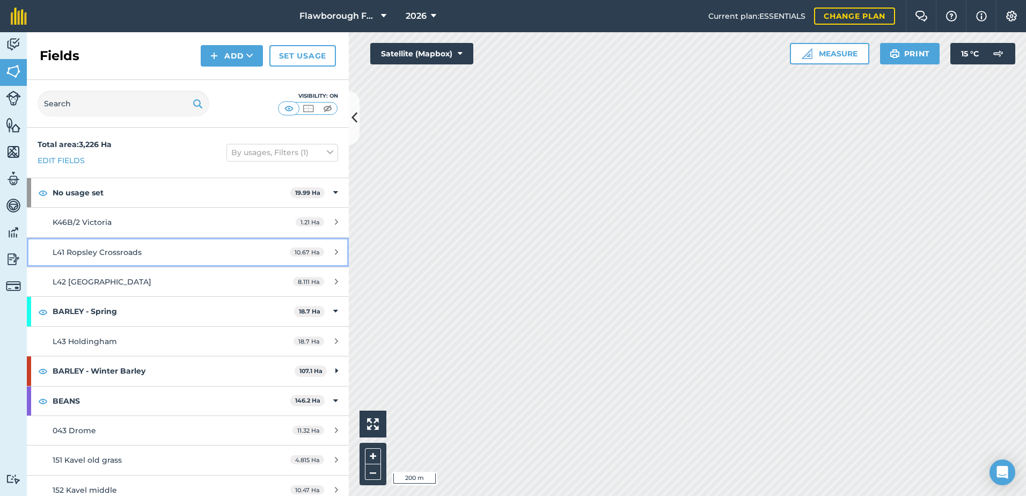
click at [83, 246] on div "L41 Ropsley Crossroads" at bounding box center [154, 252] width 202 height 12
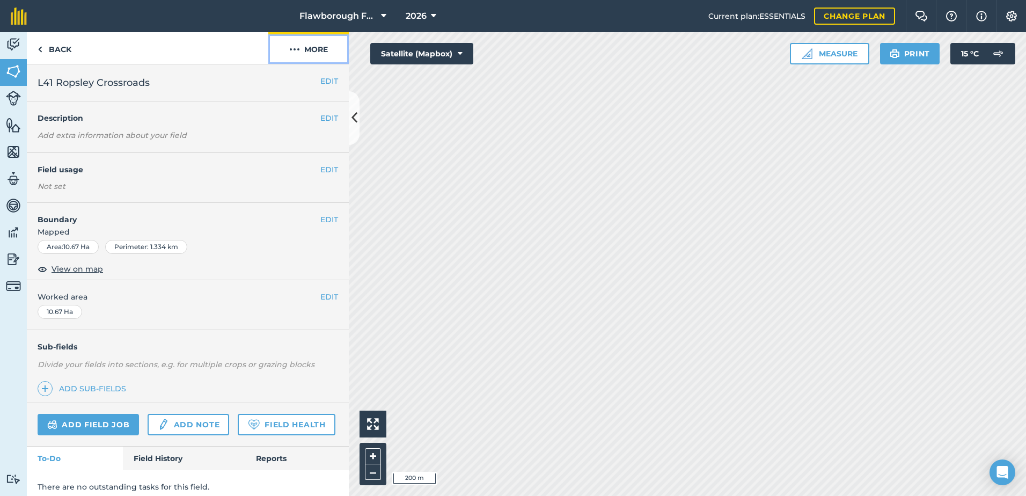
click at [320, 51] on button "More" at bounding box center [308, 48] width 80 height 32
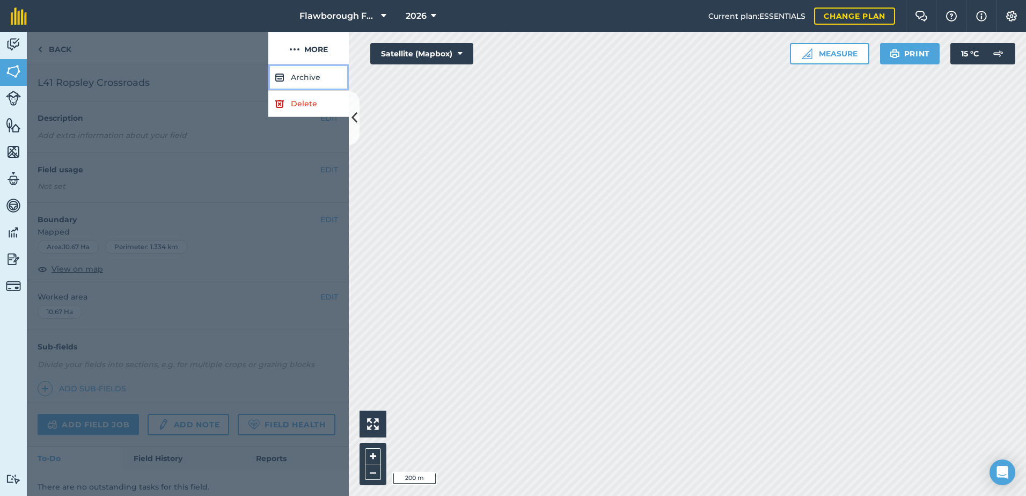
click at [297, 78] on button "Archive" at bounding box center [308, 77] width 80 height 26
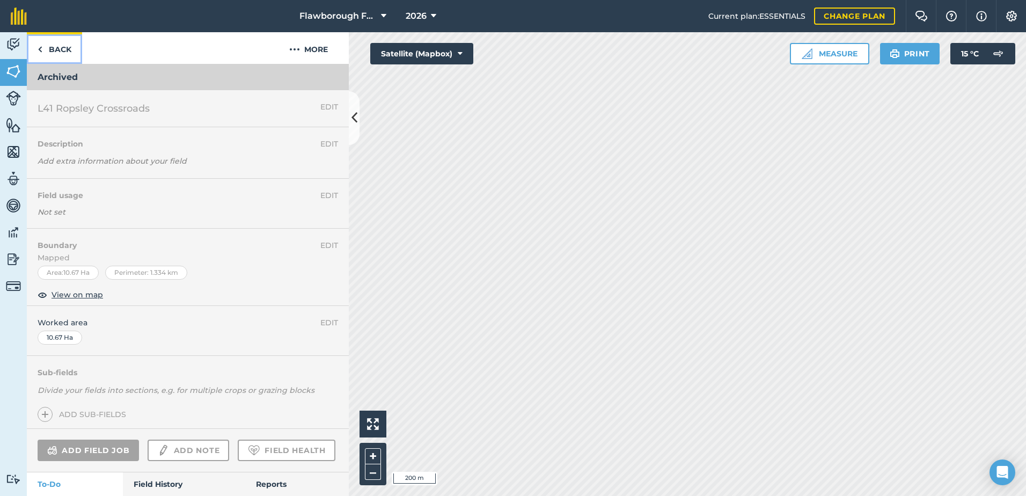
click at [41, 47] on img at bounding box center [40, 49] width 5 height 13
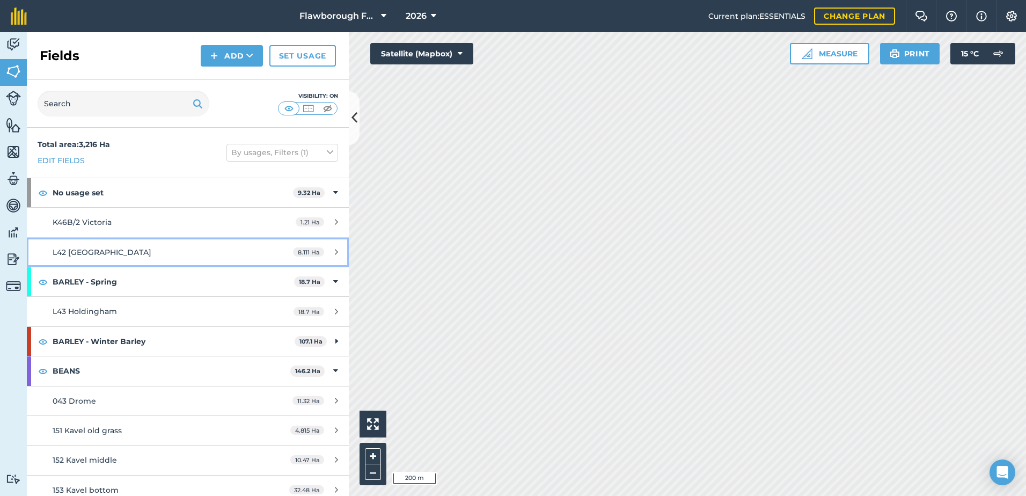
click at [86, 259] on link "L42 Ropsley Valley 8.111 Ha" at bounding box center [188, 252] width 322 height 29
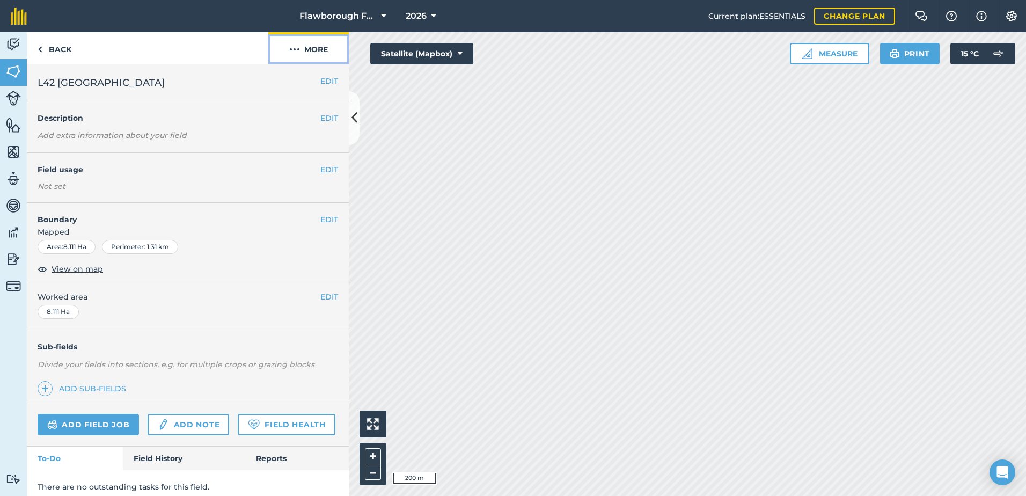
click at [320, 51] on button "More" at bounding box center [308, 48] width 80 height 32
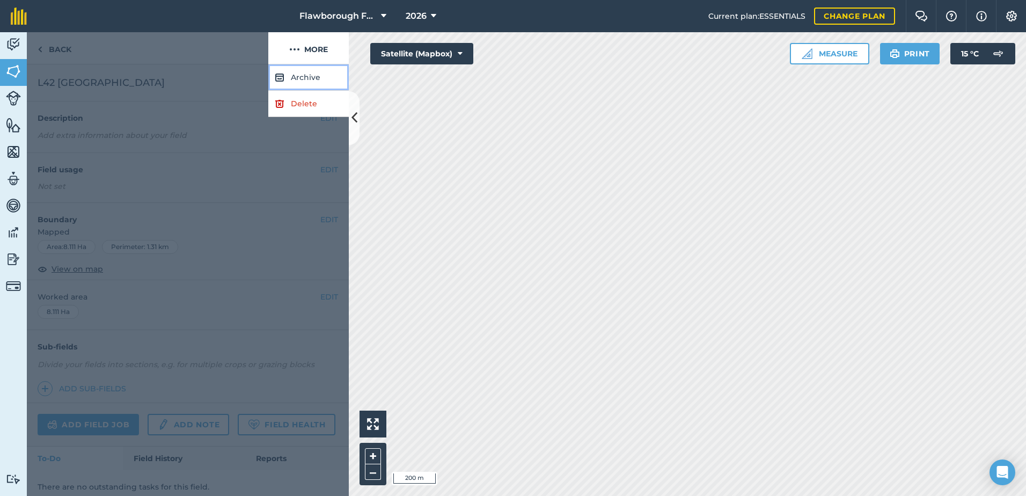
click at [291, 82] on button "Archive" at bounding box center [308, 77] width 80 height 26
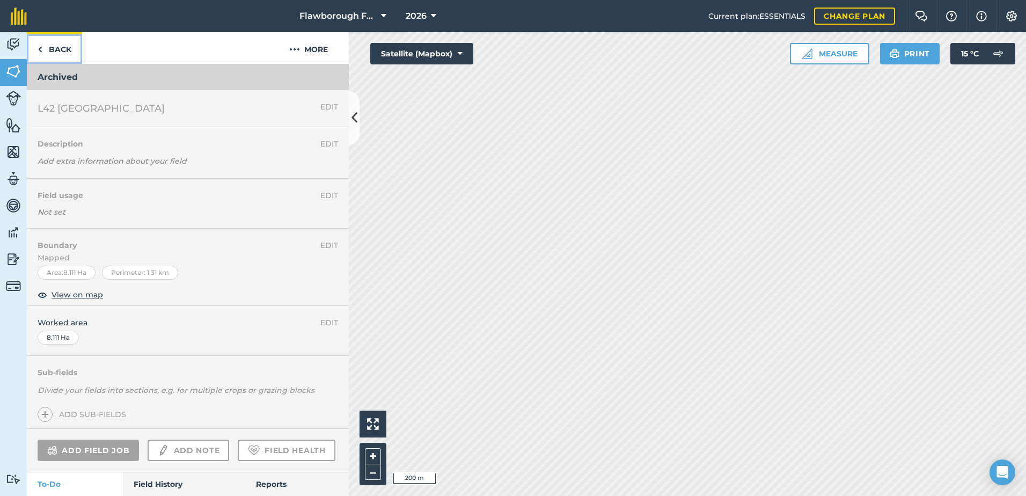
click at [64, 54] on link "Back" at bounding box center [54, 48] width 55 height 32
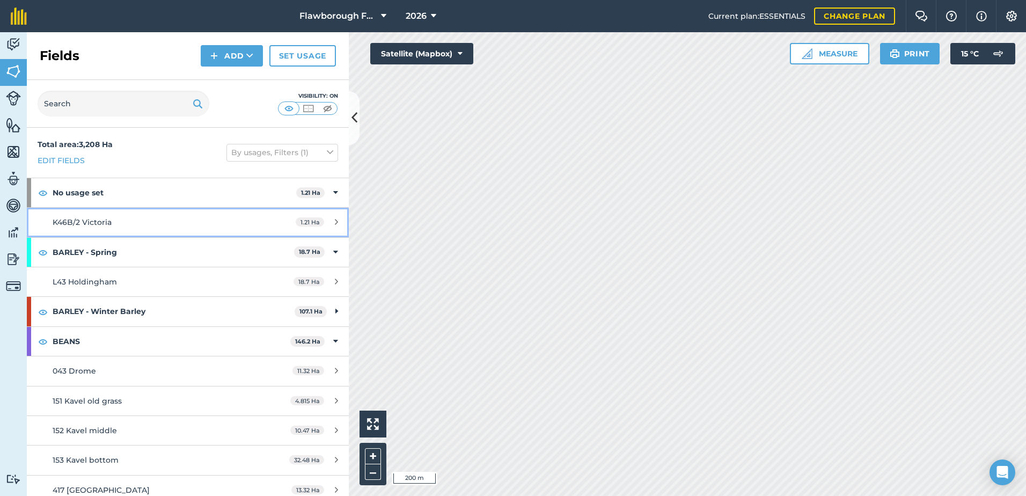
click at [165, 218] on div "K46B/2 Victoria" at bounding box center [154, 222] width 202 height 12
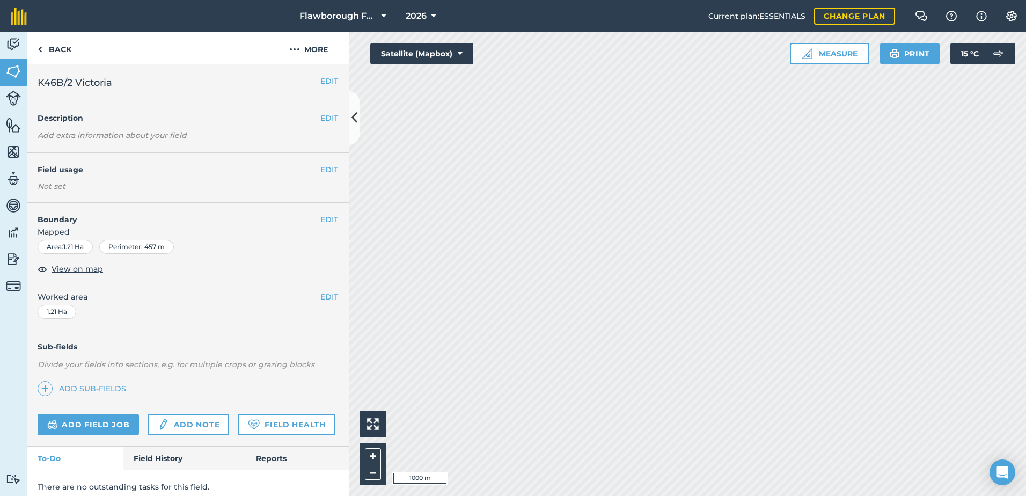
click at [767, 495] on html "Flawborough Farms - Active 2026 Current plan : ESSENTIALS Change plan Farm Chat…" at bounding box center [513, 248] width 1026 height 496
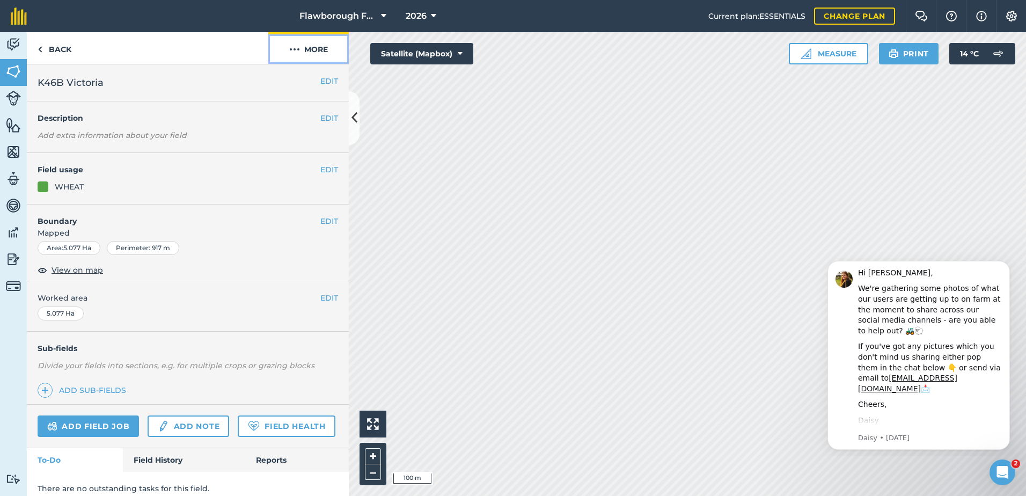
click at [314, 49] on button "More" at bounding box center [308, 48] width 80 height 32
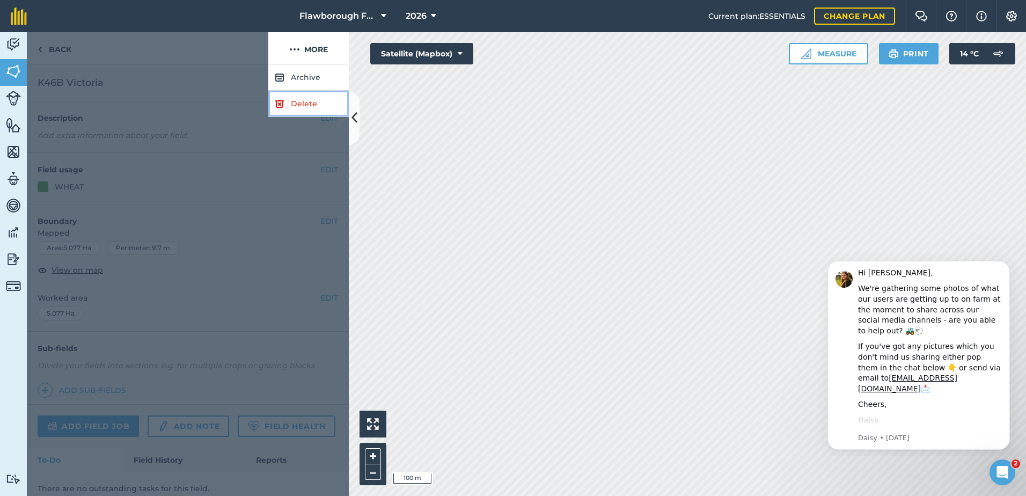
click at [300, 101] on link "Delete" at bounding box center [308, 104] width 80 height 26
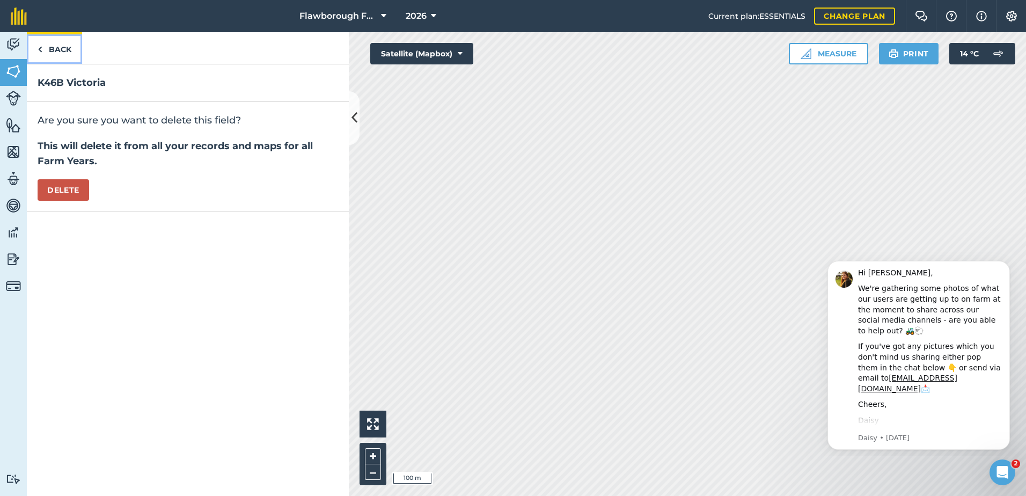
click at [46, 48] on link "Back" at bounding box center [54, 48] width 55 height 32
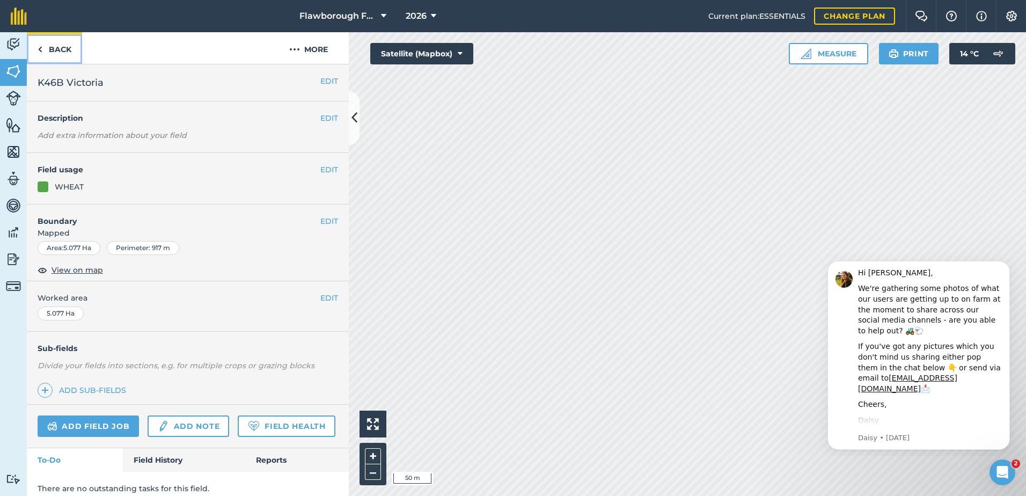
click at [42, 53] on link "Back" at bounding box center [54, 48] width 55 height 32
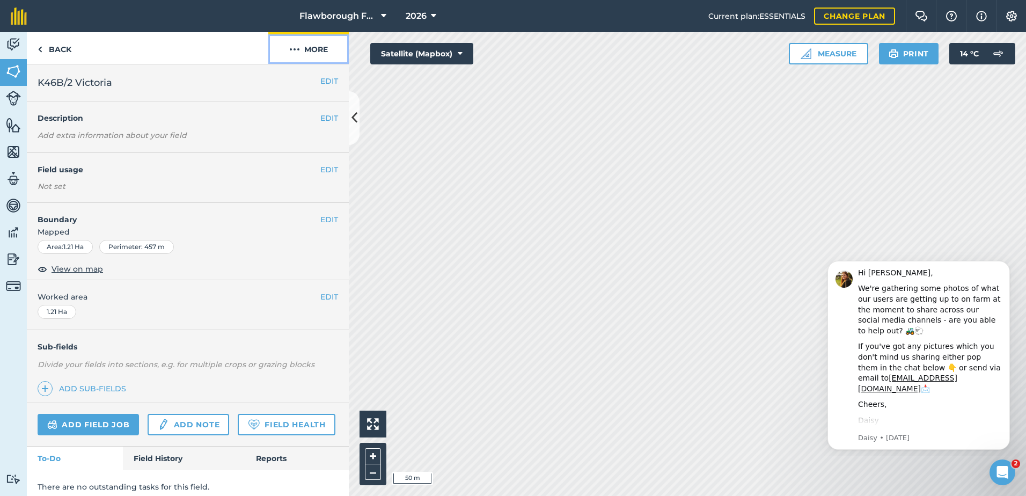
click at [311, 50] on button "More" at bounding box center [308, 48] width 80 height 32
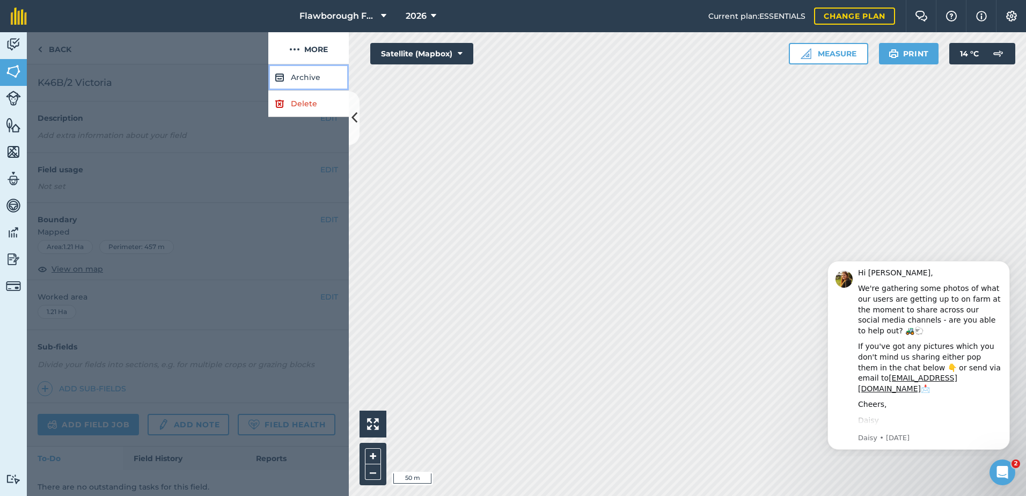
click at [295, 78] on button "Archive" at bounding box center [308, 77] width 80 height 26
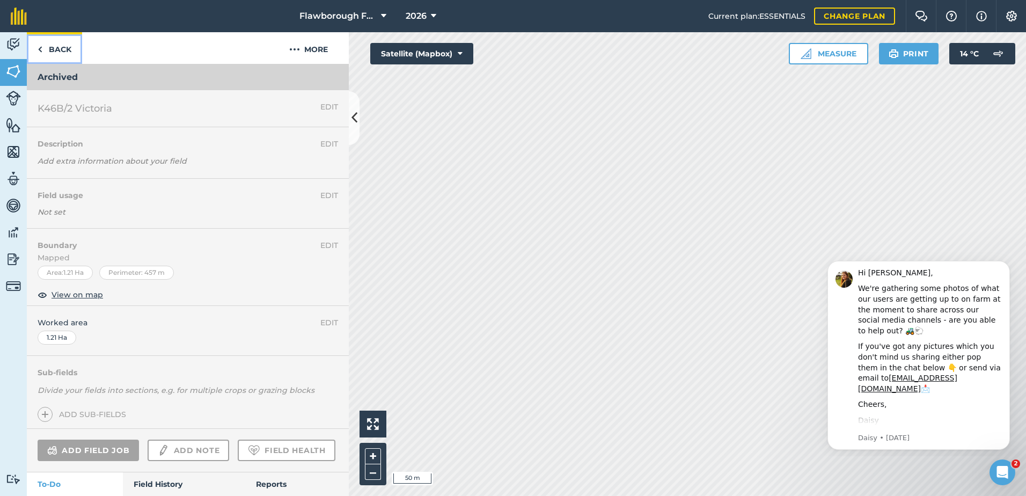
click at [62, 52] on link "Back" at bounding box center [54, 48] width 55 height 32
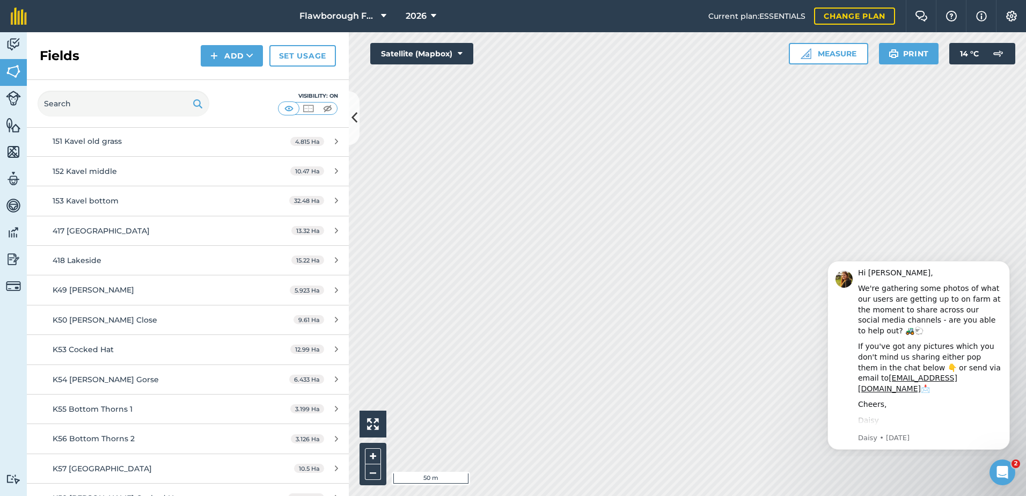
scroll to position [421, 0]
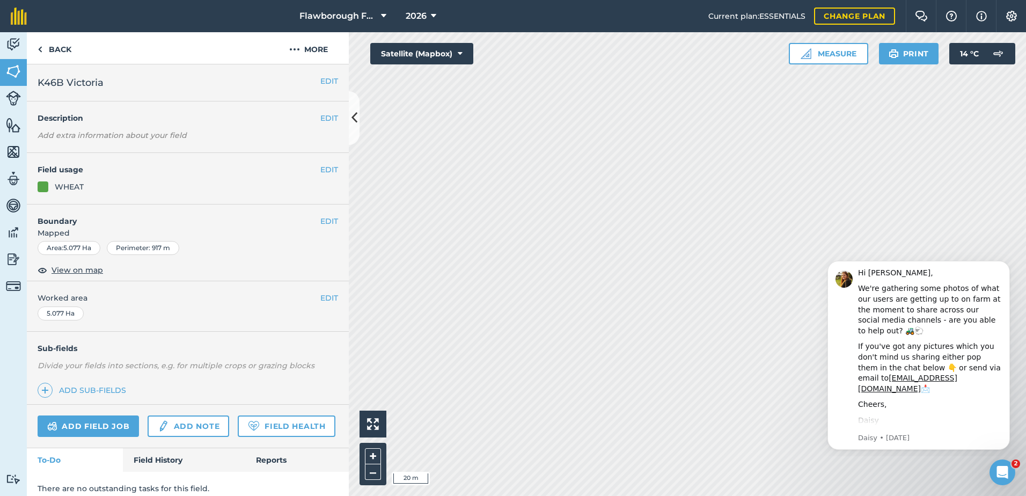
scroll to position [1, 0]
click at [65, 266] on span "View on map" at bounding box center [78, 269] width 52 height 12
click at [320, 219] on button "EDIT" at bounding box center [329, 221] width 18 height 12
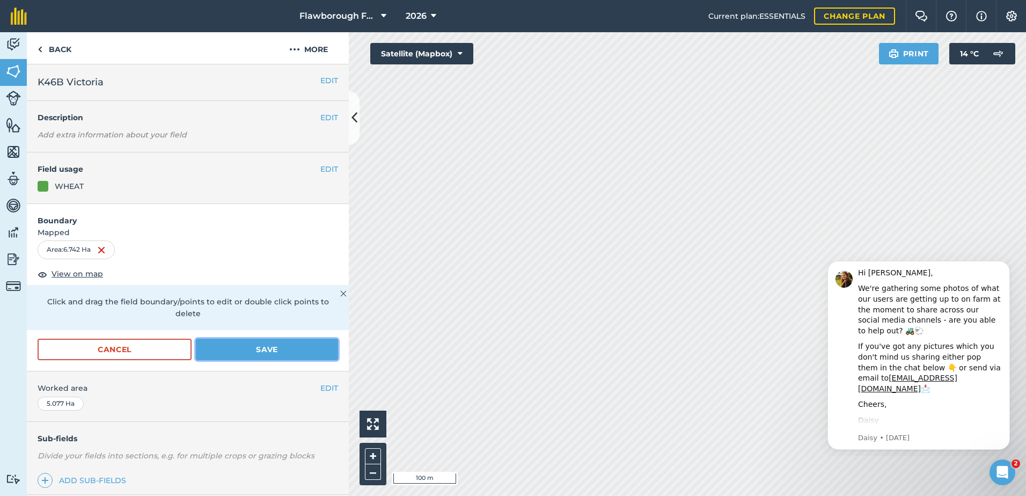
click at [228, 347] on button "Save" at bounding box center [267, 349] width 142 height 21
